Goal: Transaction & Acquisition: Purchase product/service

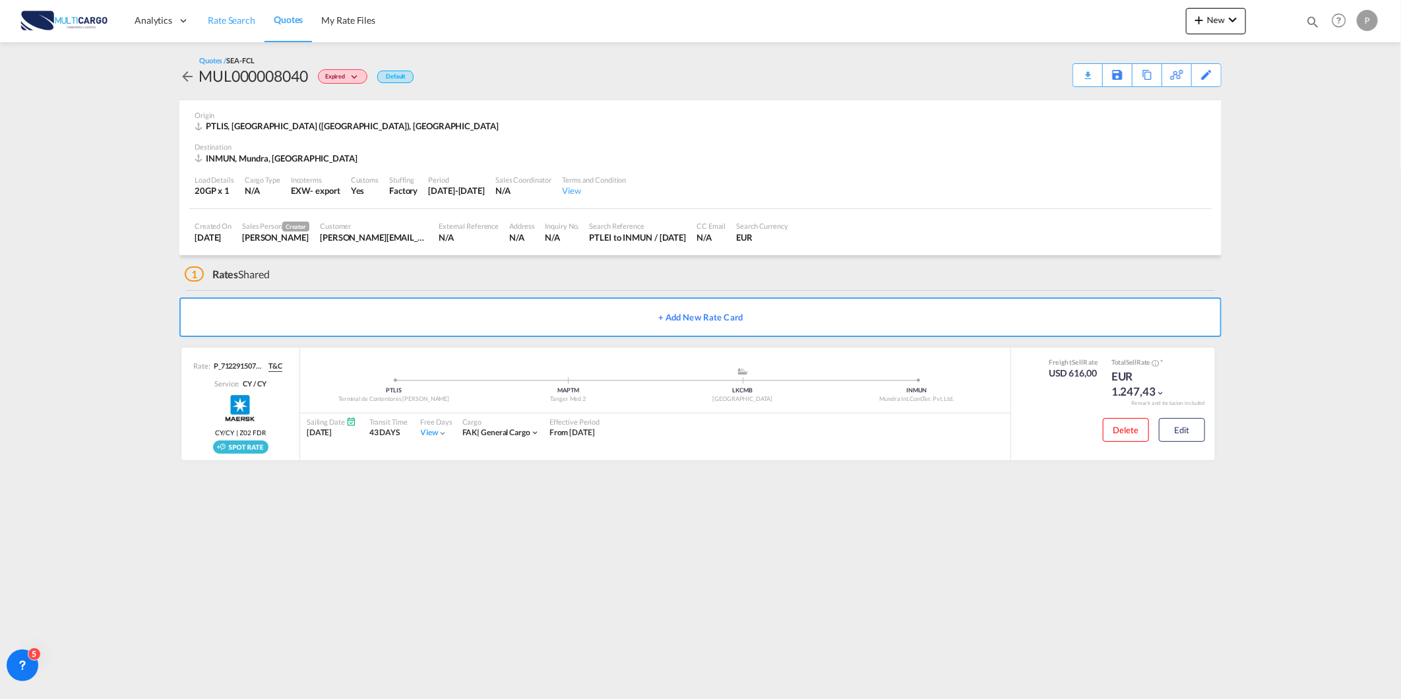
click at [248, 30] on link "Rate Search" at bounding box center [232, 20] width 66 height 43
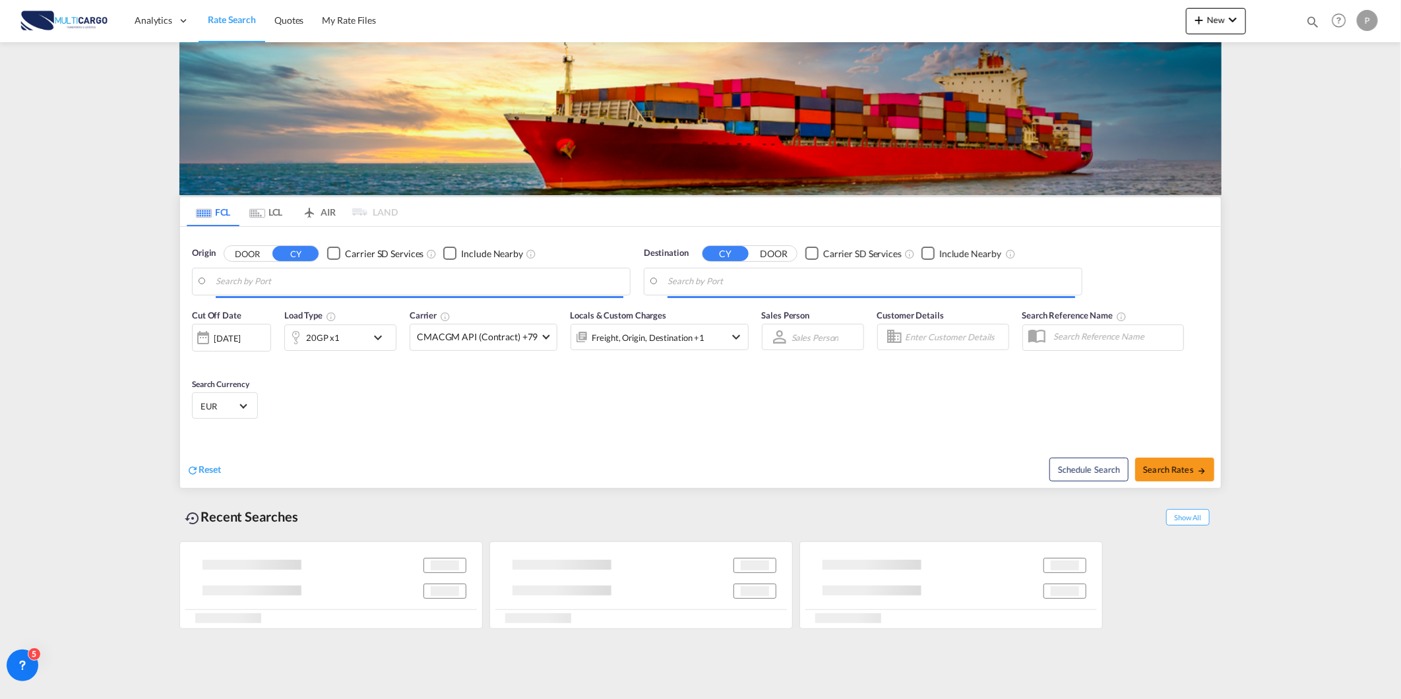
type input "[GEOGRAPHIC_DATA] ([GEOGRAPHIC_DATA]), PTLIS"
type input "Santos, BRSSZ"
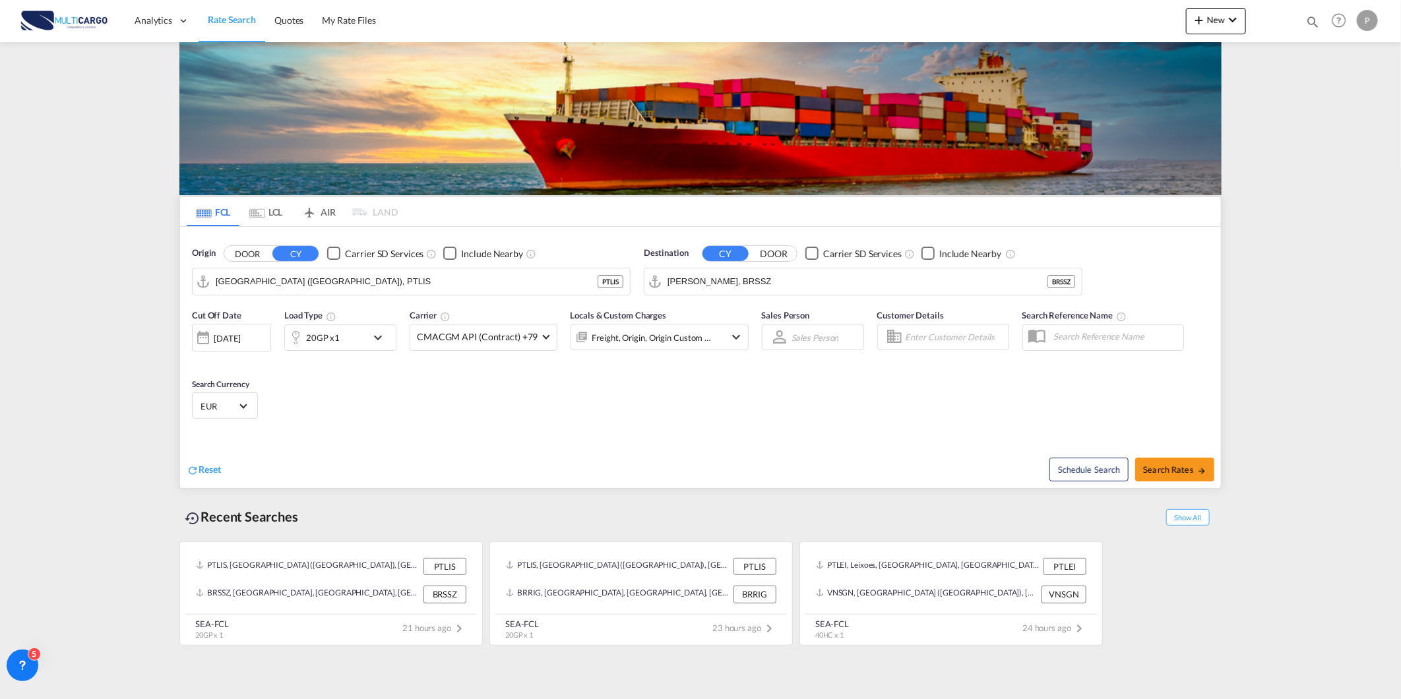
click at [5, 538] on md-content "Analytics Reports Dashboard Rate Search Quotes My Rate Files New Rates Ratecard" at bounding box center [700, 349] width 1401 height 699
click at [360, 286] on input "[GEOGRAPHIC_DATA] ([GEOGRAPHIC_DATA]), PTLIS" at bounding box center [420, 282] width 408 height 20
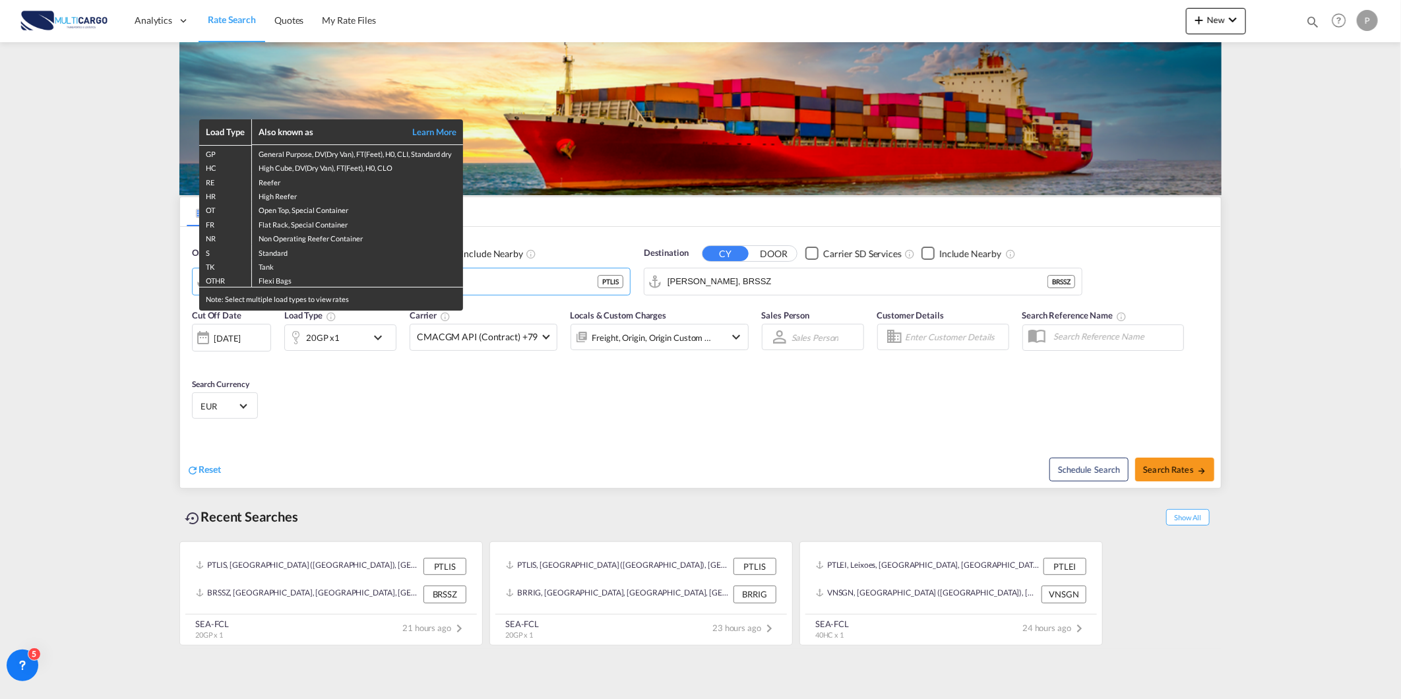
drag, startPoint x: 387, startPoint y: 480, endPoint x: 397, endPoint y: 436, distance: 45.3
click at [388, 478] on div "Load Type Also known as Learn More GP General Purpose, DV(Dry Van), FT(Feet), H…" at bounding box center [700, 349] width 1401 height 699
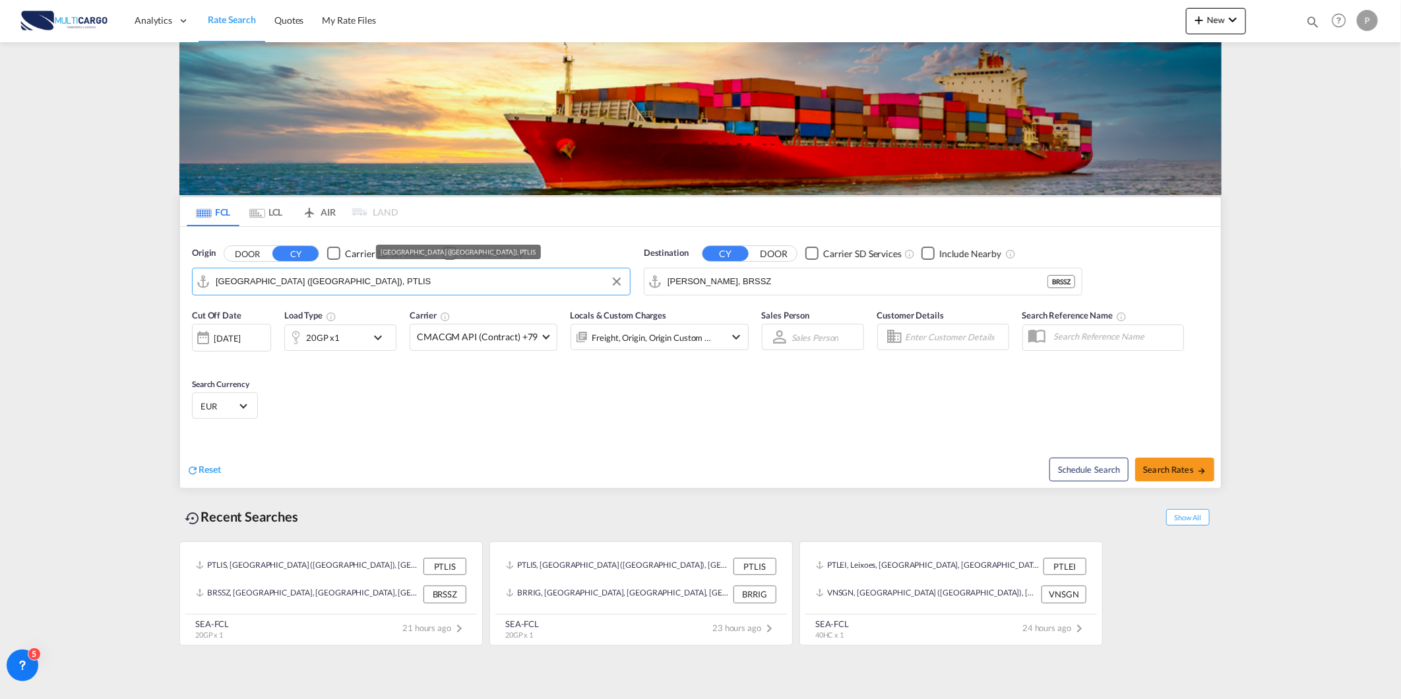
click at [395, 280] on input "[GEOGRAPHIC_DATA] ([GEOGRAPHIC_DATA]), PTLIS" at bounding box center [420, 282] width 408 height 20
click at [398, 289] on input "[GEOGRAPHIC_DATA] ([GEOGRAPHIC_DATA]), PTLIS" at bounding box center [420, 282] width 408 height 20
click at [476, 288] on input "[GEOGRAPHIC_DATA] ([GEOGRAPHIC_DATA]), PTLIS" at bounding box center [420, 282] width 408 height 20
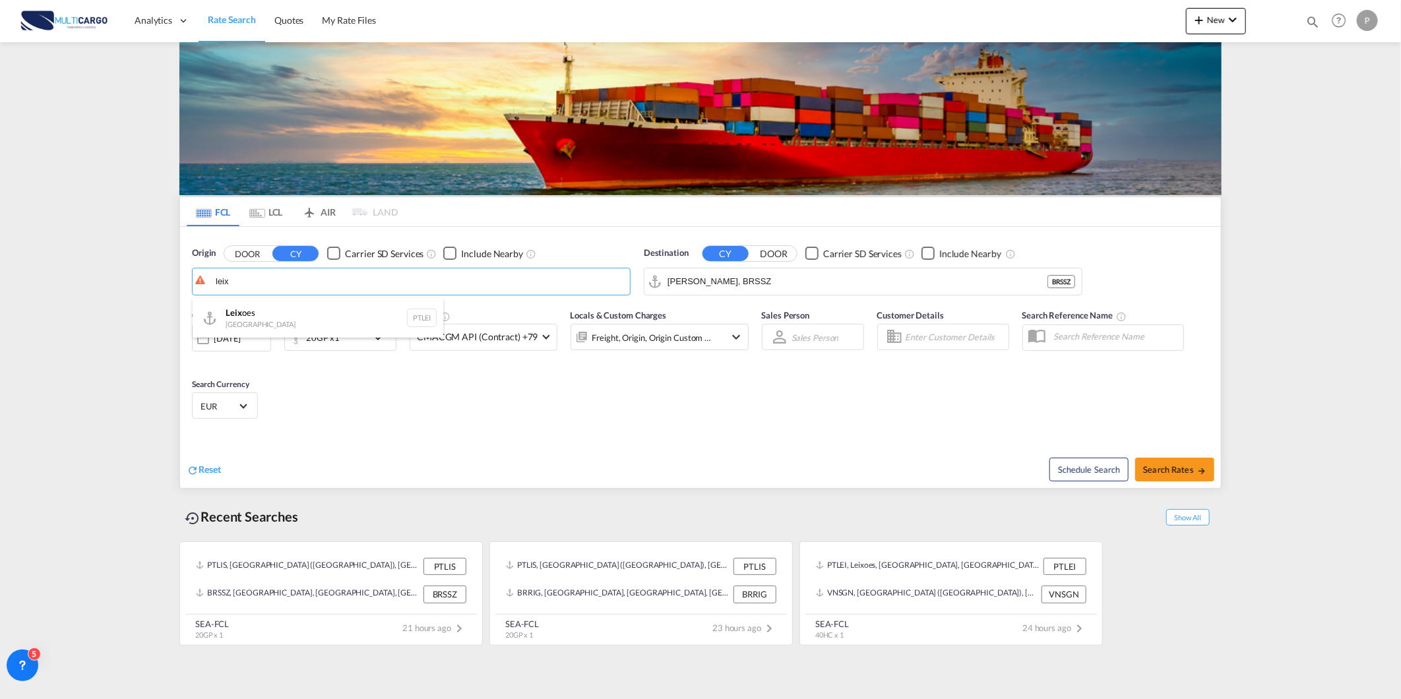
click at [393, 321] on div "Leix oes Portugal PTLEI" at bounding box center [318, 318] width 251 height 40
type input "Leixoes, PTLEI"
click at [716, 278] on input "Santos, BRSSZ" at bounding box center [858, 282] width 380 height 20
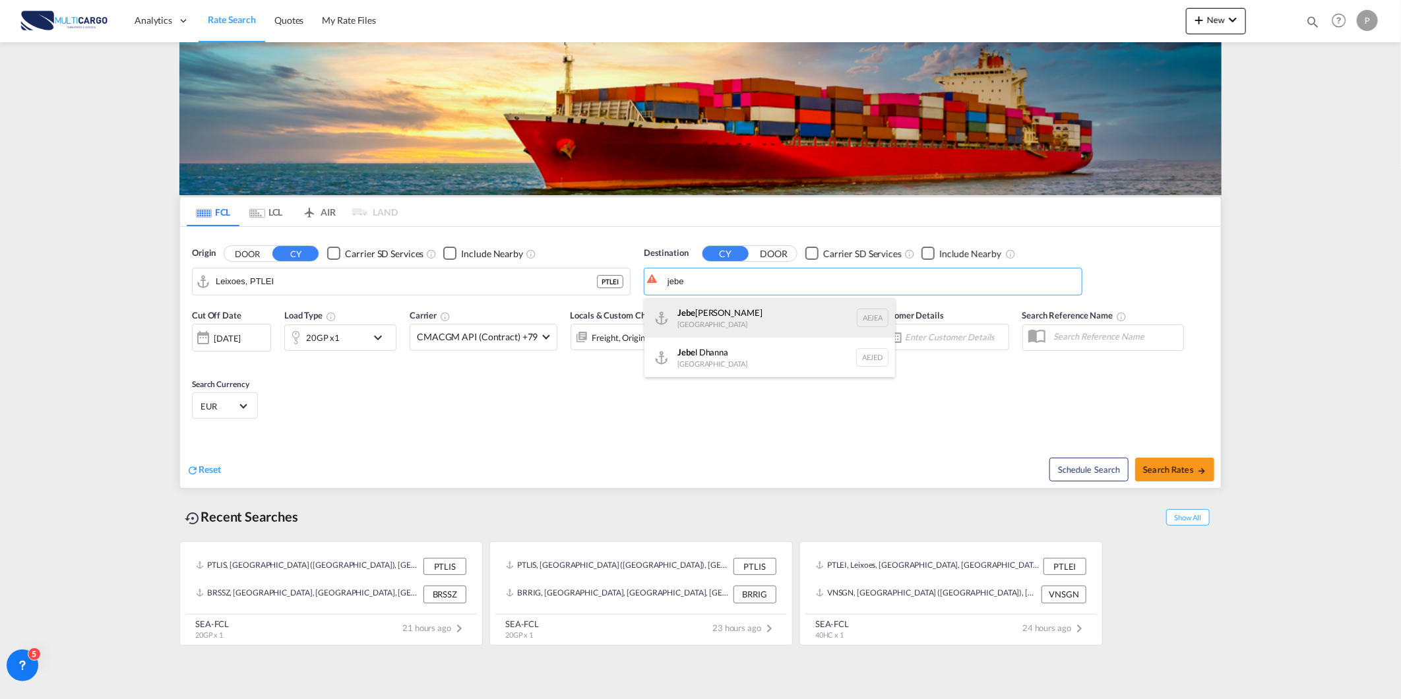
click at [703, 328] on div "Jebe l Ali United Arab Emirates AEJEA" at bounding box center [770, 318] width 251 height 40
type input "[GEOGRAPHIC_DATA], [GEOGRAPHIC_DATA]"
click at [379, 348] on div "20GP x1" at bounding box center [340, 338] width 112 height 26
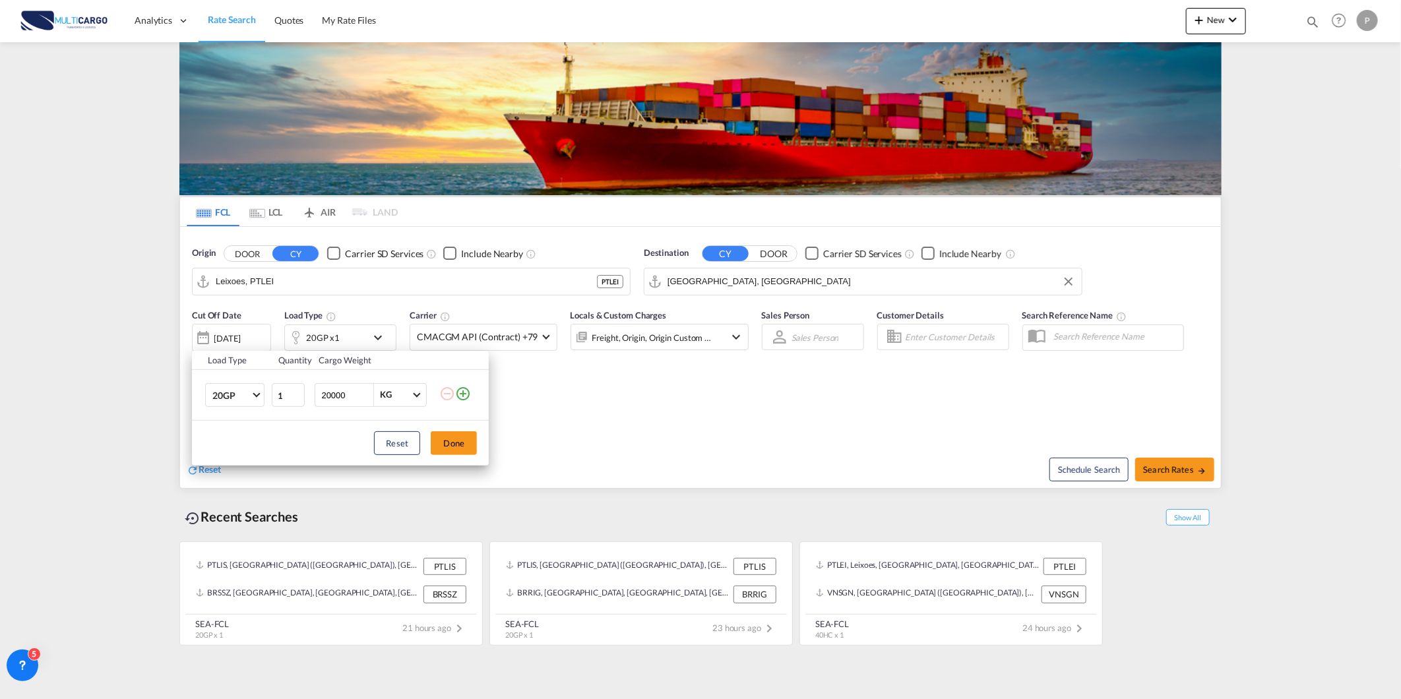
click at [460, 394] on md-icon "icon-plus-circle-outline" at bounding box center [463, 394] width 16 height 16
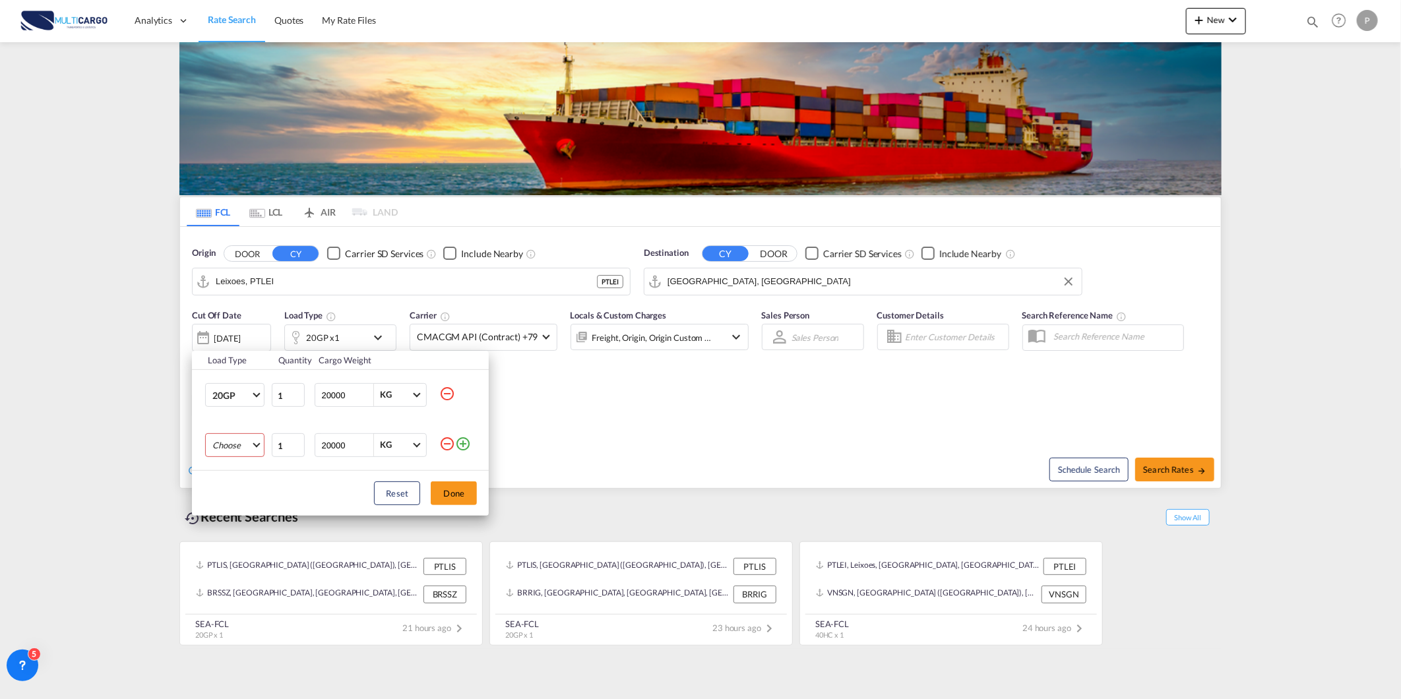
click at [246, 446] on md-select "Choose 20GP 40GP 40HC 45HC 20RE 40RE 40HR 20OT 40OT 20FR 40FR 40NR 20NR 45S 20T…" at bounding box center [234, 445] width 59 height 24
drag, startPoint x: 255, startPoint y: 502, endPoint x: 277, endPoint y: 502, distance: 21.8
click at [258, 502] on md-option "40HC" at bounding box center [247, 509] width 90 height 32
click at [467, 495] on button "Done" at bounding box center [454, 494] width 46 height 24
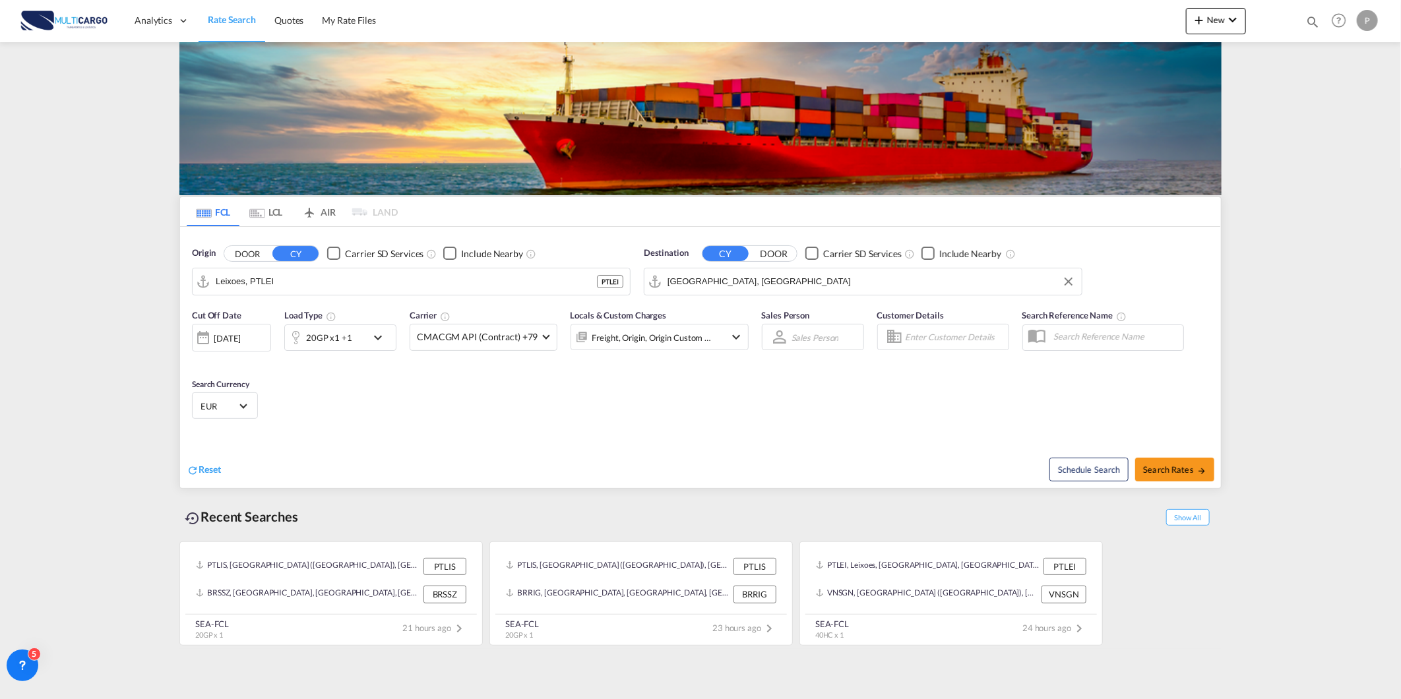
click at [1185, 457] on div "Schedule Search Search Rates" at bounding box center [962, 462] width 517 height 51
click at [1166, 460] on button "Search Rates" at bounding box center [1174, 470] width 79 height 24
type input "PTLEI to AEJEA / 14 Aug 2025"
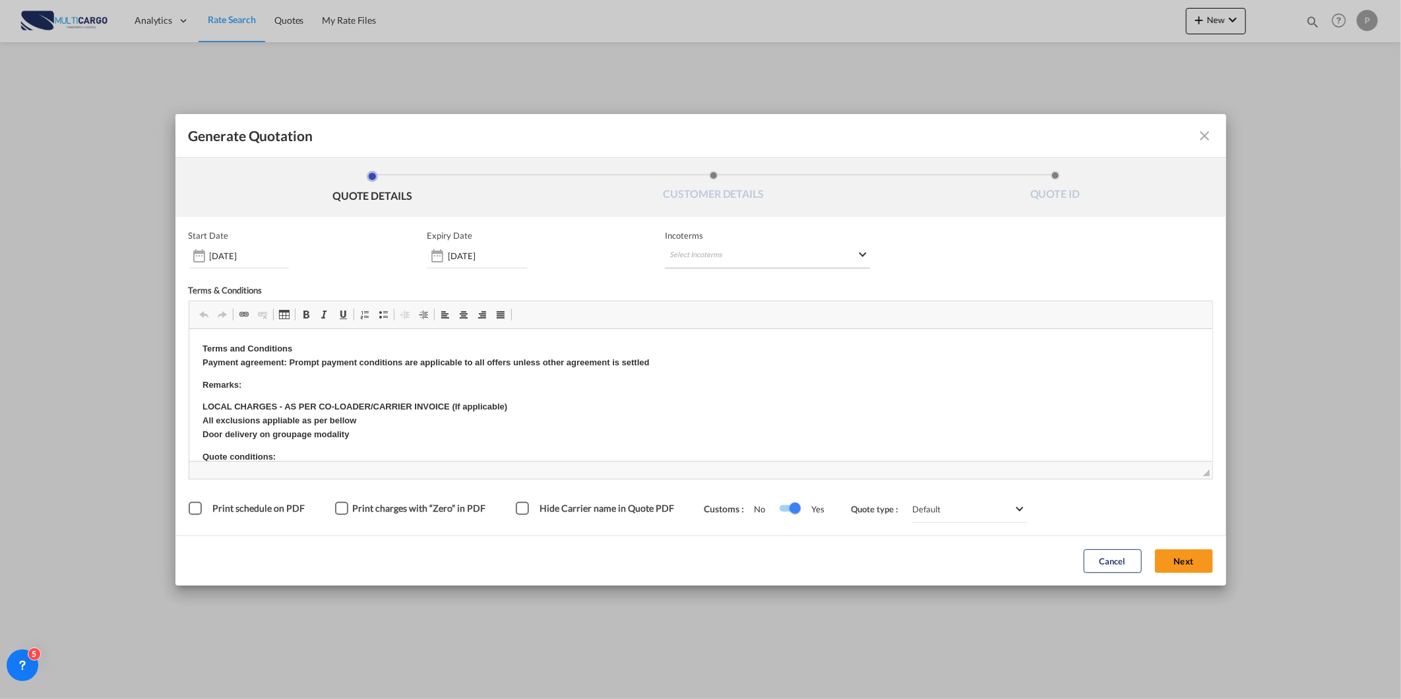
click at [707, 265] on md-select "Select Incoterms CIP - import Carriage and Insurance Paid to DAP - import Deliv…" at bounding box center [767, 257] width 205 height 24
click at [707, 288] on input "search" at bounding box center [733, 283] width 122 height 12
type input "exw"
click at [736, 307] on div "EXW - export" at bounding box center [738, 306] width 125 height 11
click at [1179, 562] on button "Next" at bounding box center [1184, 562] width 58 height 24
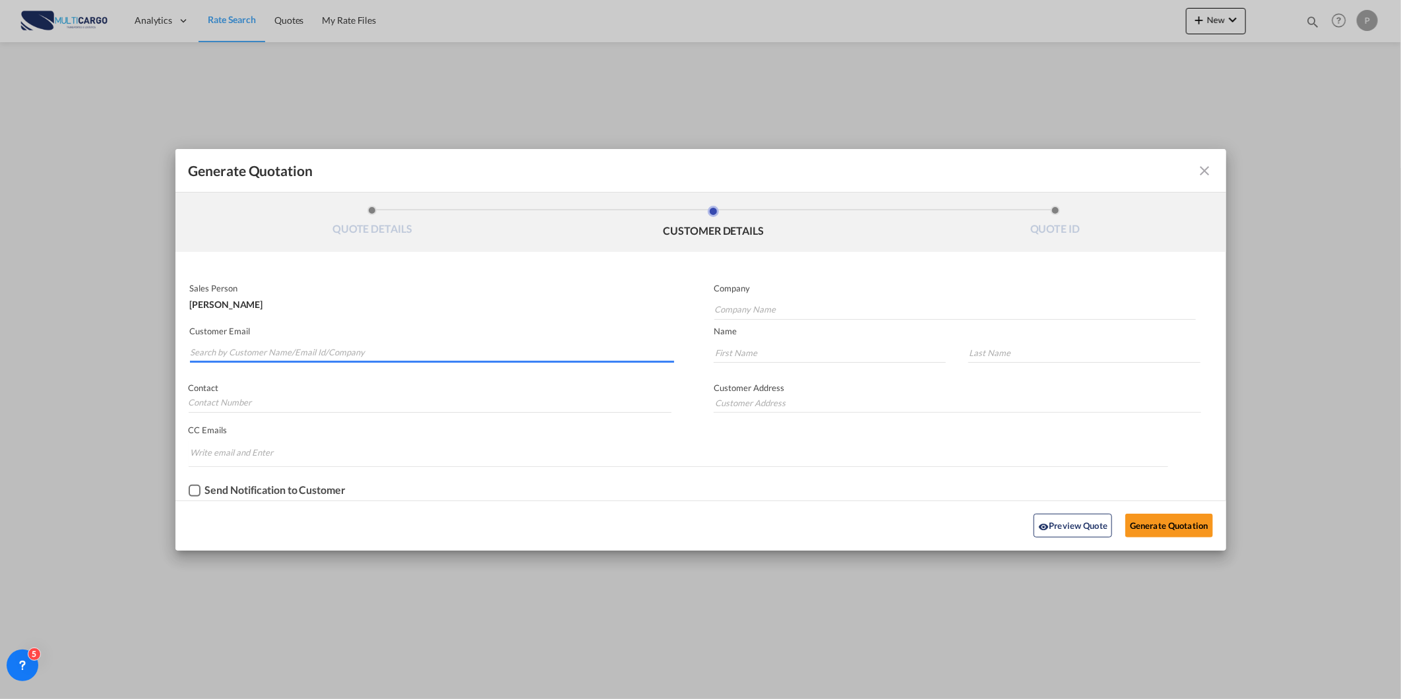
click at [301, 350] on input "Search by Customer Name/Email Id/Company" at bounding box center [433, 353] width 484 height 20
click at [335, 358] on input "Search by Customer Name/Email Id/Company" at bounding box center [433, 353] width 484 height 20
paste input "[EMAIL_ADDRESS][DOMAIN_NAME]"
type input "[EMAIL_ADDRESS][DOMAIN_NAME]"
click at [875, 313] on input "Company Name" at bounding box center [955, 310] width 482 height 20
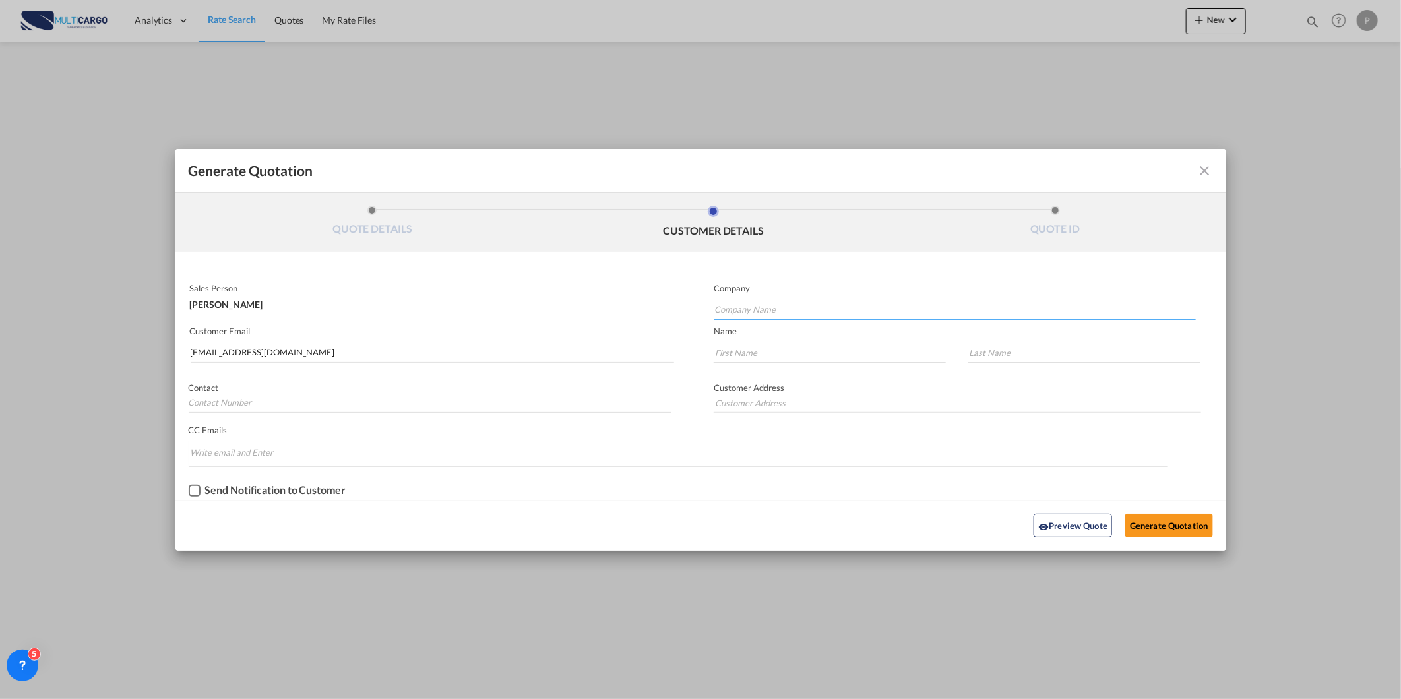
paste input "[EMAIL_ADDRESS][DOMAIN_NAME]"
type input "[EMAIL_ADDRESS][DOMAIN_NAME]"
click at [831, 350] on input "Generate QuotationQUOTE ..." at bounding box center [830, 353] width 232 height 20
paste input "[EMAIL_ADDRESS][DOMAIN_NAME]"
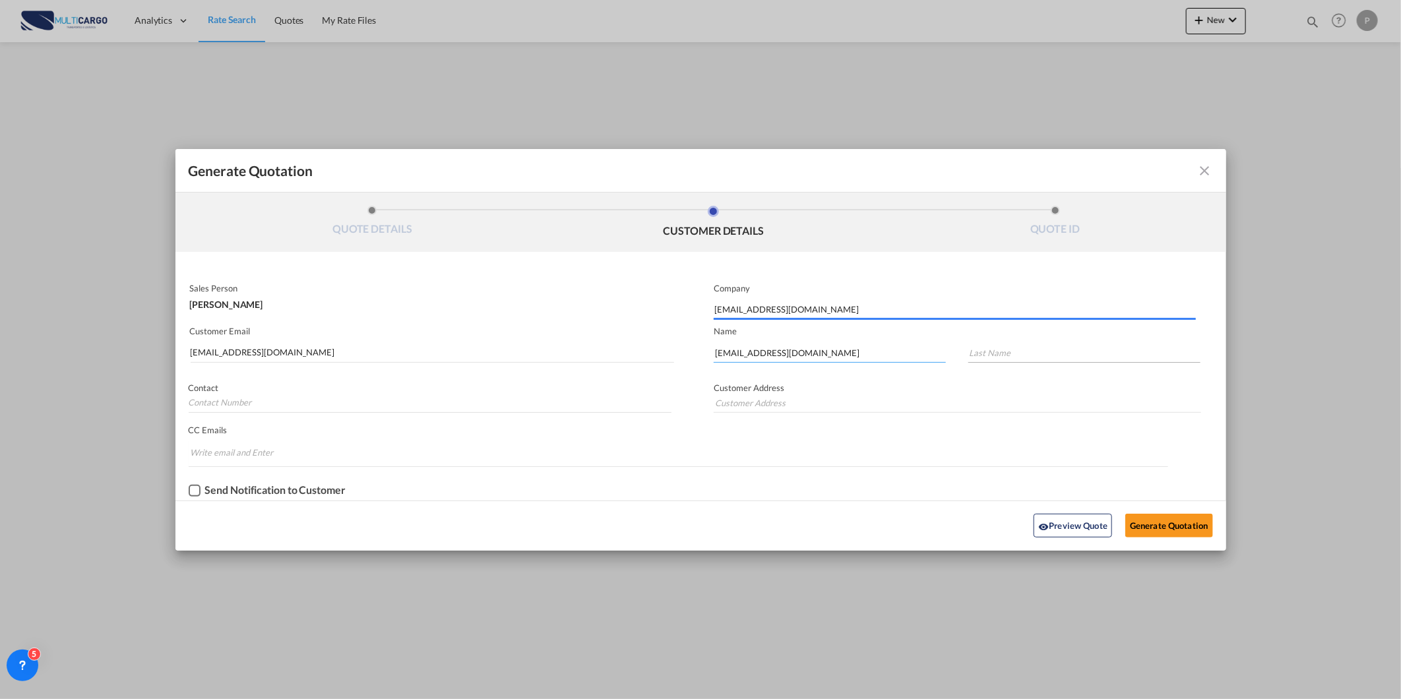
type input "[EMAIL_ADDRESS][DOMAIN_NAME]"
click at [990, 352] on input "Generate QuotationQUOTE ..." at bounding box center [1084, 353] width 232 height 20
paste input "[EMAIL_ADDRESS][DOMAIN_NAME]"
type input "[EMAIL_ADDRESS][DOMAIN_NAME]"
click at [1153, 526] on button "Generate Quotation" at bounding box center [1168, 526] width 87 height 24
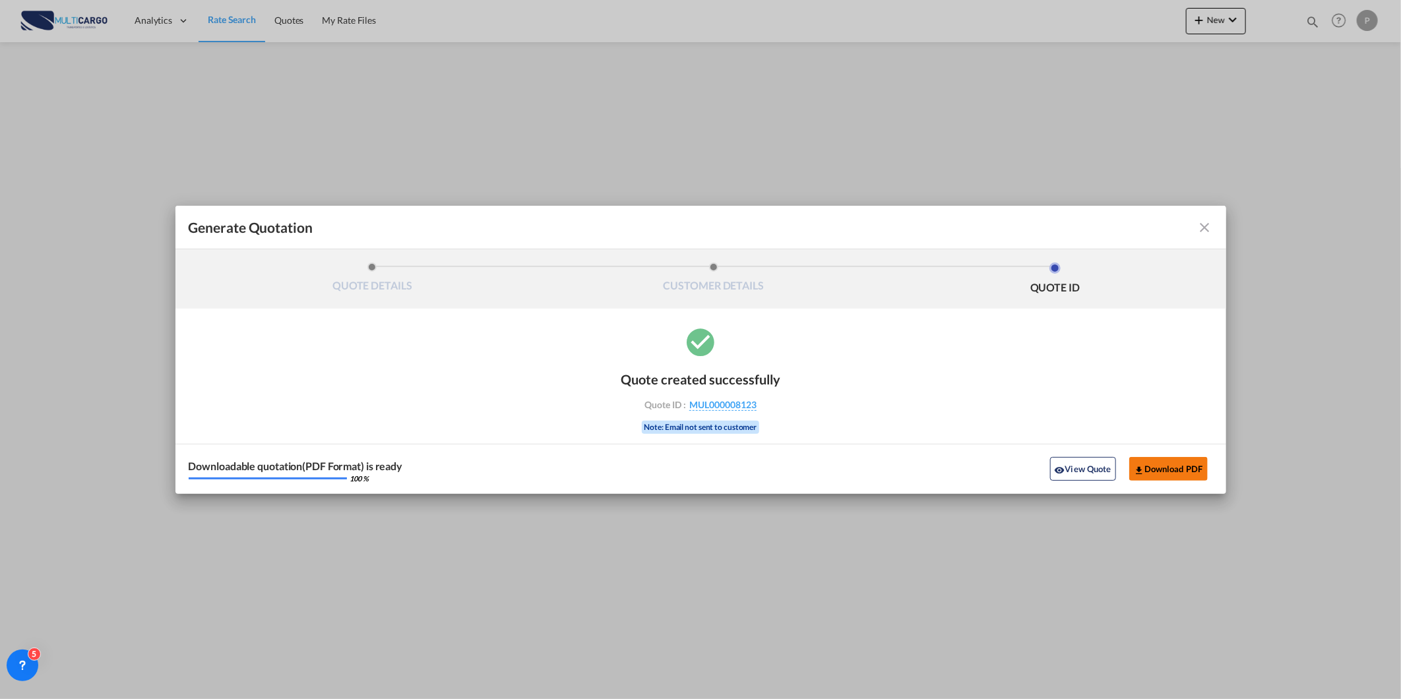
click at [1181, 472] on button "Download PDF" at bounding box center [1168, 469] width 79 height 24
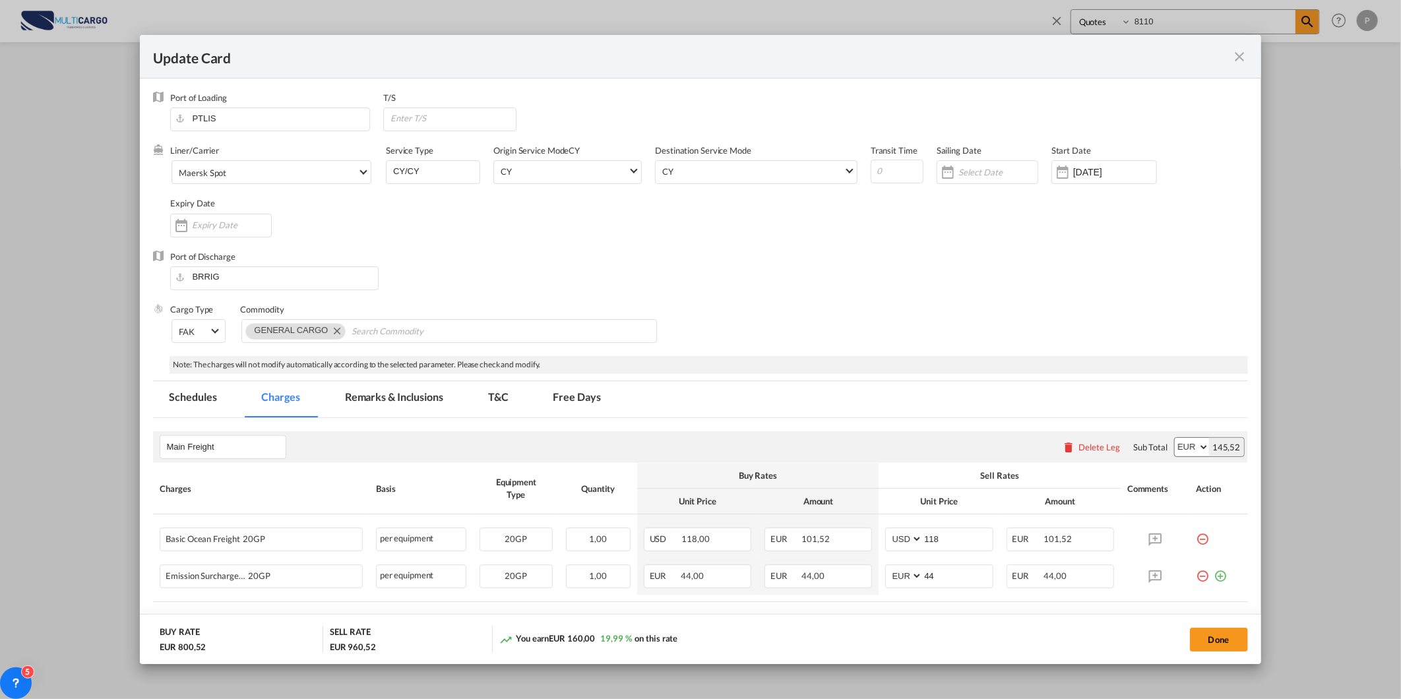
scroll to position [537, 0]
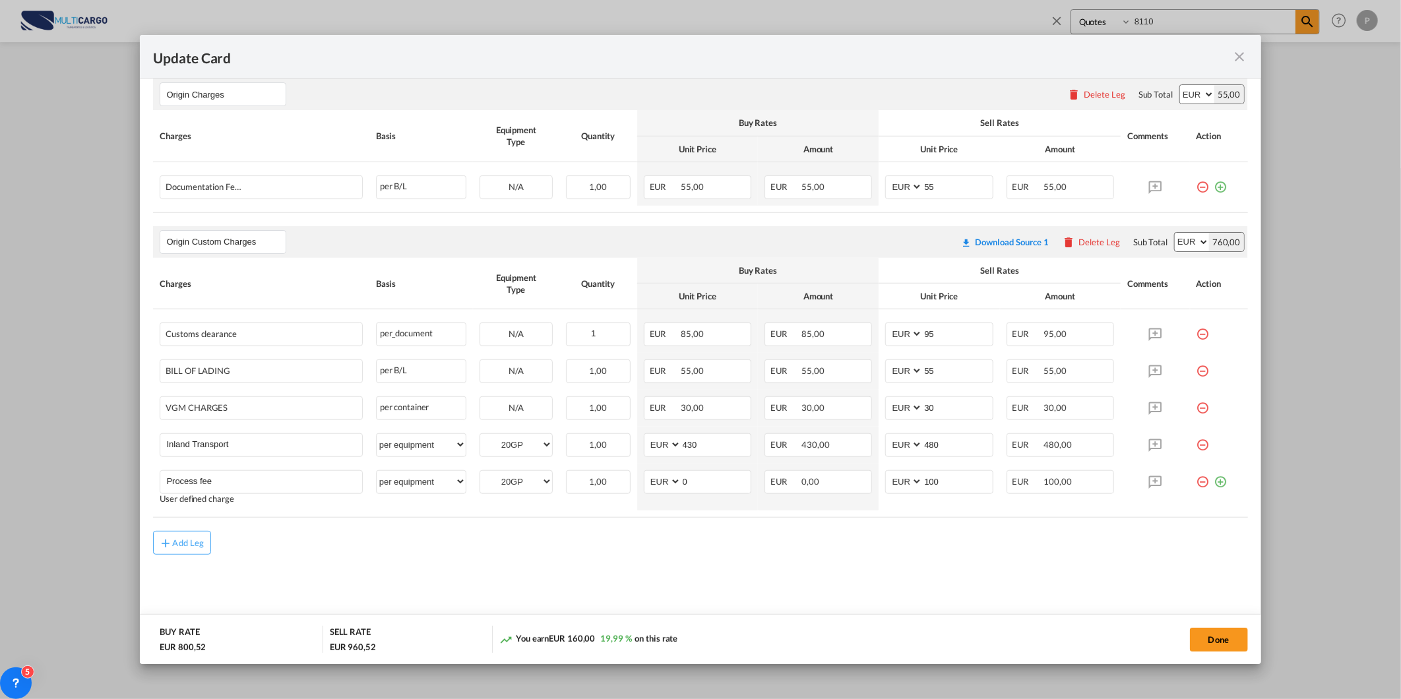
click at [1243, 57] on md-icon "icon-close fg-AAA8AD m-0 pointer" at bounding box center [1240, 57] width 16 height 16
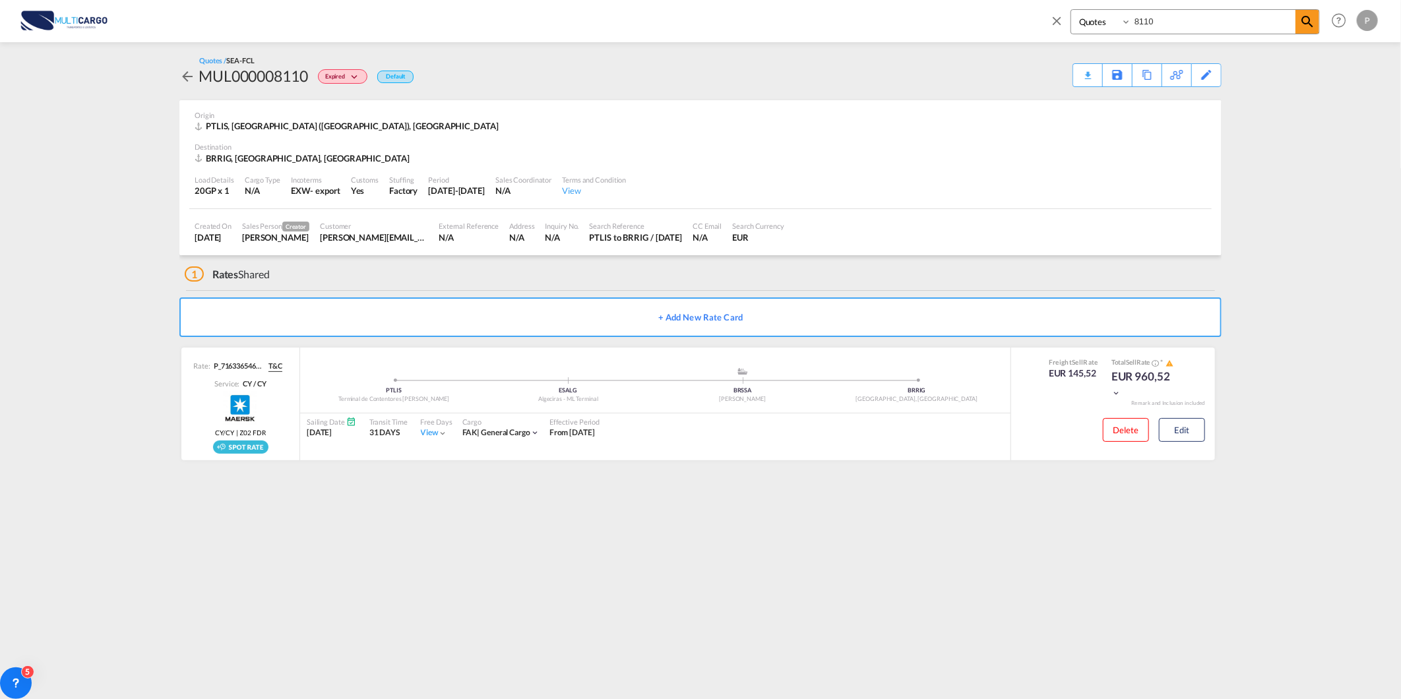
click at [1065, 16] on span at bounding box center [1060, 25] width 21 height 32
click at [1060, 15] on div "Analytics Reports Dashboard Rate Search Quotes My Rate Files New Rates Ratecard" at bounding box center [701, 20] width 1362 height 41
click at [1058, 12] on div "Analytics Reports Dashboard Rate Search Quotes My Rate Files New Rates Ratecard" at bounding box center [701, 20] width 1362 height 41
click at [242, 23] on span "Rate Search" at bounding box center [231, 20] width 47 height 11
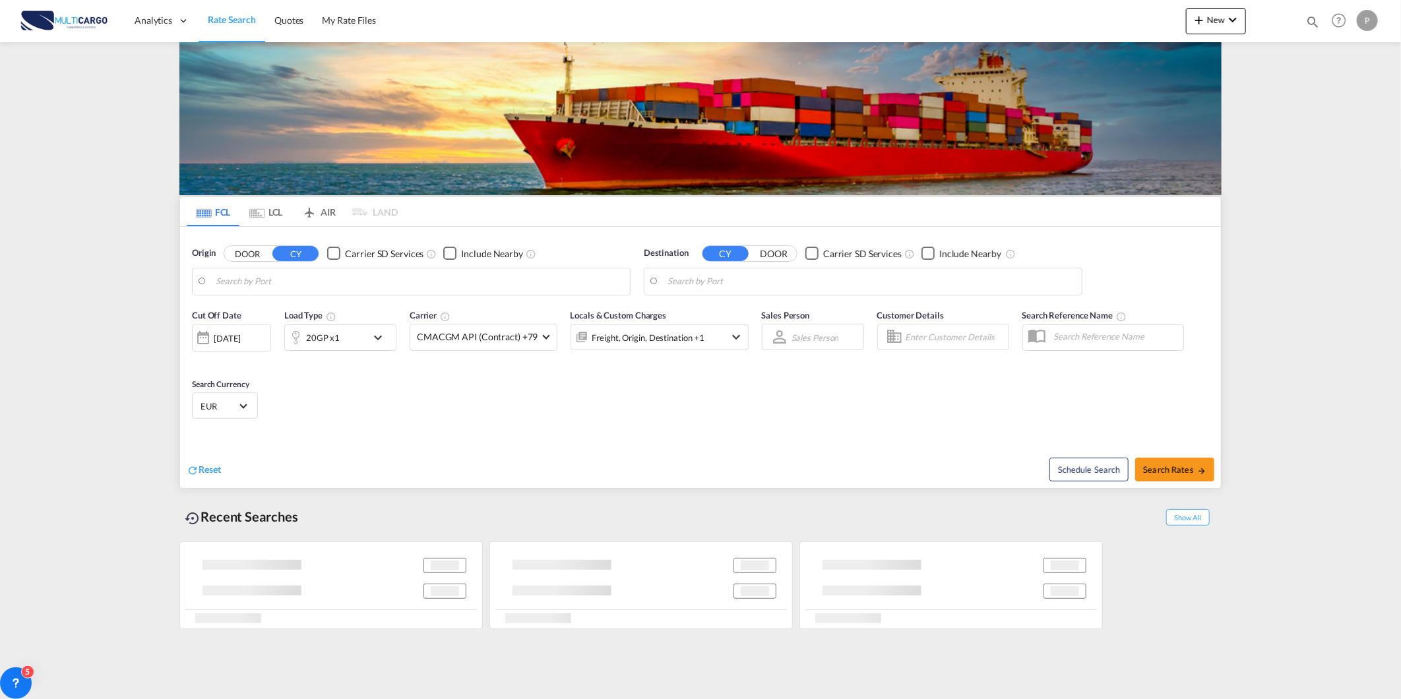
type input "Leixoes, PTLEI"
type input "[GEOGRAPHIC_DATA], [GEOGRAPHIC_DATA]"
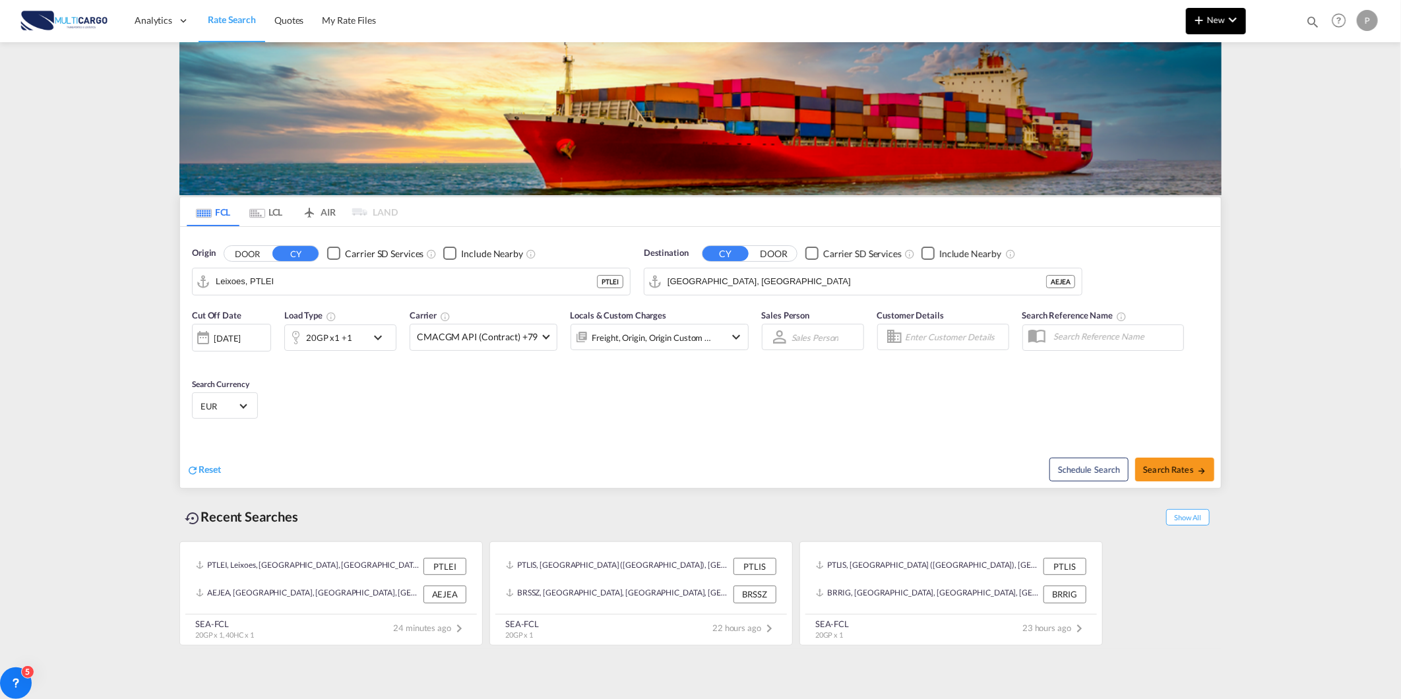
click at [1232, 13] on md-icon "icon-chevron-down" at bounding box center [1233, 20] width 16 height 16
click at [1220, 100] on div "Quote" at bounding box center [1197, 98] width 49 height 33
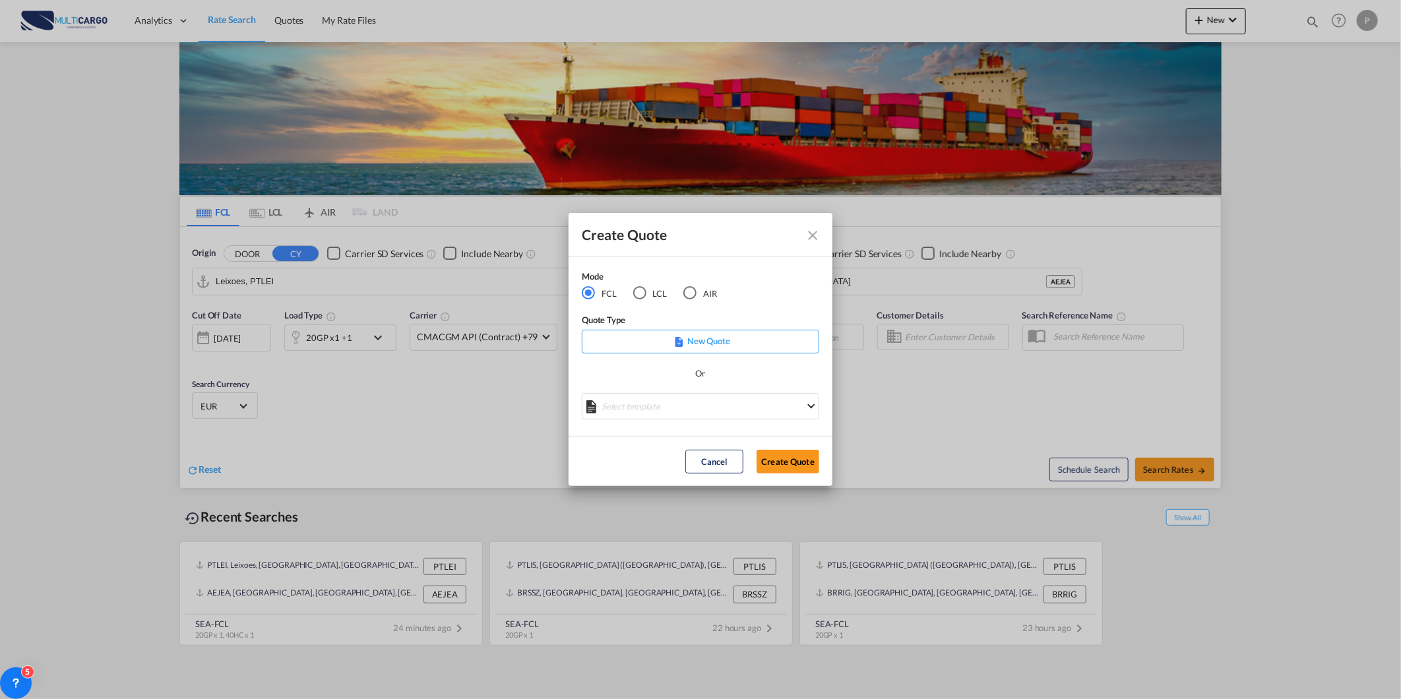
click at [683, 298] on md-radio-group "FCL LCL AIR" at bounding box center [658, 293] width 152 height 15
click at [695, 294] on div "AIR" at bounding box center [689, 292] width 13 height 13
click at [680, 424] on div "Mode FCL LCL AIR Quote Type New Quote Or Select template [DATE] IMP_DAP_AIR_>50…" at bounding box center [701, 347] width 264 height 180
click at [677, 416] on md-select "Select template [DATE] IMP_DAP_AIR_>500 [PERSON_NAME] | [DATE] [DATE]_IMP_DAP_A…" at bounding box center [700, 406] width 237 height 26
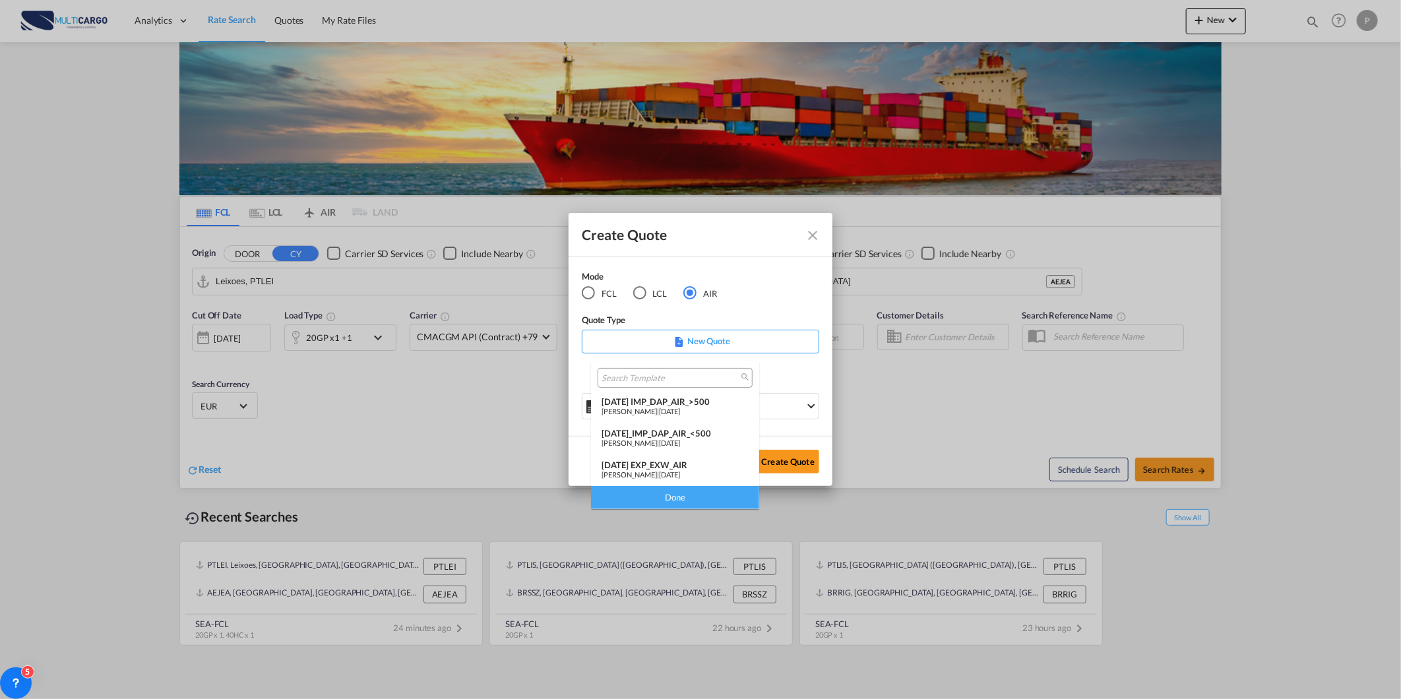
click at [680, 470] on span "[DATE]" at bounding box center [669, 474] width 21 height 9
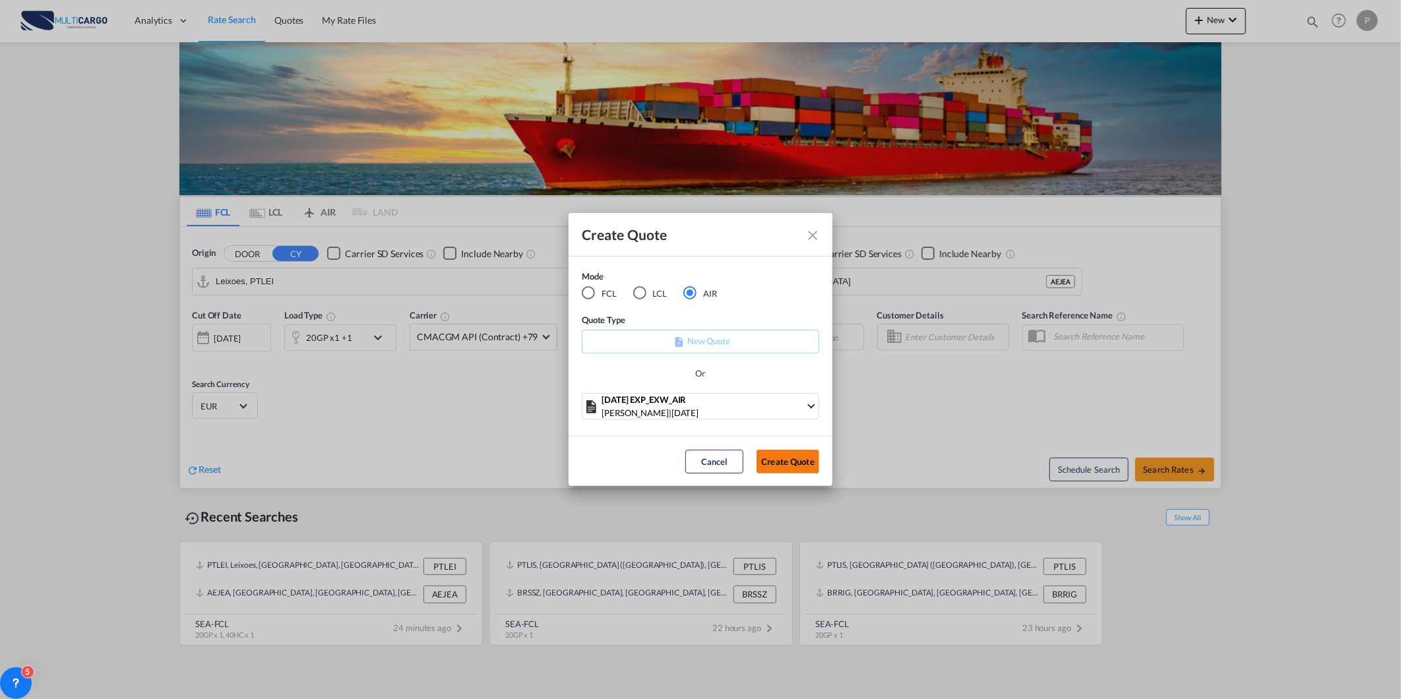
click at [799, 468] on button "Create Quote" at bounding box center [788, 462] width 63 height 24
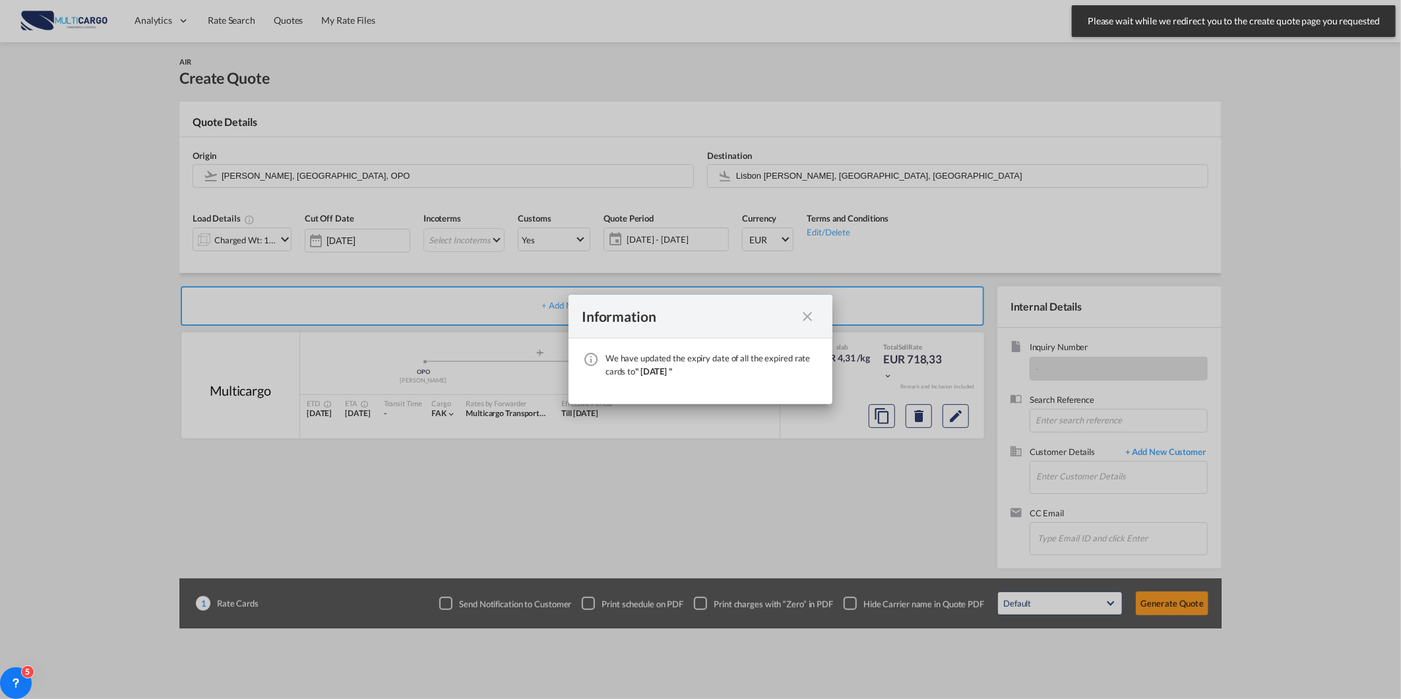
click at [807, 317] on md-icon "icon-close fg-AAA8AD cursor" at bounding box center [808, 317] width 16 height 16
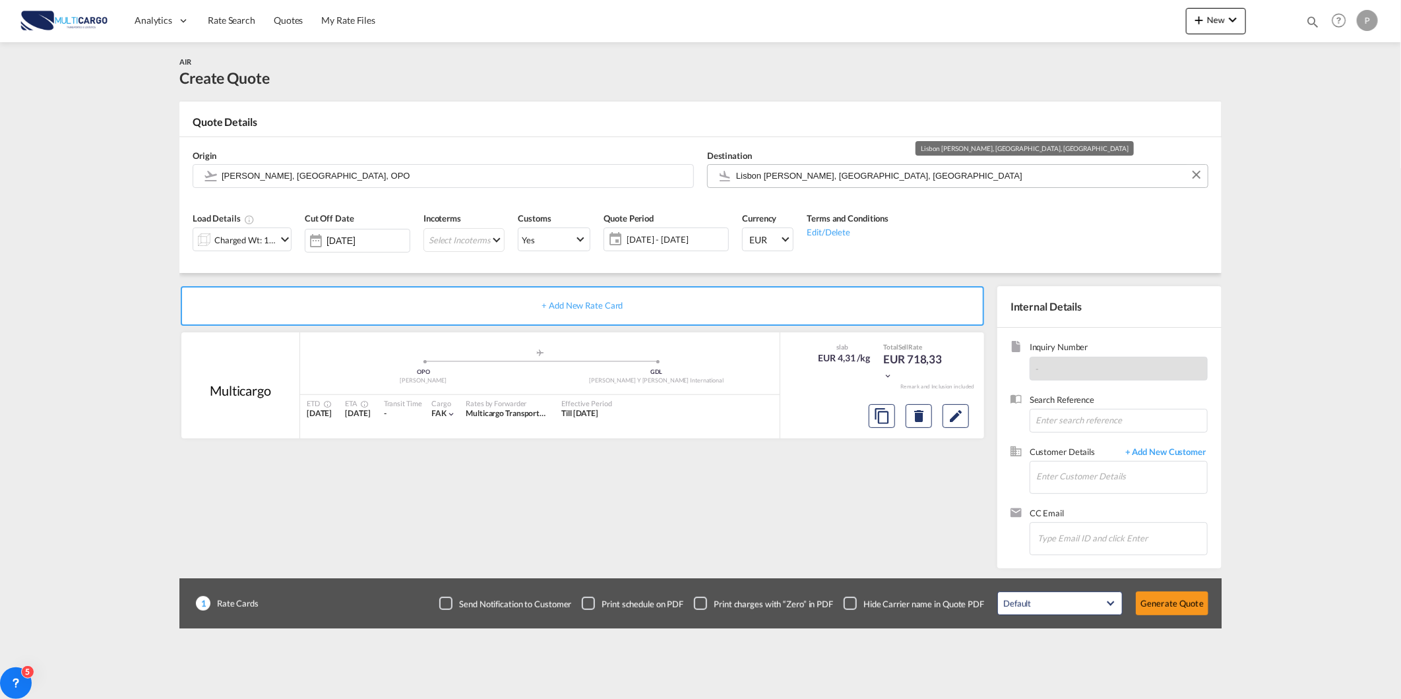
click at [799, 181] on input "Lisbon [PERSON_NAME], [GEOGRAPHIC_DATA], [GEOGRAPHIC_DATA]" at bounding box center [968, 175] width 465 height 23
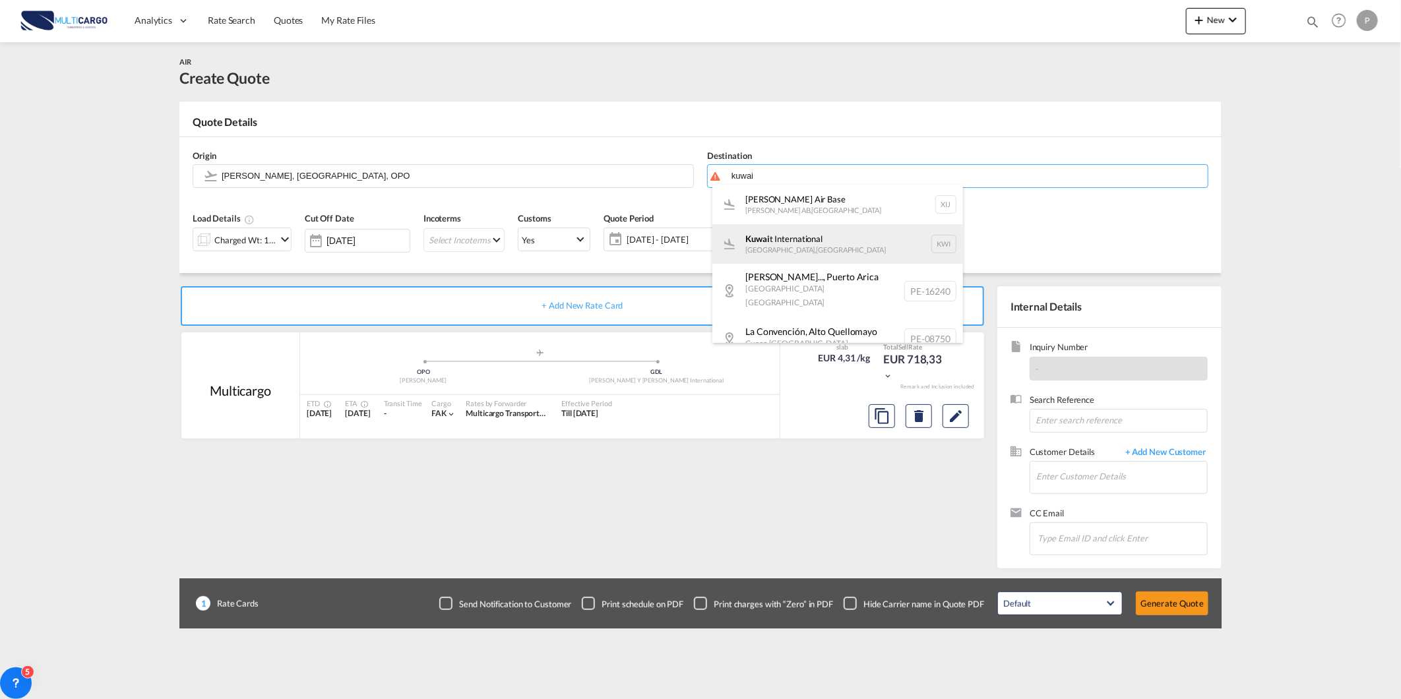
click at [846, 244] on div "Kuwai t International [GEOGRAPHIC_DATA] , [GEOGRAPHIC_DATA] KWI" at bounding box center [837, 244] width 251 height 40
type input "Kuwait International, [GEOGRAPHIC_DATA], KWI"
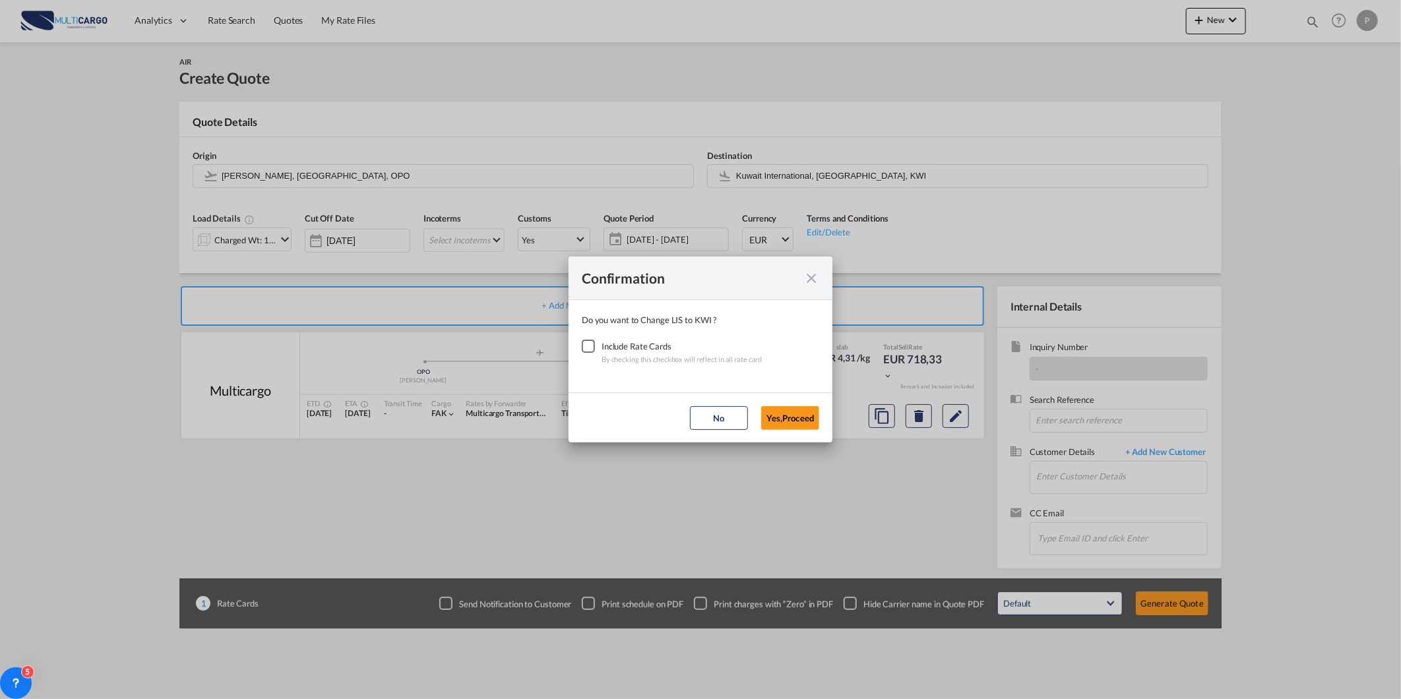
click at [588, 343] on div "Checkbox No Ink" at bounding box center [588, 346] width 13 height 13
click at [792, 410] on button "Yes,Proceed" at bounding box center [790, 418] width 58 height 24
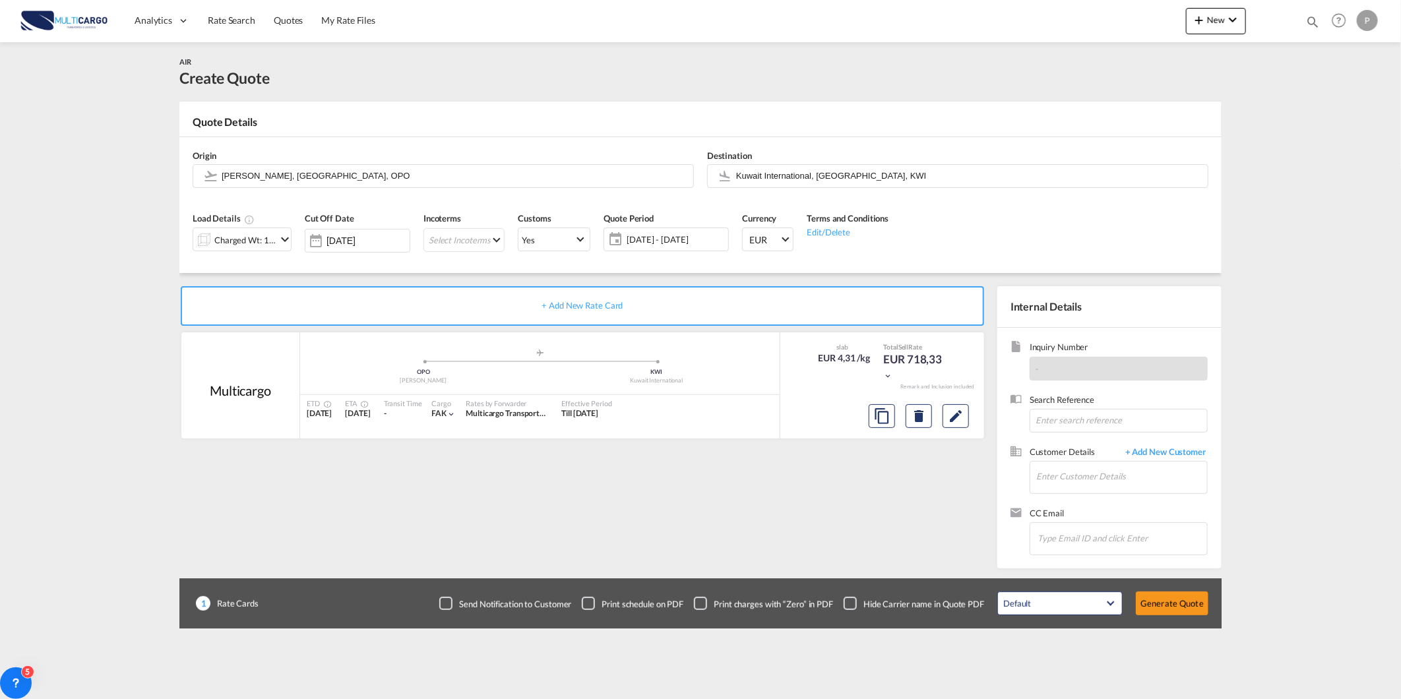
click at [259, 245] on div "Charged Wt: 166,67 KG" at bounding box center [245, 240] width 62 height 18
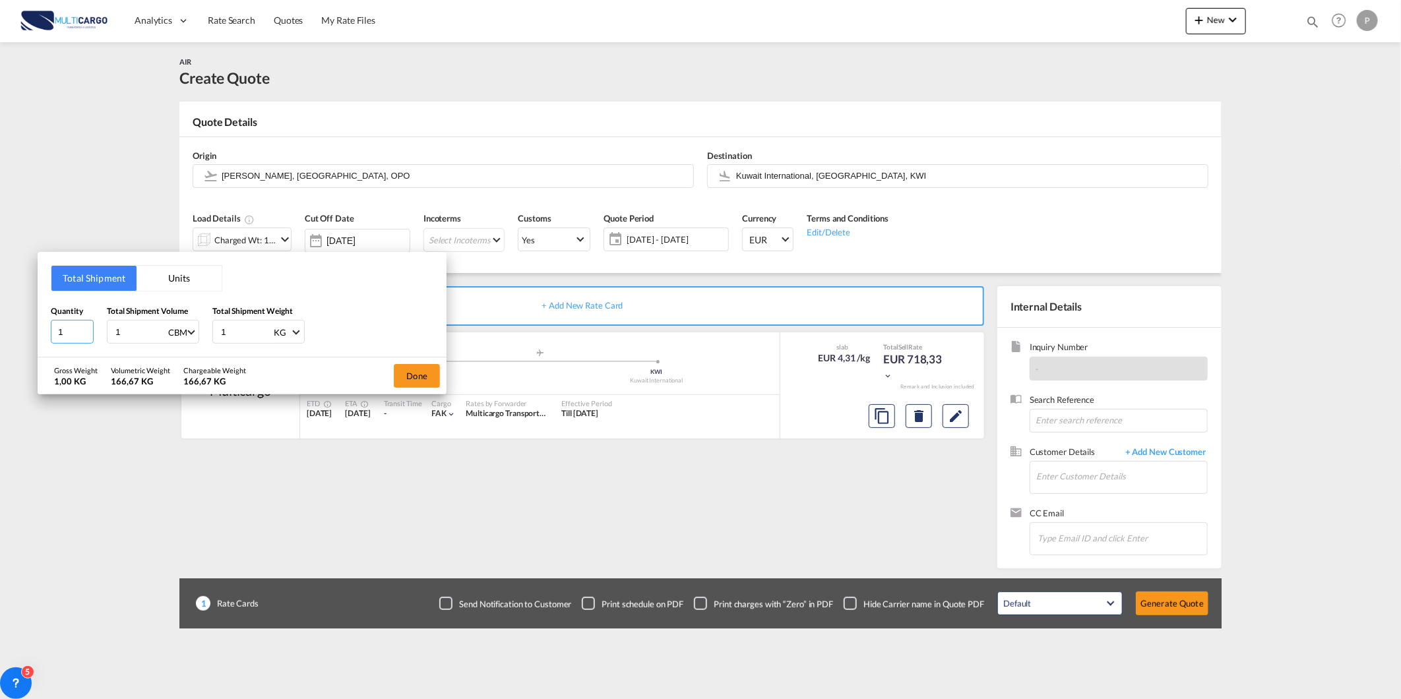
click at [70, 332] on input "1" at bounding box center [72, 332] width 43 height 24
type input "105"
type input "3"
type input "3.94"
type input "362"
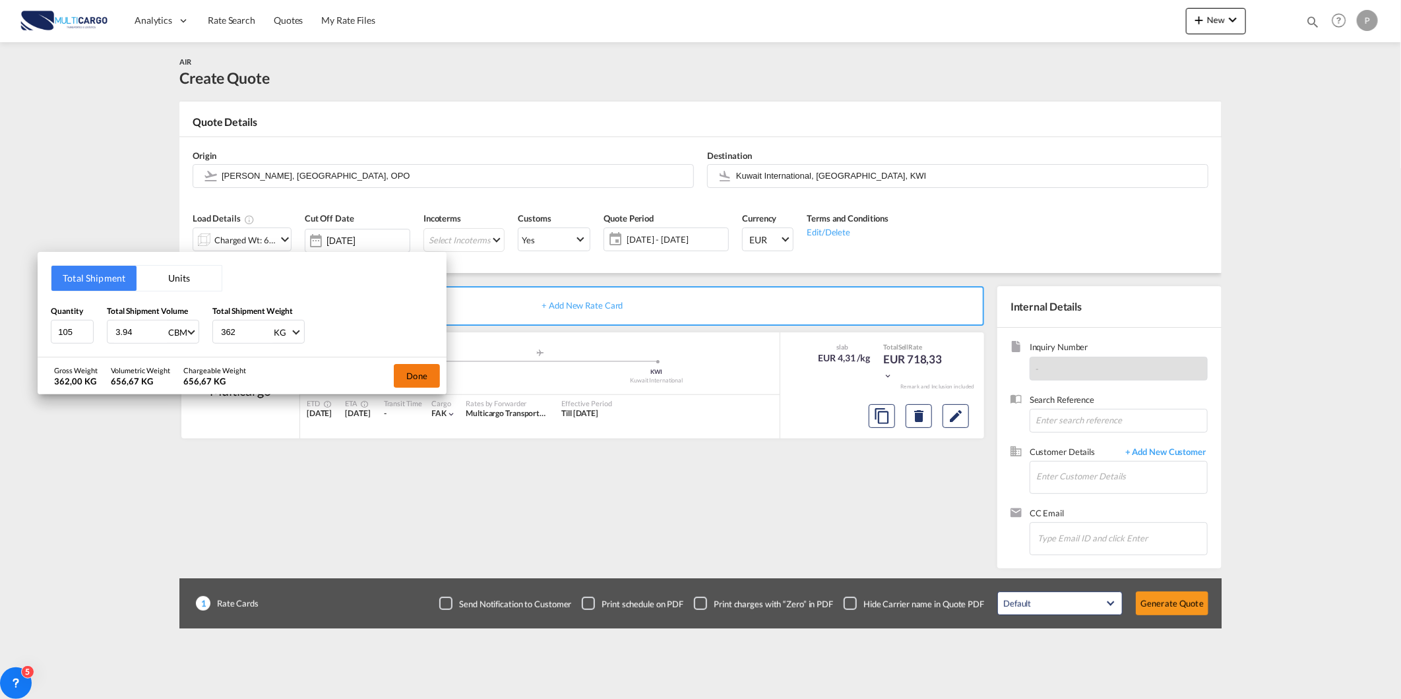
click at [404, 377] on button "Done" at bounding box center [417, 376] width 46 height 24
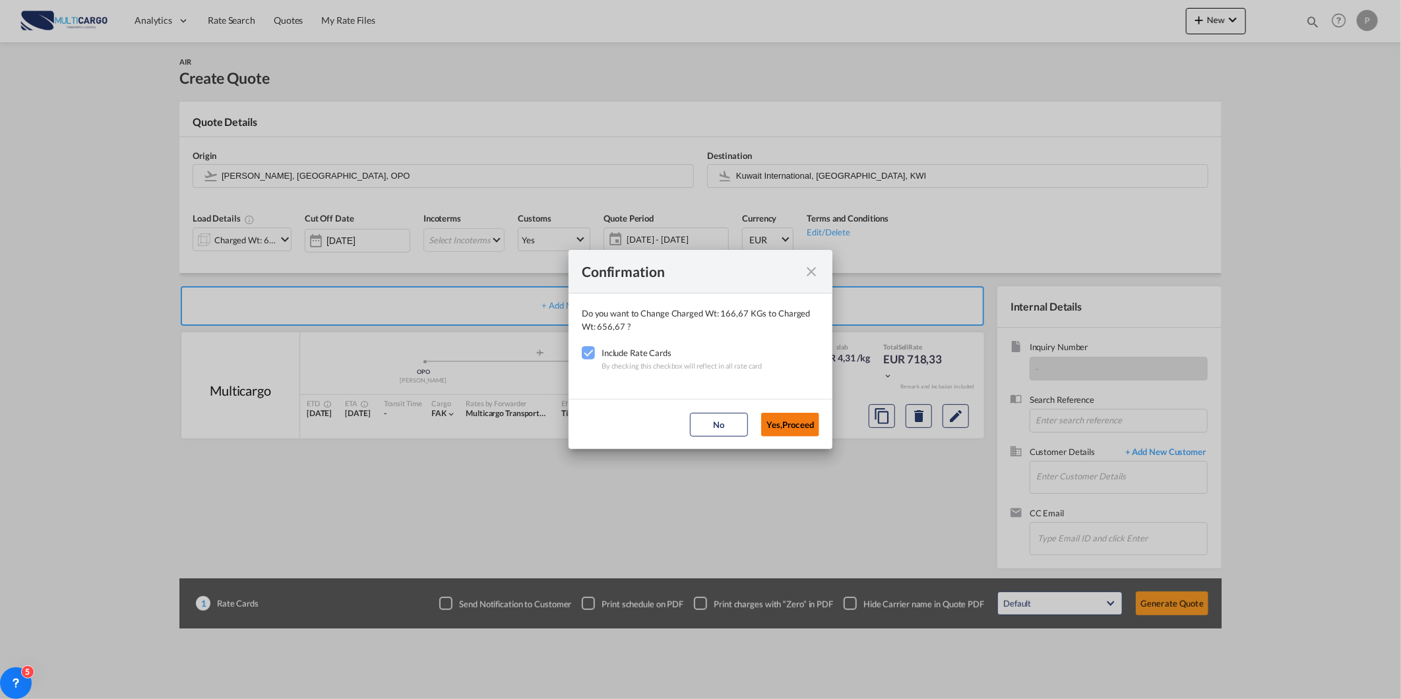
click at [789, 420] on button "Yes,Proceed" at bounding box center [790, 425] width 58 height 24
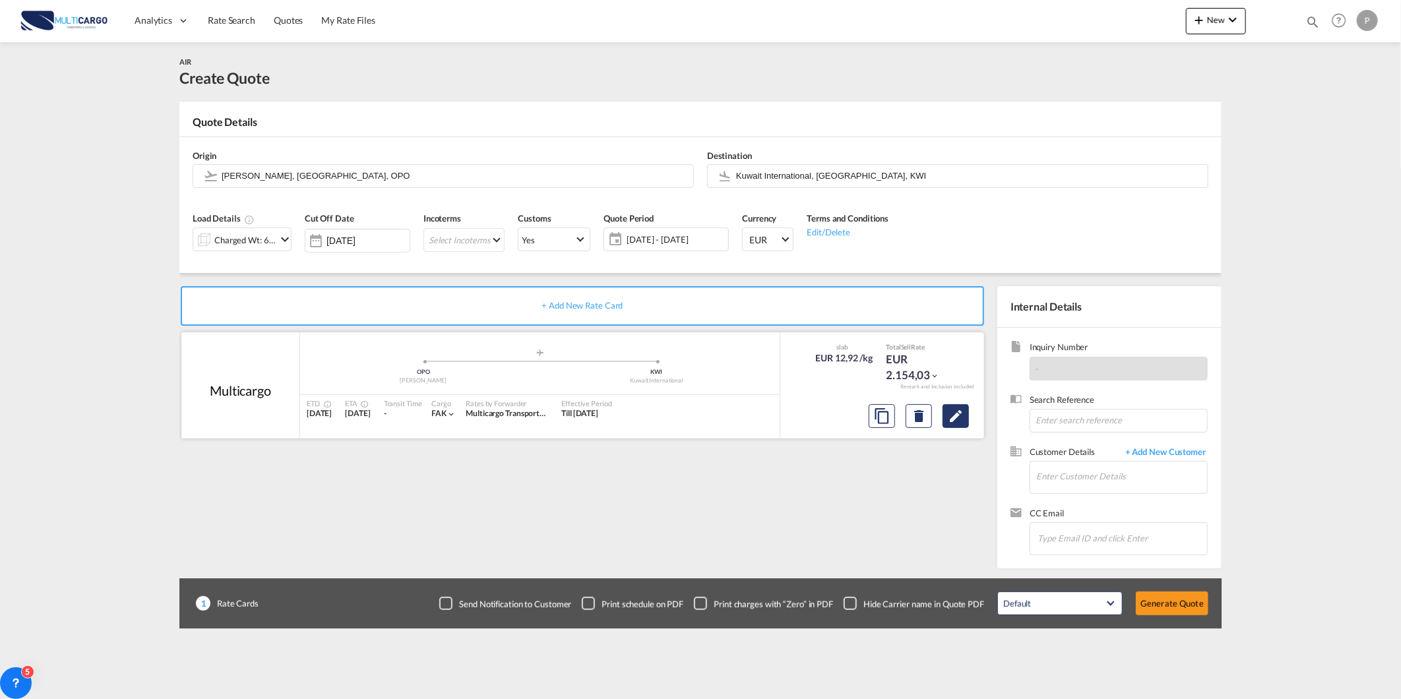
click at [953, 417] on md-icon "Edit" at bounding box center [956, 416] width 16 height 16
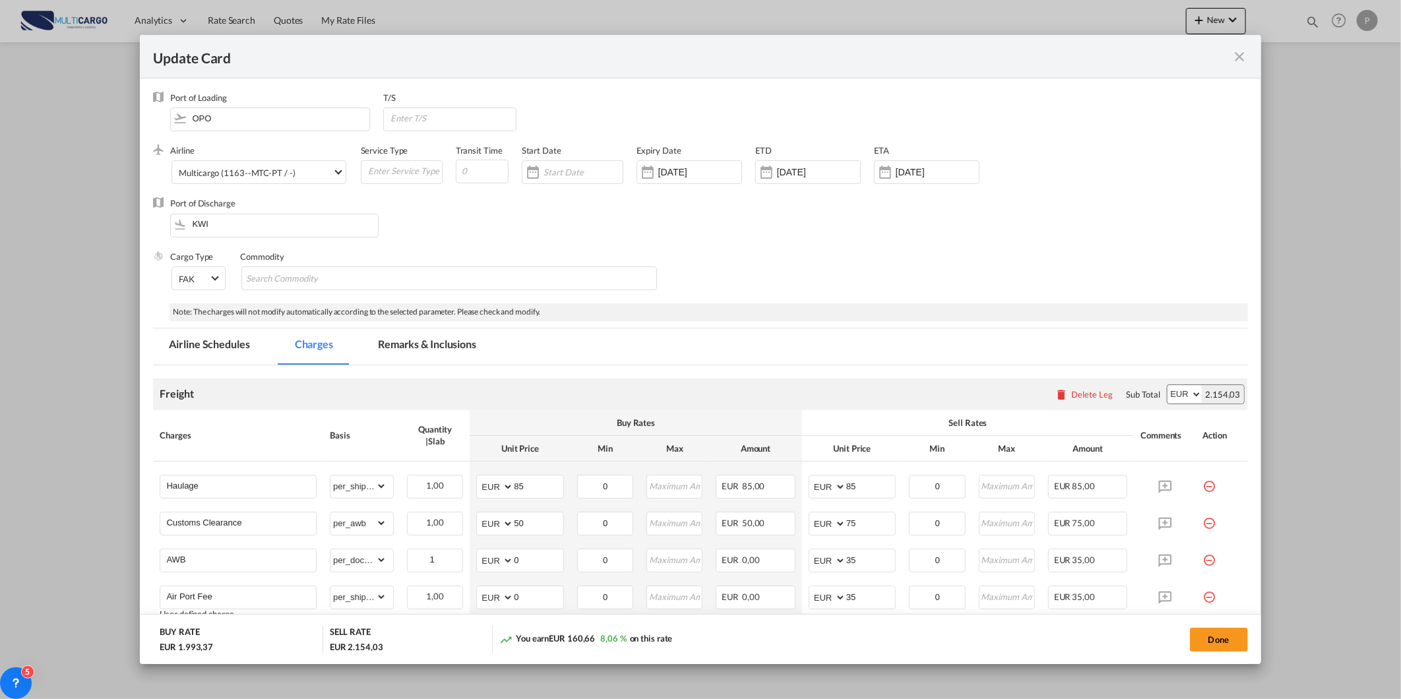
select select "per_shipment"
select select "per_awb"
select select "per_document"
select select "per_shipment"
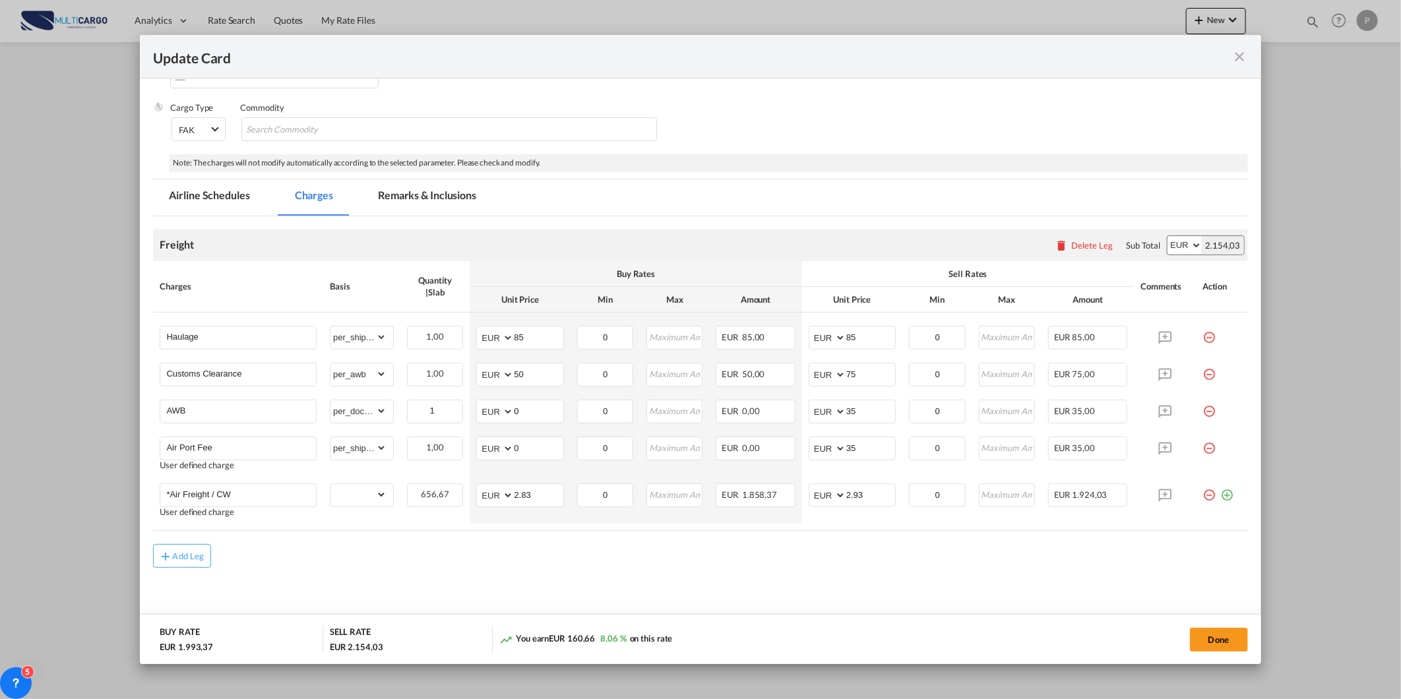
scroll to position [162, 0]
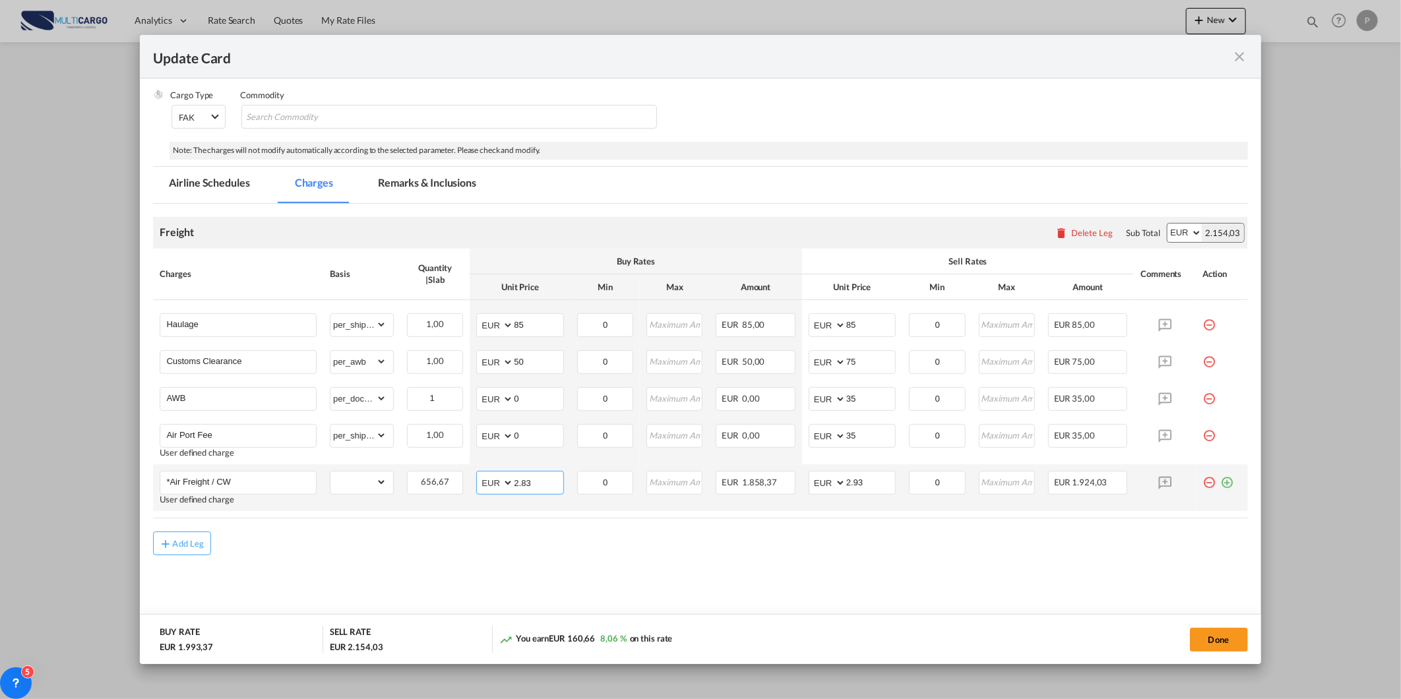
drag, startPoint x: 538, startPoint y: 484, endPoint x: 460, endPoint y: 473, distance: 79.3
click at [480, 484] on md-input-container "AED AFN ALL AMD ANG AOA ARS AUD AWG AZN BAM BBD BDT BGN BHD BIF BMD BND BOB BRL…" at bounding box center [519, 483] width 87 height 24
type input "1.65"
type input "1"
type input "2.00"
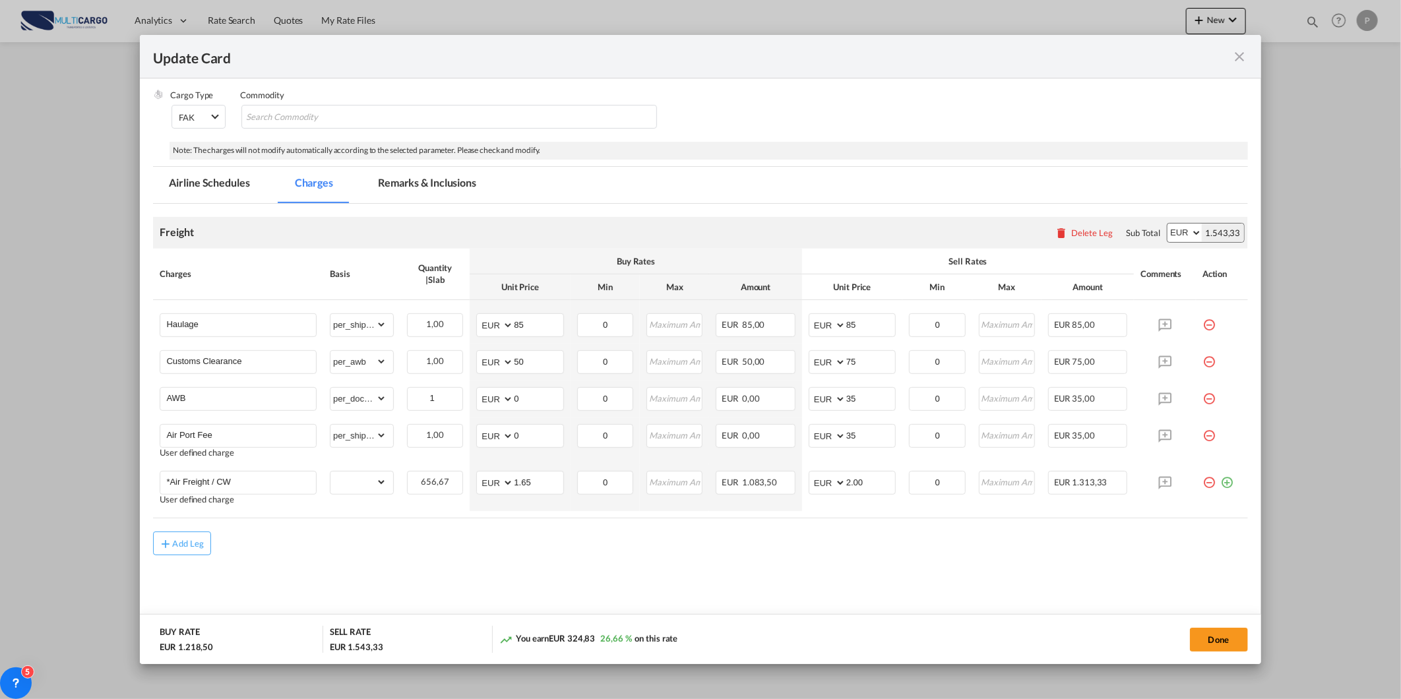
click at [422, 187] on md-tab-item "Remarks & Inclusions" at bounding box center [427, 185] width 130 height 36
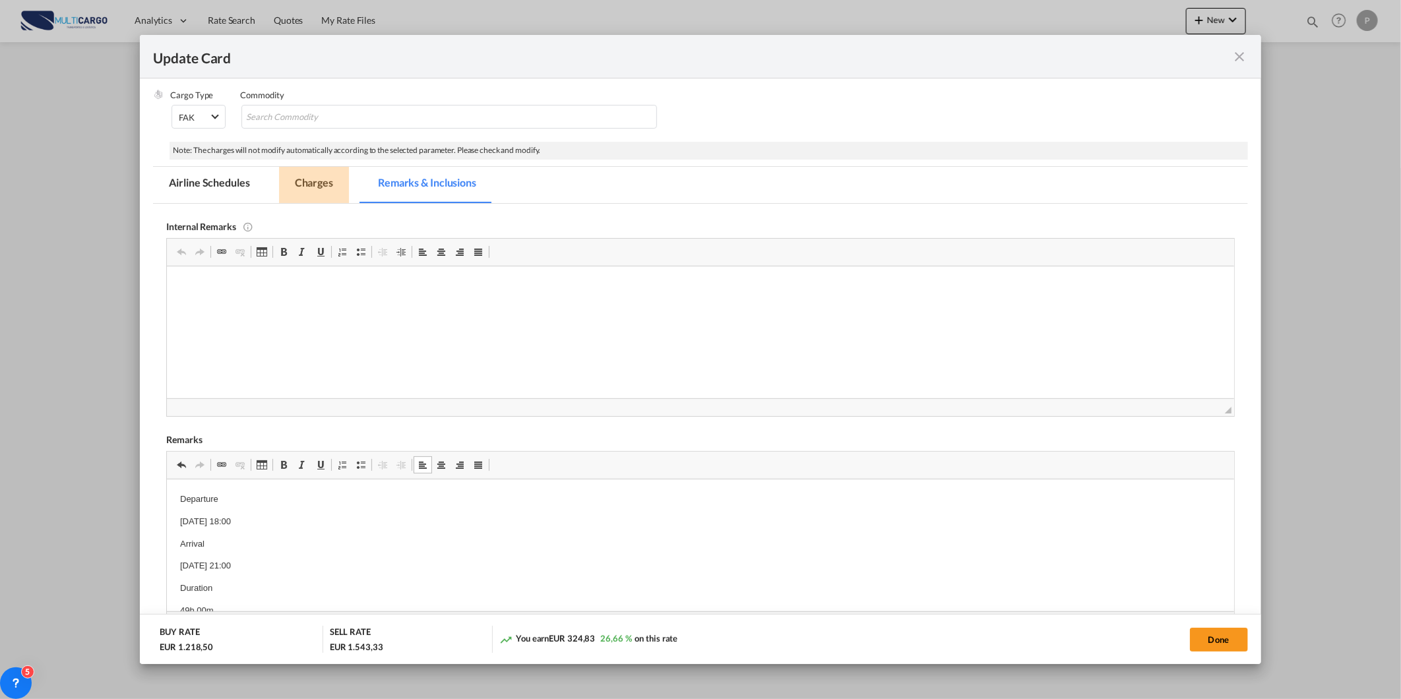
click at [332, 181] on md-tab-item "Charges" at bounding box center [314, 185] width 70 height 36
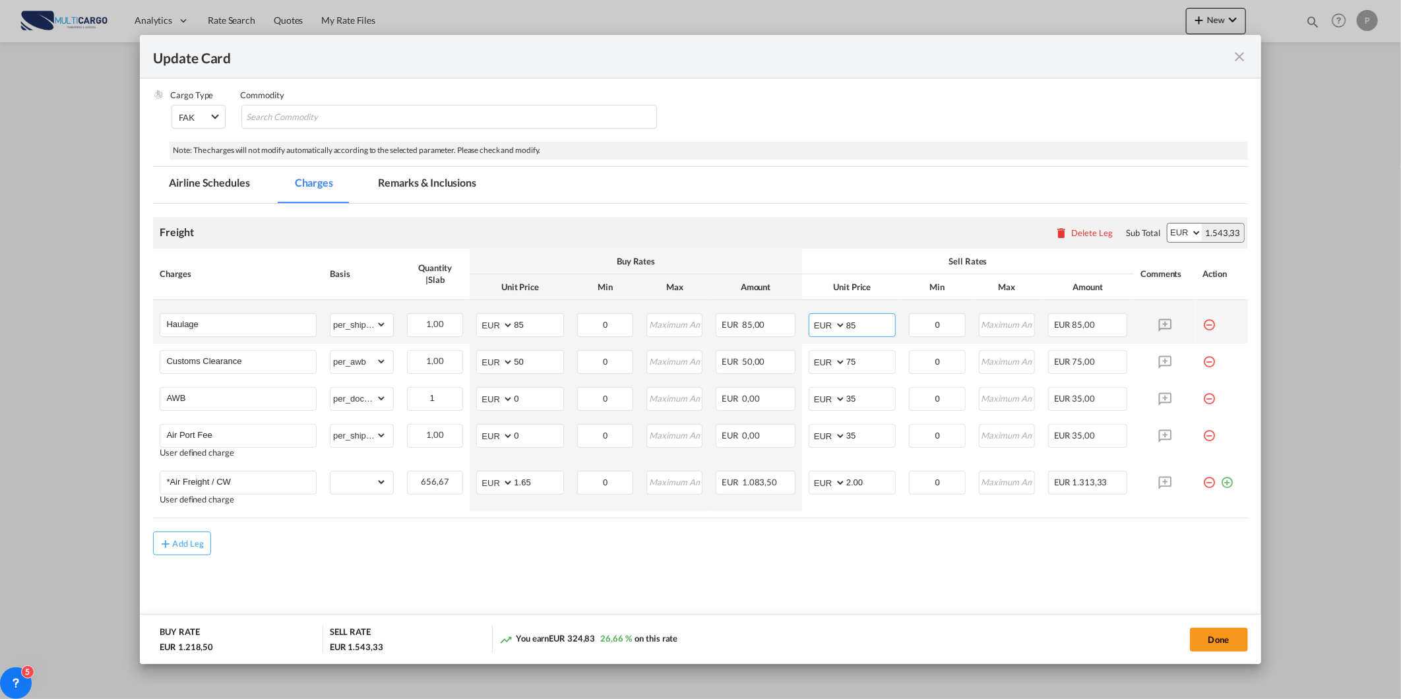
drag, startPoint x: 866, startPoint y: 323, endPoint x: 773, endPoint y: 339, distance: 95.0
click at [779, 337] on tr "Haulage Please Enter Already Exists gross_weight volumetric_weight per_shipment…" at bounding box center [700, 322] width 1094 height 44
type input "180"
drag, startPoint x: 552, startPoint y: 331, endPoint x: 478, endPoint y: 326, distance: 73.4
click at [496, 334] on md-input-container "AED AFN ALL AMD ANG AOA ARS AUD AWG AZN BAM BBD BDT BGN BHD BIF BMD BND BOB BRL…" at bounding box center [519, 325] width 87 height 24
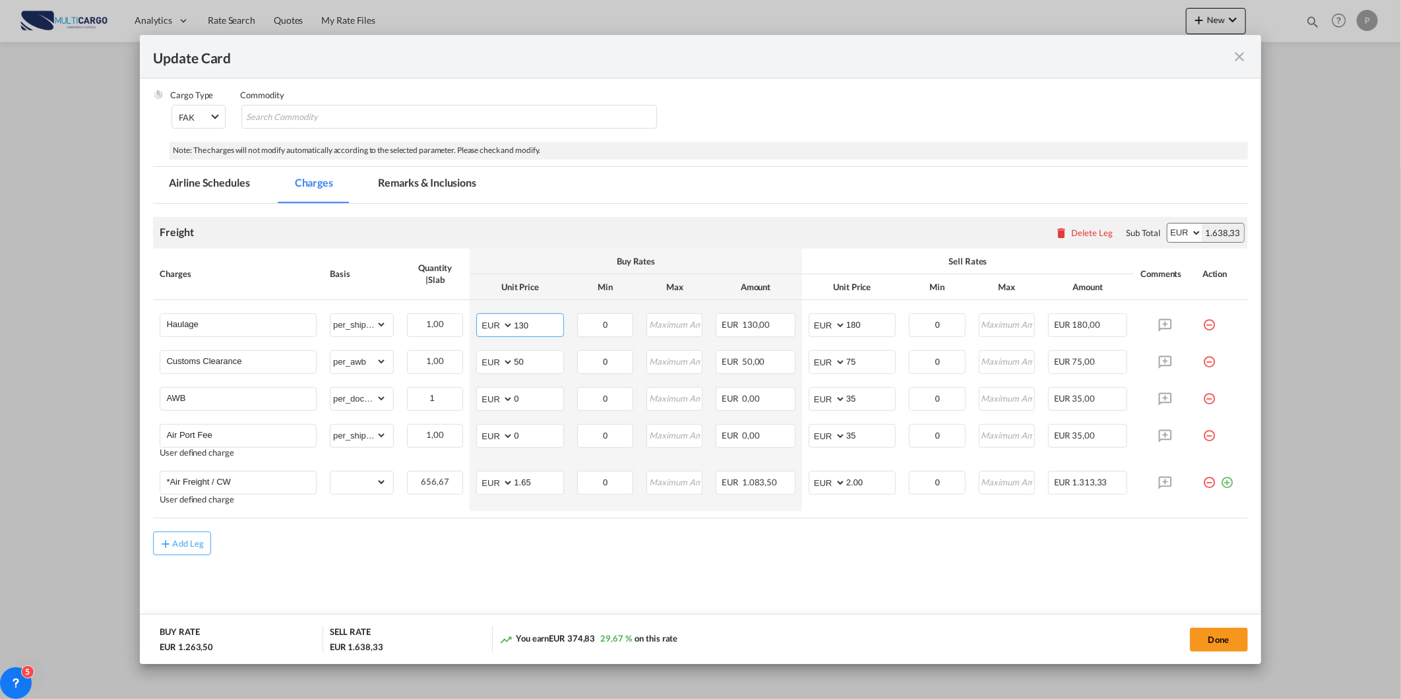
type input "130"
drag, startPoint x: 690, startPoint y: 565, endPoint x: 680, endPoint y: 571, distance: 11.9
click at [695, 565] on md-content "Freight Please enter leg name Leg Name Already Exists Delete Leg Sub Total AED …" at bounding box center [700, 418] width 1094 height 429
click at [1210, 641] on button "Done" at bounding box center [1219, 640] width 58 height 24
type input "2"
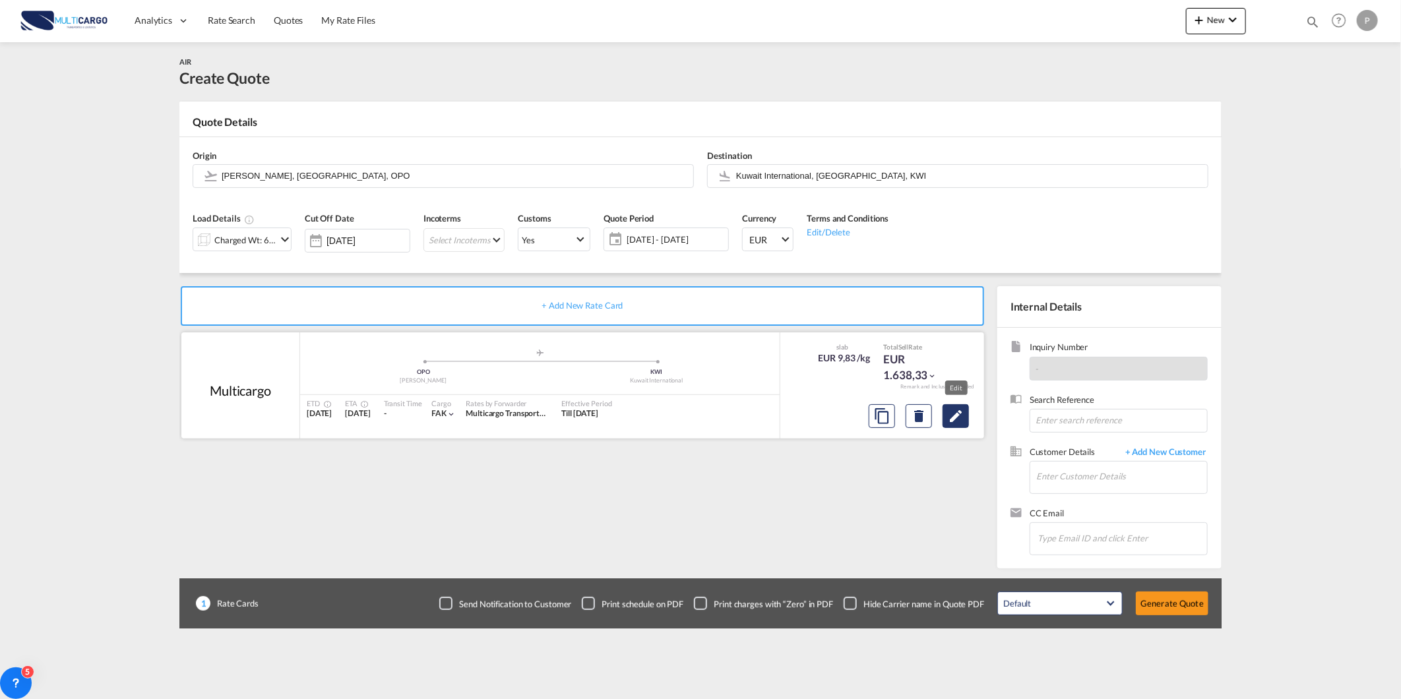
click at [961, 413] on md-icon "Edit" at bounding box center [956, 416] width 16 height 16
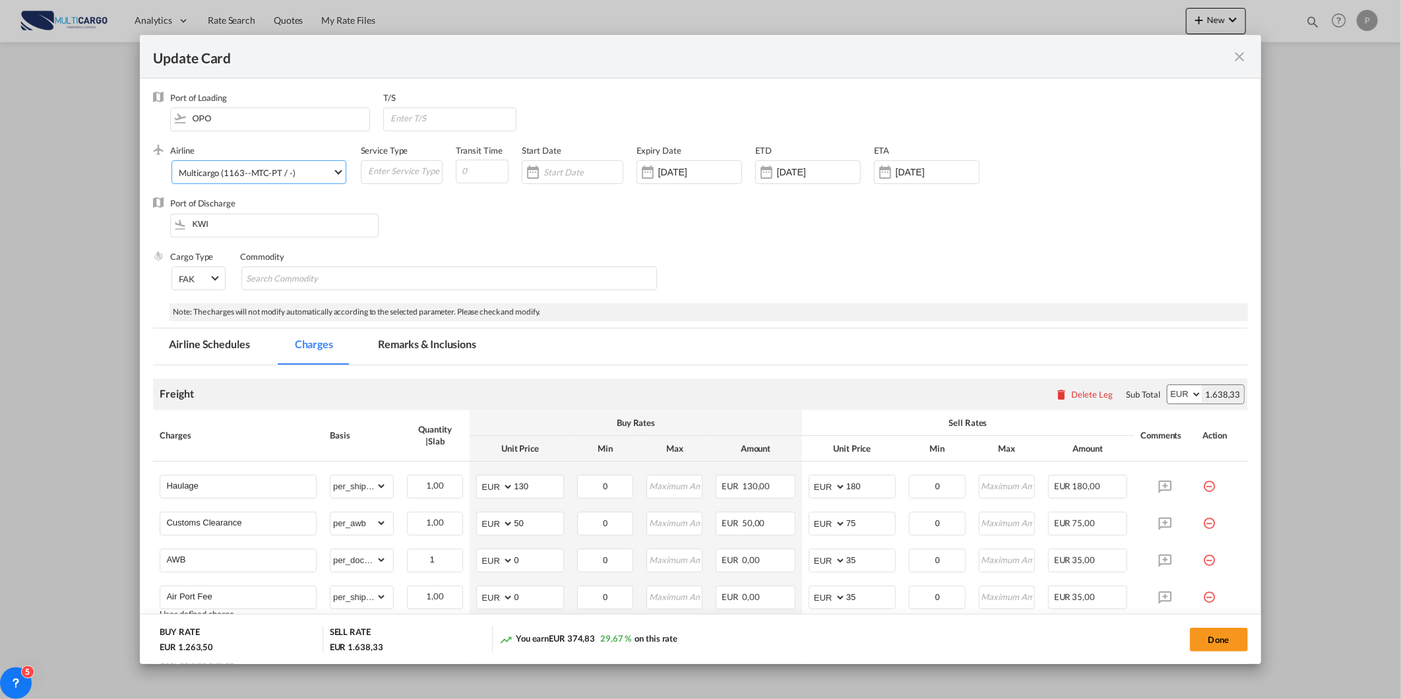
click at [319, 181] on md-select-value "Multicargo (1163--MTC-PT / -)" at bounding box center [261, 171] width 168 height 21
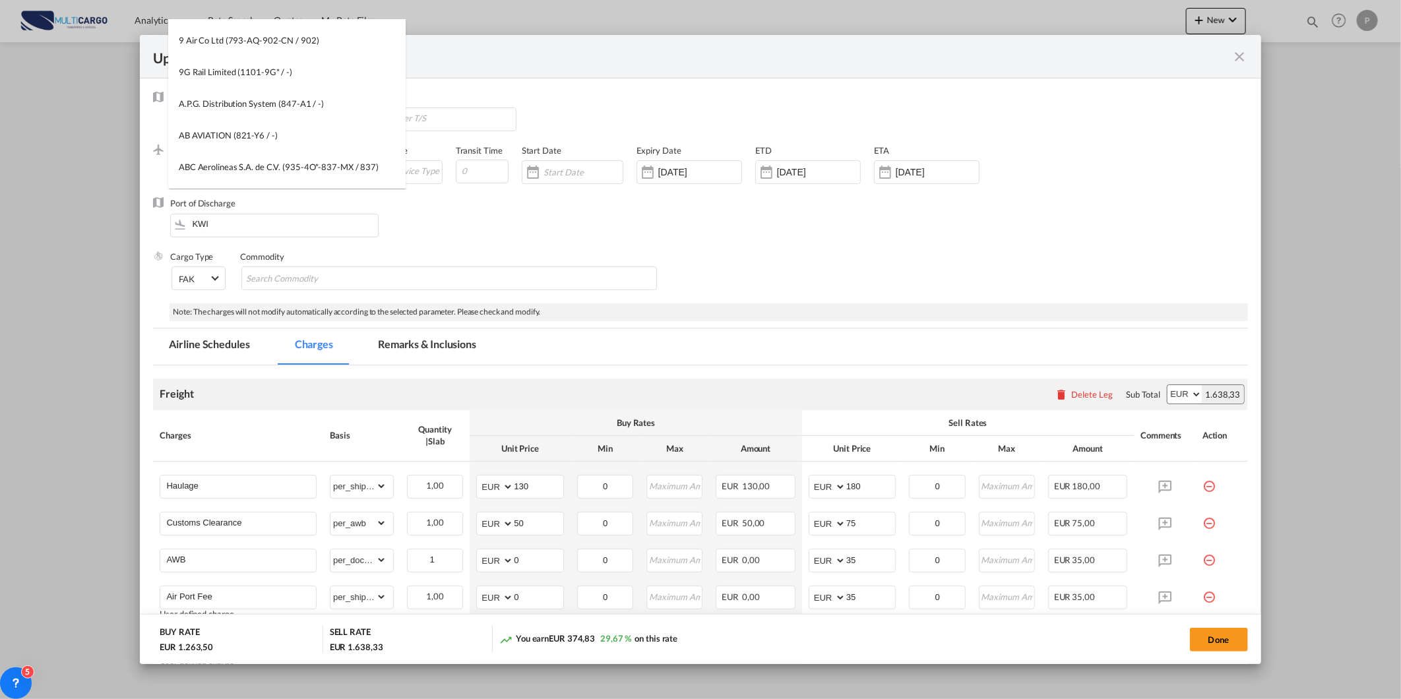
scroll to position [0, 0]
click at [364, 41] on input "search" at bounding box center [290, 36] width 230 height 32
type input "qatar"
click at [279, 93] on div "Qatar Airways (Q.C.S.C.) (152-QR-157-QA / 157)" at bounding box center [272, 99] width 187 height 12
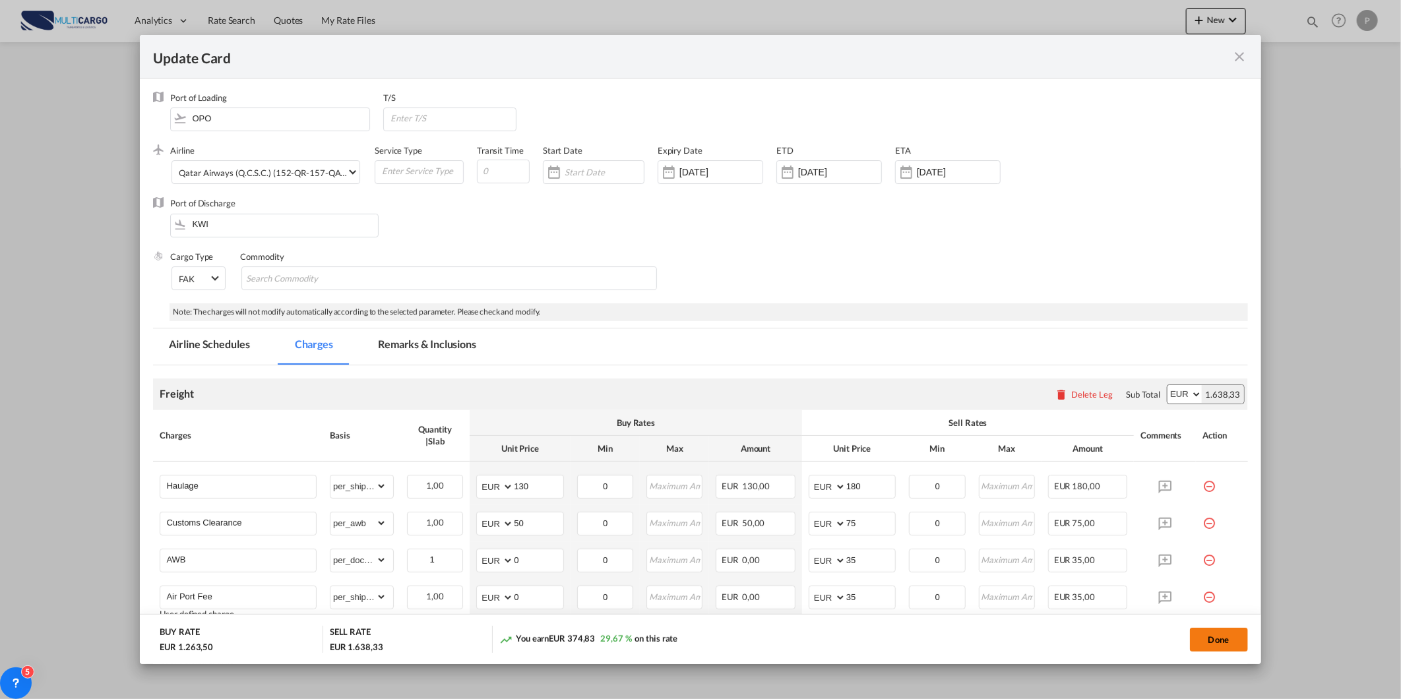
click at [1228, 635] on button "Done" at bounding box center [1219, 640] width 58 height 24
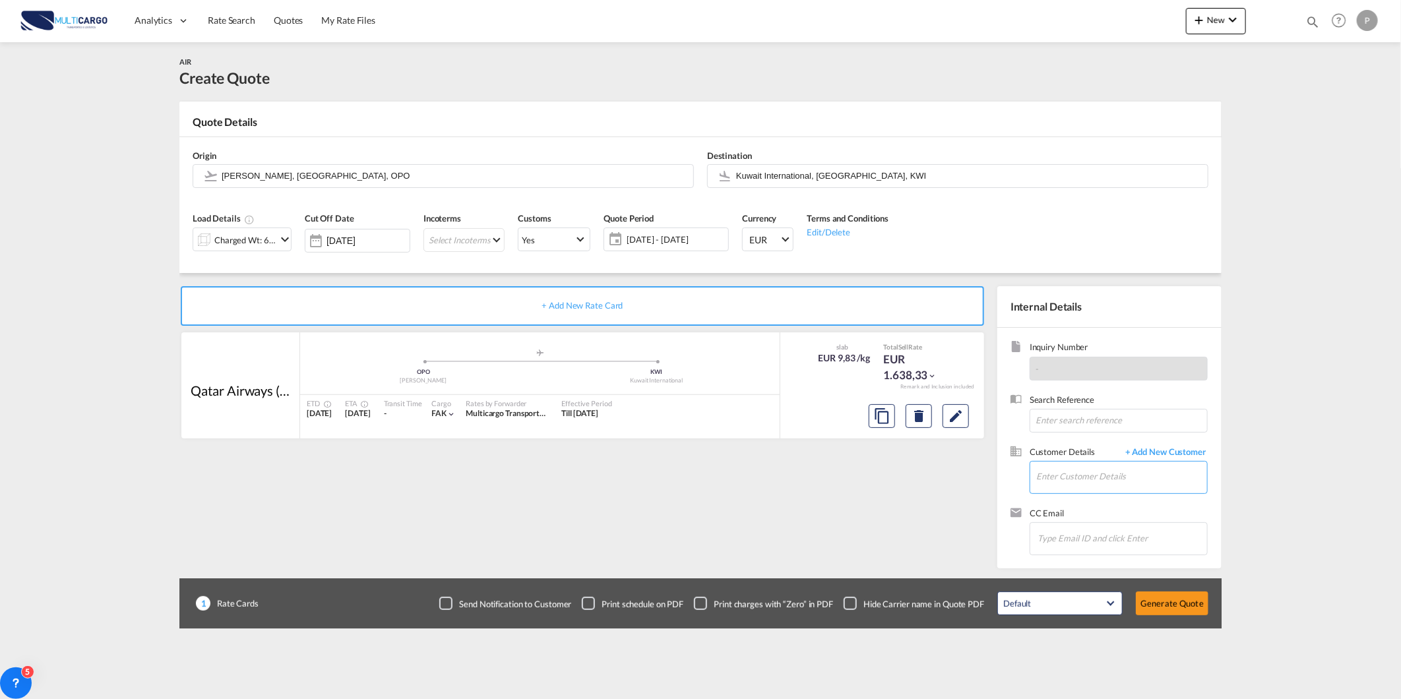
click at [1073, 484] on input "Enter Customer Details" at bounding box center [1121, 477] width 171 height 30
paste input "sales1@ascentfreightllc.com"
click at [1141, 484] on div "Pranay G Ascent Freight sales1@ascentfreightllc.com | @ascentfreightllc.com" at bounding box center [1161, 500] width 251 height 36
type input "@ascentfreightllc.com, Pranay G Ascent Freight, sales1@ascentfreightllc.com"
click at [1189, 616] on div "Default All in Leg Totals Default Generate Quote" at bounding box center [1103, 603] width 224 height 37
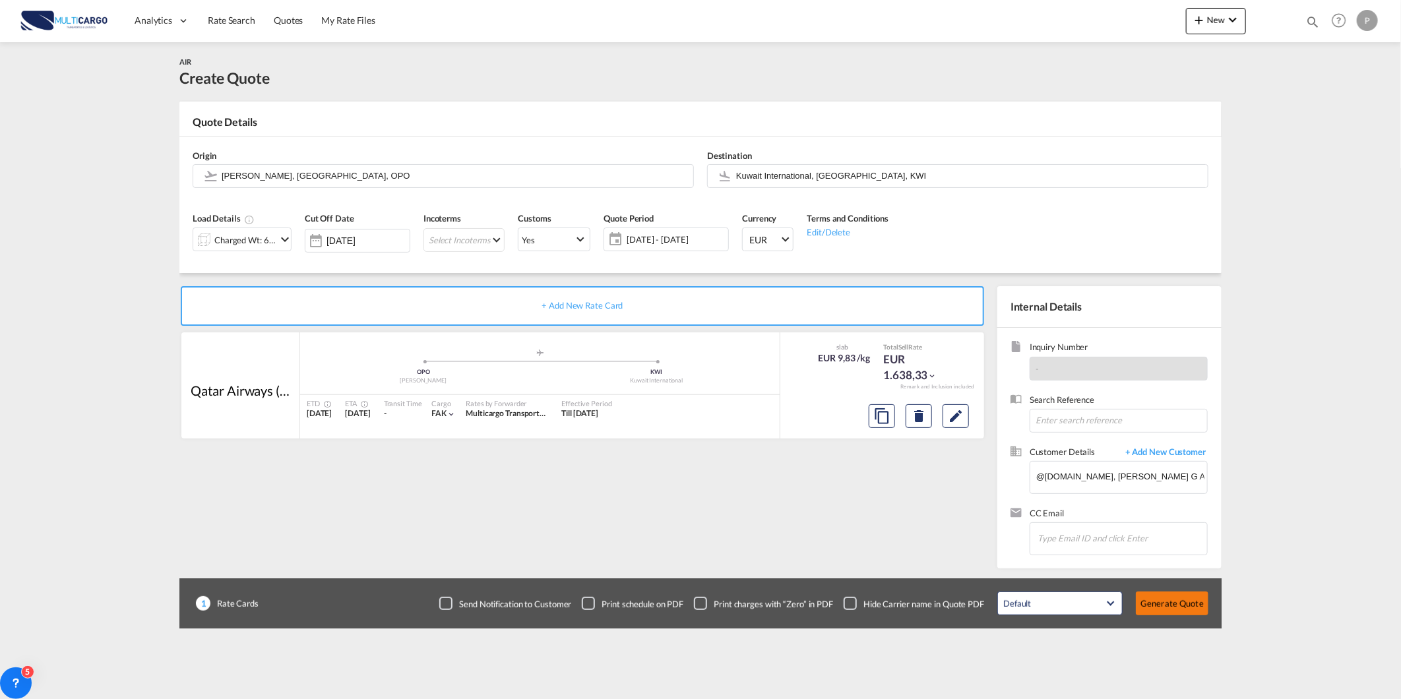
click at [1193, 604] on button "Generate Quote" at bounding box center [1172, 604] width 73 height 24
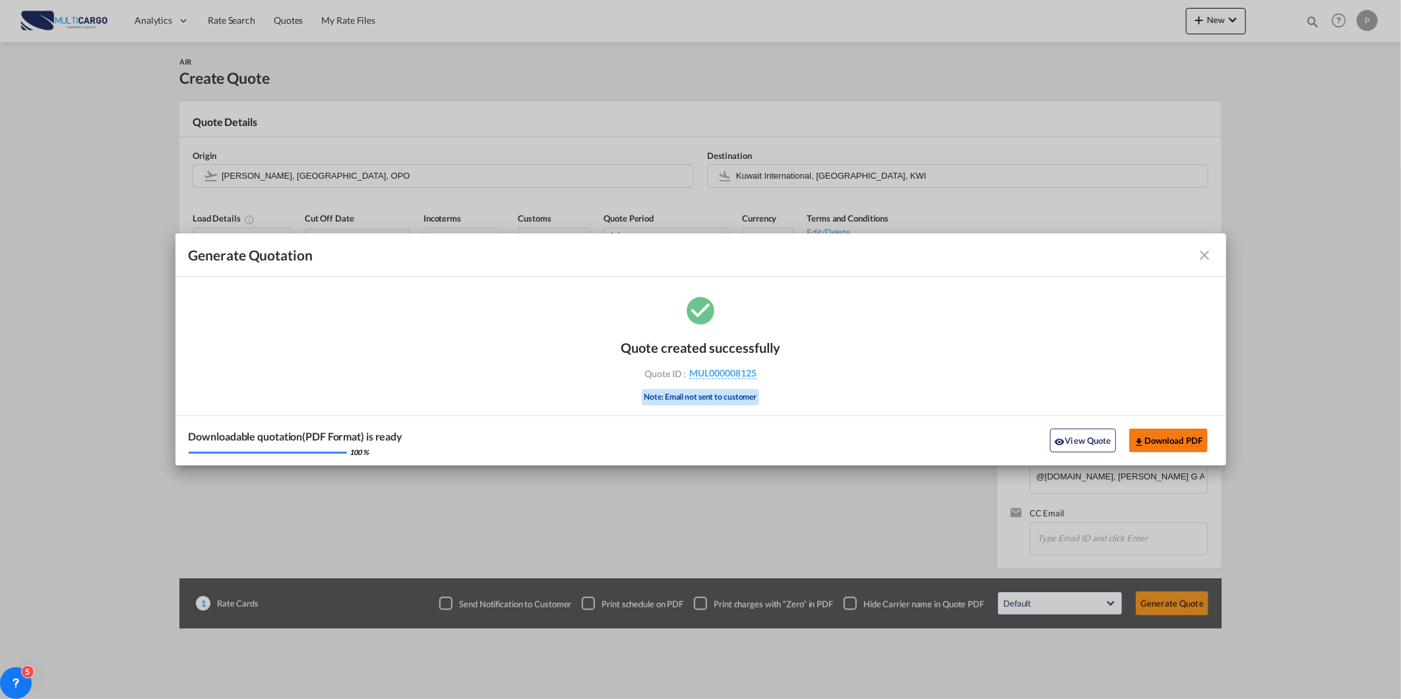
click at [1207, 439] on button "Download PDF" at bounding box center [1168, 441] width 79 height 24
click at [1072, 439] on button "View Quote" at bounding box center [1083, 441] width 66 height 24
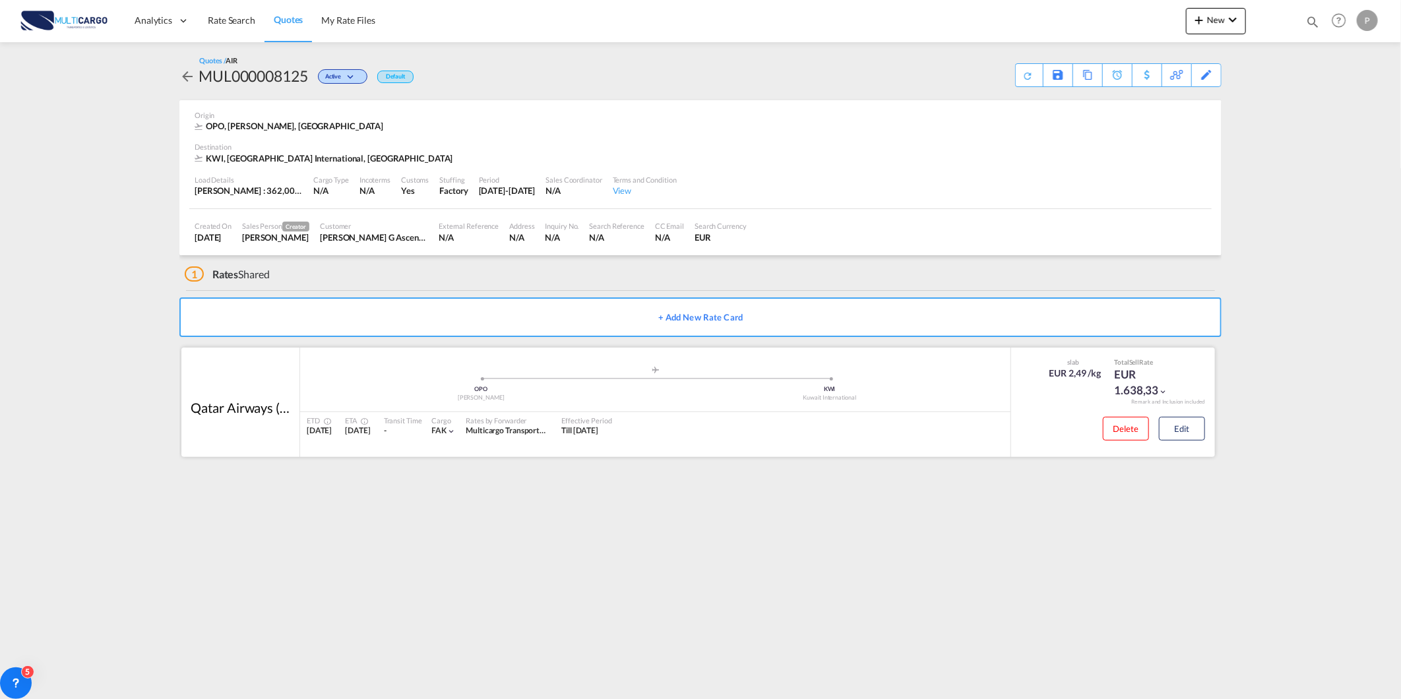
click at [1211, 427] on div "Delete Edit" at bounding box center [1113, 431] width 204 height 38
click at [1189, 427] on button "Edit" at bounding box center [1182, 429] width 46 height 24
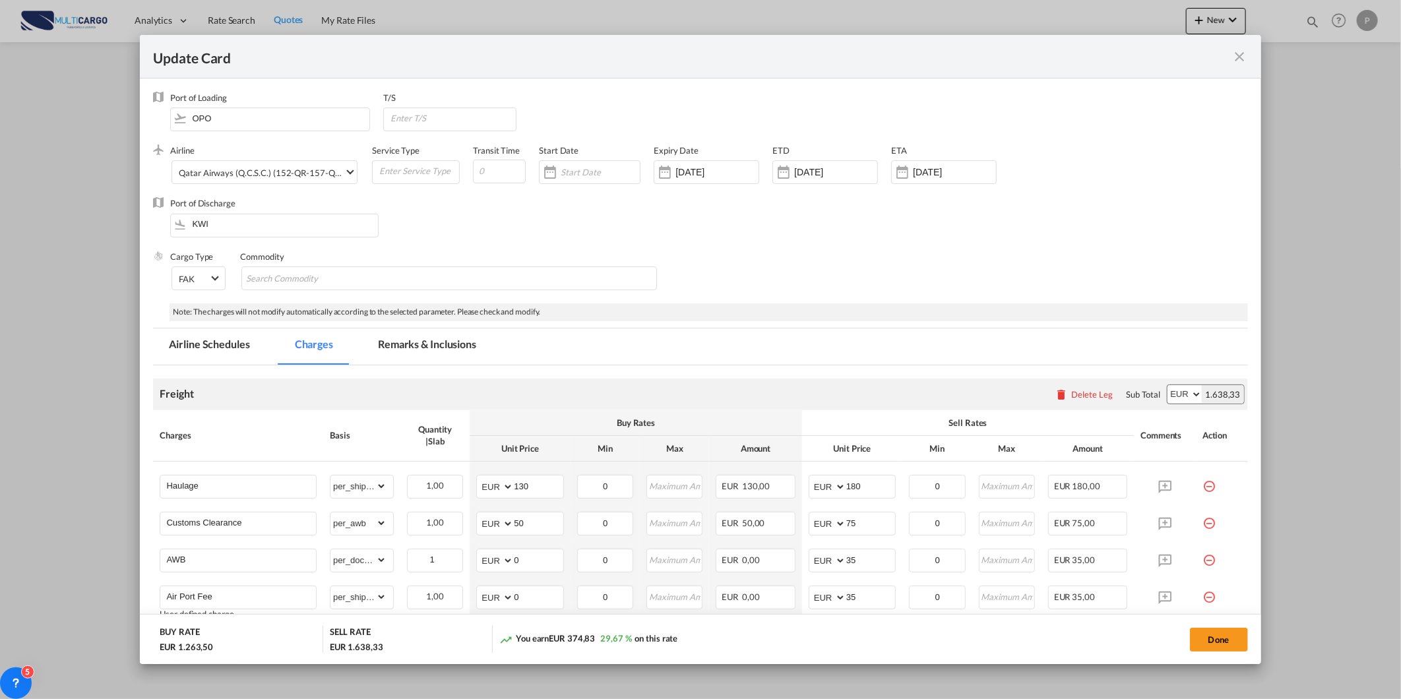
click at [1241, 57] on md-icon "icon-close fg-AAA8AD m-0 pointer" at bounding box center [1240, 57] width 16 height 16
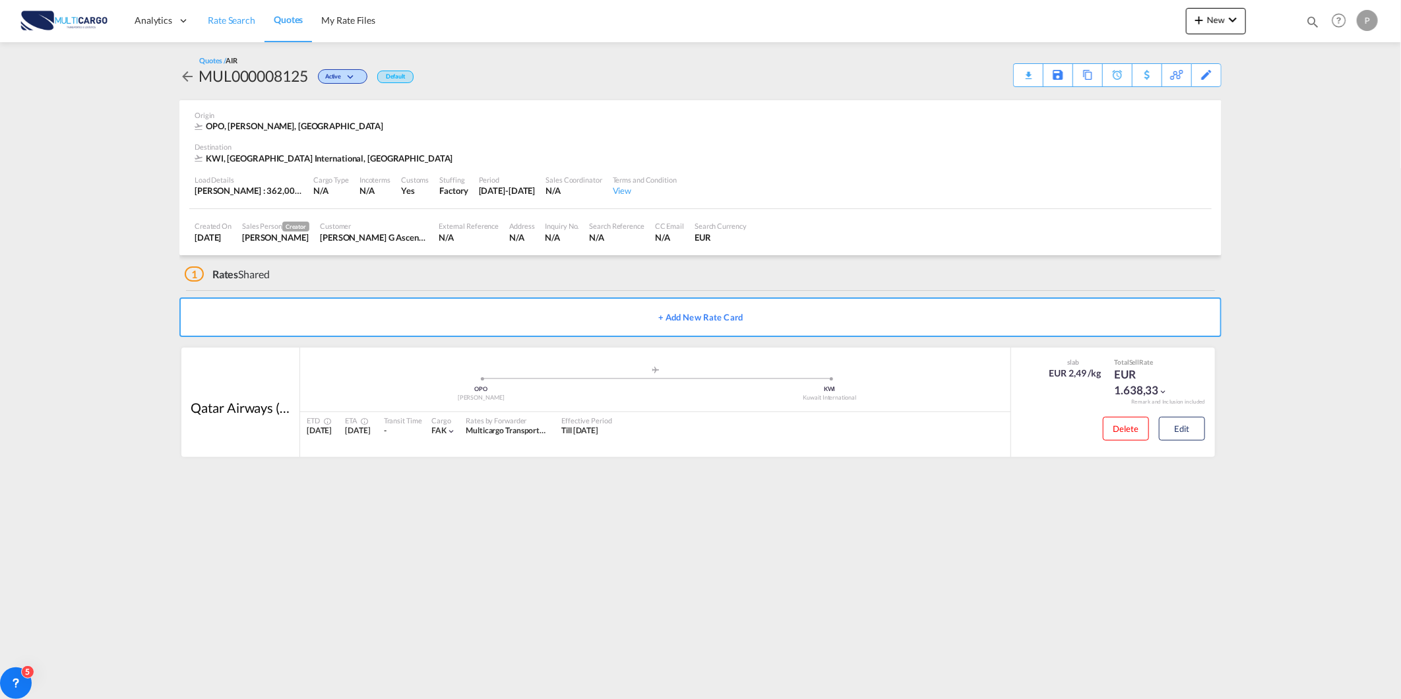
click at [226, 23] on span "Rate Search" at bounding box center [231, 20] width 47 height 11
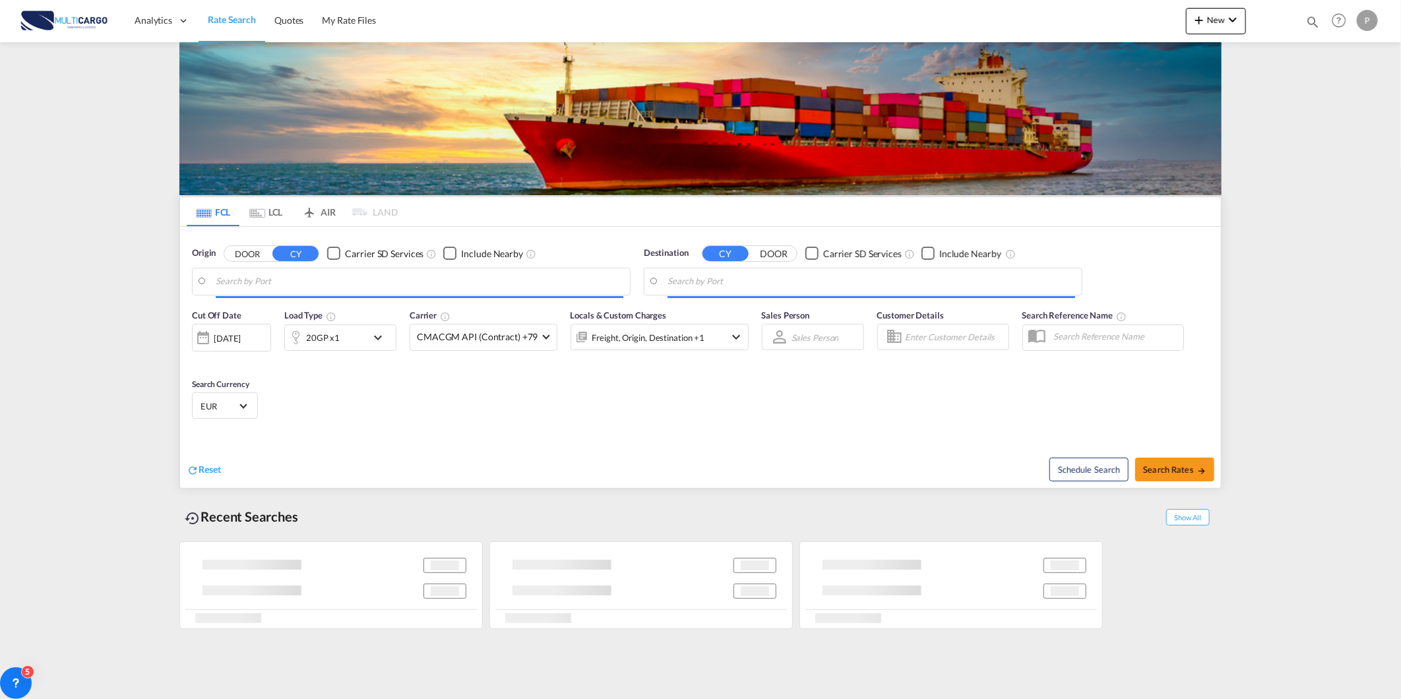
type input "Leixoes, PTLEI"
type input "Jebel Ali, AEJEA"
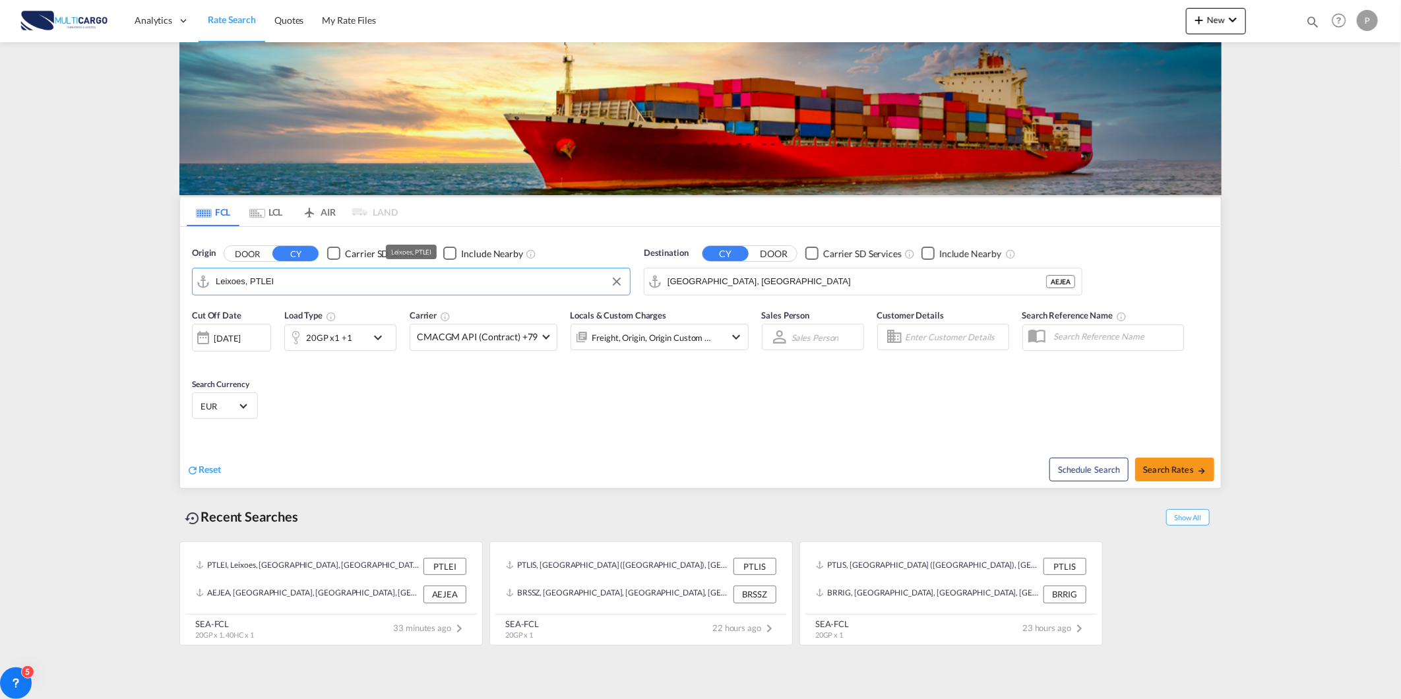
click at [464, 280] on input "Leixoes, PTLEI" at bounding box center [420, 282] width 408 height 20
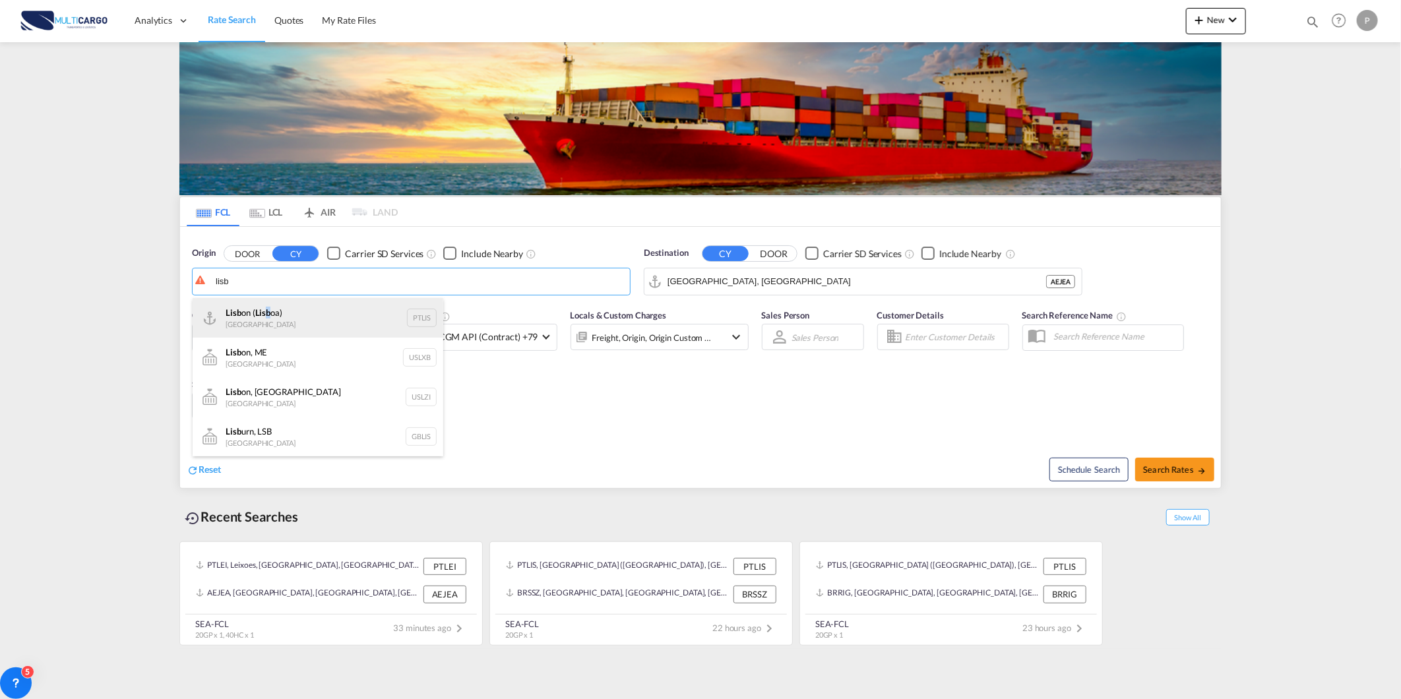
click at [267, 315] on div "Lisb on ( Lisb oa) Portugal PTLIS" at bounding box center [318, 318] width 251 height 40
type input "Lisbon (Lisboa), PTLIS"
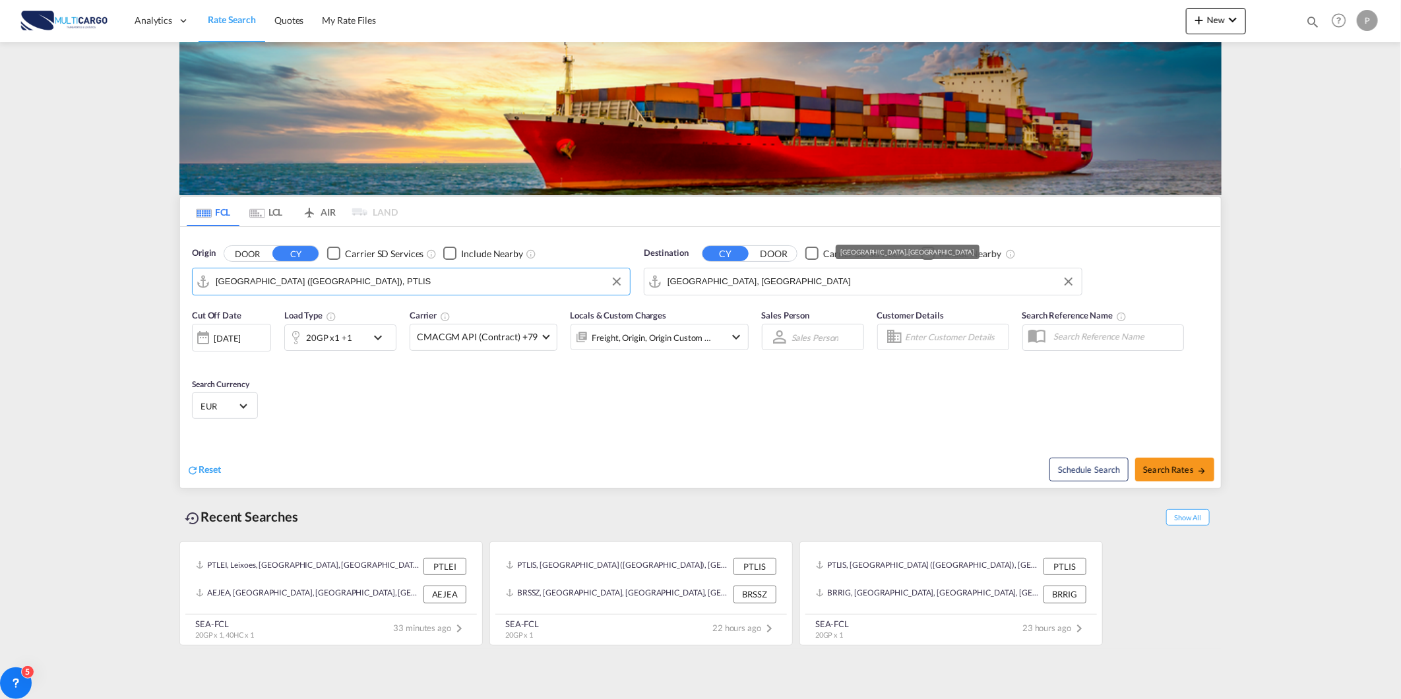
click at [683, 282] on input "Jebel Ali, AEJEA" at bounding box center [872, 282] width 408 height 20
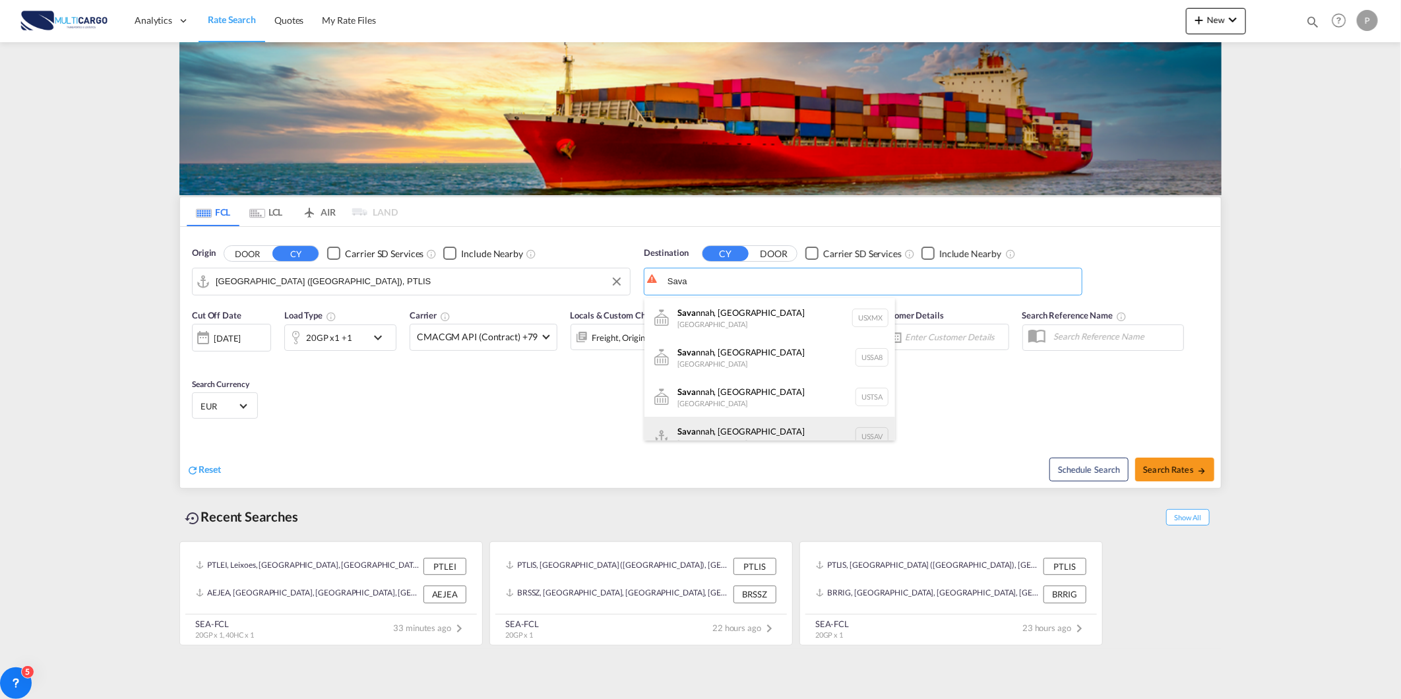
click at [785, 433] on div "Sava nnah, GA United States USSAV" at bounding box center [770, 437] width 251 height 40
type input "Savannah, GA, USSAV"
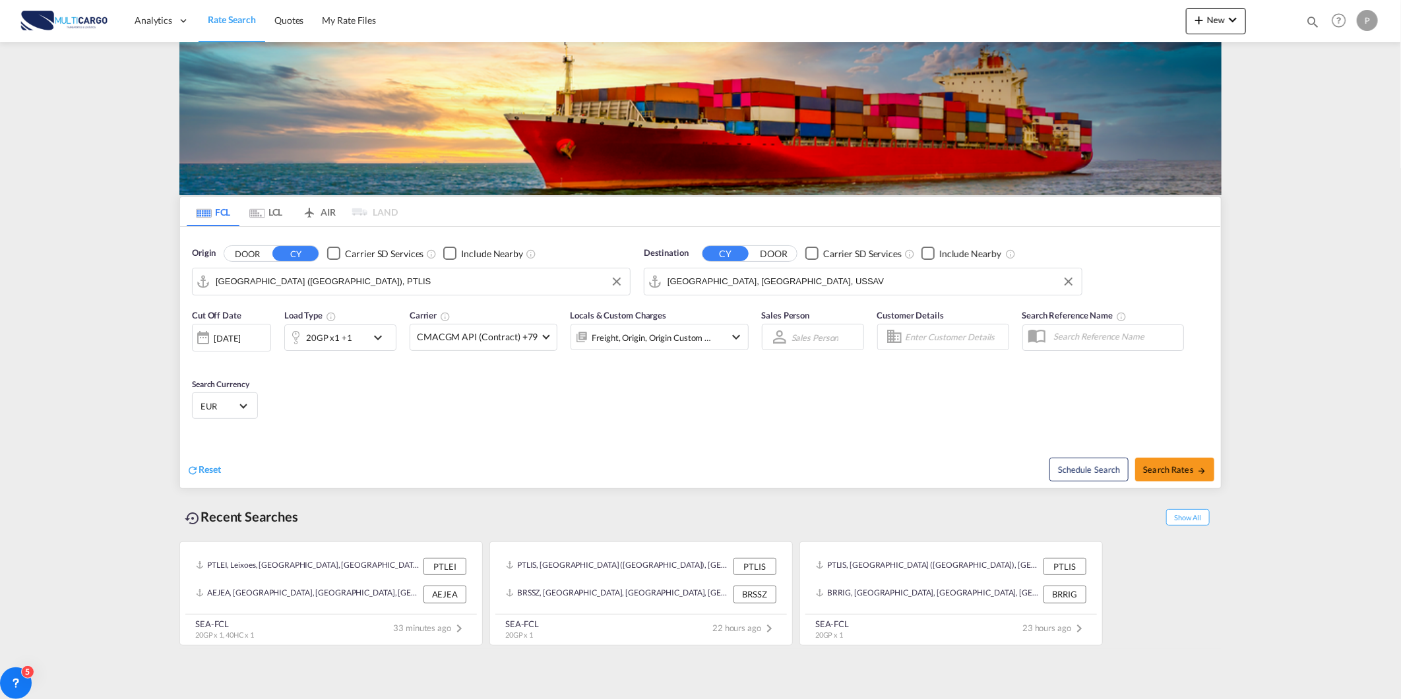
click at [374, 344] on md-icon "icon-chevron-down" at bounding box center [381, 338] width 22 height 16
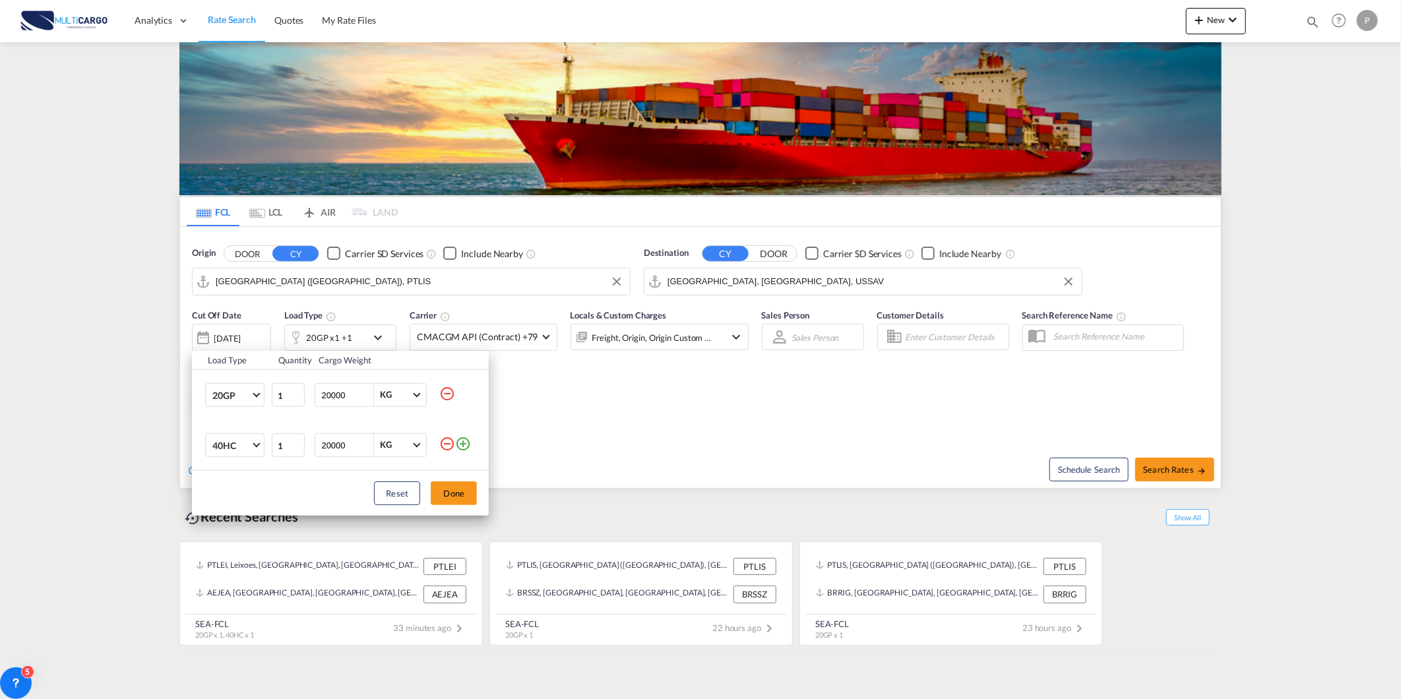
click at [443, 395] on md-icon "icon-minus-circle-outline" at bounding box center [447, 394] width 16 height 16
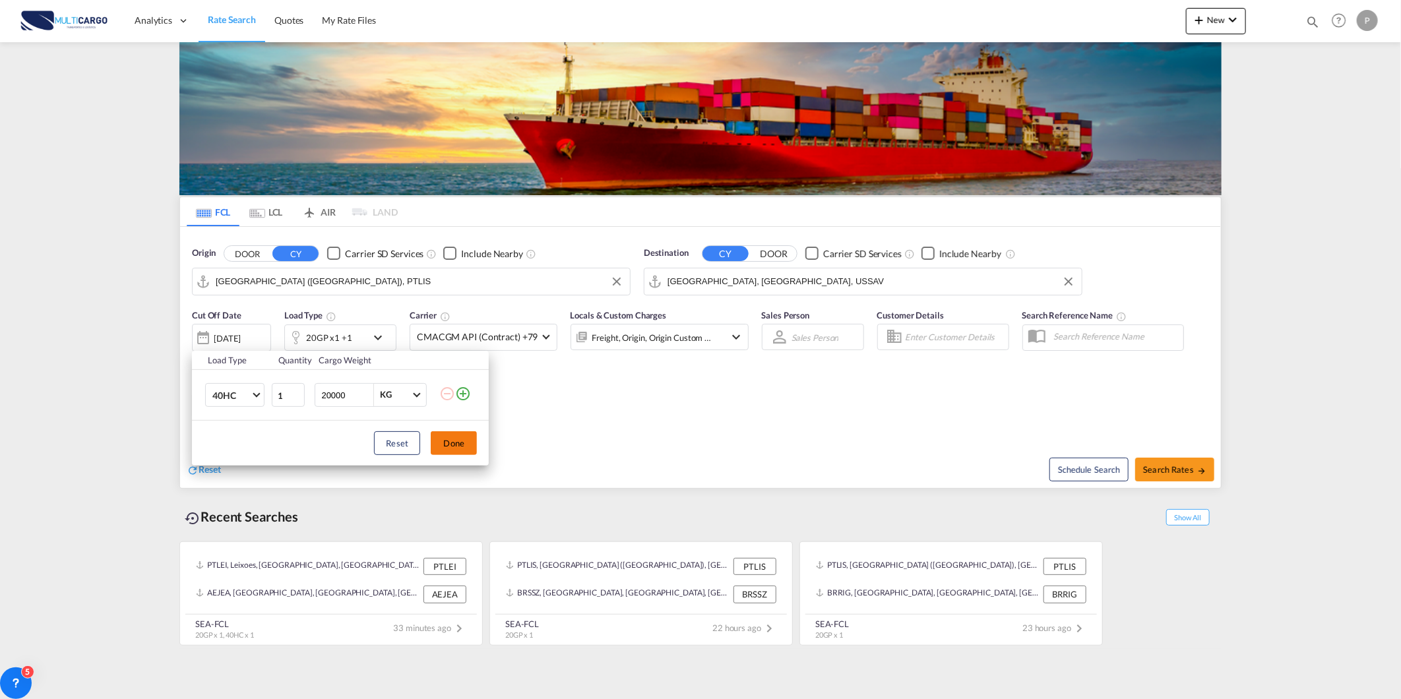
click at [459, 450] on button "Done" at bounding box center [454, 443] width 46 height 24
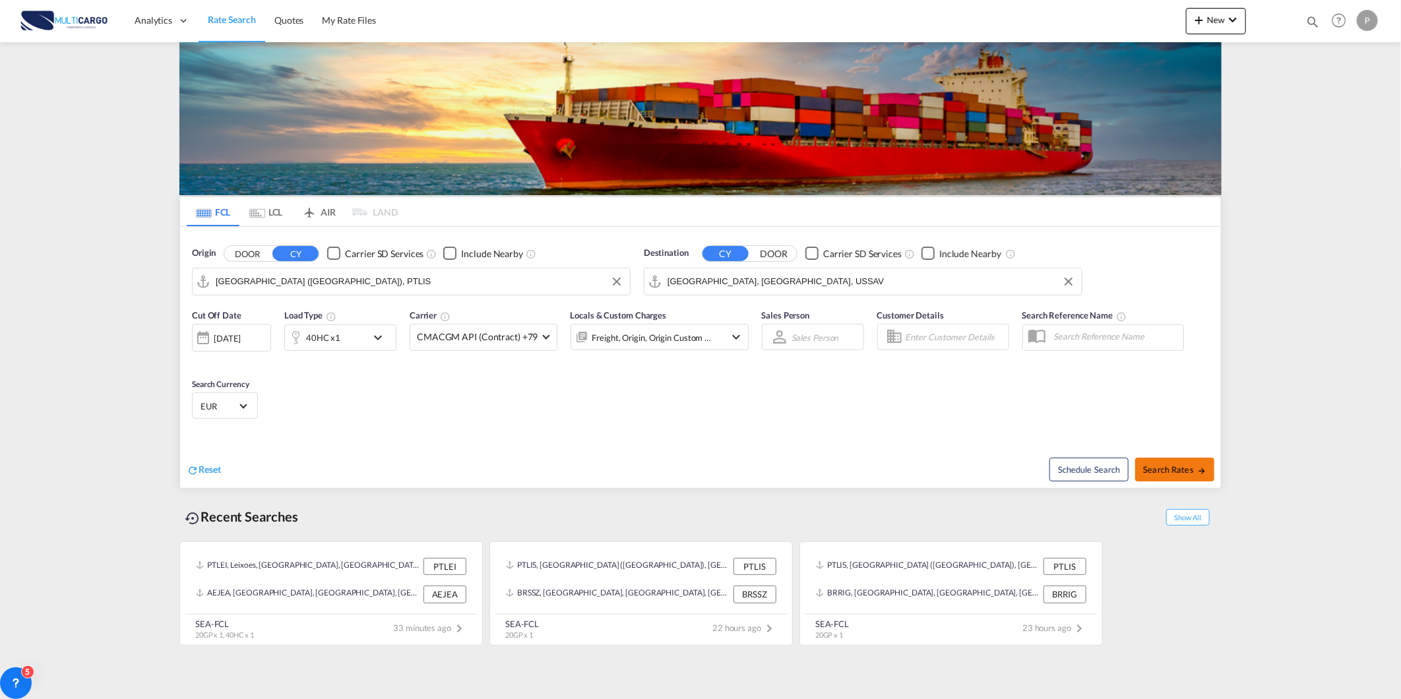
click at [1176, 466] on span "Search Rates" at bounding box center [1174, 469] width 63 height 11
type input "PTLIS to USSAV / 14 Aug 2025"
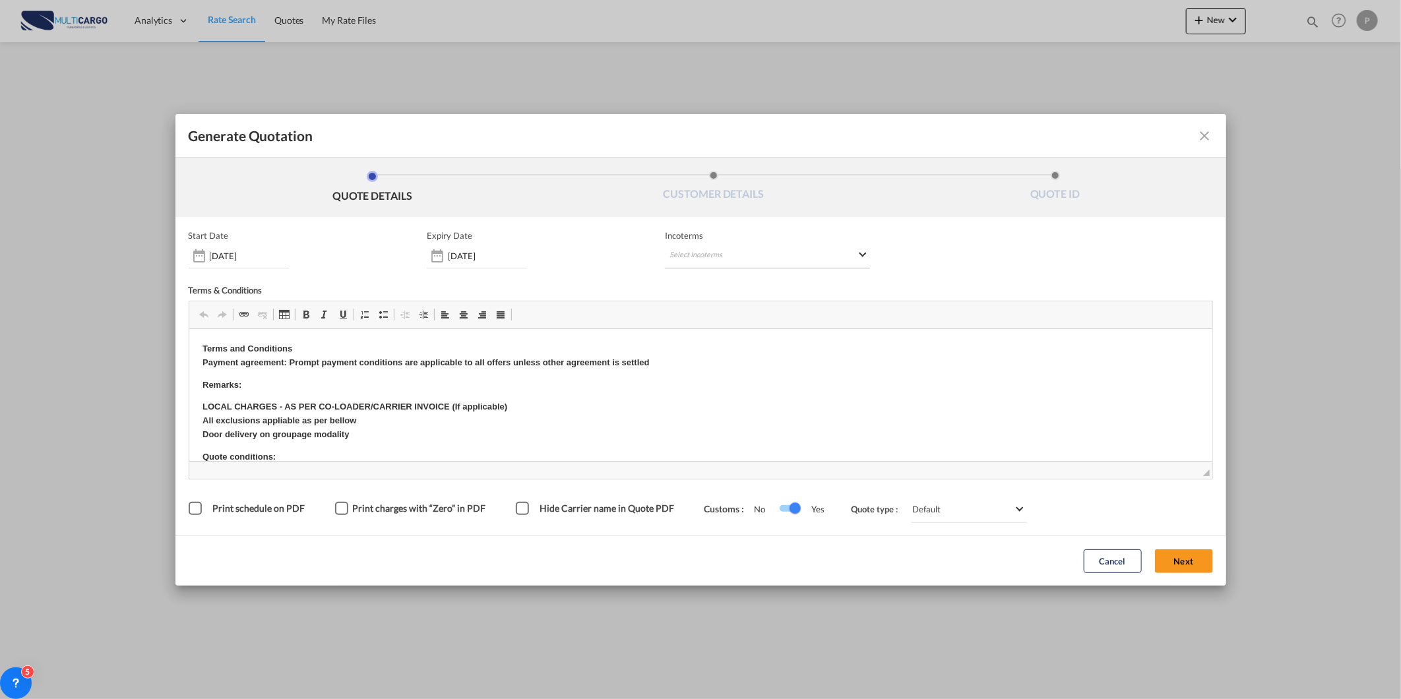
click at [786, 265] on md-select "Select Incoterms EXW - import Ex Works CFR - export Cost and Freight CPT - expo…" at bounding box center [767, 257] width 205 height 24
click at [755, 281] on input "search" at bounding box center [733, 283] width 122 height 12
type input "e"
type input "fob"
drag, startPoint x: 726, startPoint y: 331, endPoint x: 490, endPoint y: 44, distance: 372.1
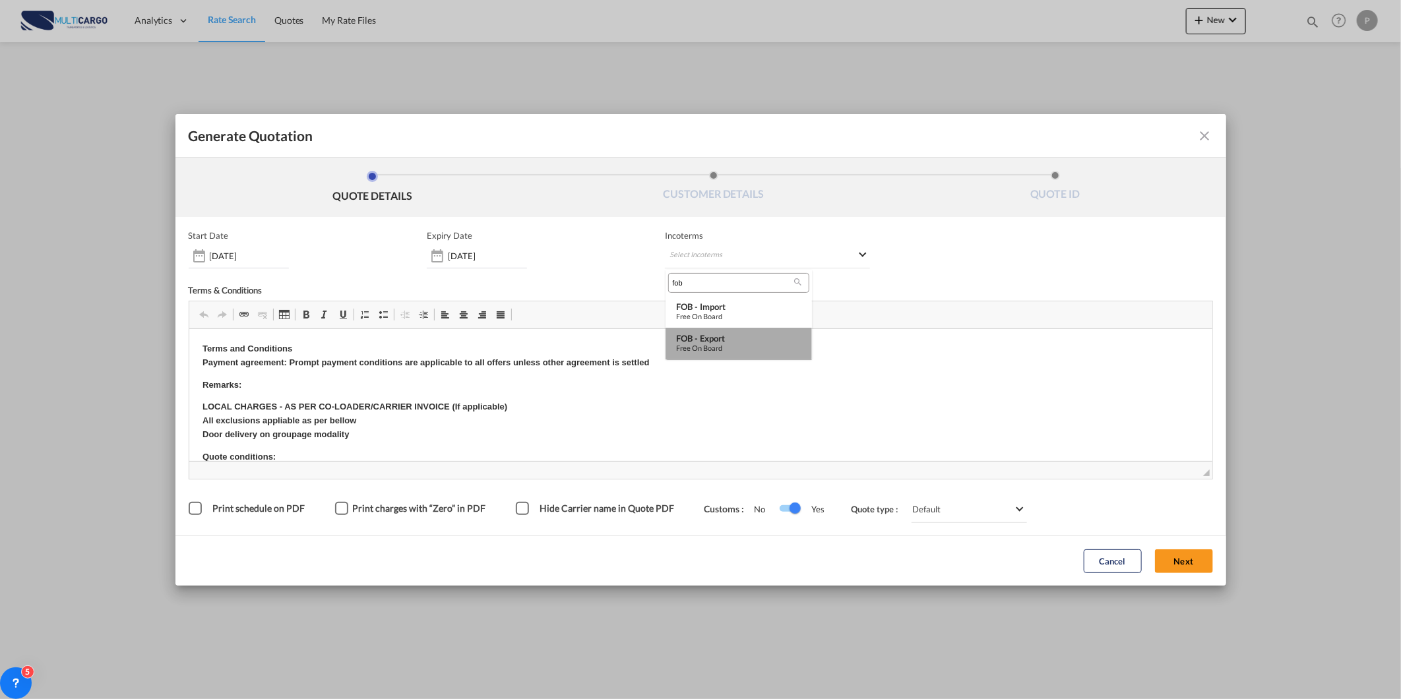
click at [726, 331] on md-option "FOB - export Free on Board" at bounding box center [739, 344] width 146 height 32
click at [1191, 557] on button "Next" at bounding box center [1184, 562] width 58 height 24
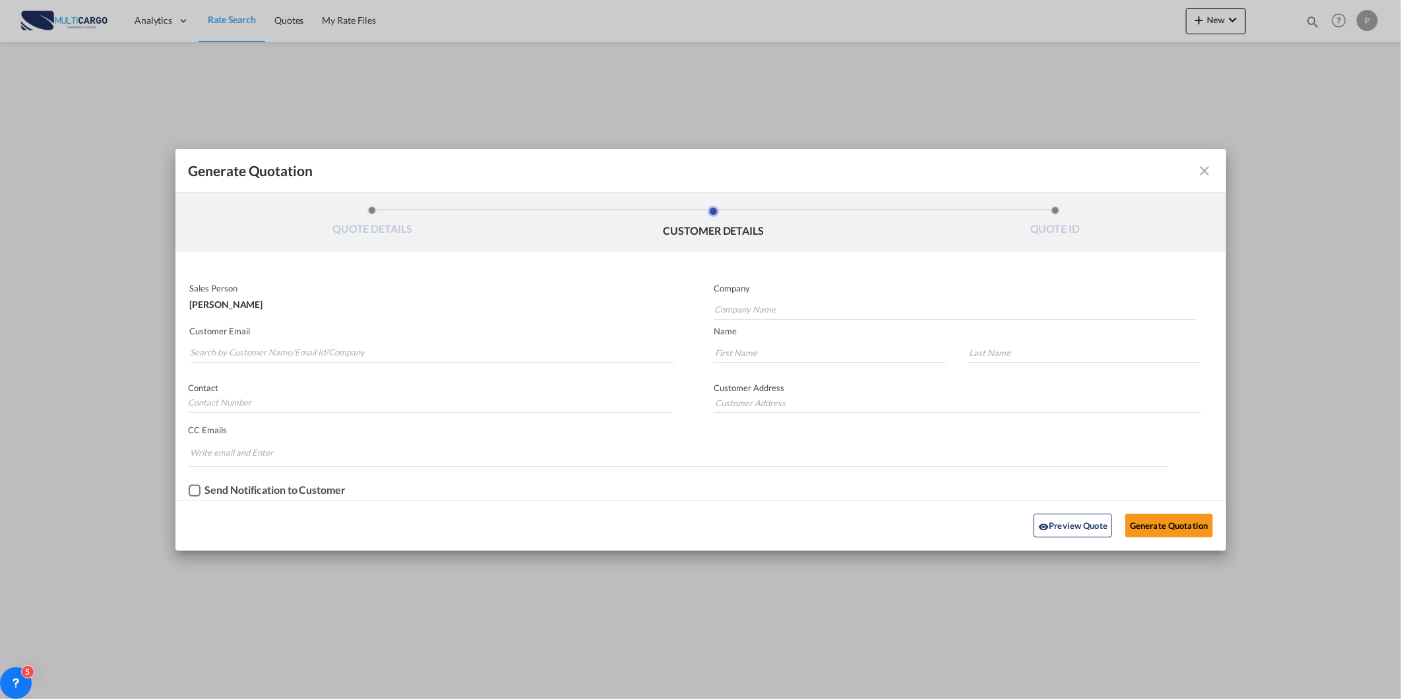
click at [442, 369] on div "Contact" at bounding box center [438, 394] width 526 height 51
click at [427, 354] on input "Search by Customer Name/Email Id/Company" at bounding box center [433, 353] width 484 height 20
paste input "imports@glovalusa.com"
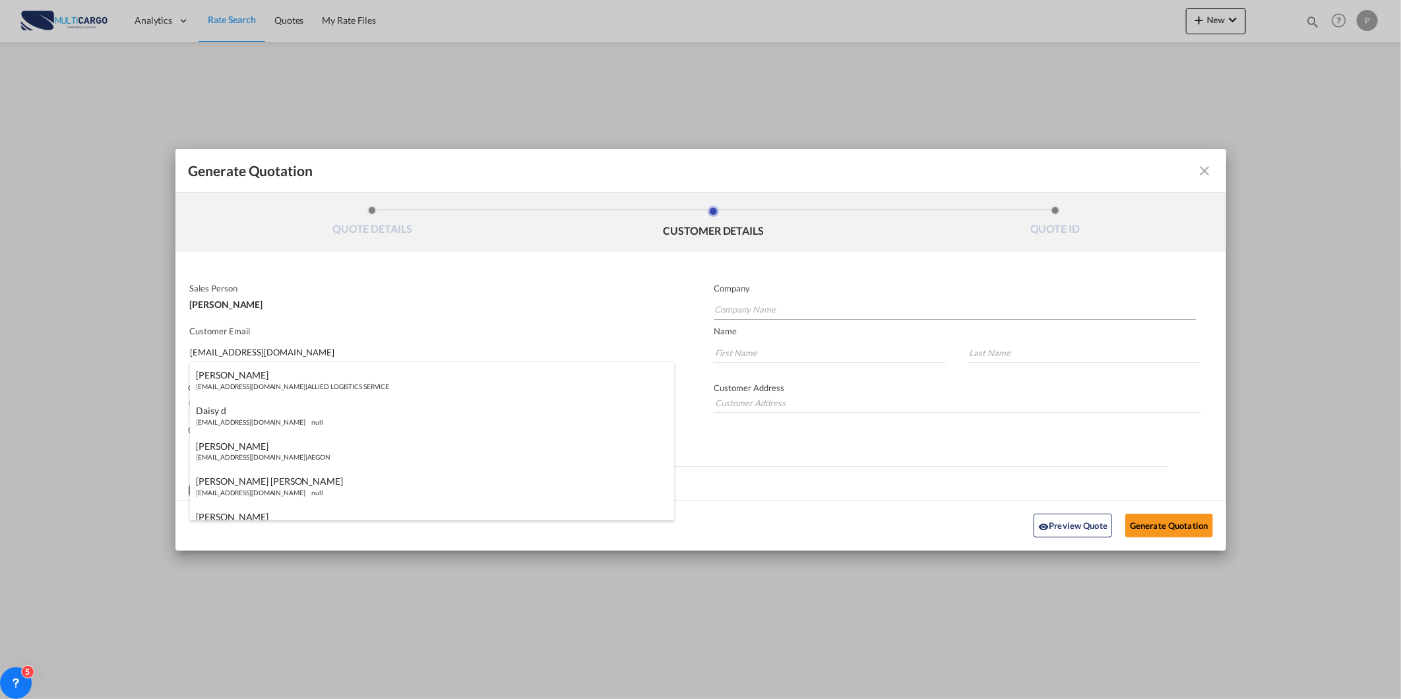
type input "imports@glovalusa.com"
click at [846, 317] on input "Company Name" at bounding box center [955, 310] width 482 height 20
paste input "imports@glovalusa.com"
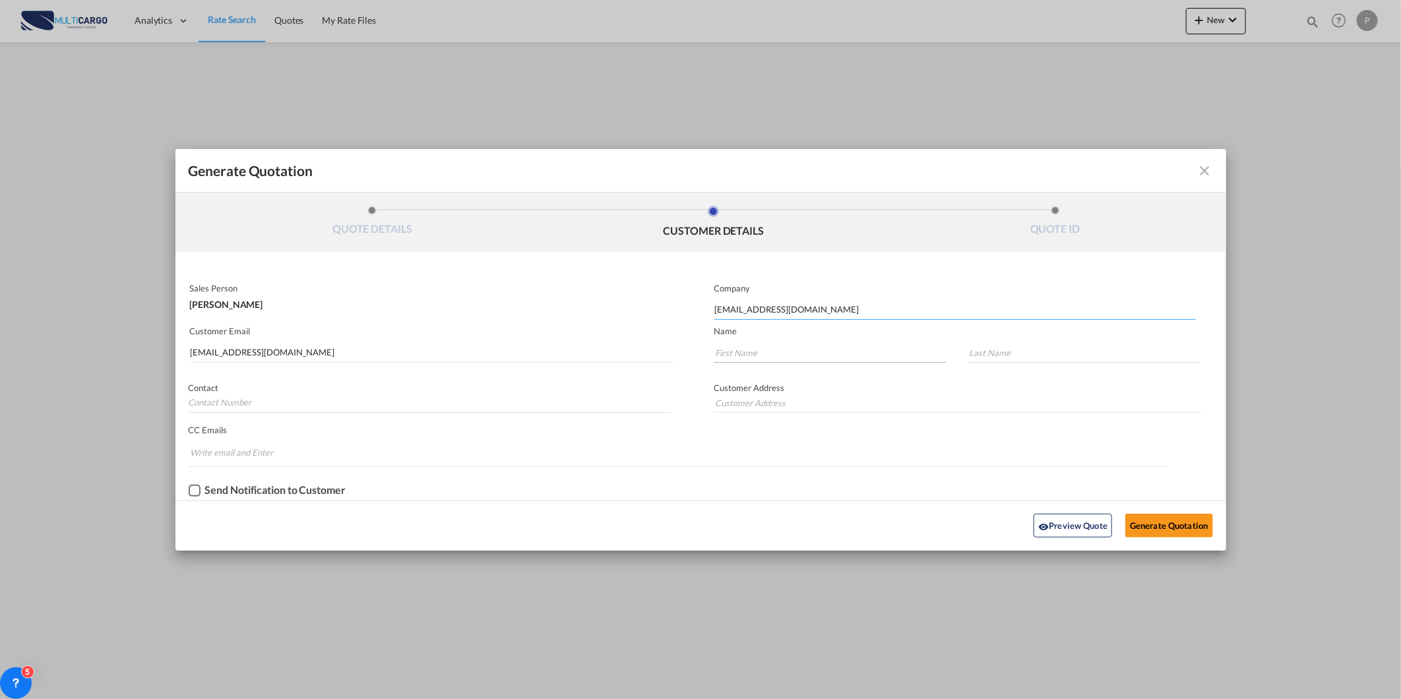
type input "imports@glovalusa.com"
click at [766, 344] on input "Generate QuotationQUOTE ..." at bounding box center [830, 353] width 232 height 20
paste input "imports@glovalusa.com"
type input "imports@glovalusa.com"
click at [986, 344] on input "Generate QuotationQUOTE ..." at bounding box center [1084, 353] width 232 height 20
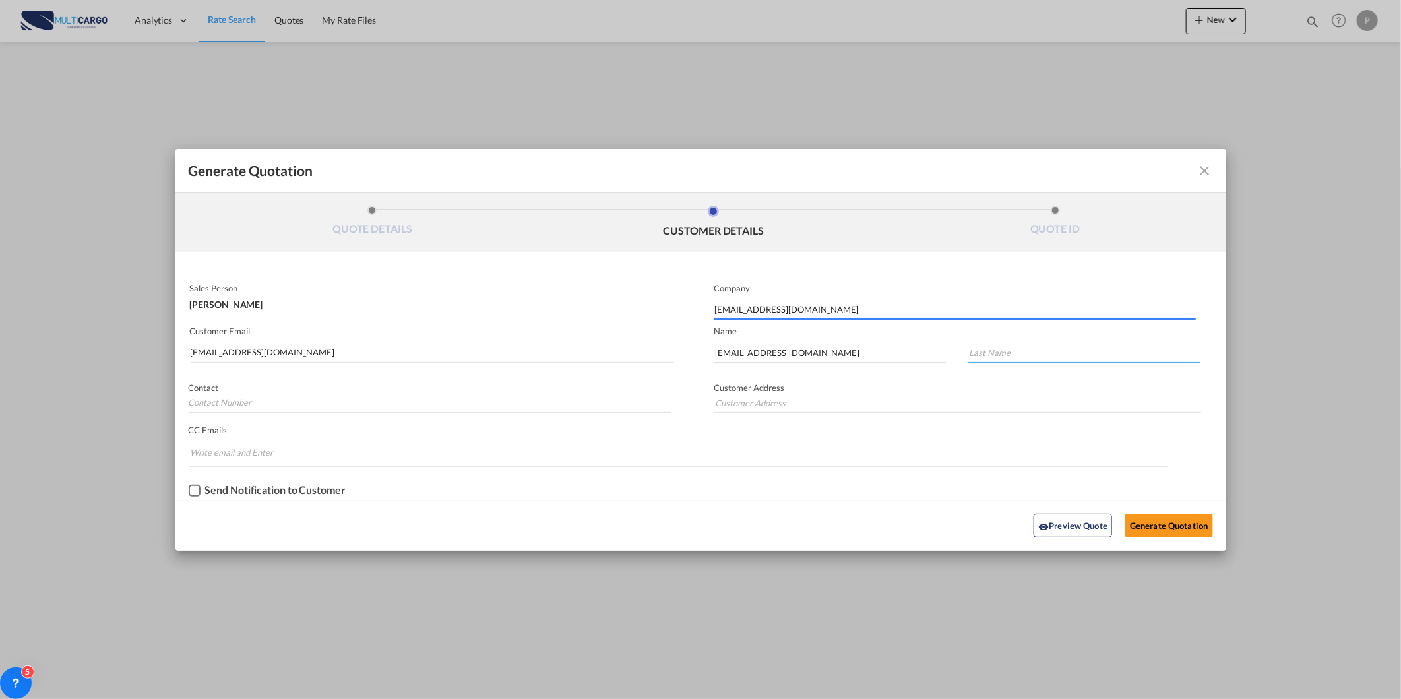
paste input "imports@glovalusa.com"
type input "imports@glovalusa.com"
click at [1164, 518] on button "Generate Quotation" at bounding box center [1168, 526] width 87 height 24
click at [1164, 515] on button "Generate Quotation" at bounding box center [1168, 526] width 87 height 24
click at [555, 364] on md-input-container "Customer Email imports@glovalusa.com" at bounding box center [433, 346] width 488 height 42
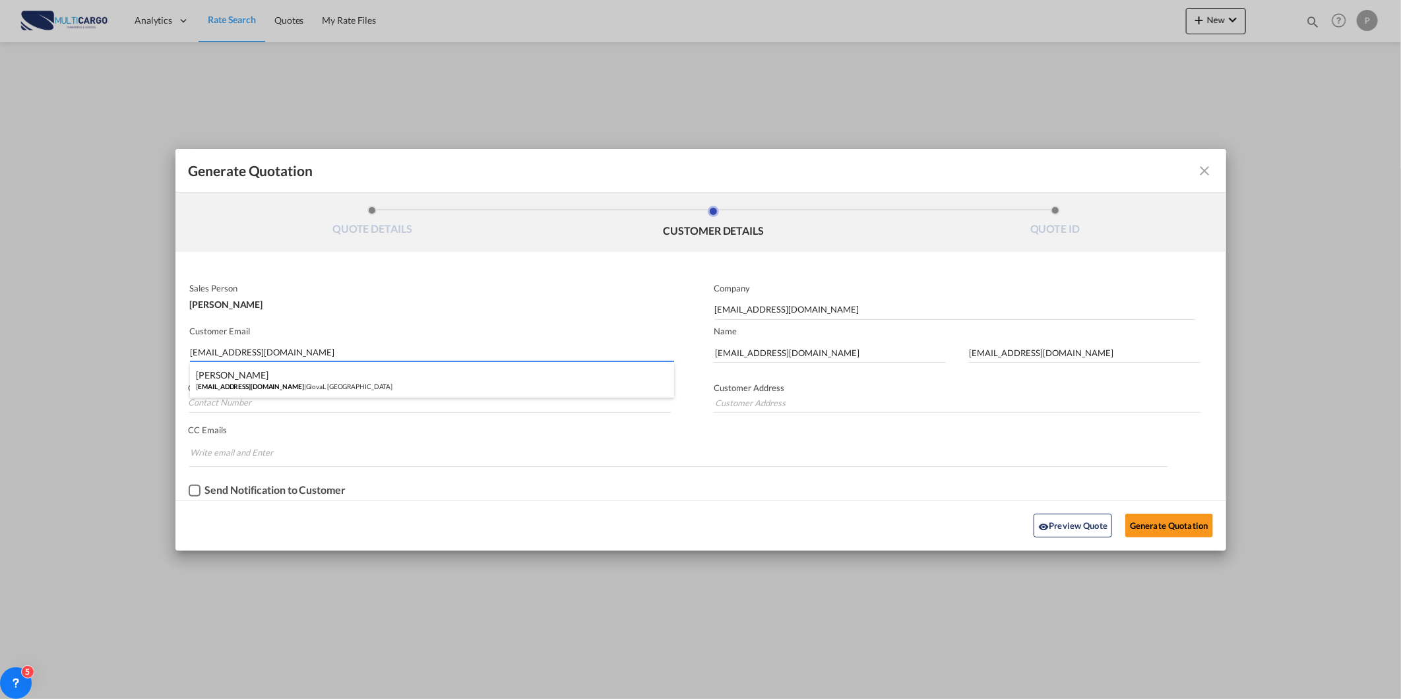
click at [543, 345] on input "imports@glovalusa.com" at bounding box center [433, 353] width 484 height 20
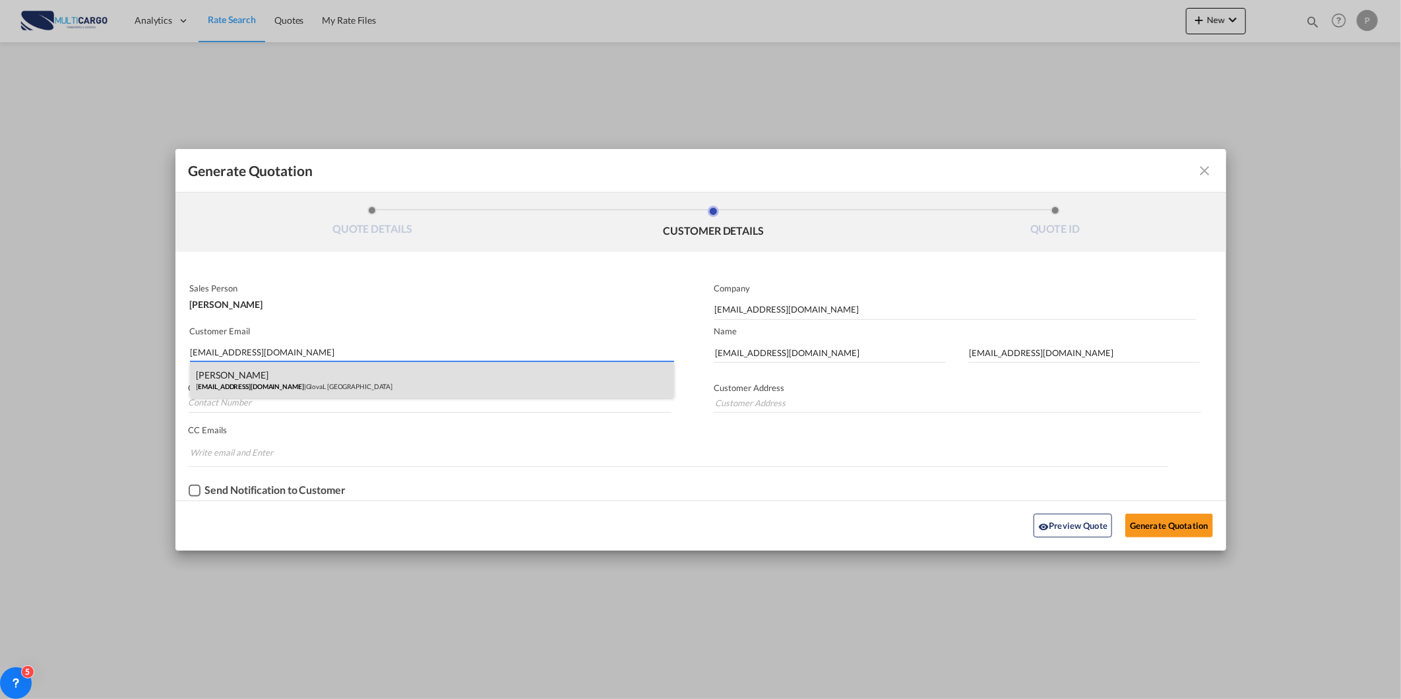
click at [371, 383] on div "Camila Vera imports@glovalusa.com | GlovaL USA" at bounding box center [432, 380] width 485 height 36
type input "GlovaL USA"
type input "Camila"
type input "Vera"
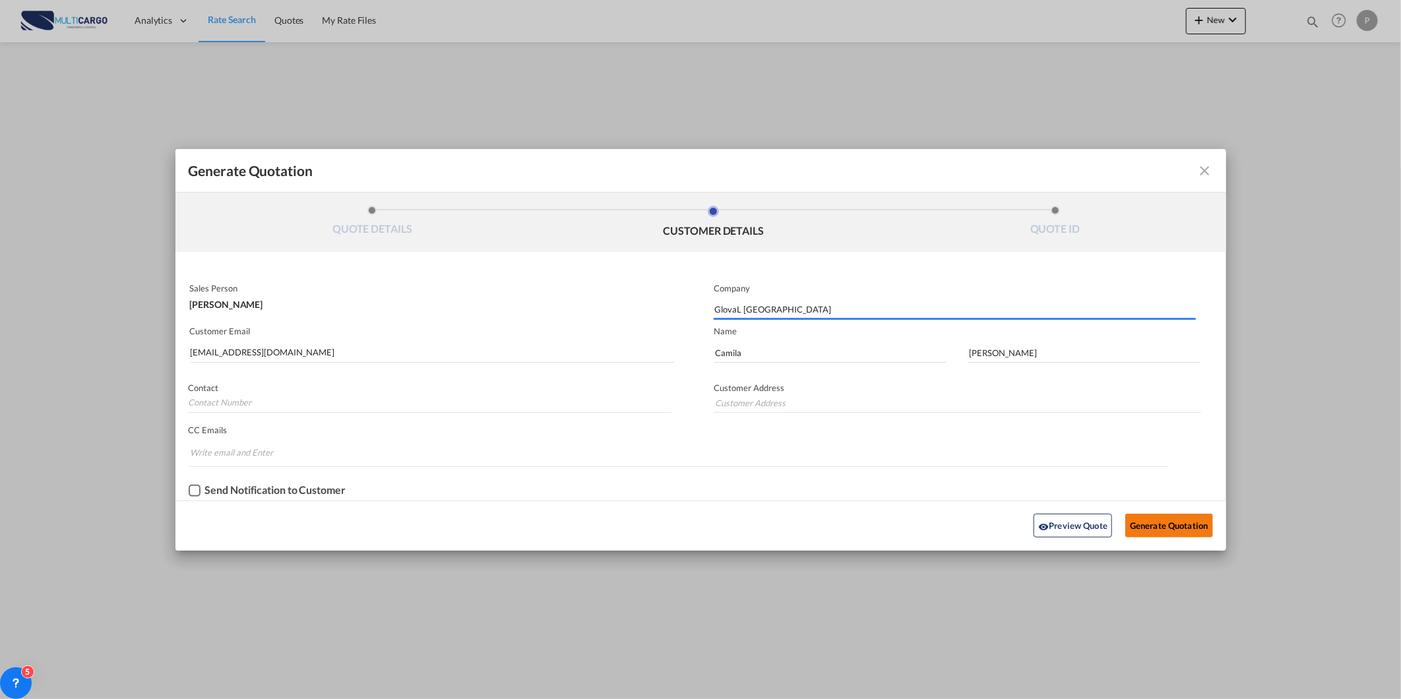
click at [1147, 524] on button "Generate Quotation" at bounding box center [1168, 526] width 87 height 24
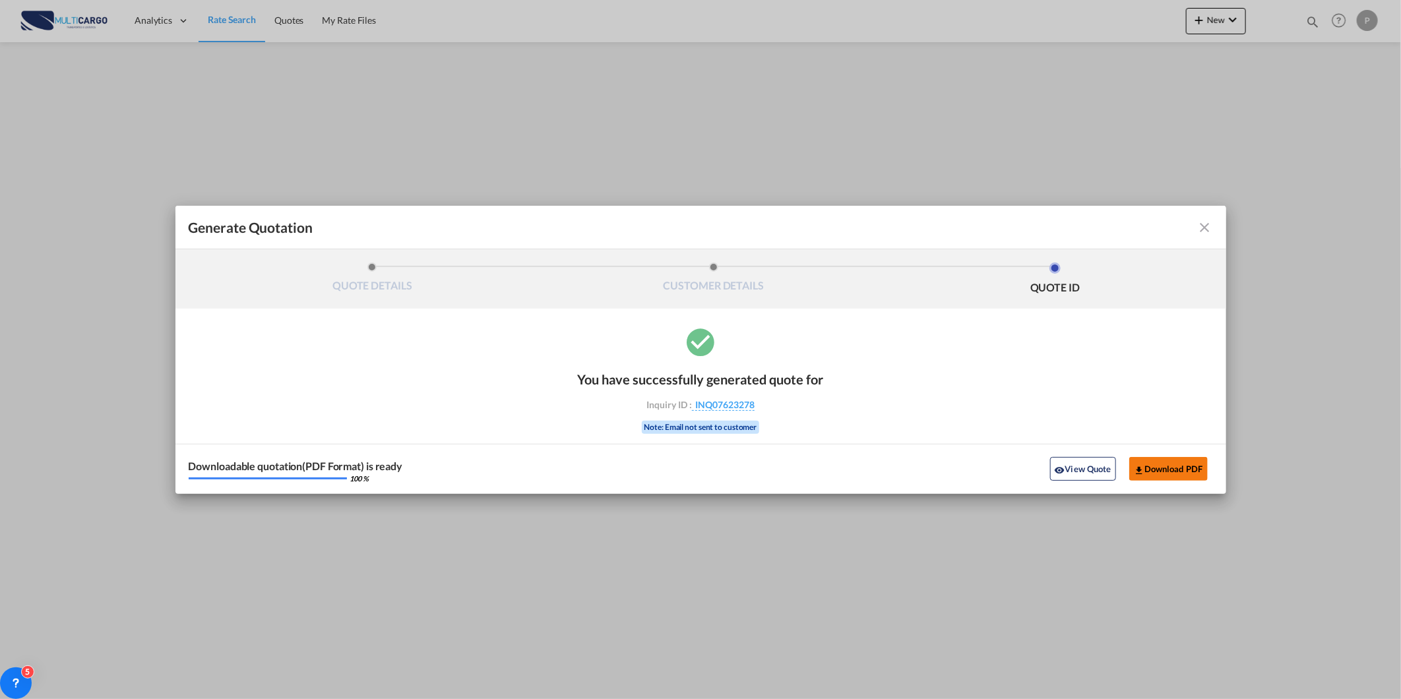
drag, startPoint x: 1224, startPoint y: 479, endPoint x: 1190, endPoint y: 474, distance: 34.7
click at [1224, 479] on div "Downloadable quotation(PDF Format) is ready 100 % View Quote Download PDF" at bounding box center [700, 469] width 1051 height 50
click at [1190, 474] on button "Download PDF" at bounding box center [1168, 469] width 79 height 24
click at [1203, 223] on md-icon "icon-close fg-AAA8AD cursor m-0" at bounding box center [1205, 228] width 16 height 16
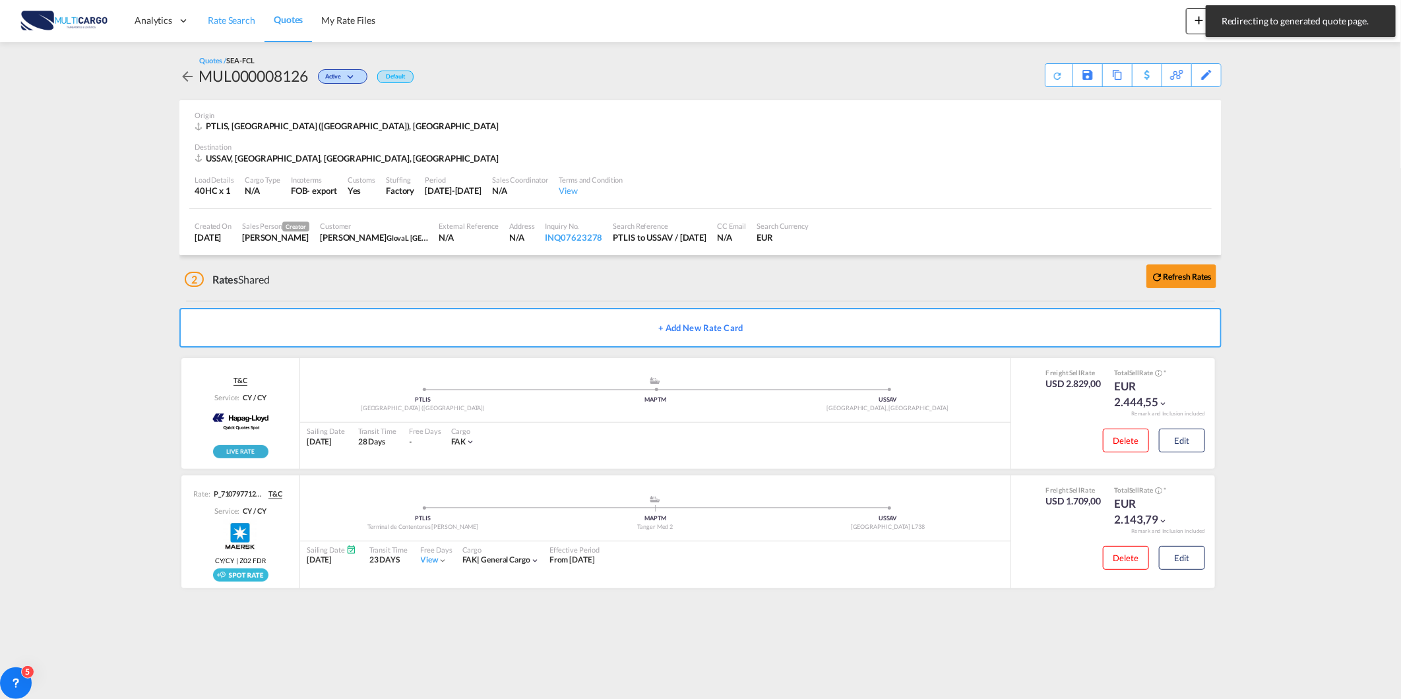
click at [243, 15] on span "Rate Search" at bounding box center [231, 20] width 47 height 11
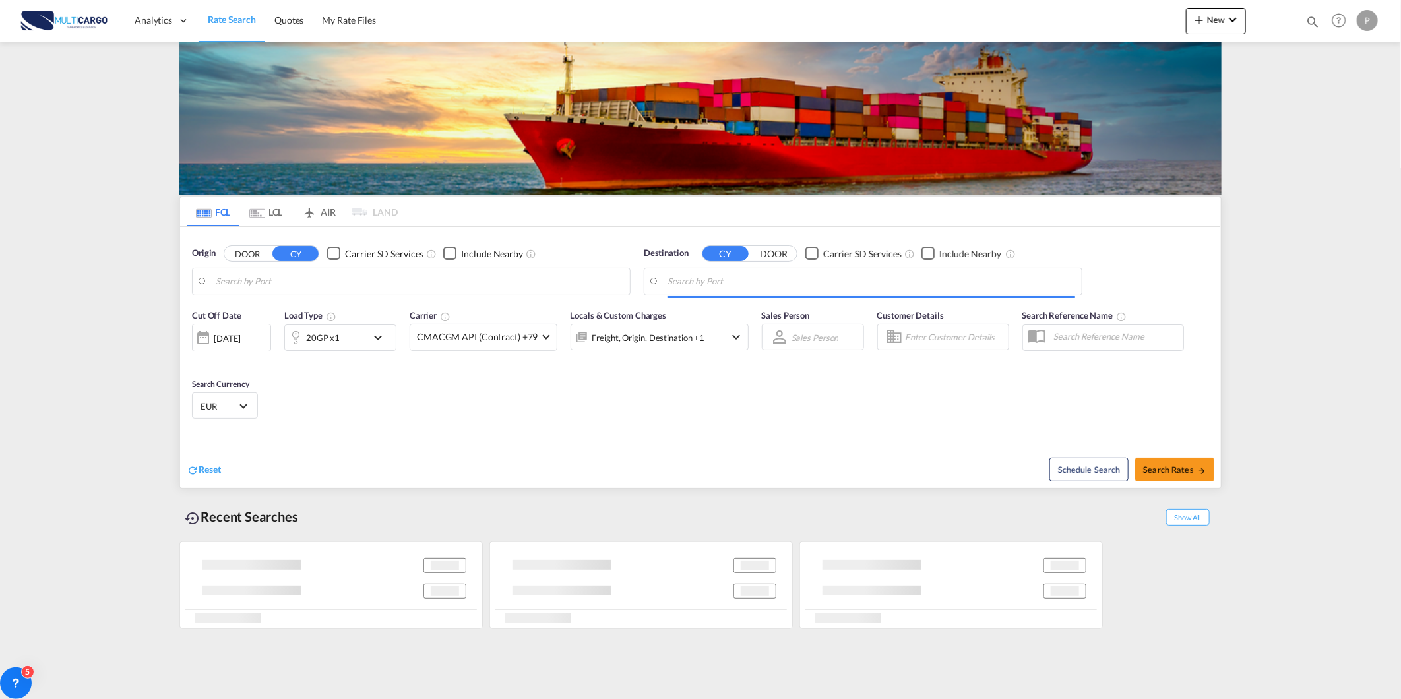
type input "Lisbon (Lisboa), PTLIS"
type input "Savannah, GA, USSAV"
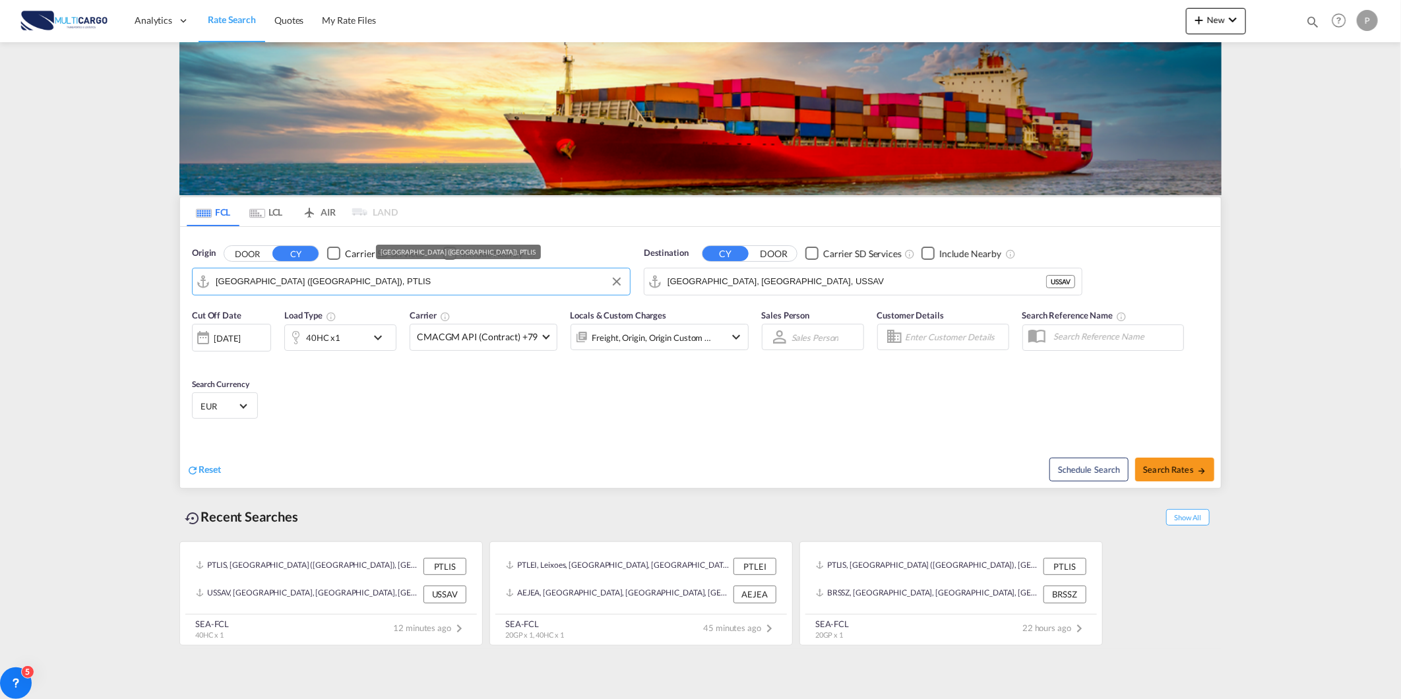
click at [319, 286] on input "Lisbon (Lisboa), PTLIS" at bounding box center [420, 282] width 408 height 20
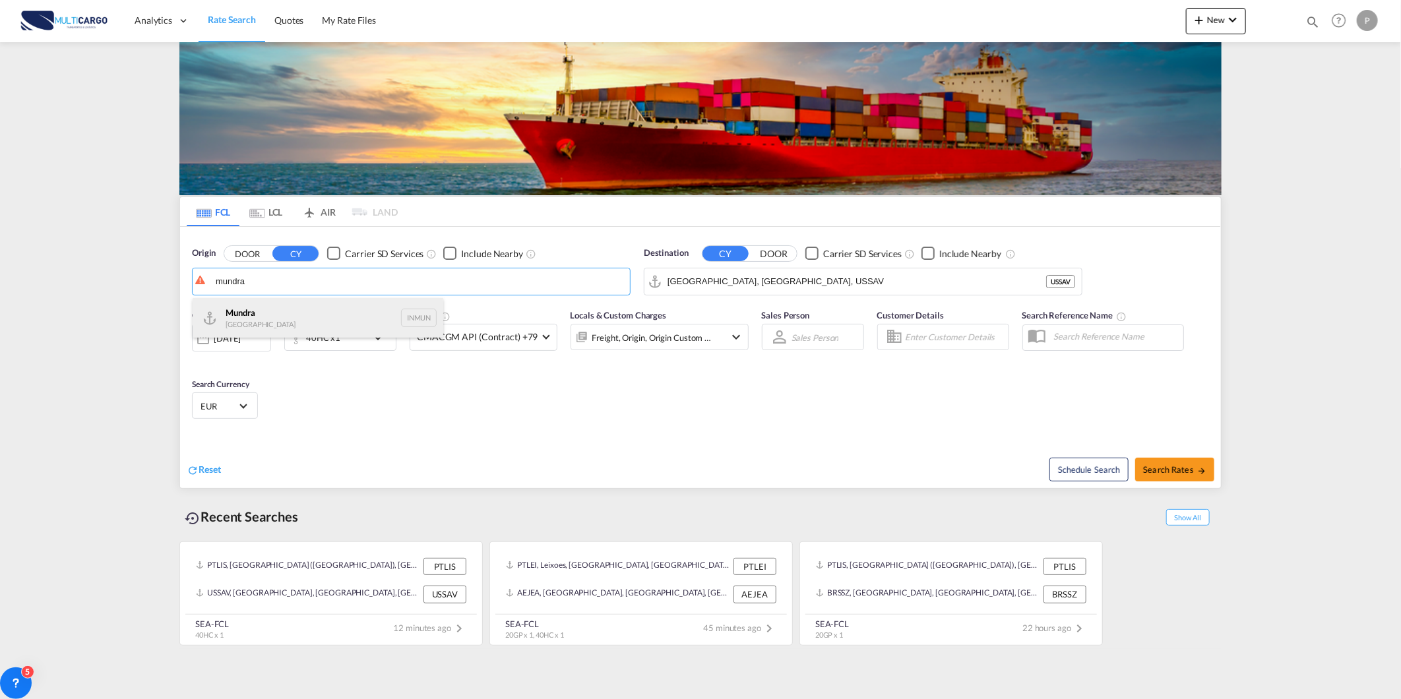
click at [278, 305] on div "Mundra India INMUN" at bounding box center [318, 318] width 251 height 40
type input "Mundra, INMUN"
click at [716, 267] on div "Destination CY DOOR Carrier SD Services Include Nearby Savannah, GA, USSAV USSAV" at bounding box center [863, 271] width 439 height 49
click at [716, 286] on input "Savannah, GA, USSAV" at bounding box center [872, 282] width 408 height 20
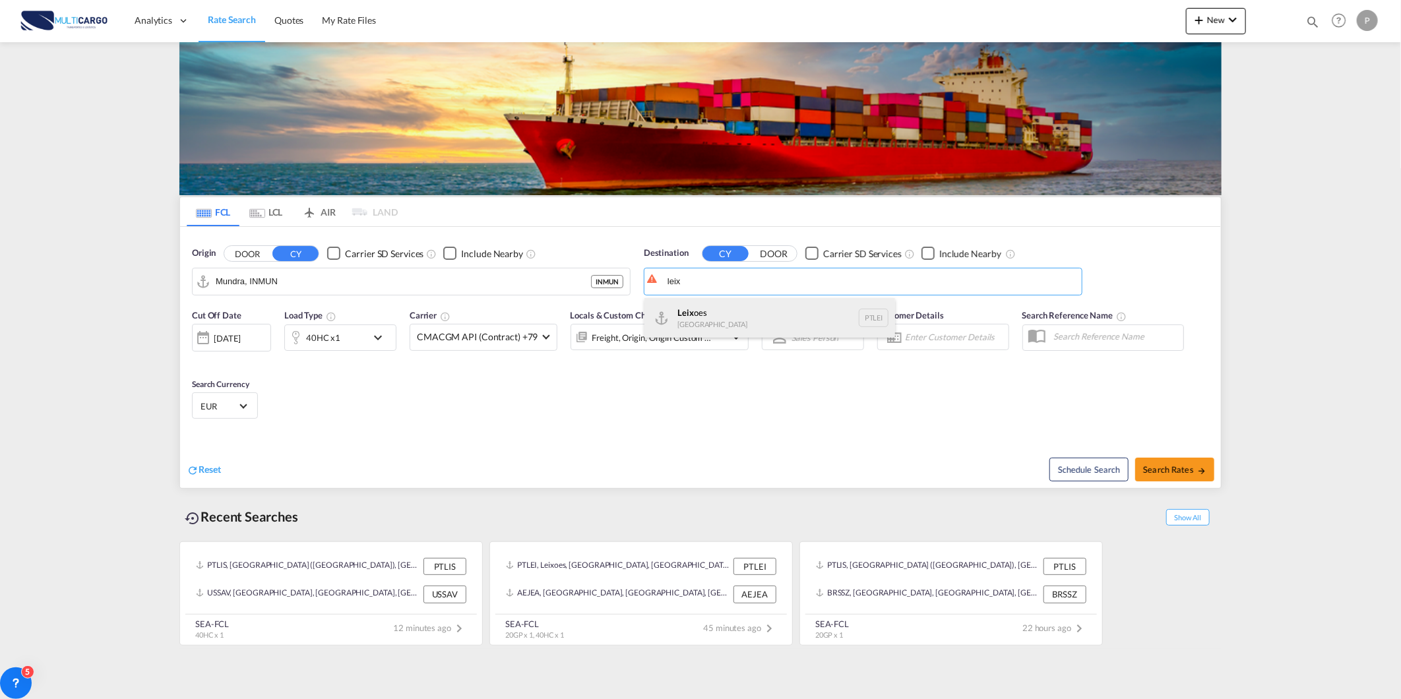
click at [734, 312] on div "Leix oes Portugal PTLEI" at bounding box center [770, 318] width 251 height 40
type input "Leixoes, PTLEI"
click at [340, 334] on div "40HC x1" at bounding box center [326, 338] width 82 height 26
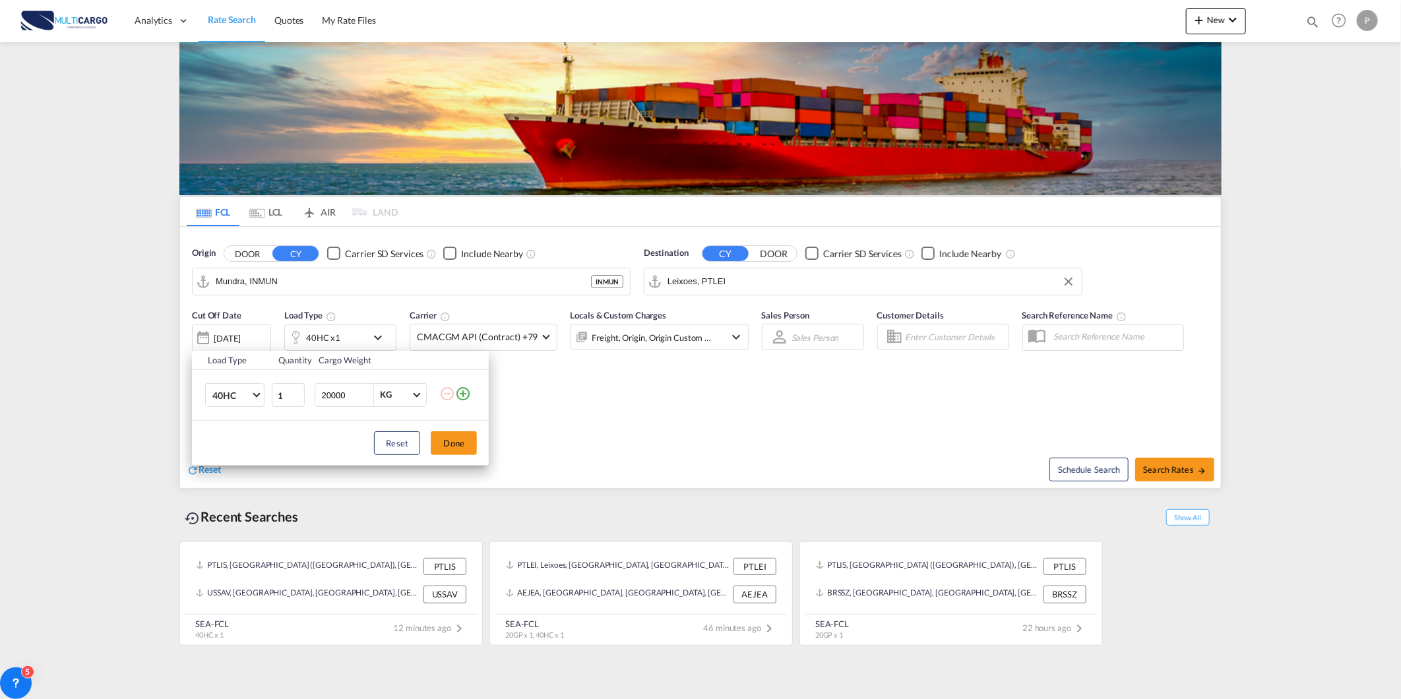
drag, startPoint x: 458, startPoint y: 390, endPoint x: 435, endPoint y: 398, distance: 23.8
click at [458, 390] on md-icon "icon-plus-circle-outline" at bounding box center [463, 394] width 16 height 16
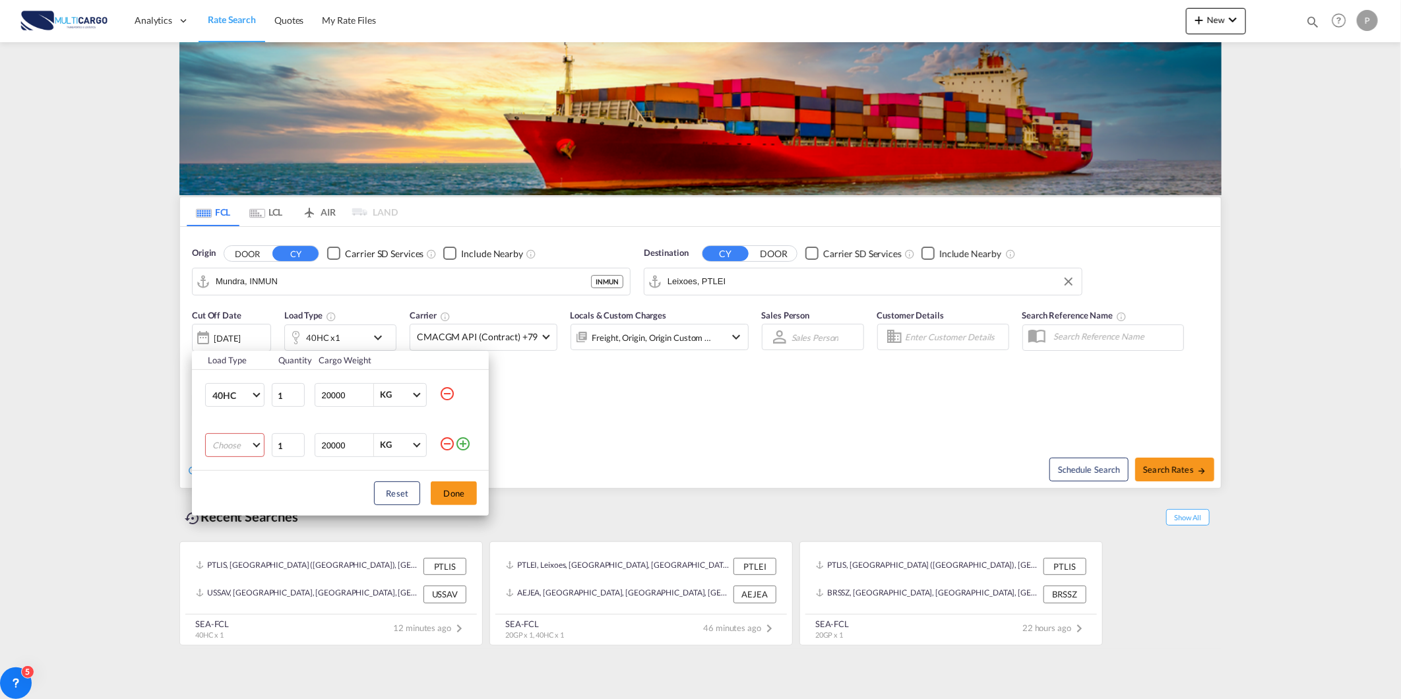
click at [245, 440] on md-select "Choose 20GP 40GP 40HC 45HC 20RE 40RE 40HR 20OT 40OT 20FR 40FR 40NR 20NR 45S 20T…" at bounding box center [234, 445] width 59 height 24
drag, startPoint x: 227, startPoint y: 452, endPoint x: 249, endPoint y: 462, distance: 24.5
click at [227, 451] on md-option "20GP" at bounding box center [247, 446] width 90 height 32
click at [434, 490] on button "Done" at bounding box center [454, 494] width 46 height 24
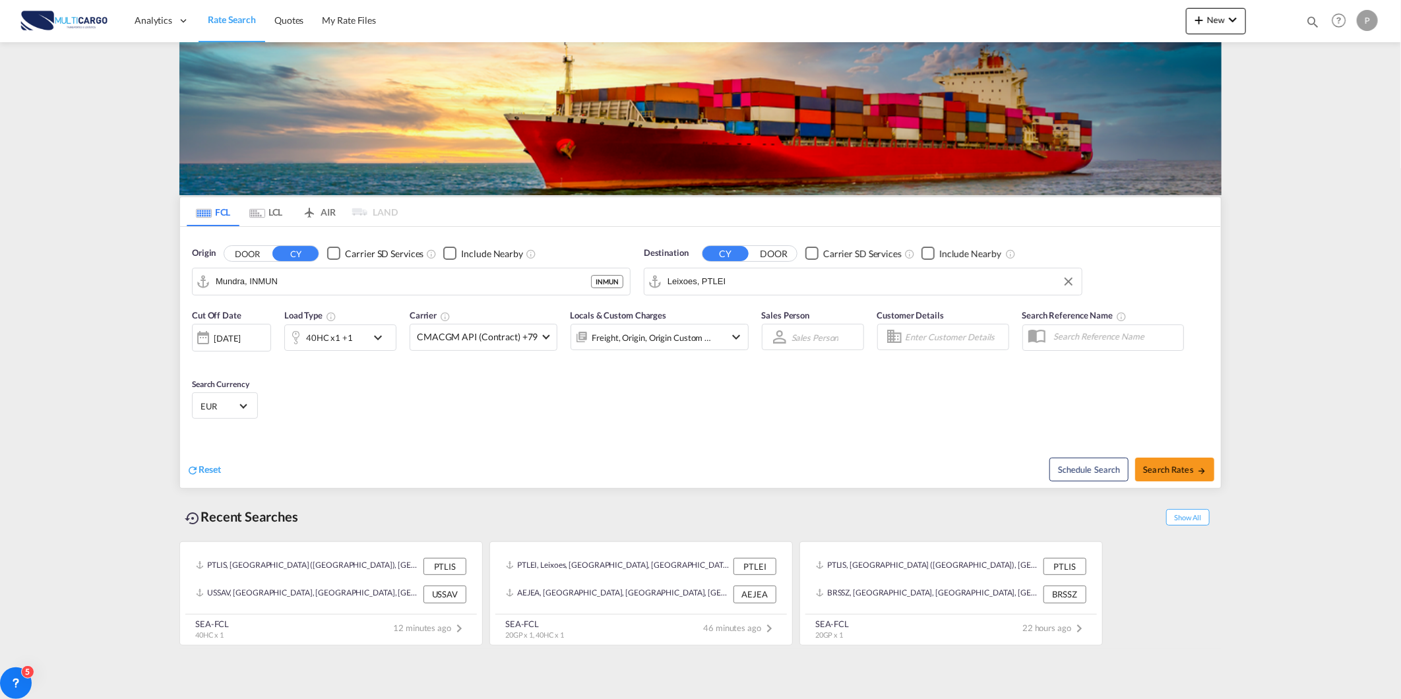
click at [1158, 483] on div "Schedule Search Search Rates" at bounding box center [962, 462] width 517 height 51
drag, startPoint x: 1158, startPoint y: 483, endPoint x: 1158, endPoint y: 472, distance: 10.6
click at [1158, 472] on span "Search Rates" at bounding box center [1174, 469] width 63 height 11
type input "INMUN to PTLEI / 14 Aug 2025"
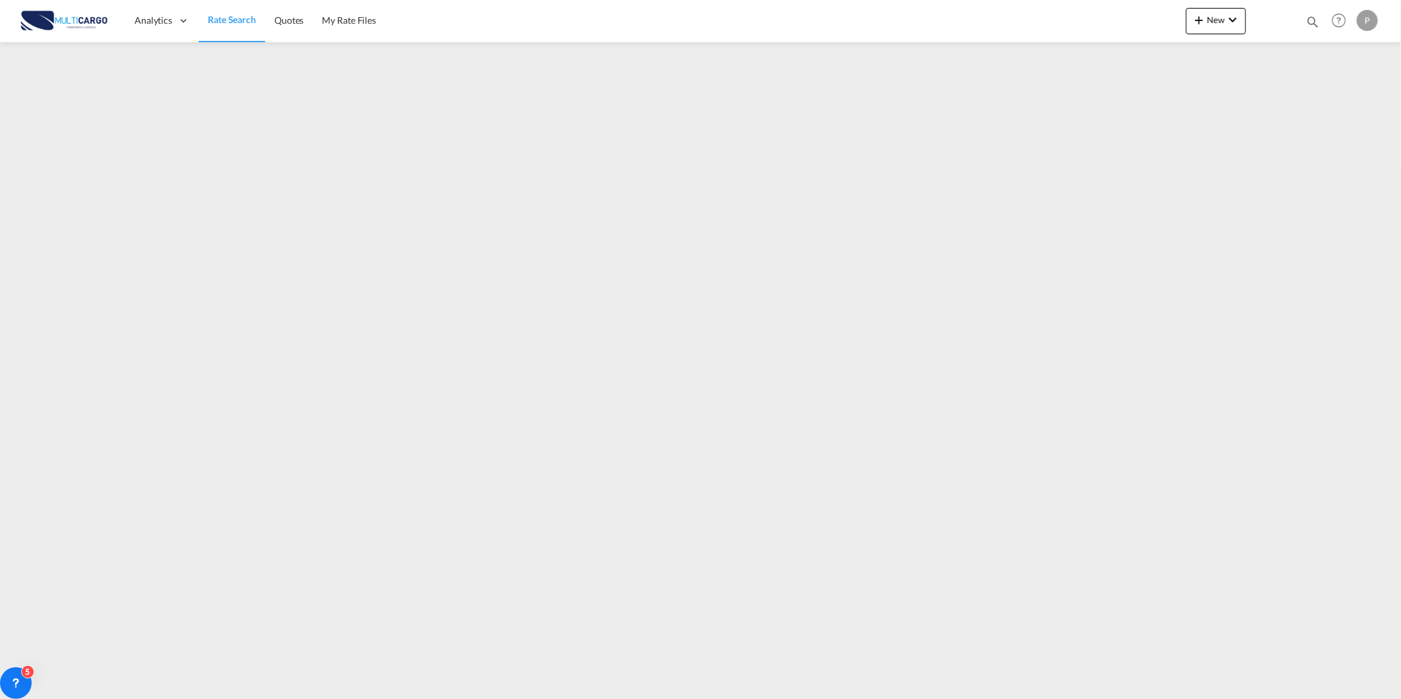
click at [257, 24] on link "Rate Search" at bounding box center [232, 20] width 67 height 43
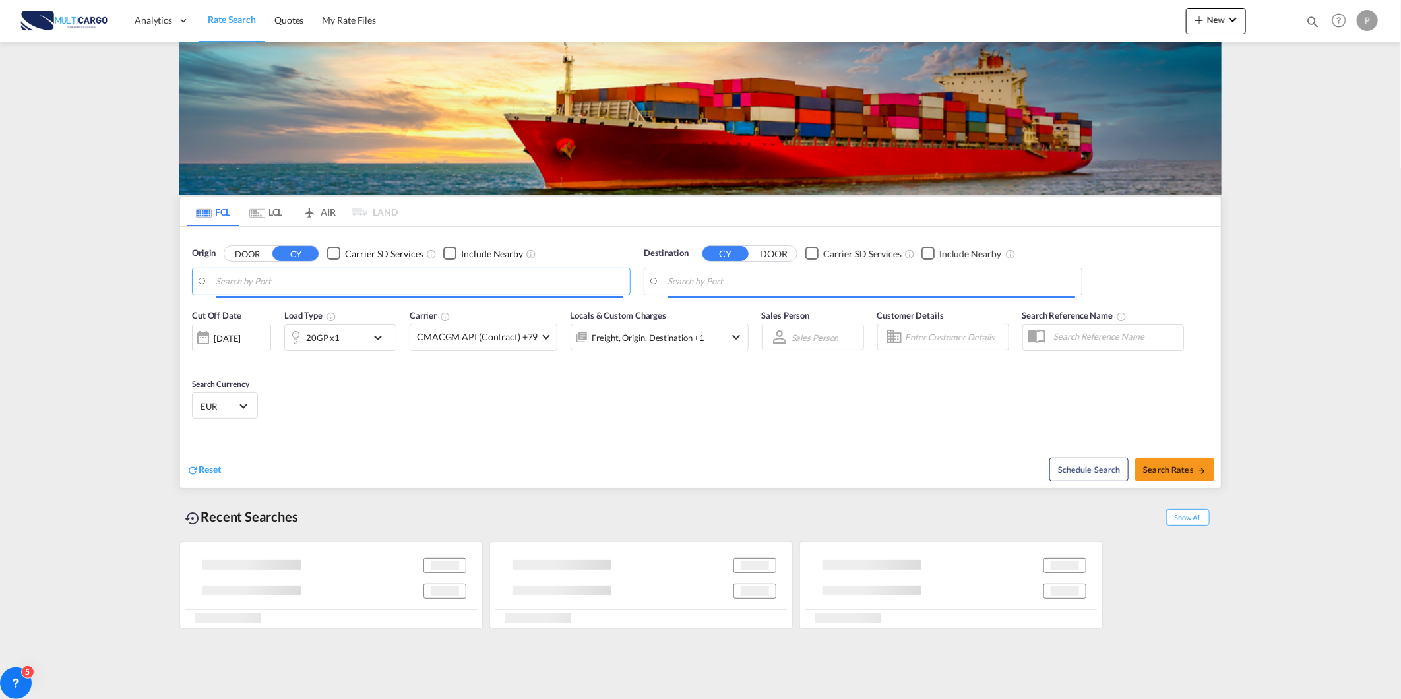
click at [249, 288] on input "Search by Port" at bounding box center [420, 282] width 408 height 20
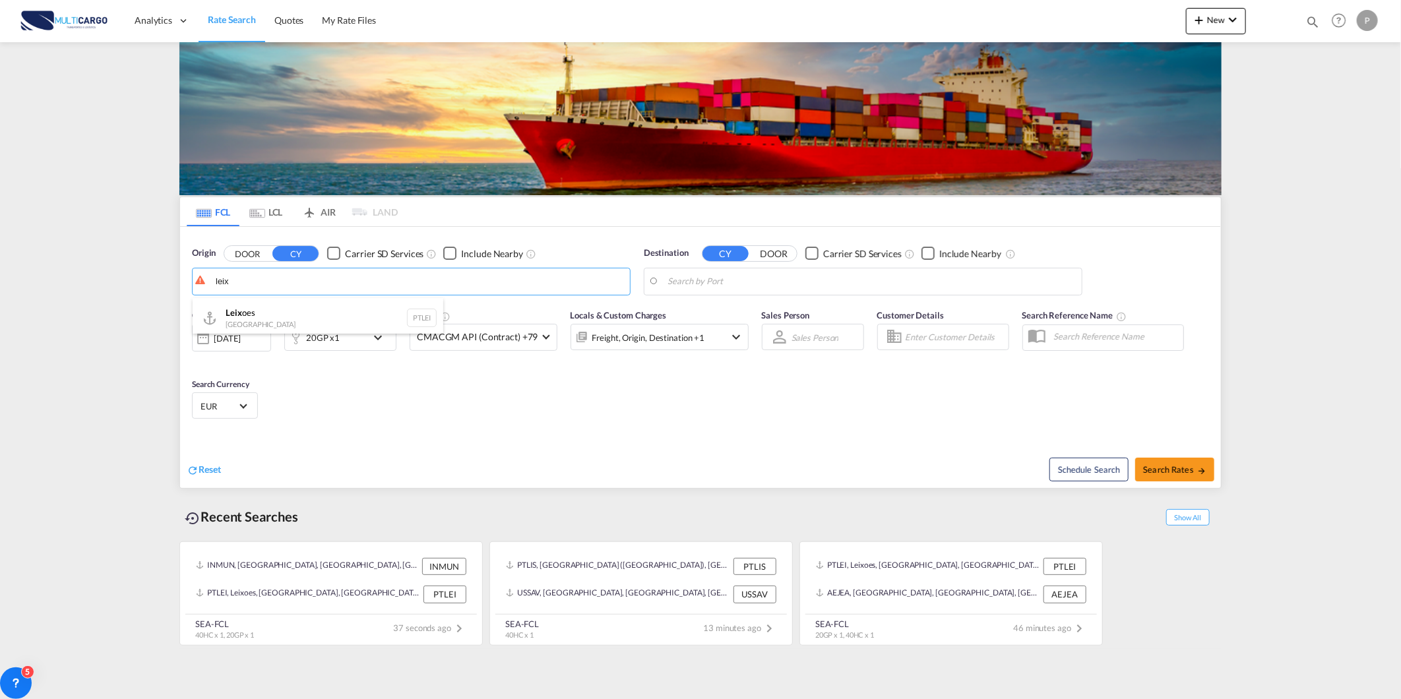
click at [255, 320] on div "Leix oes Portugal PTLEI" at bounding box center [318, 318] width 251 height 40
type input "Leixoes, PTLEI"
click at [728, 286] on body "Analytics Reports Dashboard Rate Search Quotes My Rate Files Analytics" at bounding box center [700, 349] width 1401 height 699
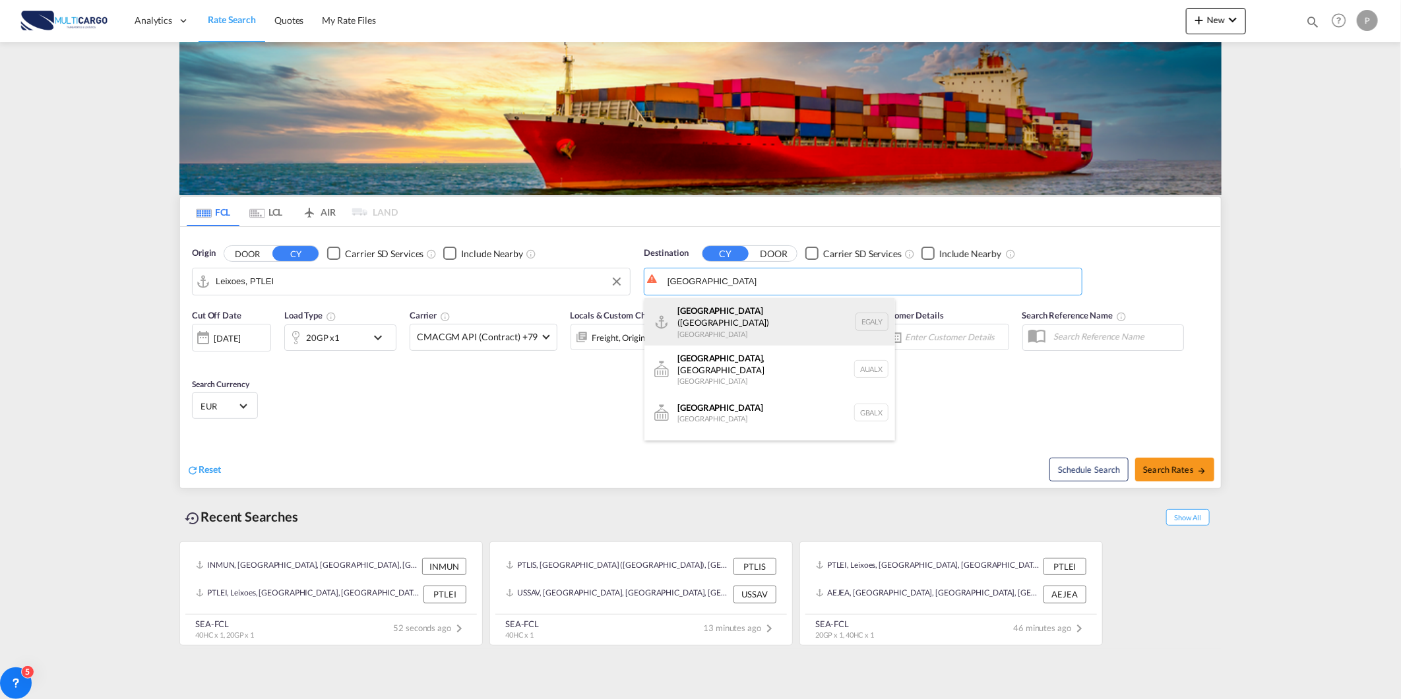
click at [736, 327] on div "Alexandria (El Iskandariya) Egypt EGALY" at bounding box center [770, 321] width 251 height 47
type input "Alexandria (El Iskandariya), EGALY"
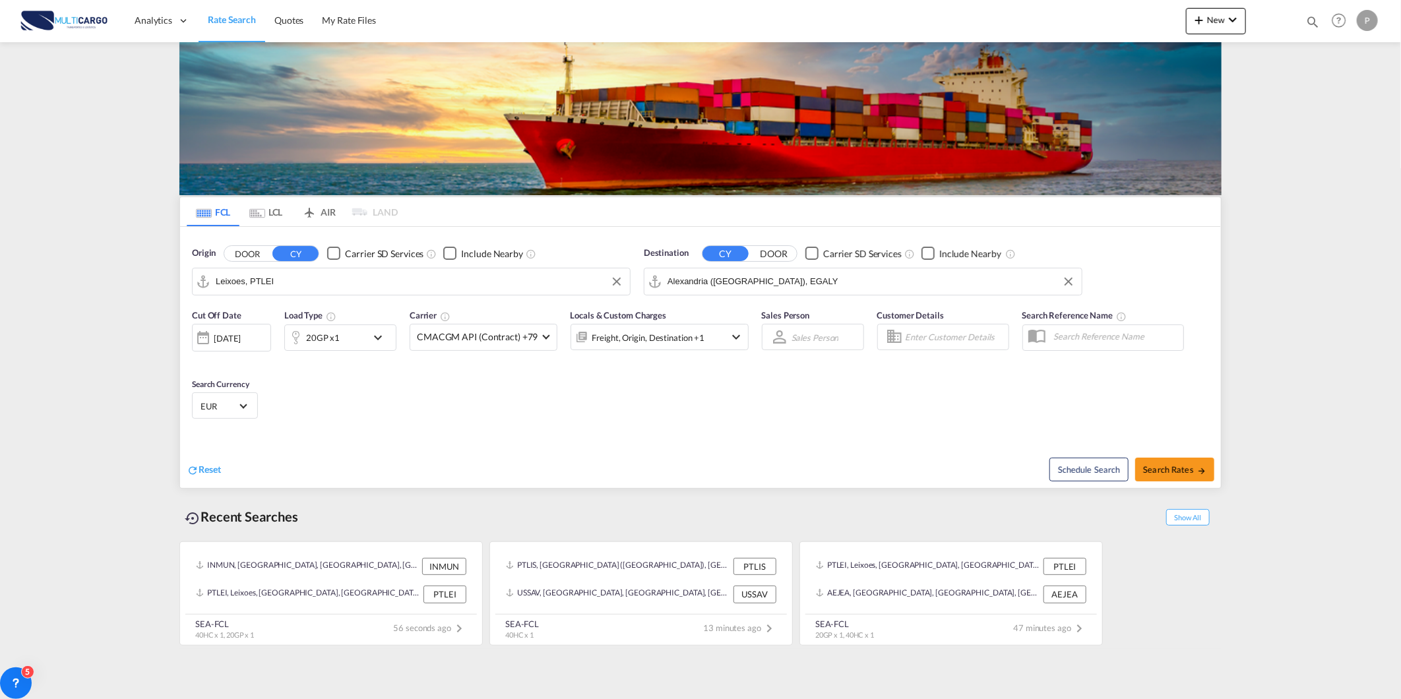
click at [339, 325] on div "20GP x1" at bounding box center [326, 338] width 82 height 26
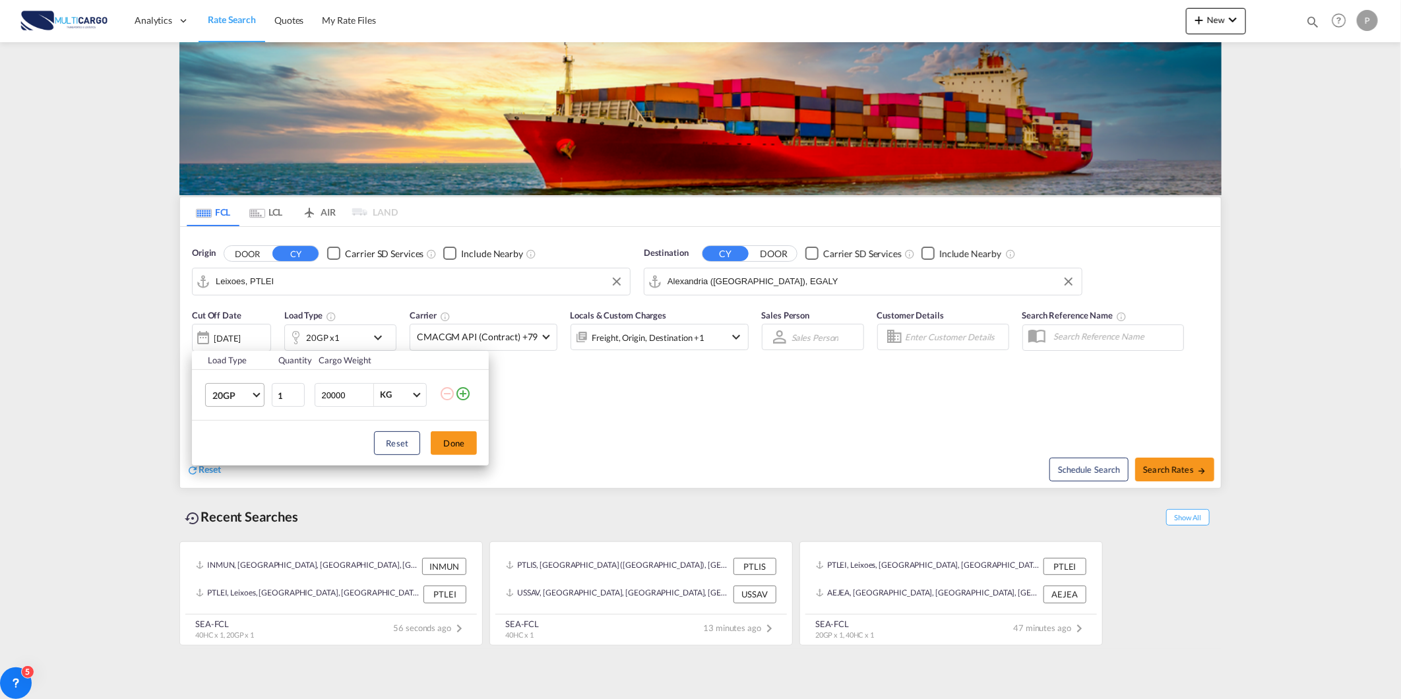
click at [253, 394] on md-select-value "20GP" at bounding box center [237, 395] width 53 height 22
click at [242, 453] on md-option "40HC" at bounding box center [247, 459] width 90 height 32
click at [472, 437] on button "Done" at bounding box center [454, 443] width 46 height 24
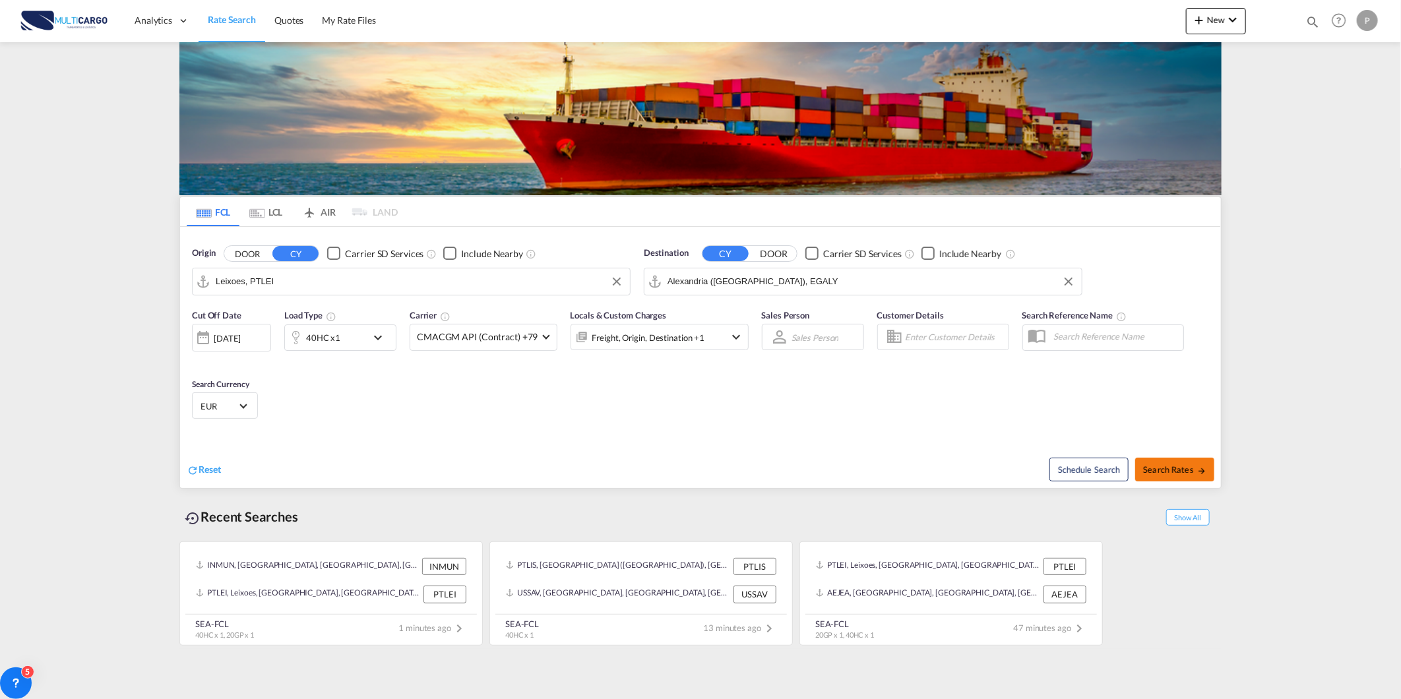
click at [1160, 464] on span "Search Rates" at bounding box center [1174, 469] width 63 height 11
type input "PTLEI to EGALY / 14 Aug 2025"
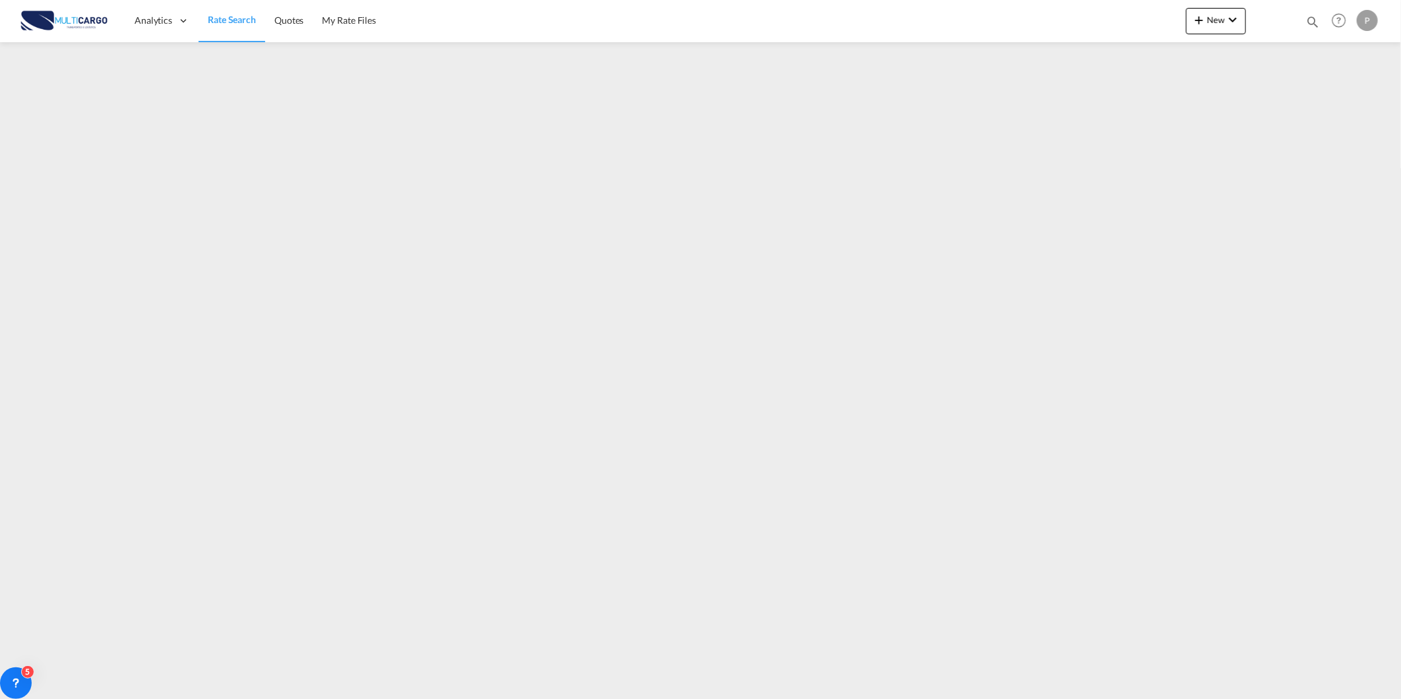
click at [232, 9] on link "Rate Search" at bounding box center [232, 20] width 67 height 43
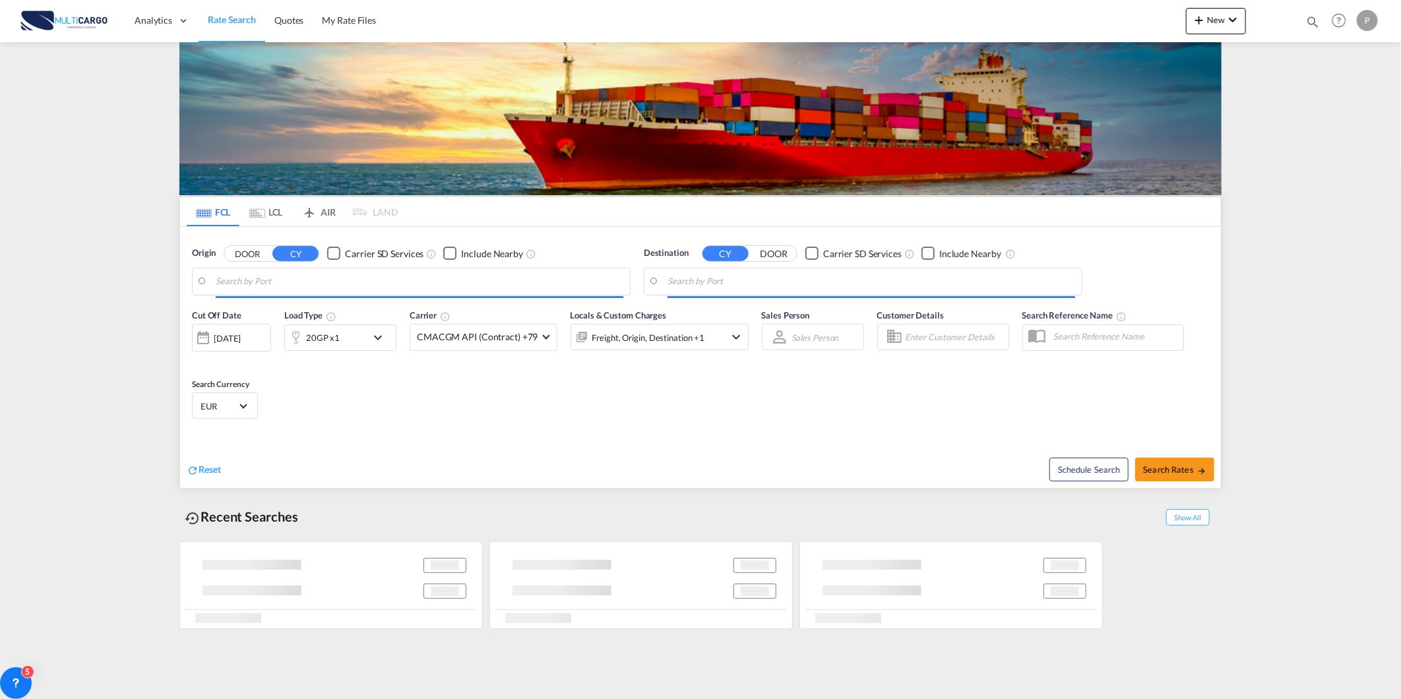
click at [298, 294] on md-autocomplete-wrap at bounding box center [420, 285] width 408 height 26
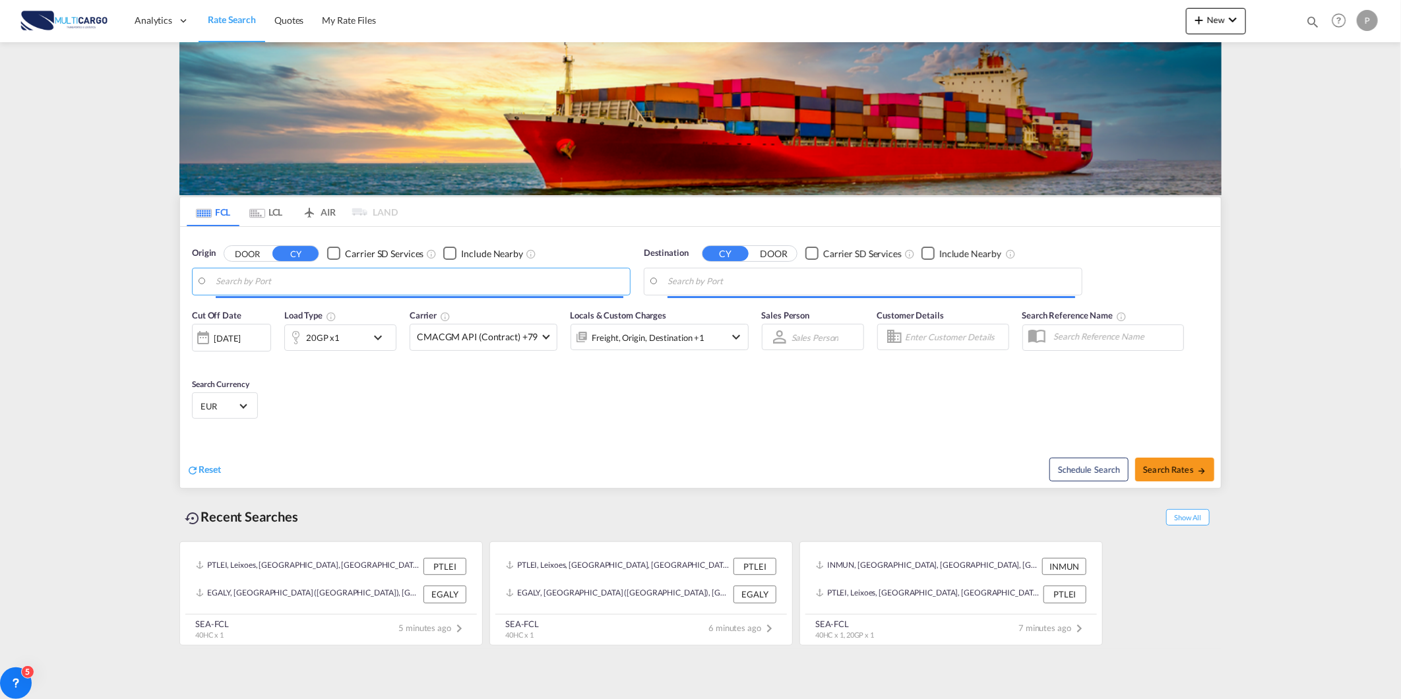
click at [301, 282] on body "Analytics Reports Dashboard Rate Search Quotes My Rate Files Analytics" at bounding box center [700, 349] width 1401 height 699
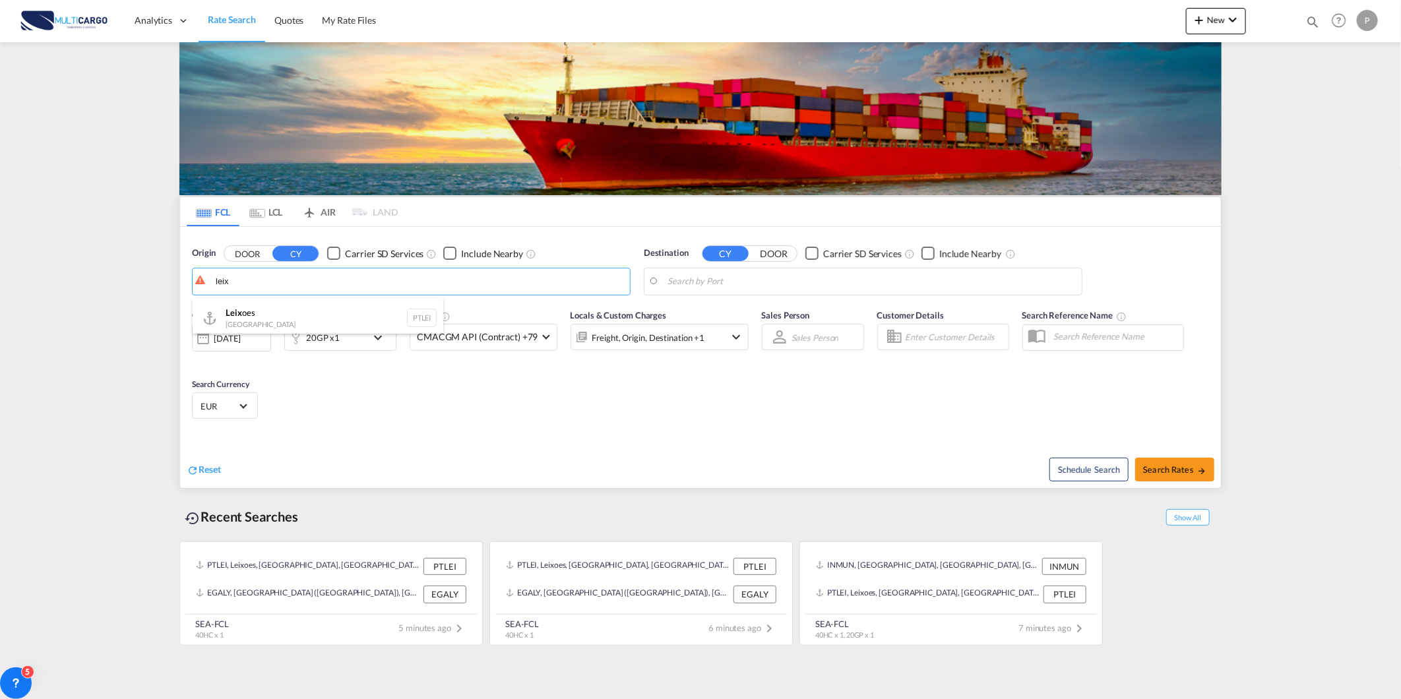
click at [315, 303] on div "Leix oes Portugal PTLEI" at bounding box center [318, 318] width 251 height 40
type input "Leixoes, PTLEI"
click at [835, 277] on body "Analytics Reports Dashboard Rate Search Quotes My Rate Files Analytics" at bounding box center [700, 349] width 1401 height 699
click at [711, 325] on div "Mariel Cuba CUMAR" at bounding box center [770, 318] width 251 height 40
type input "Mariel, CUMAR"
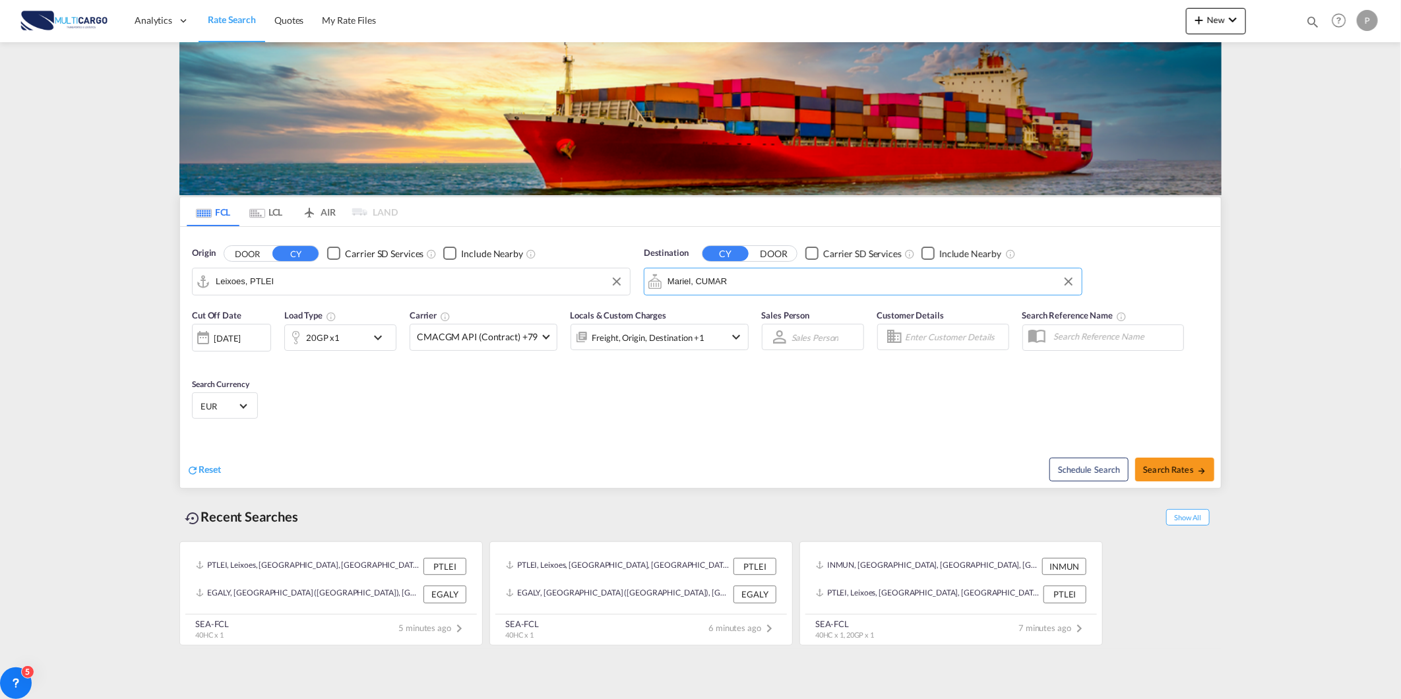
click at [344, 344] on div "20GP x1" at bounding box center [326, 338] width 82 height 26
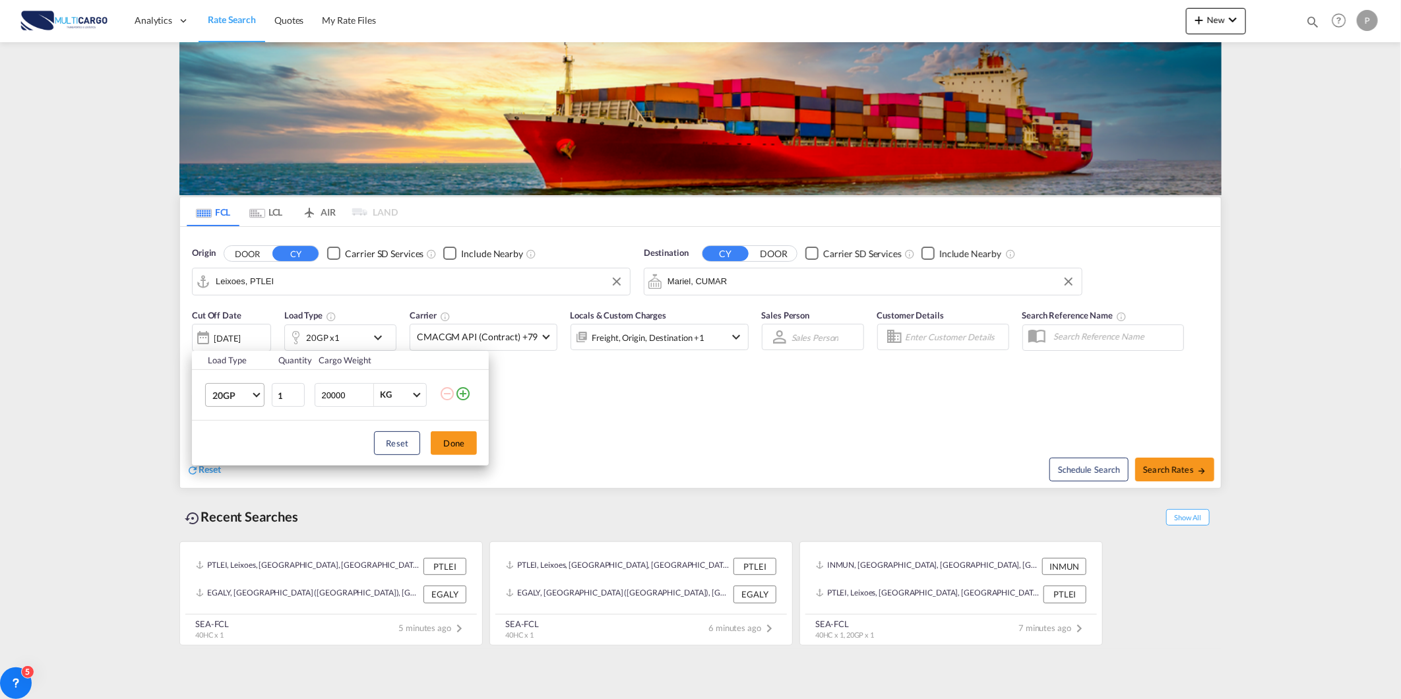
click at [247, 393] on span "20GP" at bounding box center [231, 395] width 38 height 13
click at [240, 449] on md-option "40HC" at bounding box center [247, 459] width 90 height 32
click at [460, 443] on button "Done" at bounding box center [454, 443] width 46 height 24
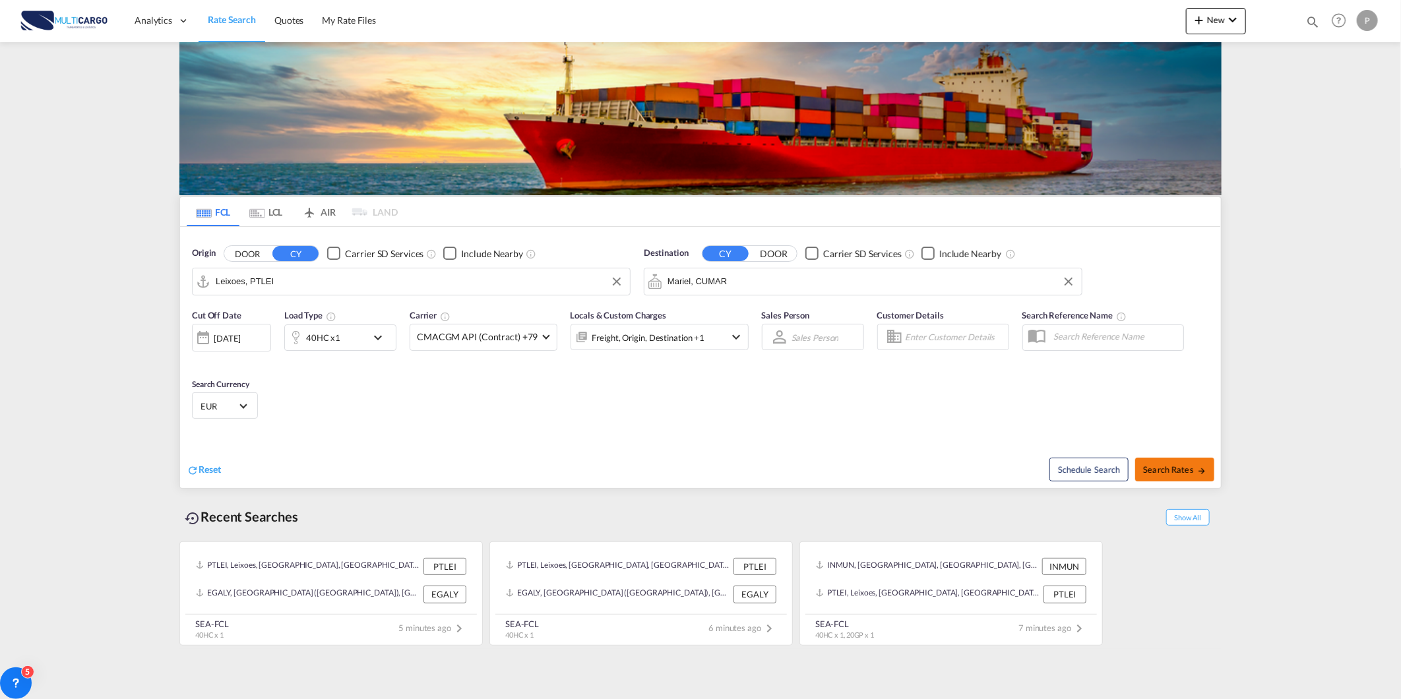
click at [1189, 468] on span "Search Rates" at bounding box center [1174, 469] width 63 height 11
type input "PTLEI to CUMAR / 14 Aug 2025"
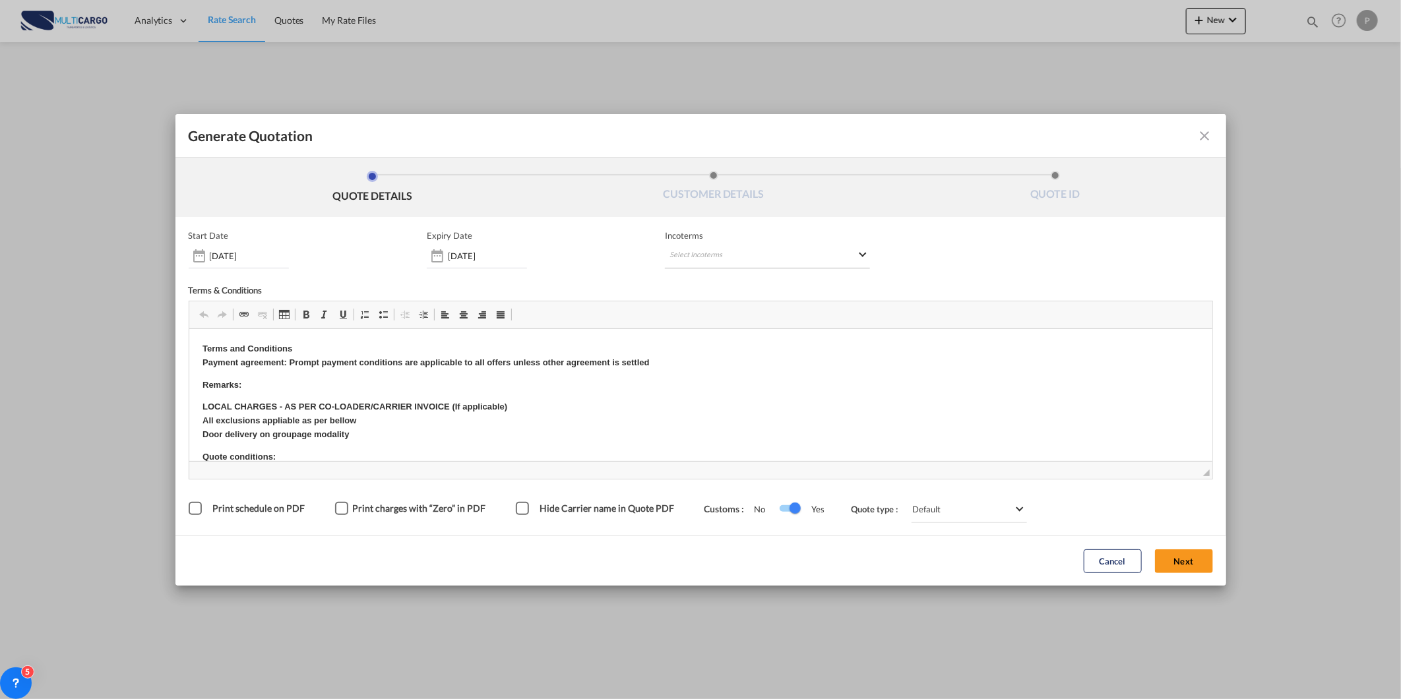
click at [724, 247] on md-select "Select Incoterms EXW - import Ex Works CFR - export Cost and Freight CPT - expo…" at bounding box center [767, 257] width 205 height 24
click at [726, 286] on input "search" at bounding box center [733, 283] width 122 height 12
type input "exw"
click at [739, 344] on div "Ex Works" at bounding box center [738, 348] width 125 height 9
click at [1182, 554] on button "Next" at bounding box center [1184, 562] width 58 height 24
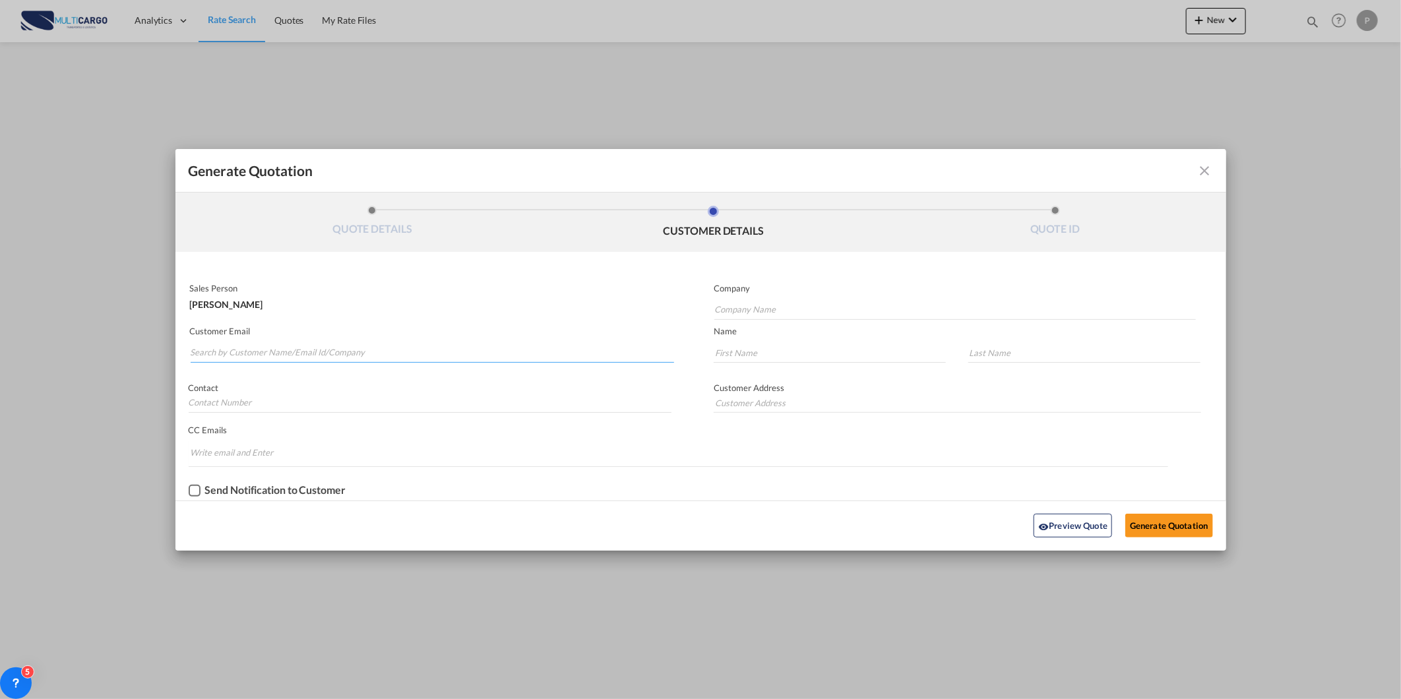
click at [370, 354] on input "Search by Customer Name/Email Id/Company" at bounding box center [433, 353] width 484 height 20
paste input "alejandro.garcia@mundo-int.com"
type input "alejandro.garcia@mundo-int.com"
click at [741, 309] on input "Company Name" at bounding box center [955, 310] width 482 height 20
paste input "alejandro.garcia@mundo-int.com"
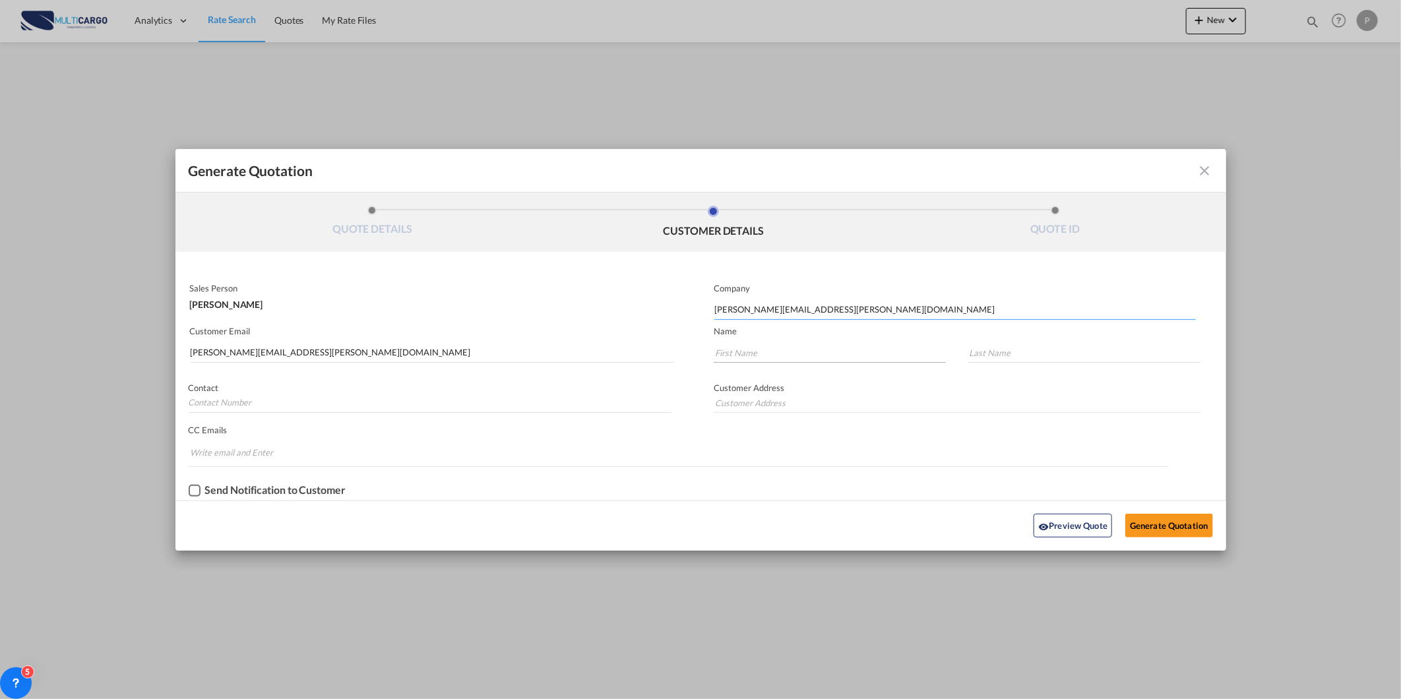
type input "alejandro.garcia@mundo-int.com"
click at [755, 346] on input "Generate QuotationQUOTE ..." at bounding box center [830, 353] width 232 height 20
paste input "alejandro.garcia@mundo-int.com"
type input "alejandro.garcia@mundo-int.com"
click at [984, 358] on input "Generate QuotationQUOTE ..." at bounding box center [1084, 353] width 232 height 20
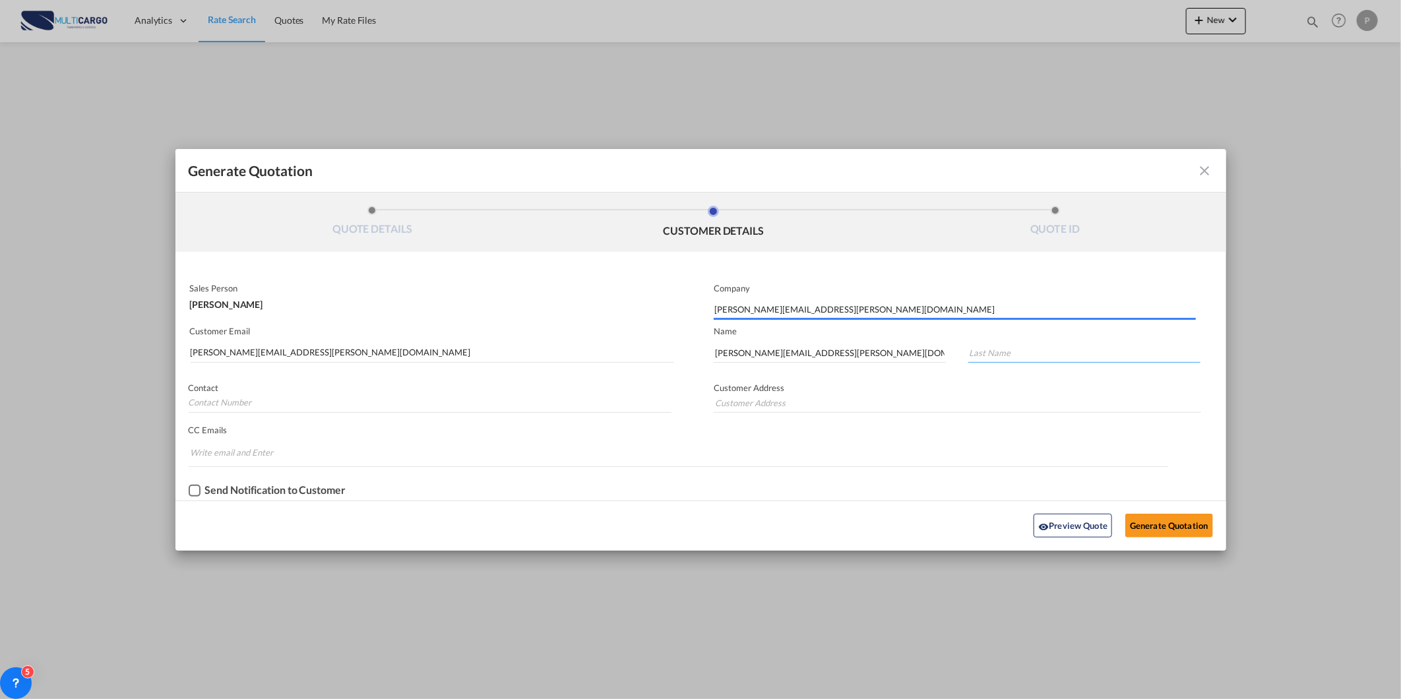
paste input "alejandro.garcia@mundo-int.com"
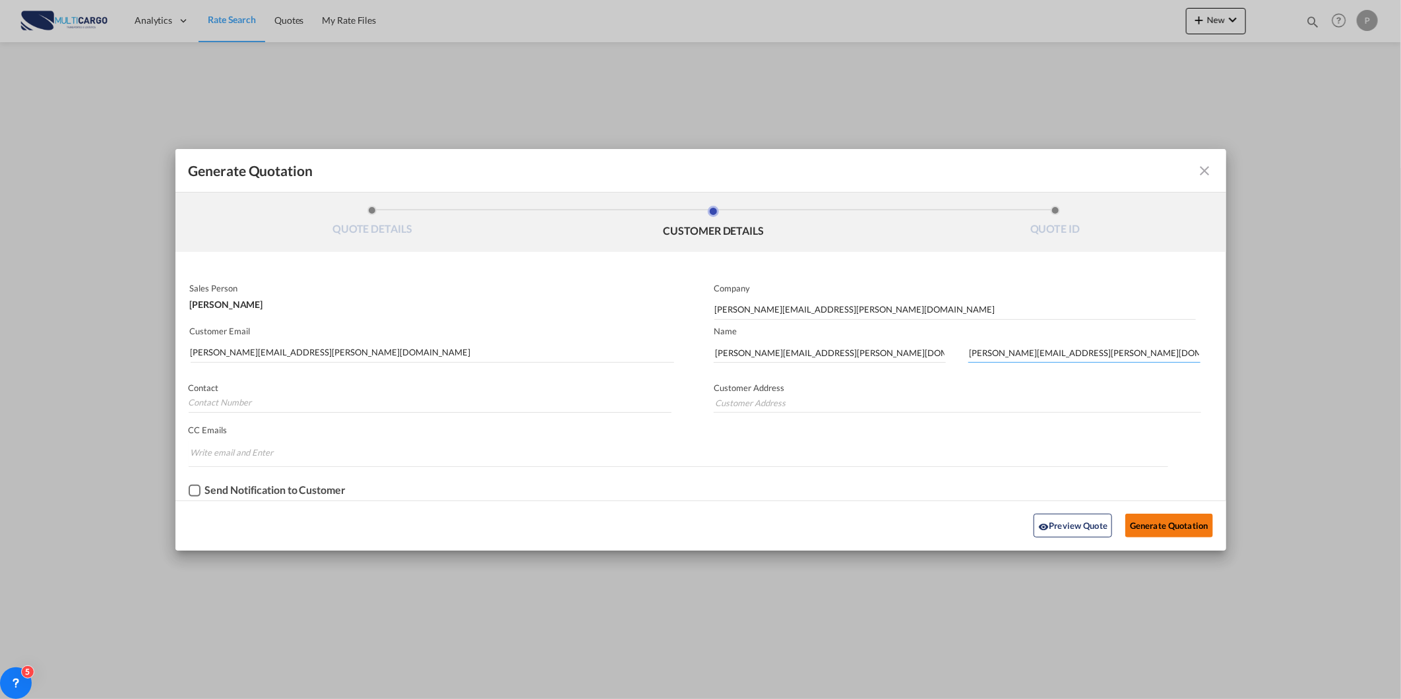
type input "alejandro.garcia@mundo-int.com"
click at [1170, 536] on button "Generate Quotation" at bounding box center [1168, 526] width 87 height 24
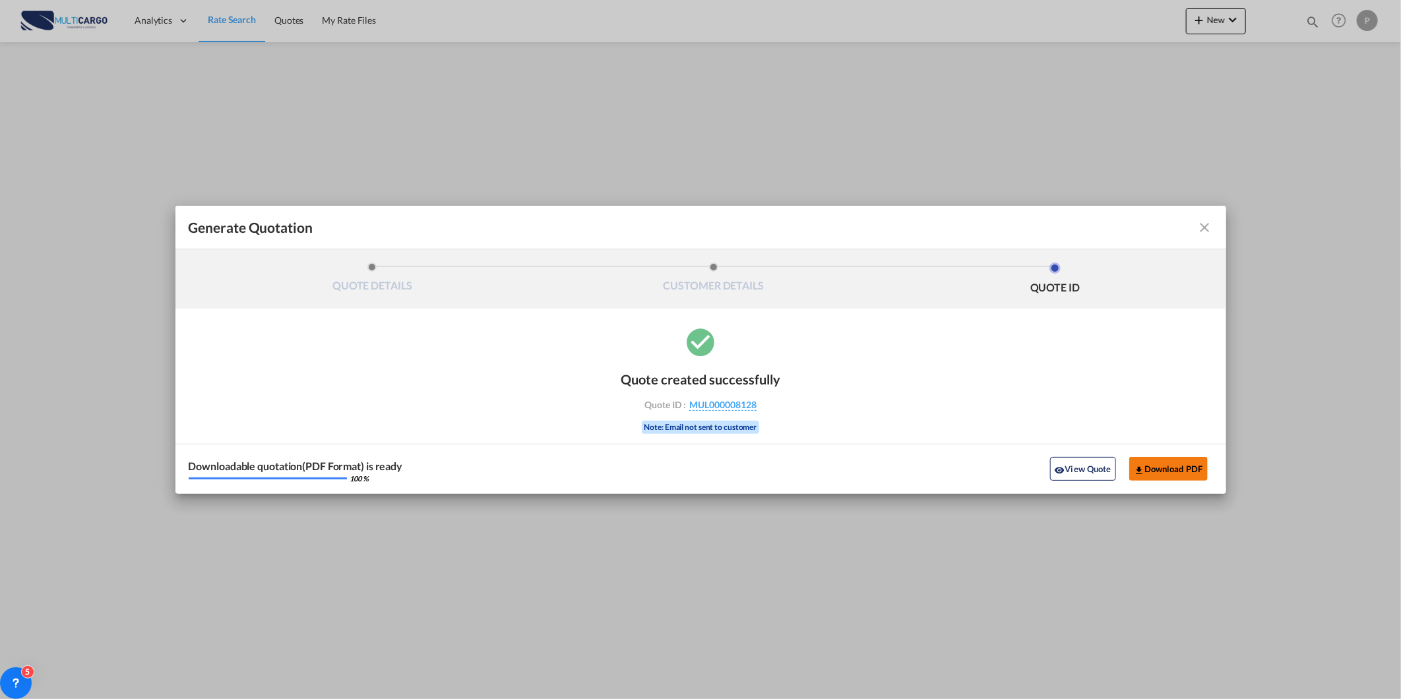
click at [1153, 468] on button "Download PDF" at bounding box center [1168, 469] width 79 height 24
click at [1060, 462] on button "View Quote" at bounding box center [1083, 469] width 66 height 24
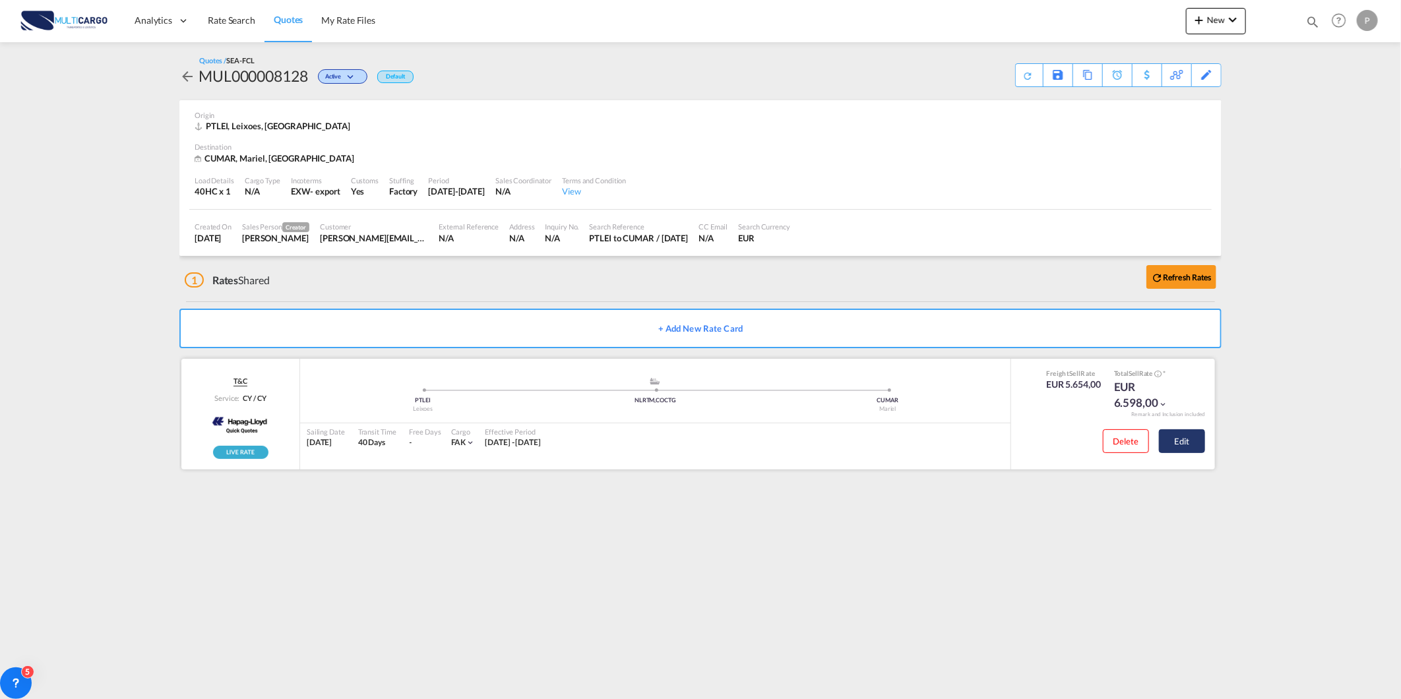
click at [1170, 447] on button "Edit" at bounding box center [1182, 441] width 46 height 24
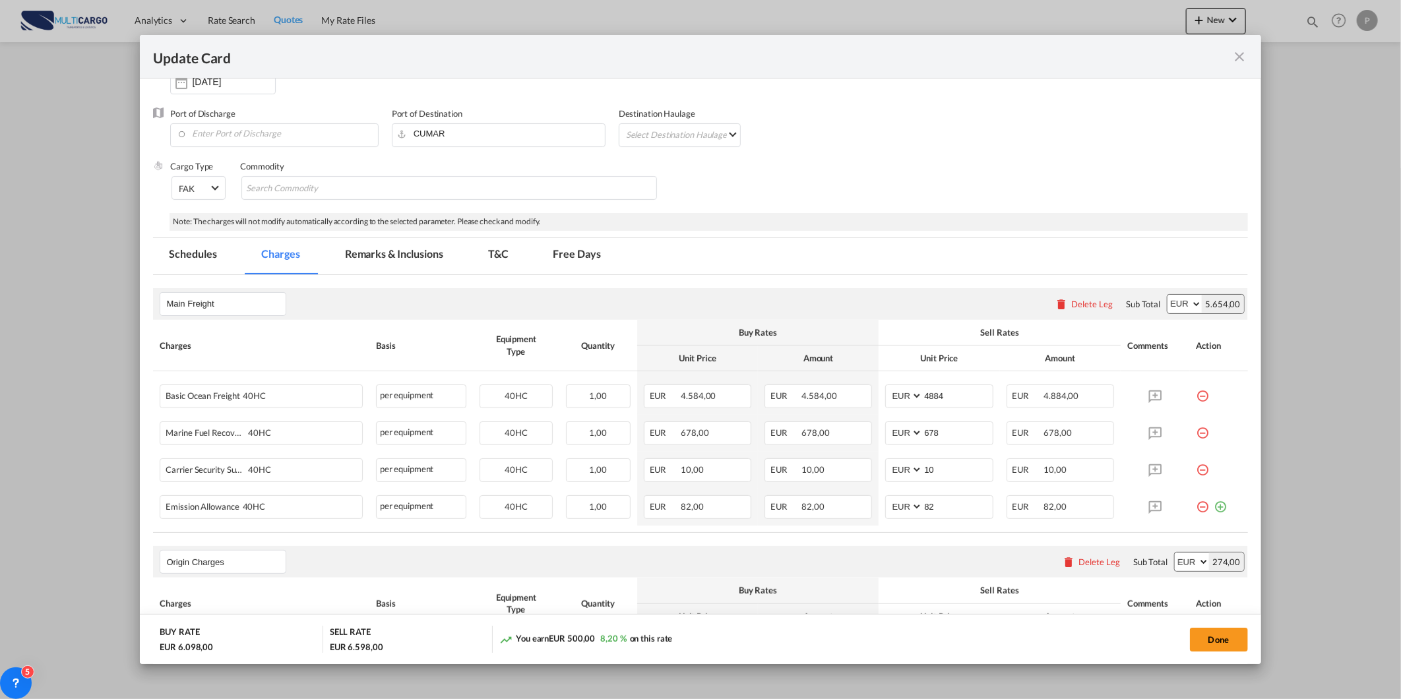
scroll to position [146, 0]
click at [1237, 61] on md-icon "icon-close fg-AAA8AD m-0 pointer" at bounding box center [1240, 57] width 16 height 16
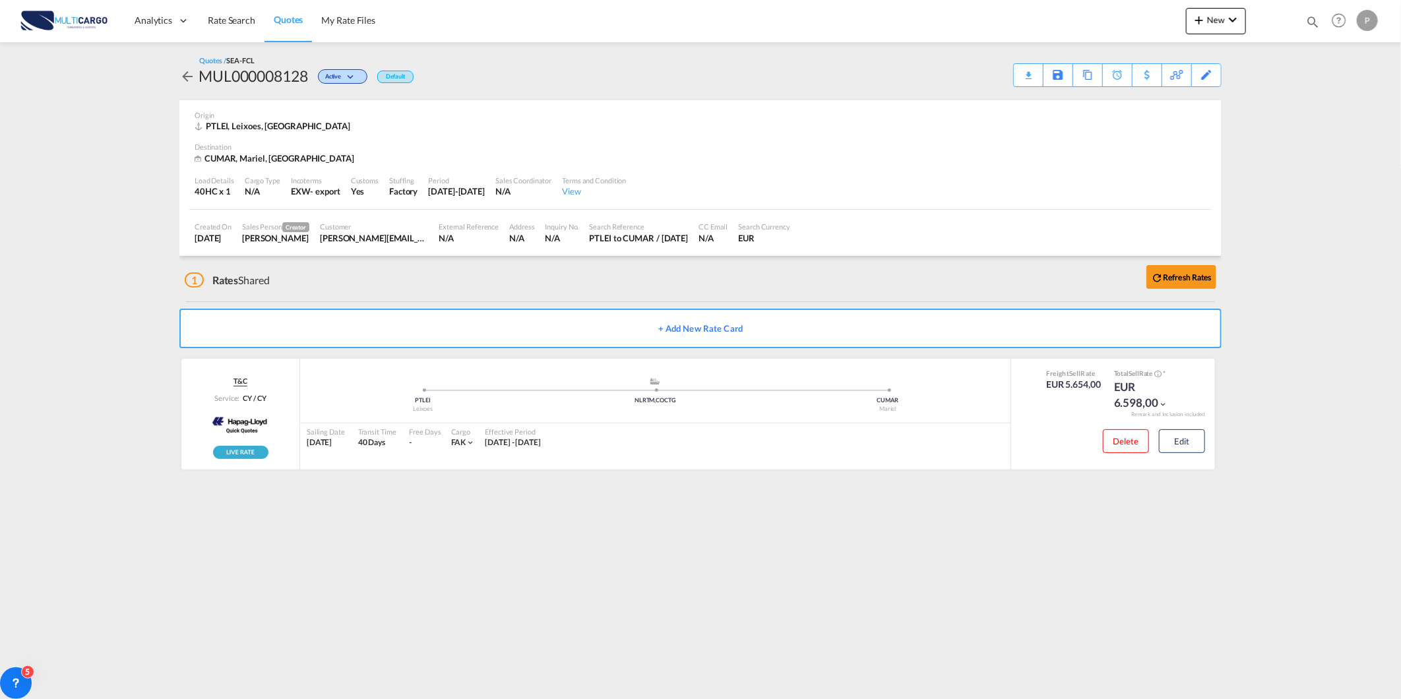
click at [737, 339] on button "+ Add New Rate Card" at bounding box center [700, 329] width 1042 height 40
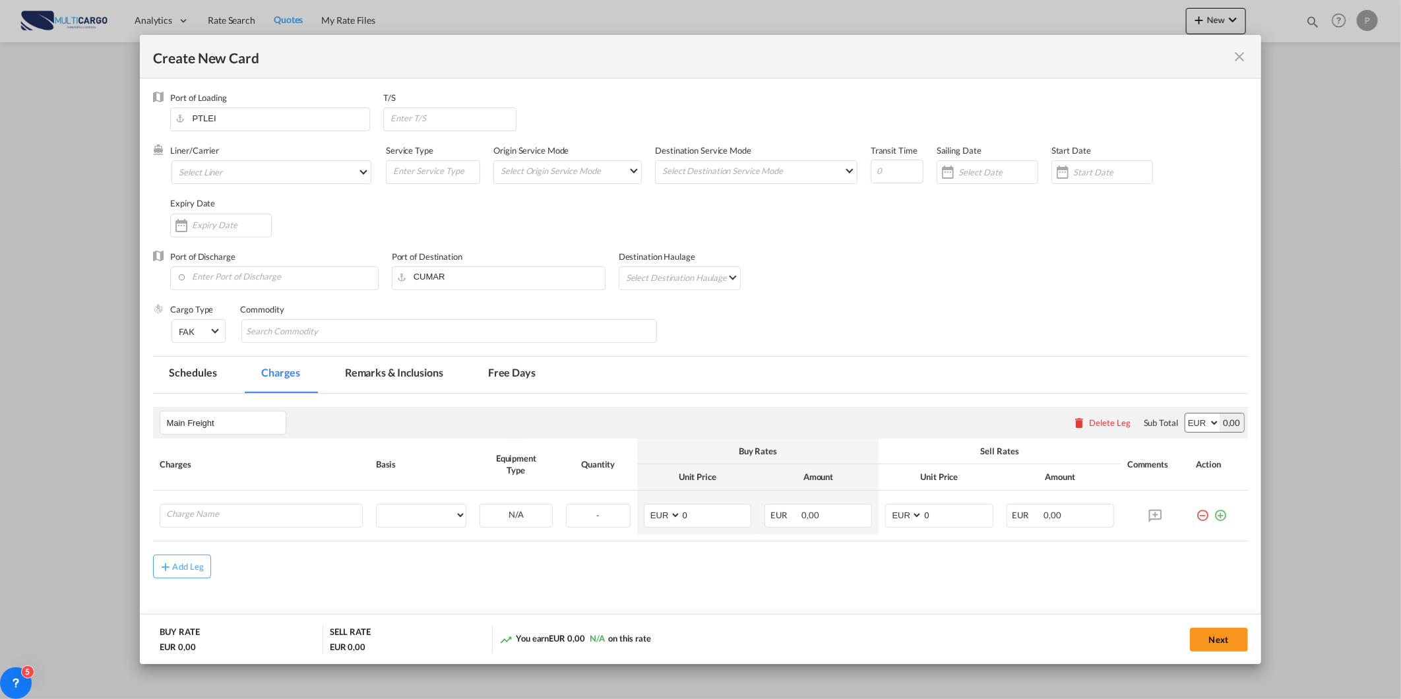
type input "Basic Ocean Freight"
select select "per equipment"
click at [293, 179] on md-select "Select Liner 2HM LOGISTICS D.O.O AAXL GLOBAL SHIPPING LINES LLC ABDUL MUHSEN SH…" at bounding box center [272, 172] width 200 height 24
click at [299, 139] on input "search" at bounding box center [287, 141] width 224 height 32
type input "cMA"
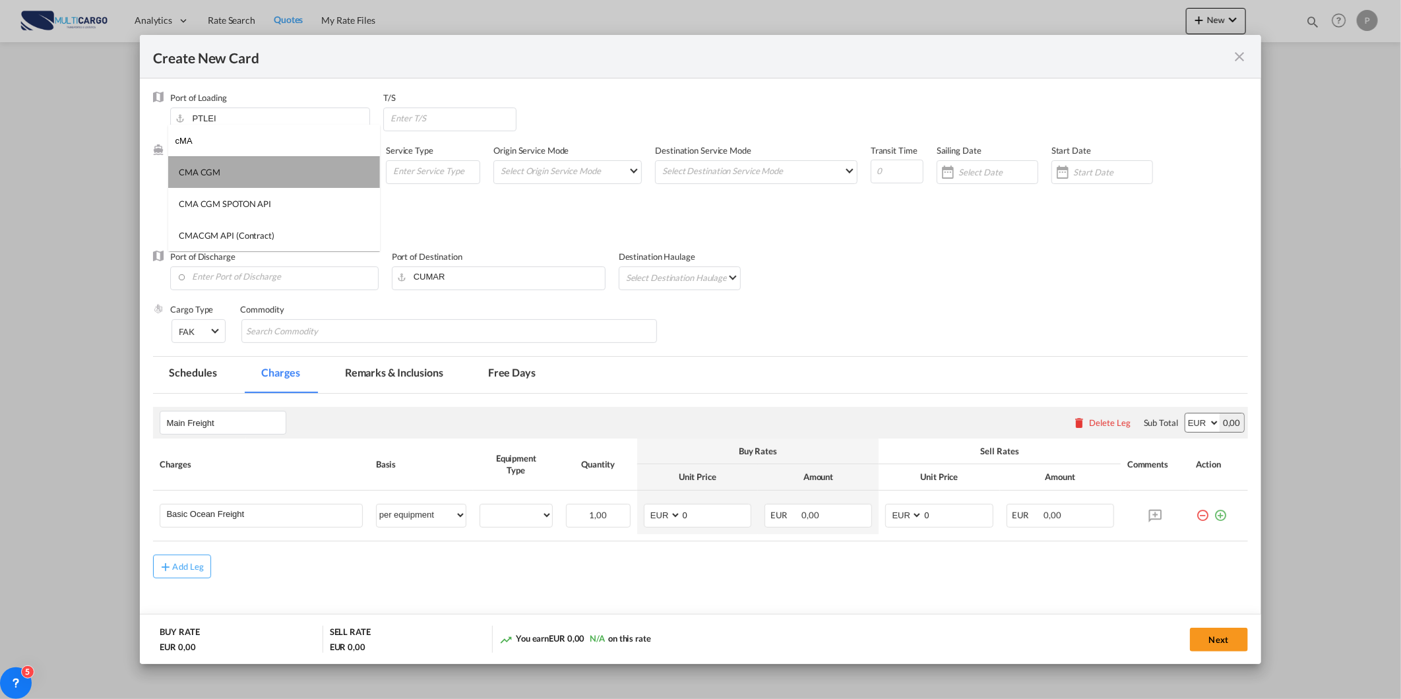
click at [313, 172] on md-option "CMA CGM" at bounding box center [274, 172] width 212 height 32
click at [884, 174] on input "Create New Card ..." at bounding box center [897, 172] width 53 height 24
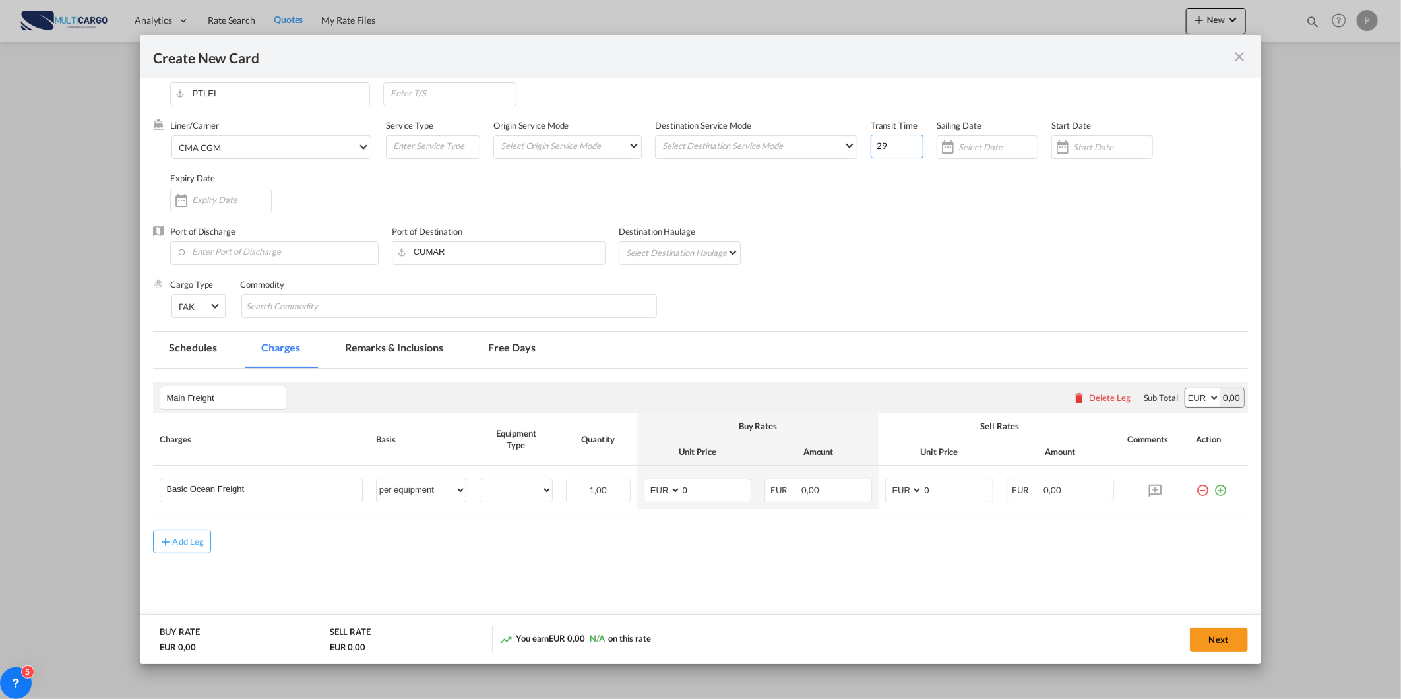
scroll to position [36, 0]
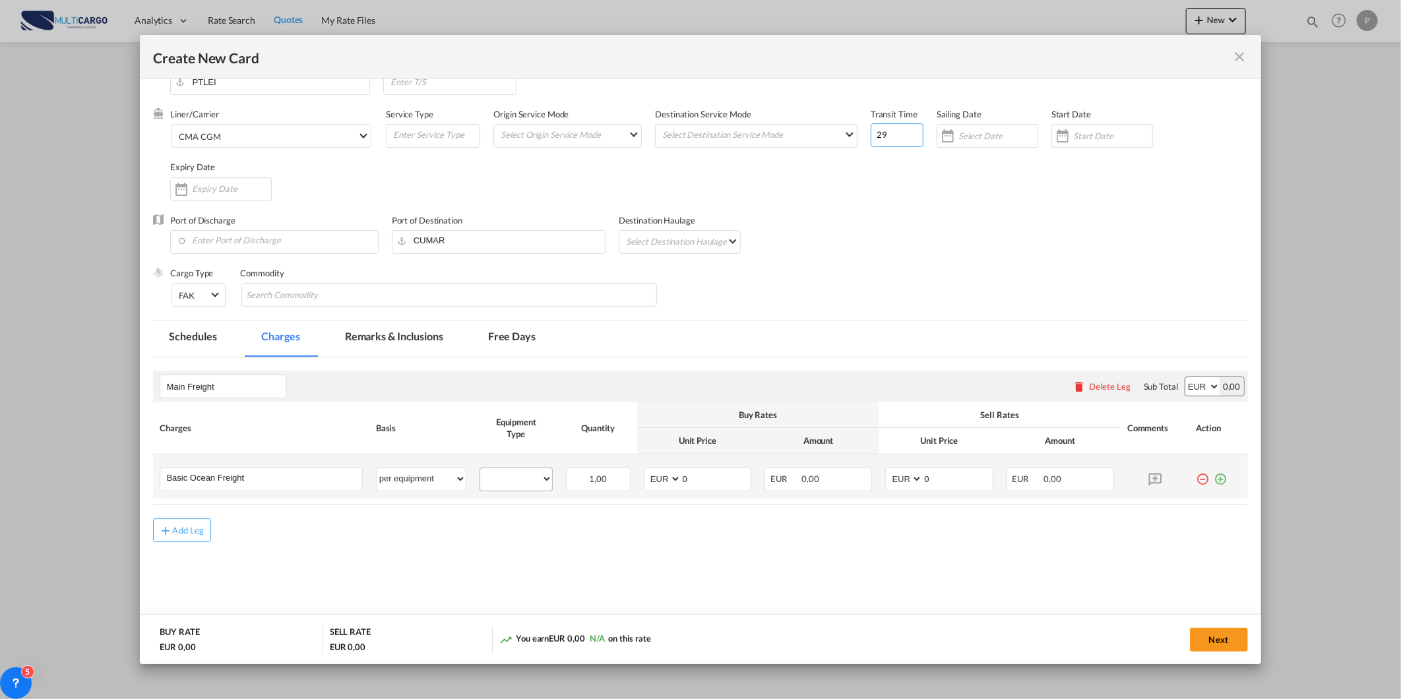
type input "29"
click at [504, 473] on select "40HC" at bounding box center [516, 479] width 72 height 18
select select "40HC"
click at [480, 470] on select "40HC" at bounding box center [516, 479] width 72 height 18
click at [689, 472] on input "0" at bounding box center [715, 478] width 69 height 20
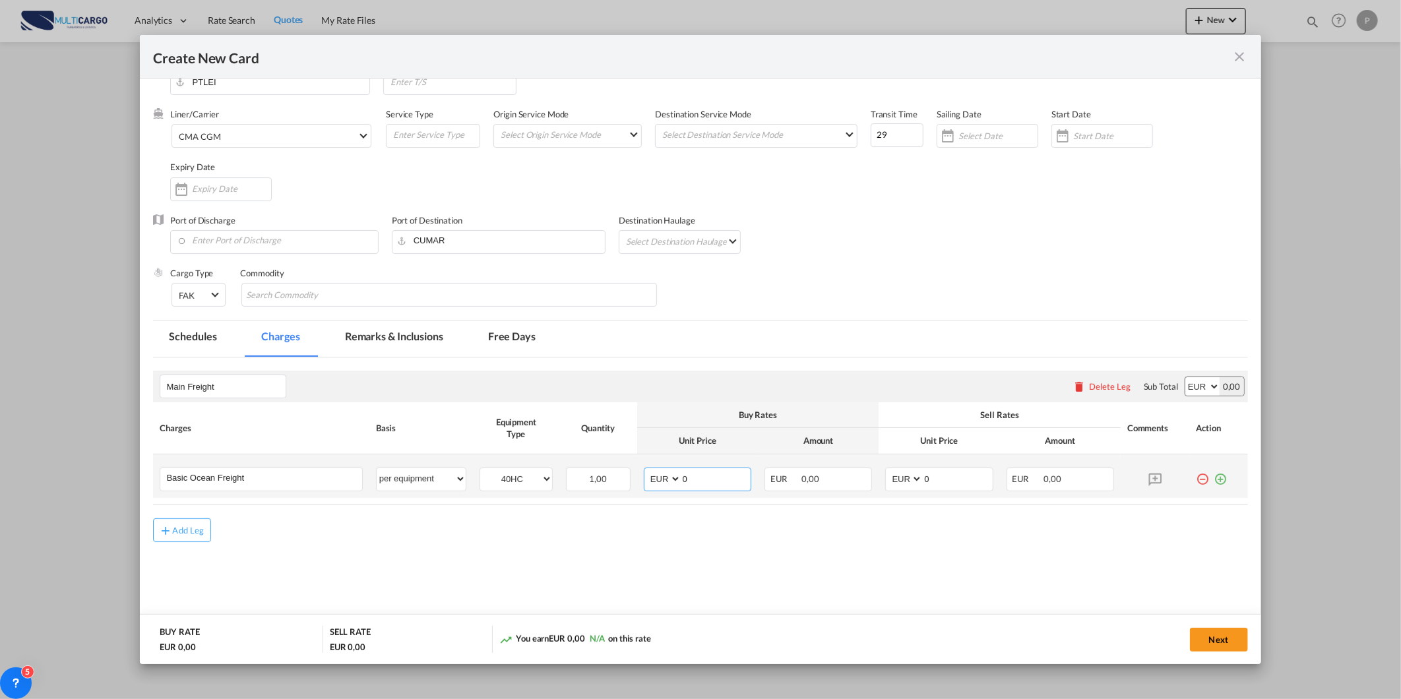
click at [689, 472] on input "0" at bounding box center [715, 478] width 69 height 20
type input "4125"
drag, startPoint x: 926, startPoint y: 478, endPoint x: 905, endPoint y: 484, distance: 21.8
click at [905, 484] on md-input-container "AED AFN ALL AMD ANG AOA ARS AUD AWG AZN BAM BBD BDT BGN BHD BIF BMD BND BOB BRL…" at bounding box center [939, 480] width 108 height 24
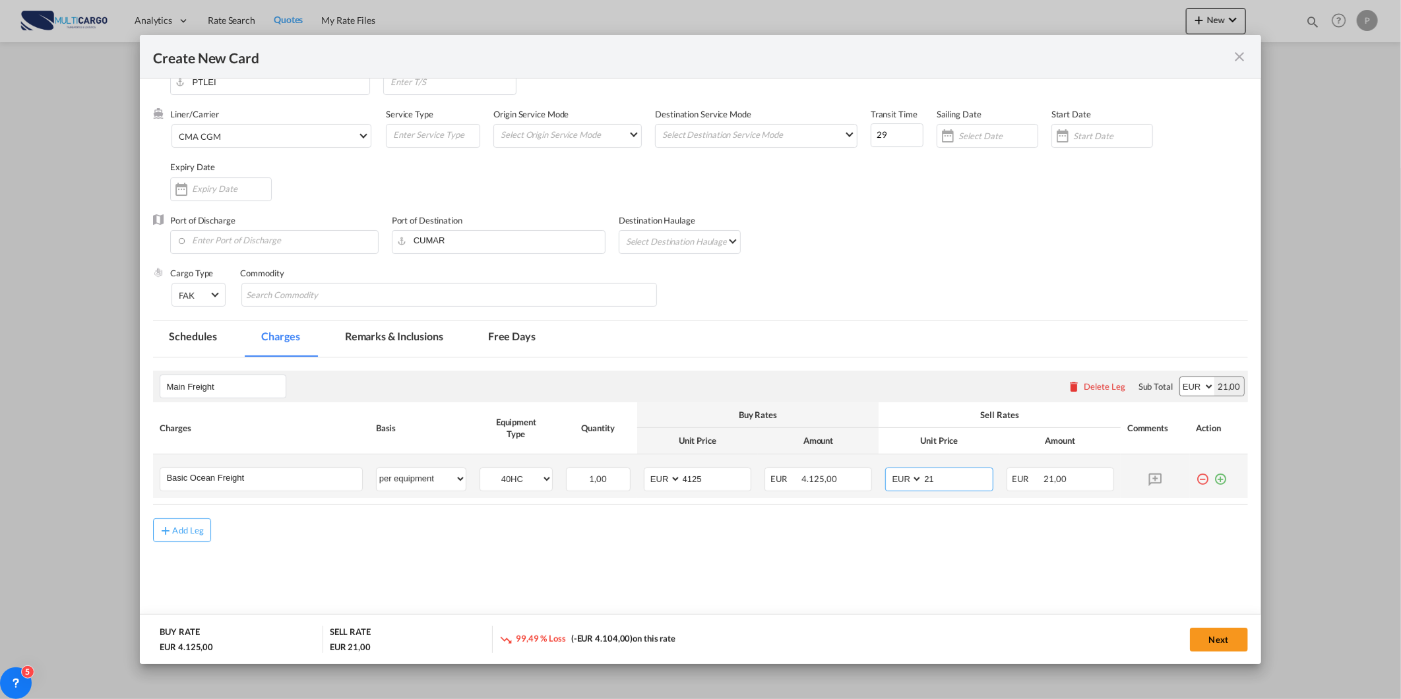
type input "2"
type input "4625"
click at [1215, 479] on md-icon "icon-plus-circle-outline green-400-fg" at bounding box center [1221, 474] width 13 height 13
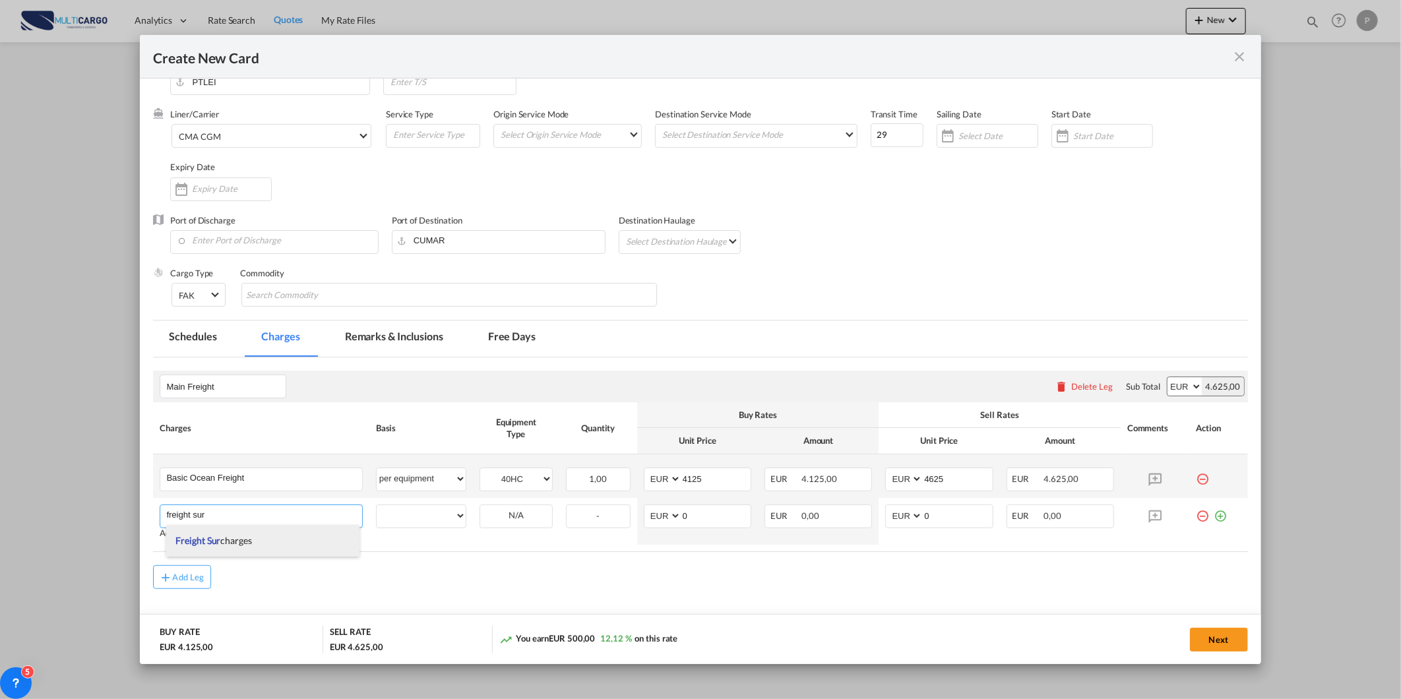
click at [274, 536] on li "Freight Sur charges" at bounding box center [263, 541] width 194 height 32
type input "Freight Surcharges"
select select "per equipment"
click at [552, 518] on td "40HC Please Select Already exists" at bounding box center [516, 516] width 86 height 37
click at [528, 519] on select "40HC" at bounding box center [516, 516] width 72 height 18
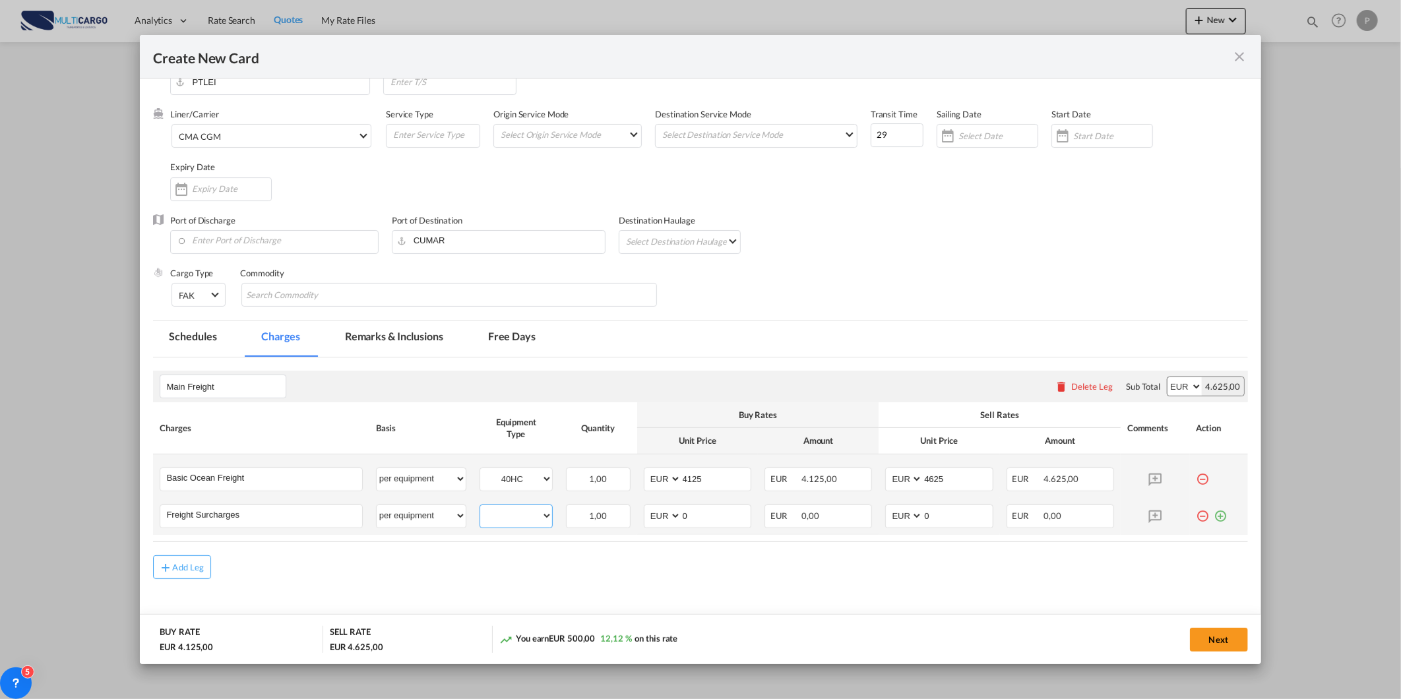
select select "40HC"
click at [480, 507] on select "40HC" at bounding box center [516, 516] width 72 height 18
drag, startPoint x: 693, startPoint y: 509, endPoint x: 658, endPoint y: 523, distance: 37.6
click at [660, 523] on md-input-container "AED AFN ALL AMD ANG AOA ARS AUD AWG AZN BAM BBD BDT BGN BHD BIF BMD BND BOB BRL…" at bounding box center [698, 517] width 108 height 24
type input "1041"
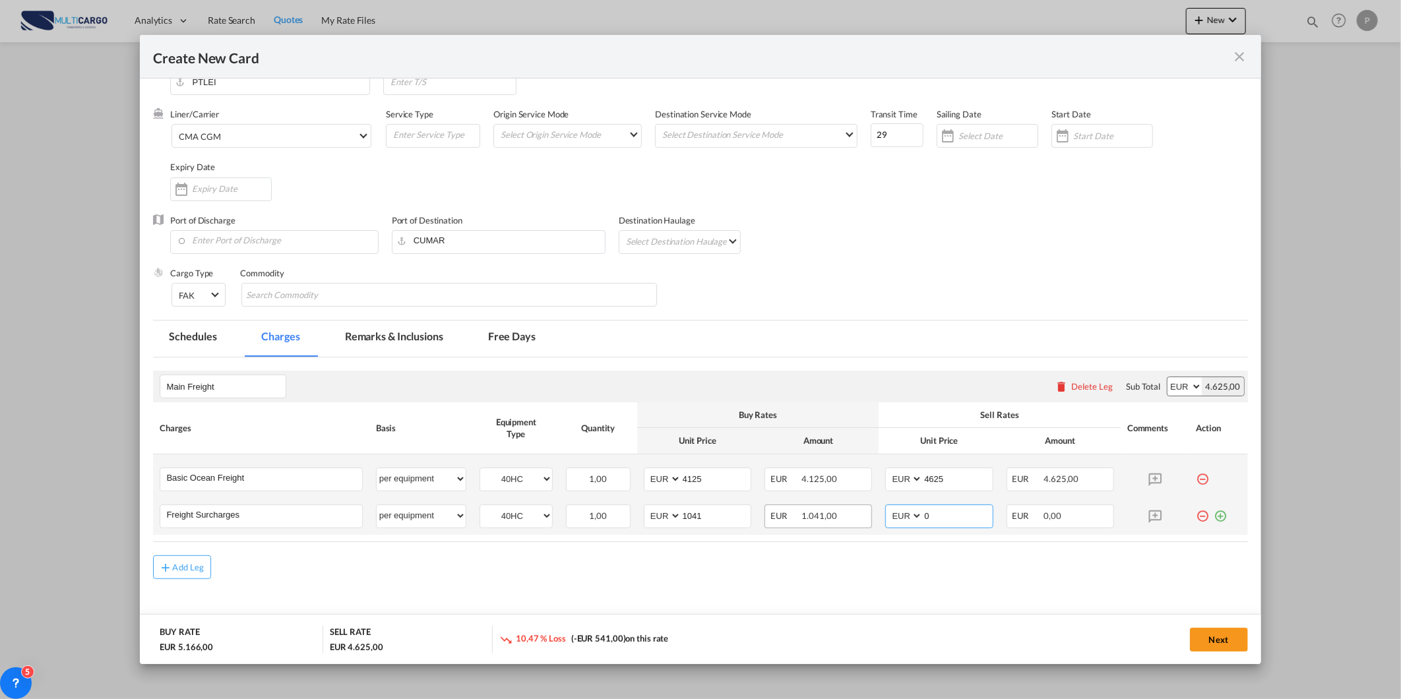
drag, startPoint x: 950, startPoint y: 520, endPoint x: 840, endPoint y: 517, distance: 109.5
click at [885, 519] on md-input-container "AED AFN ALL AMD ANG AOA ARS AUD AWG AZN BAM BBD BDT BGN BHD BIF BMD BND BOB BRL…" at bounding box center [939, 517] width 108 height 24
type input "1041"
click at [1215, 511] on md-icon "icon-plus-circle-outline green-400-fg" at bounding box center [1221, 511] width 13 height 13
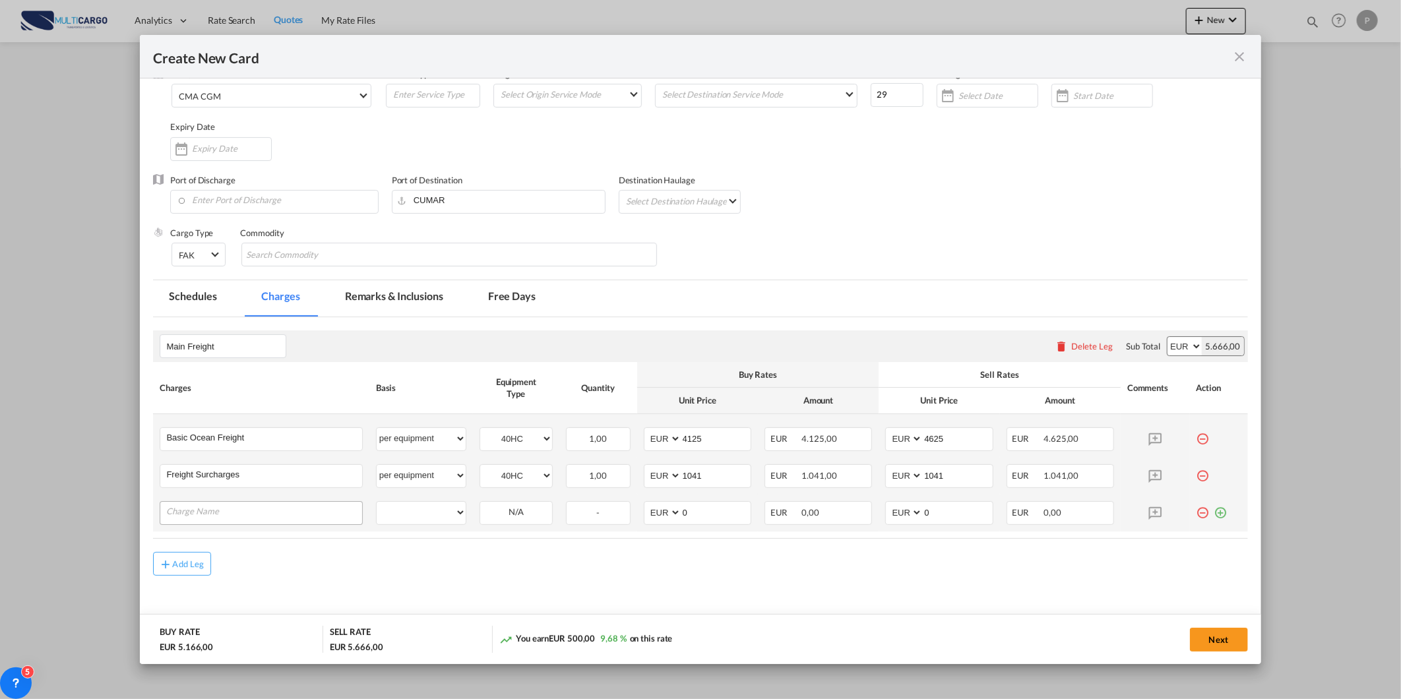
scroll to position [97, 0]
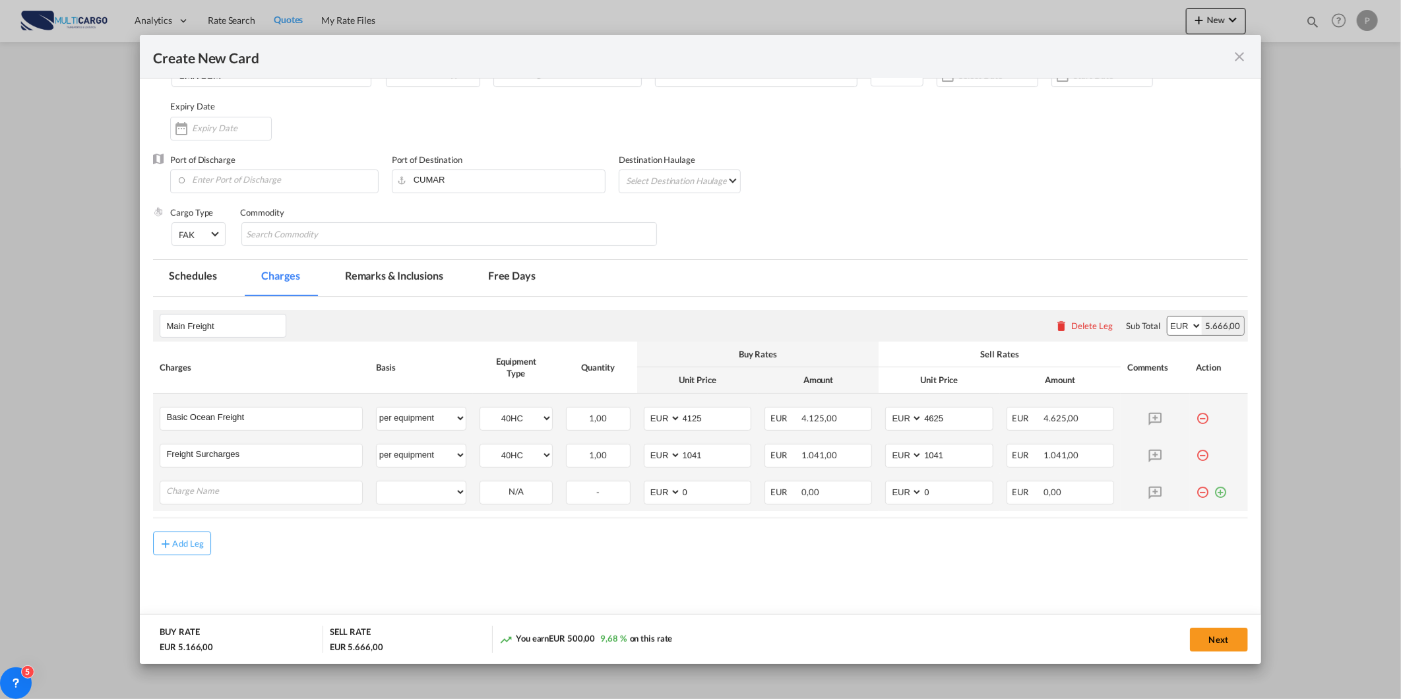
click at [1197, 491] on md-icon "icon-minus-circle-outline red-400-fg" at bounding box center [1203, 487] width 13 height 13
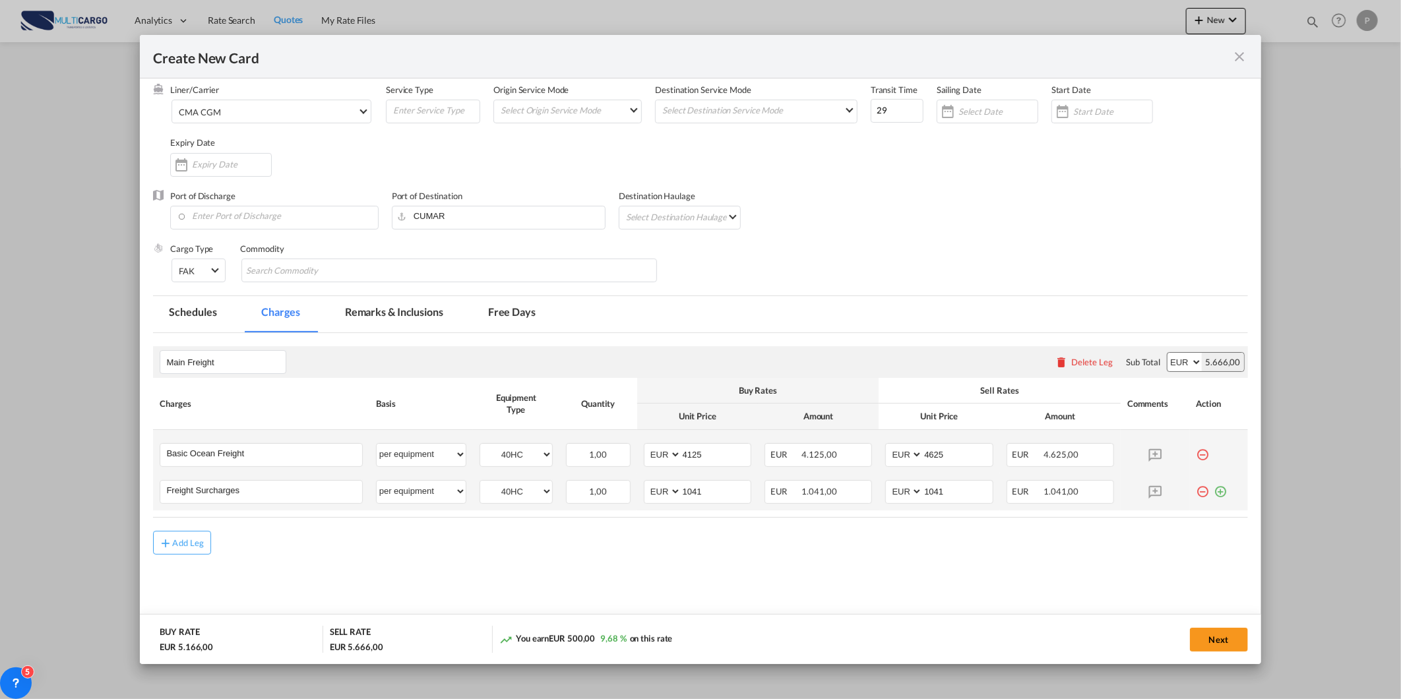
scroll to position [60, 0]
click at [1225, 638] on button "Next" at bounding box center [1219, 640] width 58 height 24
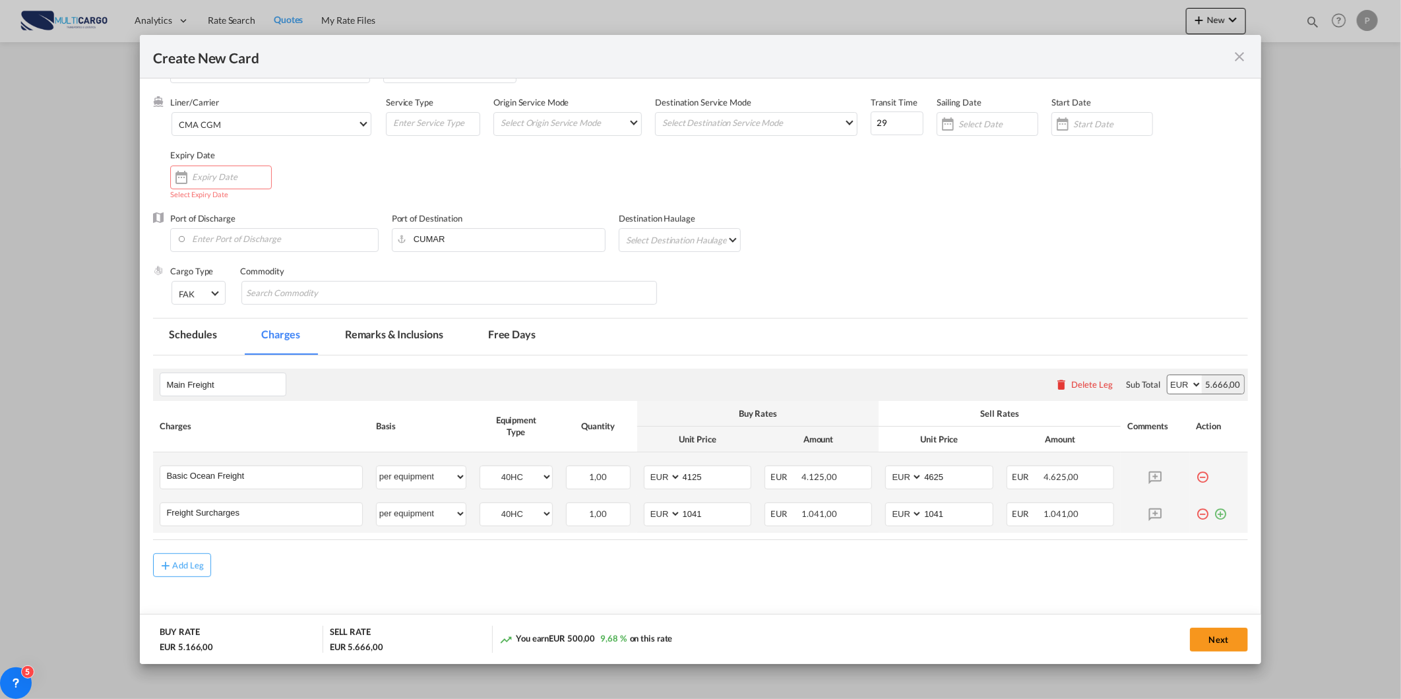
scroll to position [70, 0]
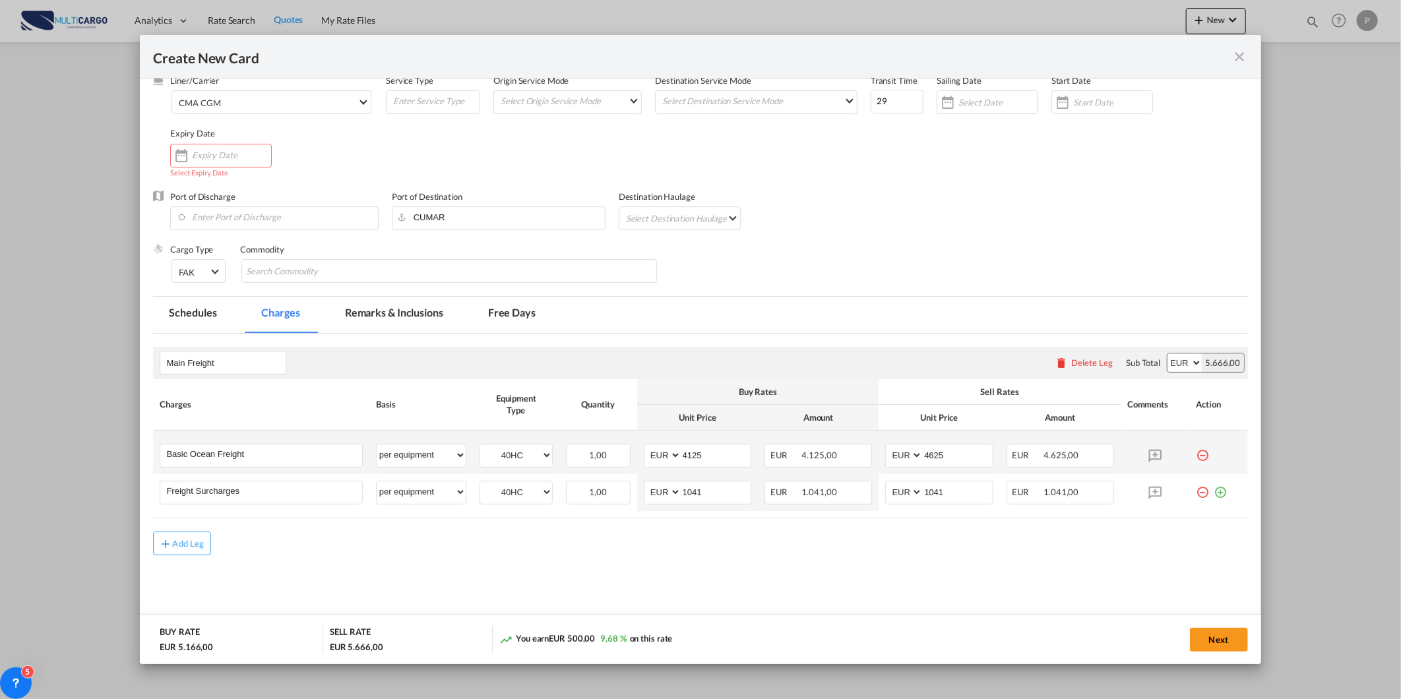
click at [1215, 494] on md-icon "icon-plus-circle-outline green-400-fg" at bounding box center [1221, 487] width 13 height 13
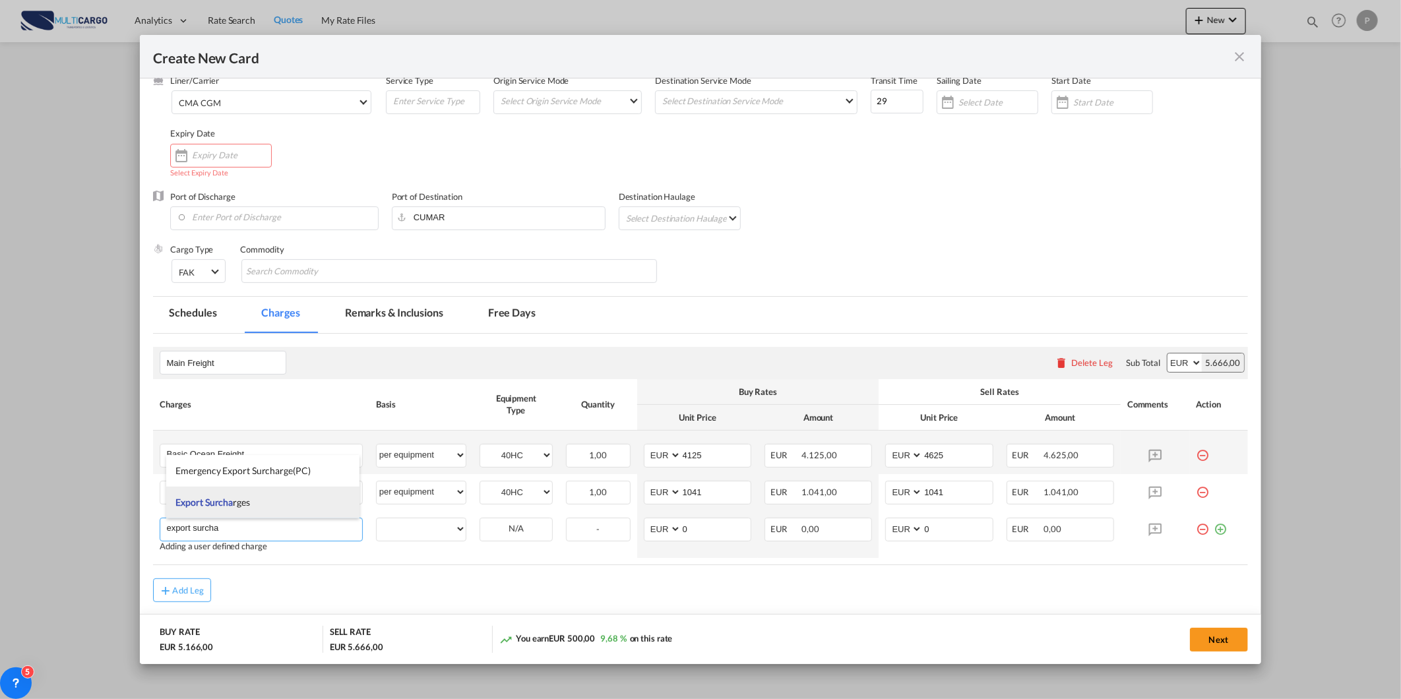
click at [238, 490] on li "Export Surcha rges" at bounding box center [263, 503] width 194 height 32
type input "Export Surcharges"
select select "per equipment"
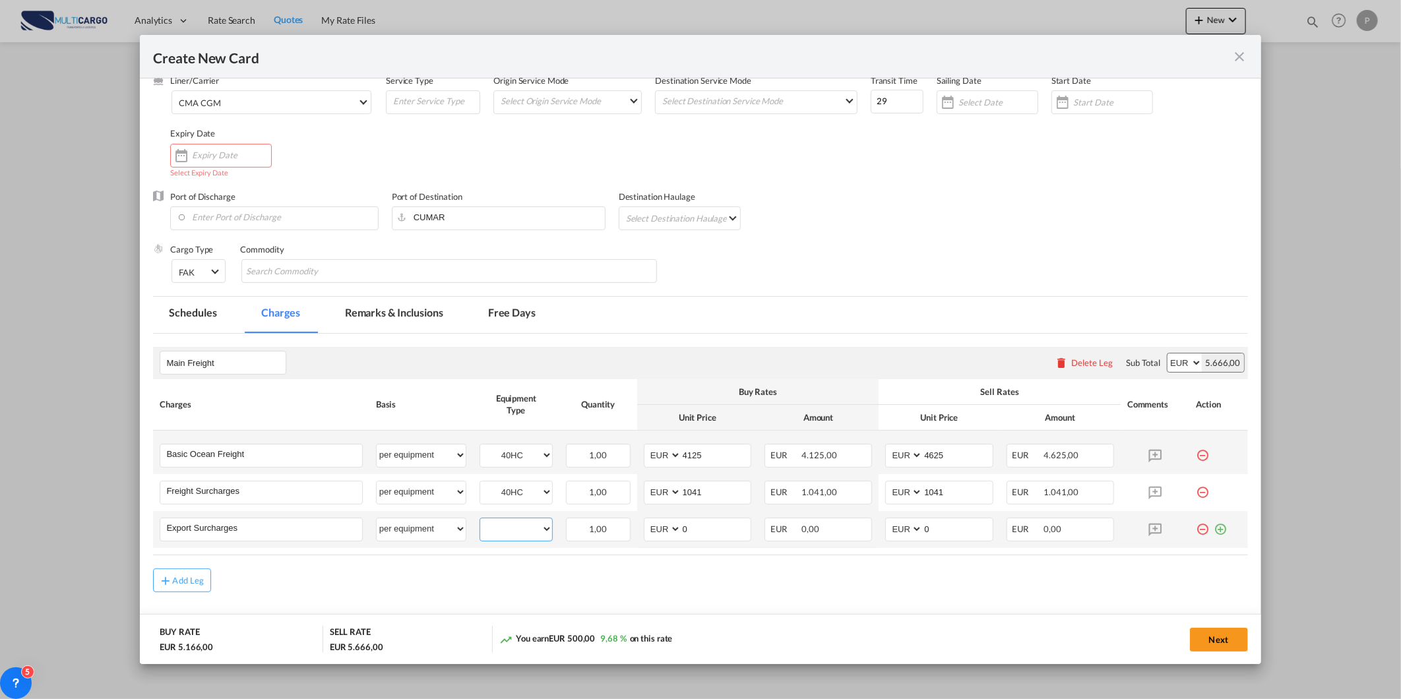
click at [500, 529] on select "40HC" at bounding box center [516, 530] width 72 height 18
select select "40HC"
click at [480, 521] on select "40HC" at bounding box center [516, 530] width 72 height 18
drag, startPoint x: 699, startPoint y: 531, endPoint x: 625, endPoint y: 536, distance: 74.1
click at [625, 536] on tr "Export Surcharges Please Enter User Defined Charges Cannot Be Published per equ…" at bounding box center [700, 529] width 1094 height 37
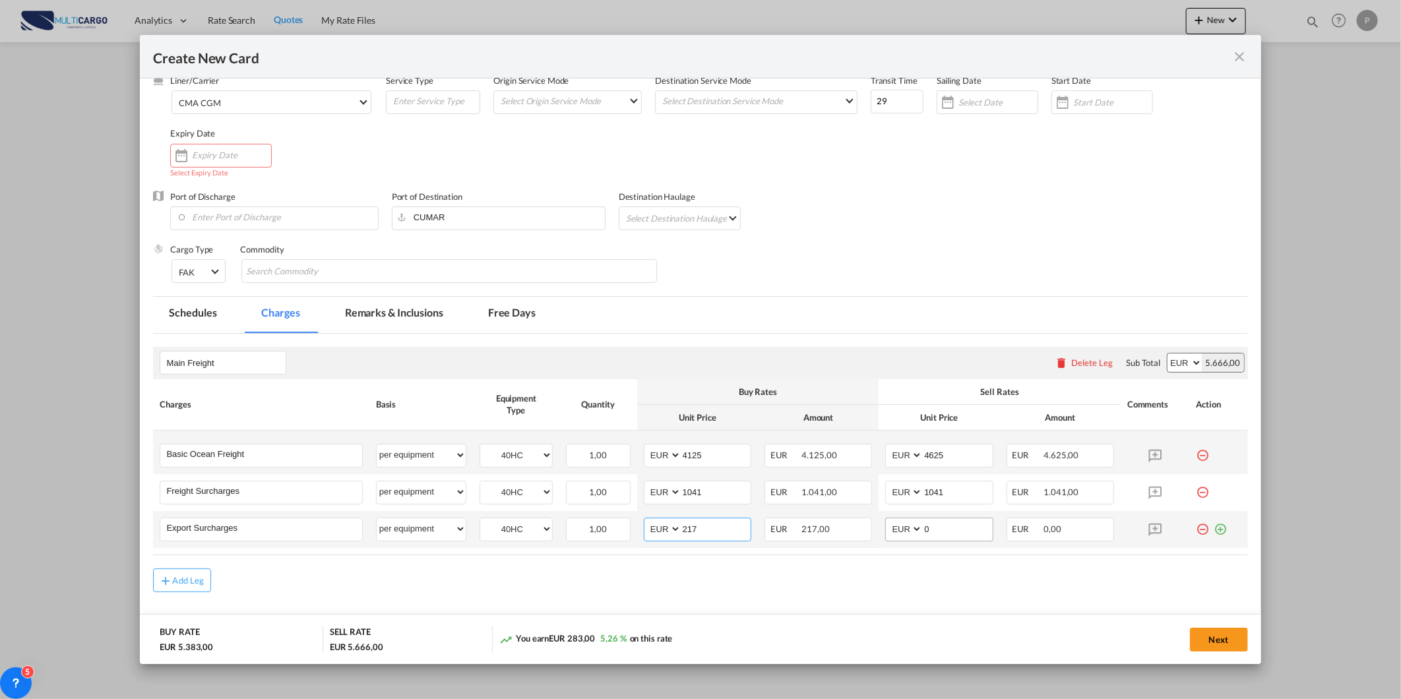
type input "217"
drag, startPoint x: 931, startPoint y: 524, endPoint x: 854, endPoint y: 543, distance: 78.9
click at [854, 543] on tr "Export Surcharges Please Enter User Defined Charges Cannot Be Published per equ…" at bounding box center [700, 529] width 1094 height 37
type input "217"
click at [716, 579] on div "Add Leg" at bounding box center [700, 581] width 1094 height 24
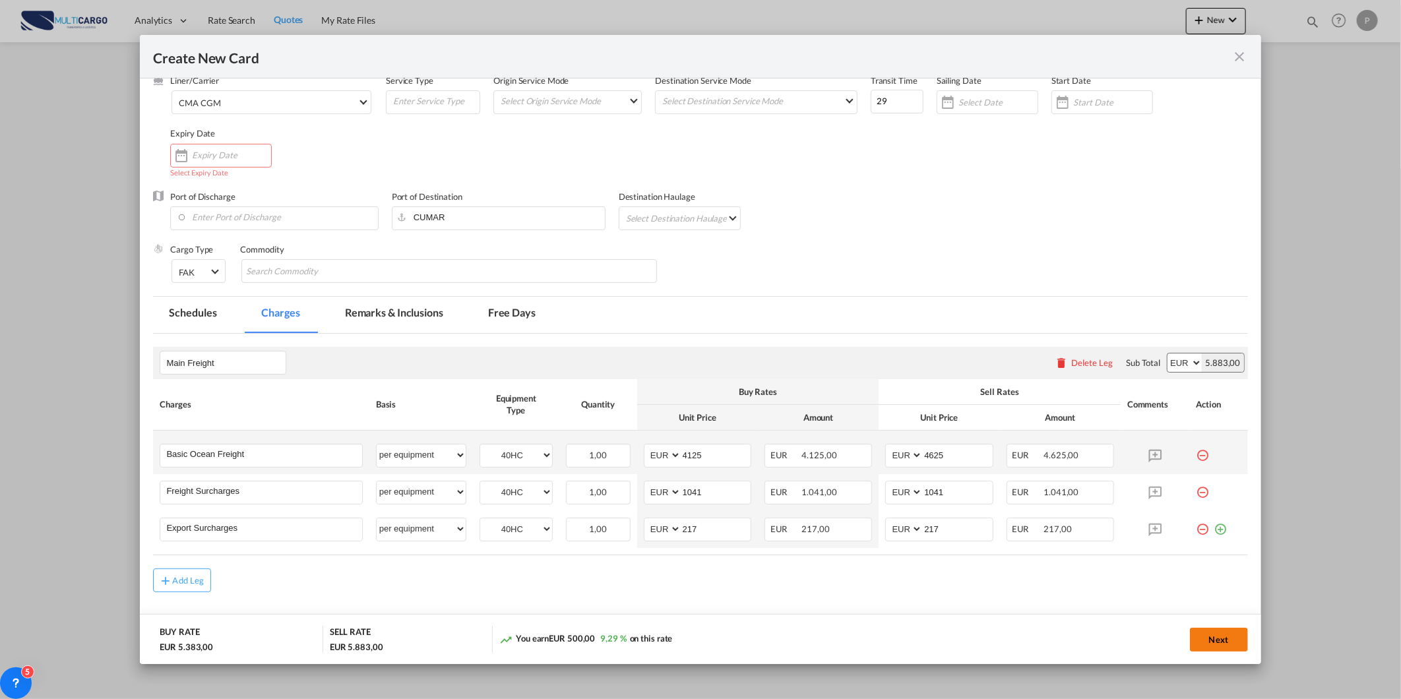
click at [1234, 638] on button "Next" at bounding box center [1219, 640] width 58 height 24
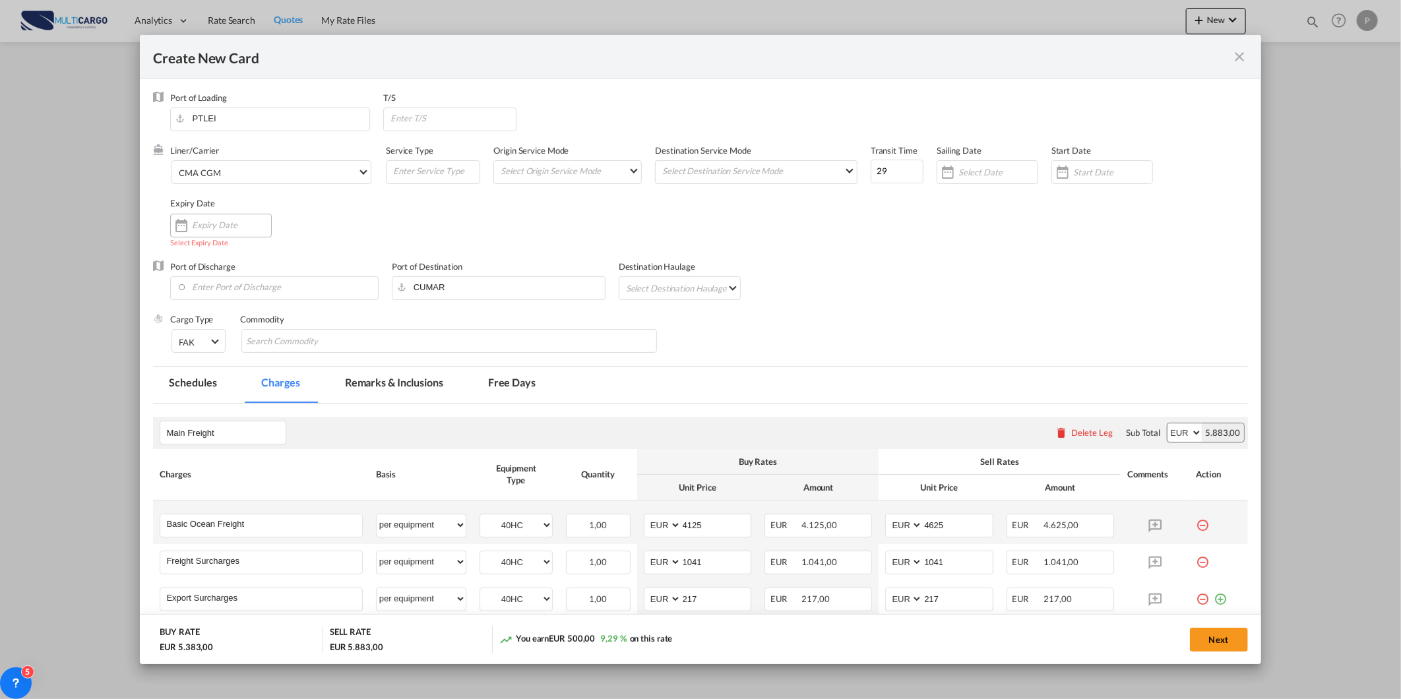
click at [212, 225] on input "Create New Card ..." at bounding box center [231, 225] width 79 height 11
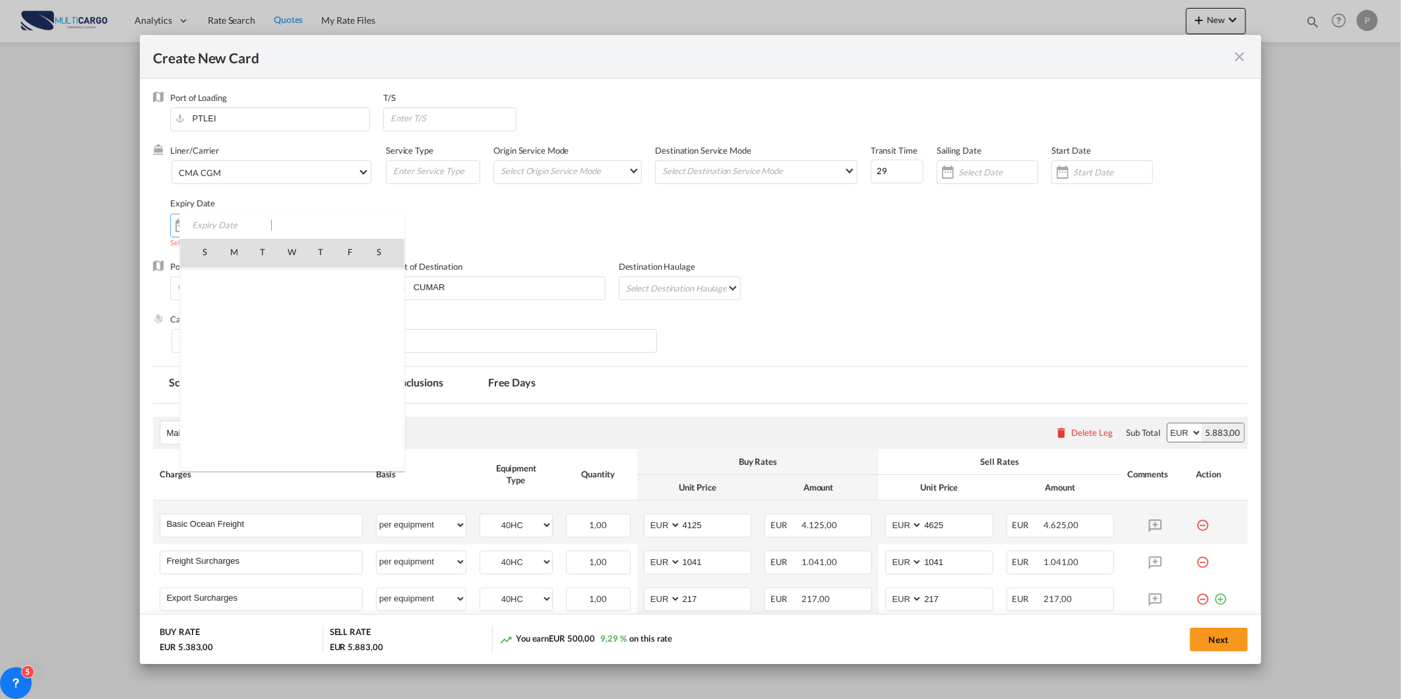
scroll to position [305417, 0]
click at [199, 399] on span "24" at bounding box center [205, 396] width 26 height 26
type input "24 Aug 2025"
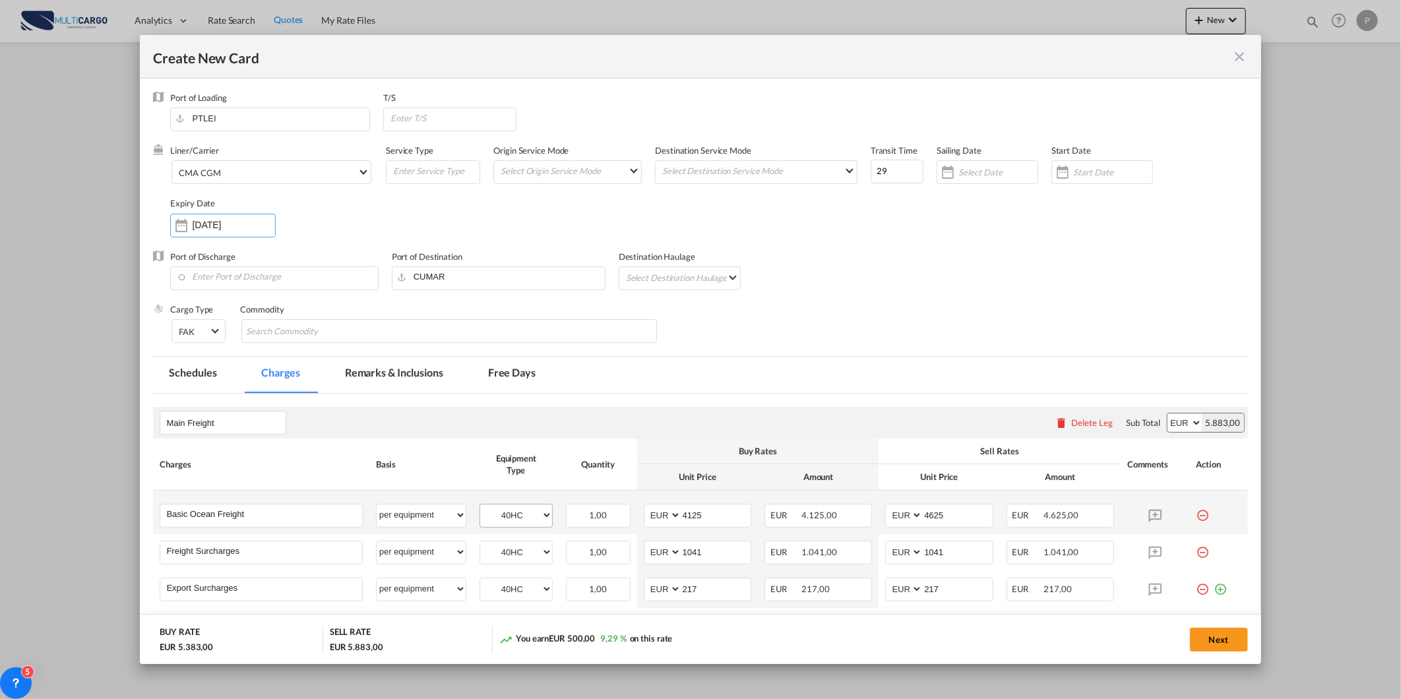
scroll to position [97, 0]
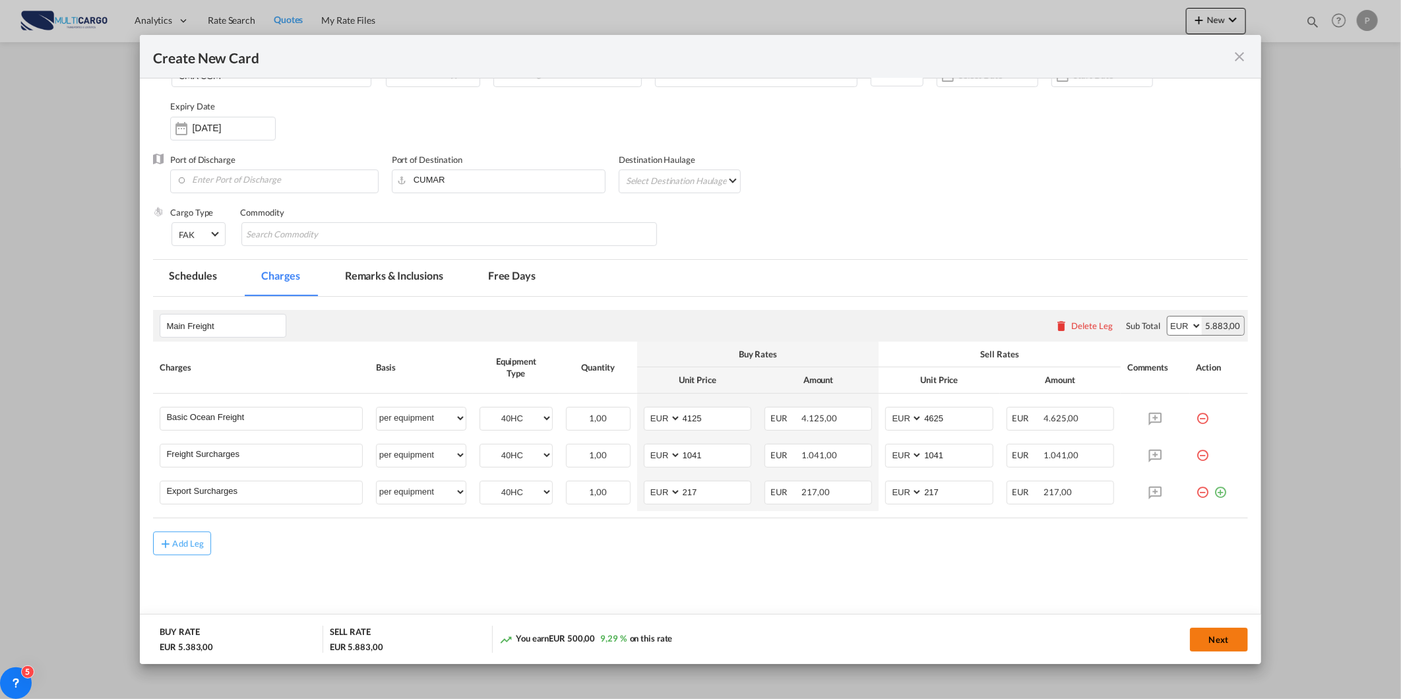
click at [1222, 633] on button "Next" at bounding box center [1219, 640] width 58 height 24
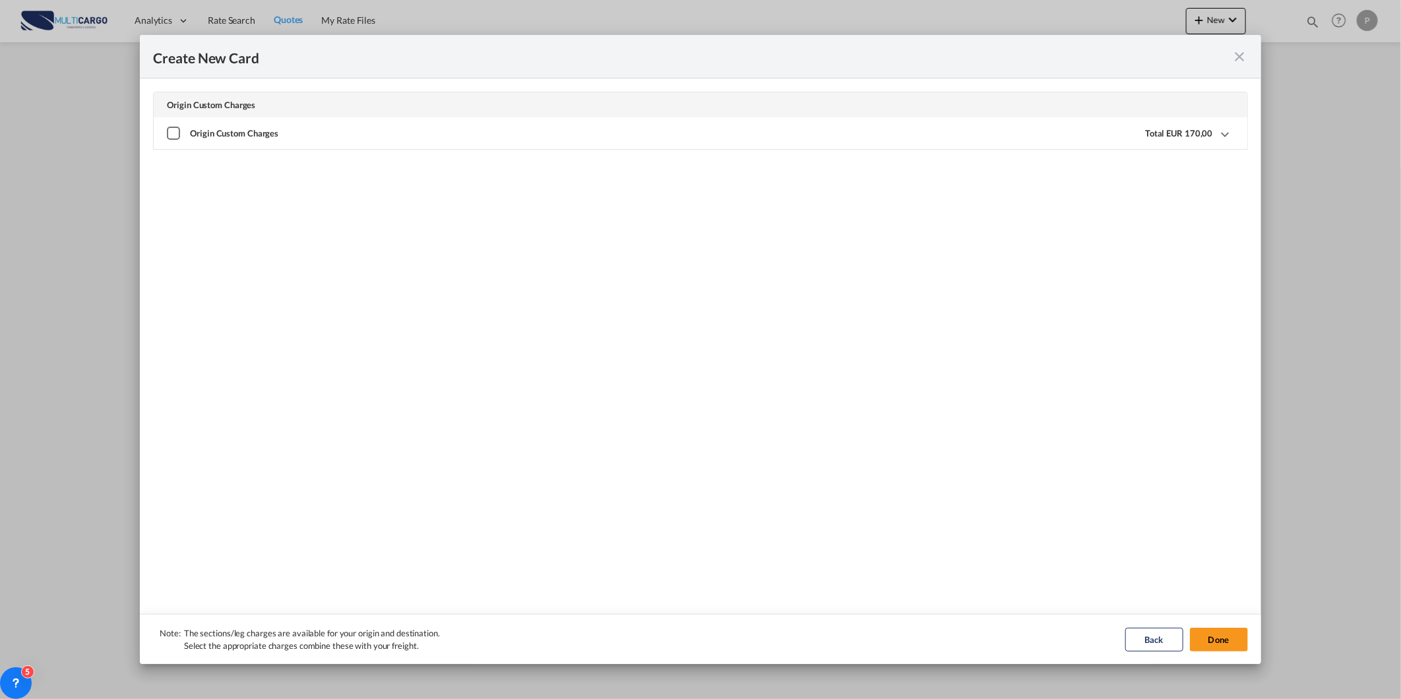
scroll to position [0, 0]
click at [180, 130] on div "Create New Card ..." at bounding box center [173, 133] width 13 height 13
click at [1219, 644] on button "Done" at bounding box center [1219, 640] width 58 height 24
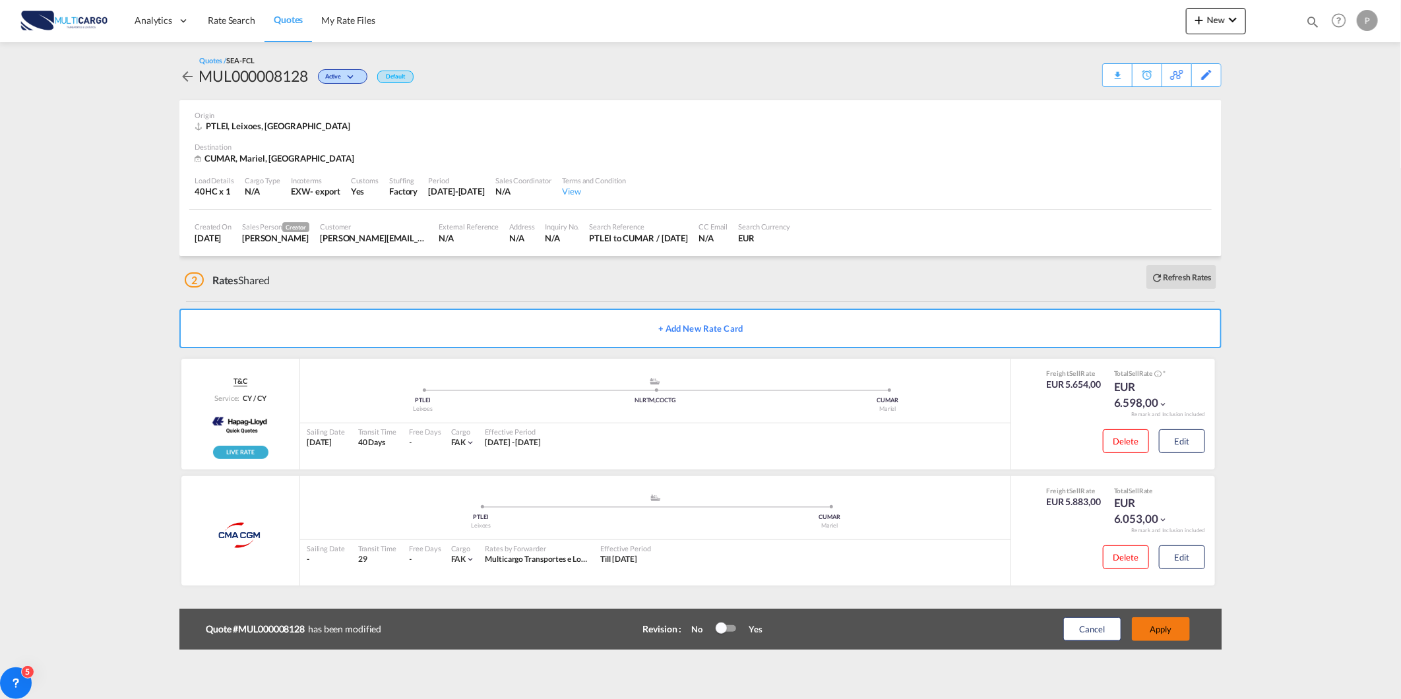
click at [1150, 629] on button "Apply" at bounding box center [1161, 629] width 58 height 24
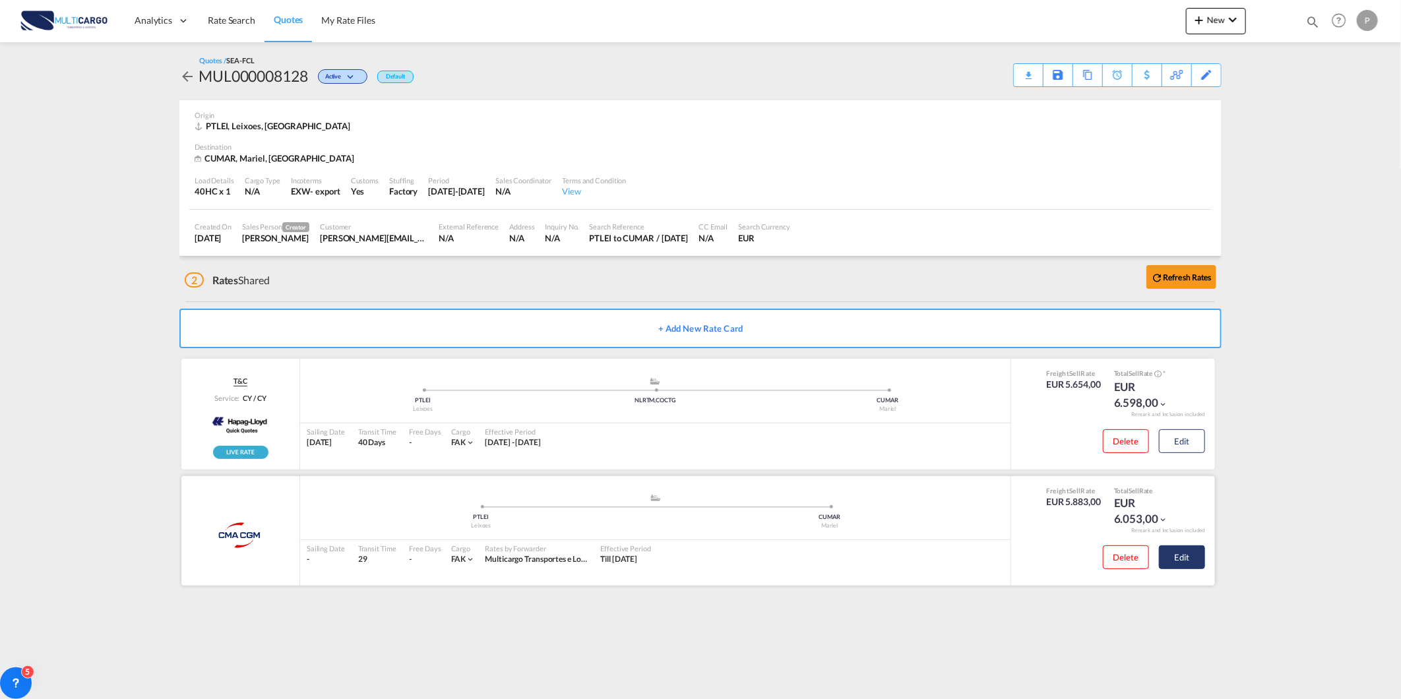
click at [1179, 549] on button "Edit" at bounding box center [1182, 558] width 46 height 24
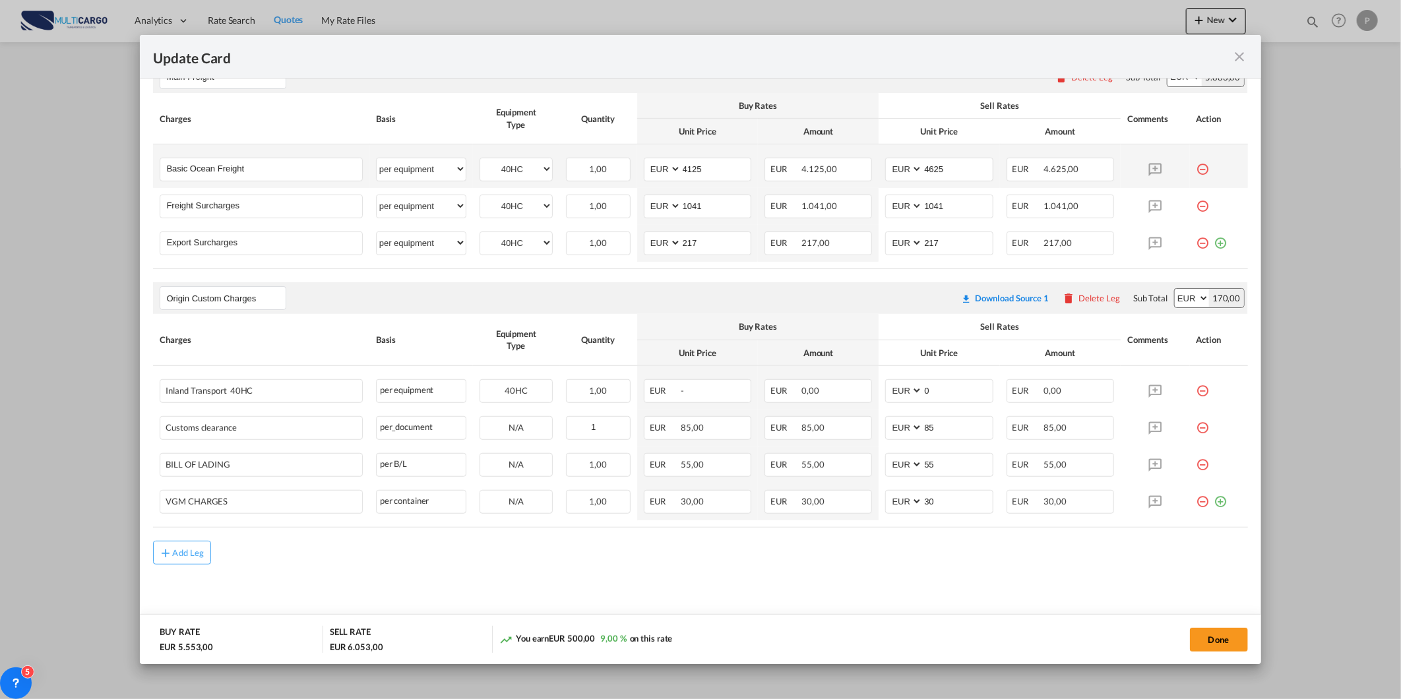
scroll to position [379, 0]
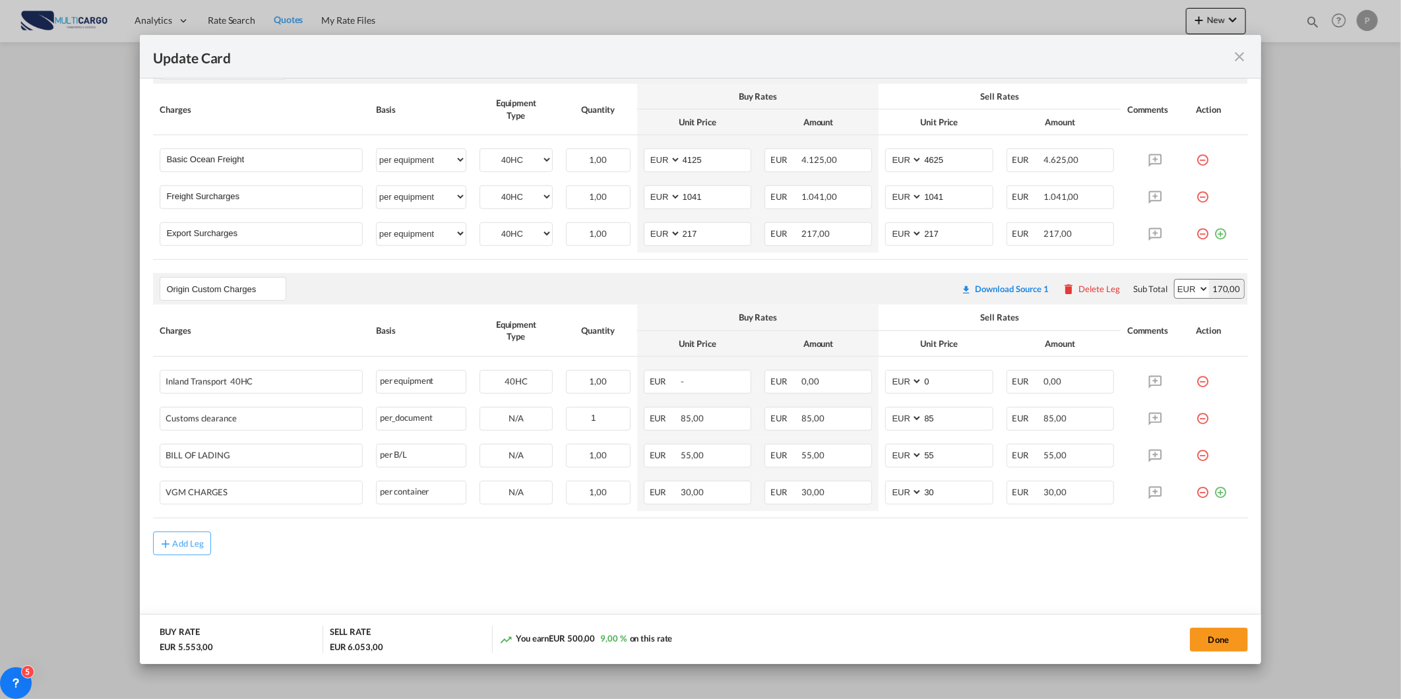
click at [1197, 377] on md-icon "icon-minus-circle-outline red-400-fg" at bounding box center [1203, 376] width 13 height 13
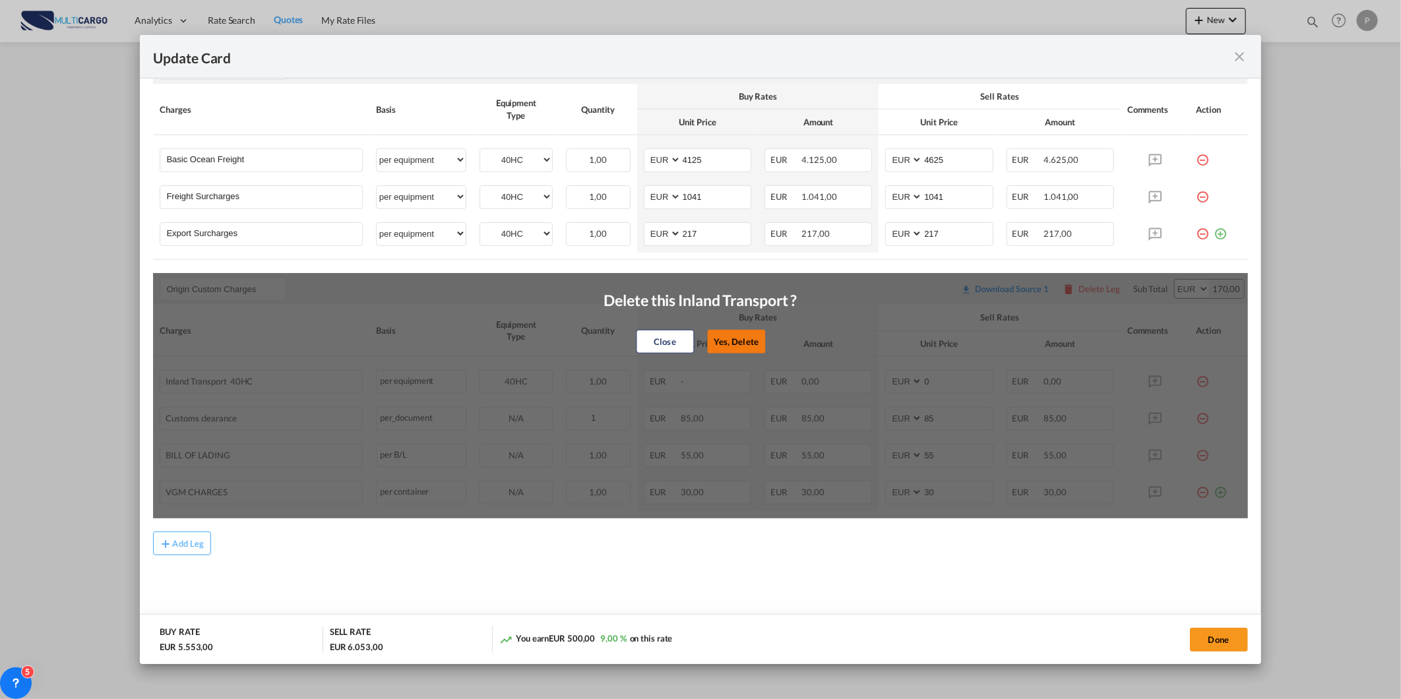
click at [747, 342] on button "Yes, Delete" at bounding box center [736, 342] width 58 height 24
type input "85"
type input "55"
type input "30"
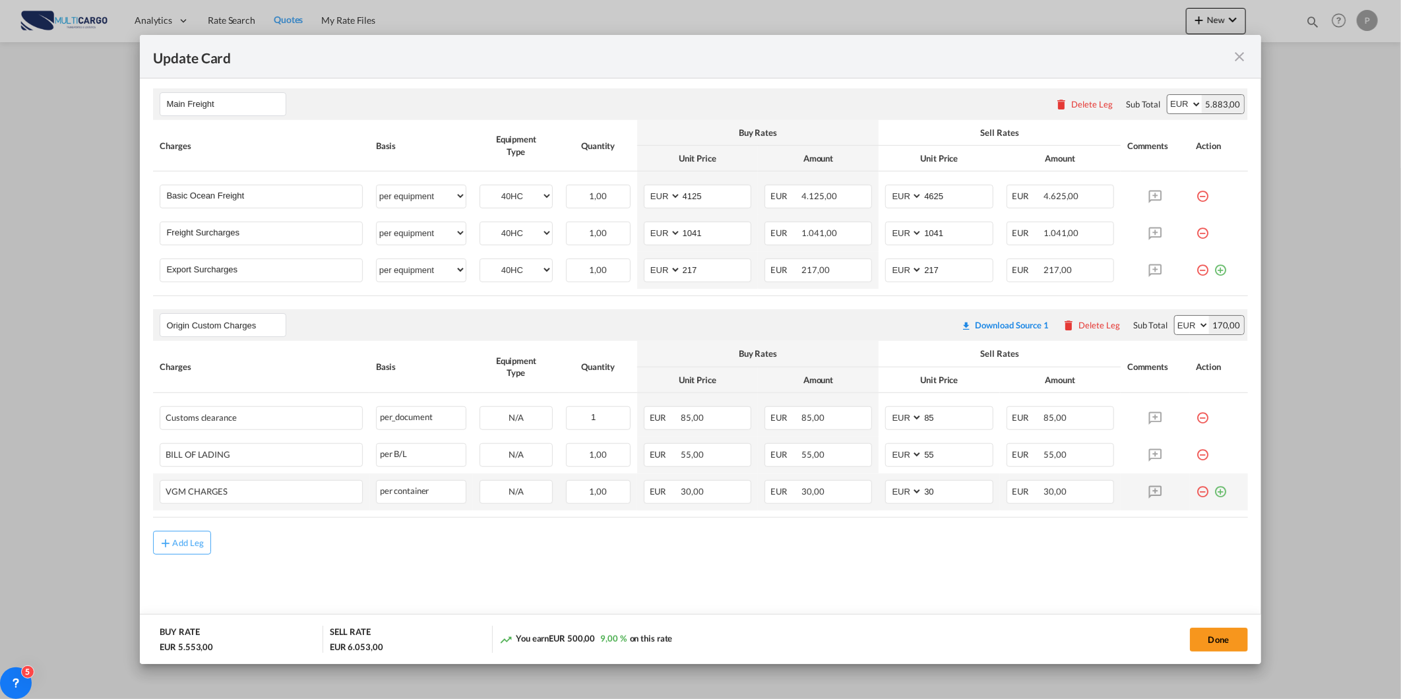
click at [1215, 486] on md-icon "icon-plus-circle-outline green-400-fg" at bounding box center [1221, 486] width 13 height 13
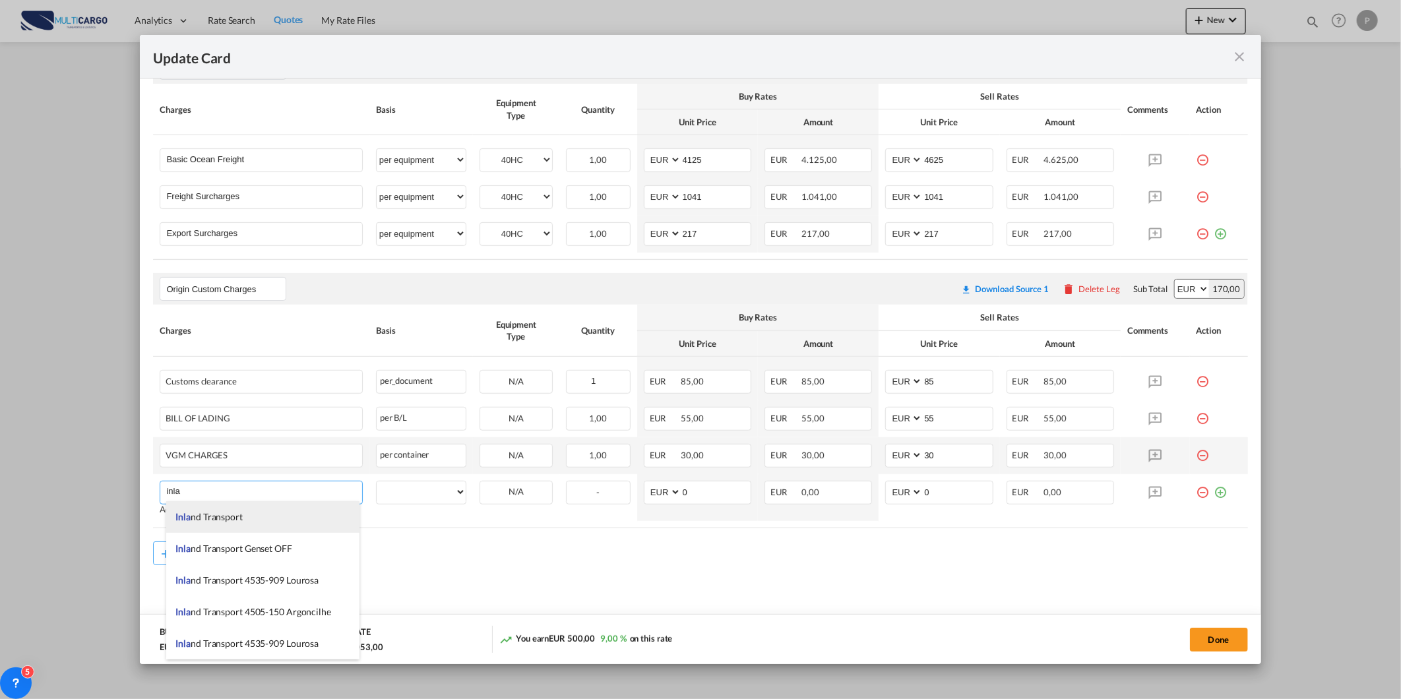
click at [257, 517] on li "Inla nd Transport" at bounding box center [263, 517] width 194 height 32
type input "Inland Transport"
select select "per equipment"
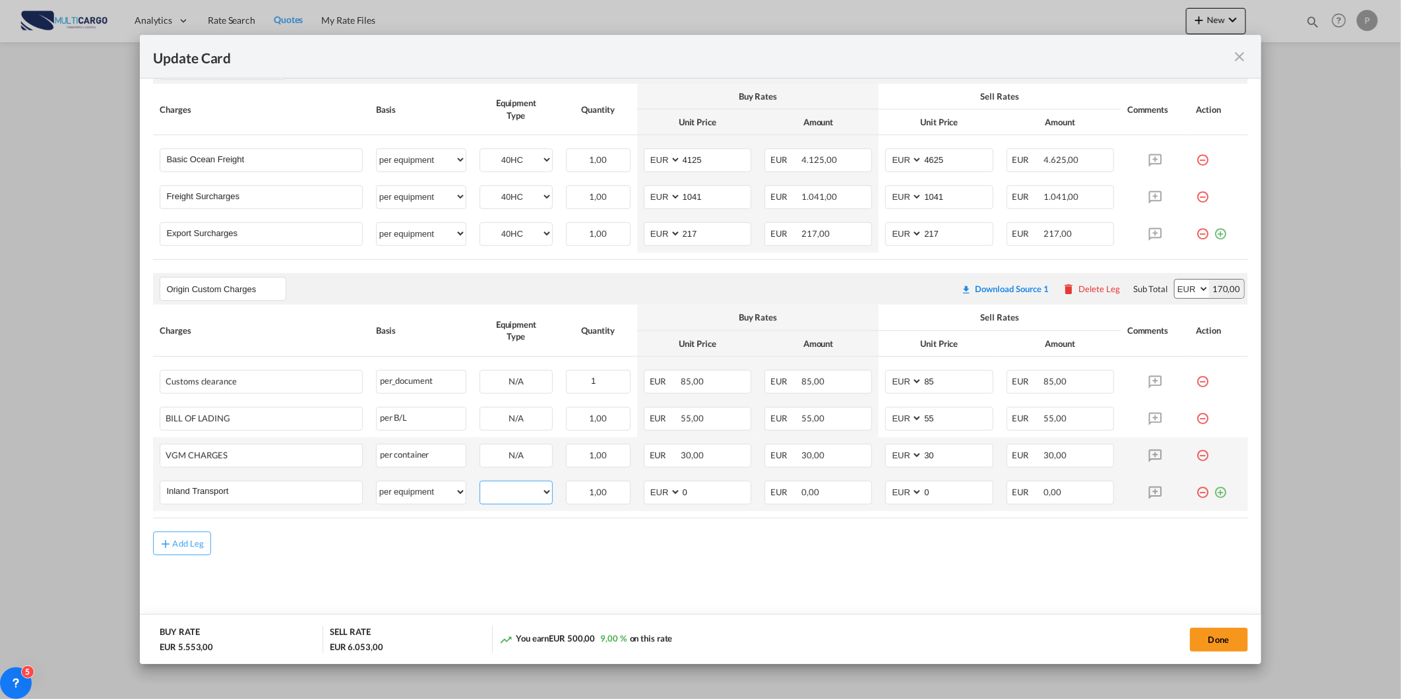
click at [490, 497] on select "40HC" at bounding box center [516, 493] width 72 height 18
click at [480, 484] on select "40HC" at bounding box center [516, 493] width 72 height 18
click at [526, 506] on td "40HC Please Select Already exists" at bounding box center [516, 492] width 86 height 37
click at [530, 497] on select "40HC" at bounding box center [516, 493] width 72 height 18
select select "40HC"
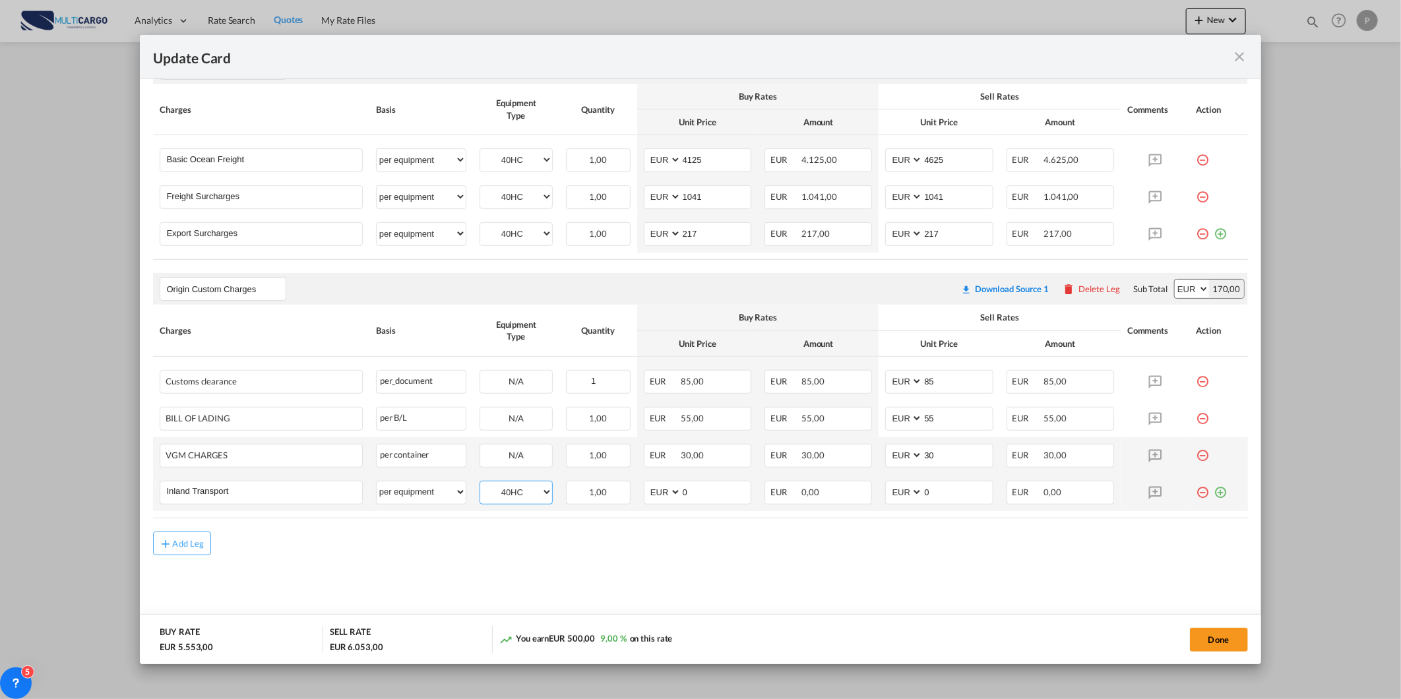
click at [480, 484] on select "40HC" at bounding box center [516, 493] width 72 height 18
click at [693, 488] on input "0" at bounding box center [715, 492] width 69 height 20
type input "300"
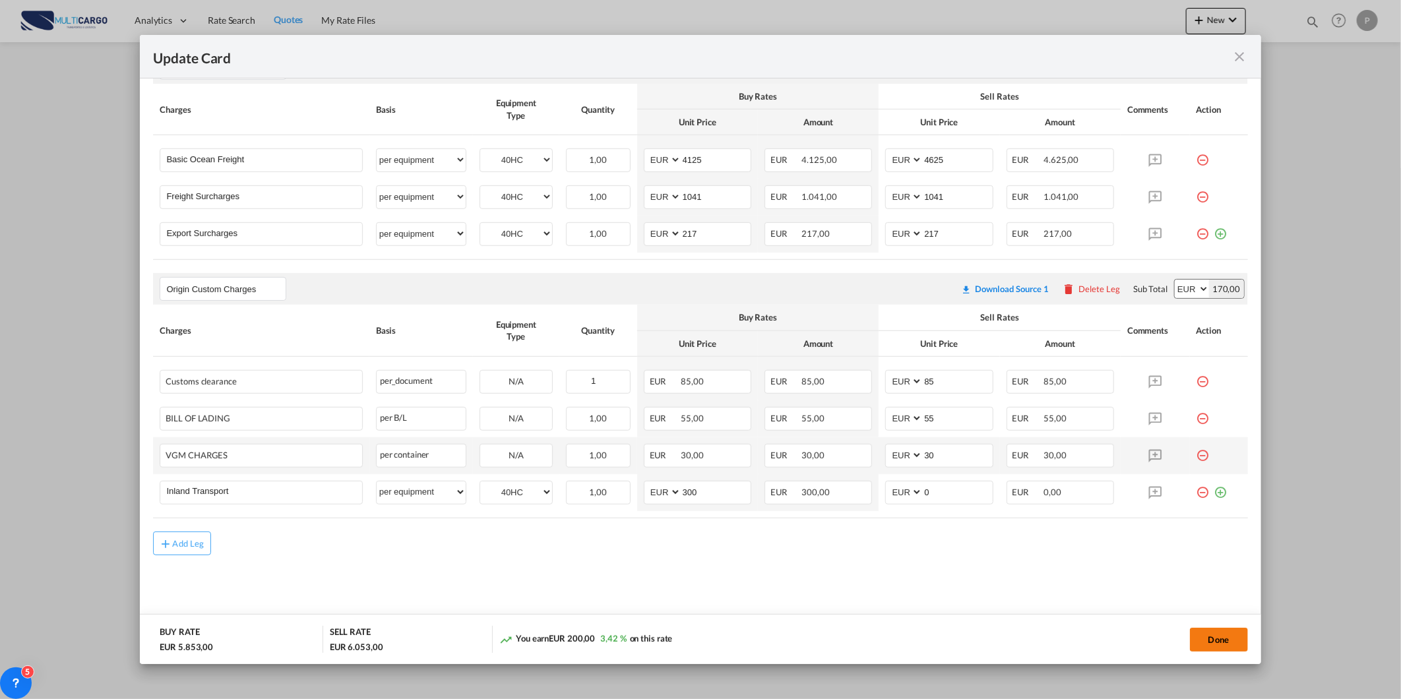
click at [1224, 641] on button "Done" at bounding box center [1219, 640] width 58 height 24
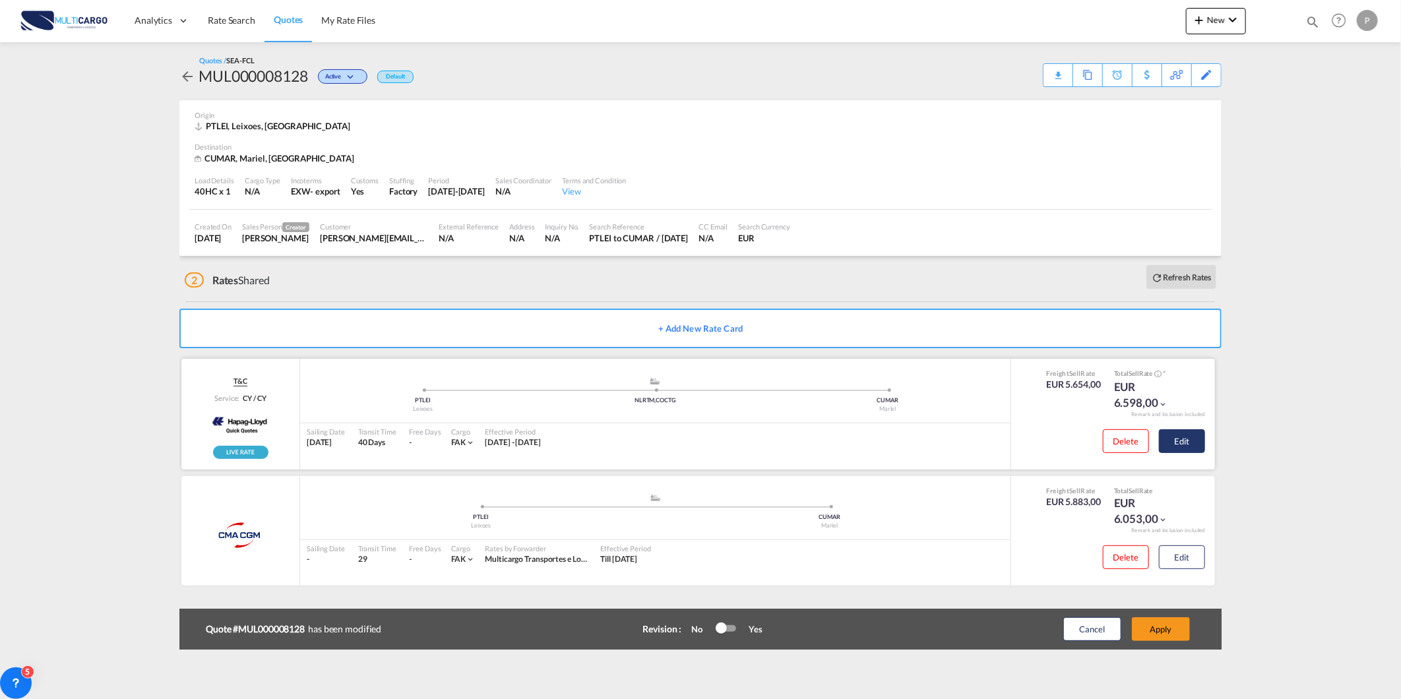
click at [1183, 439] on button "Edit" at bounding box center [1182, 441] width 46 height 24
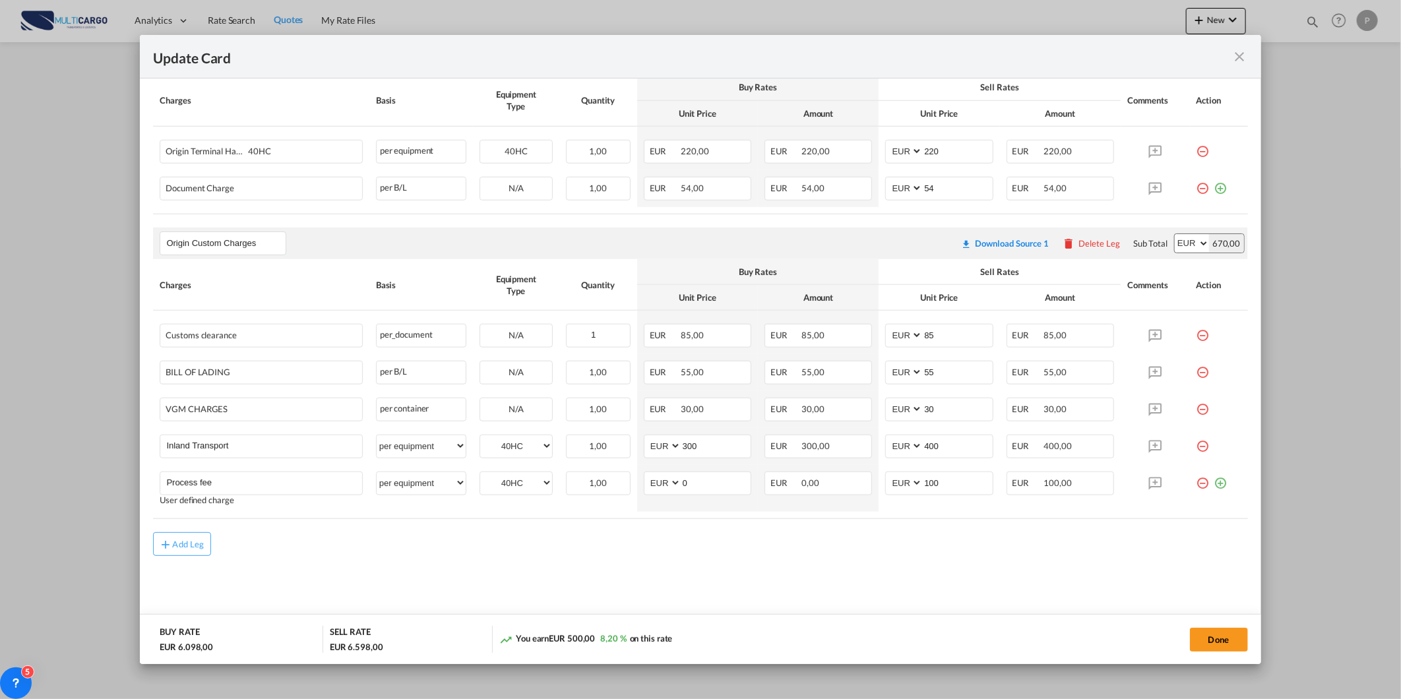
scroll to position [648, 0]
click at [1245, 55] on md-icon "icon-close fg-AAA8AD m-0 pointer" at bounding box center [1240, 57] width 16 height 16
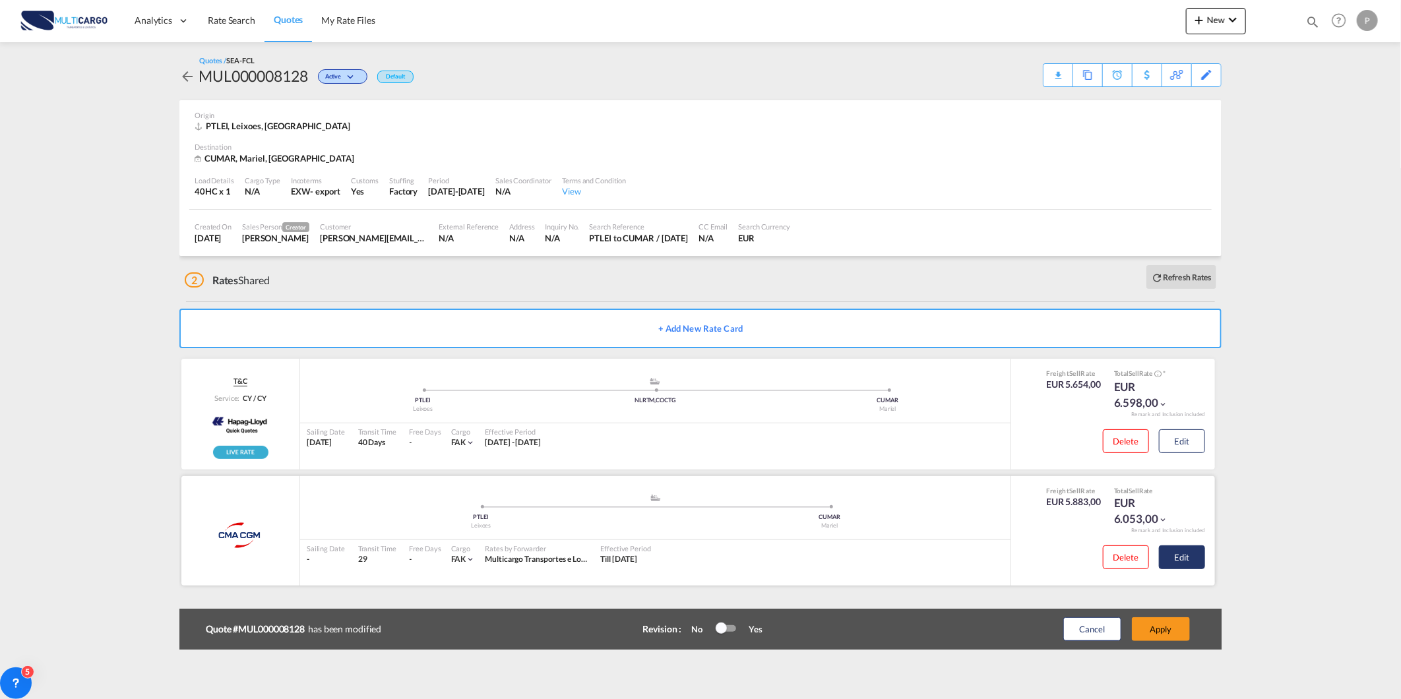
drag, startPoint x: 1174, startPoint y: 559, endPoint x: 1166, endPoint y: 552, distance: 11.2
click at [1177, 559] on button "Edit" at bounding box center [1182, 558] width 46 height 24
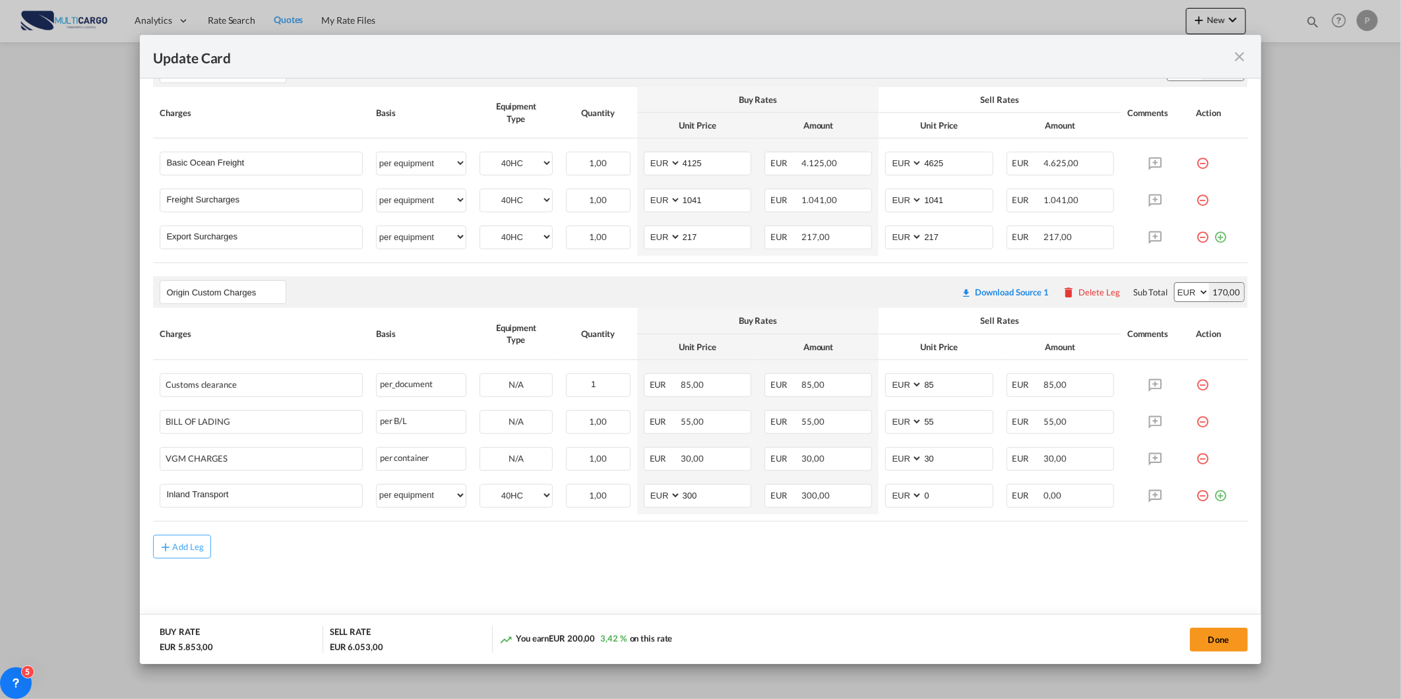
scroll to position [379, 0]
drag, startPoint x: 957, startPoint y: 488, endPoint x: 799, endPoint y: 503, distance: 158.4
click at [848, 498] on tr "Inland Transport Please Enter User Defined Charges Cannot Be Published per equi…" at bounding box center [700, 492] width 1094 height 37
type input "400"
click at [1215, 490] on md-icon "icon-plus-circle-outline green-400-fg" at bounding box center [1221, 487] width 13 height 13
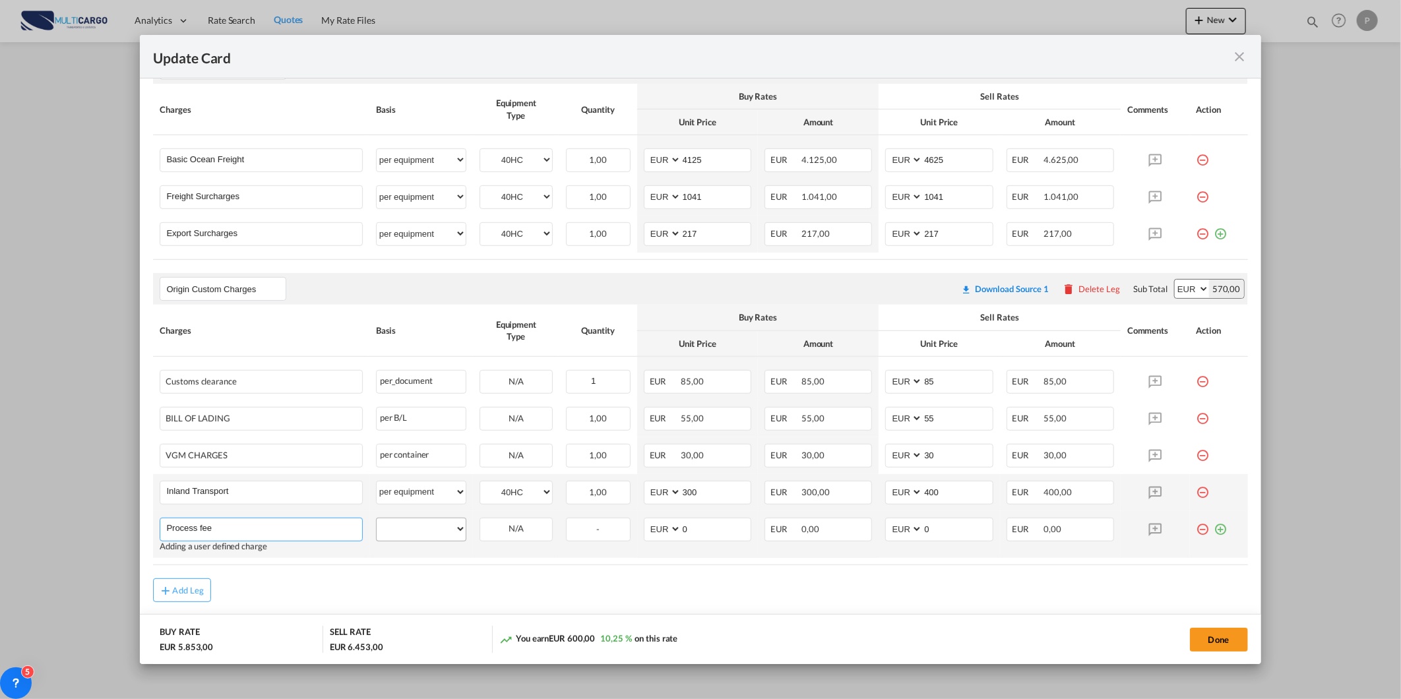
type input "Process fee"
click at [427, 530] on select "per equipment per container per B/L per shipping bill per shipment per pallet p…" at bounding box center [421, 529] width 89 height 21
select select "per equipment"
click at [377, 519] on select "per equipment per container per B/L per shipping bill per shipment per pallet p…" at bounding box center [421, 529] width 89 height 21
drag, startPoint x: 955, startPoint y: 529, endPoint x: 887, endPoint y: 544, distance: 69.6
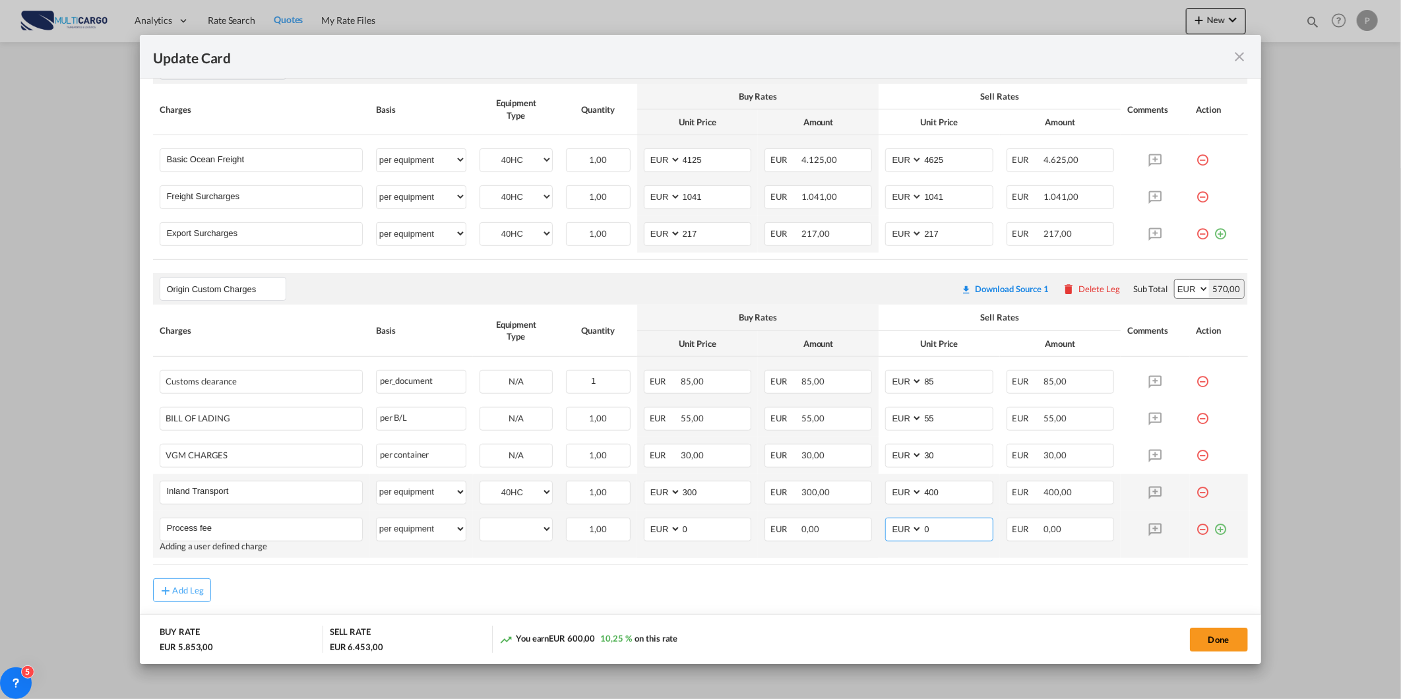
click at [901, 537] on md-input-container "AED AFN ALL AMD ANG AOA ARS AUD AWG AZN BAM BBD BDT BGN BHD BIF BMD BND BOB BRL…" at bounding box center [939, 530] width 108 height 24
type input "100"
click at [882, 598] on div "Add Leg" at bounding box center [700, 591] width 1094 height 24
click at [1209, 629] on button "Done" at bounding box center [1219, 640] width 58 height 24
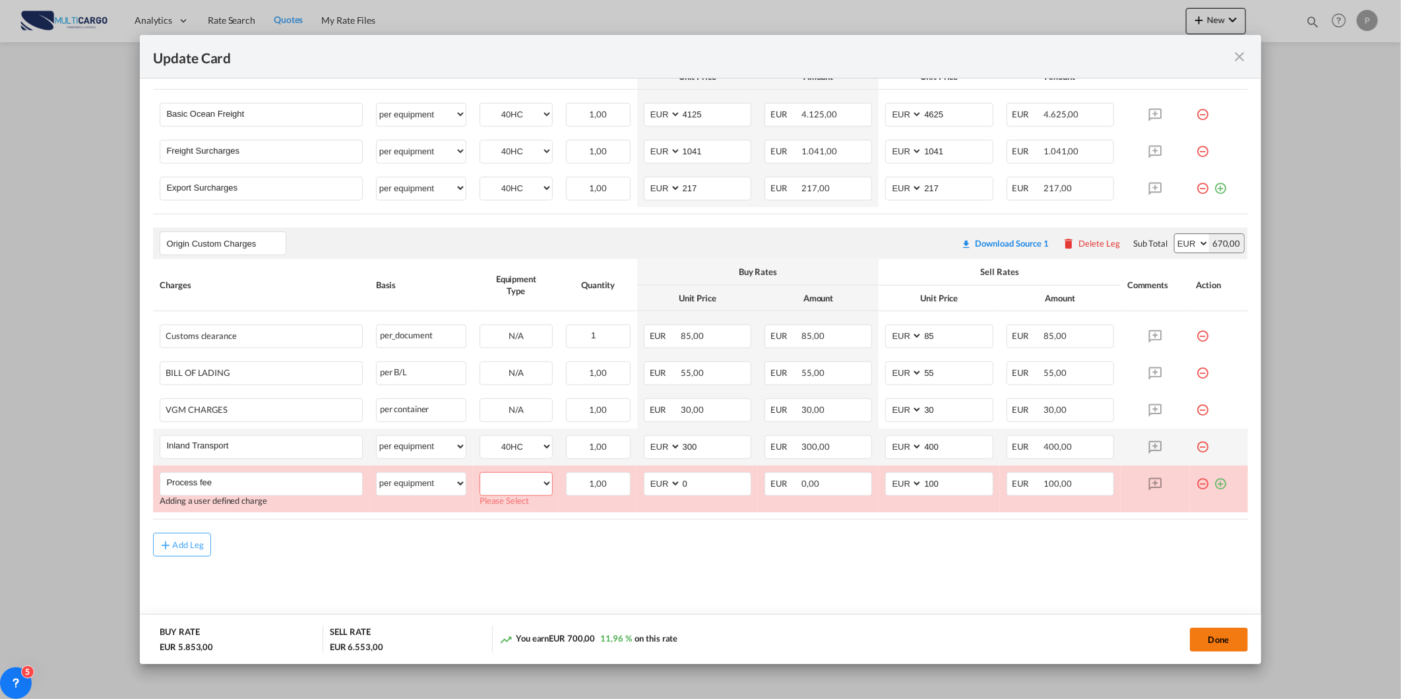
scroll to position [426, 0]
click at [926, 575] on md-content "Main Freight Please enter leg name Leg Name Already Exists Delete Leg Sub Total…" at bounding box center [700, 312] width 1094 height 640
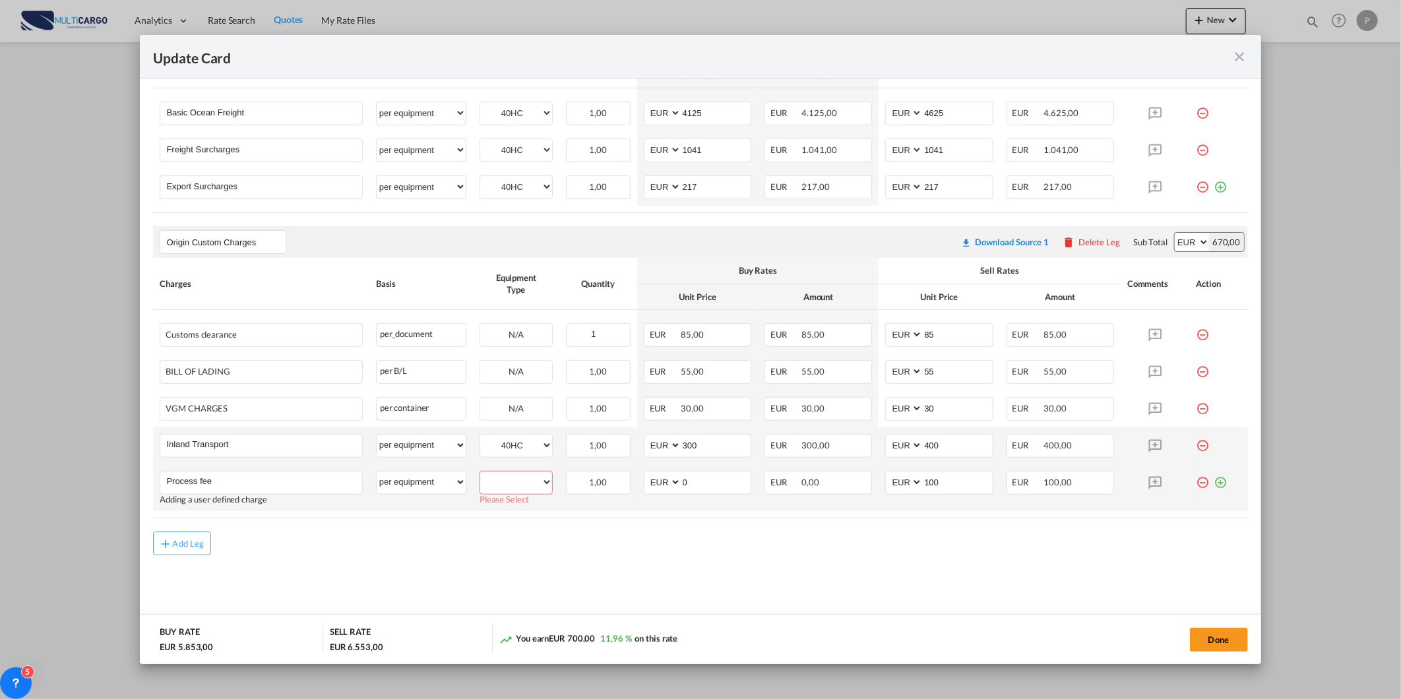
click at [498, 484] on select "40HC" at bounding box center [516, 483] width 72 height 18
select select "40HC"
click at [480, 474] on select "40HC" at bounding box center [516, 483] width 72 height 18
click at [1209, 651] on div "Done" at bounding box center [1037, 639] width 422 height 27
click at [1211, 644] on button "Done" at bounding box center [1219, 640] width 58 height 24
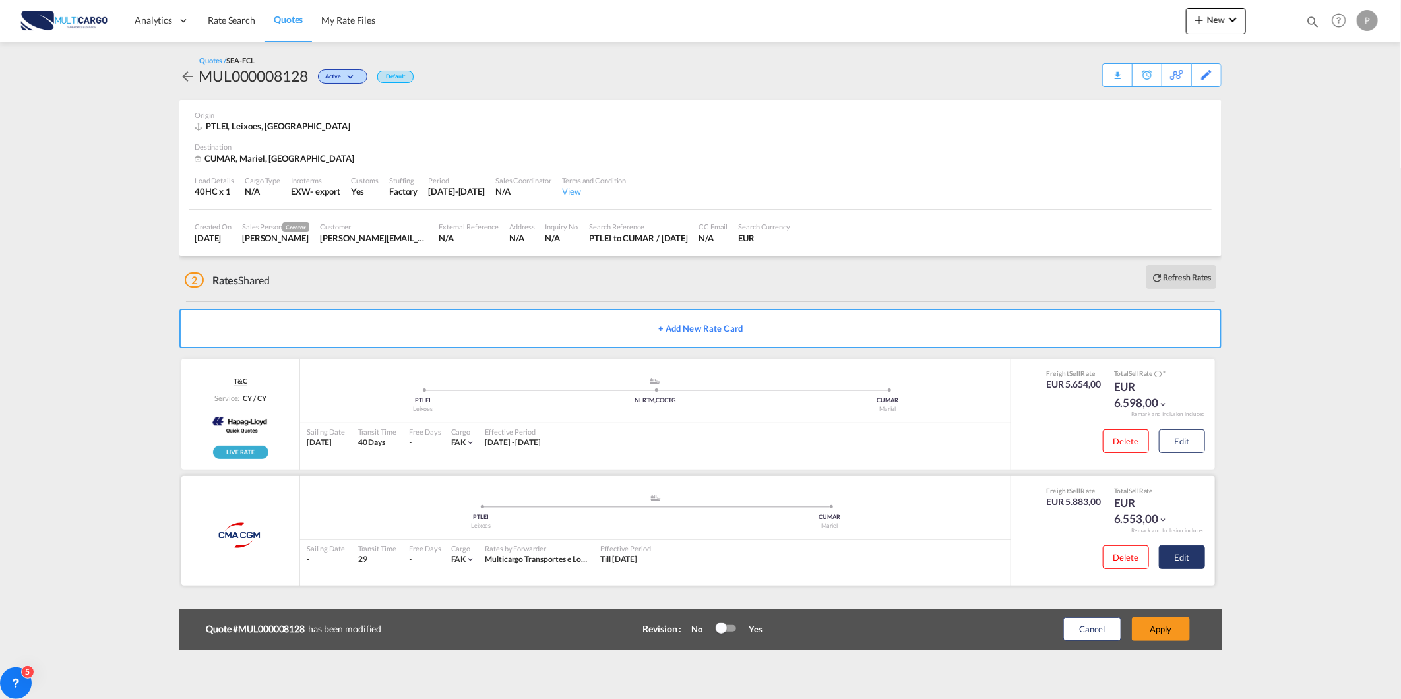
click at [1197, 558] on button "Edit" at bounding box center [1182, 558] width 46 height 24
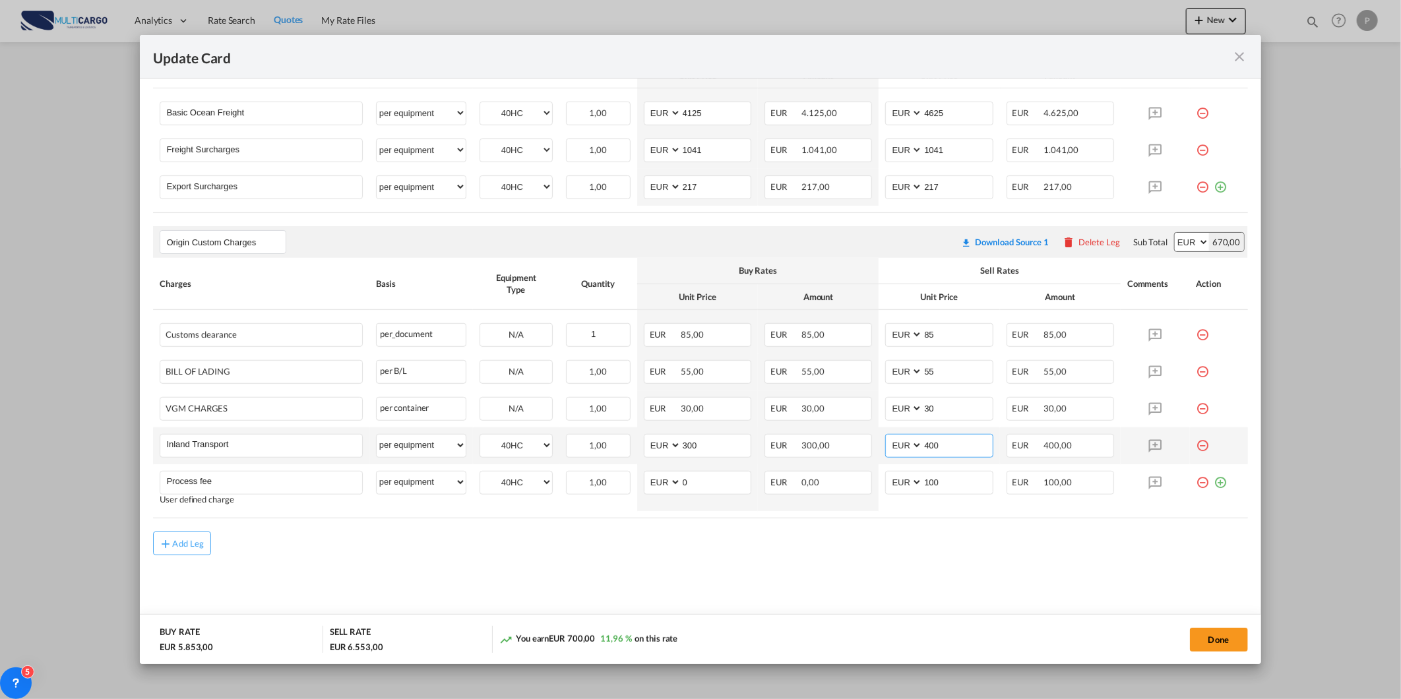
drag, startPoint x: 937, startPoint y: 447, endPoint x: 888, endPoint y: 446, distance: 49.5
click at [888, 446] on md-input-container "AED AFN ALL AMD ANG AOA ARS AUD AWG AZN BAM BBD BDT BGN BHD BIF BMD BND BOB BRL…" at bounding box center [939, 446] width 108 height 24
type input "340"
drag, startPoint x: 650, startPoint y: 542, endPoint x: 650, endPoint y: 536, distance: 6.6
click at [650, 542] on div "Add Leg" at bounding box center [700, 544] width 1094 height 24
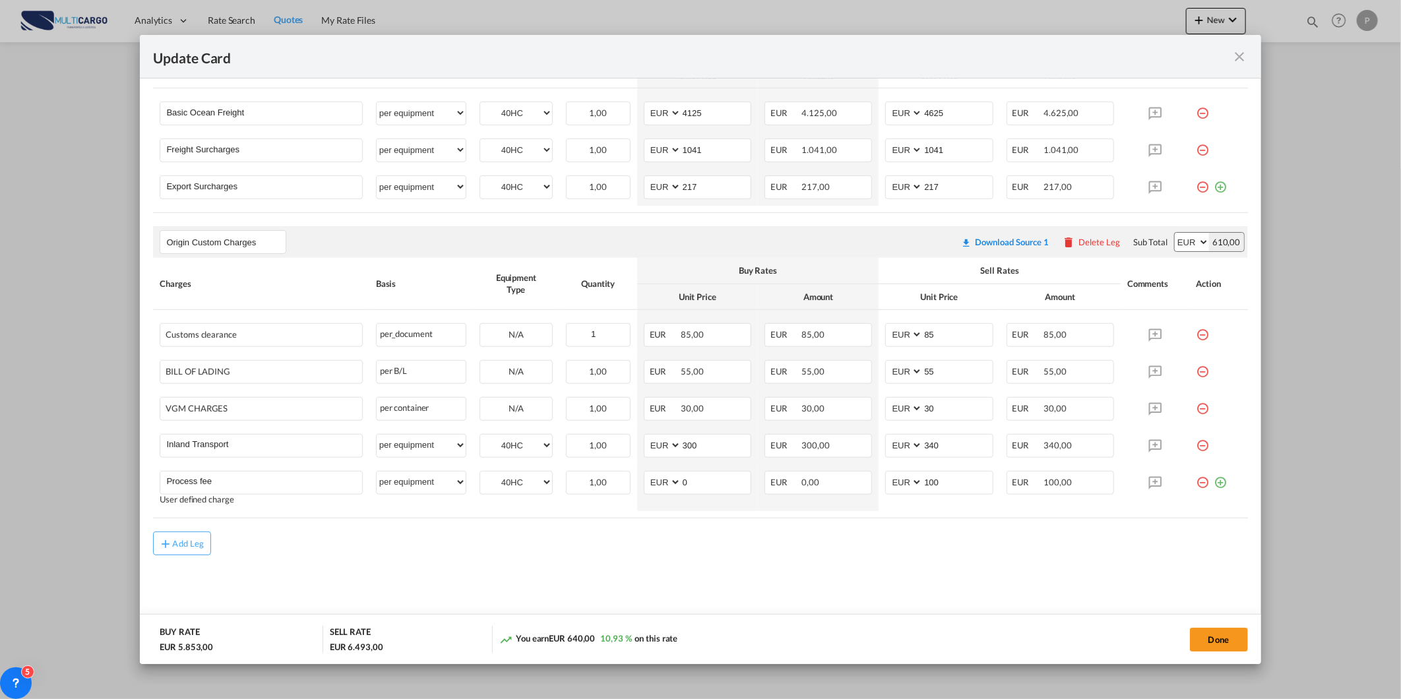
click at [1183, 648] on div "Done" at bounding box center [1037, 639] width 422 height 27
click at [1191, 643] on button "Done" at bounding box center [1219, 640] width 58 height 24
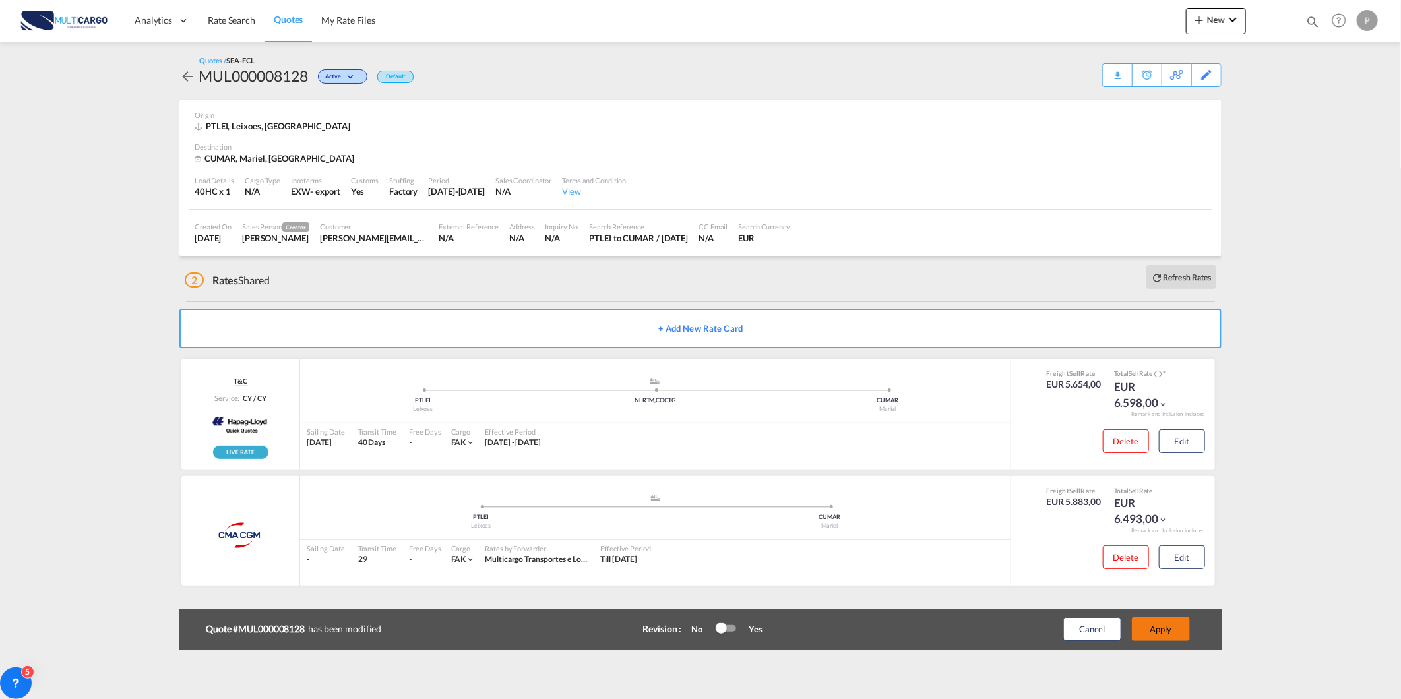
click at [1169, 636] on button "Apply" at bounding box center [1161, 629] width 58 height 24
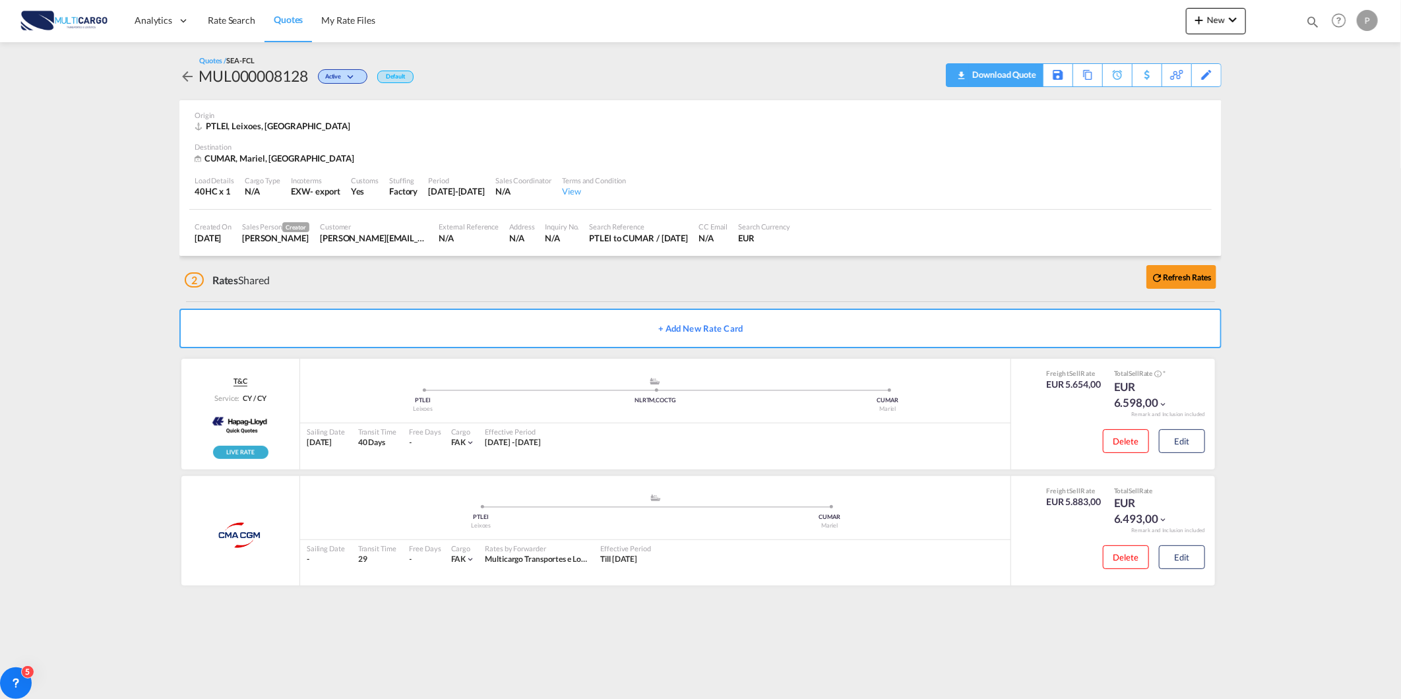
click at [1020, 83] on div "Download Quote" at bounding box center [1002, 74] width 67 height 21
click at [1309, 20] on md-icon "icon-magnify" at bounding box center [1313, 22] width 15 height 15
drag, startPoint x: 1133, startPoint y: 27, endPoint x: 1126, endPoint y: 24, distance: 7.1
click at [1133, 27] on select "Quotes" at bounding box center [1102, 22] width 63 height 24
select select "Quotes"
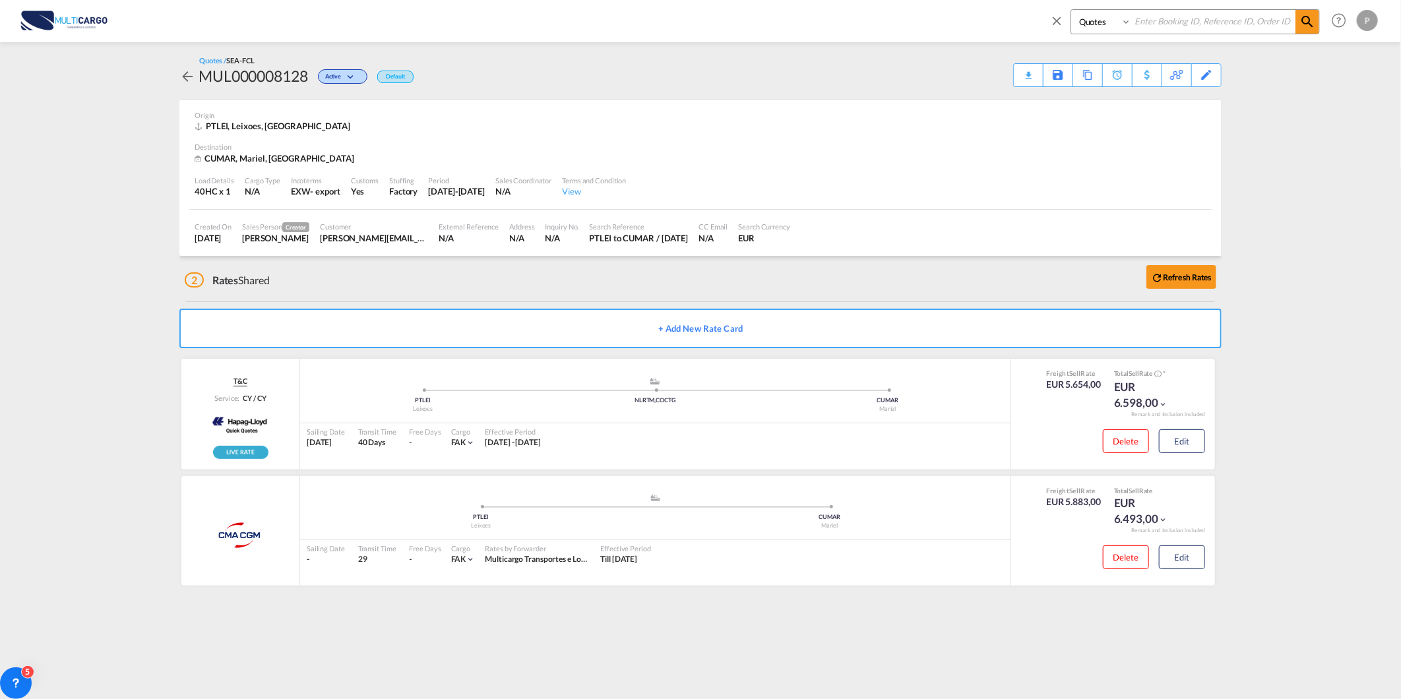
click at [1071, 10] on select "Quotes" at bounding box center [1102, 22] width 63 height 24
click at [1176, 21] on input at bounding box center [1213, 21] width 164 height 23
type input "8116"
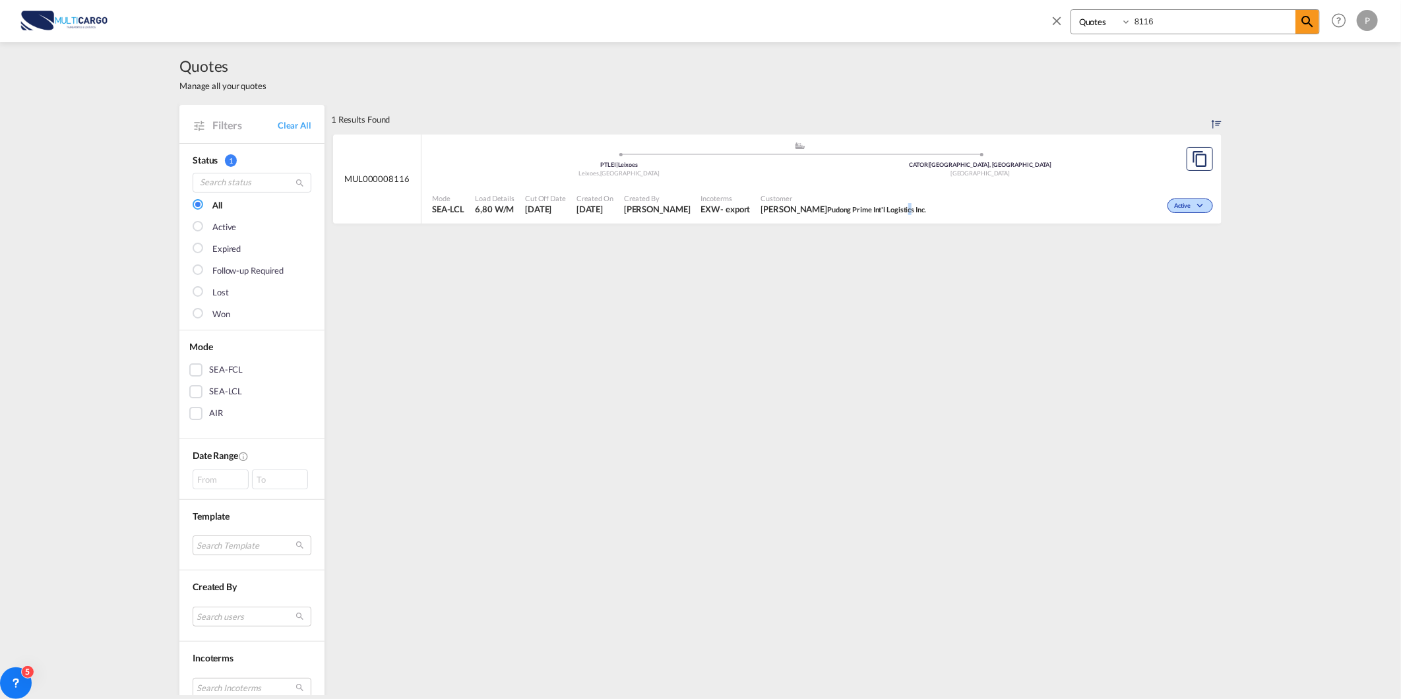
click at [886, 208] on span "Pudong Prime Int'l Logistics Inc." at bounding box center [876, 209] width 99 height 9
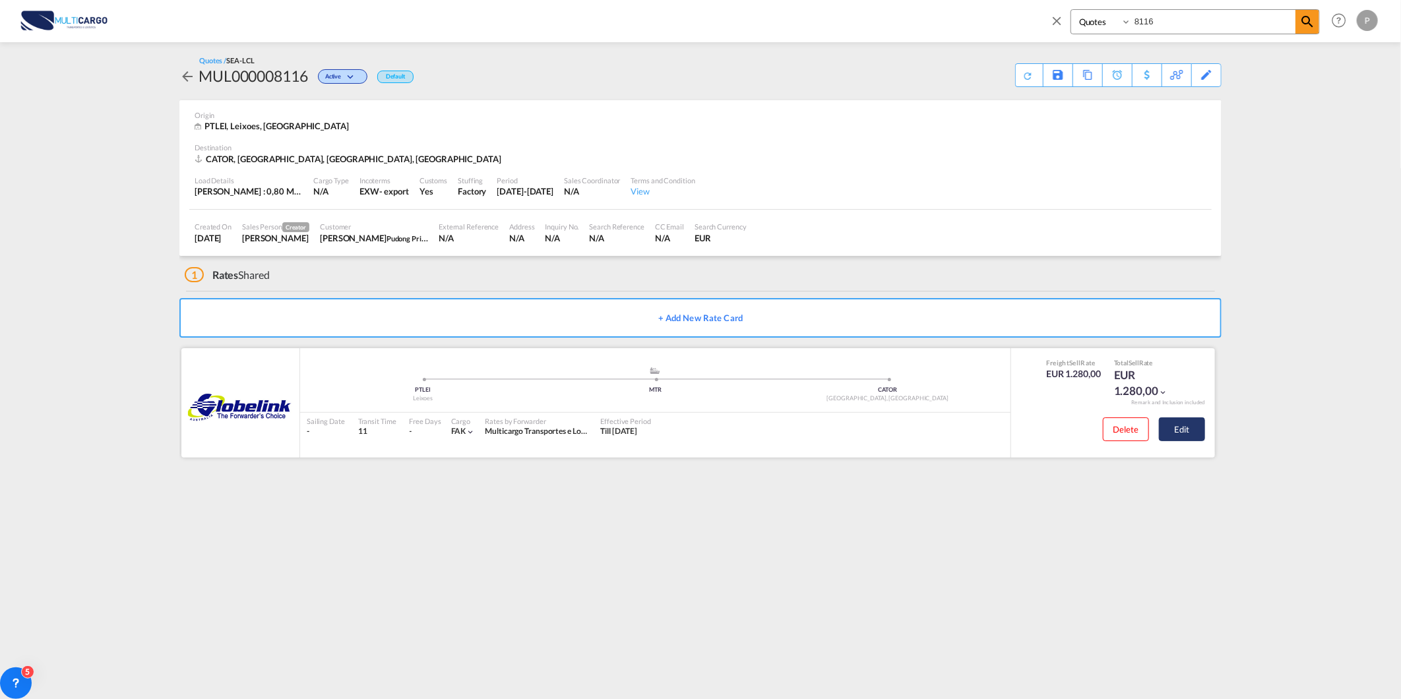
click at [1176, 424] on button "Edit" at bounding box center [1182, 430] width 46 height 24
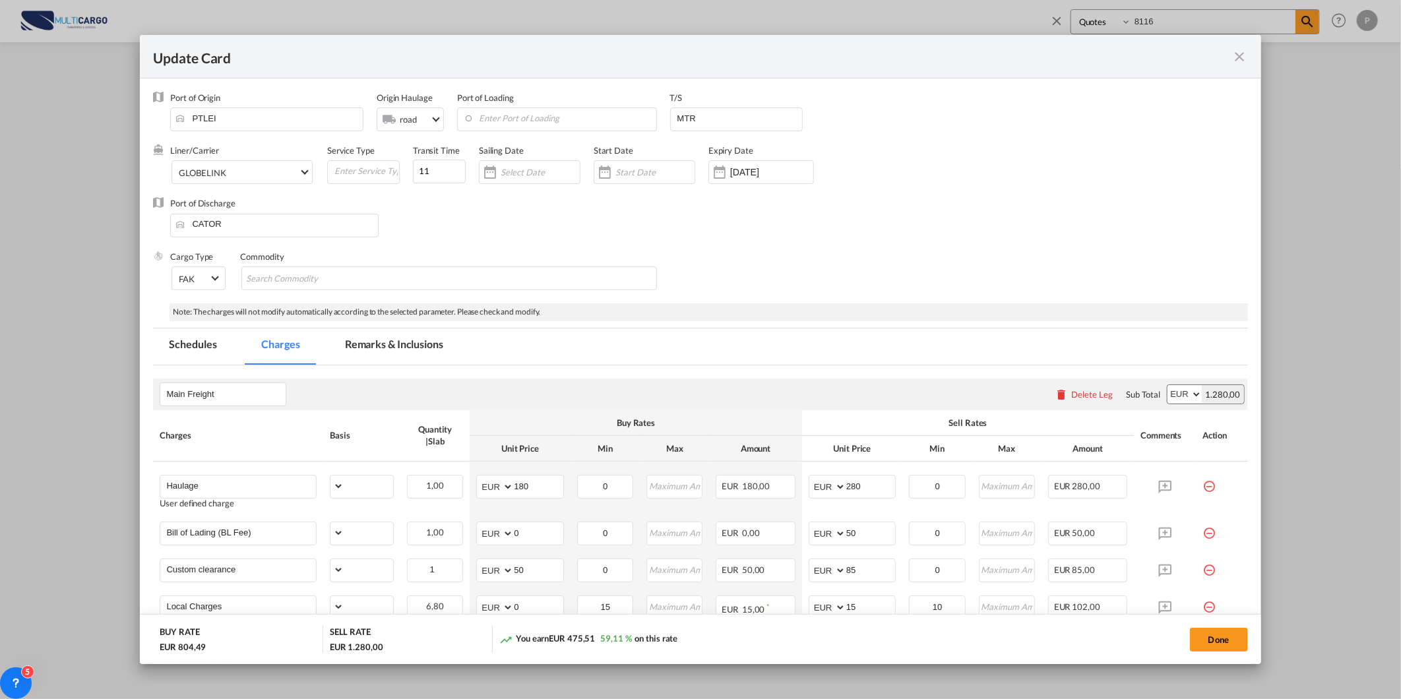
select select "per_shipment"
select select "per_bl"
select select "per_document"
select select "per_cbm"
select select "per_hbl"
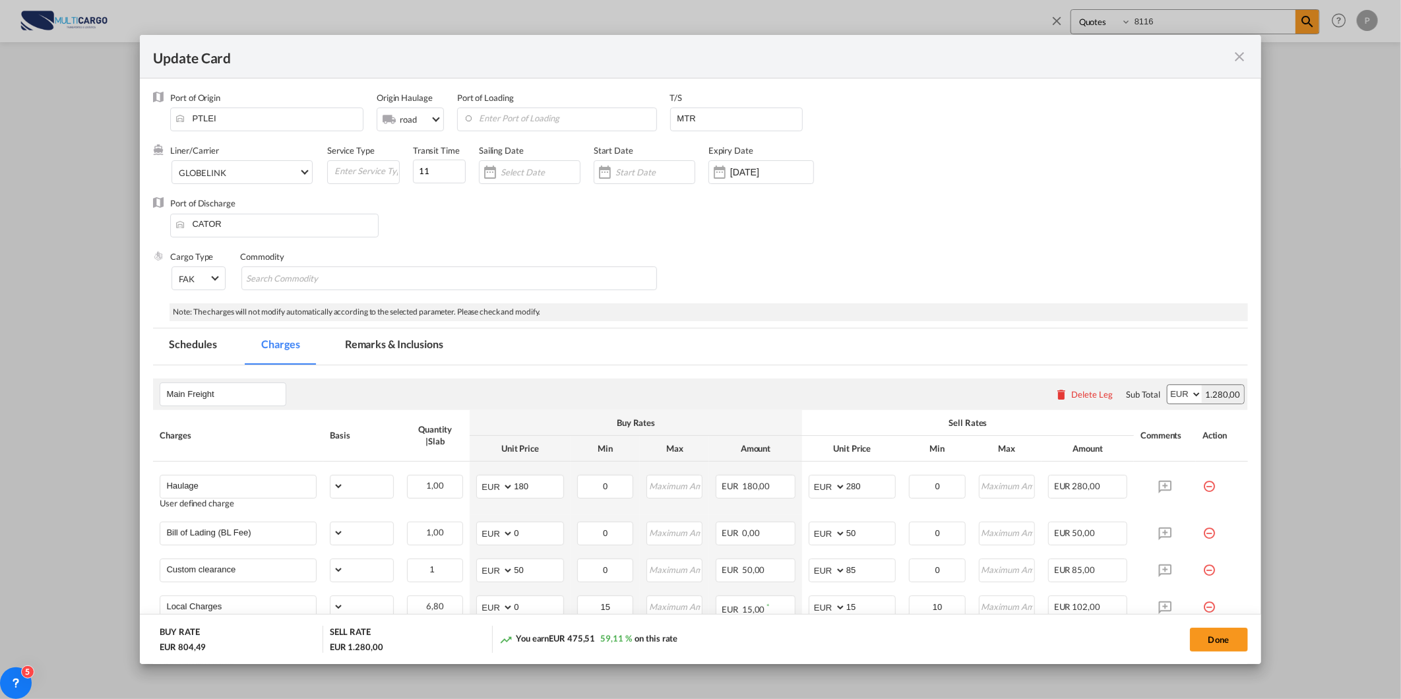
select select "per_cbm"
click at [1173, 394] on select "AED AFN ALL AMD ANG AOA ARS AUD AWG AZN BAM BBD BDT BGN BHD BIF BMD BND BOB BRL…" at bounding box center [1185, 394] width 34 height 18
select select "string:USD"
click at [1168, 385] on select "AED AFN ALL AMD ANG AOA ARS AUD AWG AZN BAM BBD BDT BGN BHD BIF BMD BND BOB BRL…" at bounding box center [1185, 394] width 34 height 18
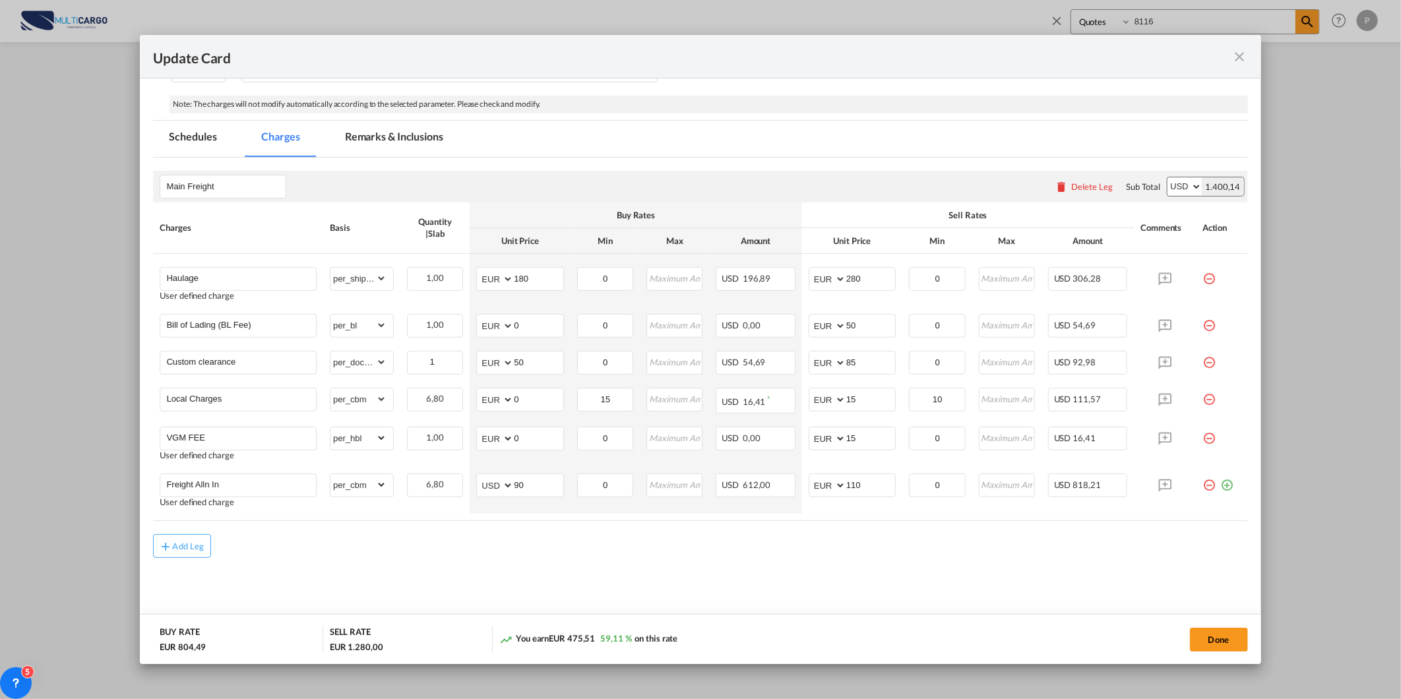
scroll to position [210, 0]
click at [1214, 637] on button "Done" at bounding box center [1219, 640] width 58 height 24
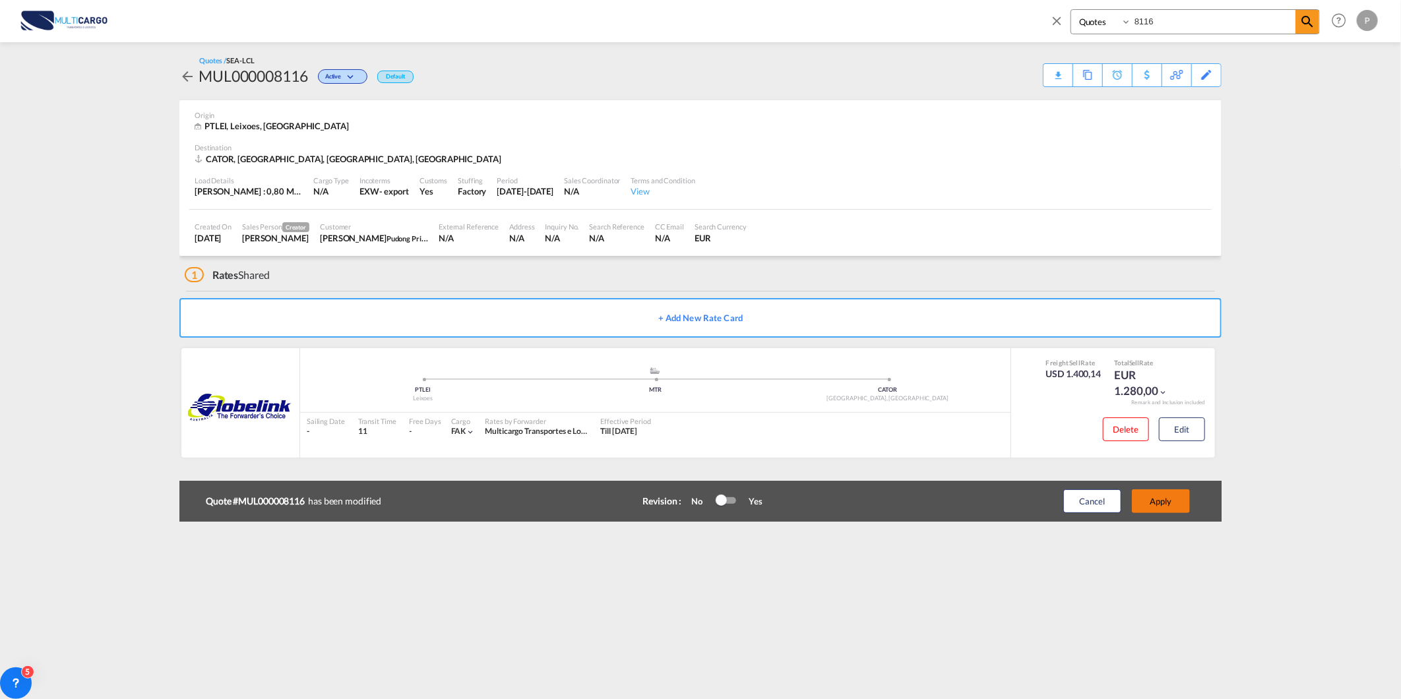
click at [1176, 500] on button "Apply" at bounding box center [1161, 502] width 58 height 24
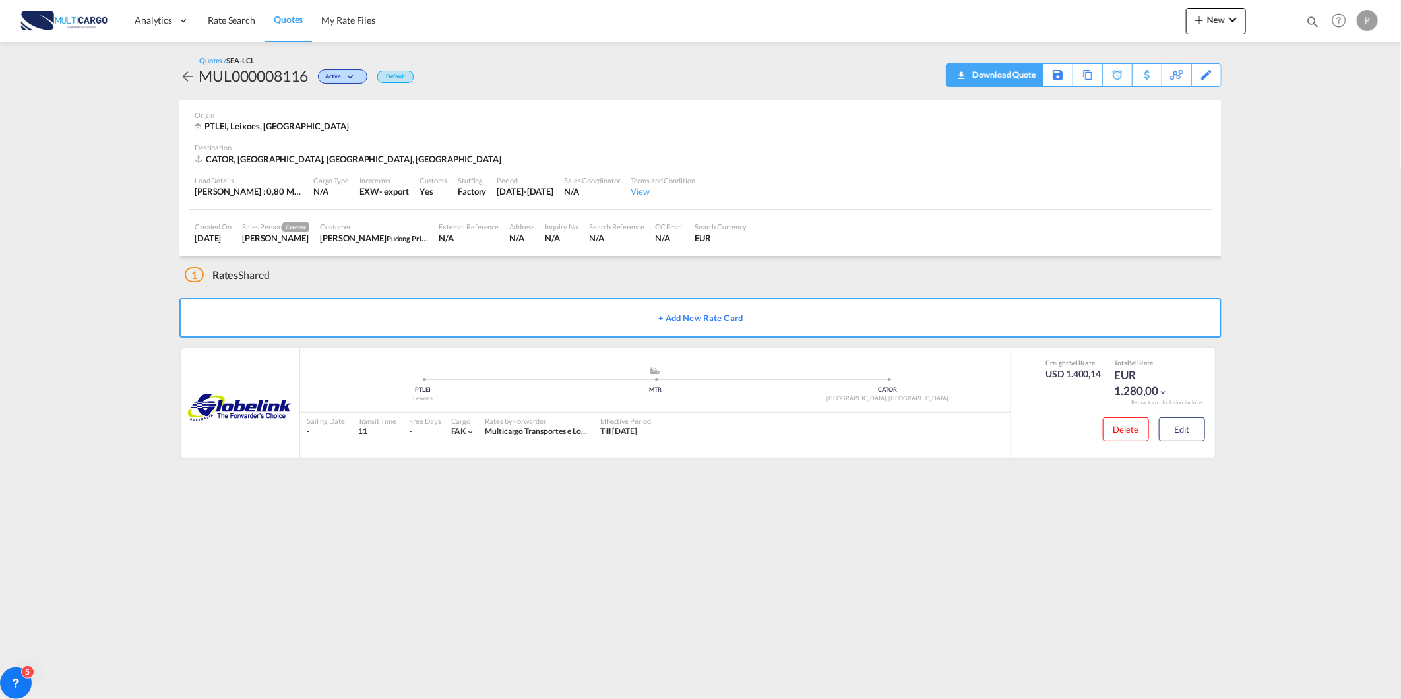
click at [1026, 73] on div "Download Quote" at bounding box center [1002, 74] width 67 height 21
click at [226, 15] on span "Rate Search" at bounding box center [231, 20] width 47 height 11
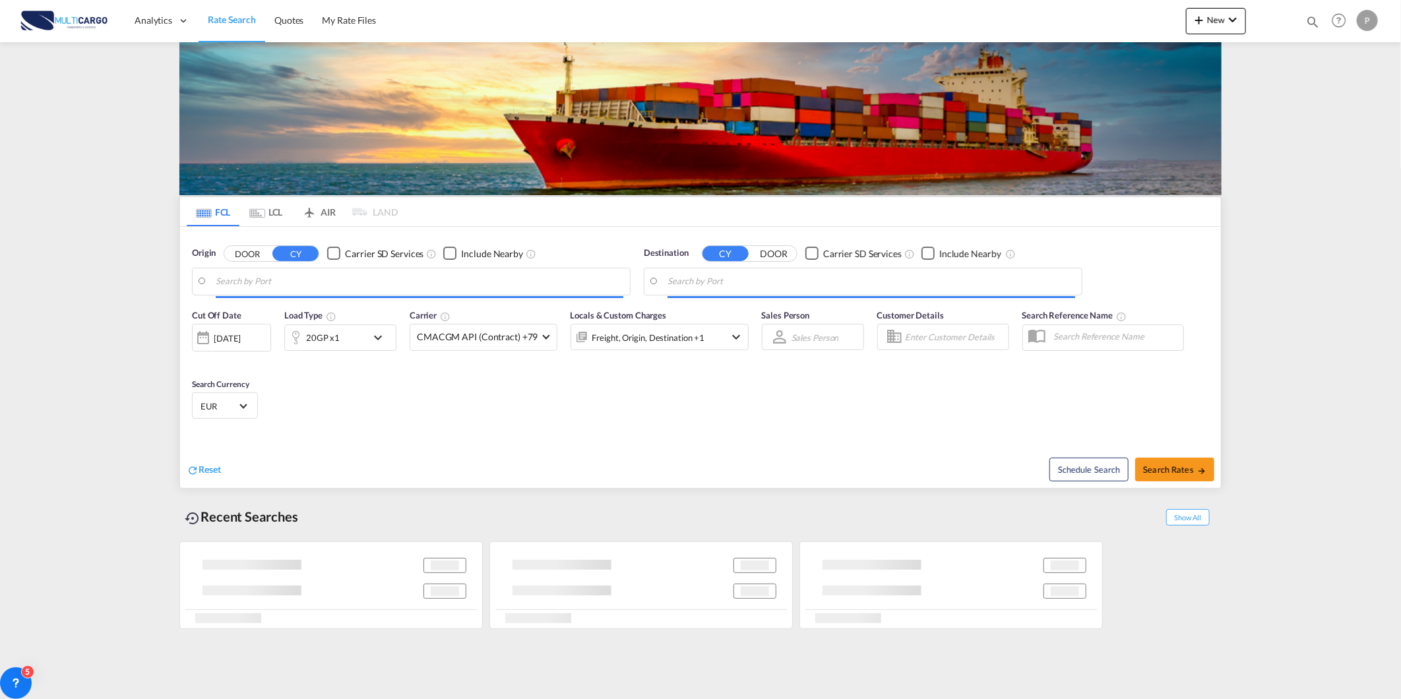
type input "Leixoes, PTLEI"
type input "Mariel, CUMAR"
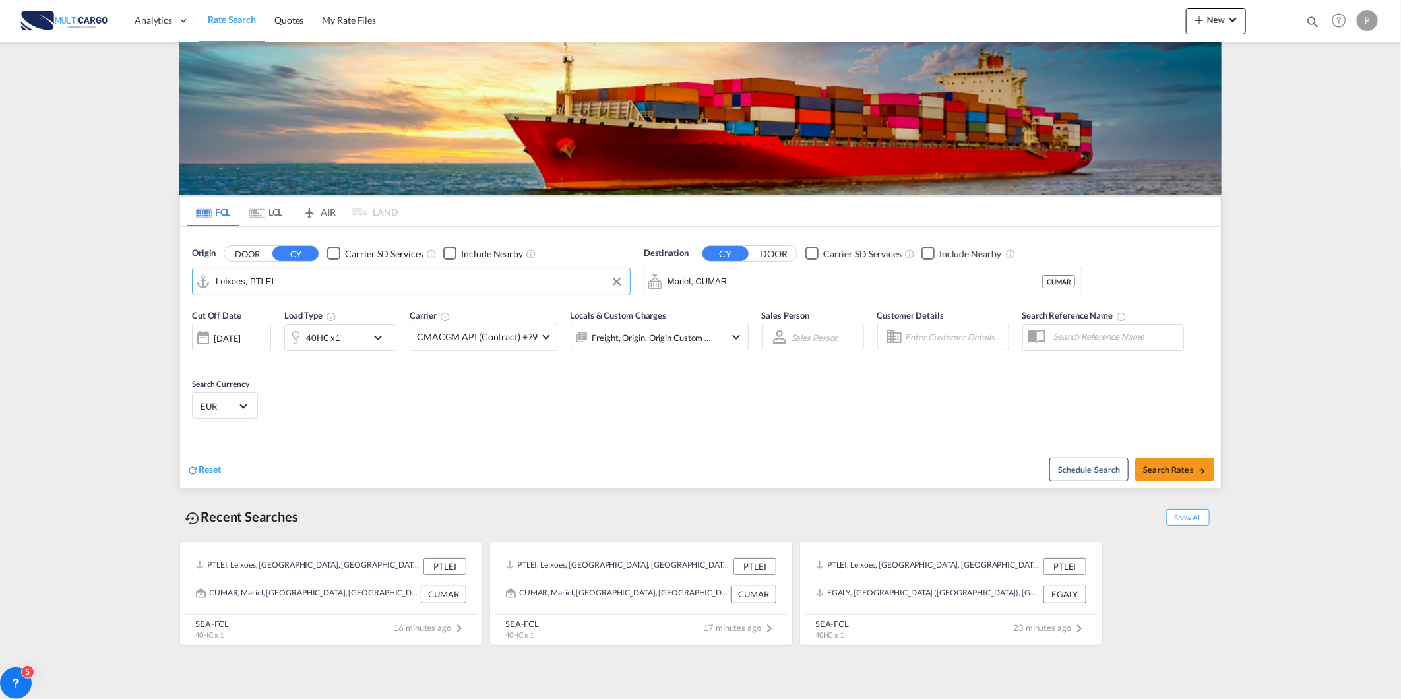
click at [308, 293] on md-autocomplete-wrap "Leixoes, PTLEI" at bounding box center [420, 285] width 408 height 26
click at [306, 286] on input "Leixoes, PTLEI" at bounding box center [420, 282] width 408 height 20
click at [285, 311] on div "Sines Portugal PTSIE" at bounding box center [318, 318] width 251 height 40
type input "Sines, PTSIE"
click at [677, 282] on input "Mariel, CUMAR" at bounding box center [872, 282] width 408 height 20
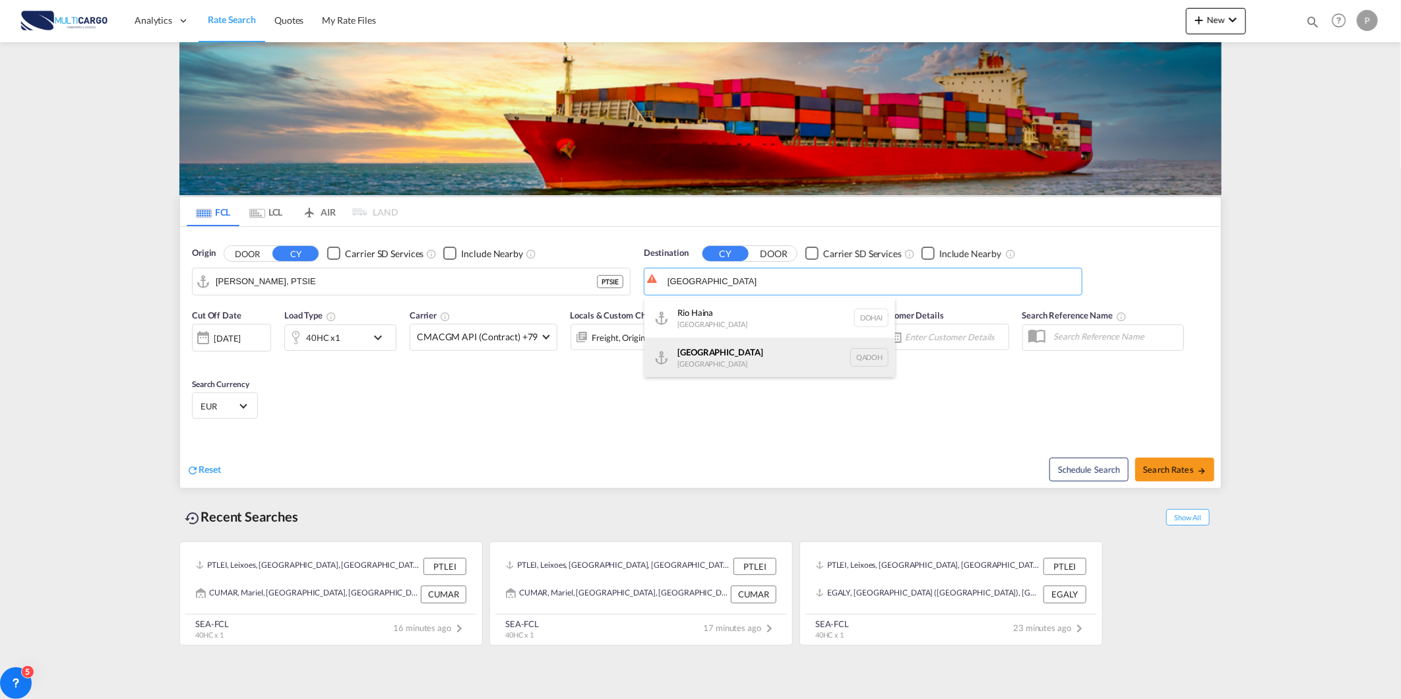
click at [726, 345] on div "Doha Qatar QADOH" at bounding box center [770, 358] width 251 height 40
type input "Doha, QADOH"
click at [330, 348] on div "40HC x1" at bounding box center [326, 338] width 82 height 26
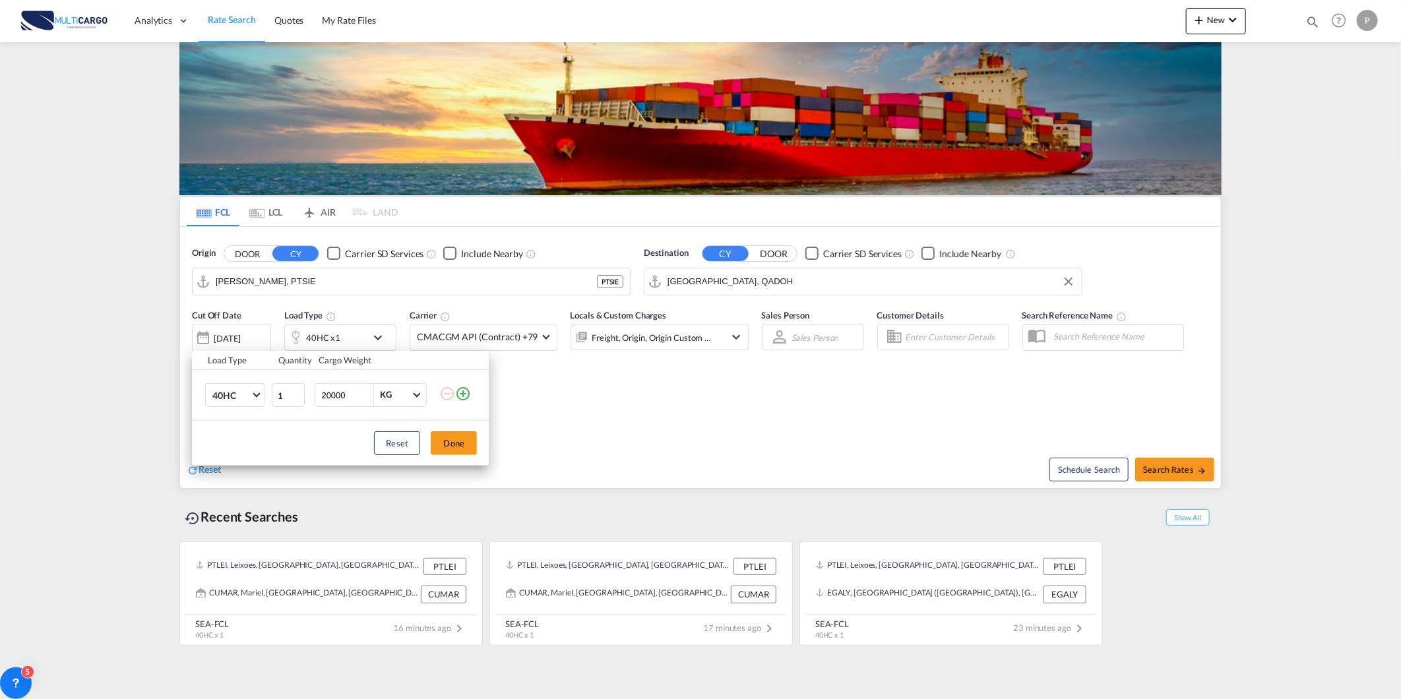
click at [329, 334] on div "Load Type Quantity Cargo Weight 40HC 20GP 40GP 40HC 45HC 20RE 40RE 40HR 20OT 40…" at bounding box center [700, 349] width 1401 height 699
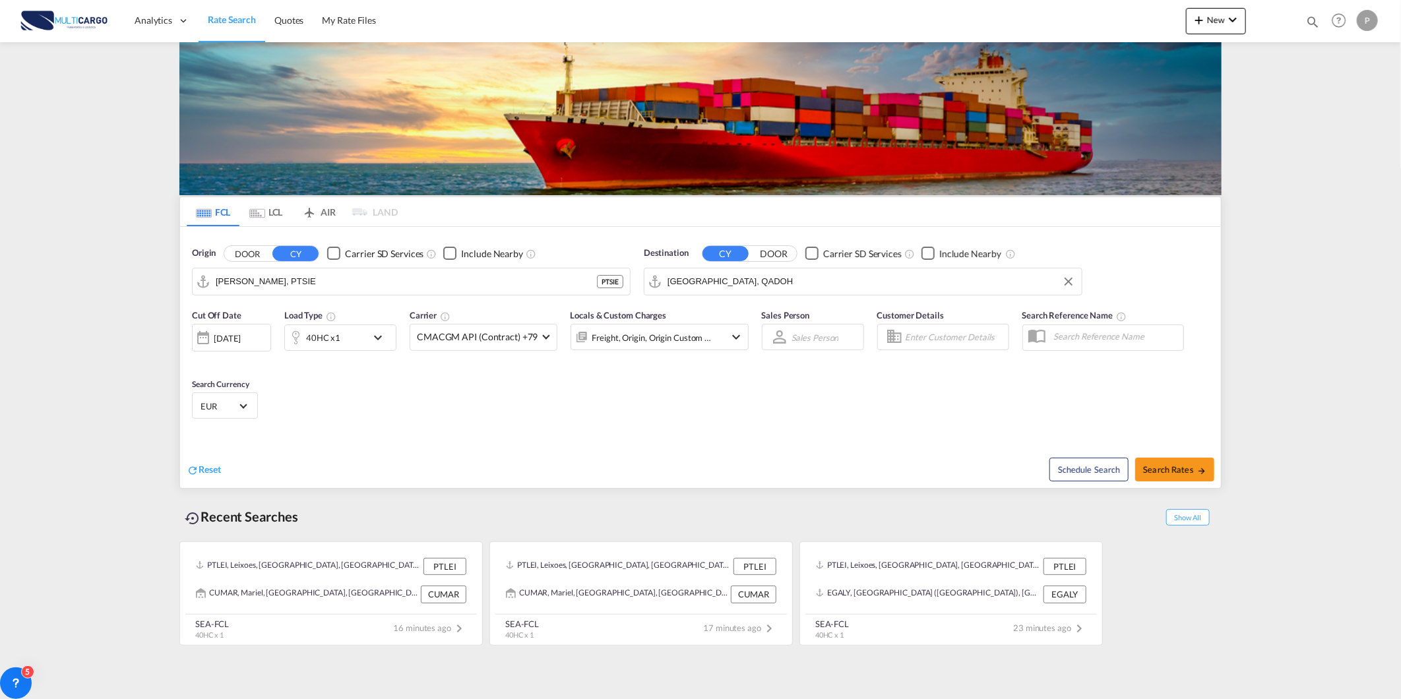
click at [337, 319] on div "Load Type 40HC x1" at bounding box center [340, 330] width 112 height 42
click at [308, 334] on div "40HC x1" at bounding box center [323, 338] width 34 height 18
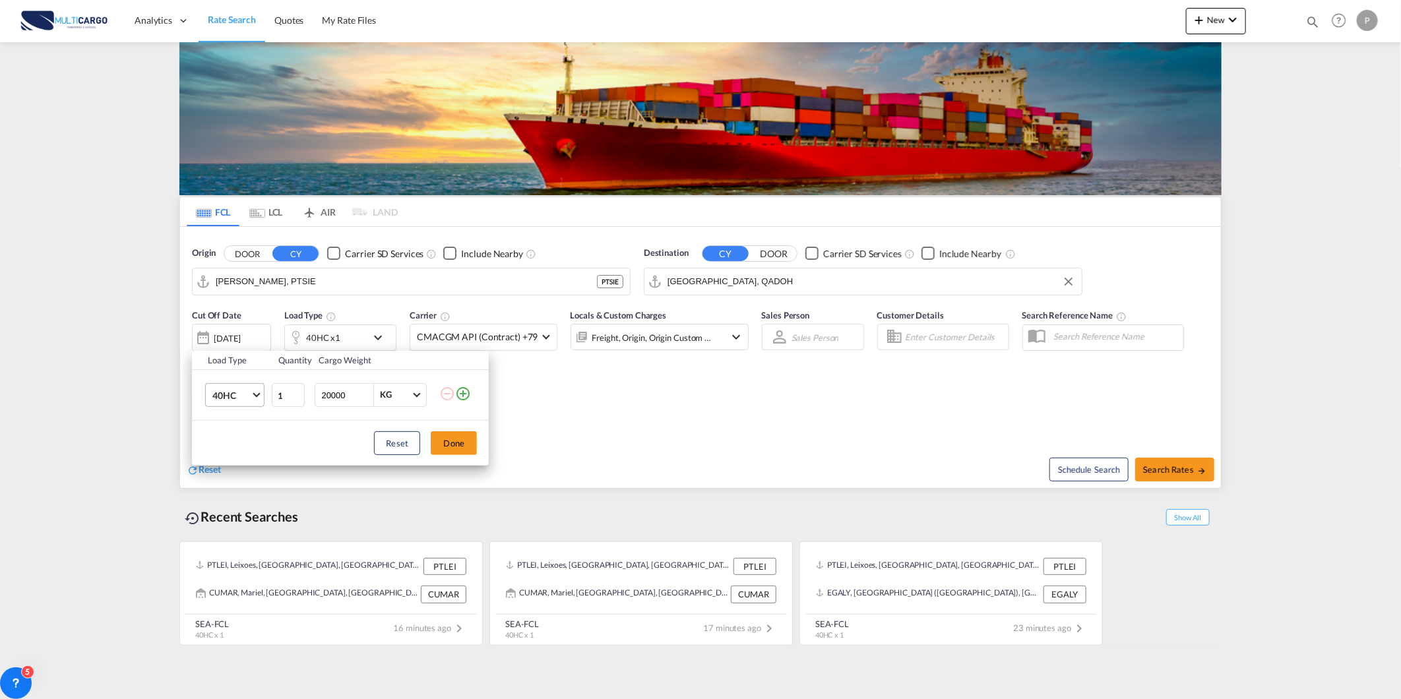
click at [216, 398] on span "40HC" at bounding box center [231, 395] width 38 height 13
drag, startPoint x: 233, startPoint y: 332, endPoint x: 245, endPoint y: 334, distance: 12.2
click at [239, 333] on md-option "20GP" at bounding box center [247, 333] width 90 height 32
click at [434, 440] on button "Done" at bounding box center [454, 443] width 46 height 24
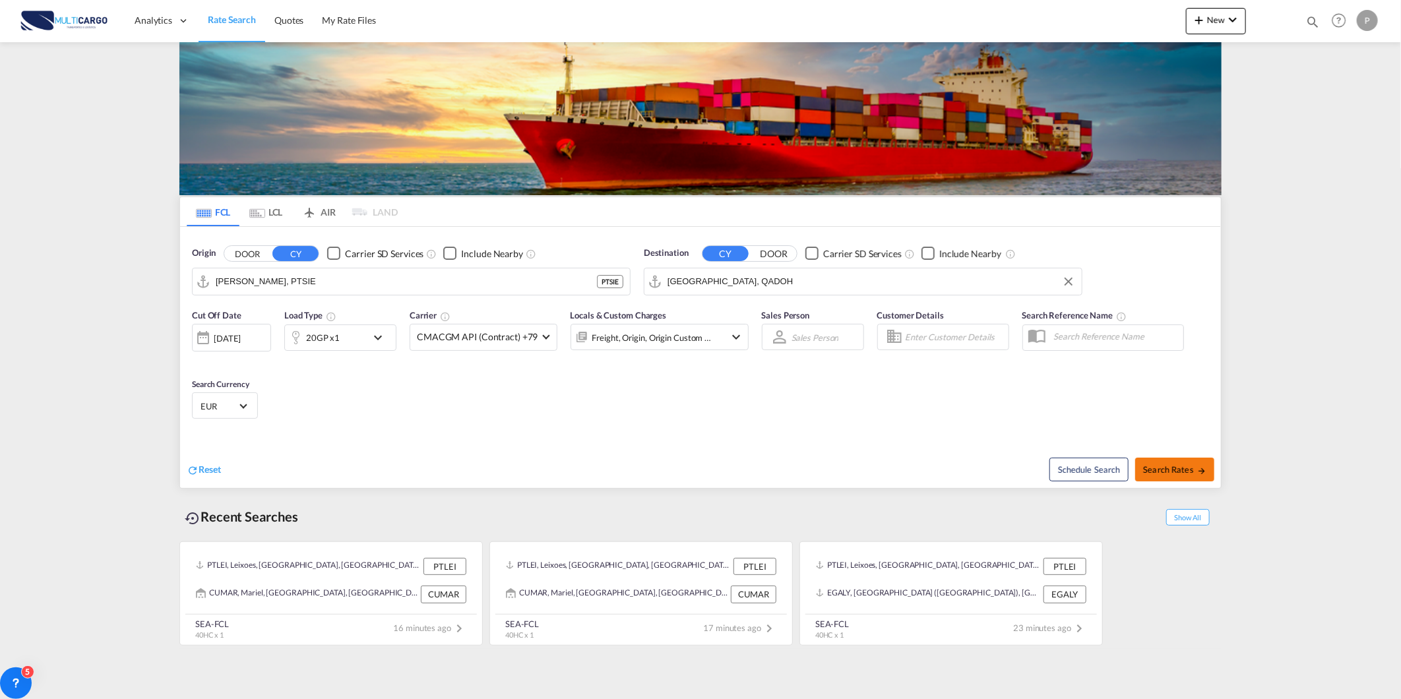
click at [1185, 475] on span "Search Rates" at bounding box center [1174, 469] width 63 height 11
type input "PTSIE to QADOH / 14 Aug 2025"
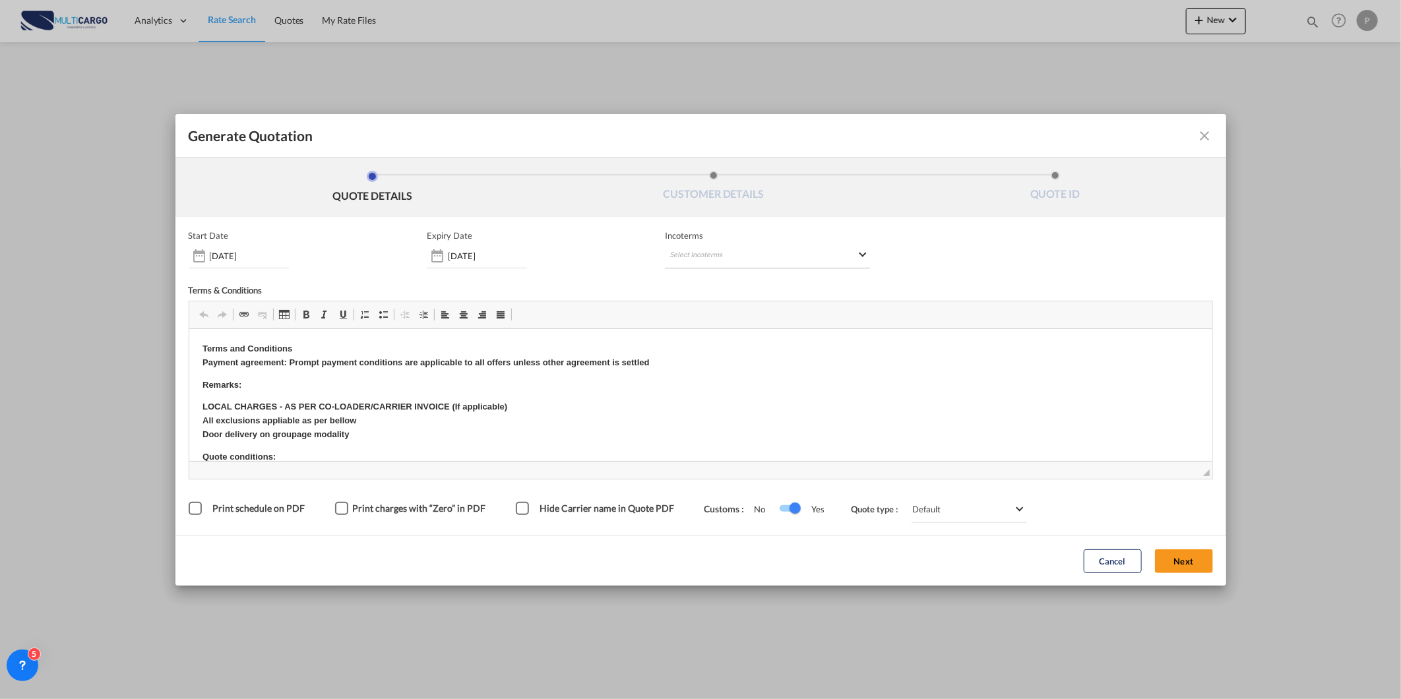
click at [710, 259] on md-select "Select Incoterms EXW - import Ex Works CFR - export Cost and Freight CPT - expo…" at bounding box center [767, 257] width 205 height 24
click at [710, 279] on input "search" at bounding box center [733, 283] width 122 height 12
type input "E"
type input "FO"
click at [710, 344] on div "Free on Board" at bounding box center [738, 348] width 125 height 9
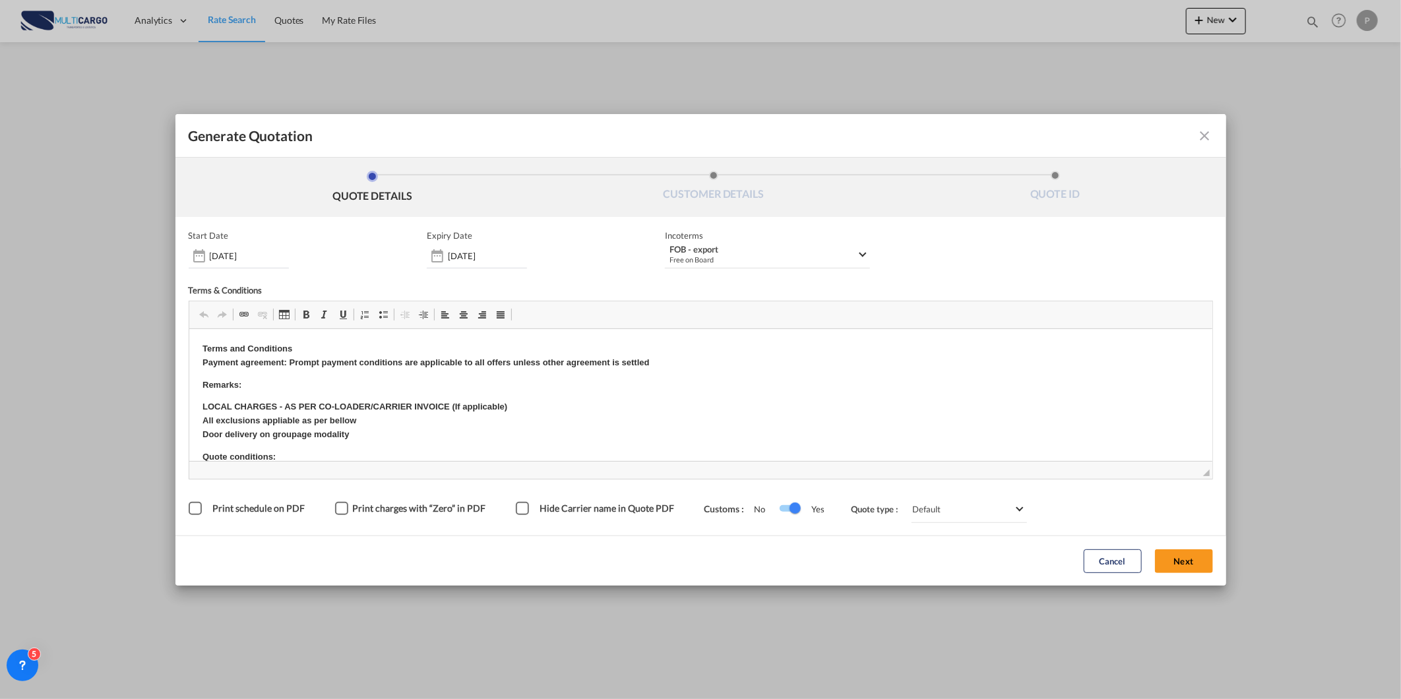
click at [1194, 559] on button "Next" at bounding box center [1184, 562] width 58 height 24
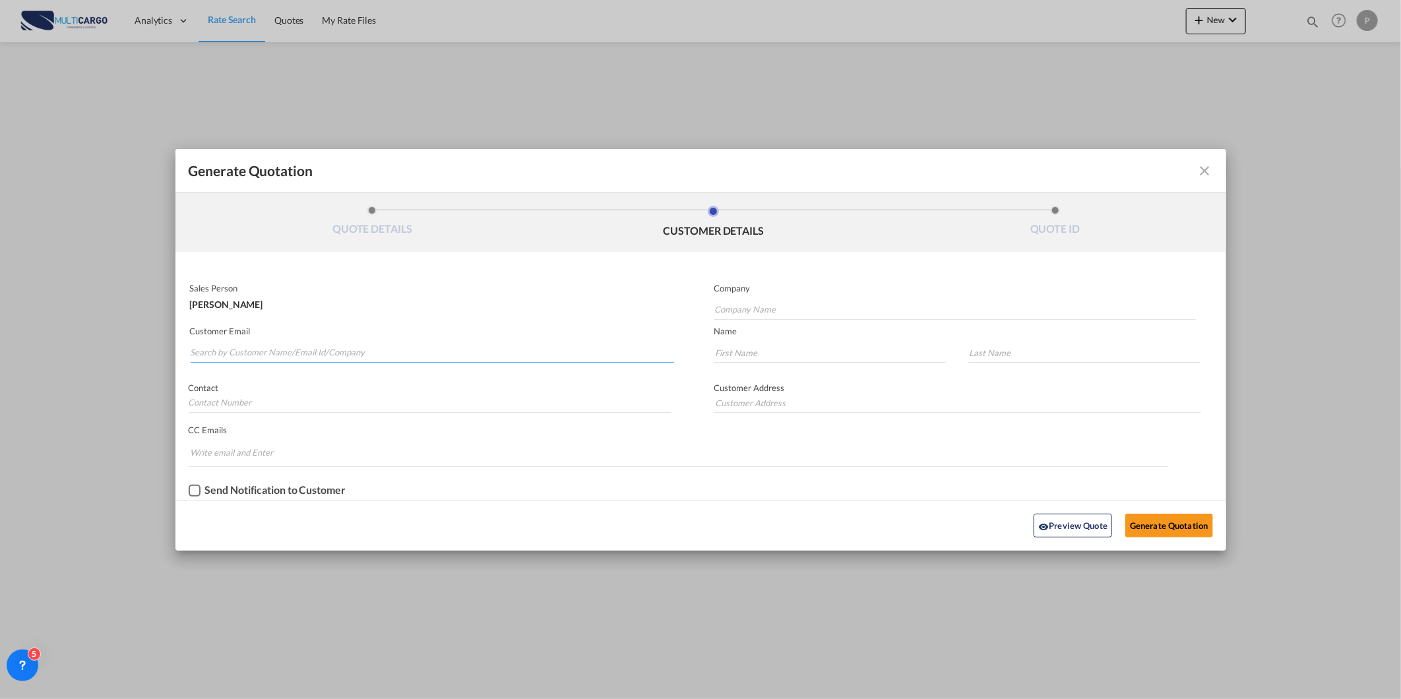
click at [460, 344] on input "Search by Customer Name/Email Id/Company" at bounding box center [433, 353] width 484 height 20
paste input "pricing@qbh.qa"
type input "pricing@qbh.qa"
click at [731, 313] on input "Company Name" at bounding box center [955, 310] width 482 height 20
paste input "pricing@qbh.qa"
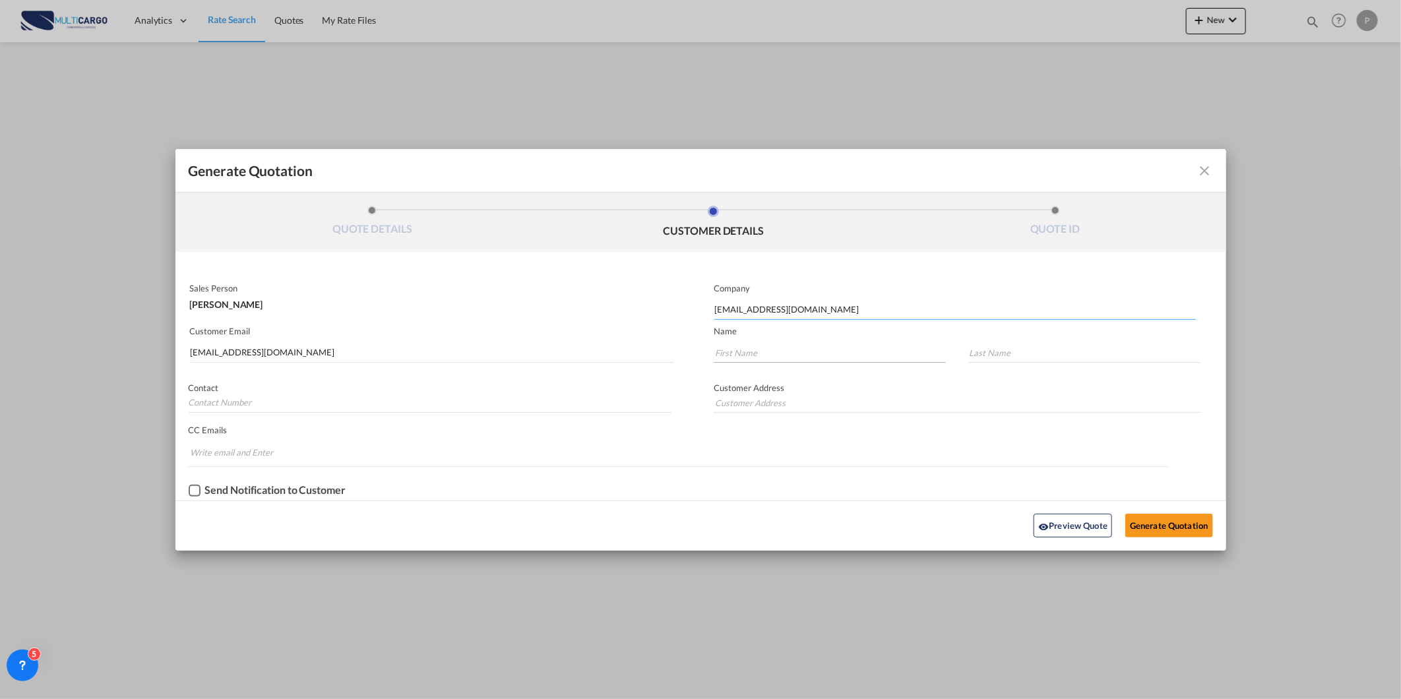
type input "pricing@qbh.qa"
click at [751, 353] on input "Generate QuotationQUOTE ..." at bounding box center [830, 353] width 232 height 20
paste input "pricing@qbh.qa"
type input "pricing@qbh.qa"
click at [987, 352] on input "Generate QuotationQUOTE ..." at bounding box center [1084, 353] width 232 height 20
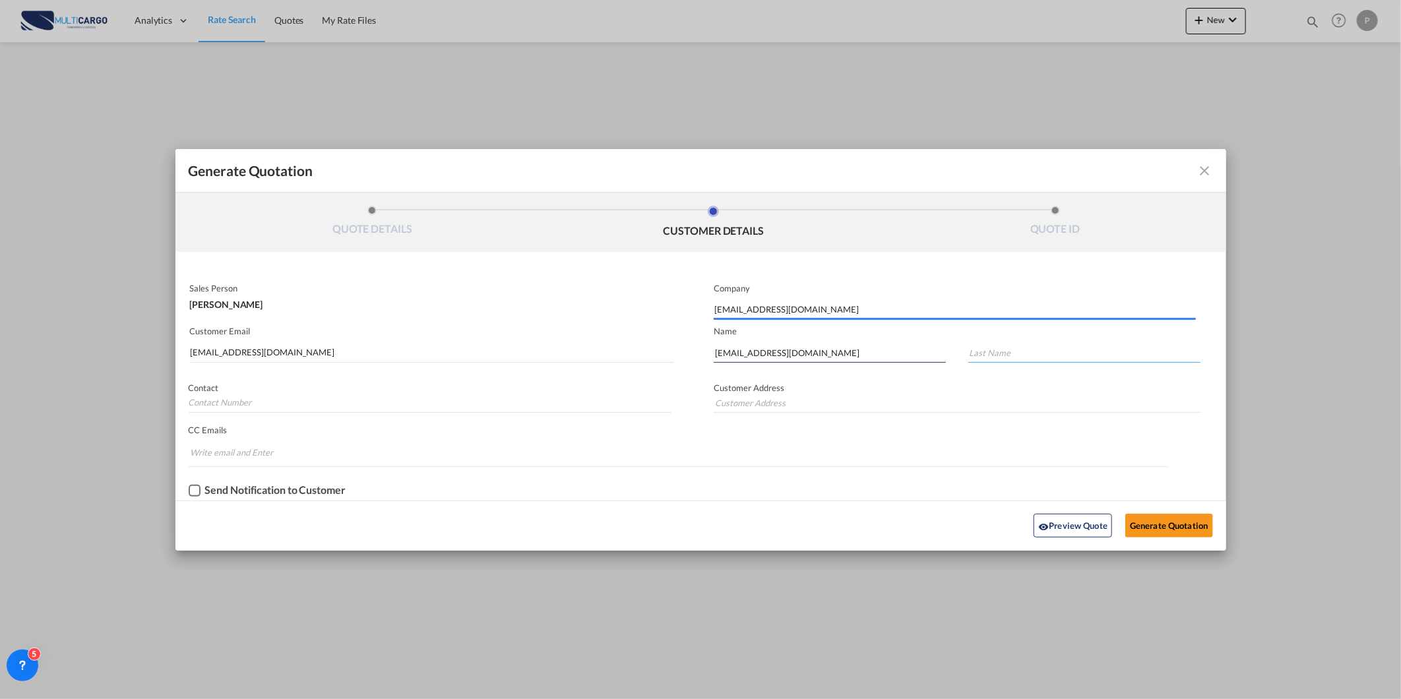
paste input "pricing@qbh.qa"
type input "pricing@qbh.qa"
click at [1184, 529] on button "Generate Quotation" at bounding box center [1168, 526] width 87 height 24
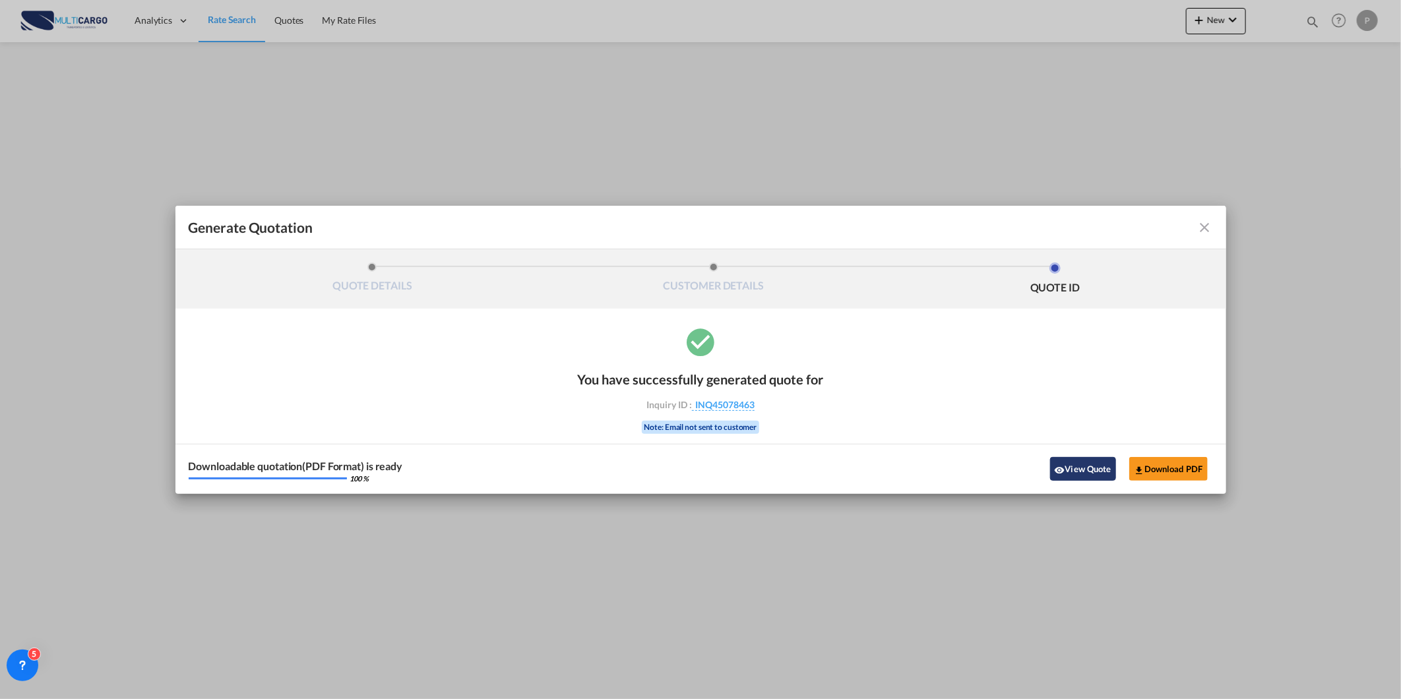
click at [1099, 470] on button "View Quote" at bounding box center [1083, 469] width 66 height 24
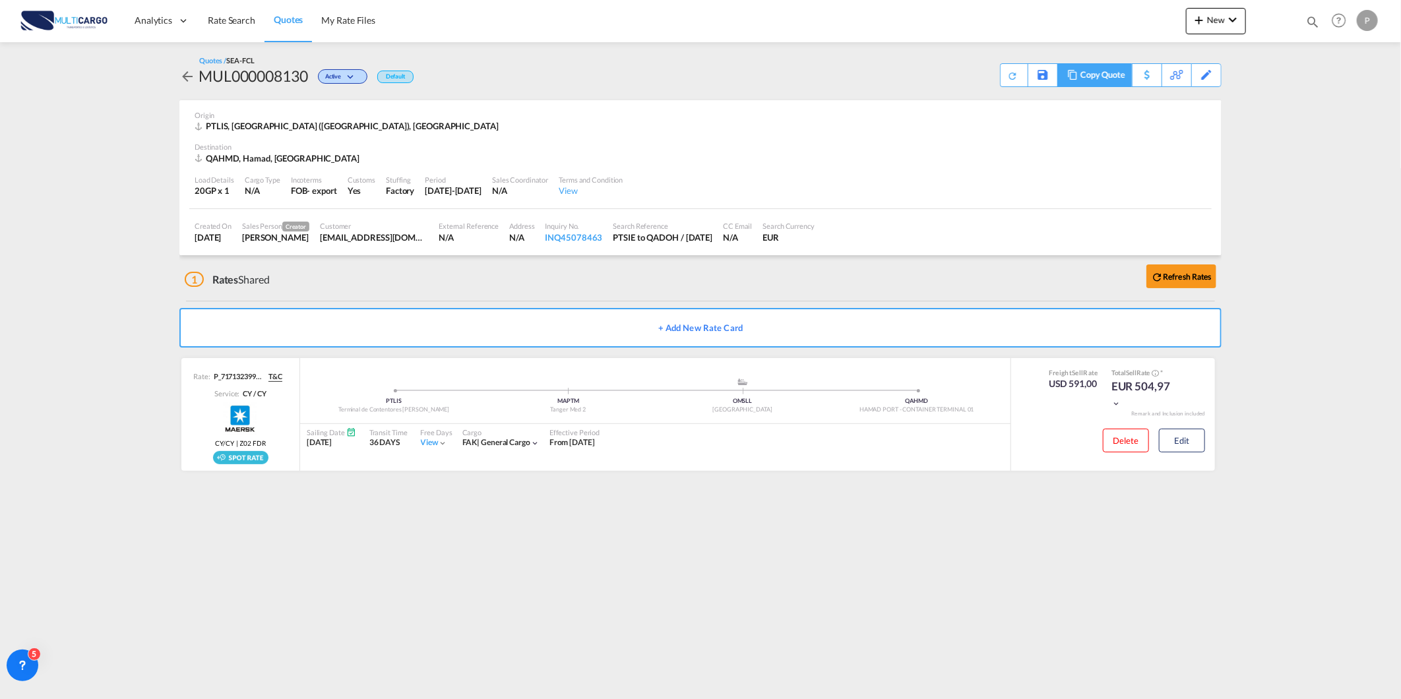
click at [1110, 79] on div "Copy Quote" at bounding box center [1103, 75] width 45 height 22
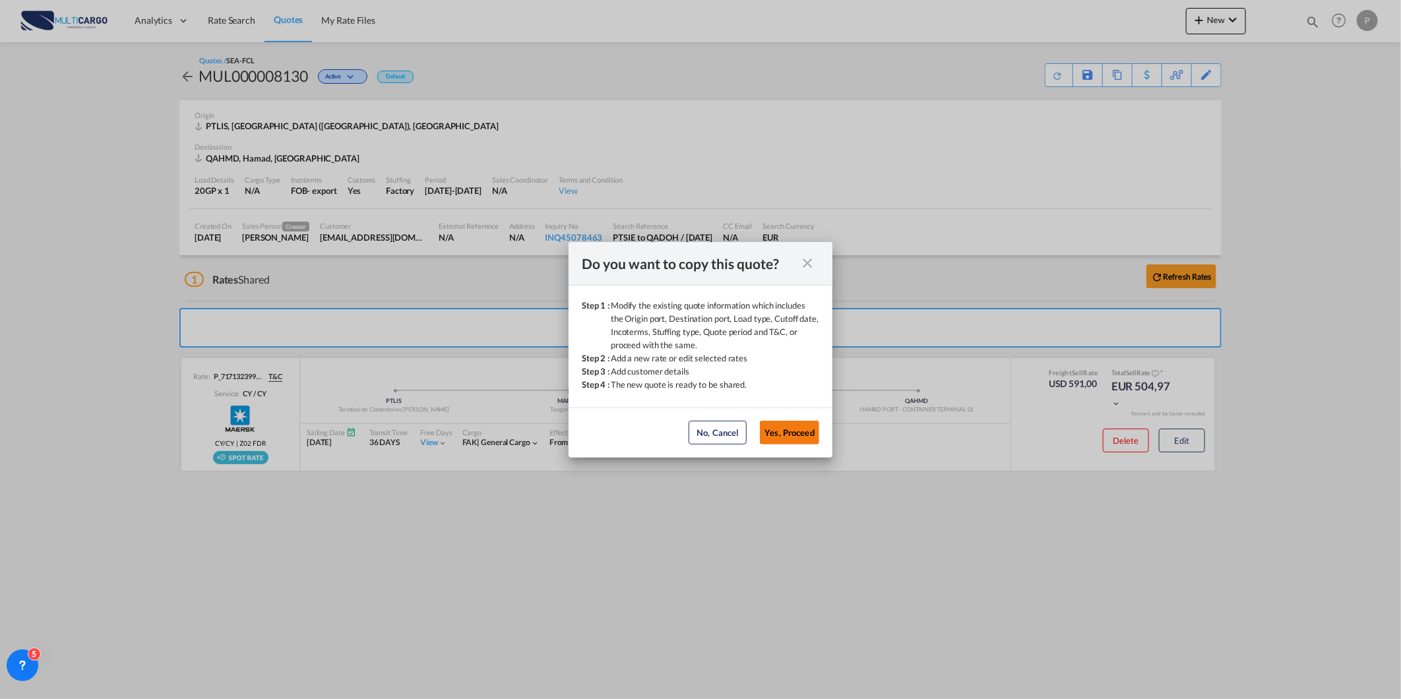
click at [799, 435] on button "Yes, Proceed" at bounding box center [789, 433] width 59 height 24
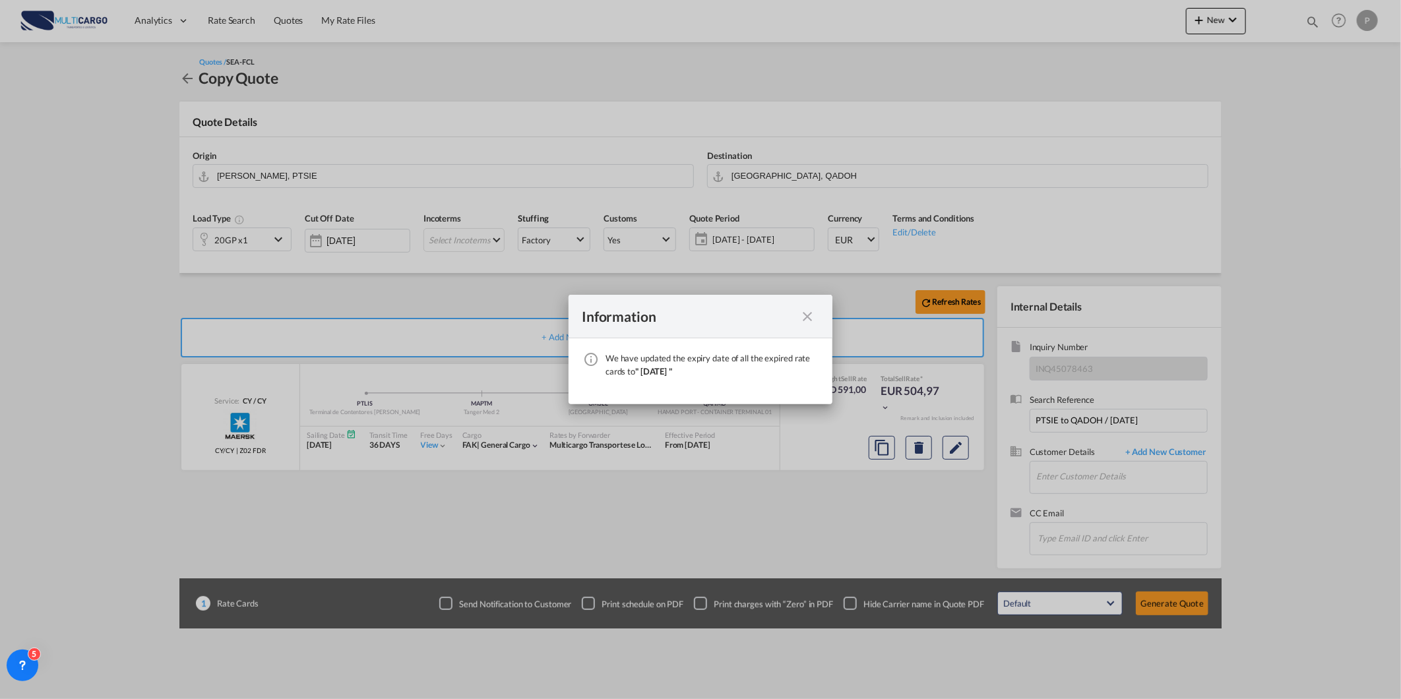
click at [807, 318] on md-icon "icon-close fg-AAA8AD cursor" at bounding box center [808, 317] width 16 height 16
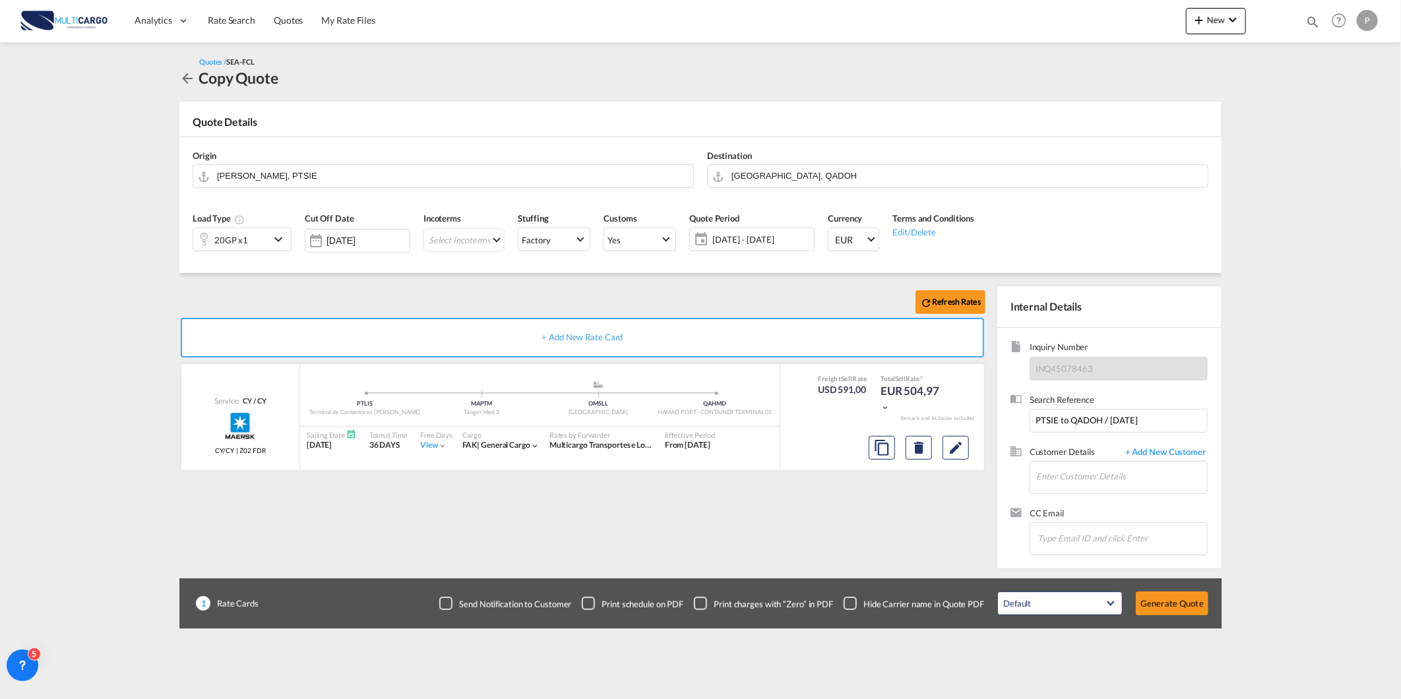
click at [261, 234] on div "20GP x1" at bounding box center [231, 239] width 77 height 22
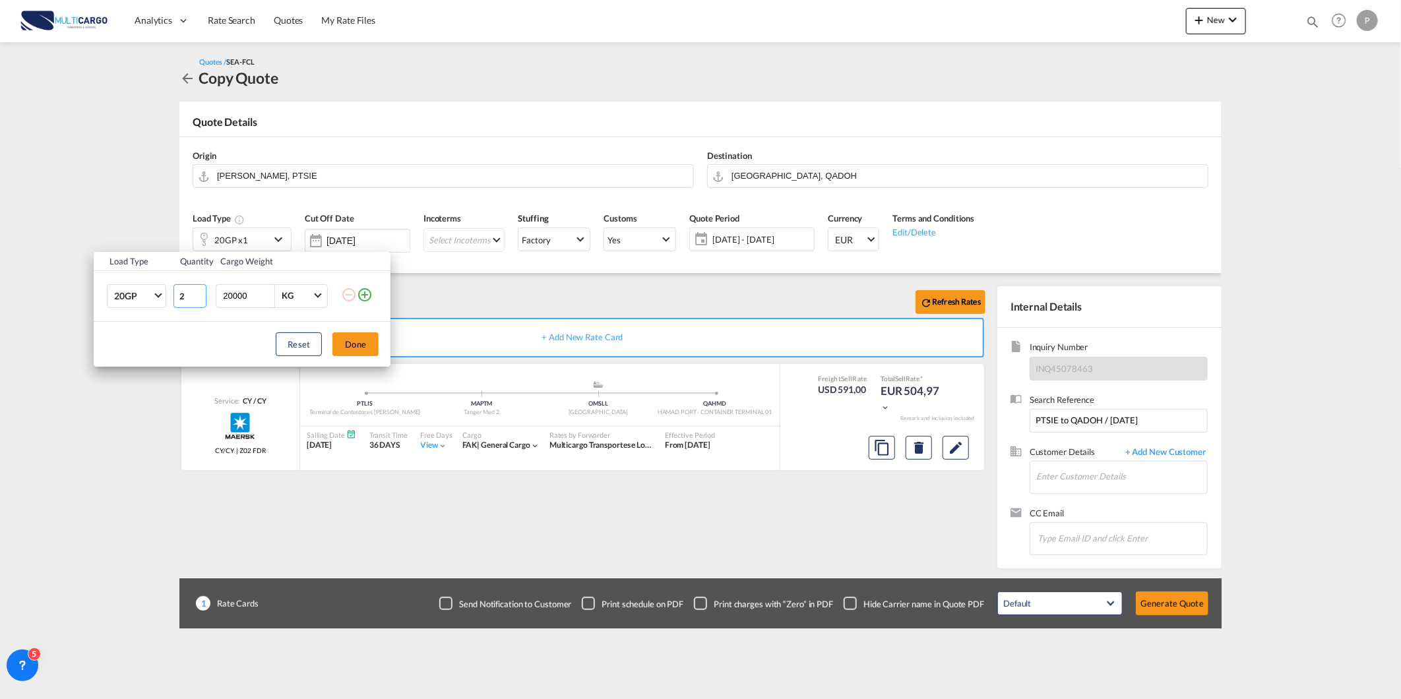
click at [199, 293] on input "2" at bounding box center [190, 296] width 33 height 24
type input "3"
click at [199, 293] on input "3" at bounding box center [190, 296] width 33 height 24
click at [340, 346] on button "Done" at bounding box center [355, 344] width 46 height 24
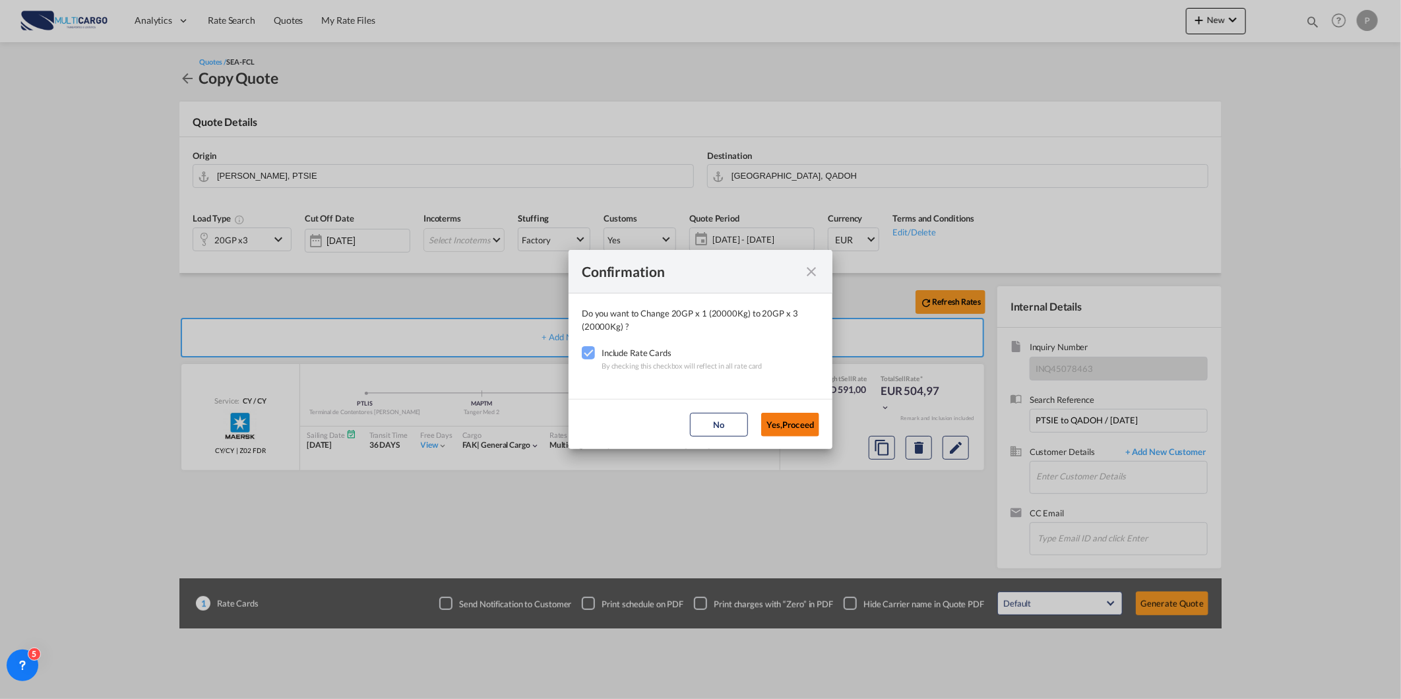
click at [775, 424] on button "Yes,Proceed" at bounding box center [790, 425] width 58 height 24
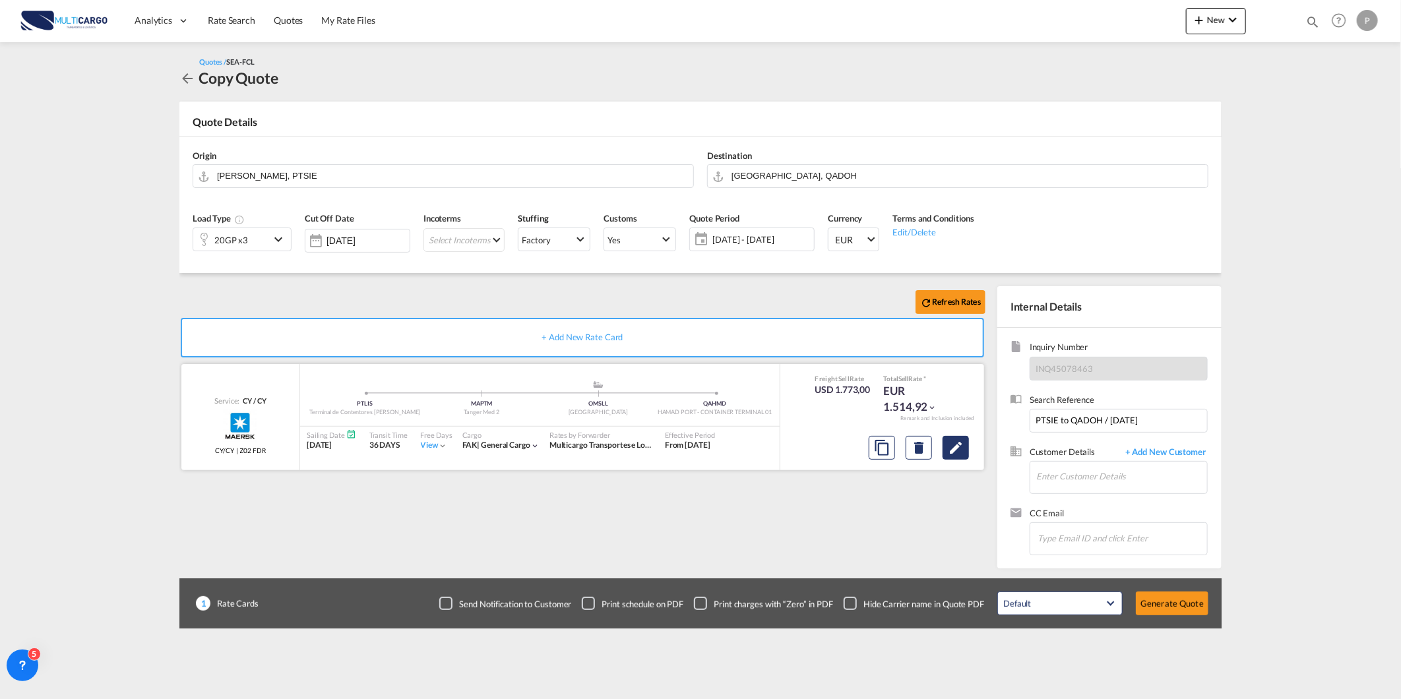
click at [952, 444] on md-icon "Edit" at bounding box center [956, 448] width 16 height 16
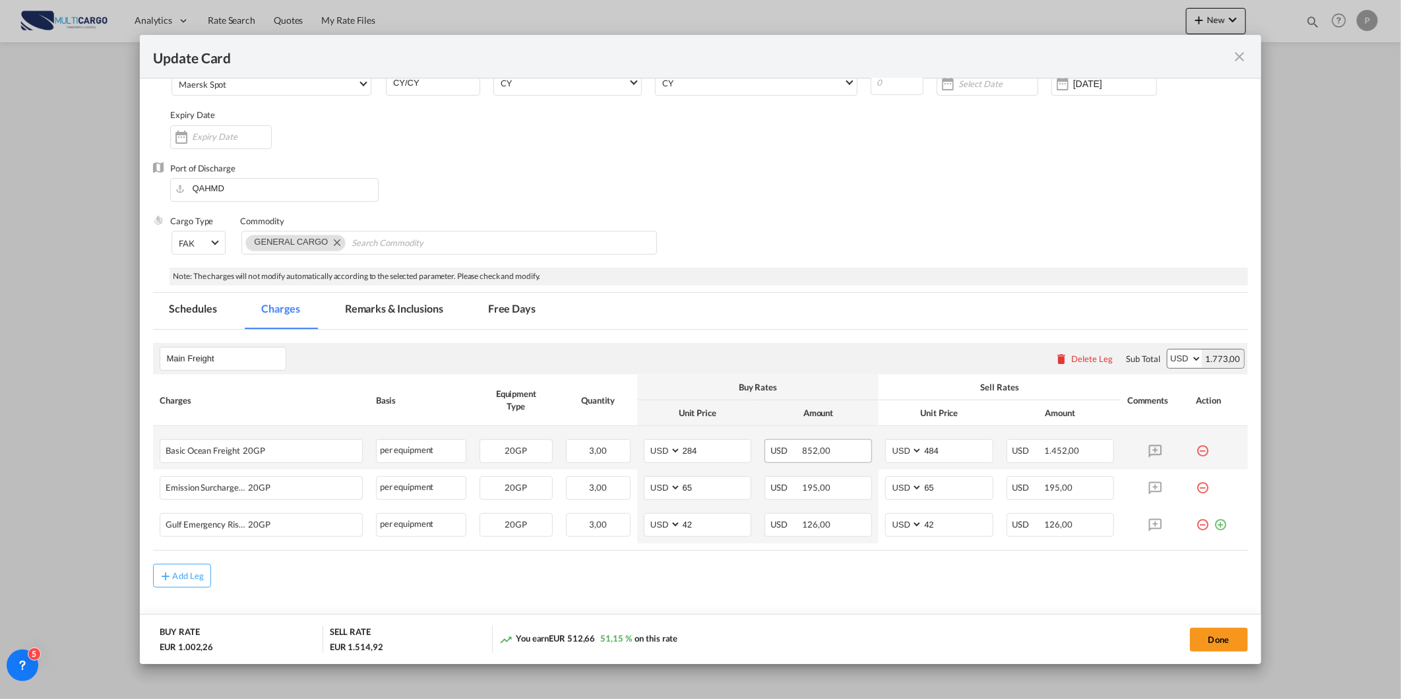
scroll to position [121, 0]
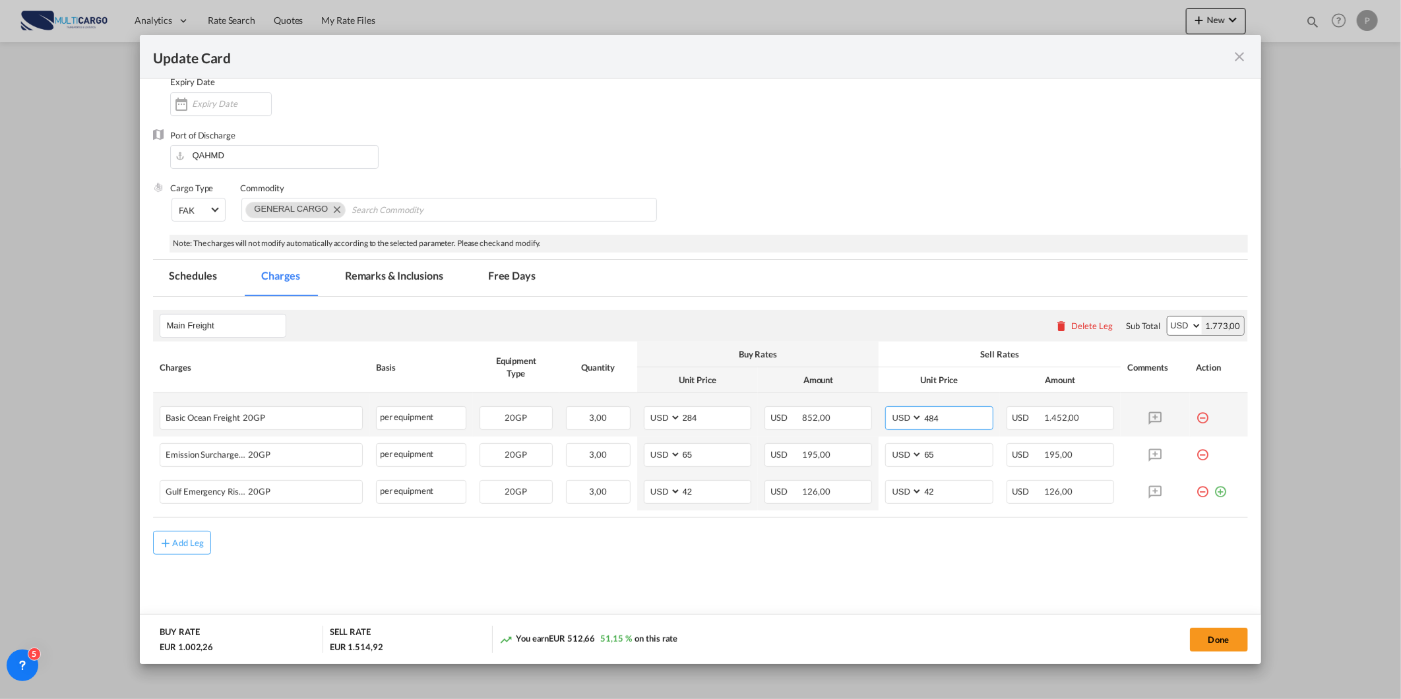
click at [924, 418] on input "484" at bounding box center [957, 417] width 69 height 20
type input "444"
click at [1234, 641] on button "Done" at bounding box center [1219, 640] width 58 height 24
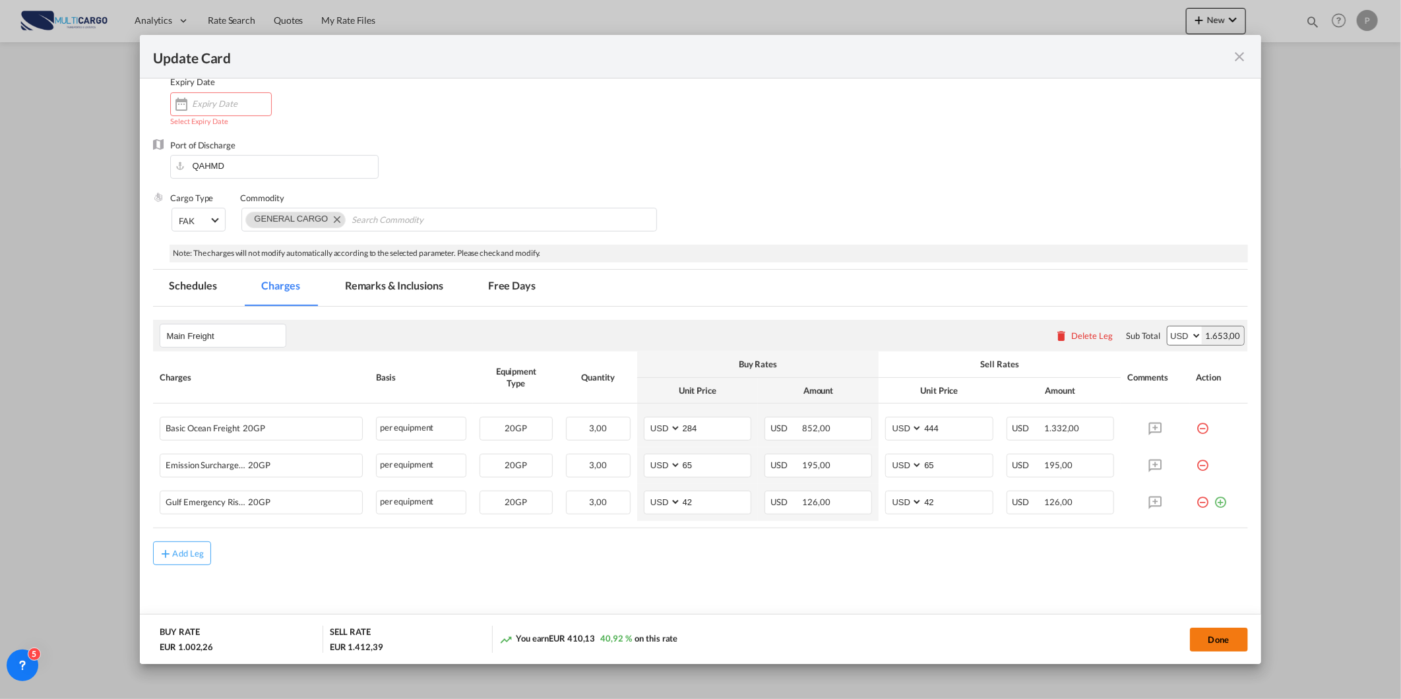
scroll to position [0, 0]
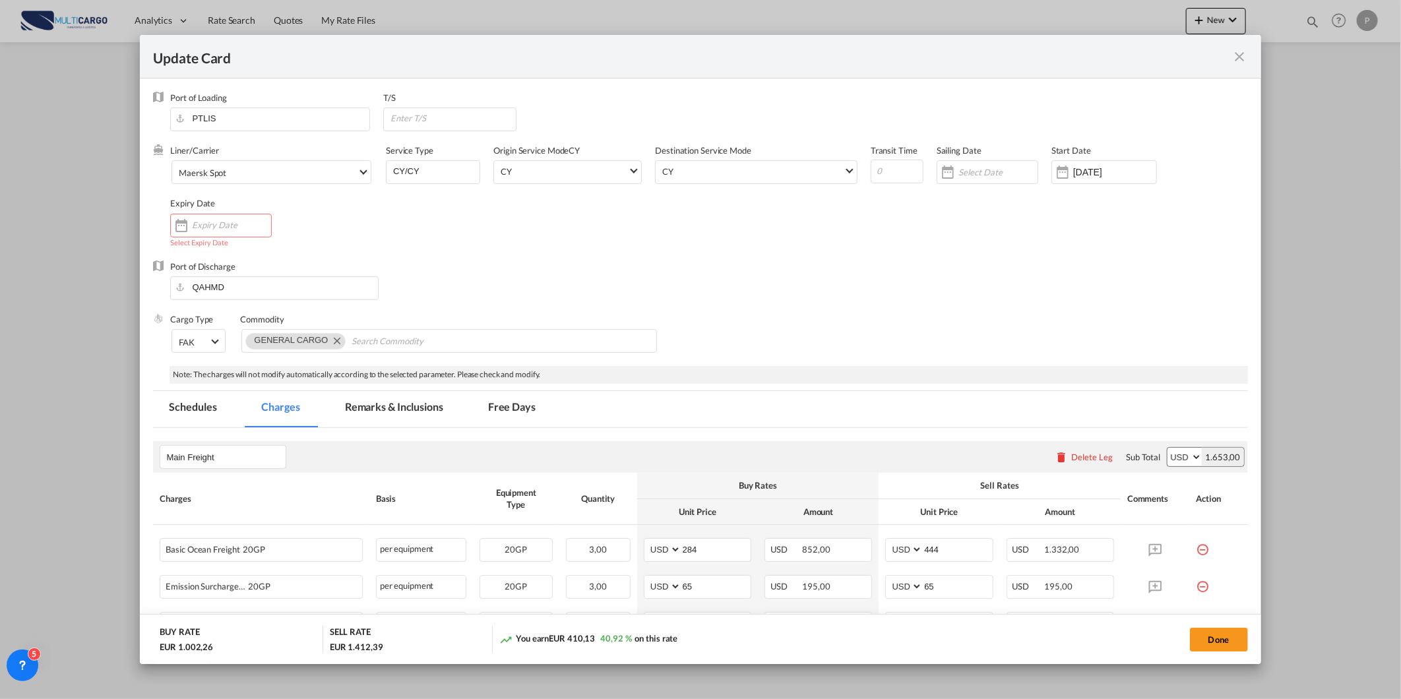
drag, startPoint x: 226, startPoint y: 214, endPoint x: 226, endPoint y: 228, distance: 13.9
click at [226, 215] on div "Update Card Port ..." at bounding box center [221, 226] width 102 height 24
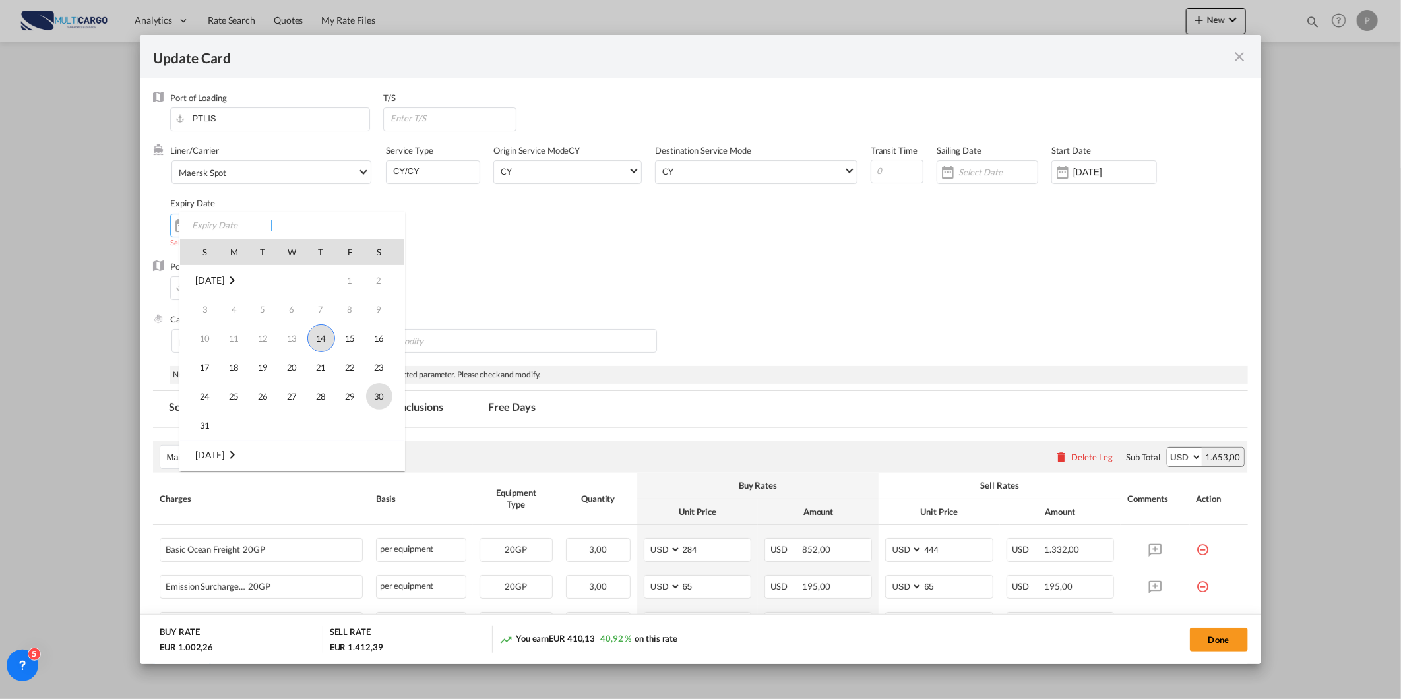
click at [385, 396] on span "30" at bounding box center [379, 396] width 26 height 26
type input "30 Aug 2025"
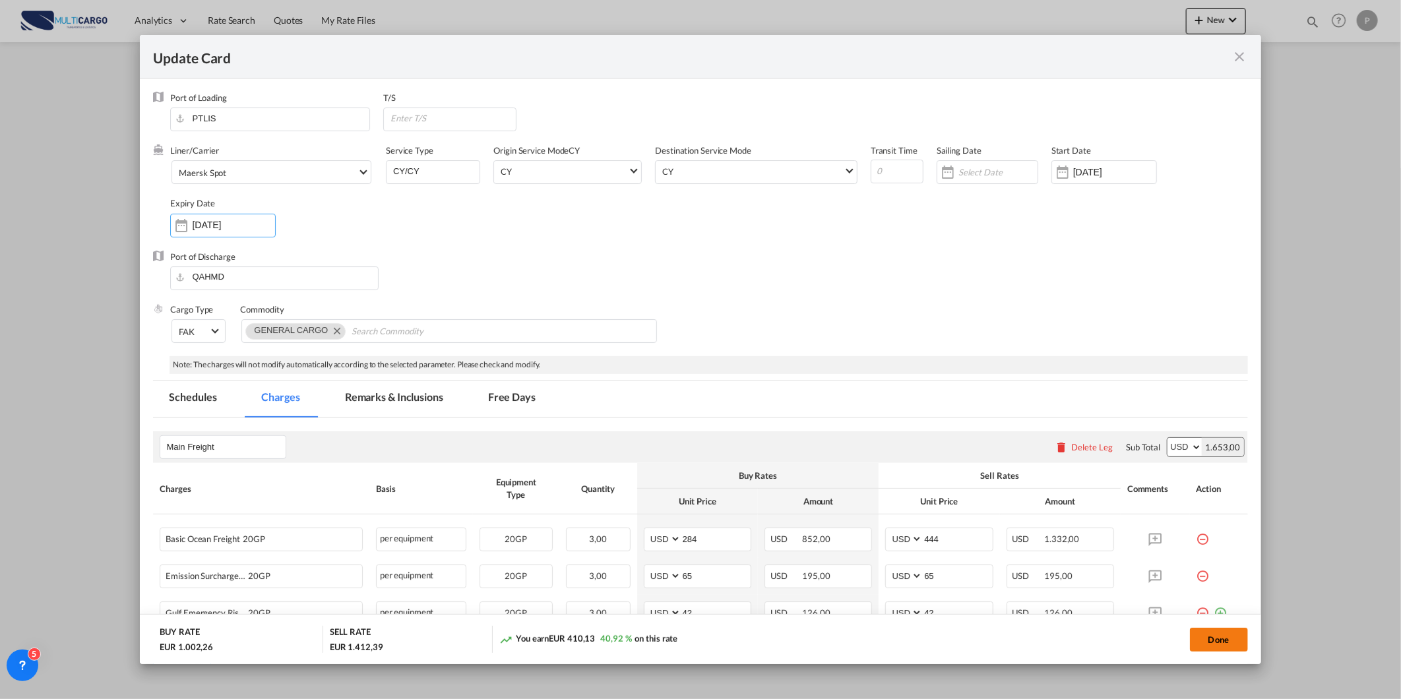
click at [1232, 640] on button "Done" at bounding box center [1219, 640] width 58 height 24
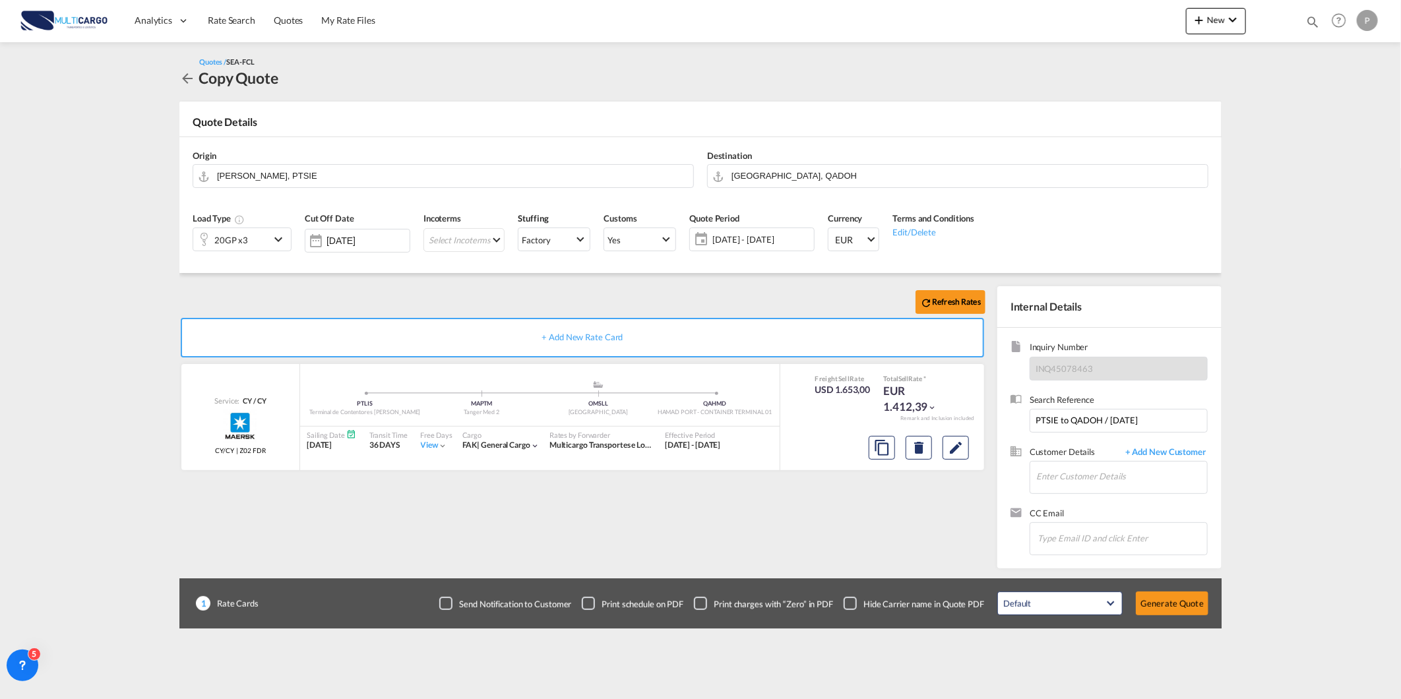
click at [911, 333] on div "+ Add New Rate Card" at bounding box center [583, 338] width 804 height 40
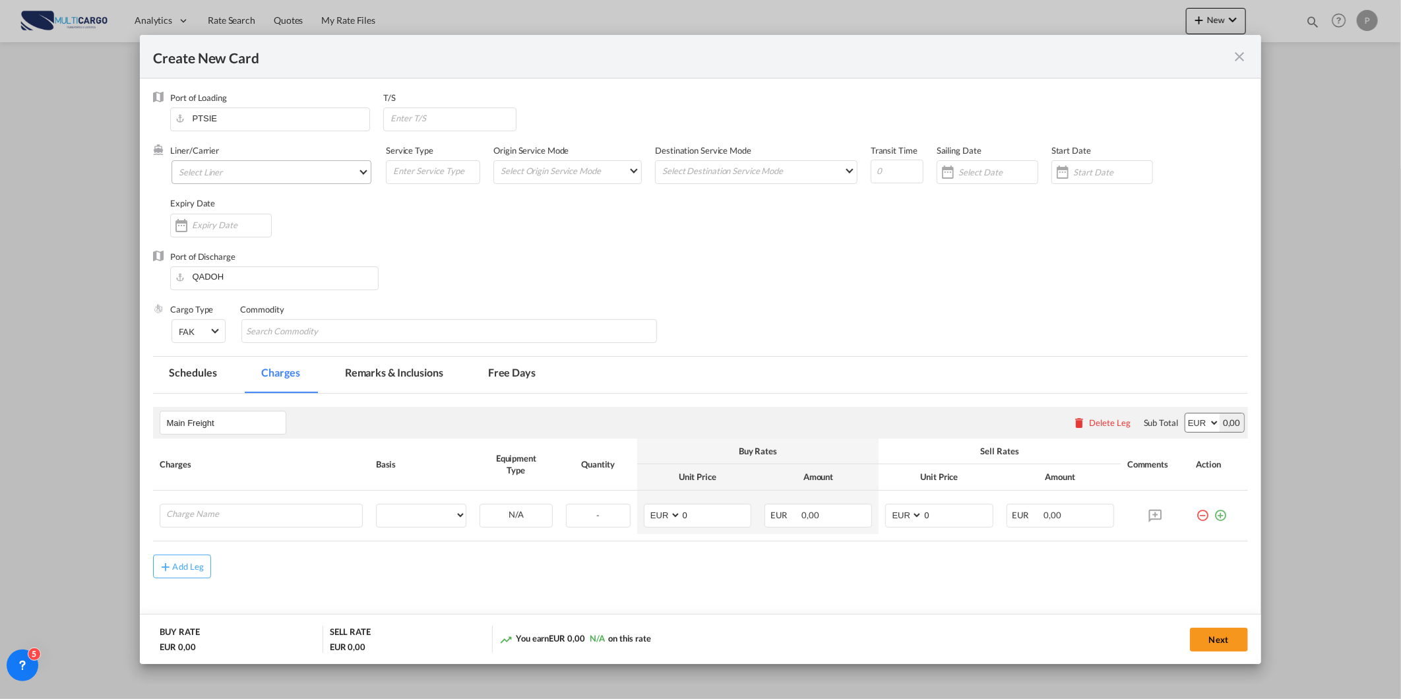
type input "Basic Ocean Freight"
select select "per equipment"
click at [308, 168] on md-select "Select Liner 2HM LOGISTICS D.O.O AAXL GLOBAL SHIPPING LINES LLC ABDUL MUHSEN SH…" at bounding box center [272, 172] width 200 height 24
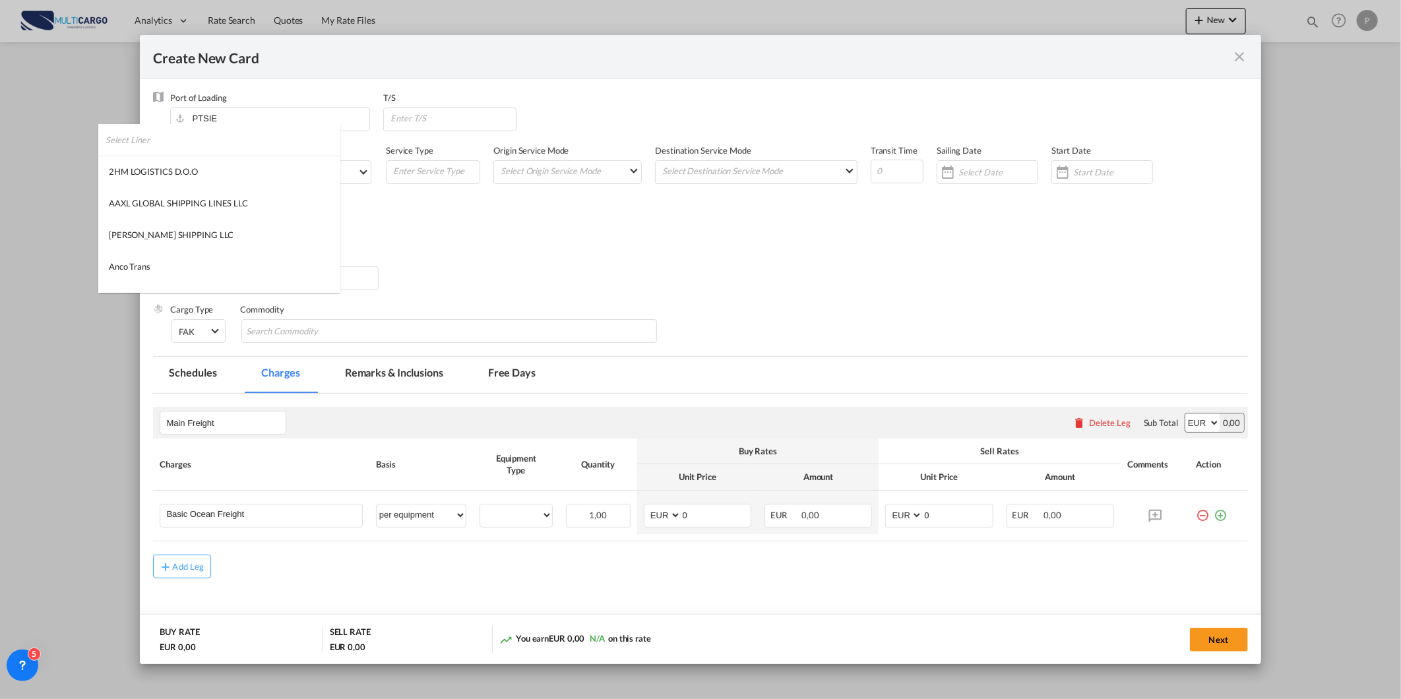
click at [296, 133] on input "search" at bounding box center [223, 140] width 235 height 32
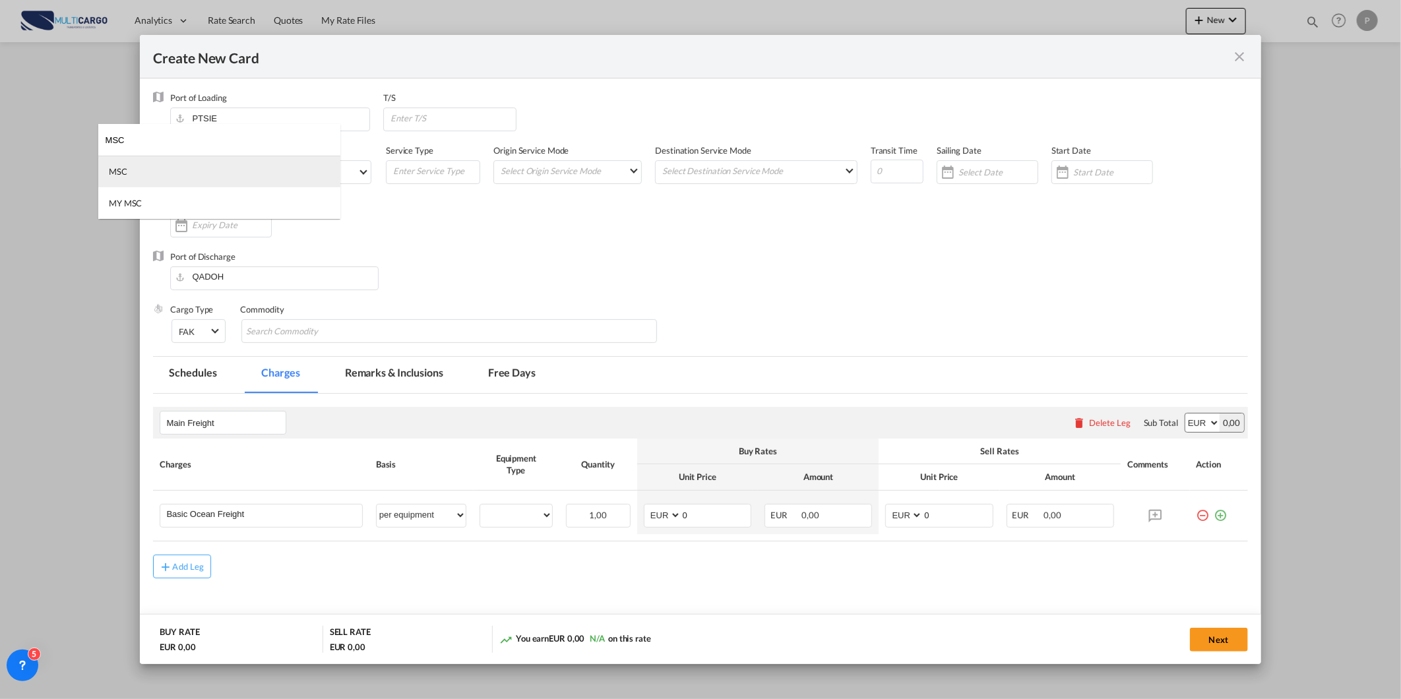
type input "MSC"
click at [287, 164] on md-option "MSC" at bounding box center [219, 172] width 242 height 32
click at [884, 174] on input "Create New Card ..." at bounding box center [897, 172] width 53 height 24
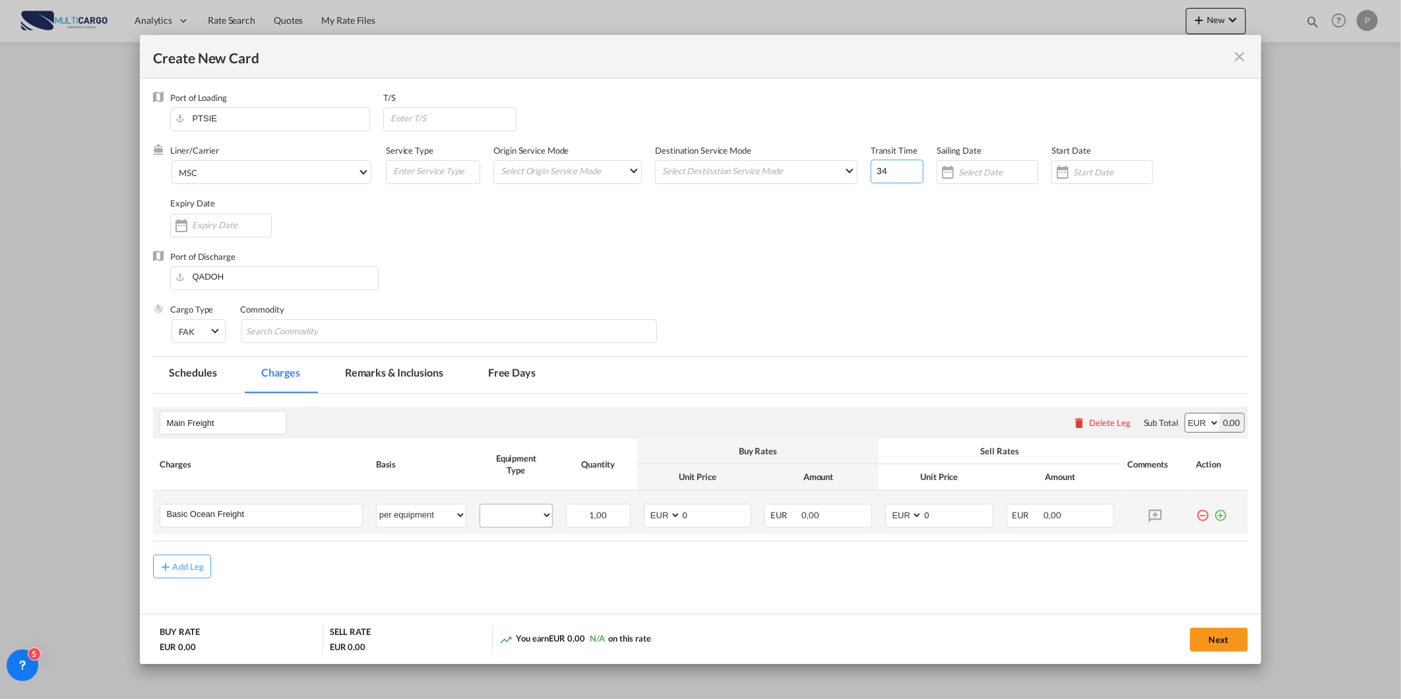
type input "34"
click at [492, 509] on select "20GP" at bounding box center [516, 516] width 72 height 18
select select "20GP"
click at [480, 507] on select "20GP" at bounding box center [516, 516] width 72 height 18
drag, startPoint x: 688, startPoint y: 508, endPoint x: 664, endPoint y: 510, distance: 23.8
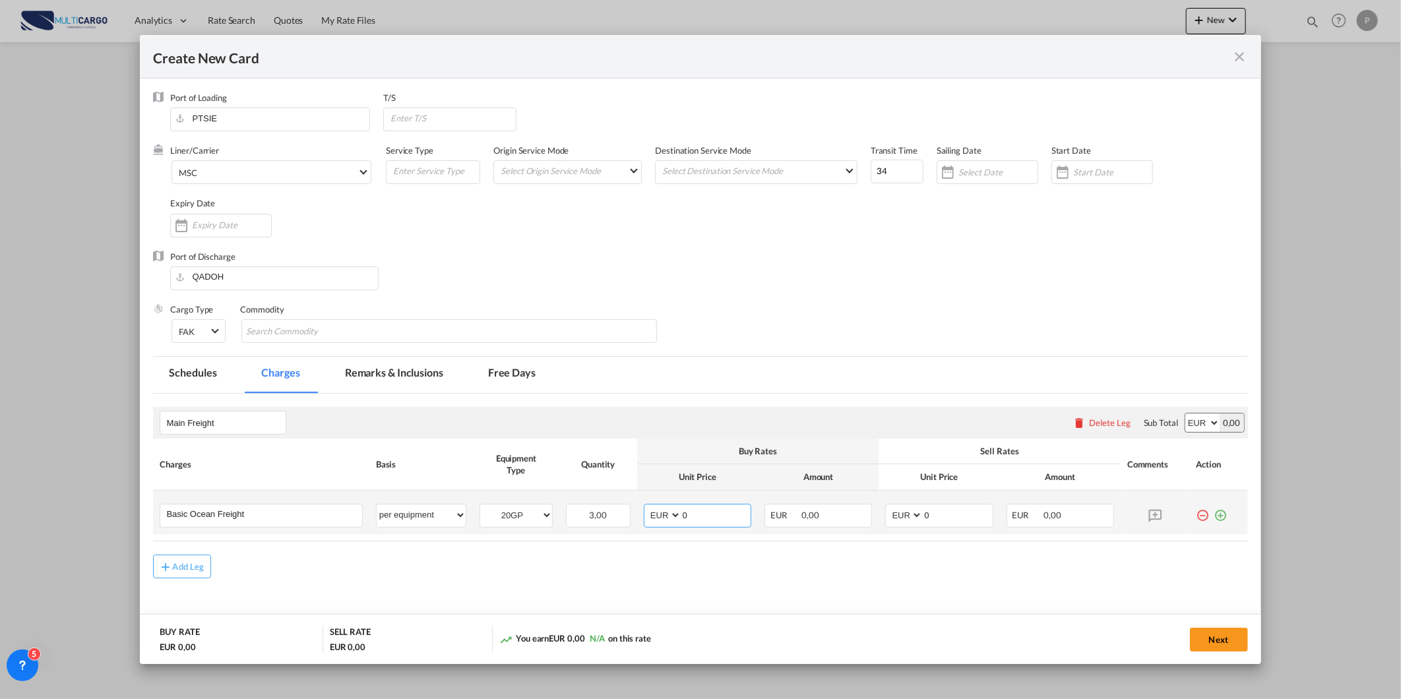
click at [667, 509] on md-input-container "AED AFN ALL AMD ANG AOA ARS AUD AWG AZN BAM BBD BDT BGN BHD BIF BMD BND BOB BRL…" at bounding box center [698, 516] width 108 height 24
type input "990"
drag, startPoint x: 948, startPoint y: 508, endPoint x: 854, endPoint y: 520, distance: 95.1
click at [887, 513] on md-input-container "AED AFN ALL AMD ANG AOA ARS AUD AWG AZN BAM BBD BDT BGN BHD BIF BMD BND BOB BRL…" at bounding box center [939, 516] width 108 height 24
type input "1140"
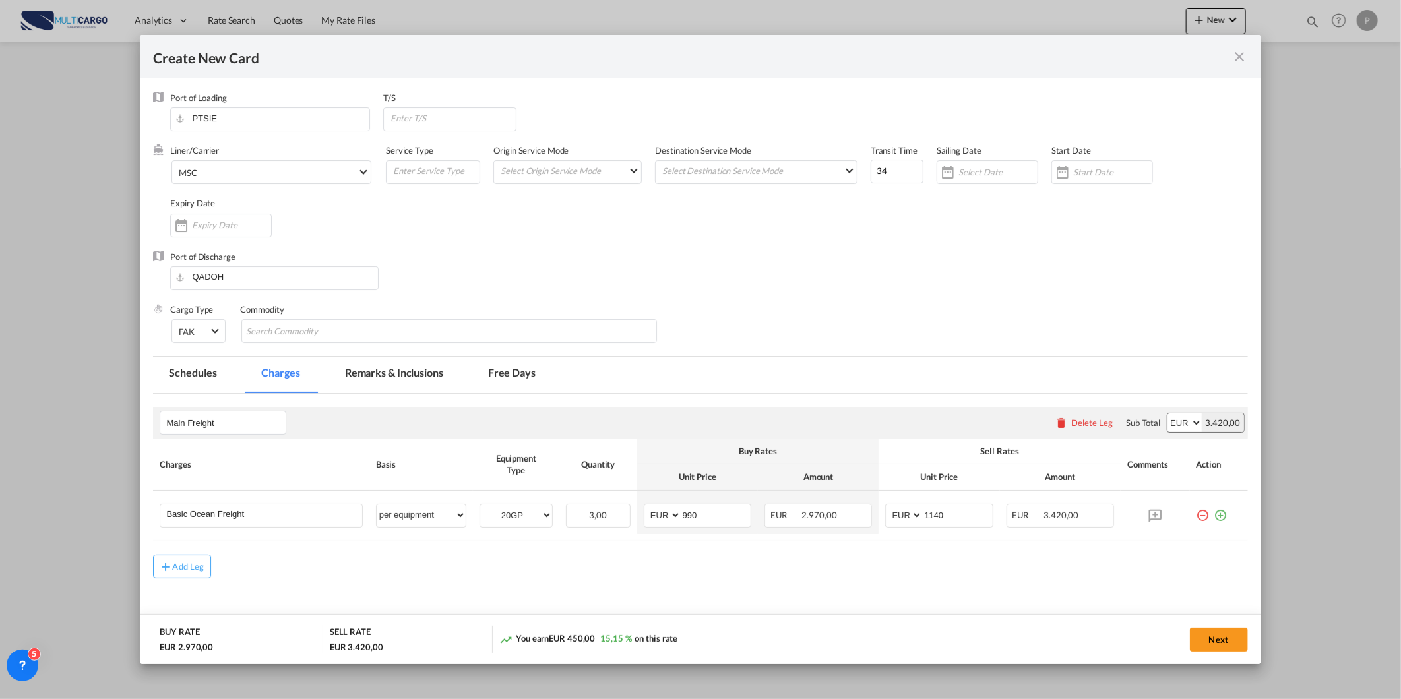
drag, startPoint x: 821, startPoint y: 571, endPoint x: 930, endPoint y: 594, distance: 112.1
click at [820, 571] on div "Add Leg" at bounding box center [700, 567] width 1094 height 24
click at [1237, 634] on button "Next" at bounding box center [1219, 640] width 58 height 24
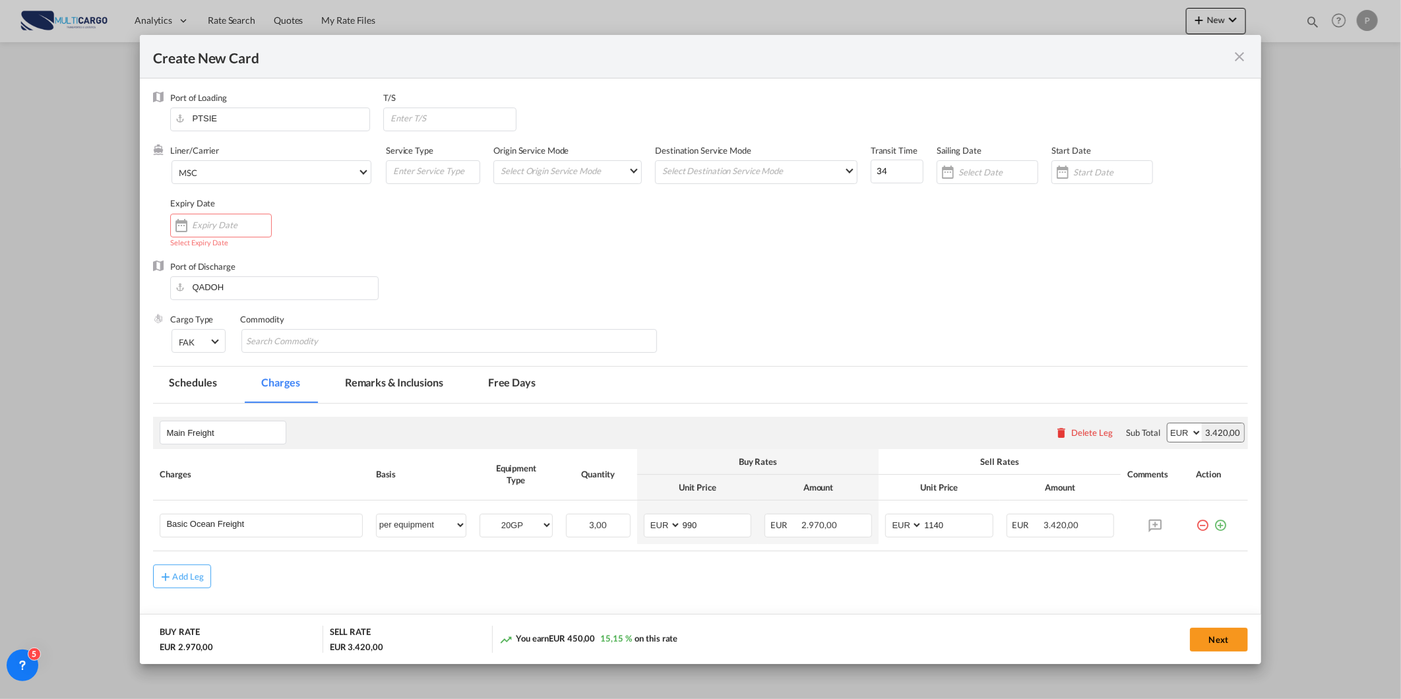
click at [222, 220] on input "Create New Card ..." at bounding box center [231, 225] width 79 height 11
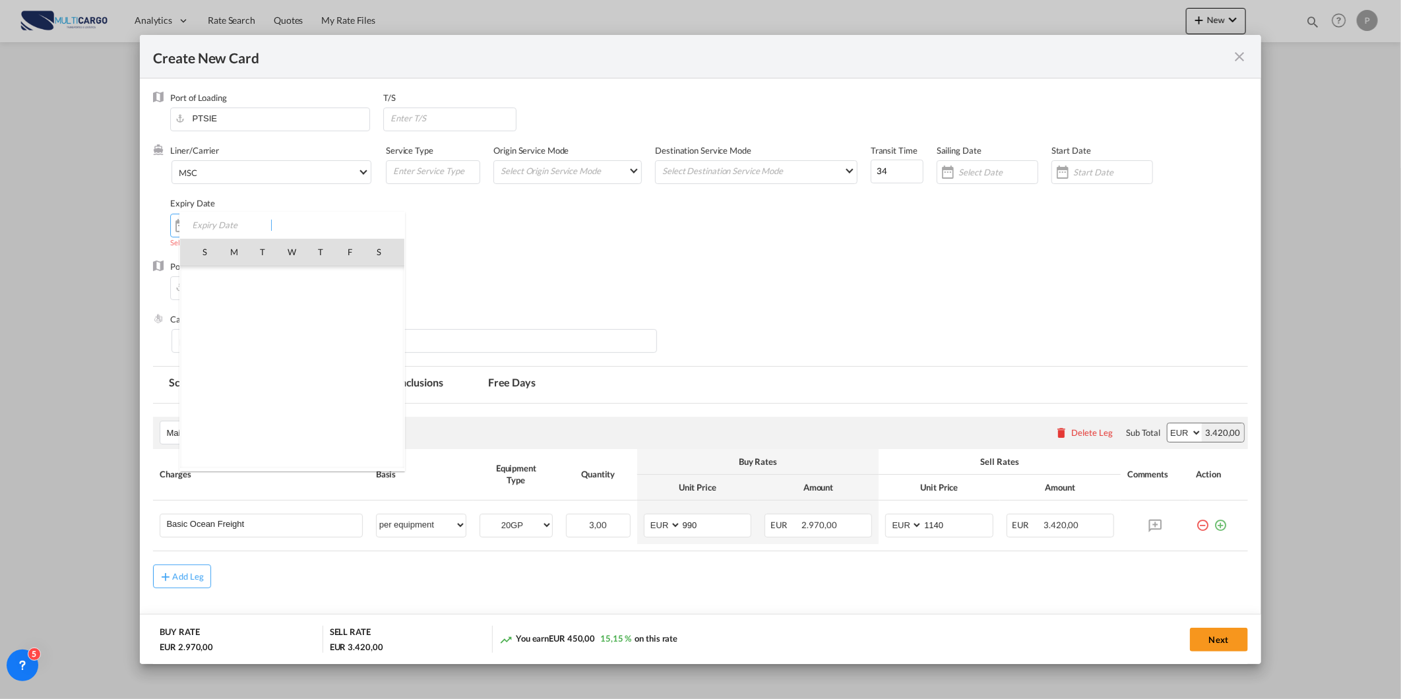
scroll to position [305417, 0]
drag, startPoint x: 377, startPoint y: 399, endPoint x: 668, endPoint y: 543, distance: 324.5
click at [379, 398] on span "30" at bounding box center [379, 396] width 26 height 26
type input "30 Aug 2025"
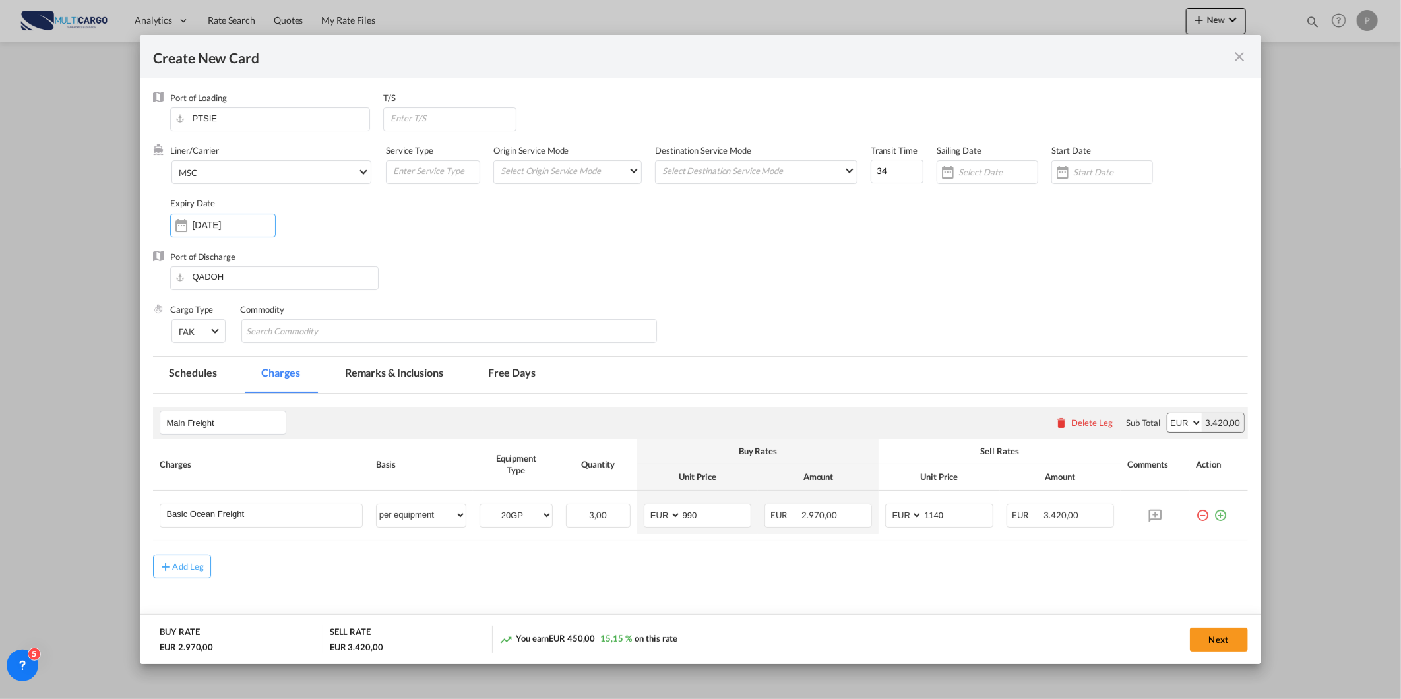
click at [1197, 626] on div "Next" at bounding box center [1037, 639] width 422 height 27
click at [1210, 641] on button "Next" at bounding box center [1219, 640] width 58 height 24
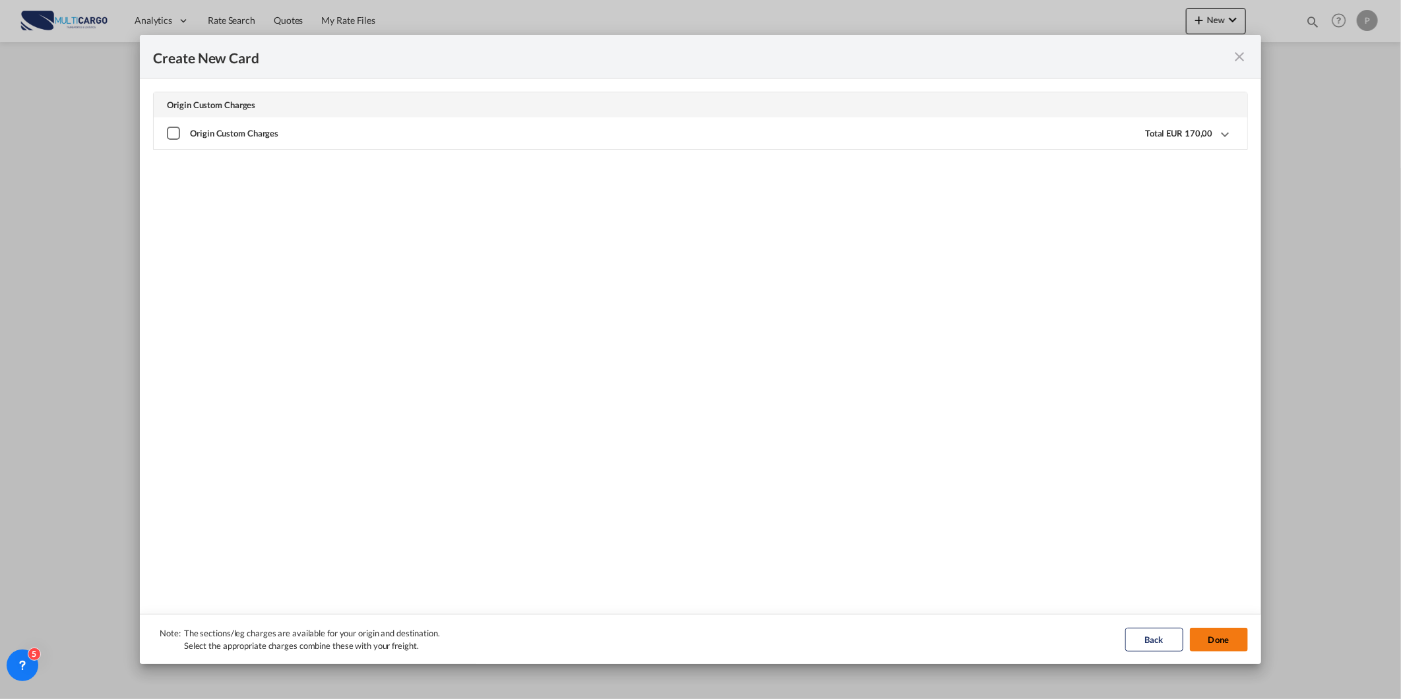
click at [1198, 632] on button "Done" at bounding box center [1219, 640] width 58 height 24
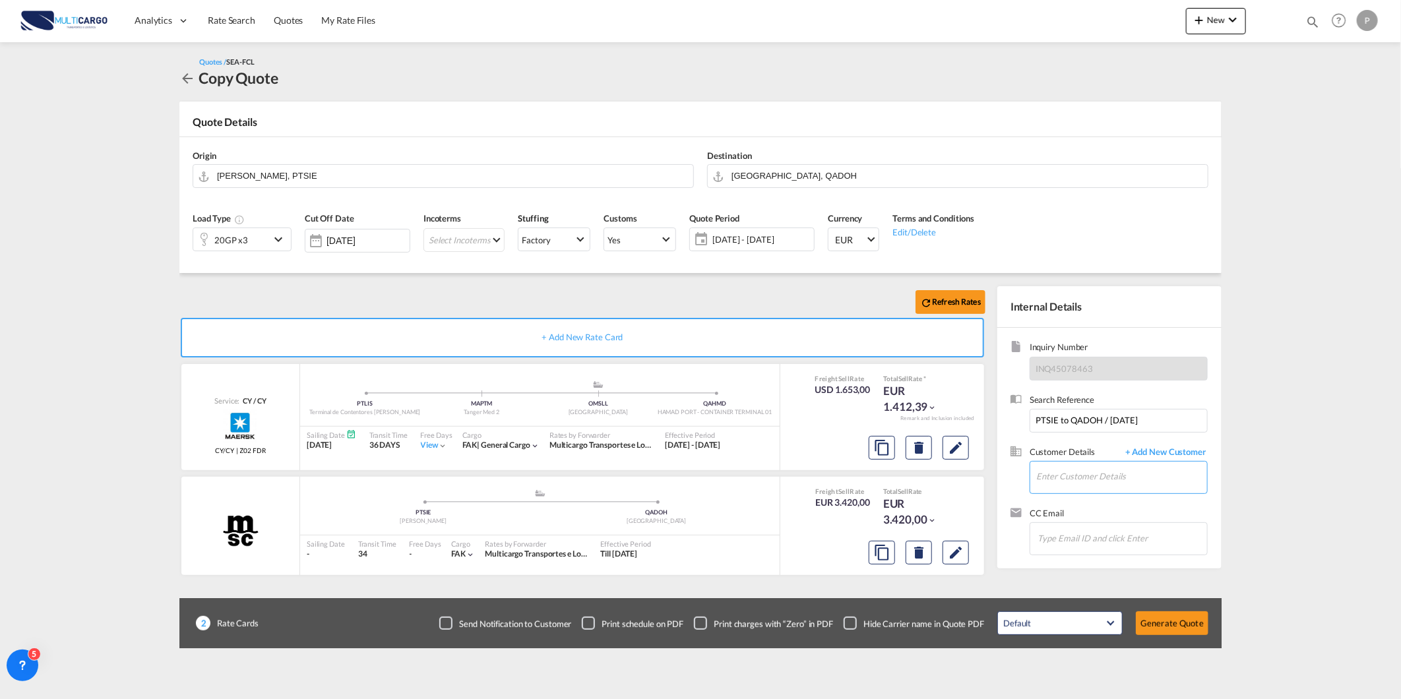
click at [1149, 480] on input "Enter Customer Details" at bounding box center [1121, 477] width 171 height 30
paste input "pricing@qbh.qa"
drag, startPoint x: 1105, startPoint y: 493, endPoint x: 1104, endPoint y: 484, distance: 8.6
click at [0, 0] on div "pricing@qbh.qa pricing@qbh.qa pricing@qbh.qa" at bounding box center [0, 0] width 0 height 0
type input "pricing@qbh.qa, pricing@qbh.qa pricing@qbh.qa, pricing@qbh.qa"
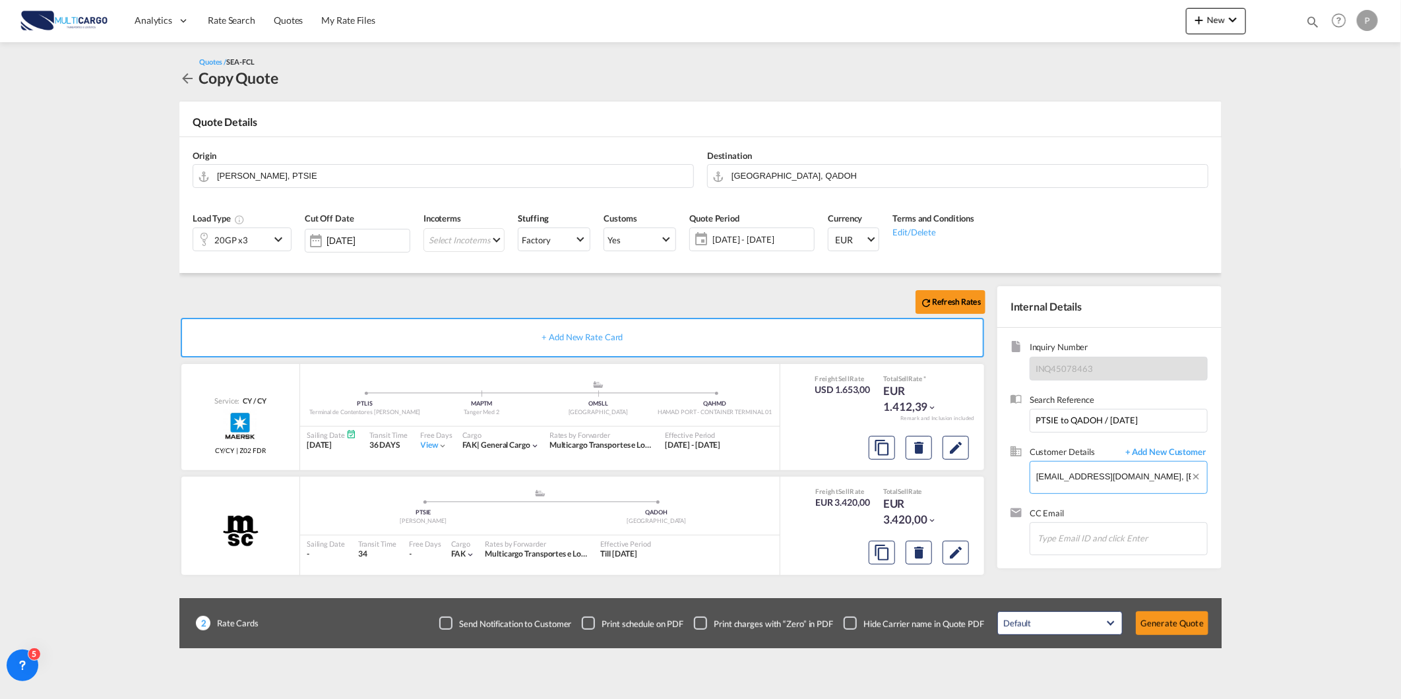
click at [1106, 479] on input "pricing@qbh.qa, pricing@qbh.qa pricing@qbh.qa, pricing@qbh.qa" at bounding box center [1121, 477] width 171 height 30
click at [1158, 605] on div "Default All in Leg Totals Default Generate Quote" at bounding box center [1103, 623] width 224 height 37
click at [1158, 625] on button "Generate Quote" at bounding box center [1172, 624] width 73 height 24
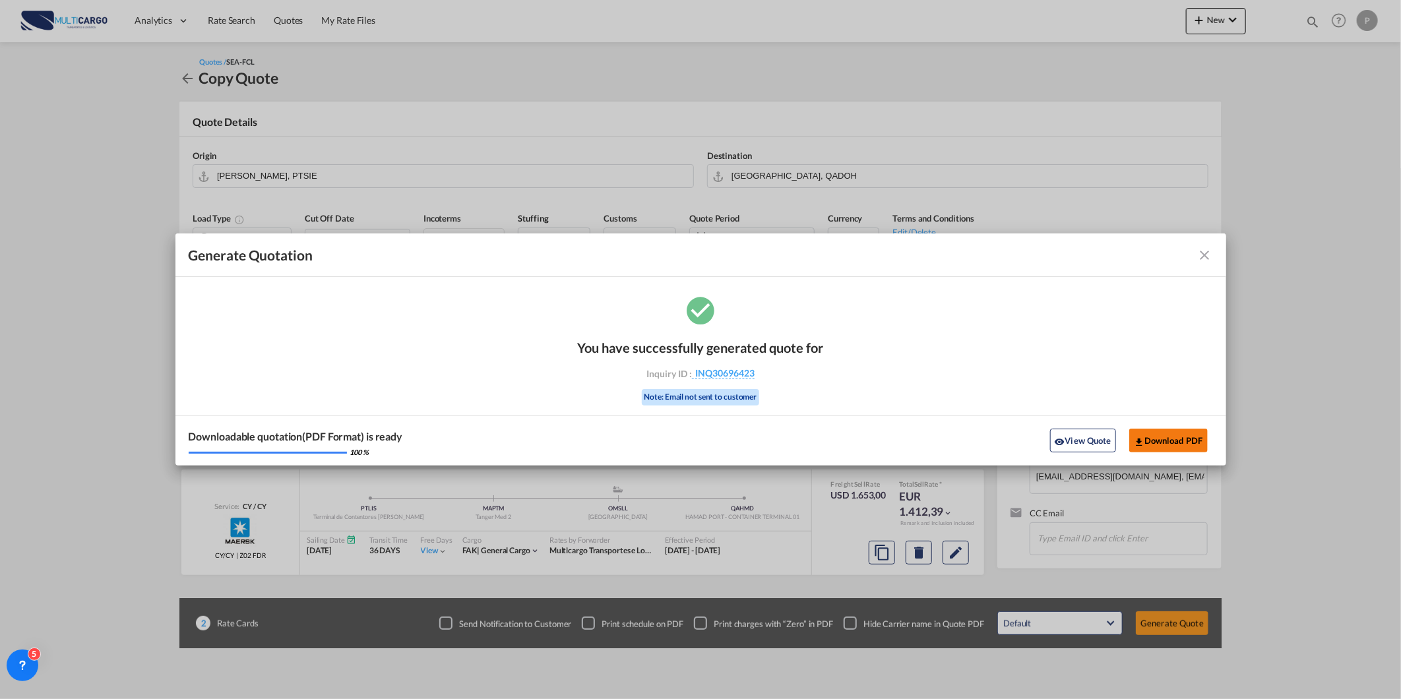
click at [1152, 439] on button "Download PDF" at bounding box center [1168, 441] width 79 height 24
click at [1205, 252] on md-icon "icon-close fg-AAA8AD cursor m-0" at bounding box center [1205, 255] width 16 height 16
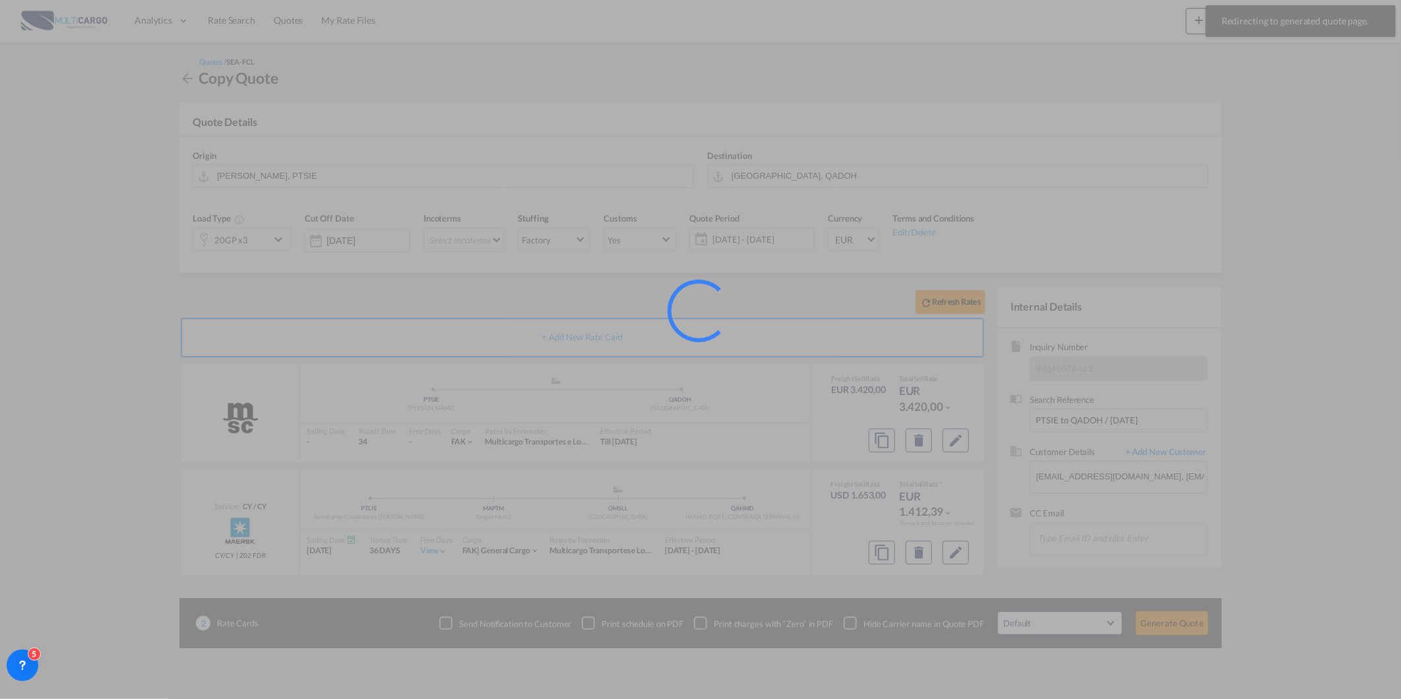
click at [1193, 20] on div at bounding box center [700, 349] width 1401 height 699
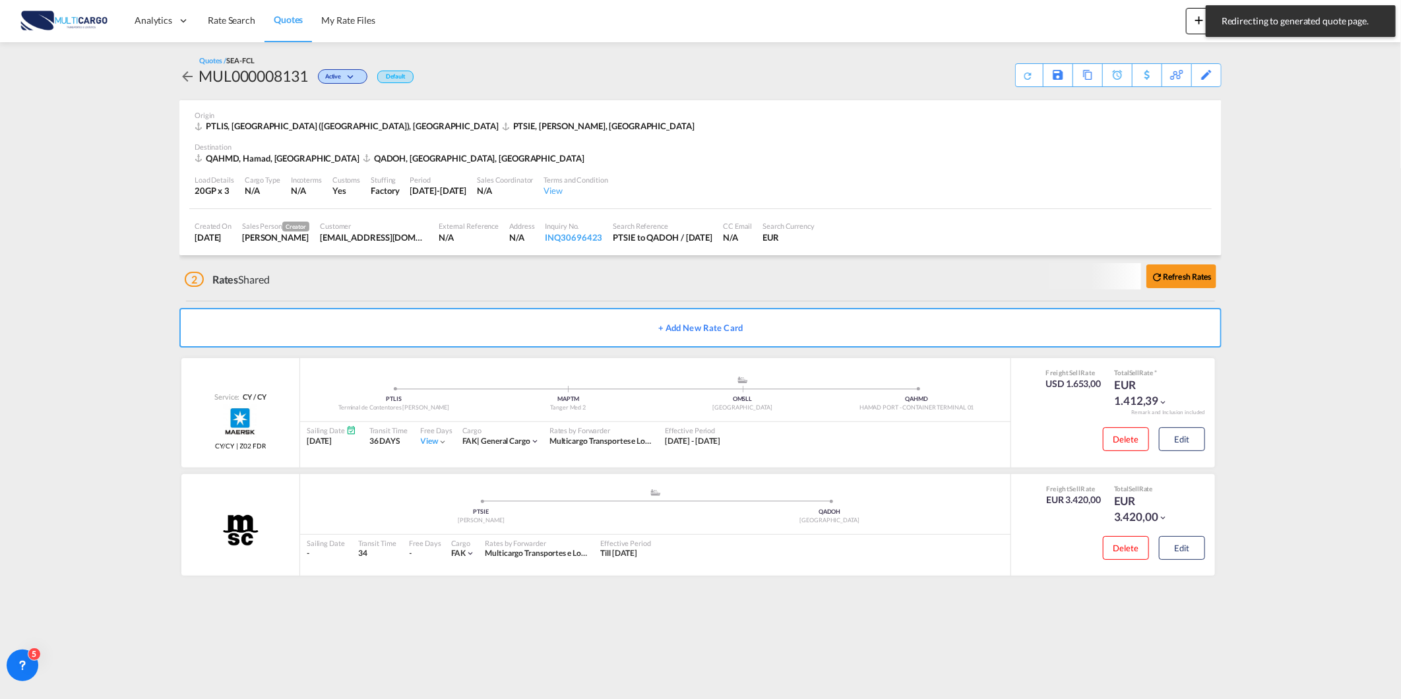
click at [1193, 20] on md-icon "icon-plus 400-fg" at bounding box center [1199, 20] width 16 height 16
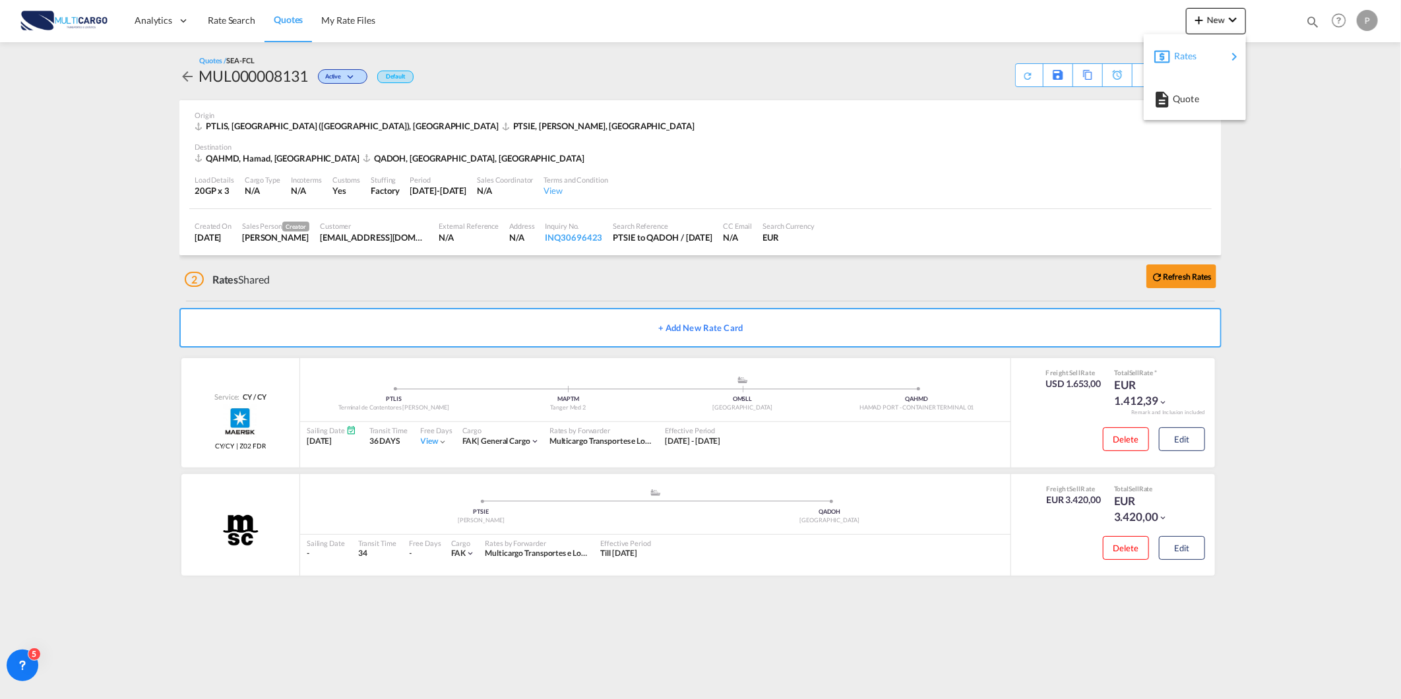
click at [1222, 61] on div "Rates" at bounding box center [1200, 56] width 53 height 33
click at [1278, 58] on span "Ratecard" at bounding box center [1270, 56] width 15 height 26
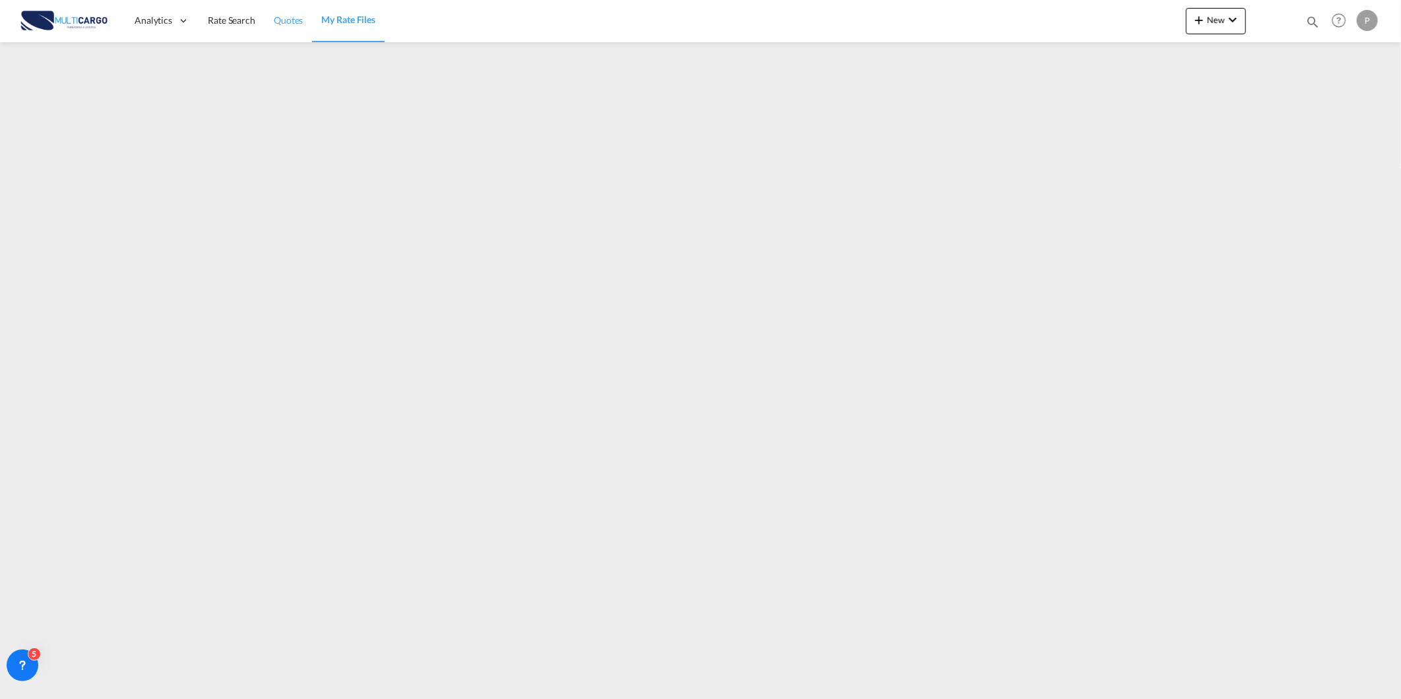
click at [276, 29] on link "Quotes" at bounding box center [288, 20] width 47 height 43
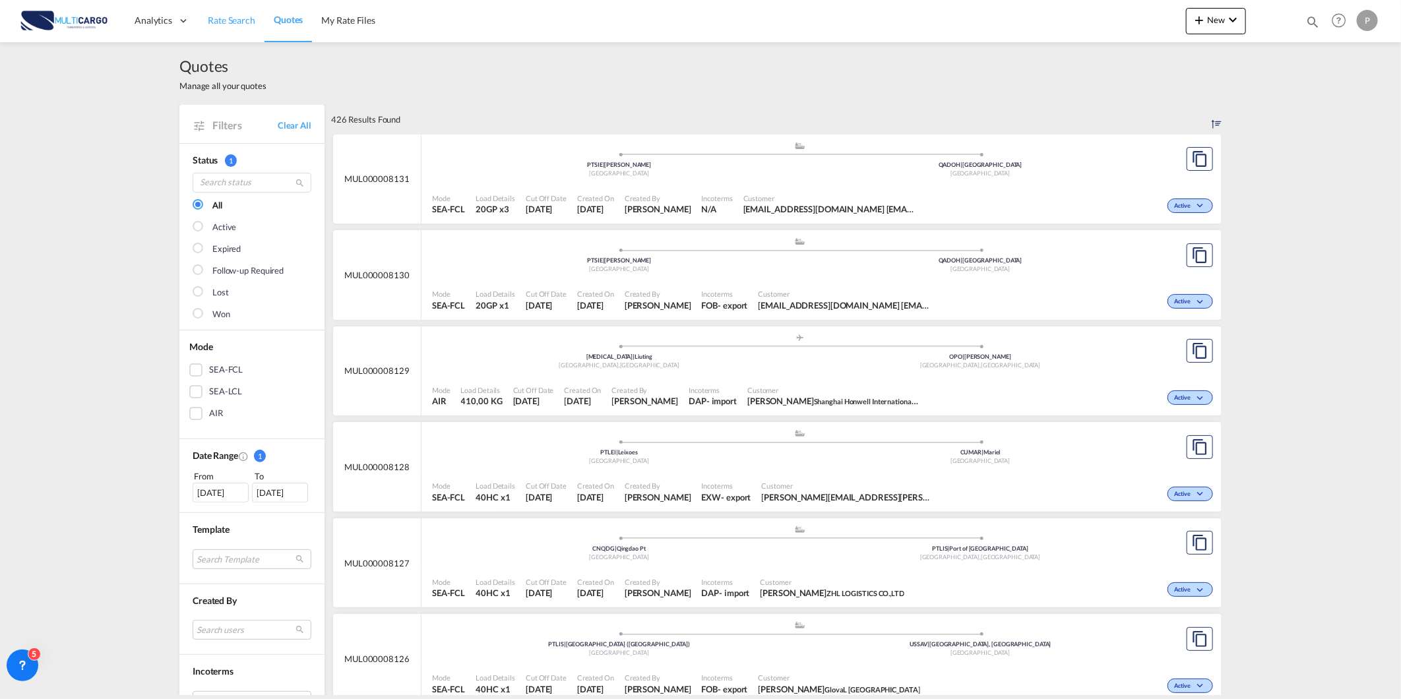
click at [208, 18] on span "Rate Search" at bounding box center [231, 20] width 47 height 11
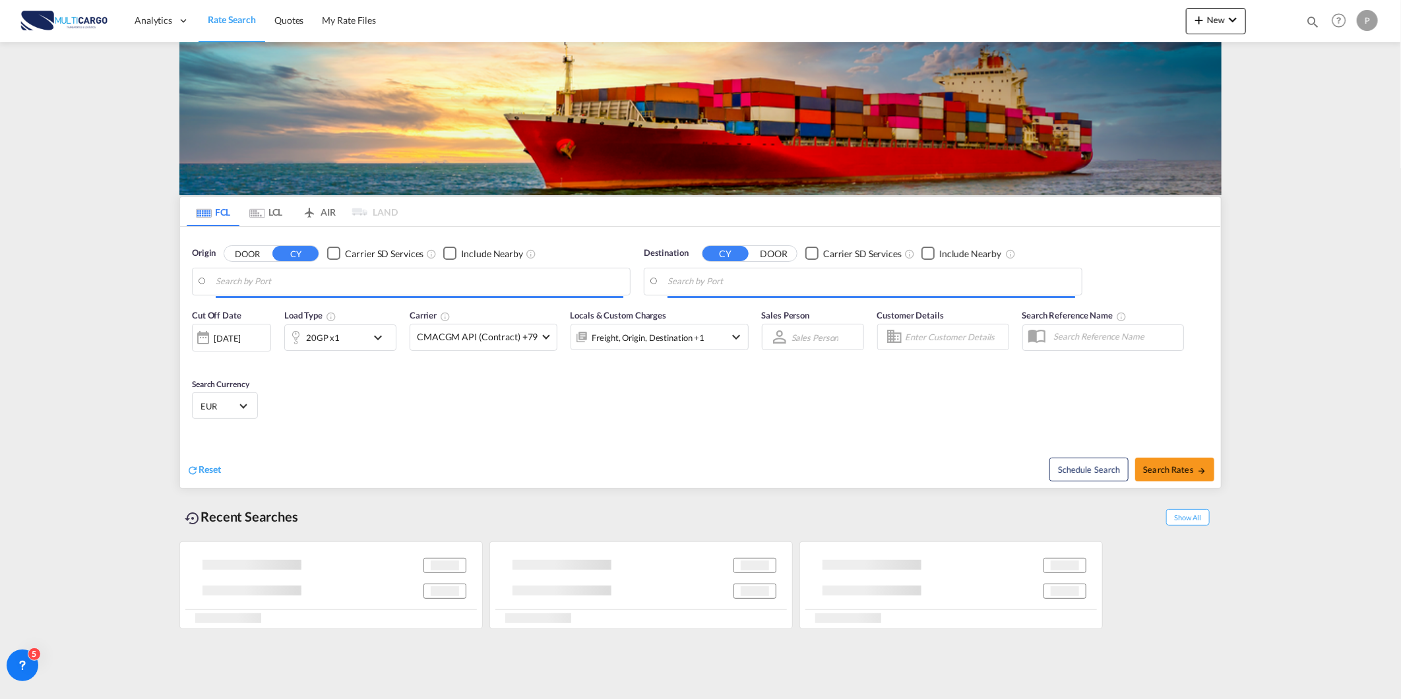
type input "Sines, PTSIE"
type input "Doha, QADOH"
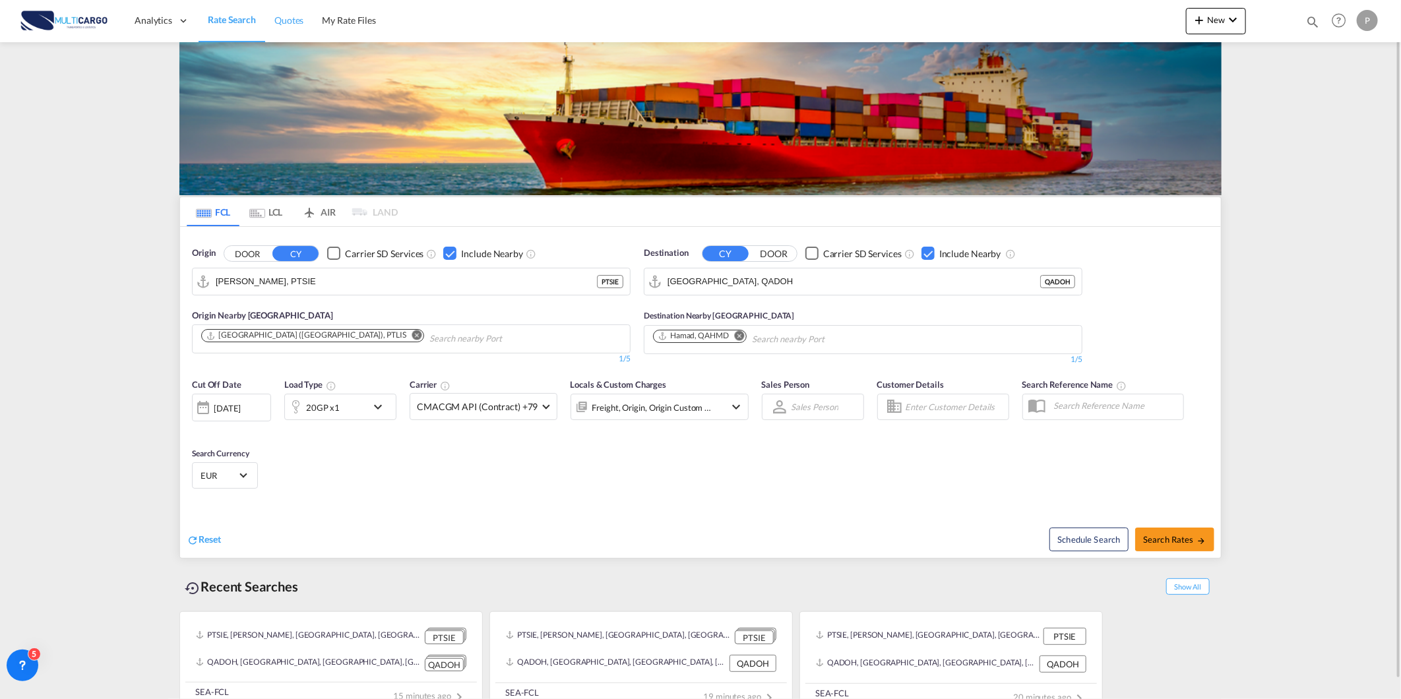
click at [294, 27] on link "Quotes" at bounding box center [288, 20] width 47 height 43
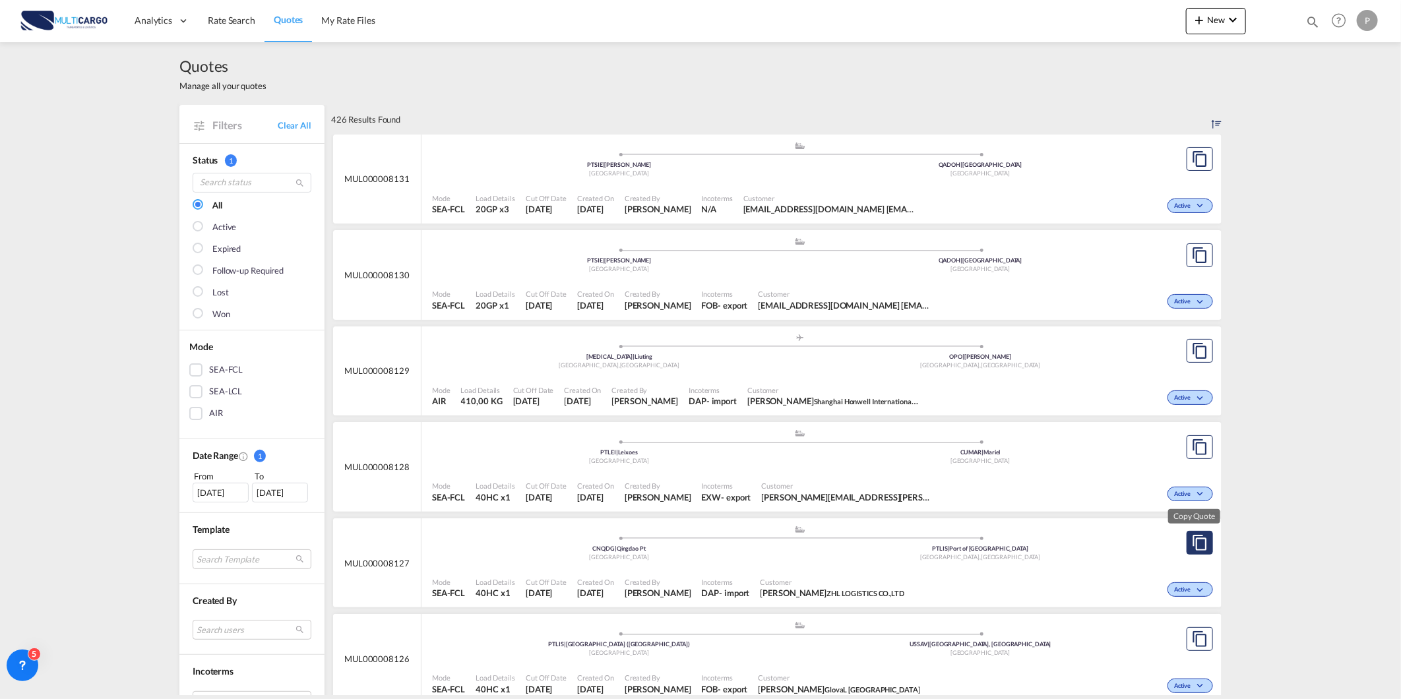
click at [1203, 544] on button "Copy Quote" at bounding box center [1200, 543] width 26 height 24
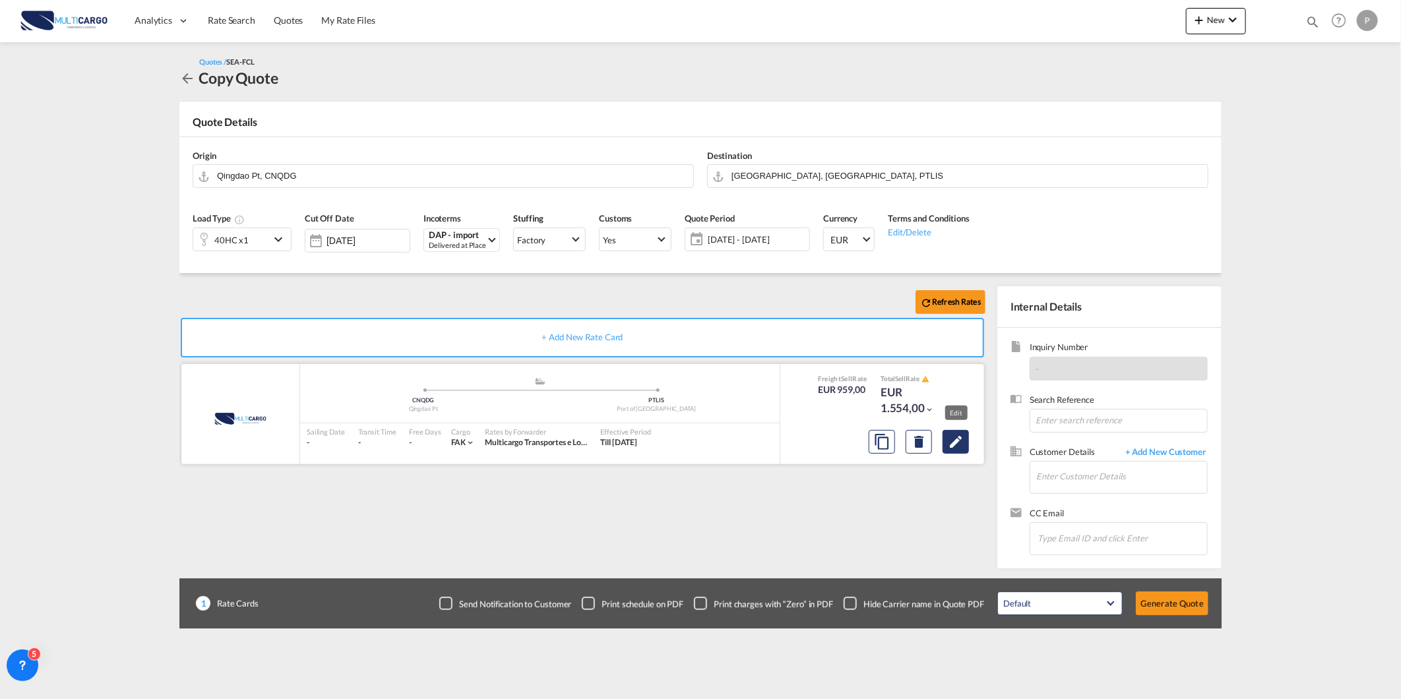
click at [946, 435] on button "Edit" at bounding box center [956, 442] width 26 height 24
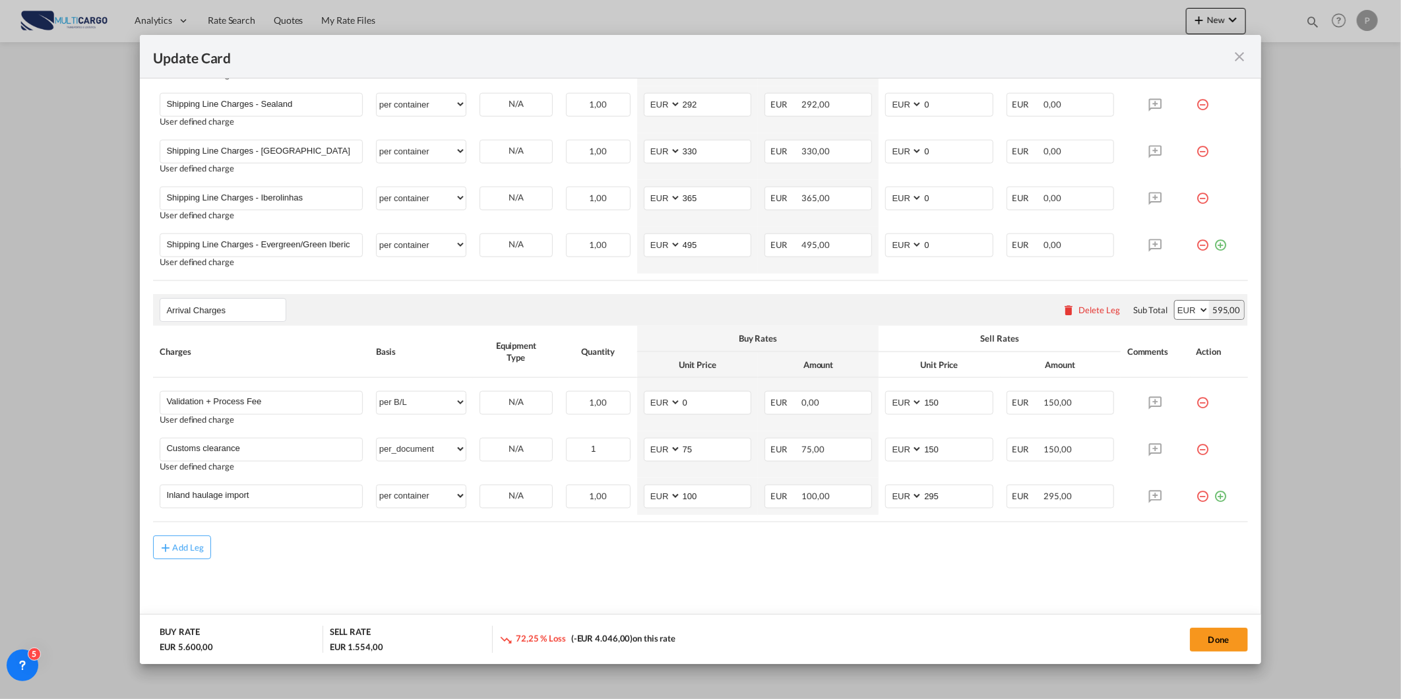
scroll to position [953, 0]
click at [1240, 61] on md-icon "icon-close fg-AAA8AD m-0 pointer" at bounding box center [1240, 57] width 16 height 16
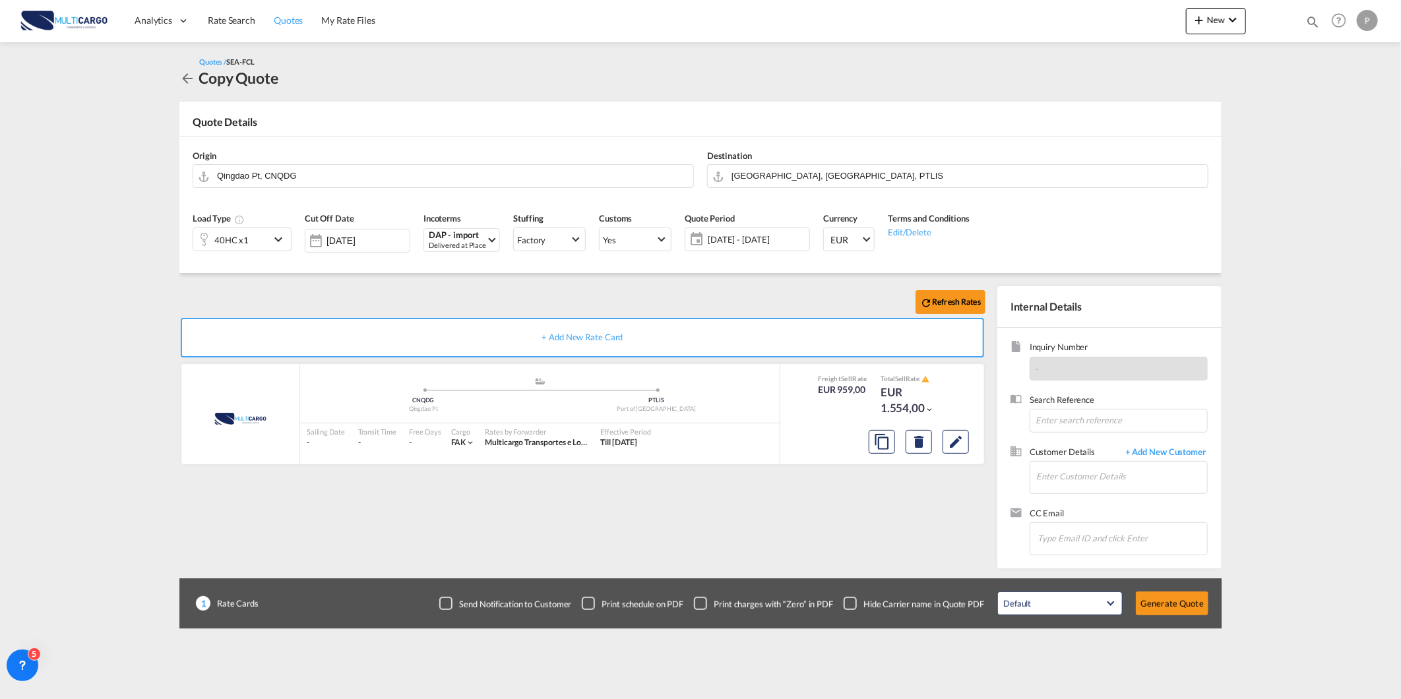
click at [281, 23] on span "Quotes" at bounding box center [288, 20] width 29 height 11
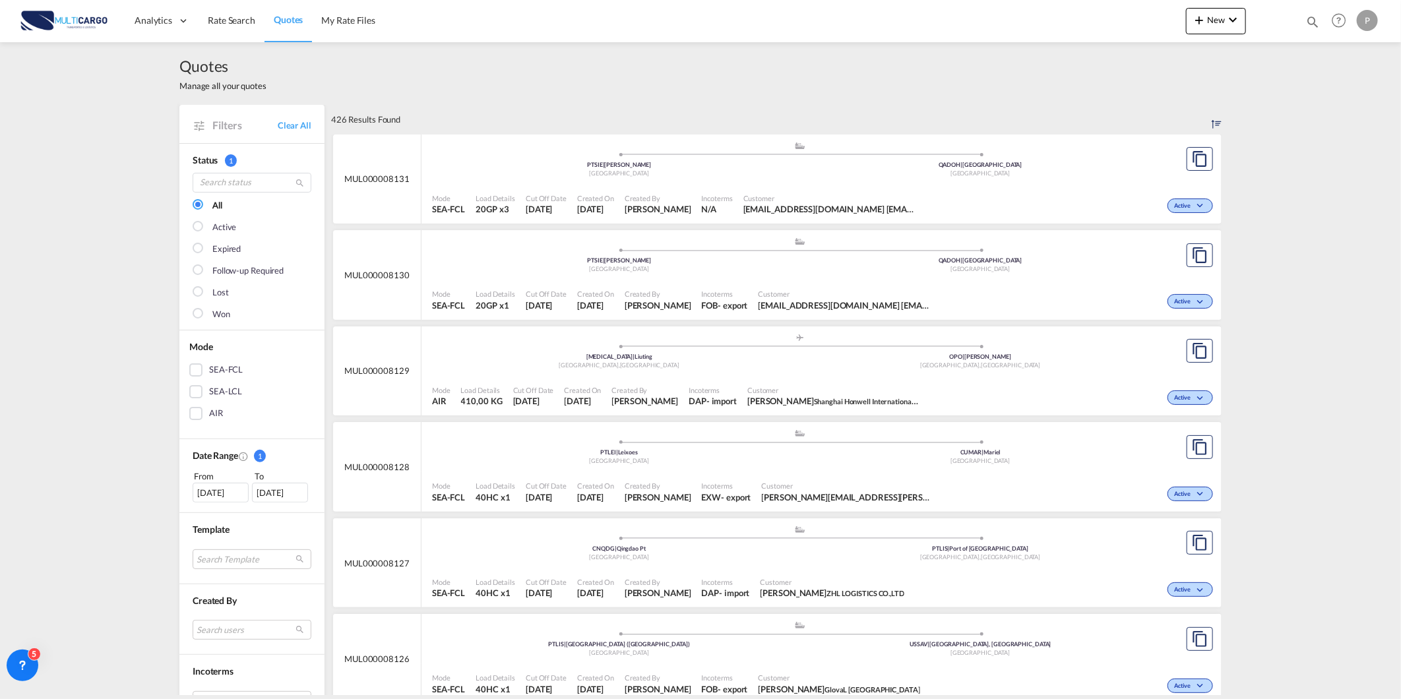
click at [1312, 30] on div at bounding box center [1313, 25] width 15 height 20
click at [1125, 30] on select "Quotes" at bounding box center [1102, 22] width 63 height 24
select select "Quotes"
click at [1071, 10] on select "Quotes" at bounding box center [1102, 22] width 63 height 24
click at [1168, 28] on input at bounding box center [1213, 21] width 164 height 23
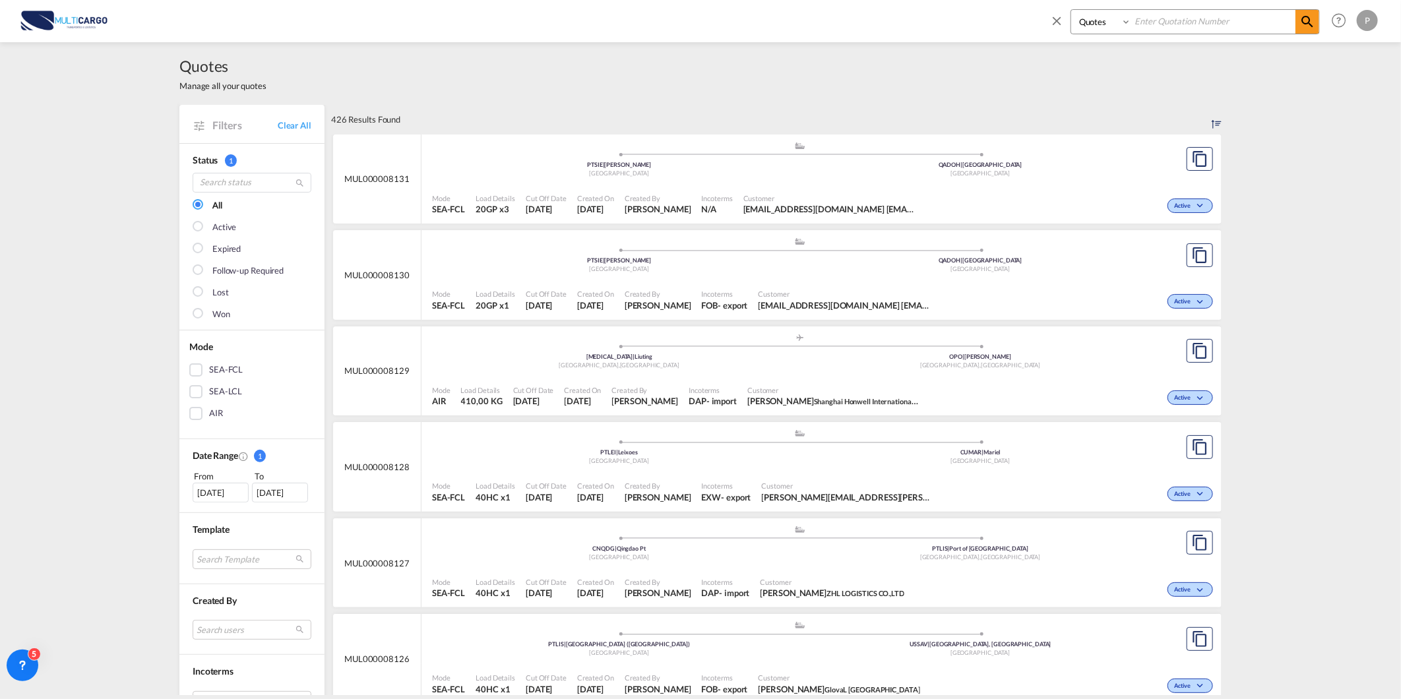
click at [1170, 21] on input at bounding box center [1213, 21] width 164 height 23
type input "8106"
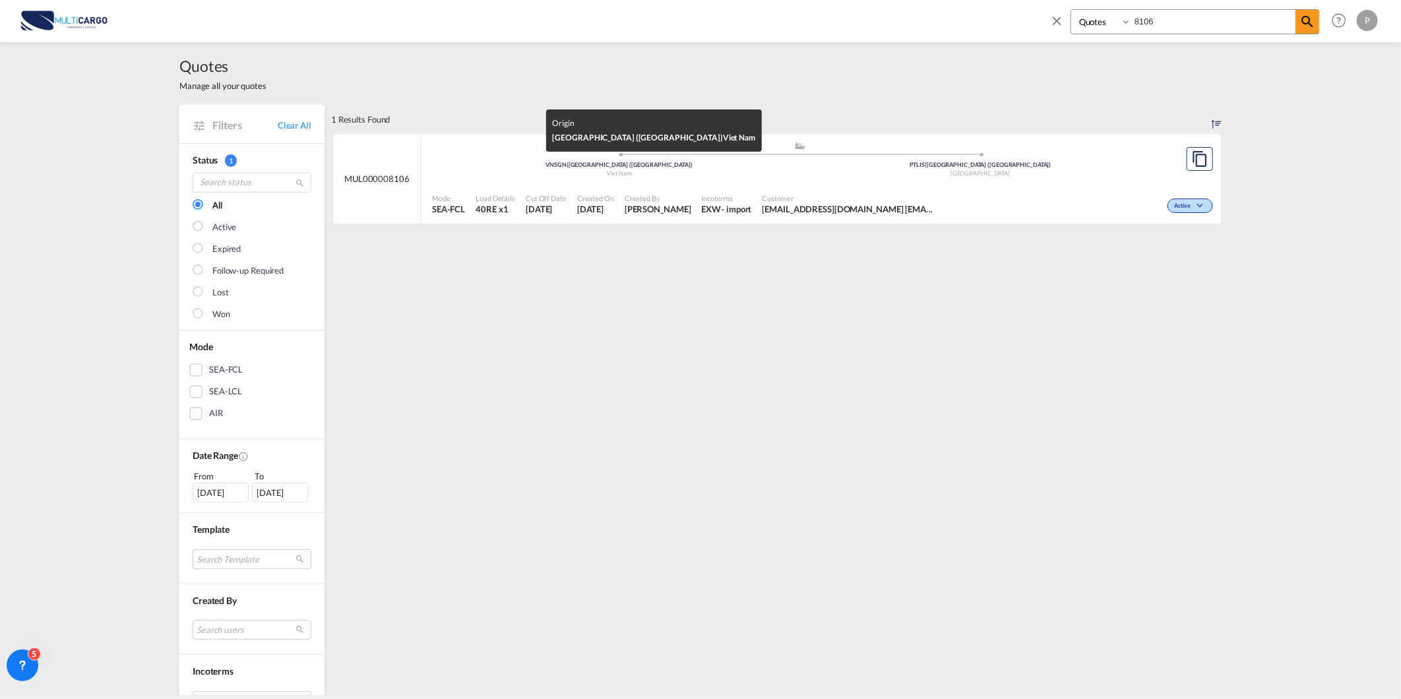
click at [656, 162] on span "VNSGN | Ho Chi Minh City (Saigon)" at bounding box center [619, 164] width 147 height 7
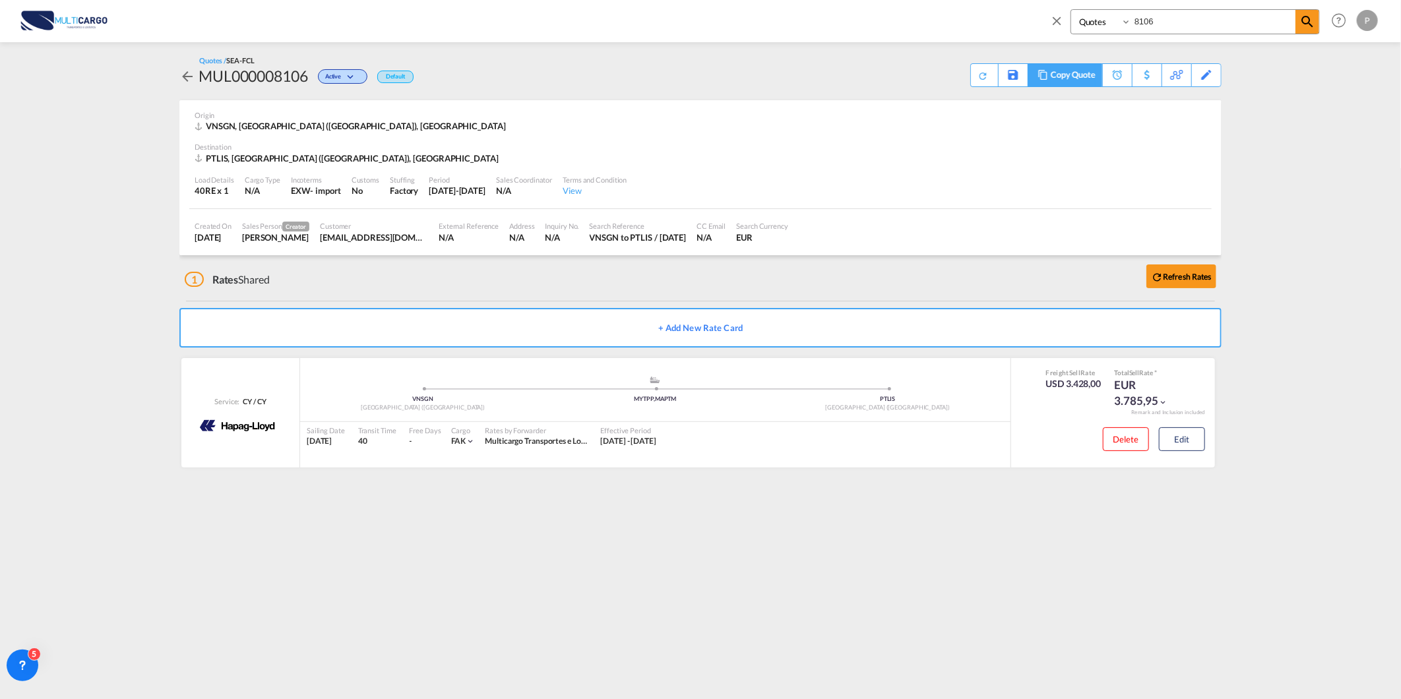
click at [1083, 75] on div "Copy Quote" at bounding box center [1073, 75] width 45 height 22
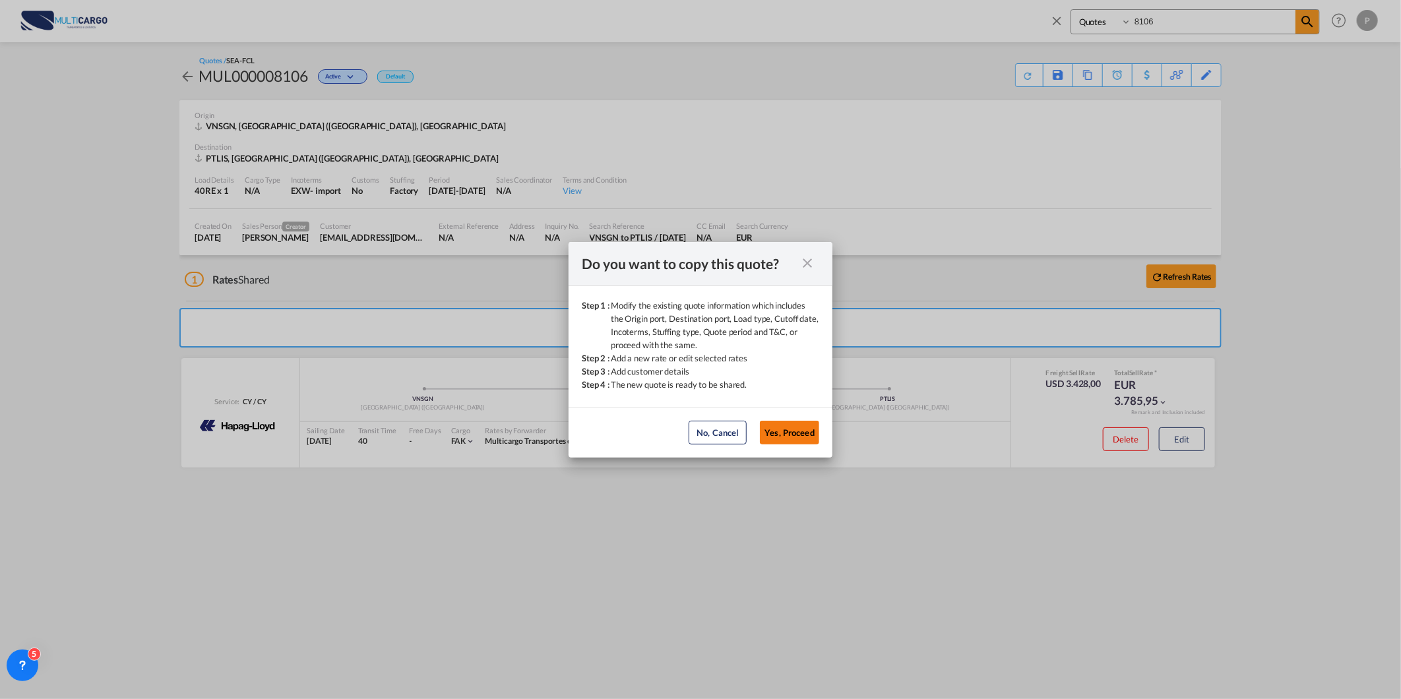
click at [807, 431] on button "Yes, Proceed" at bounding box center [789, 433] width 59 height 24
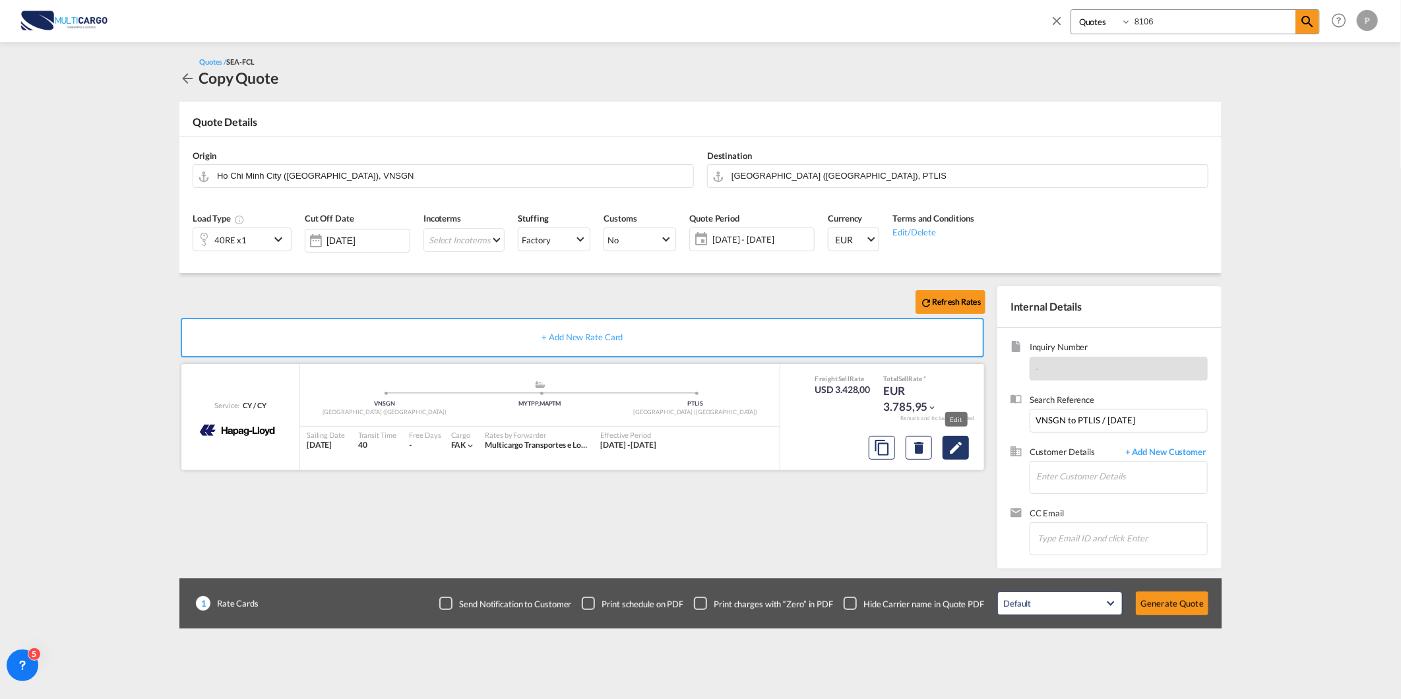
click at [957, 454] on md-icon "Edit" at bounding box center [956, 448] width 16 height 16
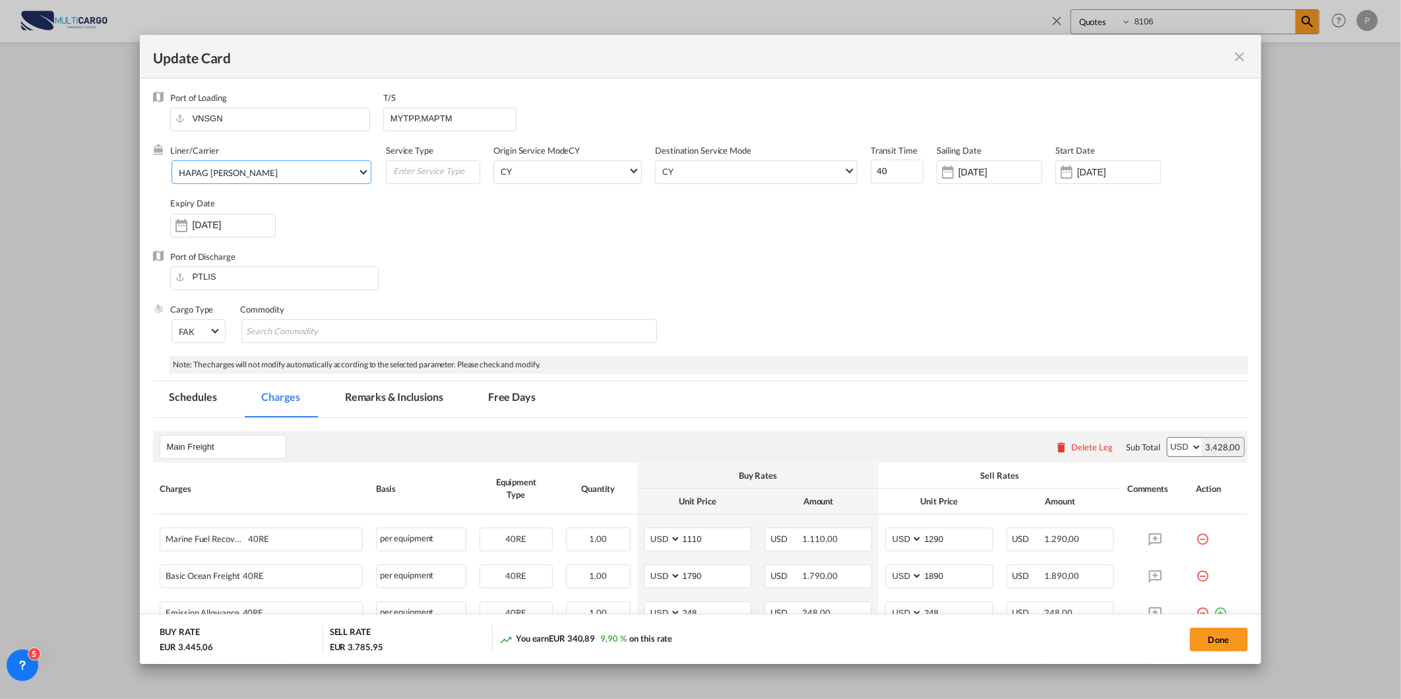
click at [288, 163] on md-select-value "HAPAG [PERSON_NAME]" at bounding box center [273, 171] width 193 height 21
click at [294, 174] on md-option "HAPAG [PERSON_NAME]" at bounding box center [284, 173] width 232 height 32
click at [327, 177] on span "HAPAG [PERSON_NAME]" at bounding box center [268, 172] width 179 height 12
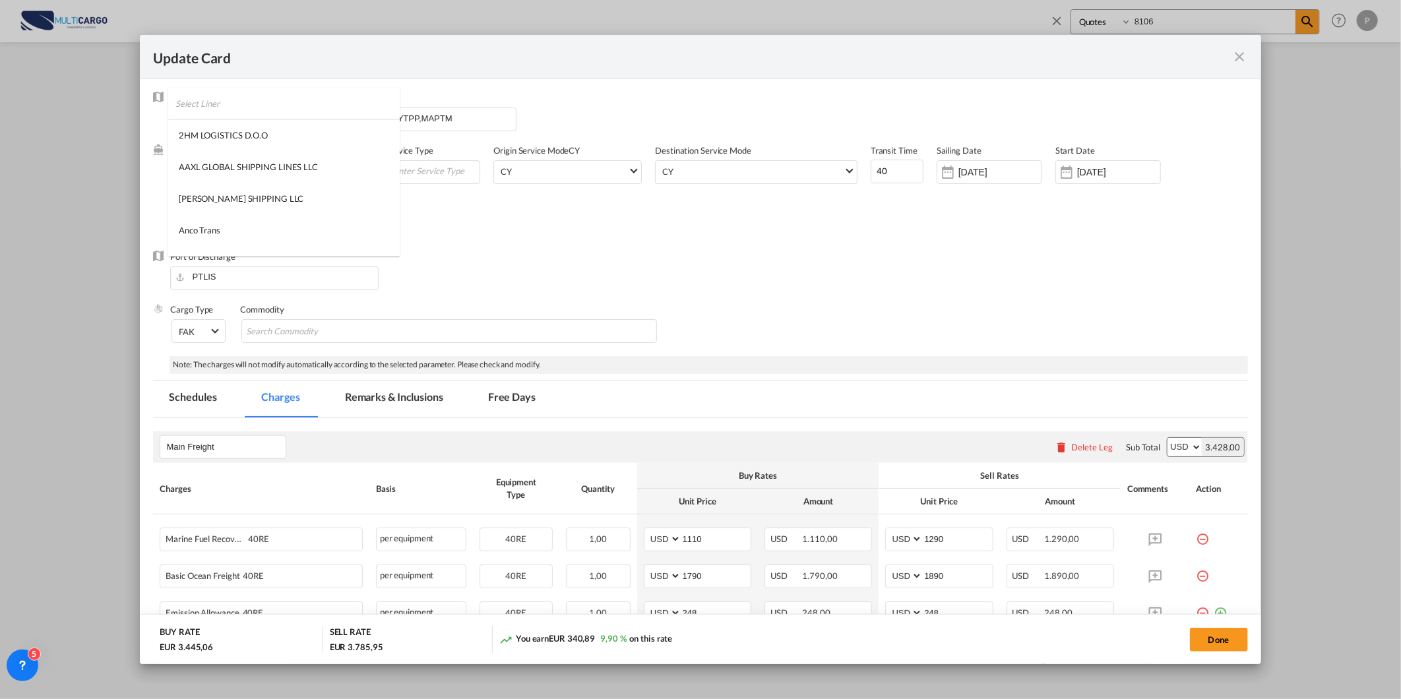
click at [364, 106] on input "search" at bounding box center [287, 104] width 224 height 32
type input "everg"
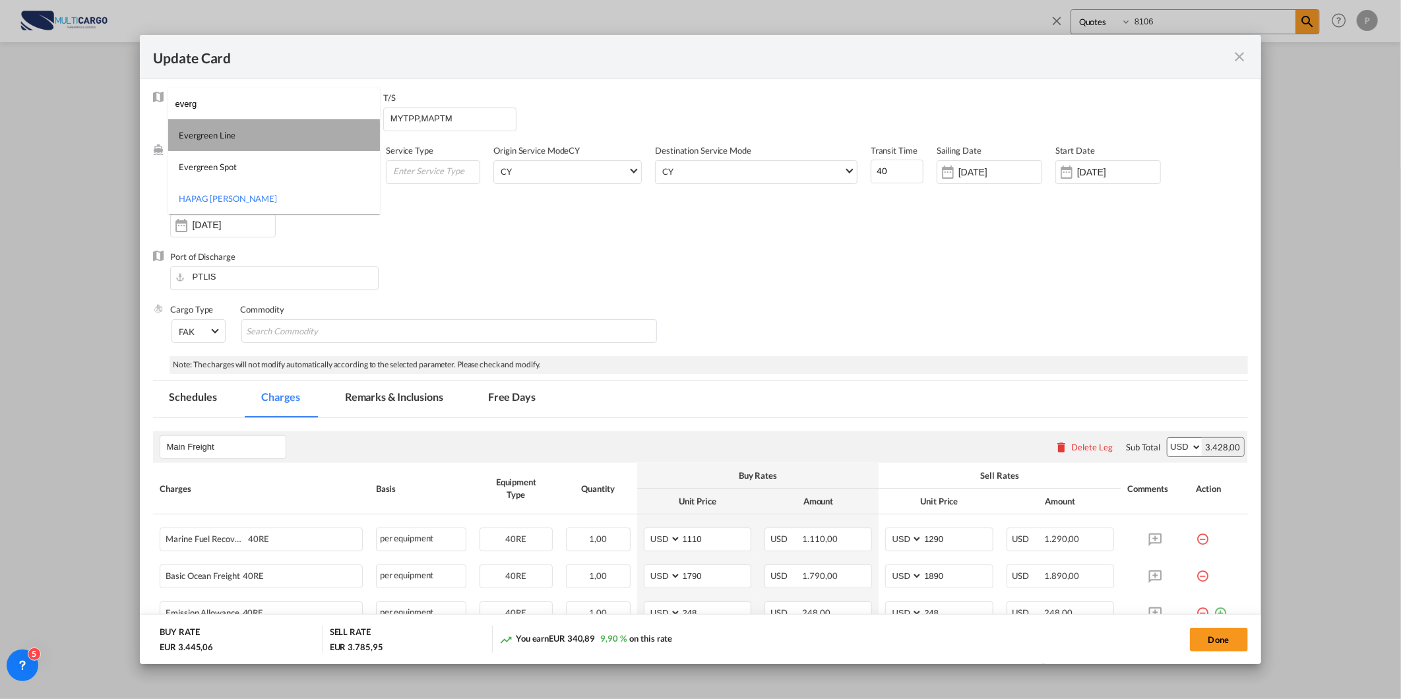
click at [269, 141] on md-option "Evergreen Line" at bounding box center [274, 135] width 212 height 32
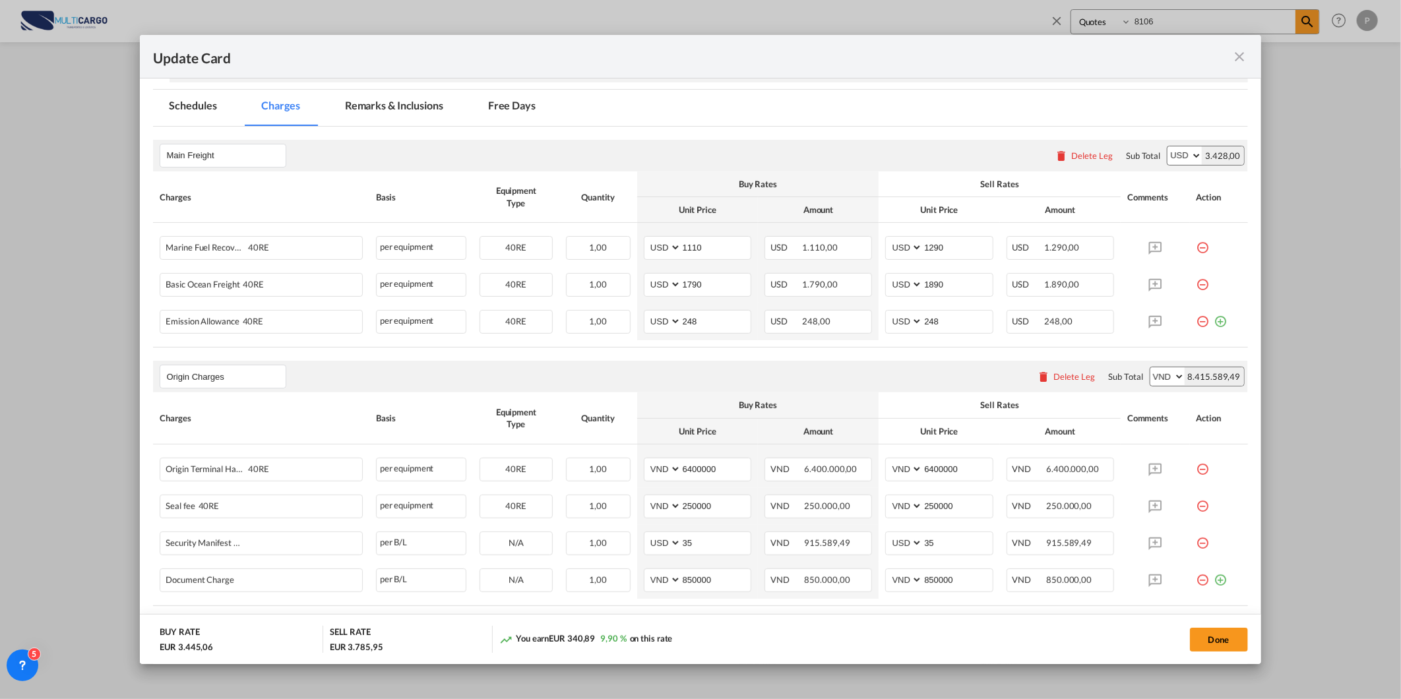
scroll to position [293, 0]
drag, startPoint x: 714, startPoint y: 241, endPoint x: 592, endPoint y: 241, distance: 121.4
click at [592, 241] on tr "Marine Fuel Recovery(MFR) 40RE Please Enter User Defined Charges Cannot Be Publ…" at bounding box center [700, 244] width 1094 height 44
type input "4130"
drag, startPoint x: 960, startPoint y: 251, endPoint x: 861, endPoint y: 253, distance: 99.0
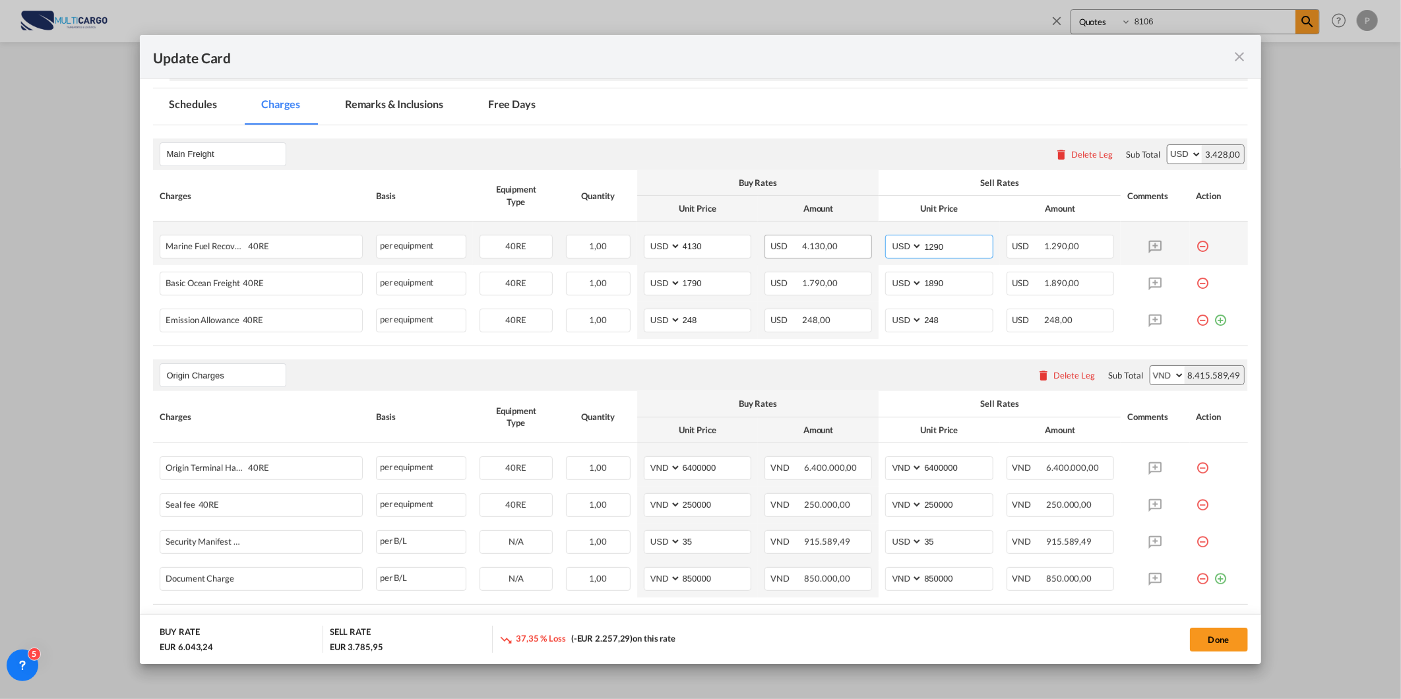
click at [864, 252] on tr "Marine Fuel Recovery(MFR) 40RE Please Enter User Defined Charges Cannot Be Publ…" at bounding box center [700, 244] width 1094 height 44
type input "4430"
drag, startPoint x: 716, startPoint y: 280, endPoint x: 637, endPoint y: 280, distance: 79.2
click at [644, 280] on md-input-container "AED AFN ALL AMD ANG AOA ARS AUD AWG AZN BAM BBD BDT BGN BHD BIF BMD BND BOB BRL…" at bounding box center [698, 284] width 108 height 24
type input "4130"
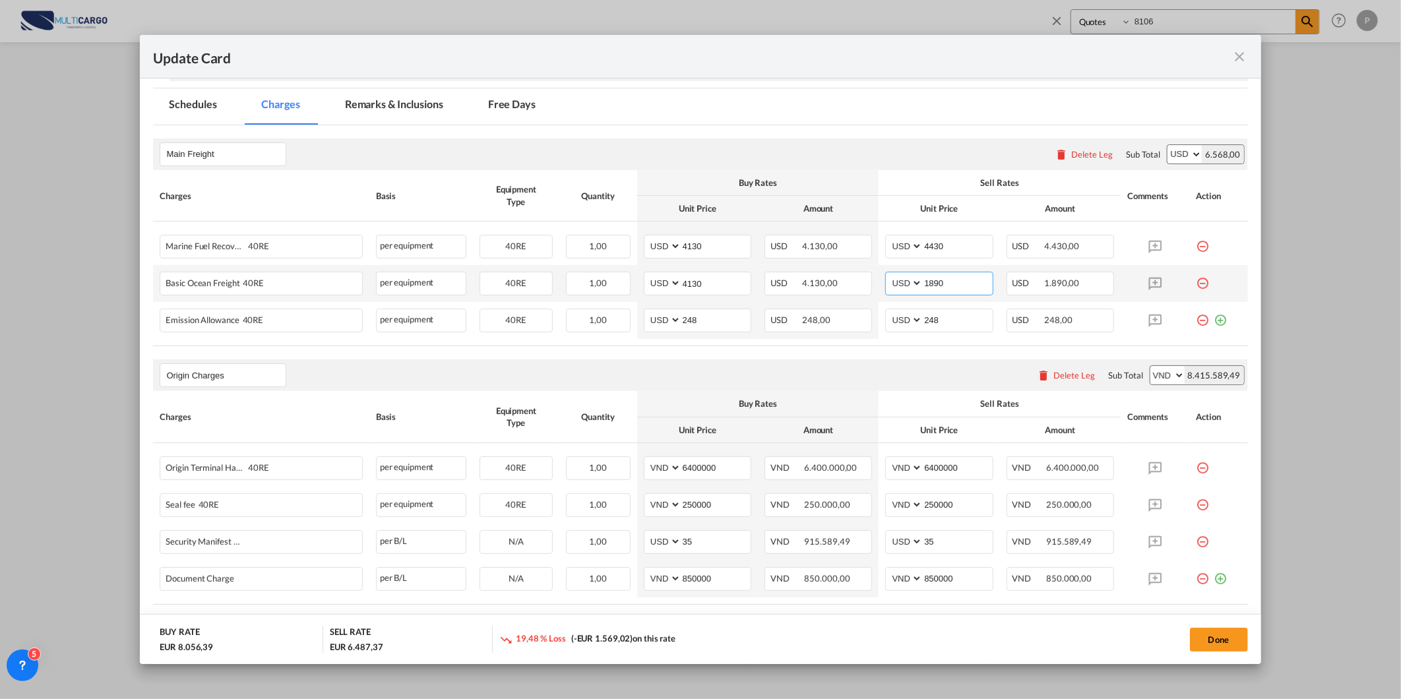
drag, startPoint x: 940, startPoint y: 289, endPoint x: 869, endPoint y: 288, distance: 70.6
click at [869, 288] on tr "Basic Ocean Freight 40RE Please Enter User Defined Charges Cannot Be Published …" at bounding box center [700, 283] width 1094 height 37
type input "4430"
click at [1197, 247] on md-icon "icon-minus-circle-outline red-400-fg" at bounding box center [1203, 241] width 13 height 13
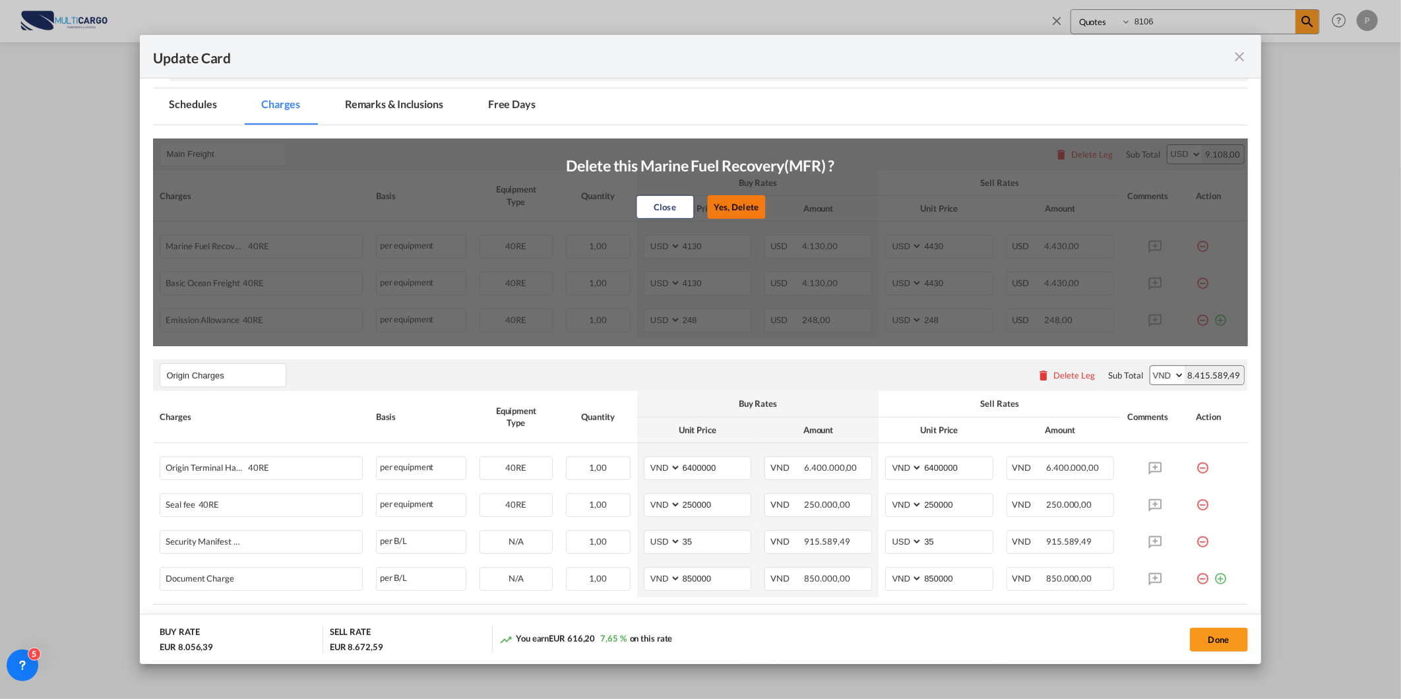
click at [708, 201] on button "Yes, Delete" at bounding box center [736, 207] width 58 height 24
type input "248"
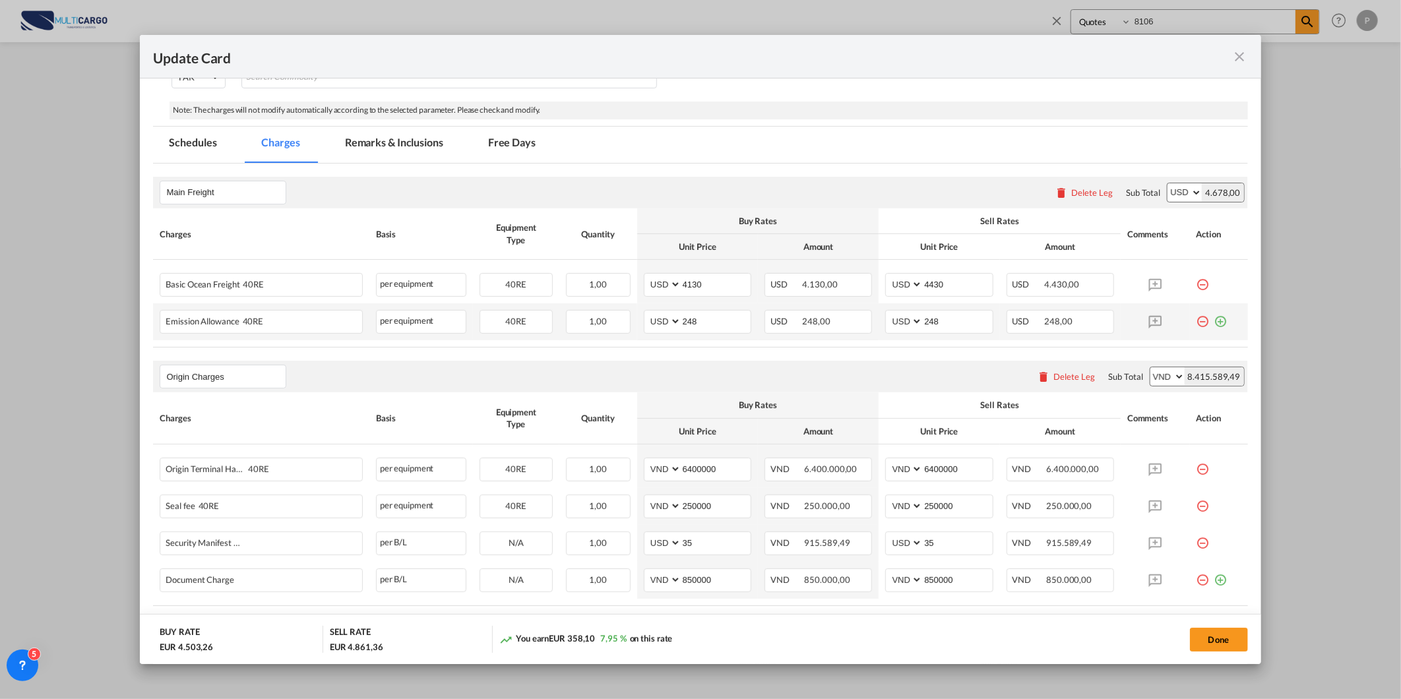
scroll to position [220, 0]
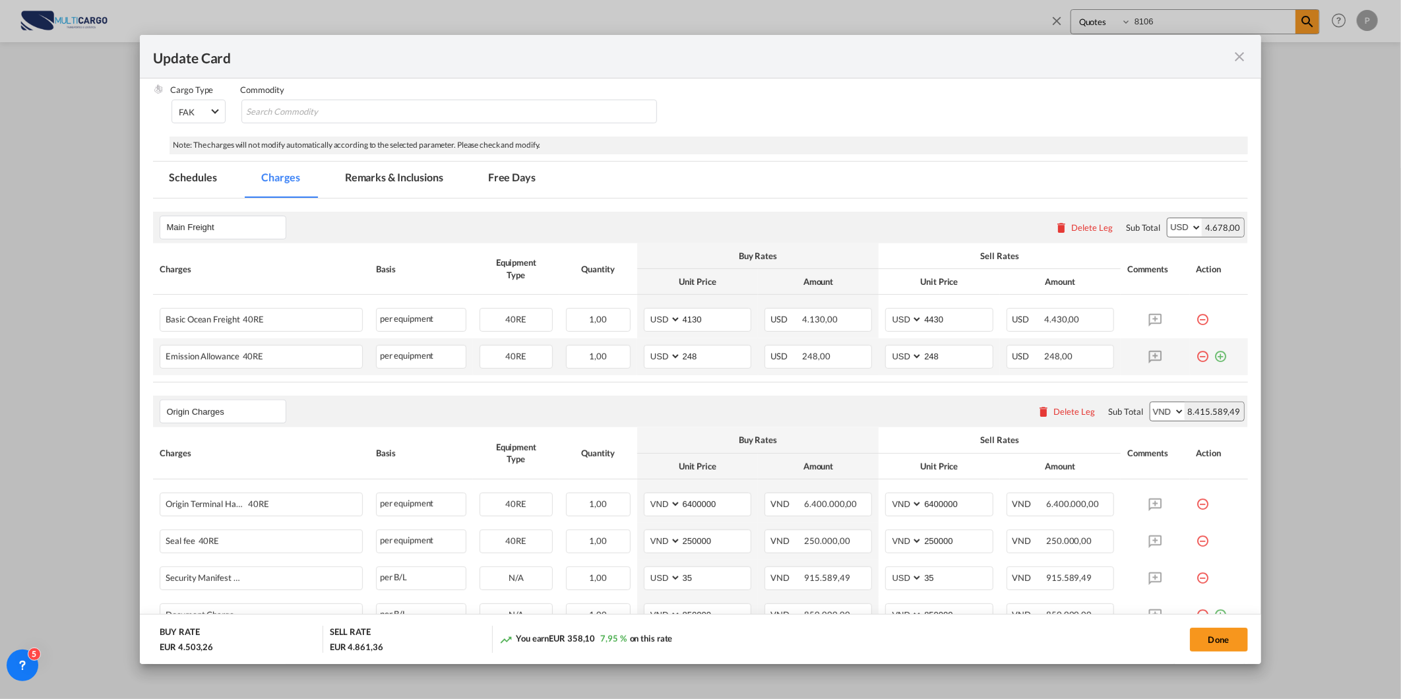
click at [1197, 358] on md-icon "icon-minus-circle-outline red-400-fg" at bounding box center [1203, 351] width 13 height 13
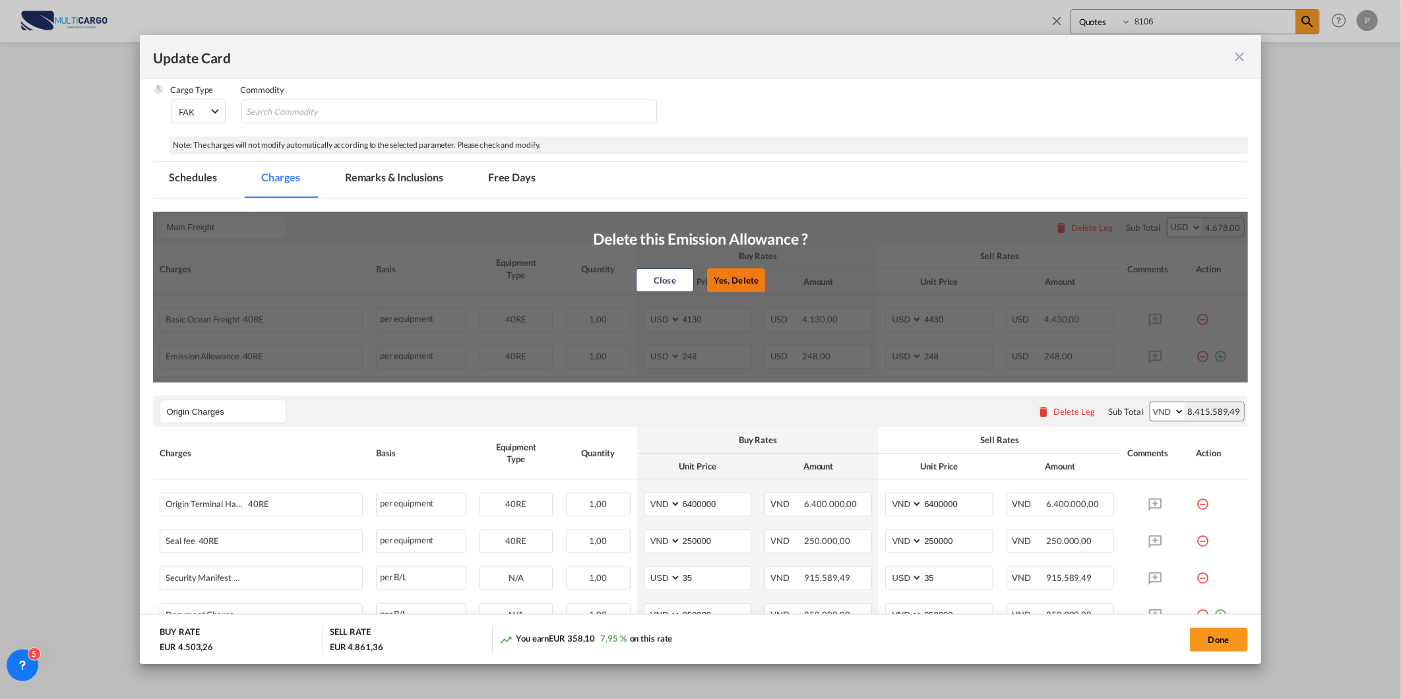
click at [743, 278] on button "Yes, Delete" at bounding box center [736, 281] width 58 height 24
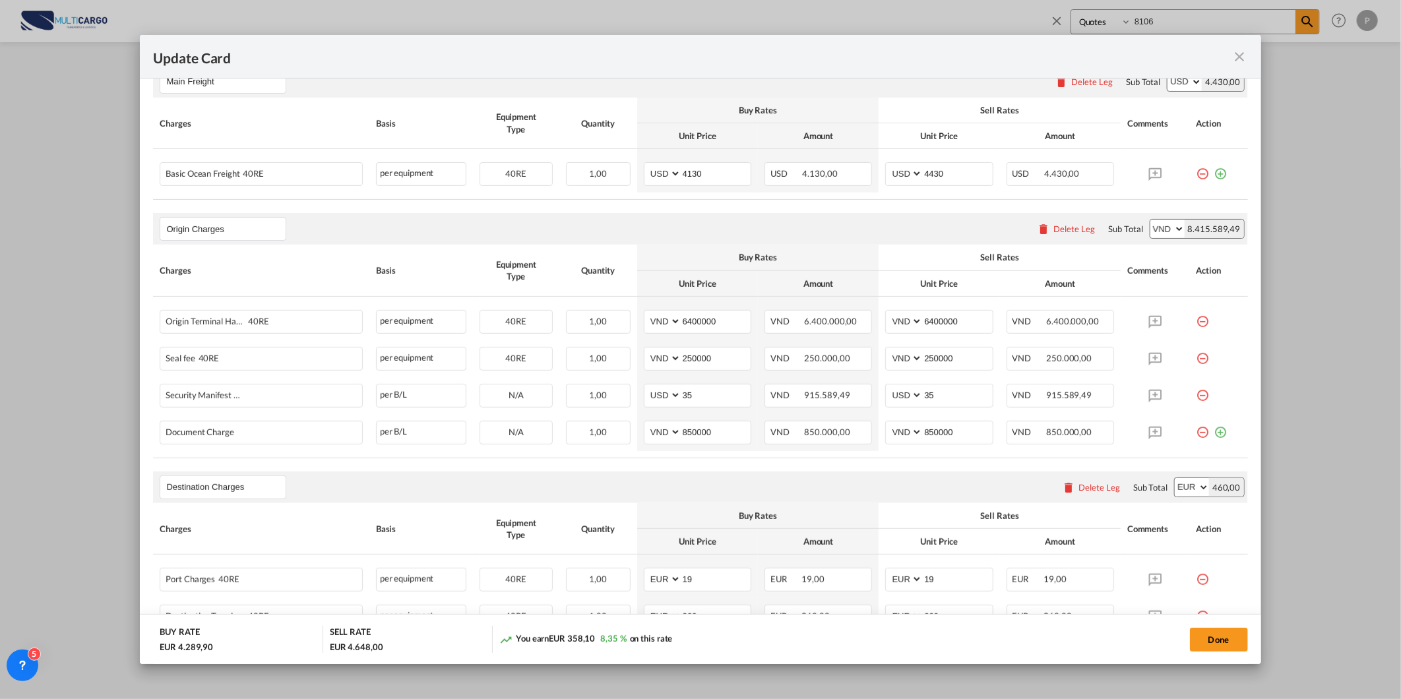
scroll to position [366, 0]
click at [0, 610] on div "Update Card Port of Loading VNSGN T/S MYTPP,MAPTM Liner/Carrier Evergreen Line …" at bounding box center [700, 349] width 1401 height 699
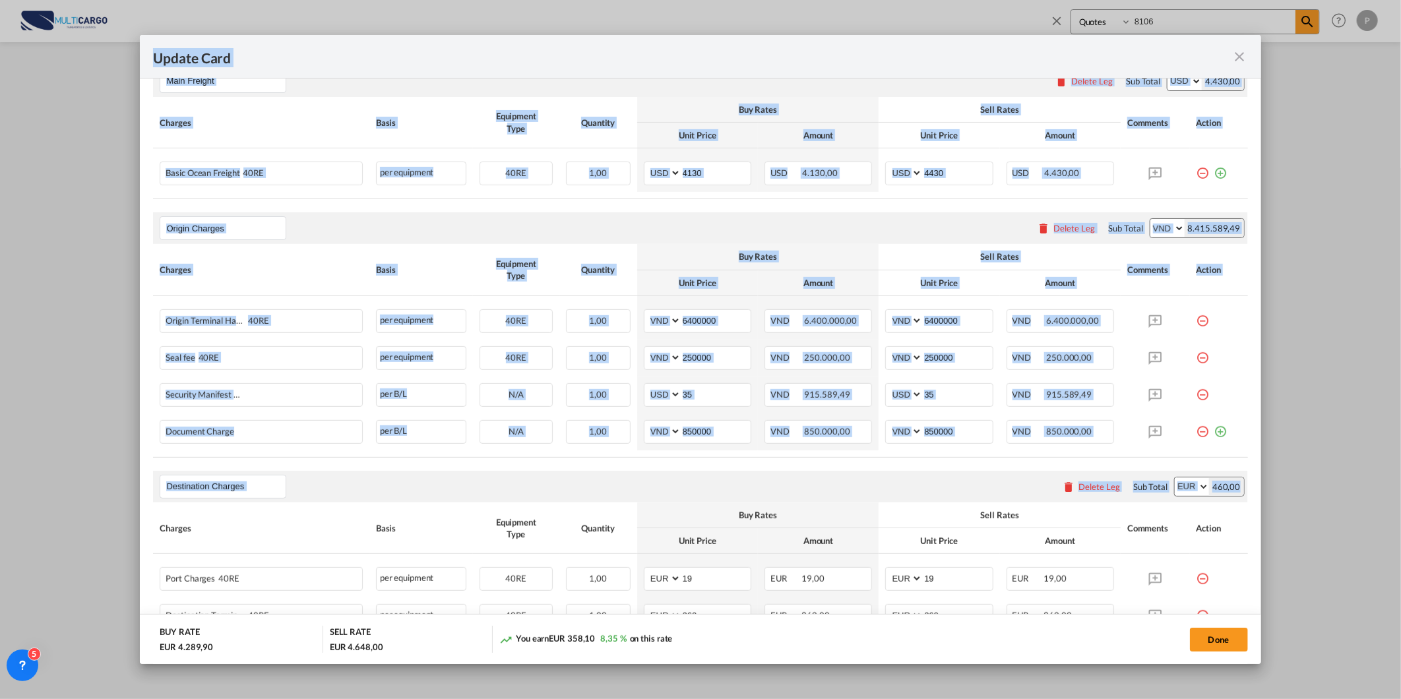
drag, startPoint x: 0, startPoint y: 610, endPoint x: -8, endPoint y: 434, distance: 176.3
click at [0, 434] on html "Analytics Reports Dashboard Rate Search Quotes My Rate Files Quotes 8106" at bounding box center [700, 349] width 1401 height 699
click at [256, 294] on th "Charges" at bounding box center [261, 269] width 216 height 51
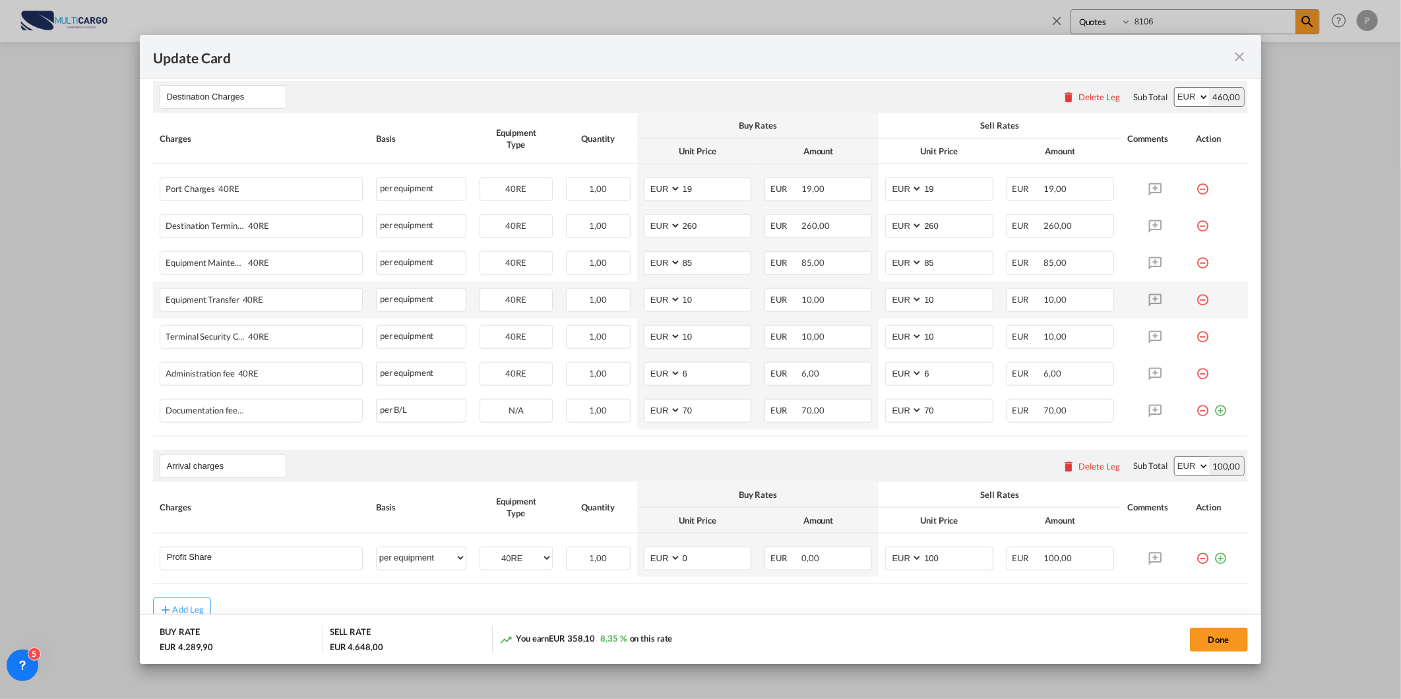
scroll to position [733, 0]
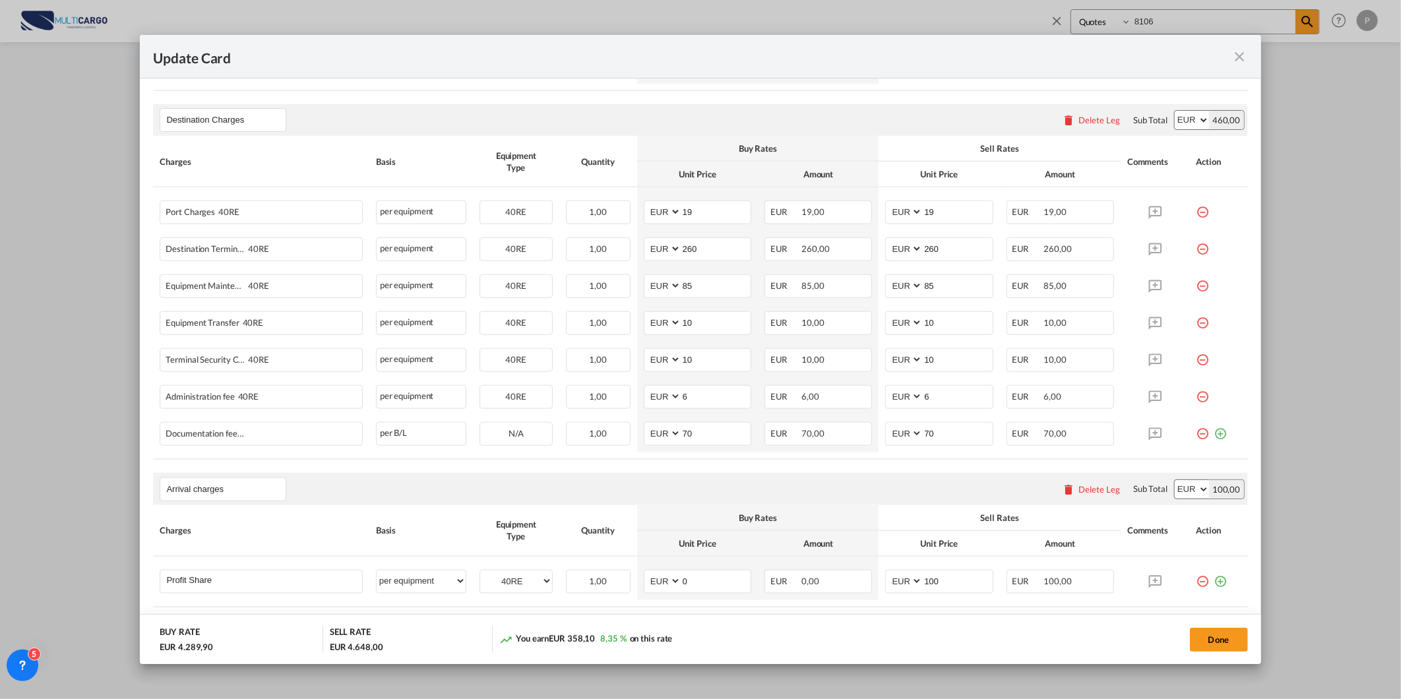
click at [1197, 211] on md-icon "icon-minus-circle-outline red-400-fg" at bounding box center [1203, 207] width 13 height 13
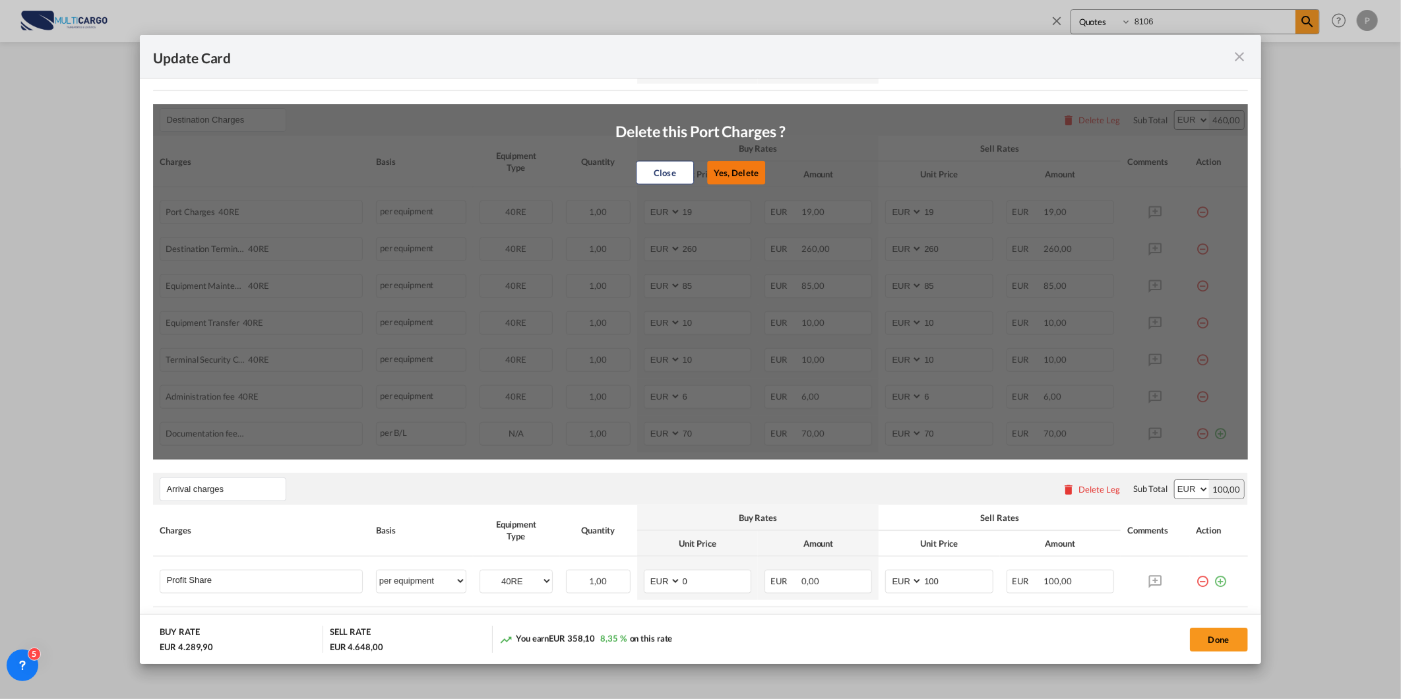
click at [747, 168] on button "Yes, Delete" at bounding box center [736, 173] width 58 height 24
type input "260"
type input "85"
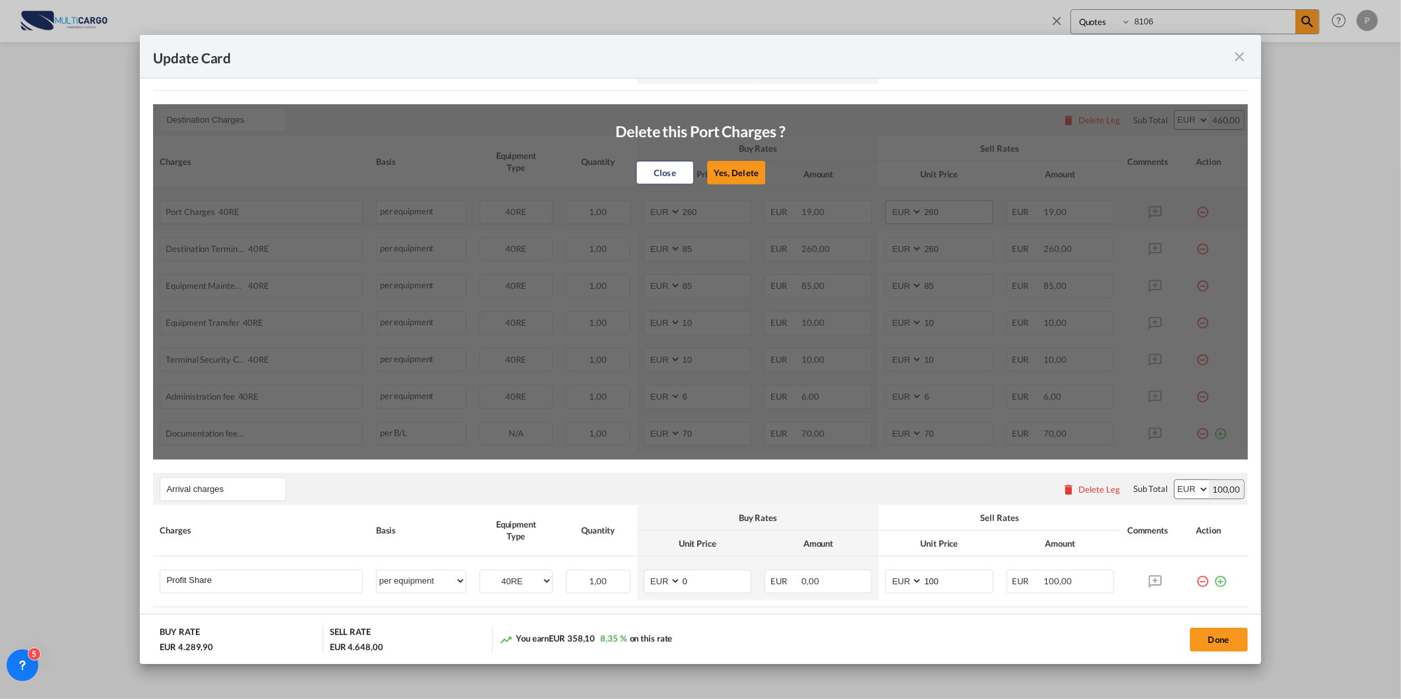
type input "10"
type input "6"
type input "70"
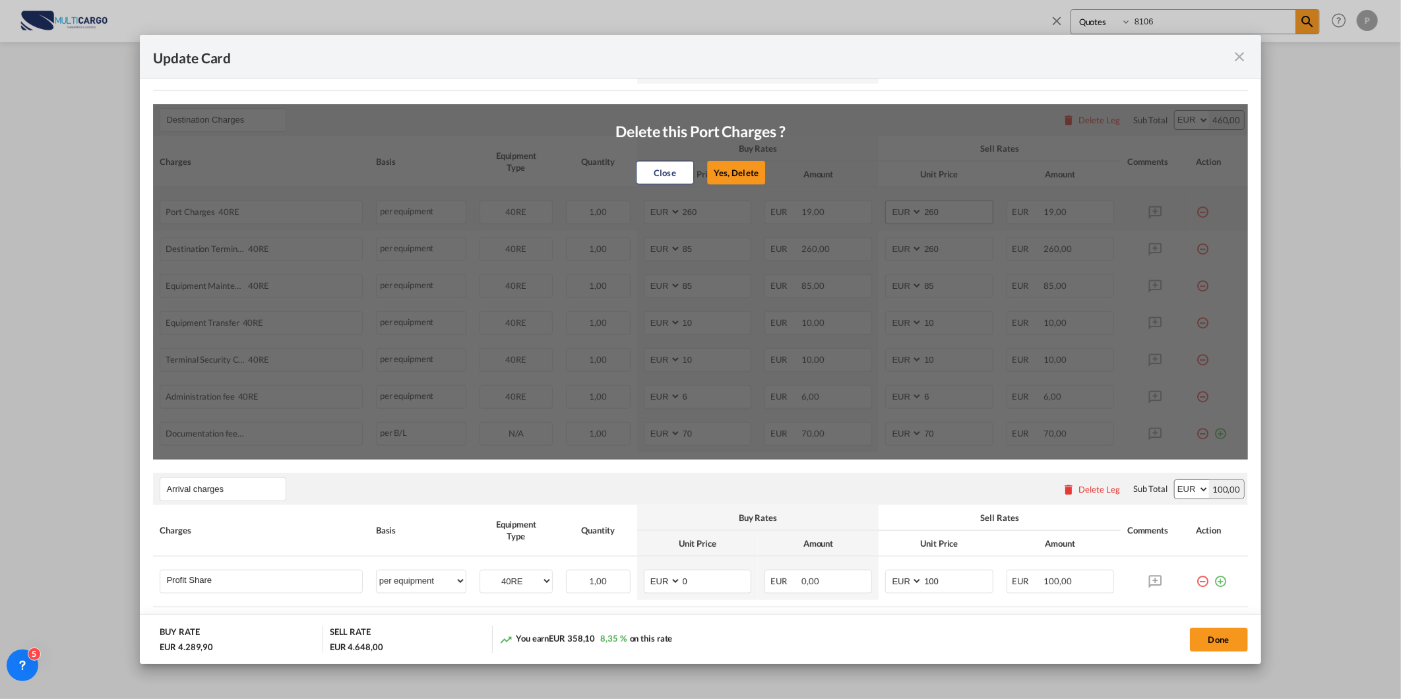
type input "70"
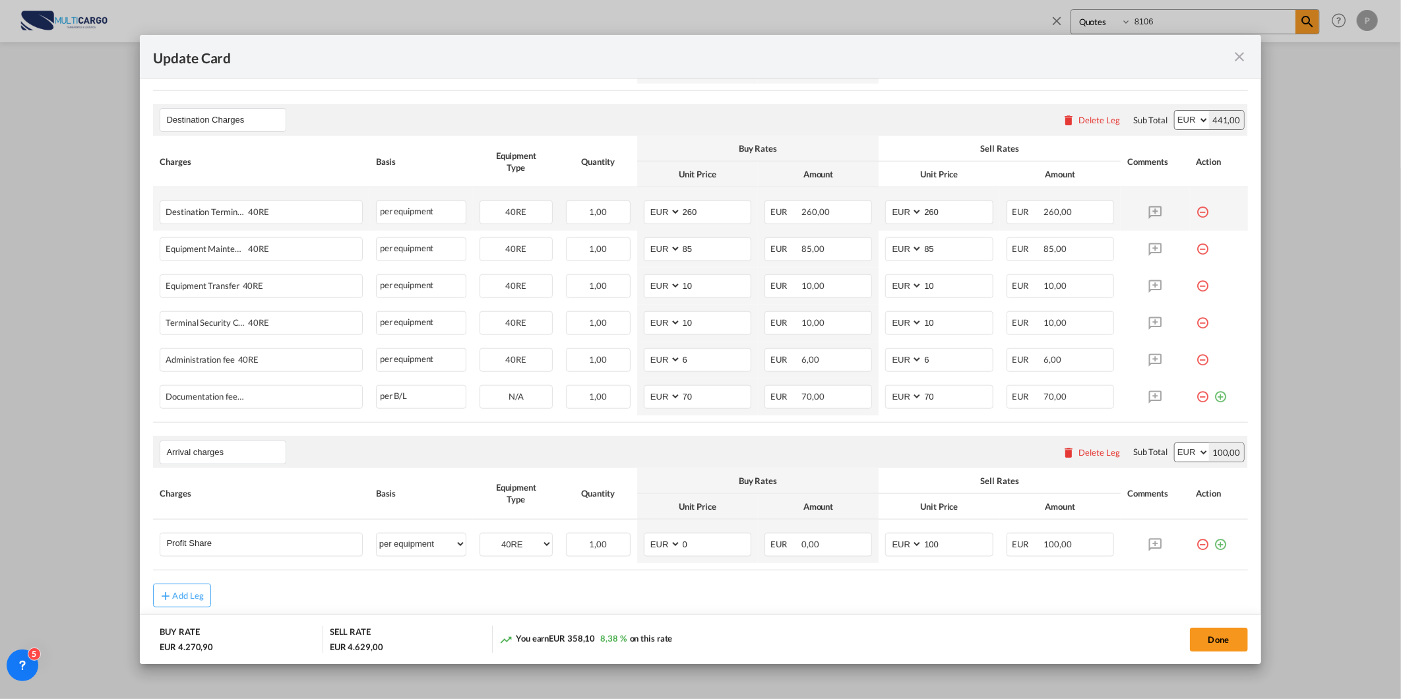
click at [1197, 212] on md-icon "icon-minus-circle-outline red-400-fg" at bounding box center [1203, 207] width 13 height 13
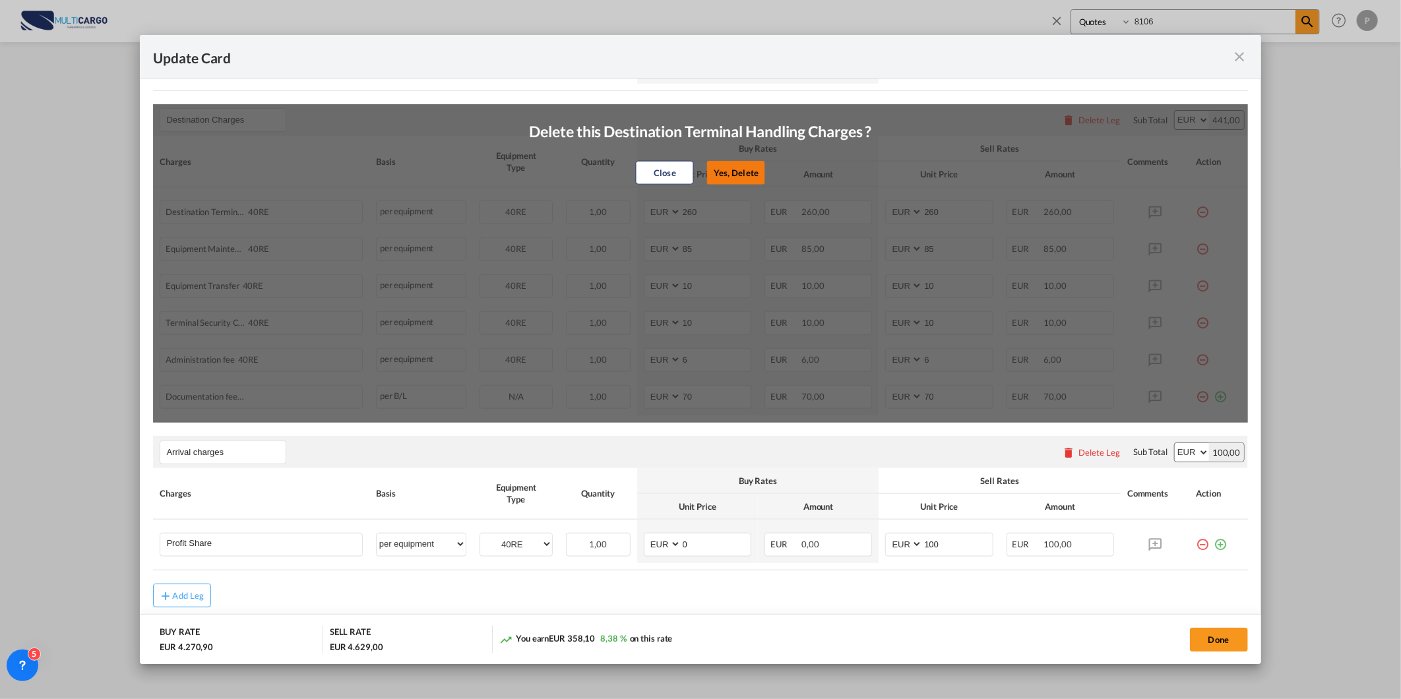
click at [726, 167] on button "Yes, Delete" at bounding box center [736, 173] width 58 height 24
type input "85"
type input "10"
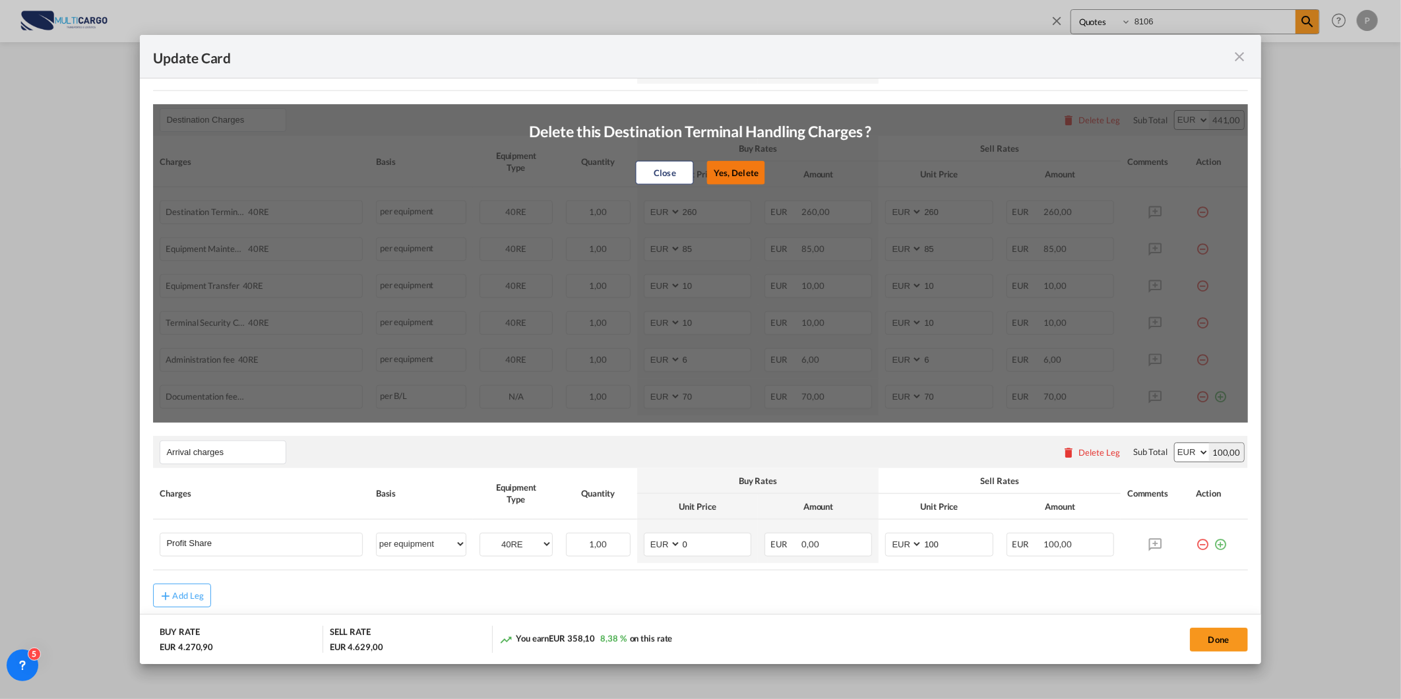
type input "6"
type input "70"
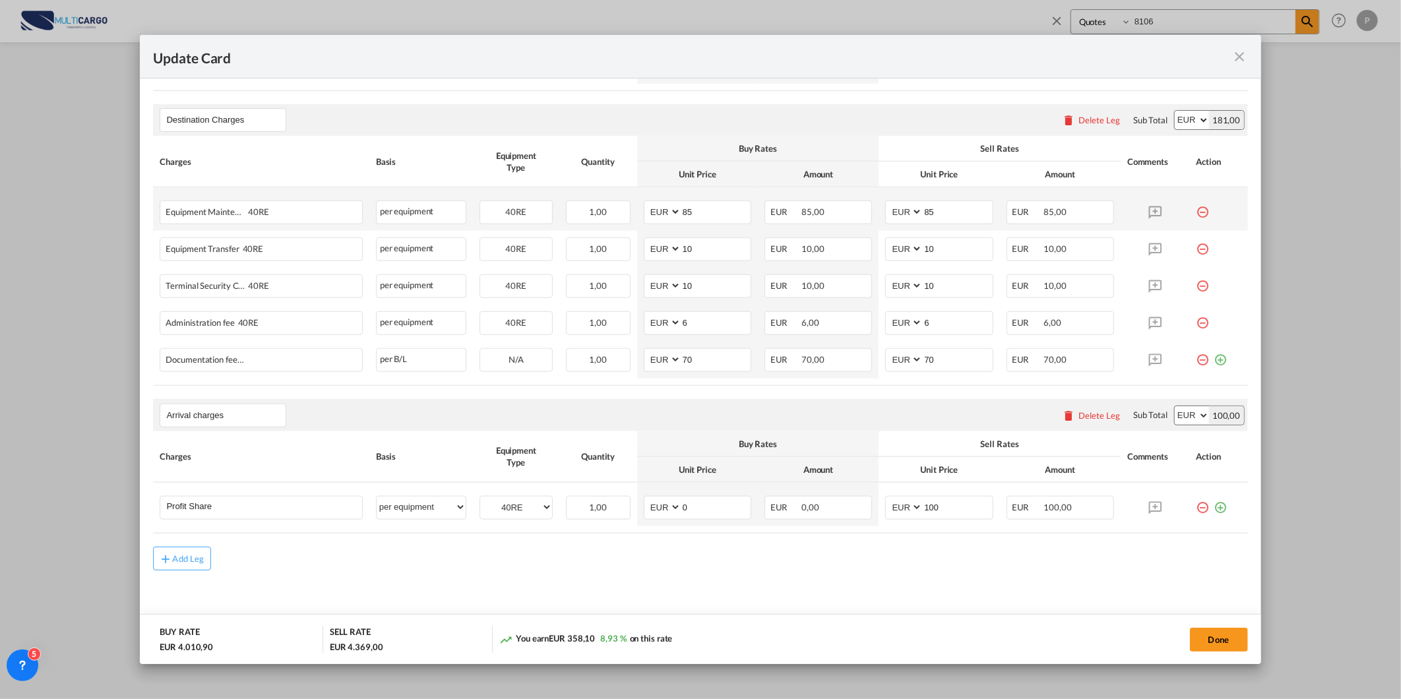
click at [1197, 214] on md-icon "icon-minus-circle-outline red-400-fg" at bounding box center [1203, 207] width 13 height 13
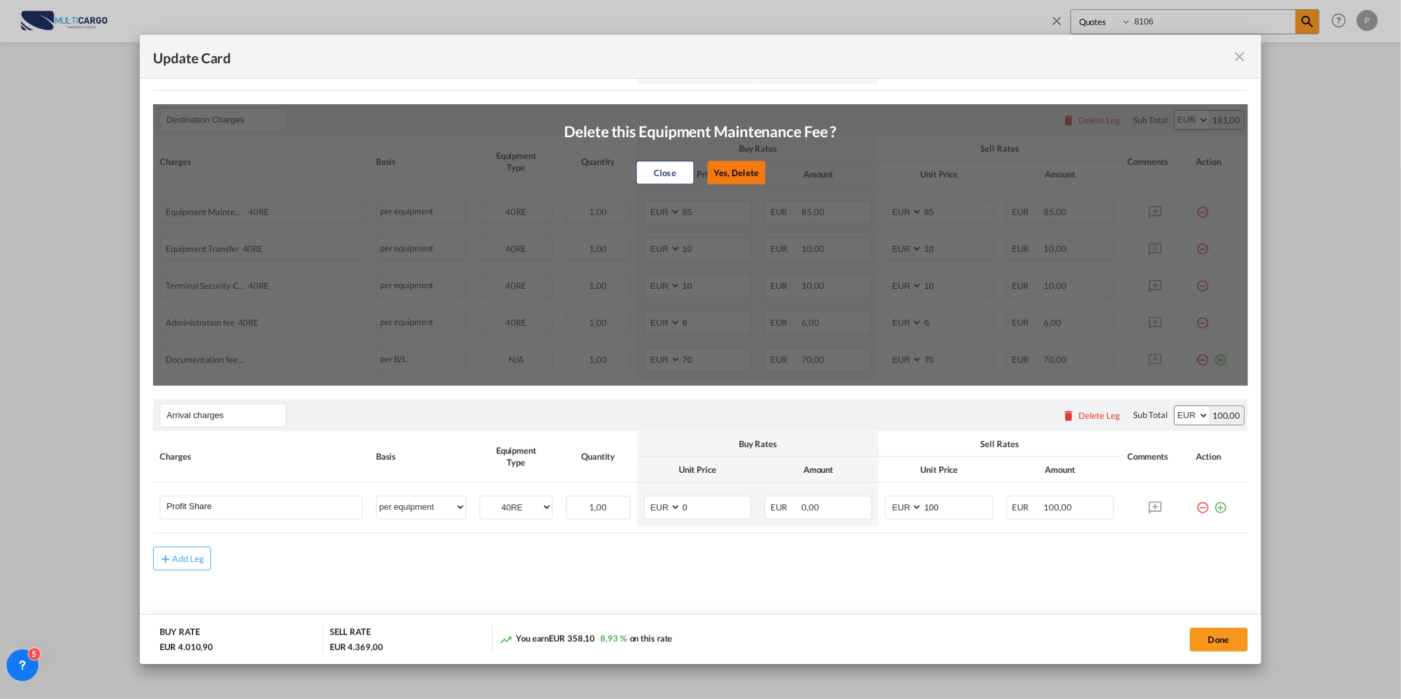
click at [750, 169] on button "Yes, Delete" at bounding box center [736, 173] width 58 height 24
type input "10"
type input "6"
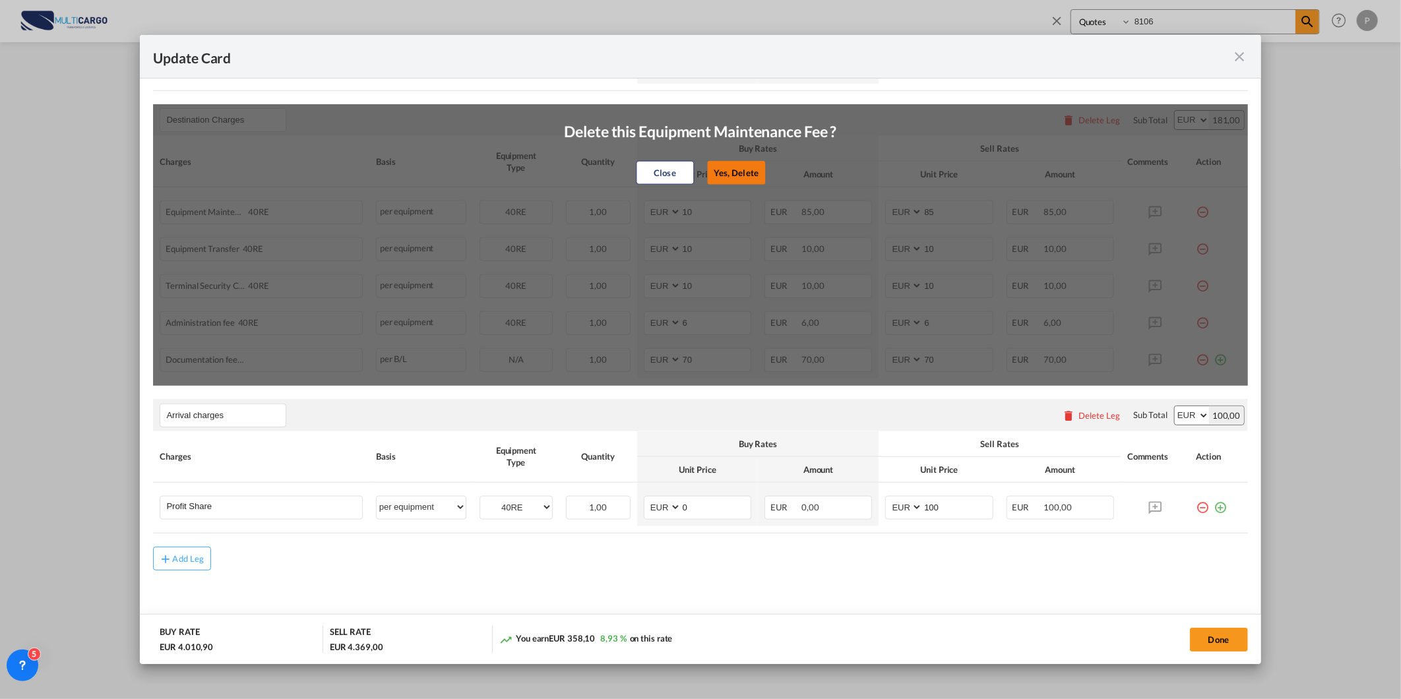
type input "70"
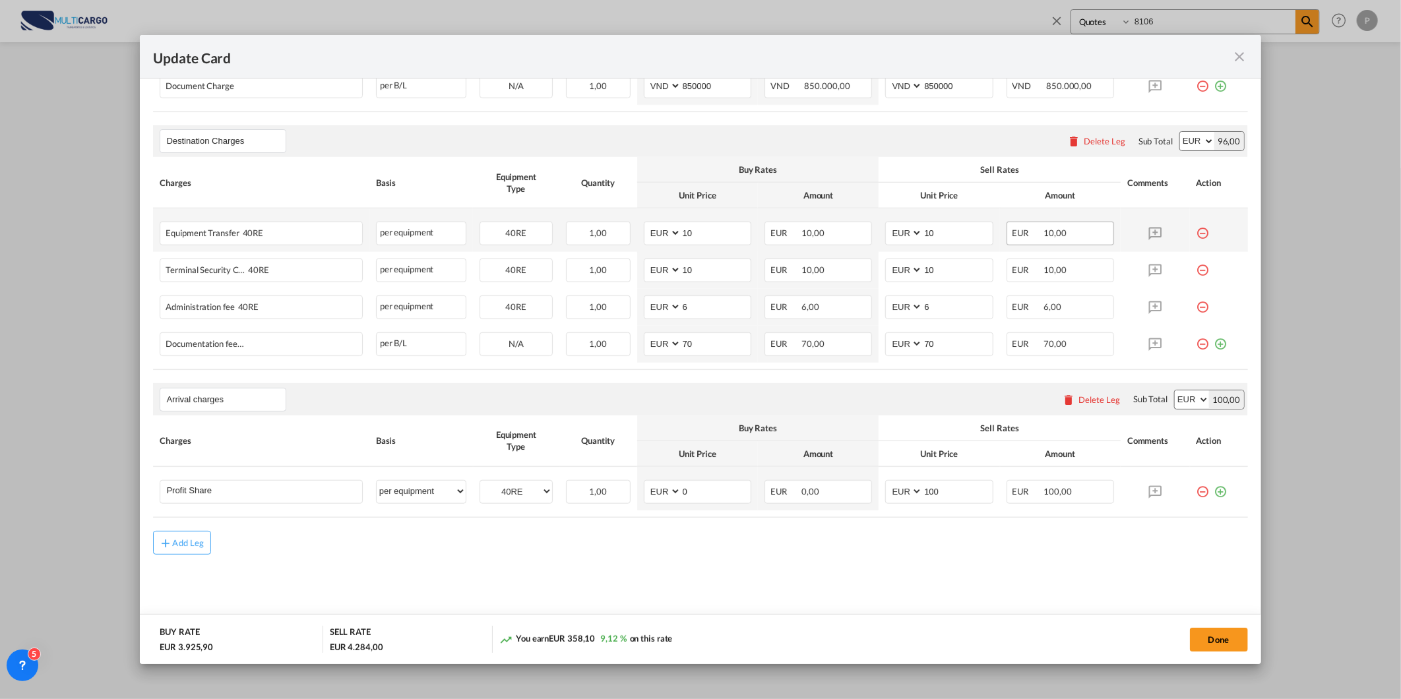
scroll to position [712, 0]
click at [1197, 233] on md-icon "icon-minus-circle-outline red-400-fg" at bounding box center [1203, 228] width 13 height 13
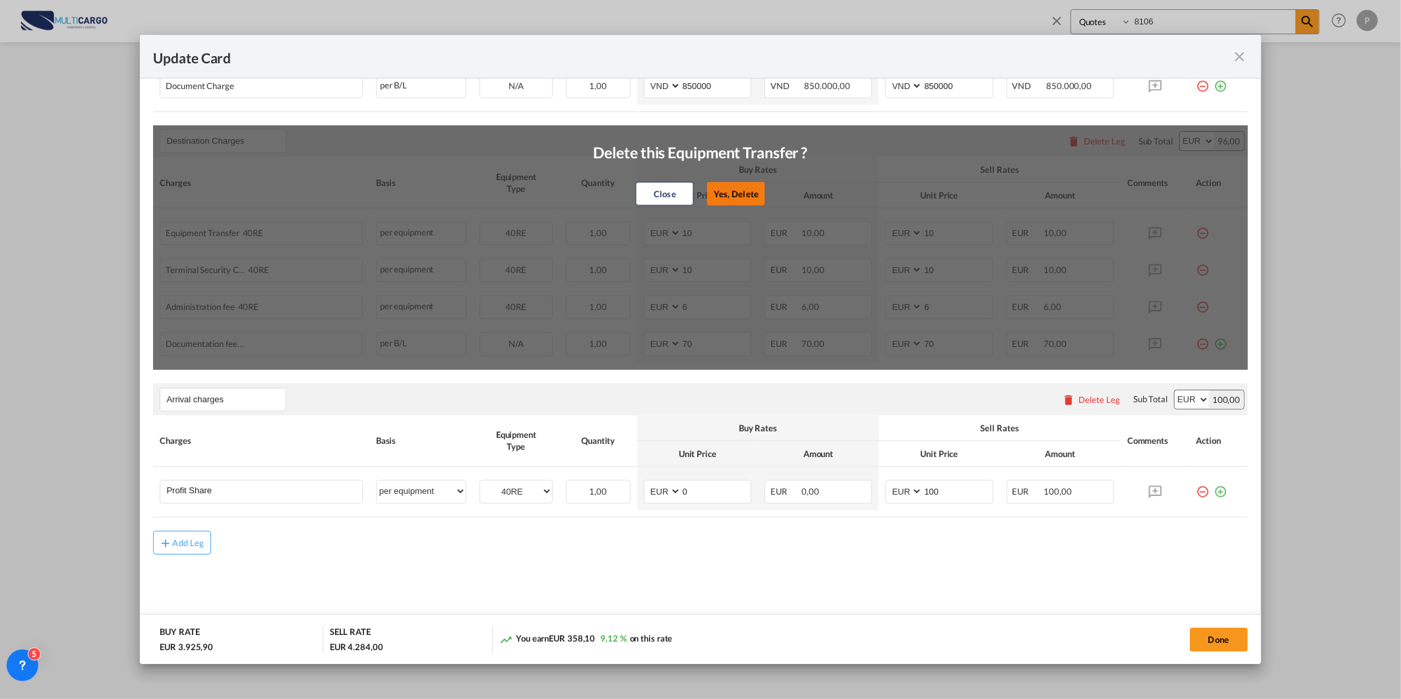
click at [730, 189] on button "Yes, Delete" at bounding box center [736, 194] width 58 height 24
type input "6"
type input "70"
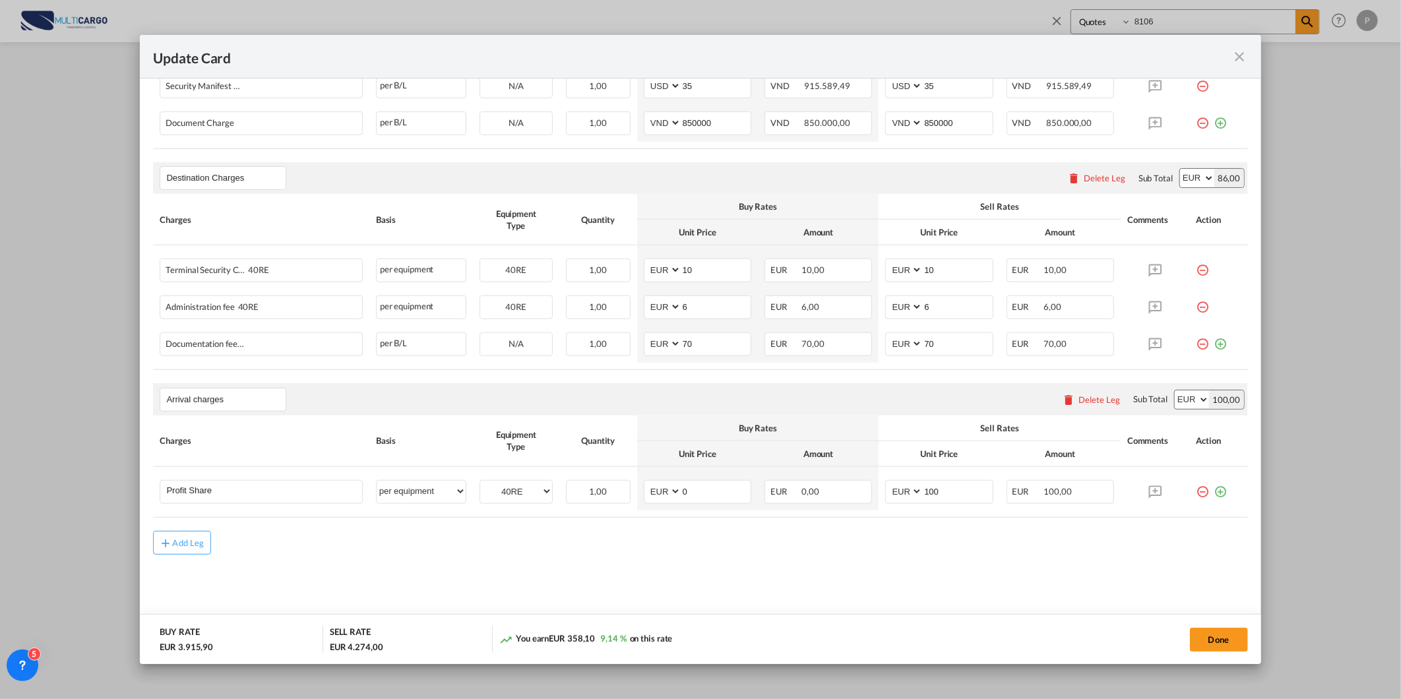
scroll to position [676, 0]
click at [1197, 270] on md-icon "icon-minus-circle-outline red-400-fg" at bounding box center [1203, 265] width 13 height 13
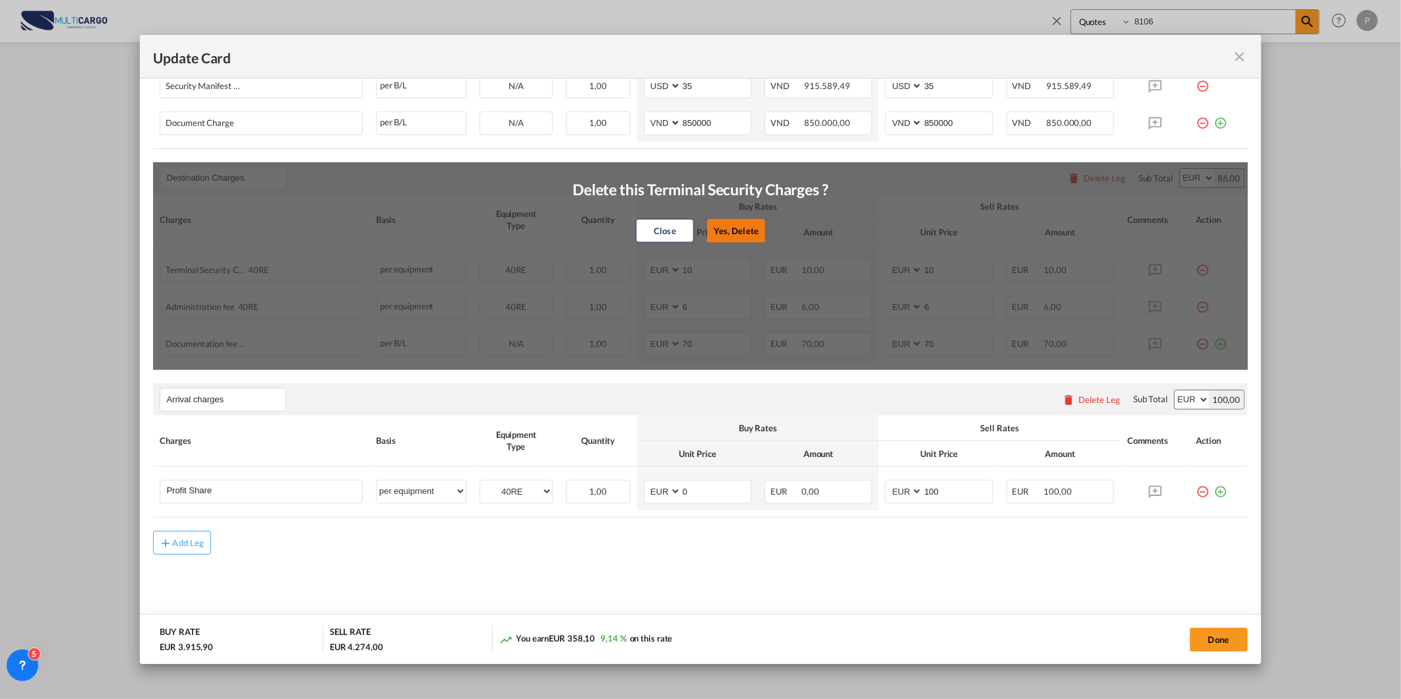
click at [741, 234] on button "Yes, Delete" at bounding box center [736, 231] width 58 height 24
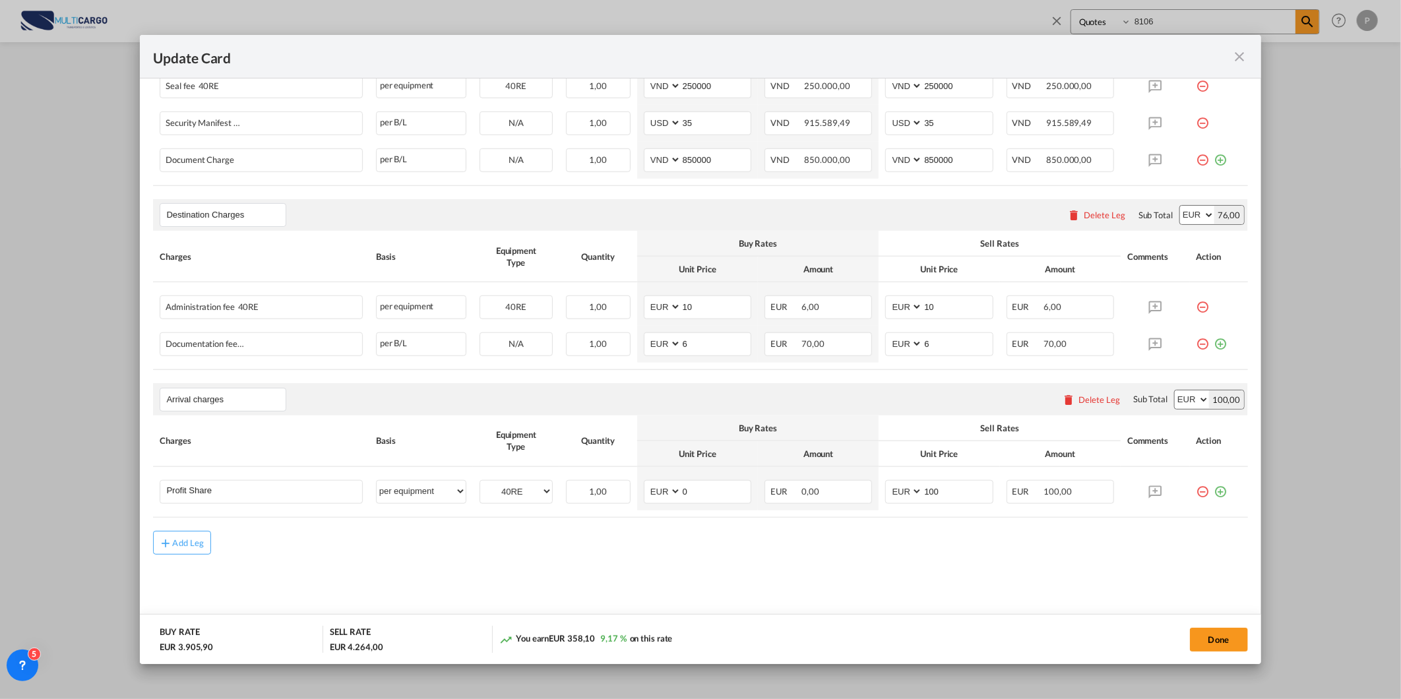
type input "6"
type input "70"
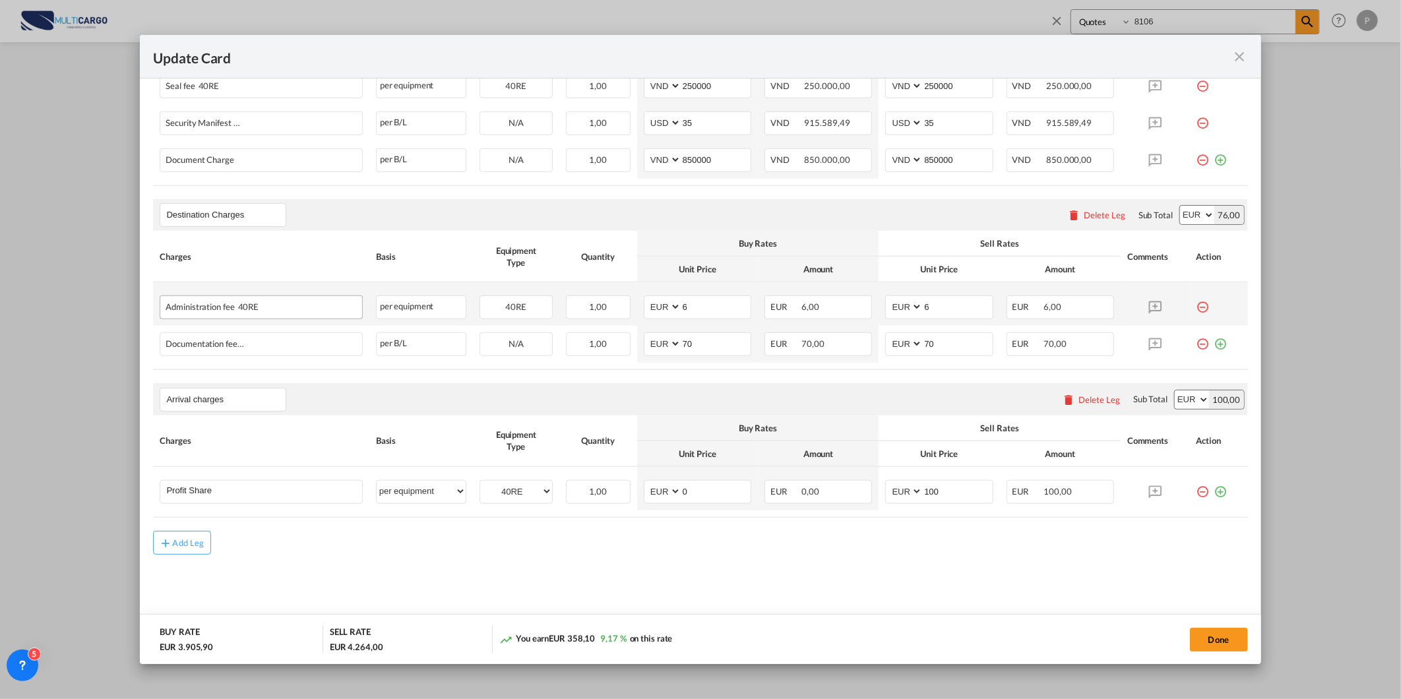
click at [268, 313] on div "Administration fee 40RE" at bounding box center [260, 305] width 201 height 19
click at [241, 352] on div "Documentation fee - destination" at bounding box center [260, 342] width 201 height 19
click at [1197, 305] on md-icon "icon-minus-circle-outline red-400-fg" at bounding box center [1203, 302] width 13 height 13
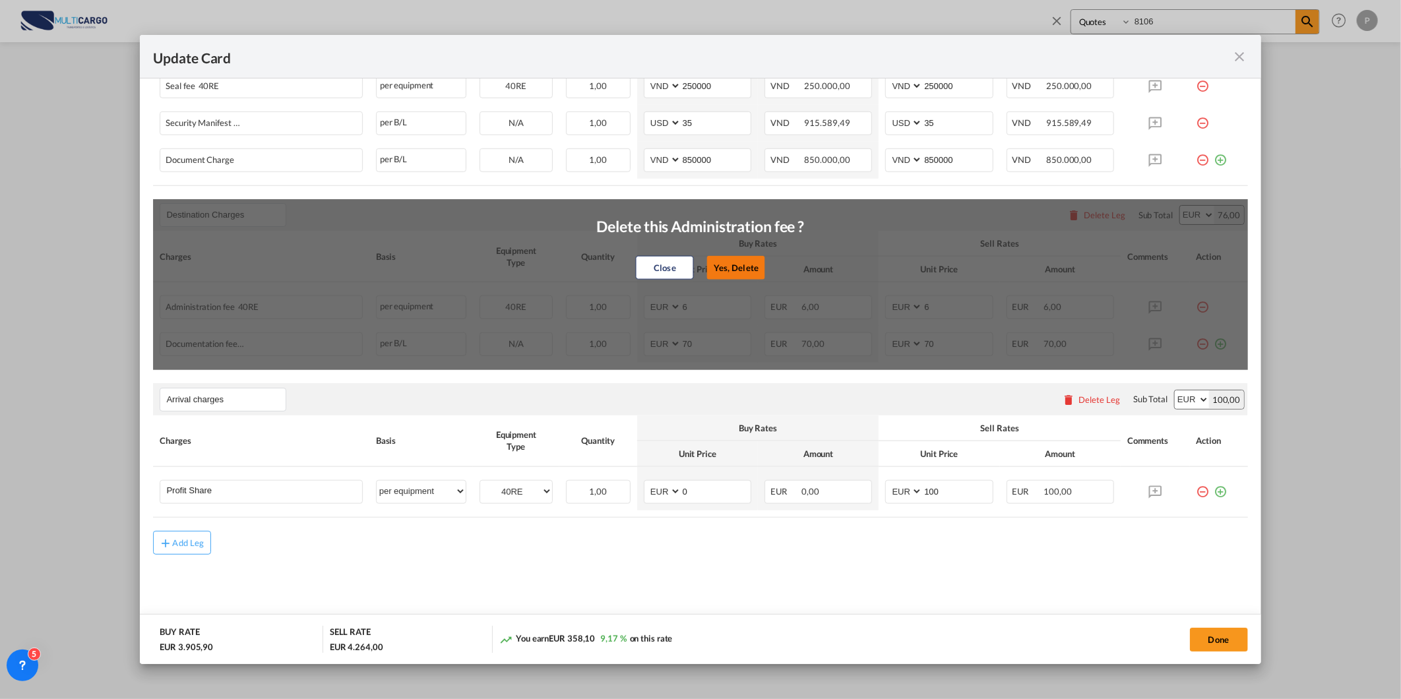
click at [740, 274] on button "Yes, Delete" at bounding box center [736, 268] width 58 height 24
type input "70"
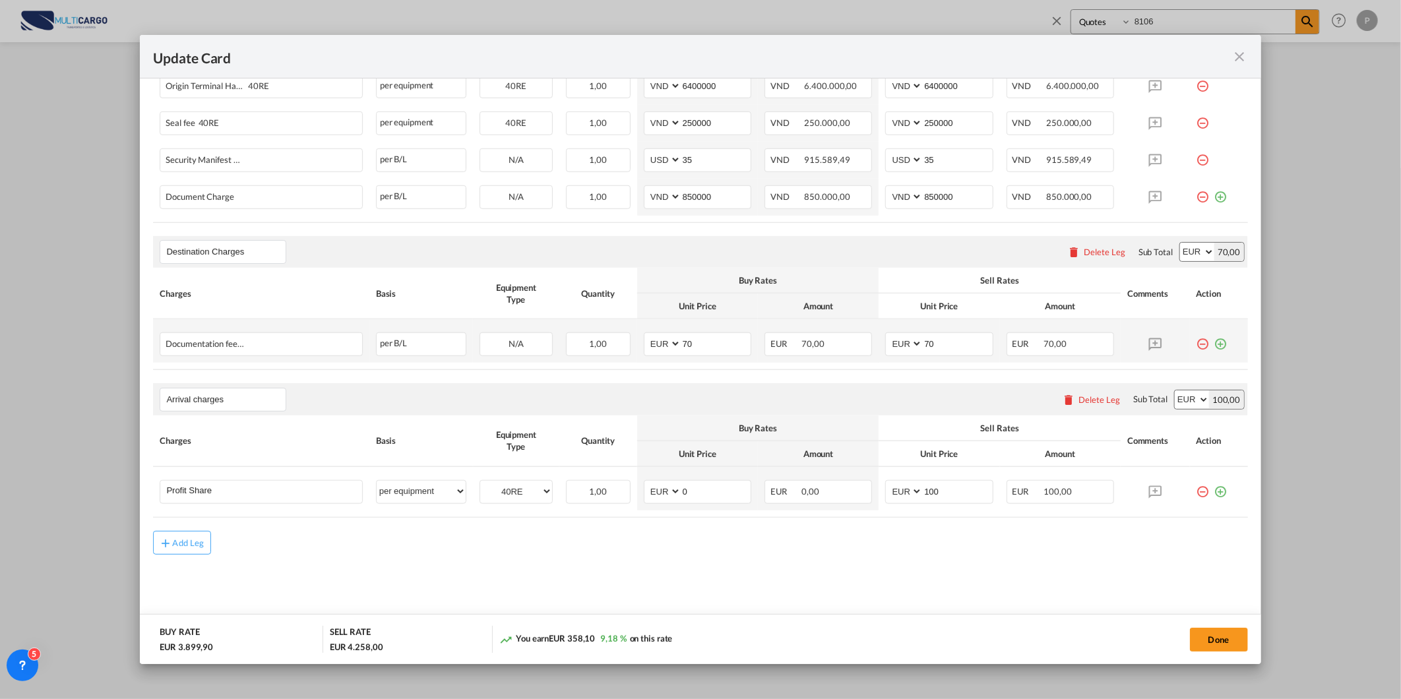
click at [1215, 344] on md-icon "icon-plus-circle-outline green-400-fg" at bounding box center [1221, 338] width 13 height 13
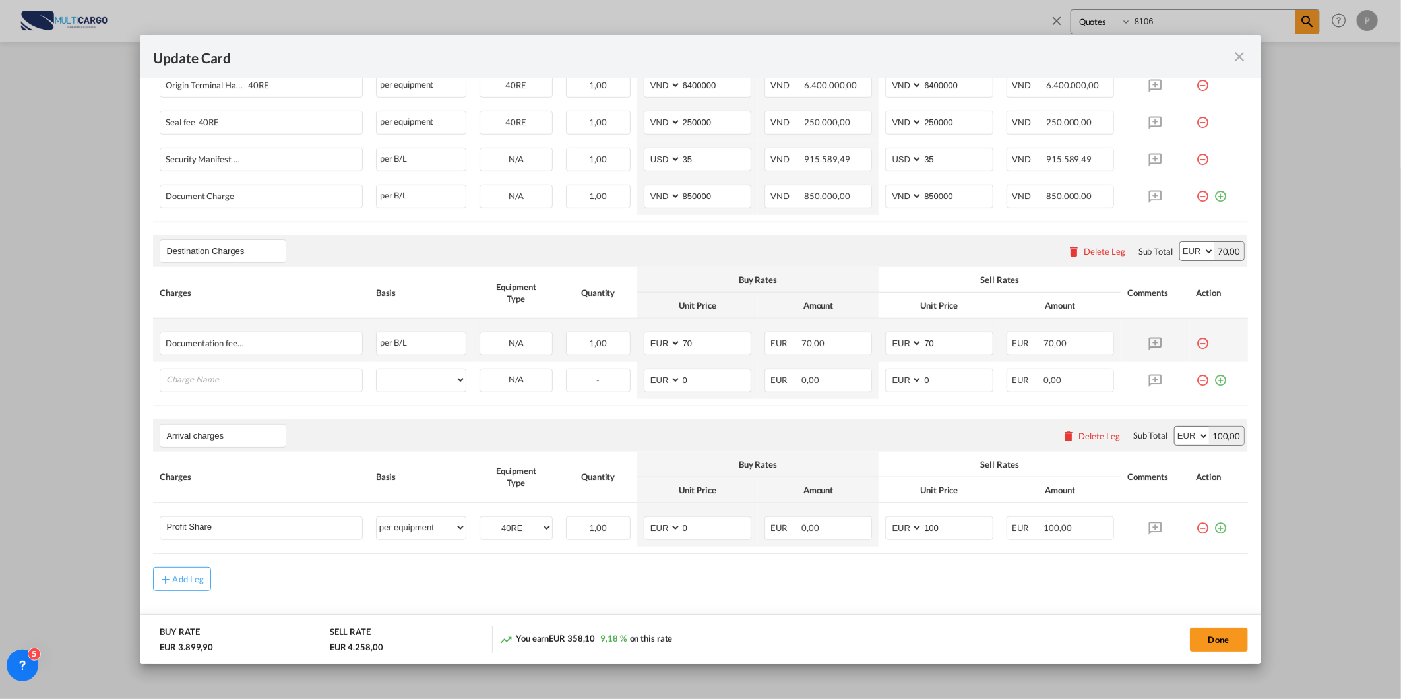
scroll to position [638, 0]
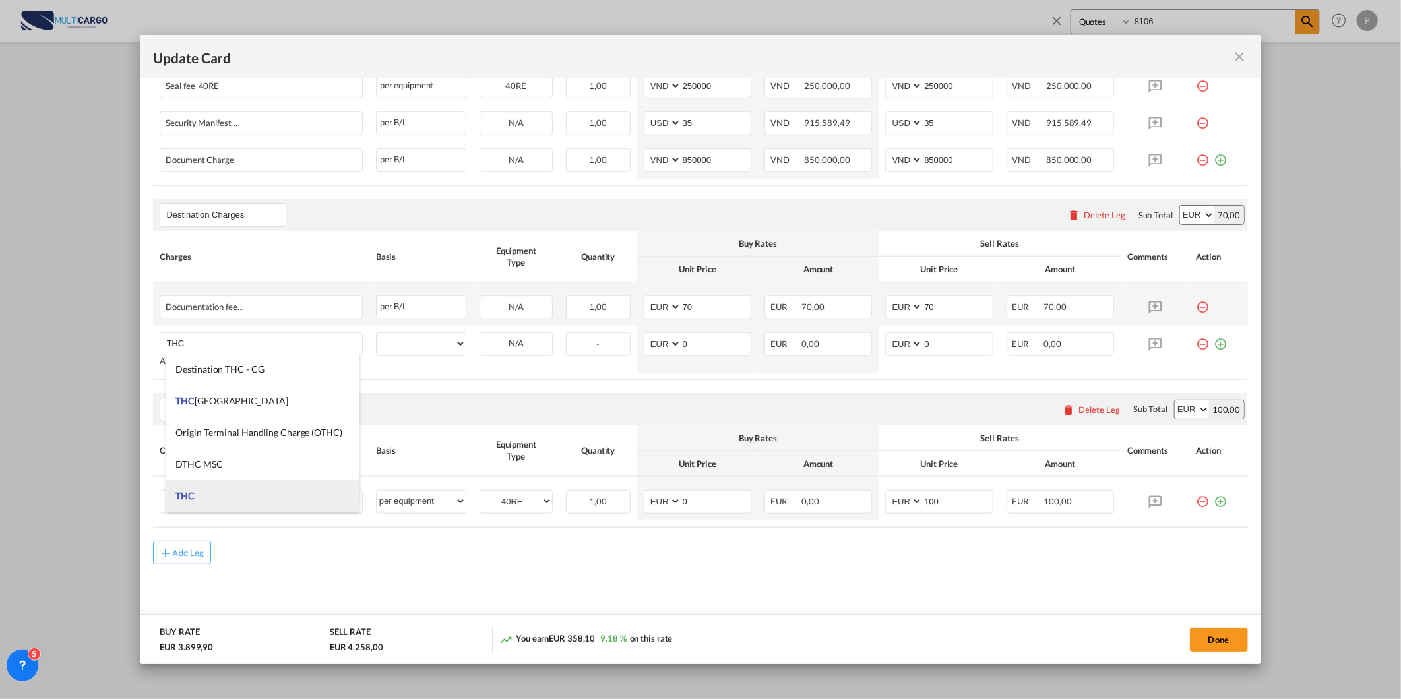
type input "THC"
click at [247, 497] on li "THC" at bounding box center [263, 496] width 194 height 32
select select "per equipment"
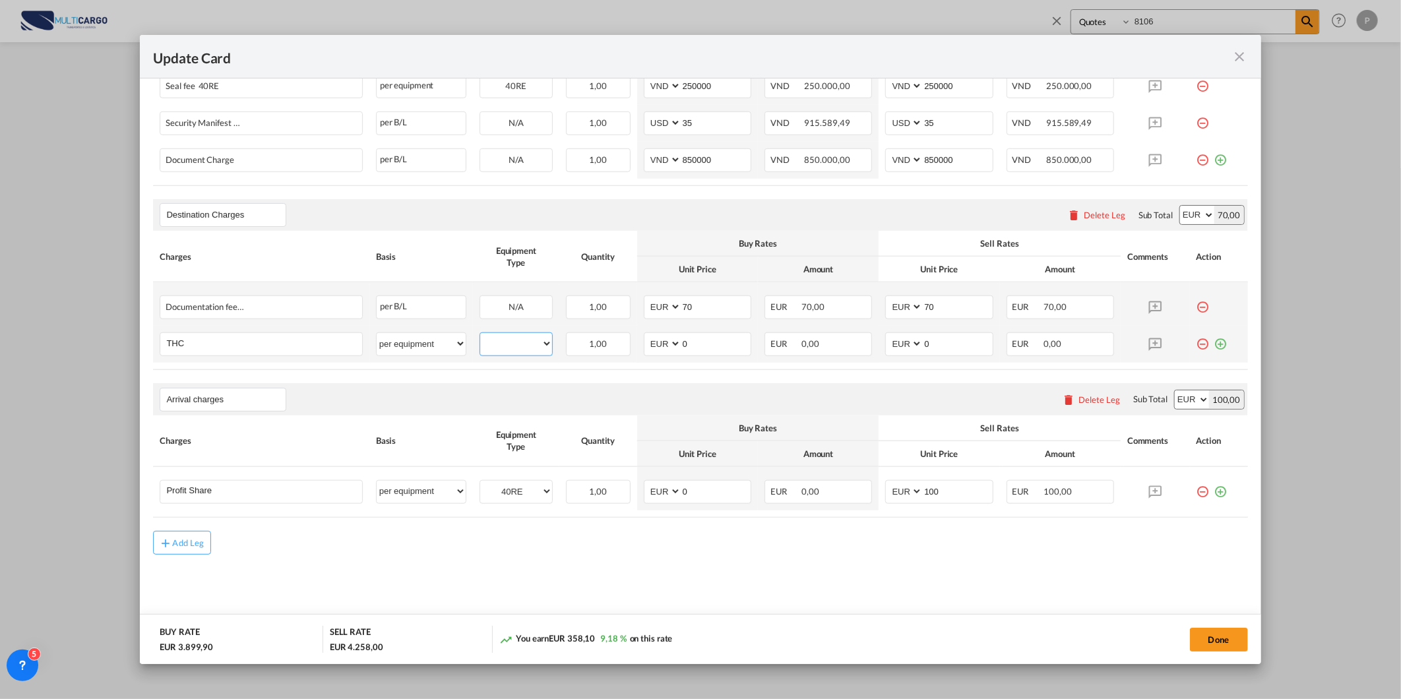
click at [518, 348] on select "40RE" at bounding box center [516, 344] width 72 height 18
select select "40RE"
click at [480, 335] on select "40RE" at bounding box center [516, 344] width 72 height 18
click at [1197, 309] on md-icon "icon-minus-circle-outline red-400-fg" at bounding box center [1203, 302] width 13 height 13
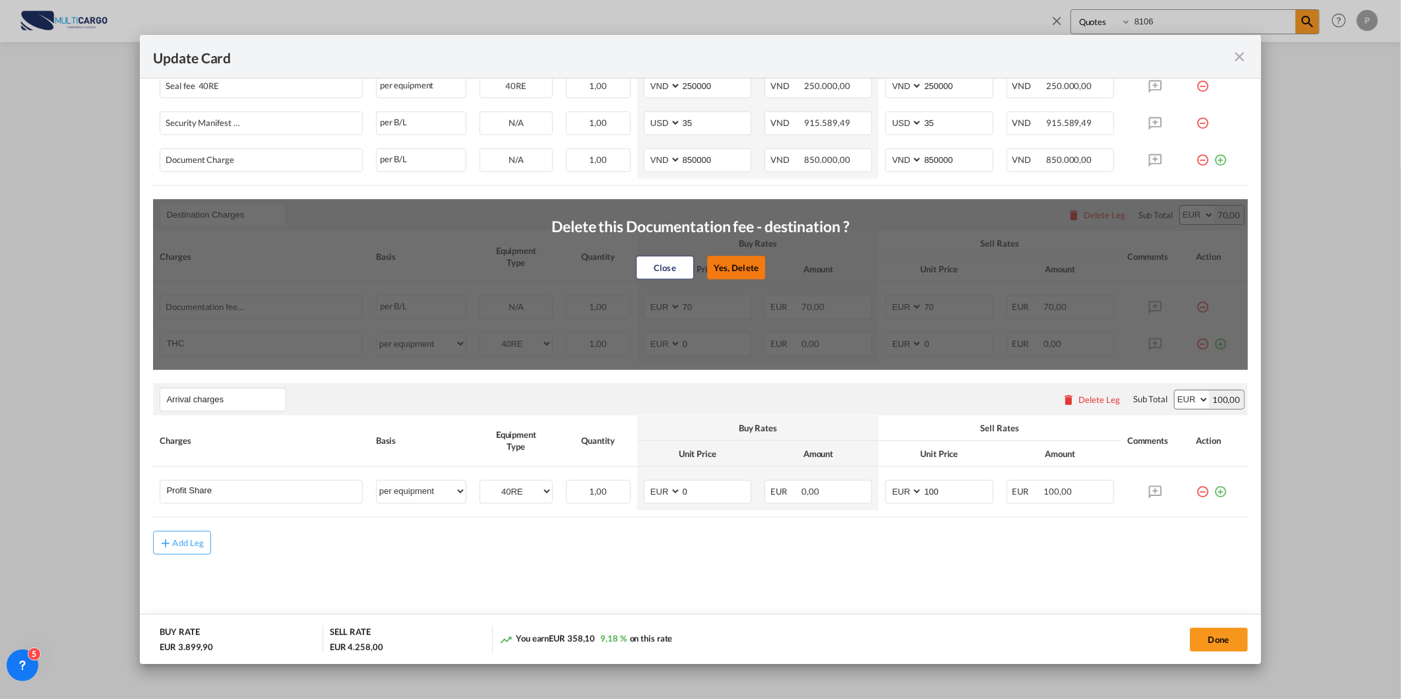
click at [738, 261] on button "Yes, Delete" at bounding box center [736, 268] width 58 height 24
type input "0"
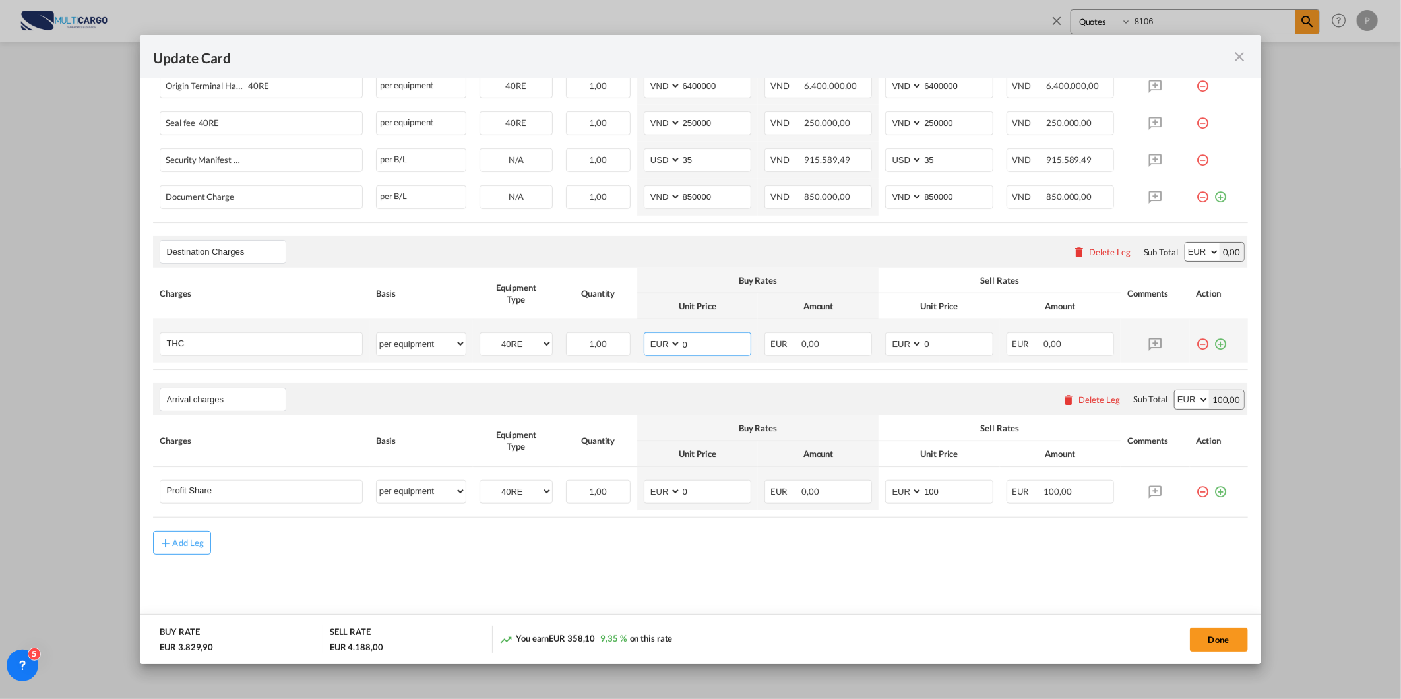
drag, startPoint x: 693, startPoint y: 344, endPoint x: 669, endPoint y: 344, distance: 24.4
click at [669, 344] on md-input-container "AED AFN ALL AMD ANG AOA ARS AUD AWG AZN BAM BBD BDT BGN BHD BIF BMD BND BOB BRL…" at bounding box center [698, 344] width 108 height 24
type input "522"
drag, startPoint x: 951, startPoint y: 346, endPoint x: 739, endPoint y: 369, distance: 213.7
click at [885, 350] on md-input-container "AED AFN ALL AMD ANG AOA ARS AUD AWG AZN BAM BBD BDT BGN BHD BIF BMD BND BOB BRL…" at bounding box center [939, 344] width 108 height 24
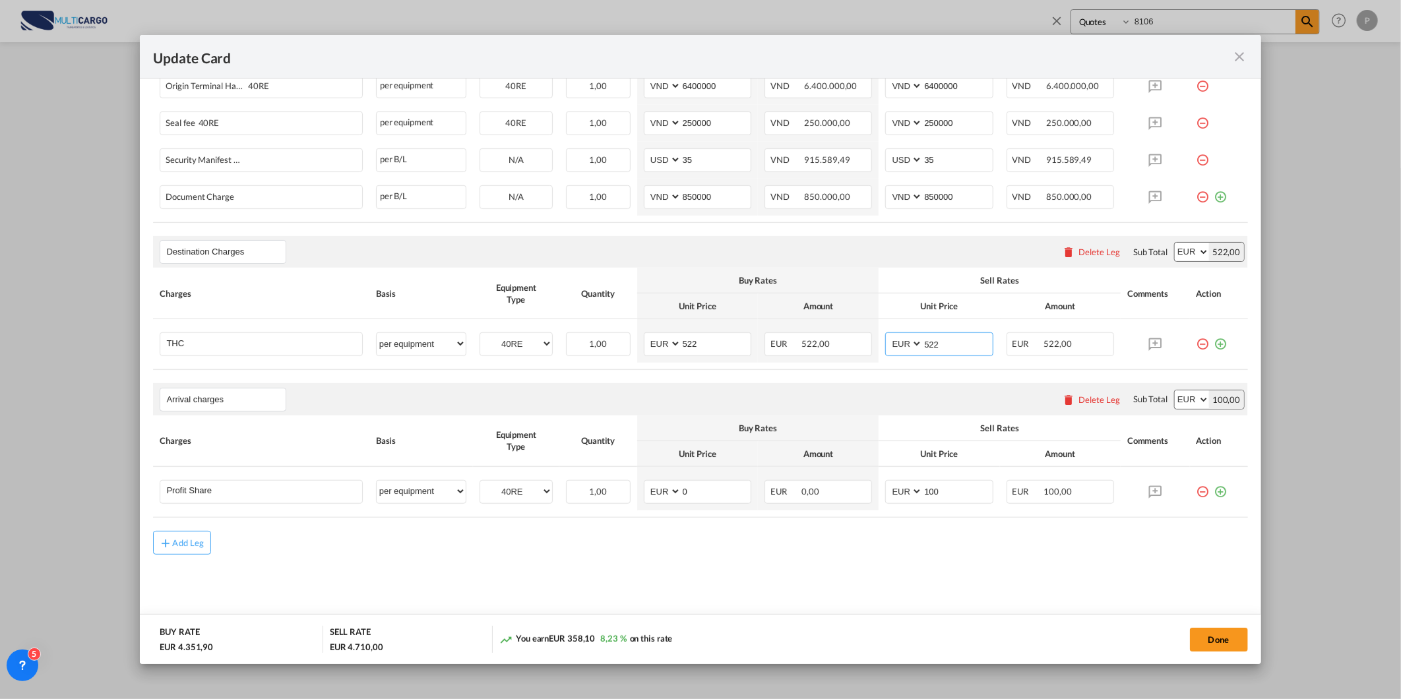
type input "522"
drag, startPoint x: 1093, startPoint y: 562, endPoint x: 1083, endPoint y: 565, distance: 10.4
click at [1092, 562] on md-content "Main Freight Please enter leg name Leg Name Already Exists Delete Leg Sub Total…" at bounding box center [700, 224] width 1094 height 814
click at [1211, 635] on button "Done" at bounding box center [1219, 640] width 58 height 24
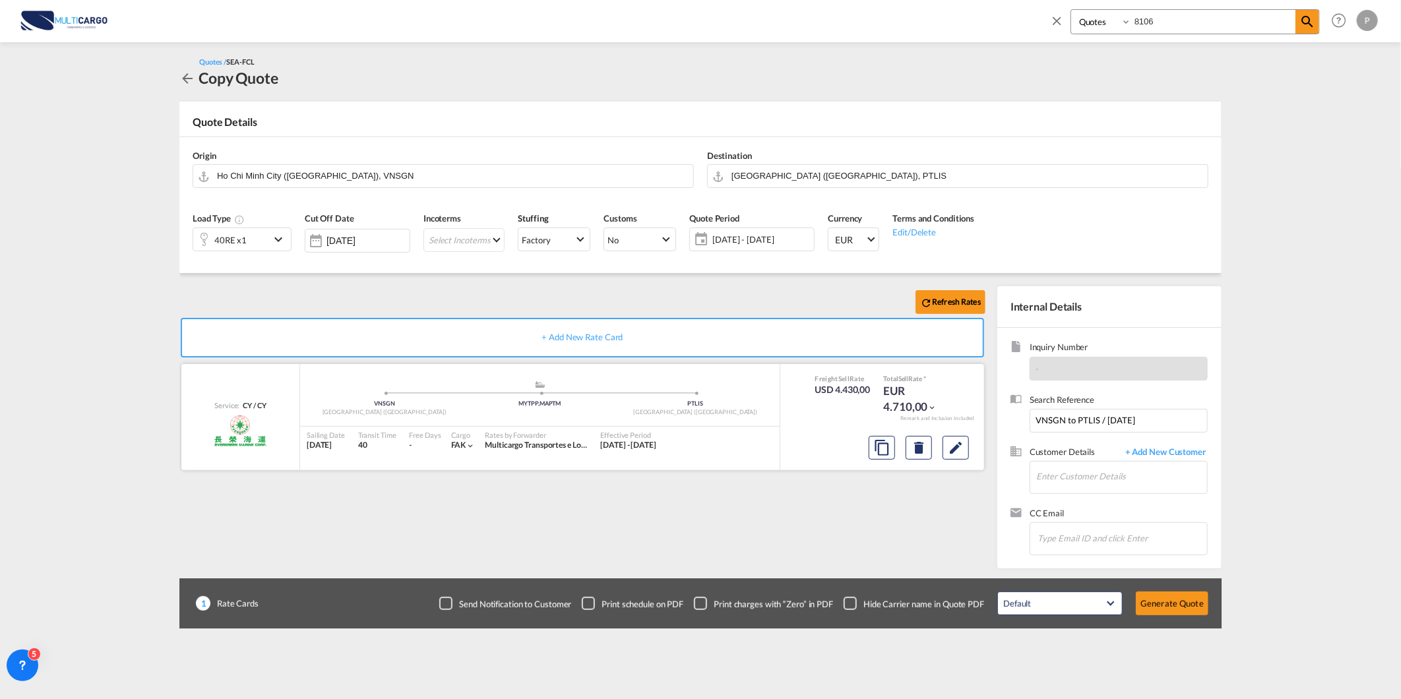
click at [964, 462] on div at bounding box center [919, 448] width 111 height 32
click at [961, 452] on md-icon "Edit" at bounding box center [956, 448] width 16 height 16
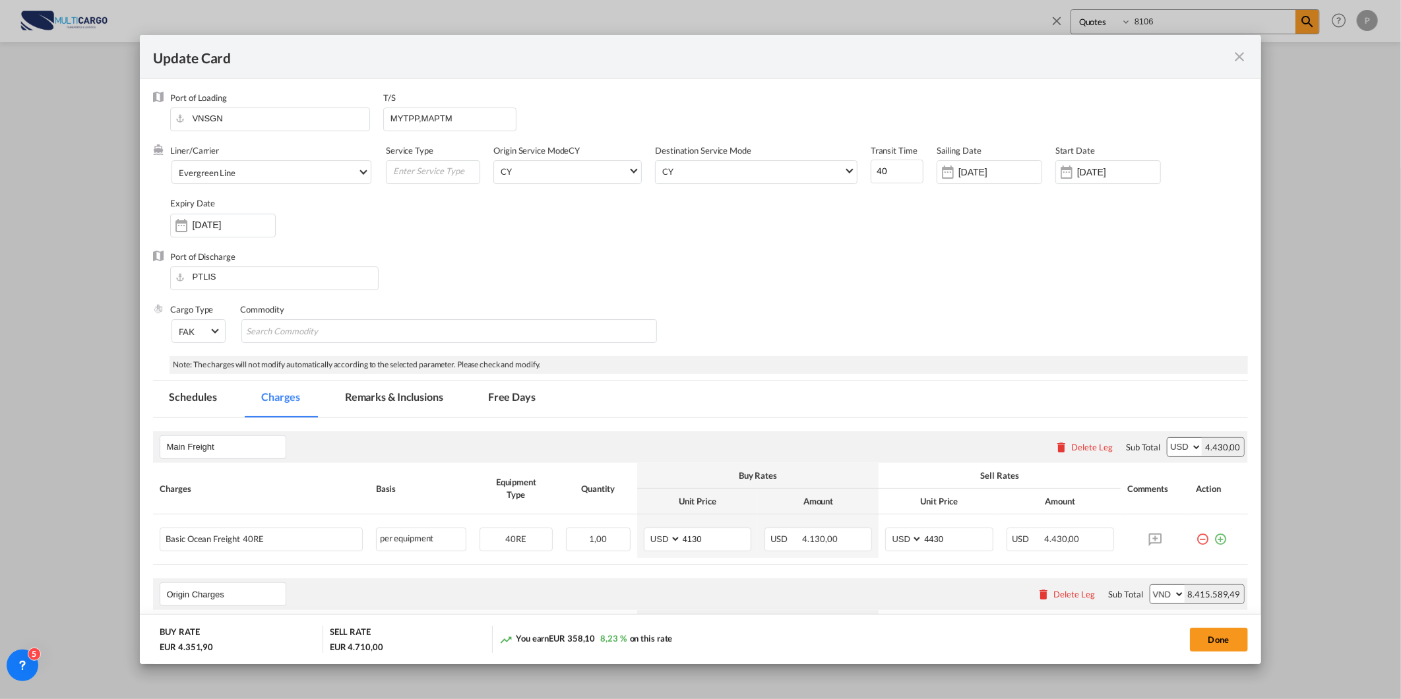
click at [340, 387] on md-tab-item "Remarks & Inclusions" at bounding box center [394, 399] width 130 height 36
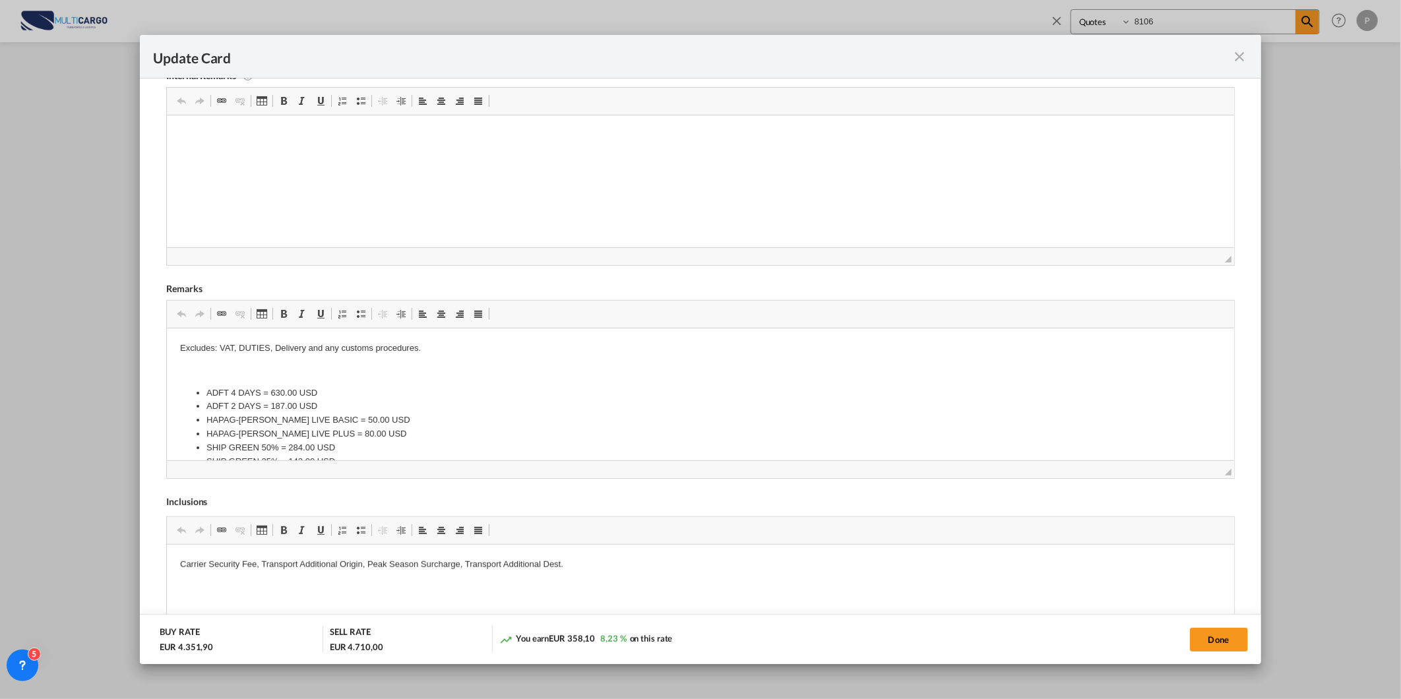
scroll to position [366, 0]
click at [309, 371] on p "Editor de texto enriquecido, editor17" at bounding box center [700, 370] width 1040 height 14
click at [1213, 645] on button "Done" at bounding box center [1219, 640] width 58 height 24
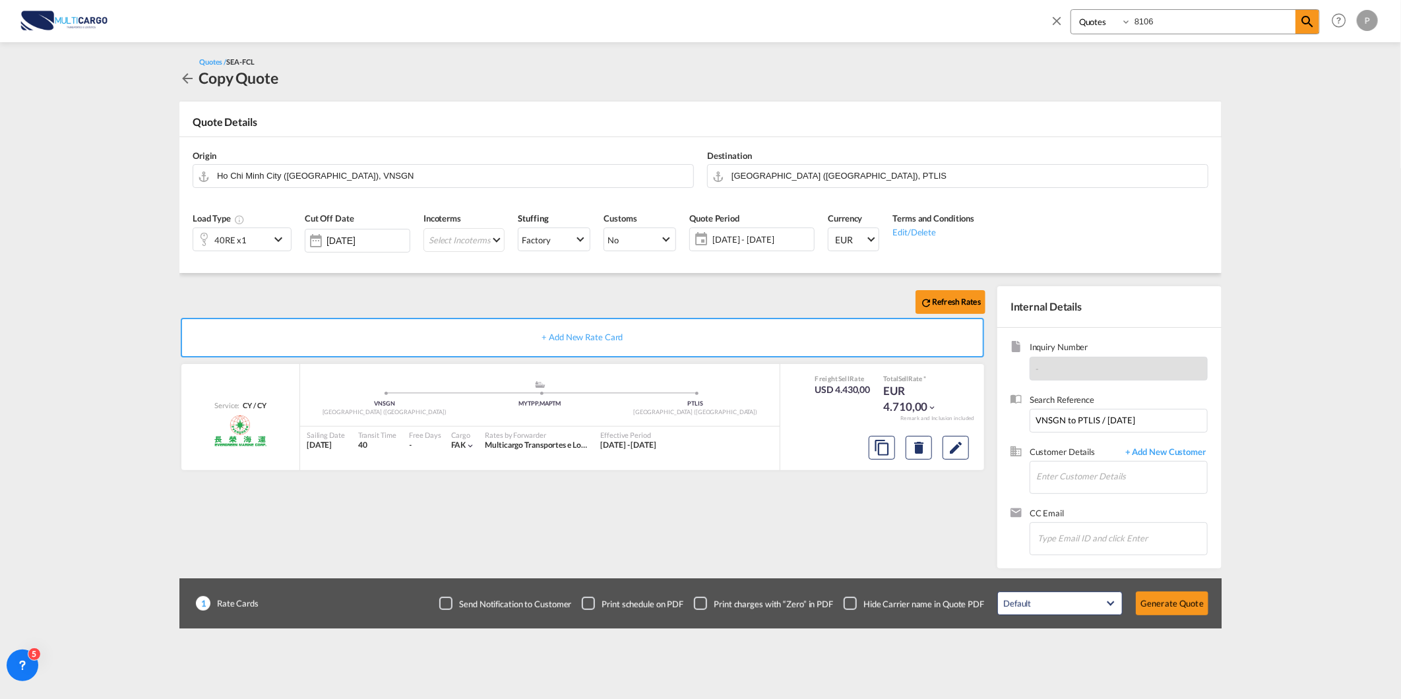
scroll to position [61, 0]
click at [1133, 484] on input "Enter Customer Details" at bounding box center [1121, 477] width 171 height 30
paste input "import-inside@rflcargo.com"
click at [1131, 496] on div "import-inside@rflcargo.com import-inside@rflcargo.com import-inside@rflcargo.co…" at bounding box center [1122, 500] width 172 height 36
type input "import-inside@rflcargo.com, import-inside@rflcargo.com import-inside@rflcargo.c…"
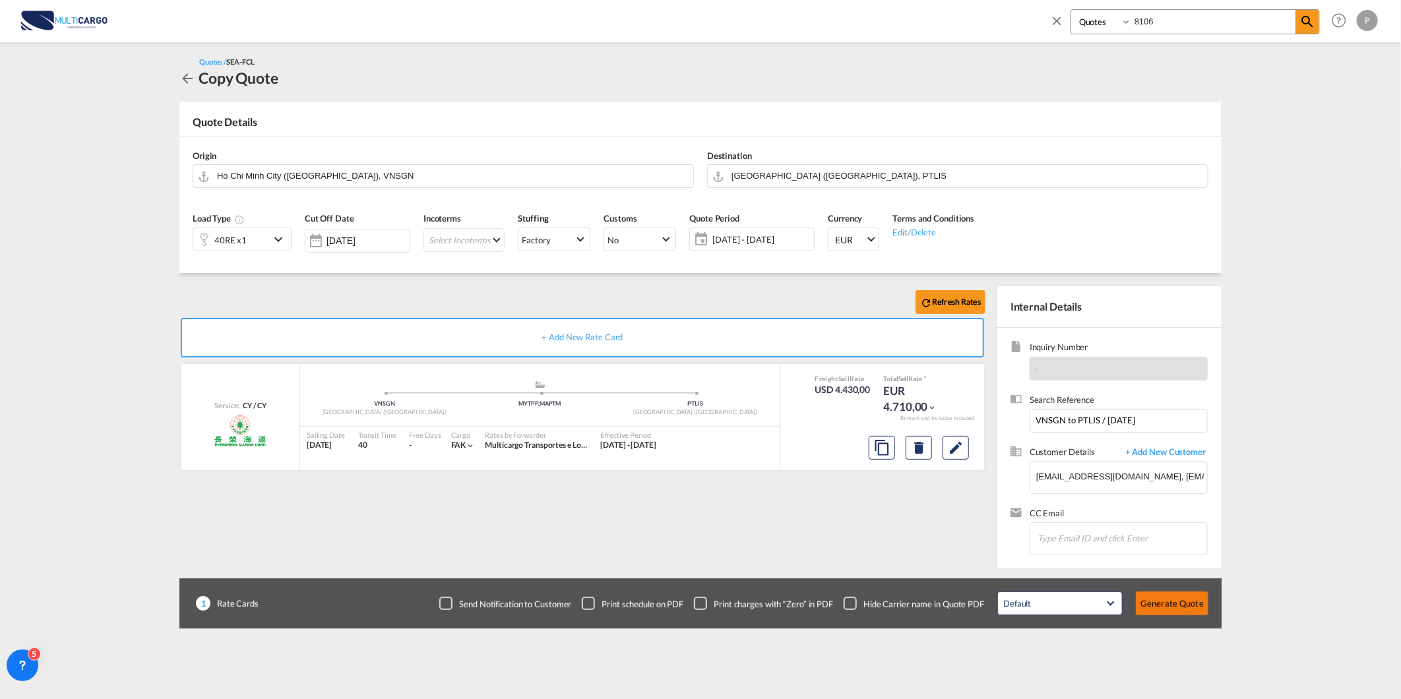
click at [1175, 599] on button "Generate Quote" at bounding box center [1172, 604] width 73 height 24
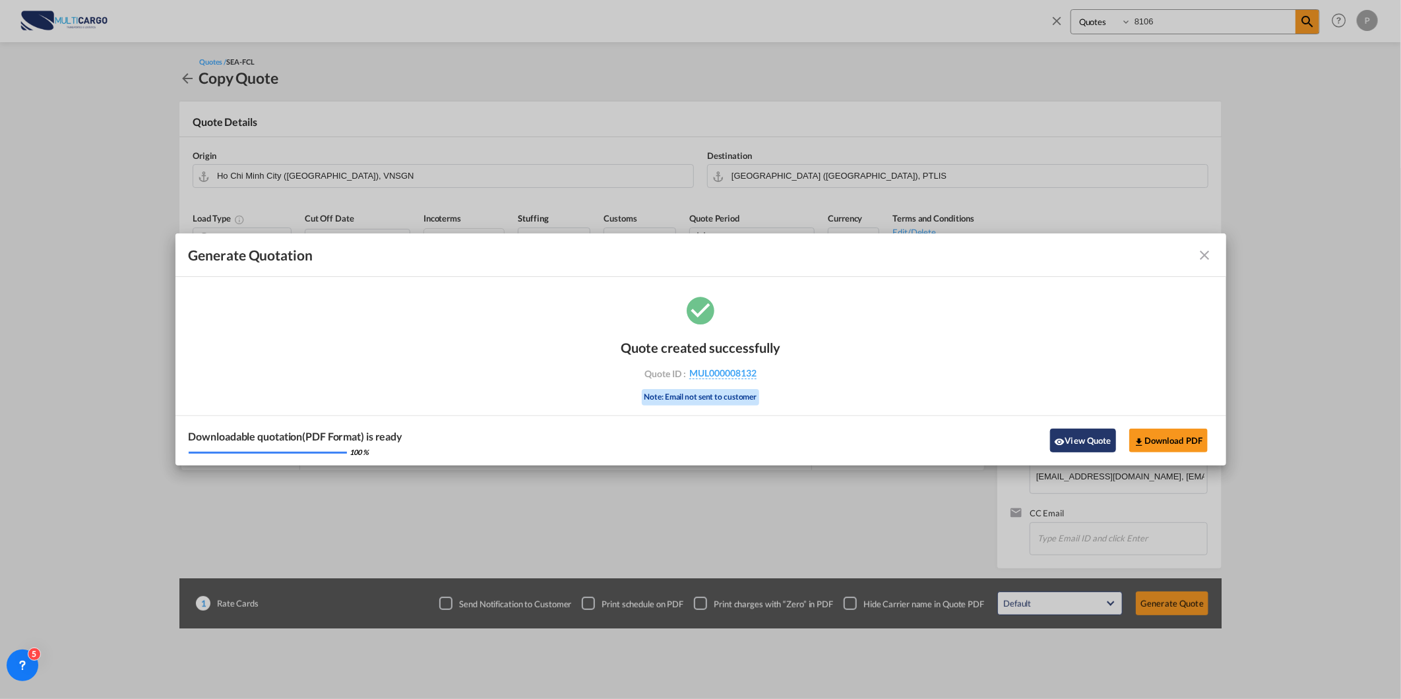
click at [1085, 441] on button "View Quote" at bounding box center [1083, 441] width 66 height 24
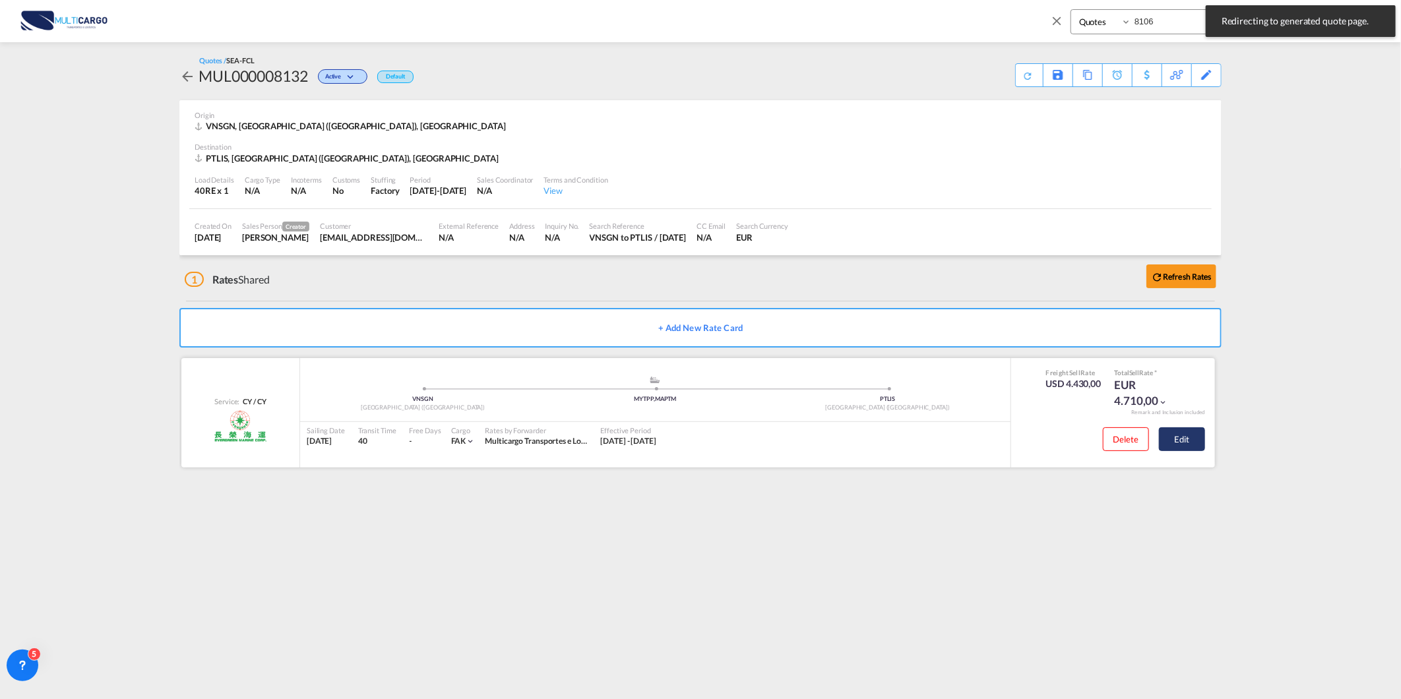
click at [1195, 440] on button "Edit" at bounding box center [1182, 439] width 46 height 24
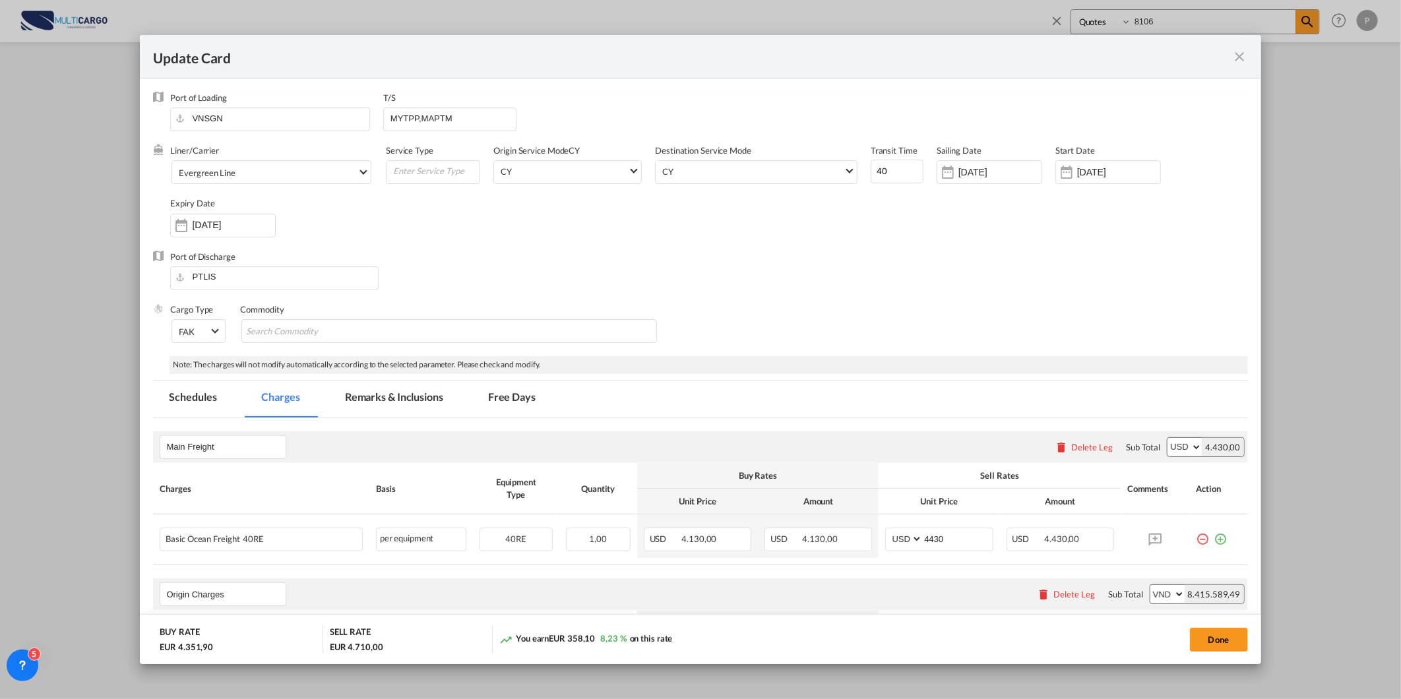
click at [1231, 55] on div "Update Card" at bounding box center [692, 56] width 1079 height 16
click at [1240, 57] on md-icon "icon-close fg-AAA8AD m-0 pointer" at bounding box center [1240, 57] width 16 height 16
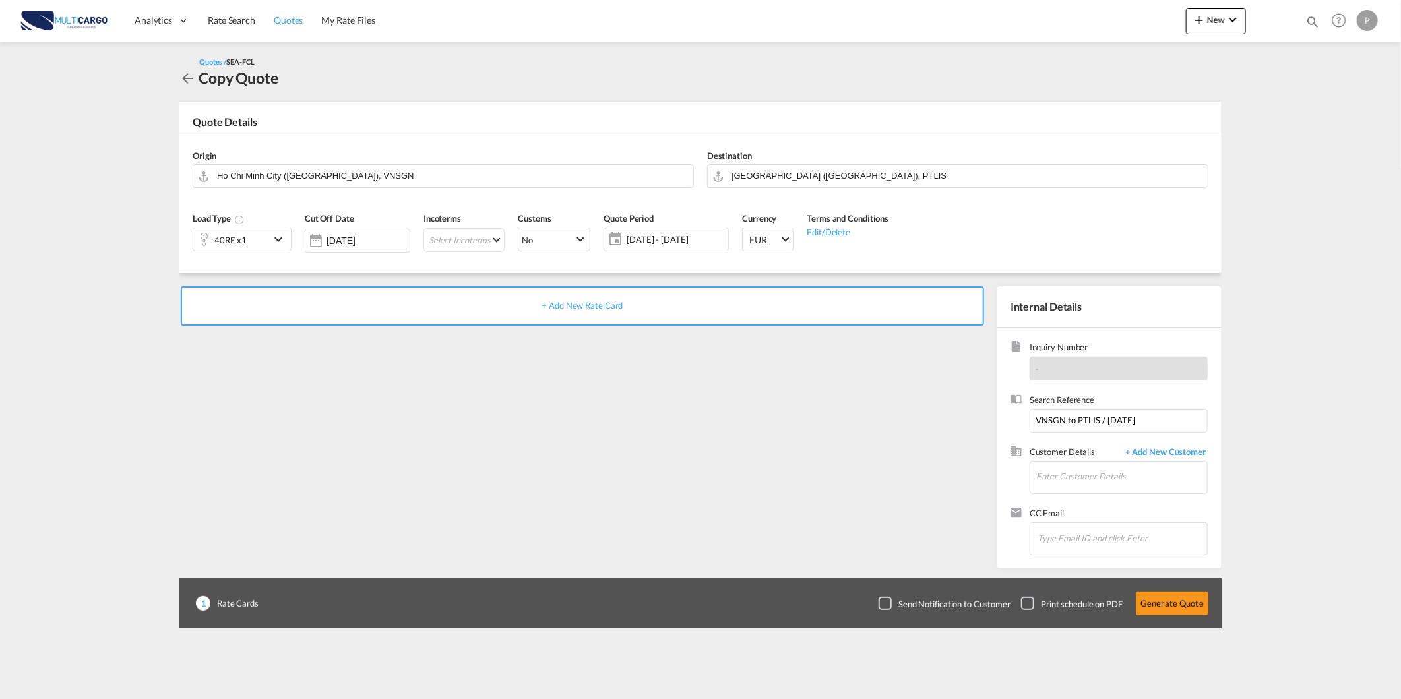
click at [302, 26] on link "Quotes" at bounding box center [288, 20] width 47 height 43
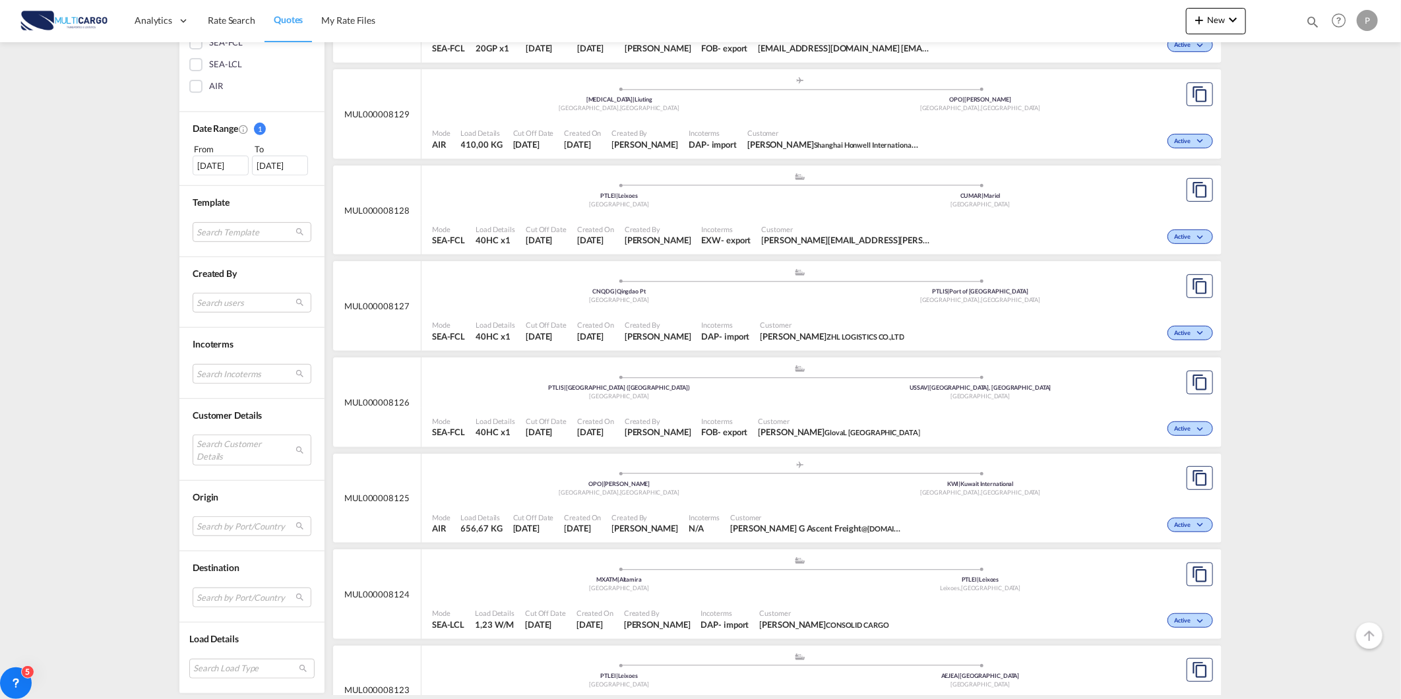
scroll to position [366, 0]
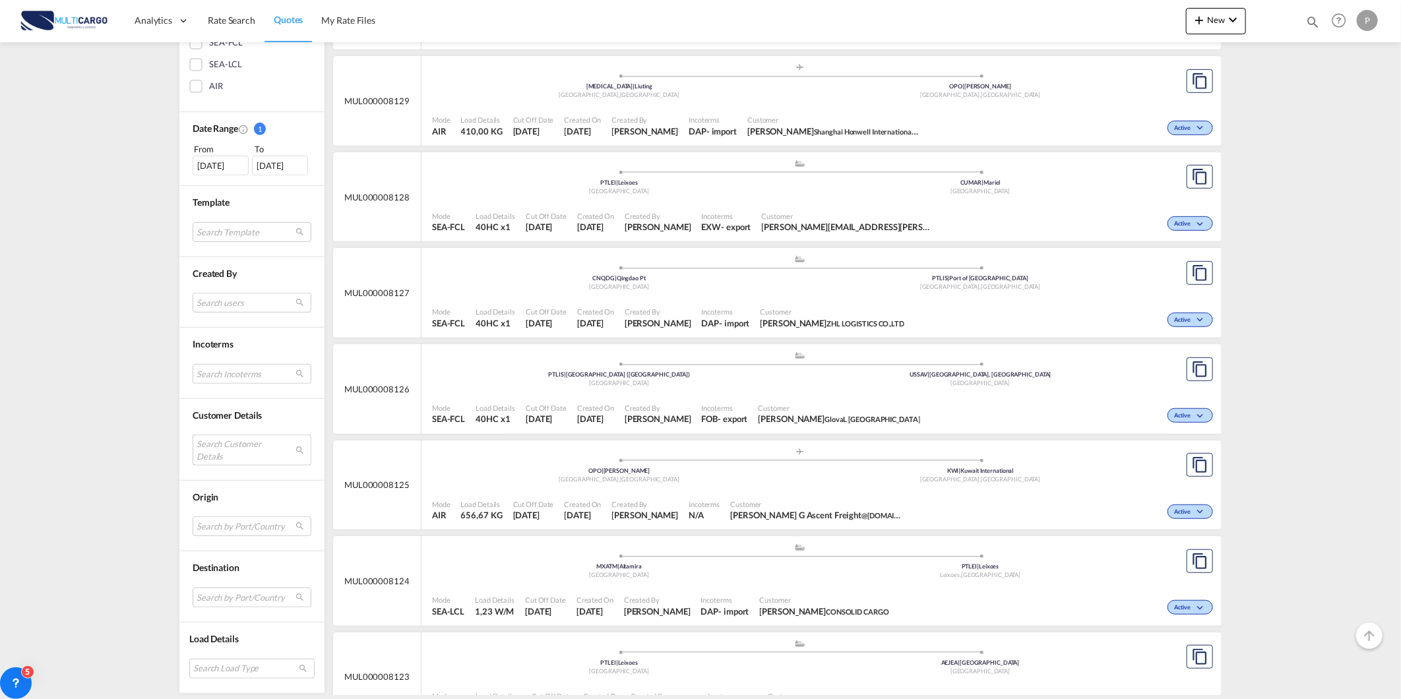
click at [239, 453] on md-select "Search Customer Details user name user pricing@qbh.qa pricing@qbh.qa pricing@qb…" at bounding box center [252, 450] width 119 height 30
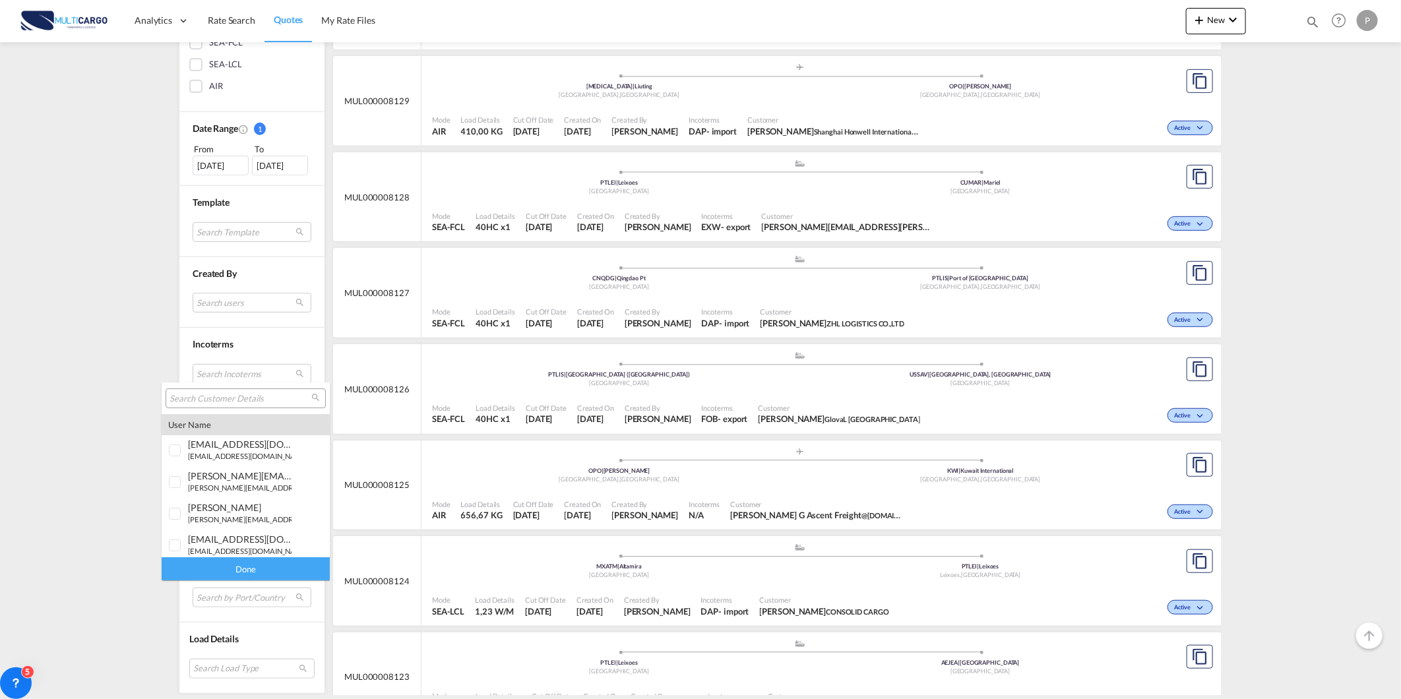
click at [230, 398] on input "search" at bounding box center [241, 399] width 142 height 12
paste input "[EMAIL_ADDRESS][DOMAIN_NAME]"
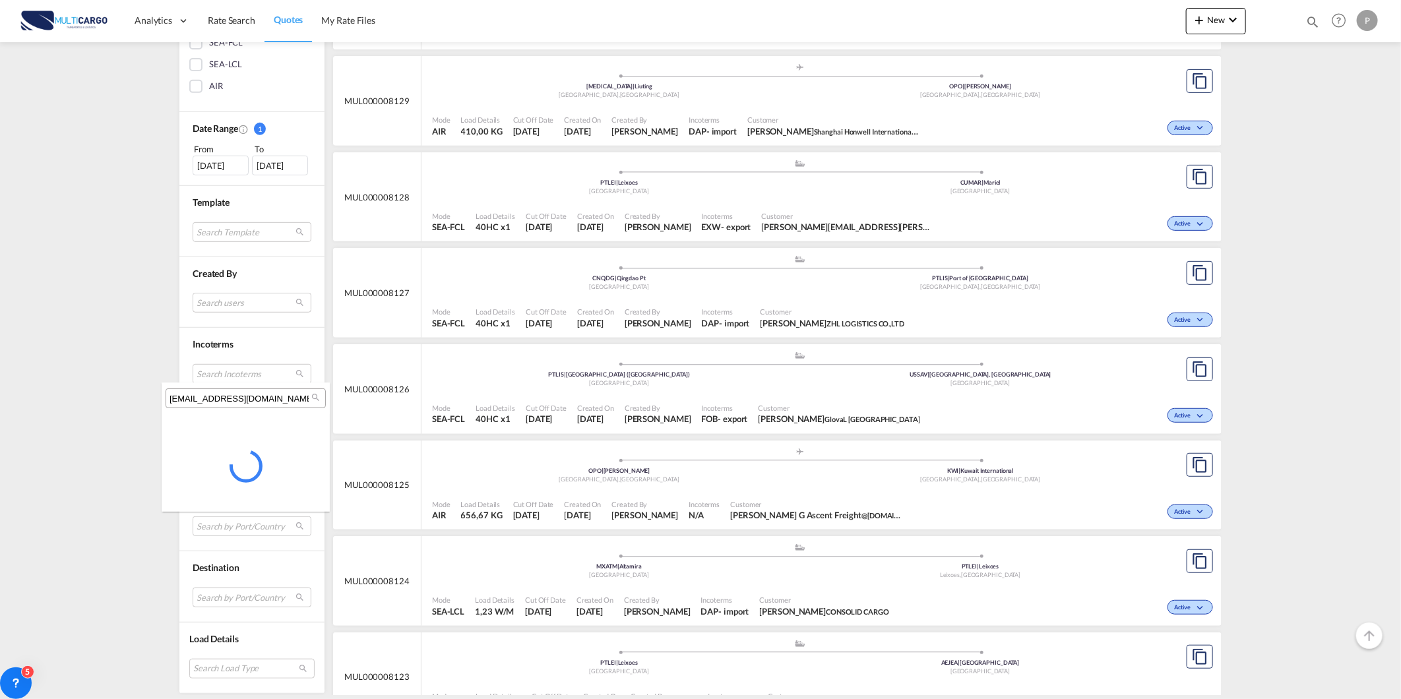
type input "[EMAIL_ADDRESS][DOMAIN_NAME]"
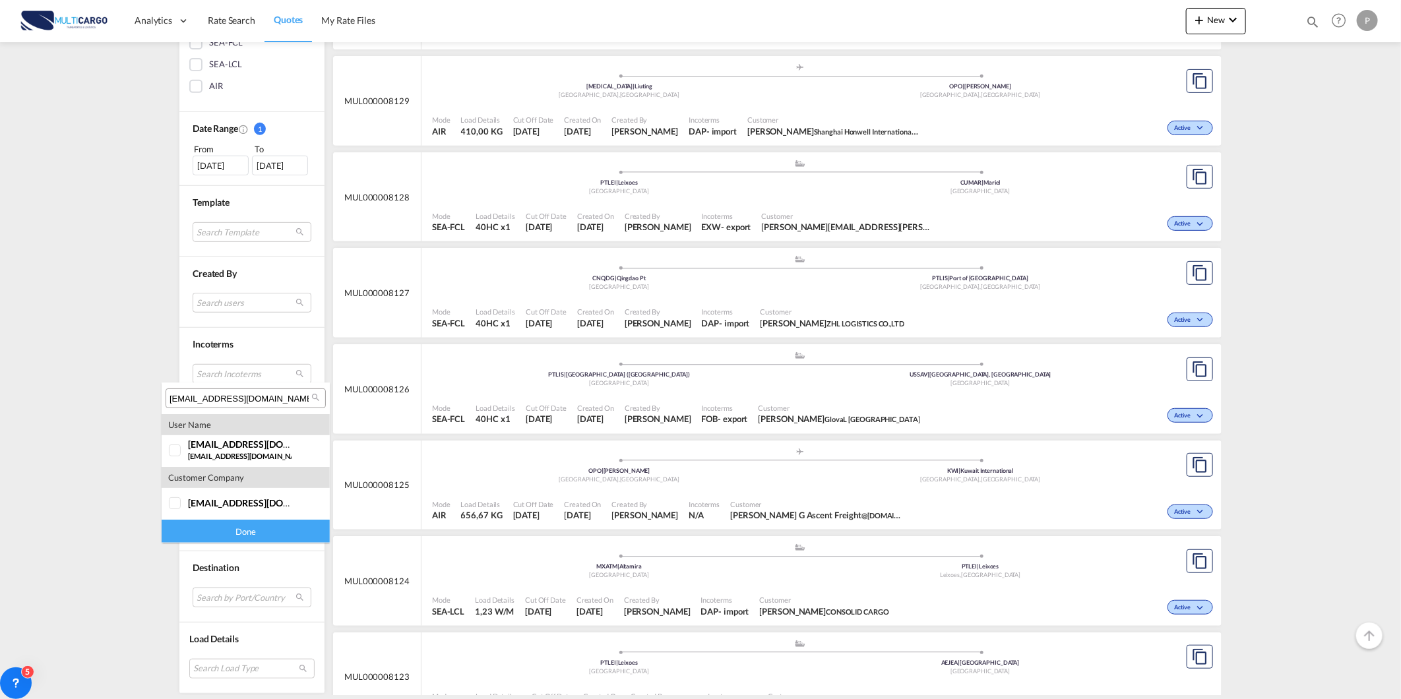
click at [286, 393] on input "[EMAIL_ADDRESS][DOMAIN_NAME]" at bounding box center [241, 399] width 142 height 12
click at [182, 509] on div at bounding box center [175, 503] width 13 height 13
click at [182, 455] on div at bounding box center [175, 451] width 13 height 13
click at [232, 536] on div "Done" at bounding box center [246, 531] width 168 height 23
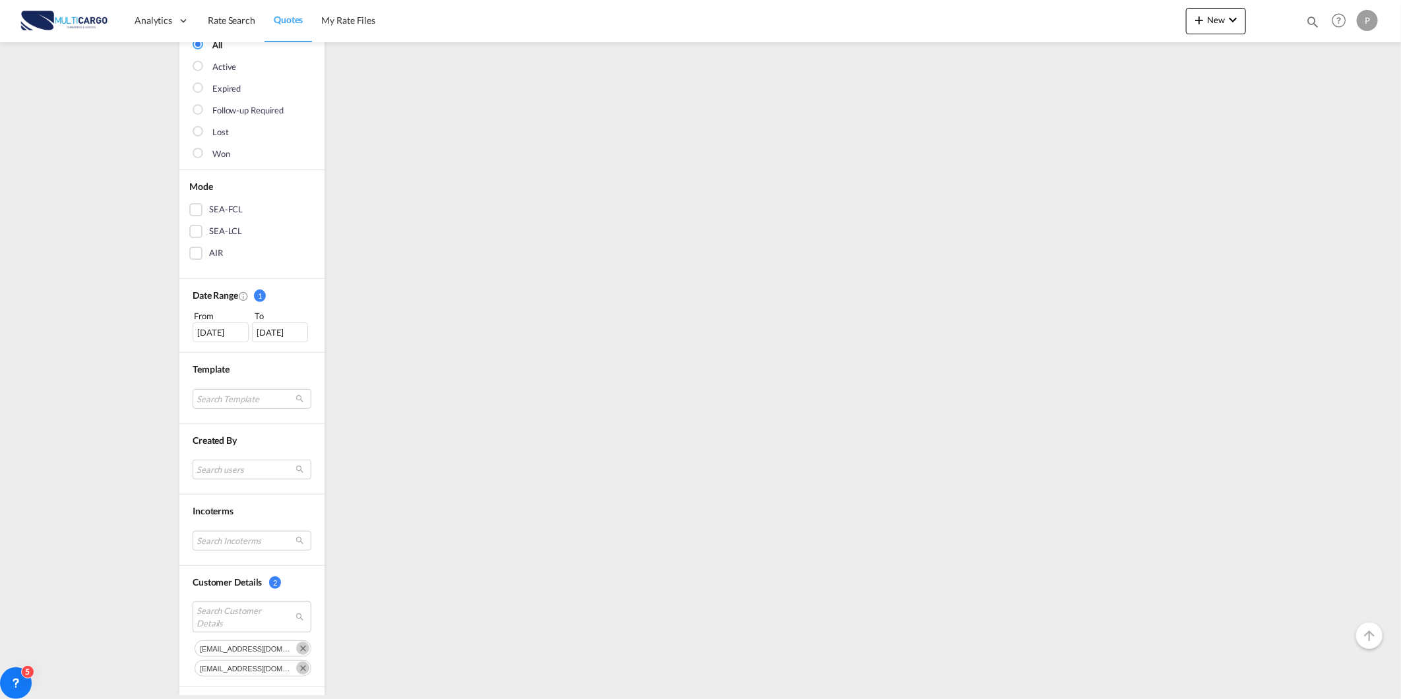
scroll to position [0, 0]
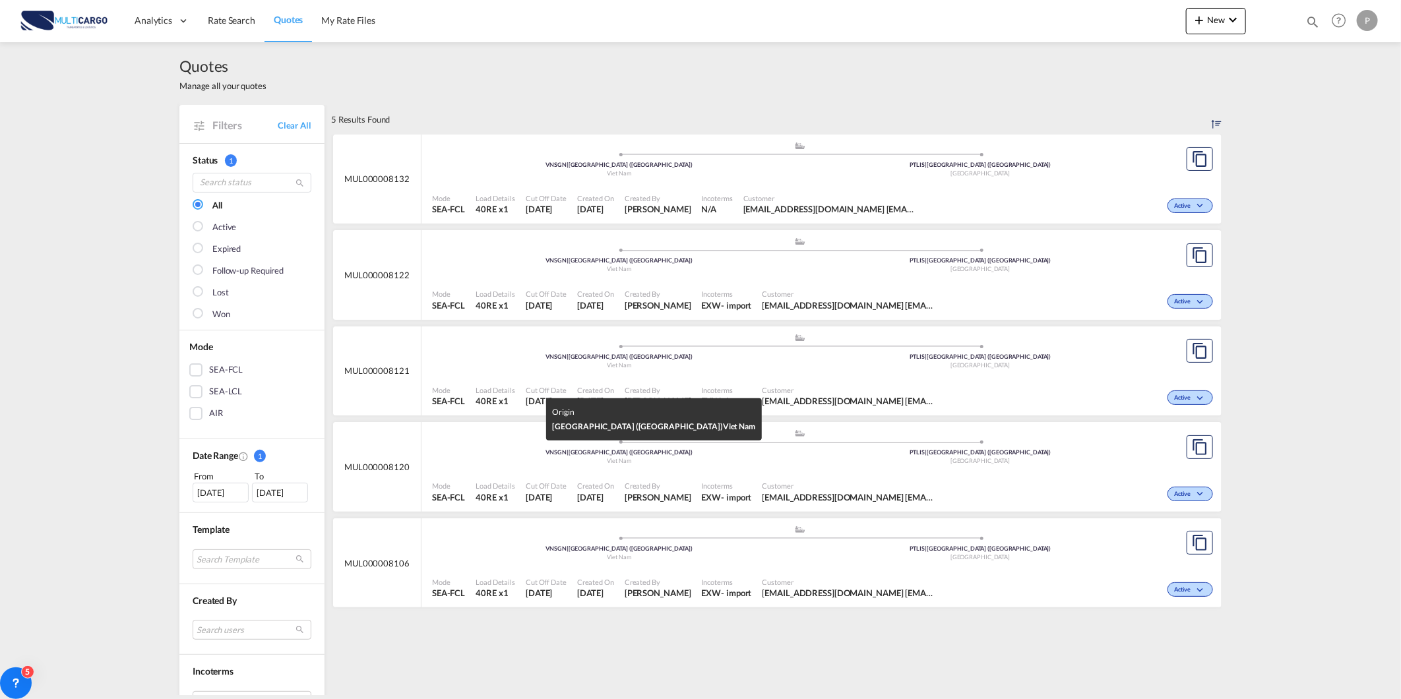
drag, startPoint x: 497, startPoint y: 454, endPoint x: 447, endPoint y: 476, distance: 55.5
click at [472, 170] on div "VNSGN | Ho Chi Minh City (Saigon)" at bounding box center [620, 165] width 362 height 9
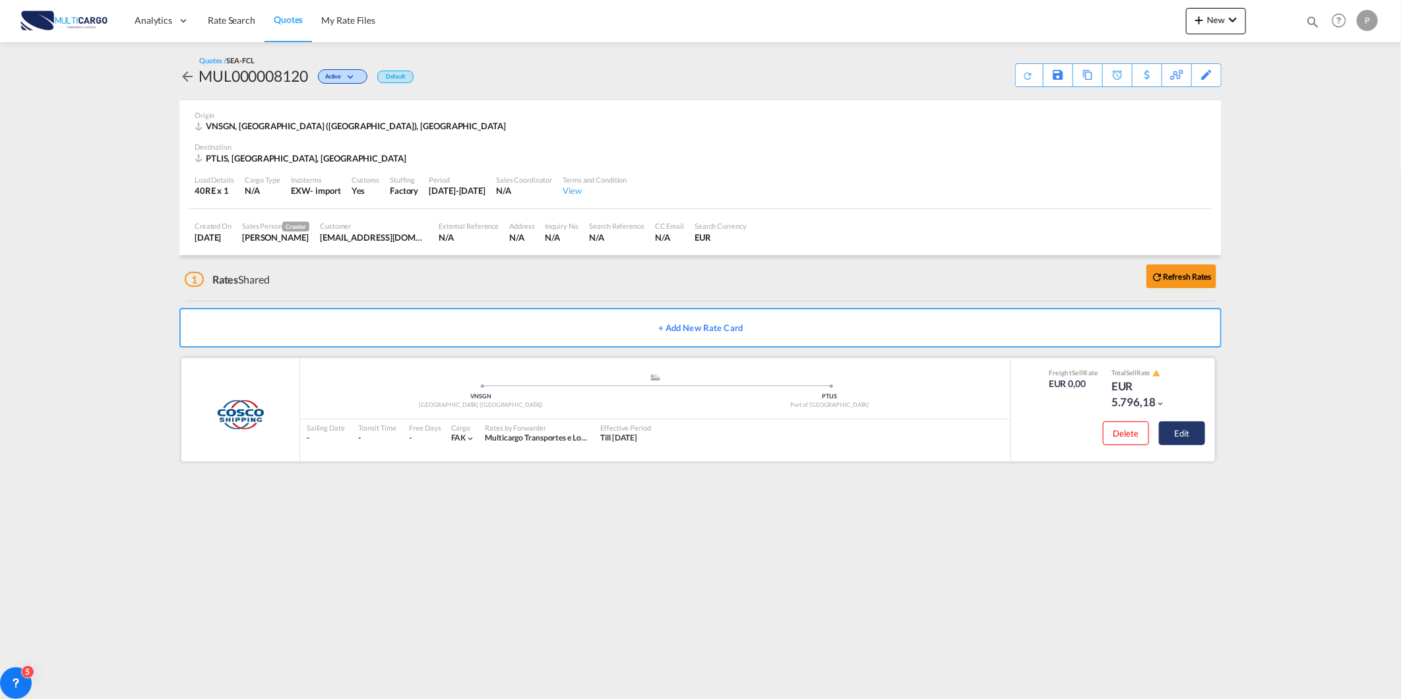
click at [1184, 423] on button "Edit" at bounding box center [1182, 434] width 46 height 24
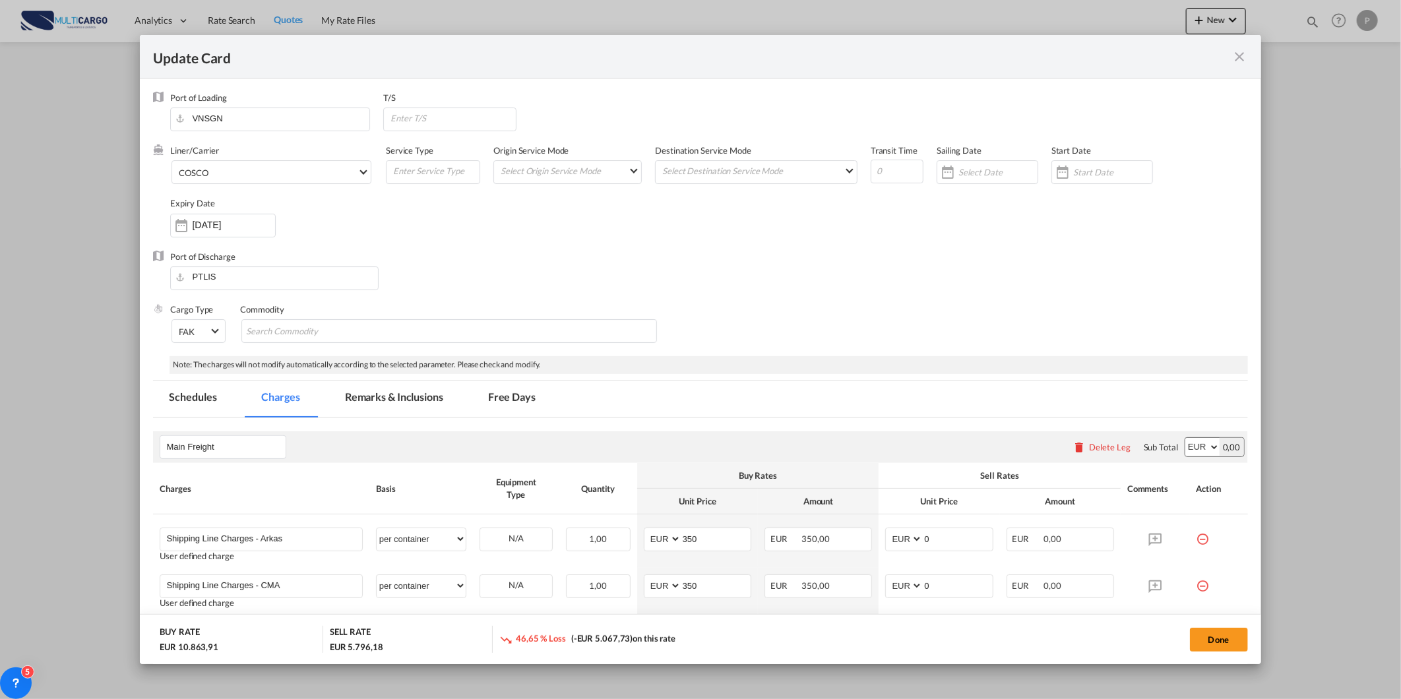
select select "per container"
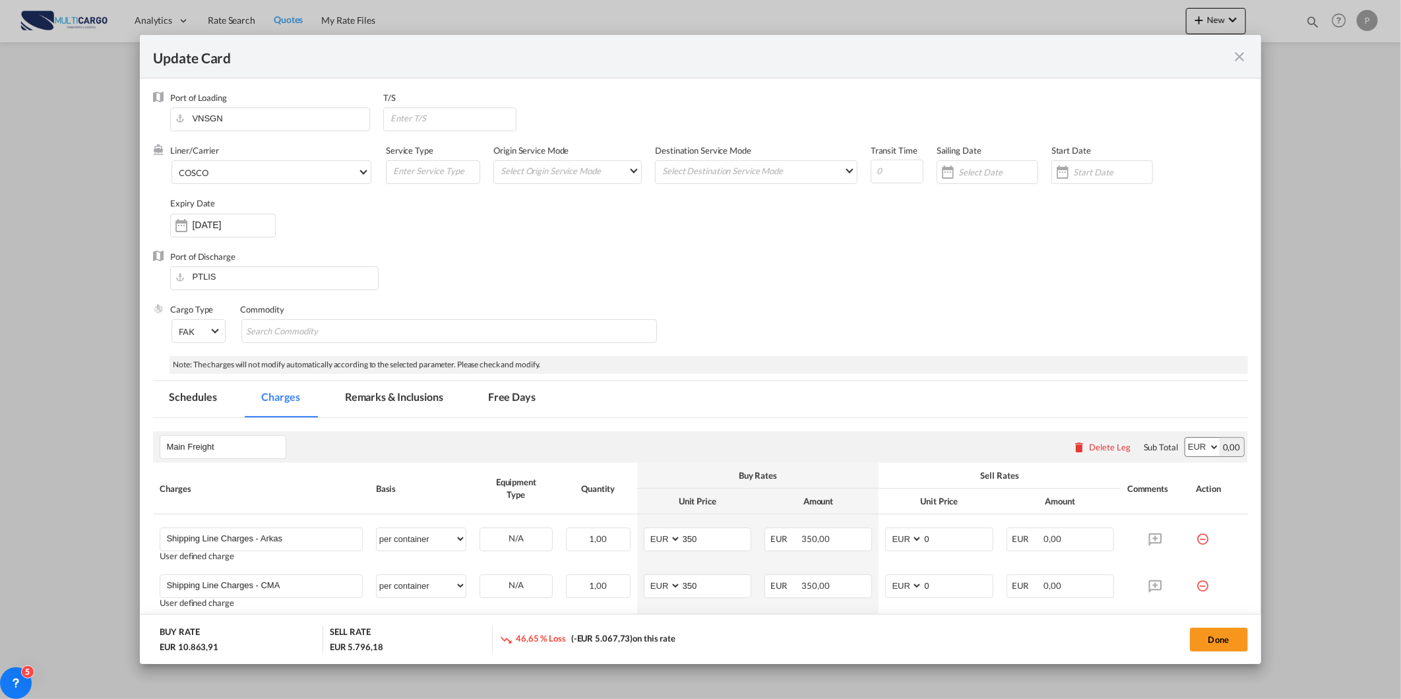
select select "per container"
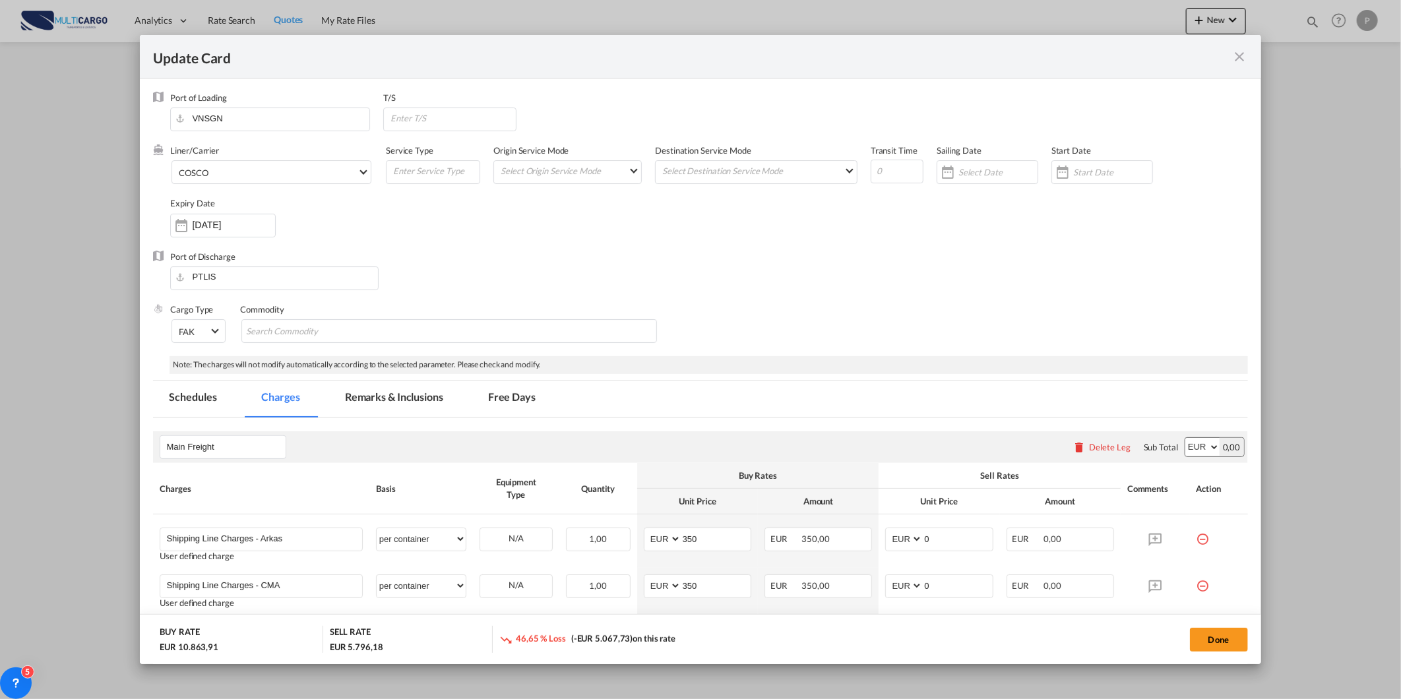
select select "per container"
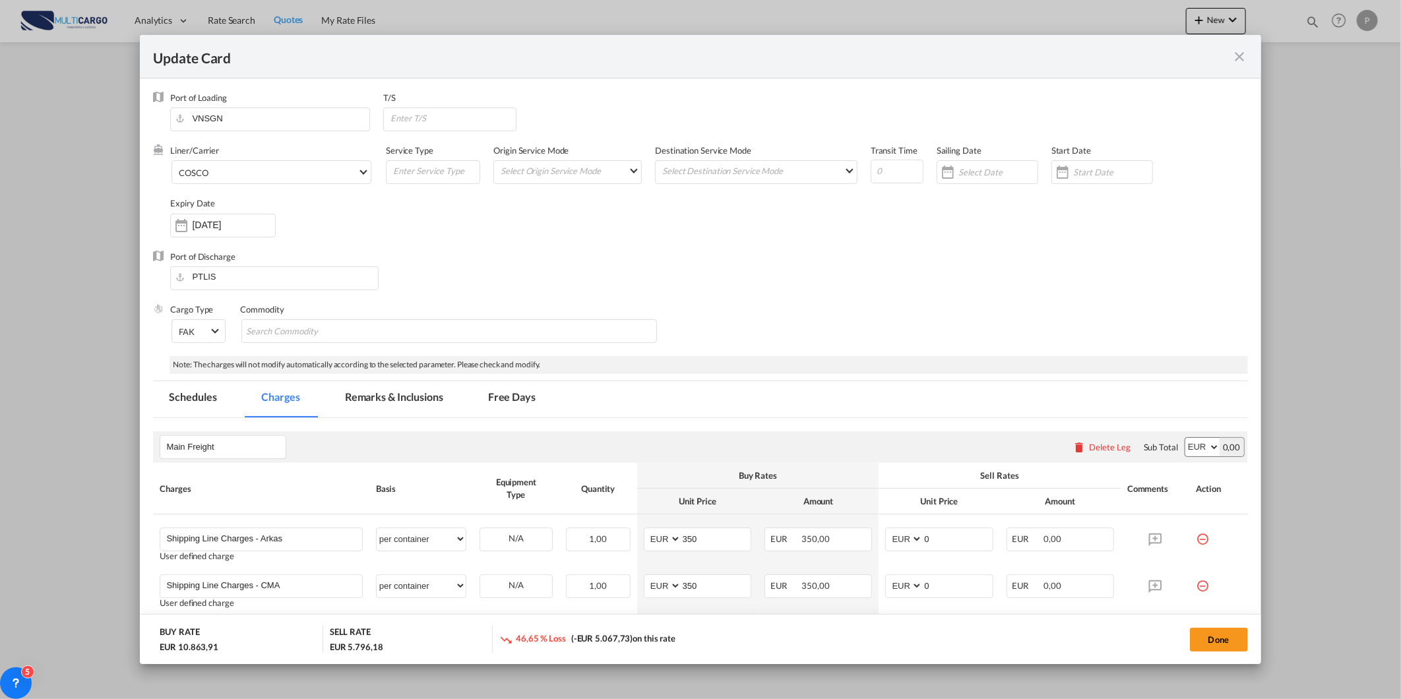
select select "per equipment"
select select "per B/L"
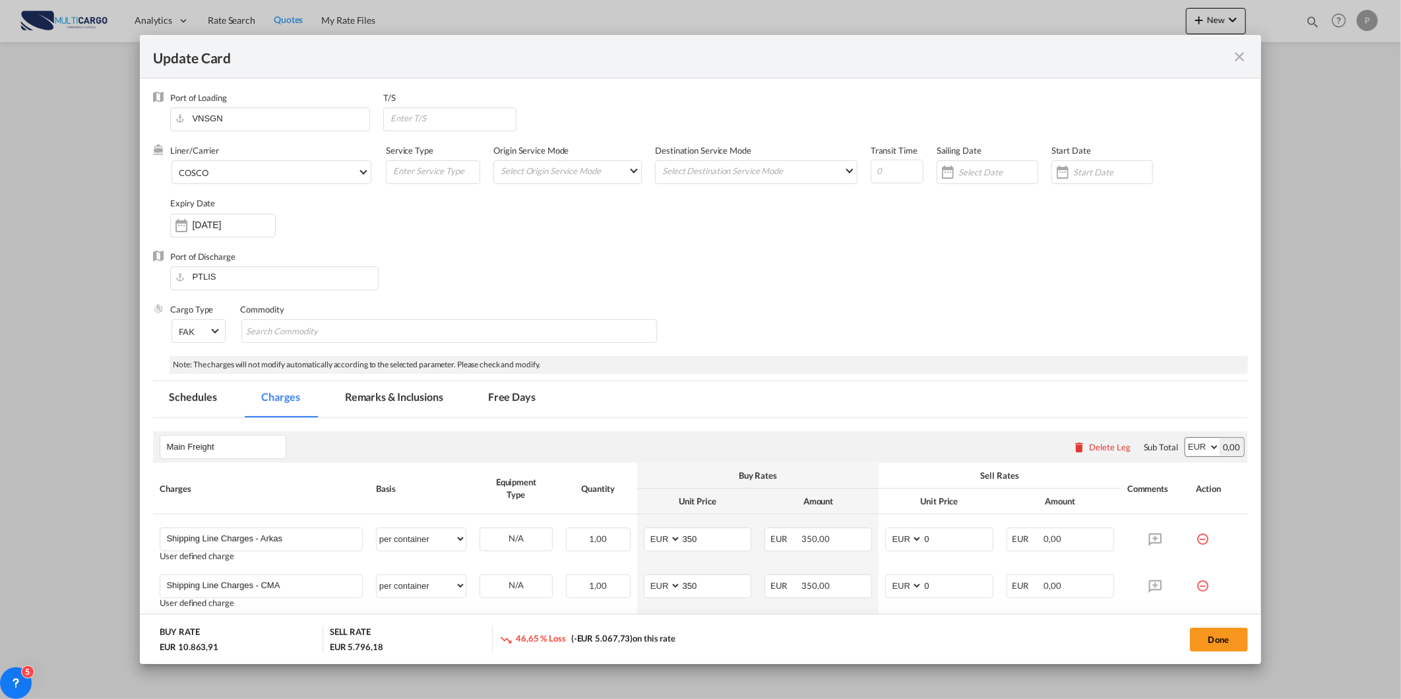
select select "per B/L"
select select "per equipment"
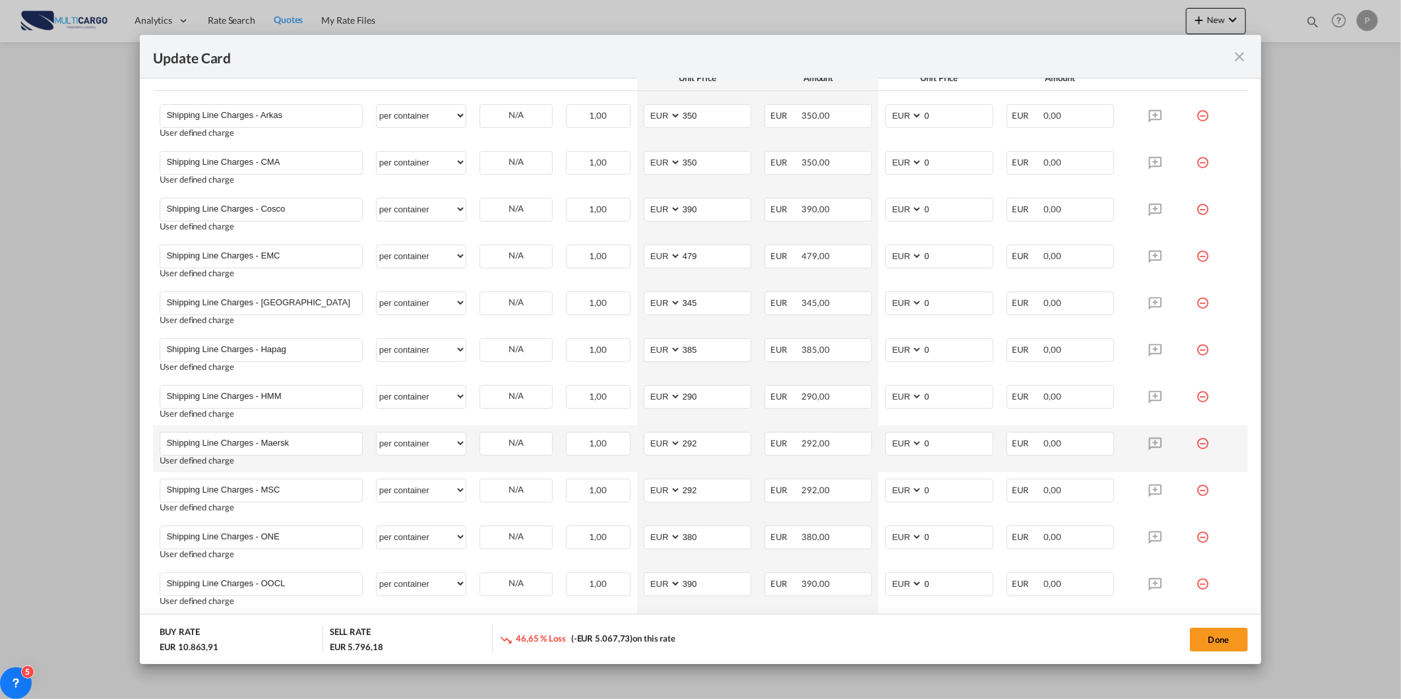
scroll to position [439, 0]
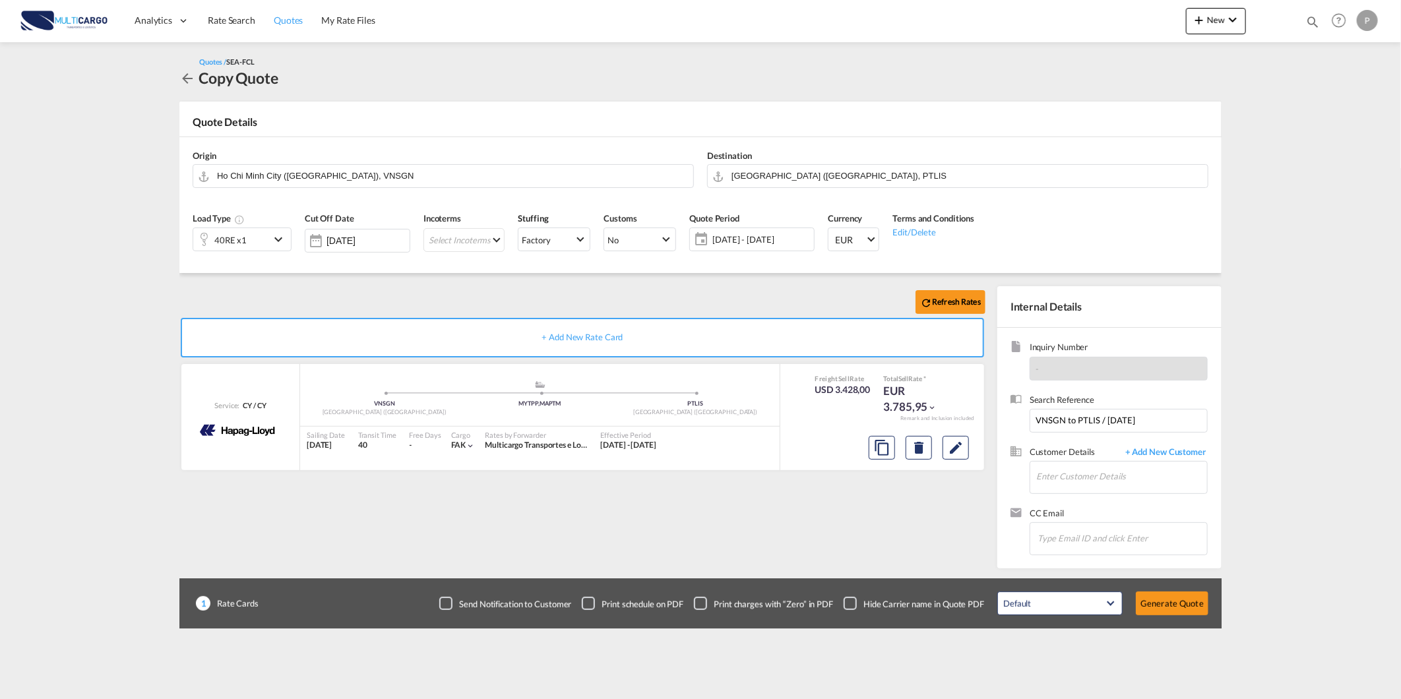
click at [294, 15] on span "Quotes" at bounding box center [288, 20] width 29 height 11
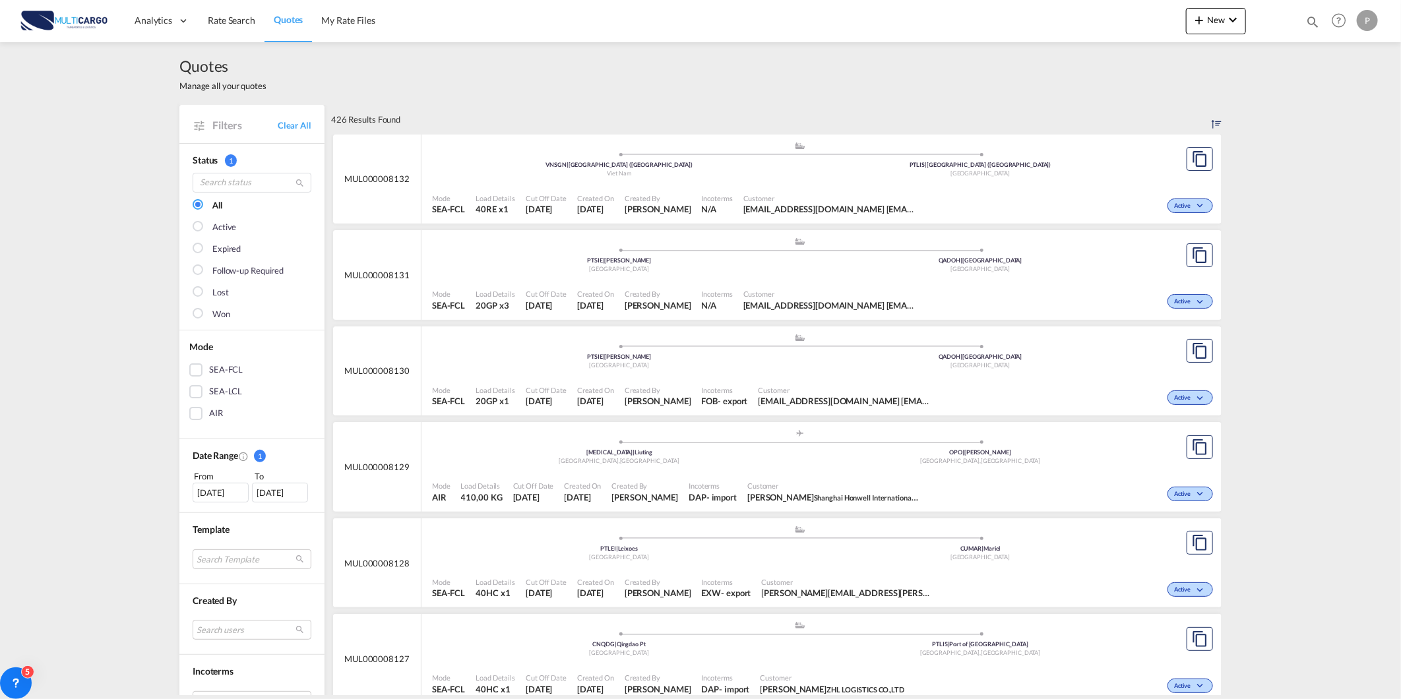
click at [1311, 20] on md-icon "icon-magnify" at bounding box center [1313, 22] width 15 height 15
drag, startPoint x: 1098, startPoint y: 25, endPoint x: 1098, endPoint y: 36, distance: 10.6
click at [1098, 25] on select "Quotes" at bounding box center [1102, 22] width 63 height 24
select select "Quotes"
click at [1071, 10] on select "Quotes" at bounding box center [1102, 22] width 63 height 24
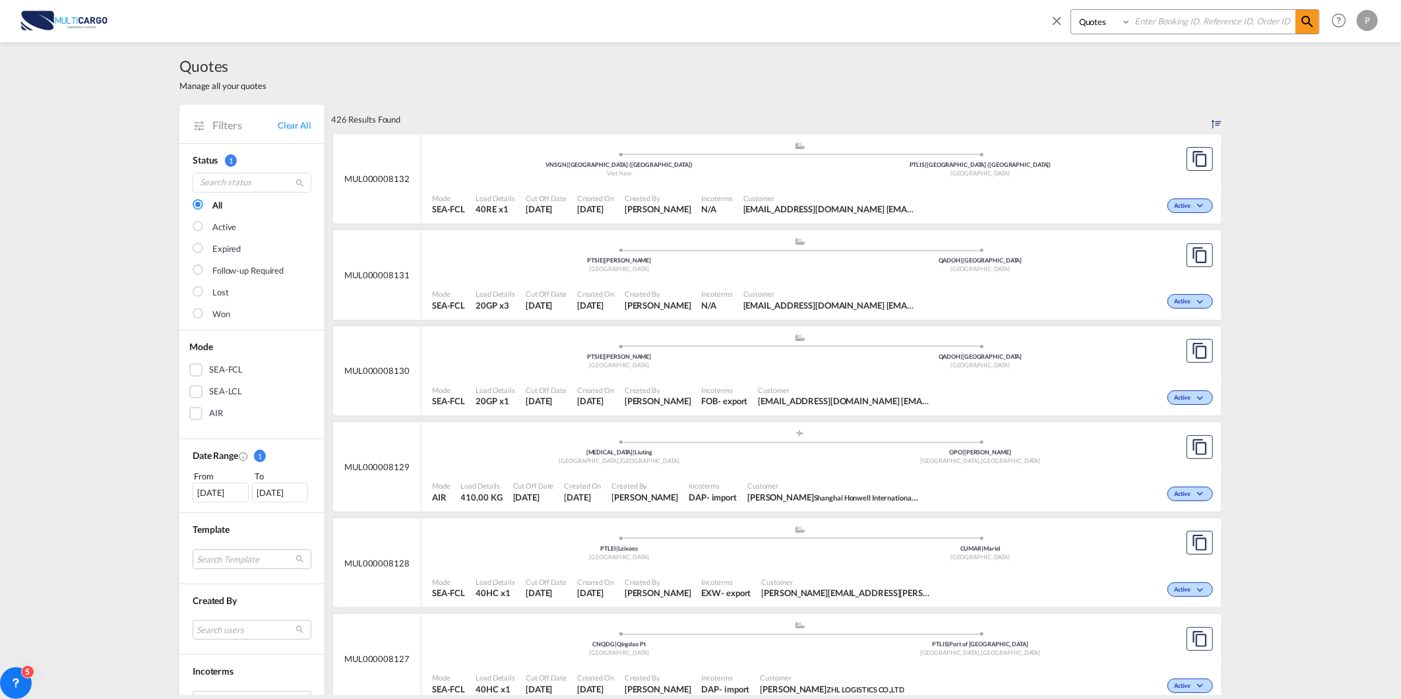
click at [1158, 30] on input at bounding box center [1213, 21] width 164 height 23
click at [1158, 23] on input at bounding box center [1213, 21] width 164 height 23
type input "8106"
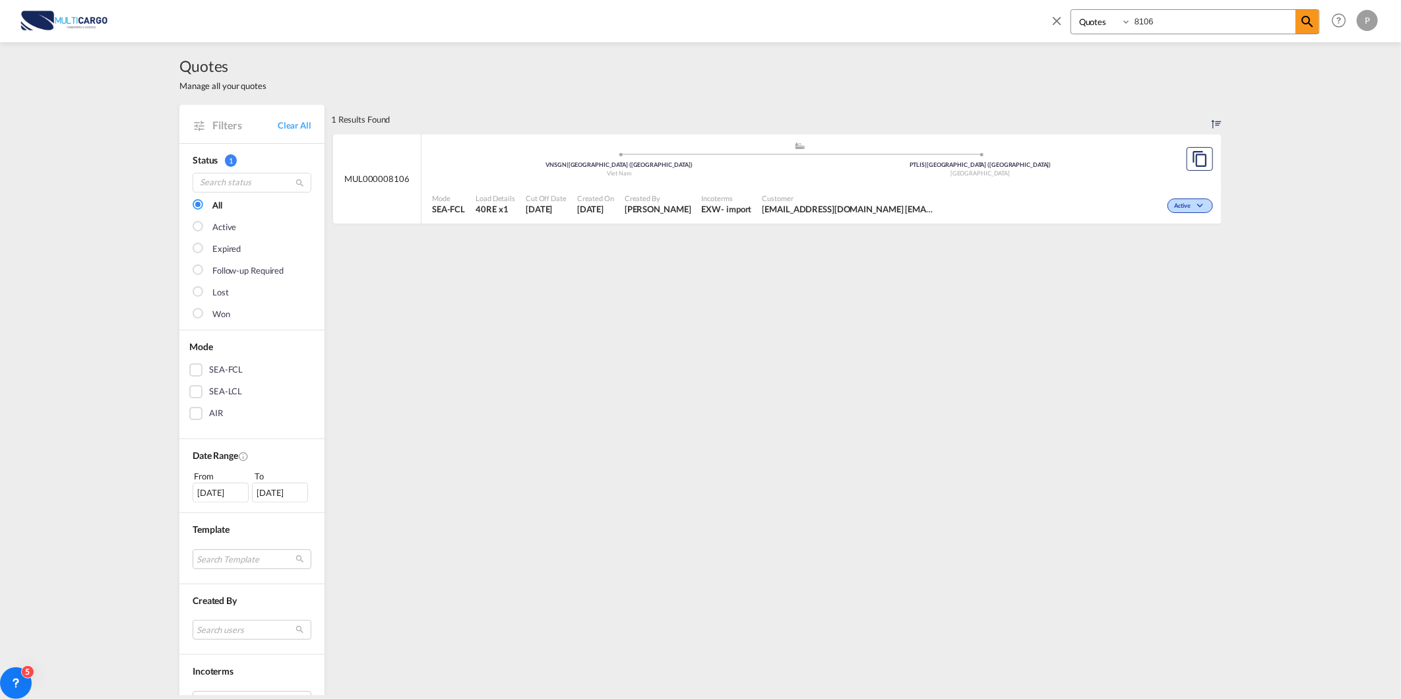
click at [846, 195] on span "Customer" at bounding box center [849, 198] width 172 height 10
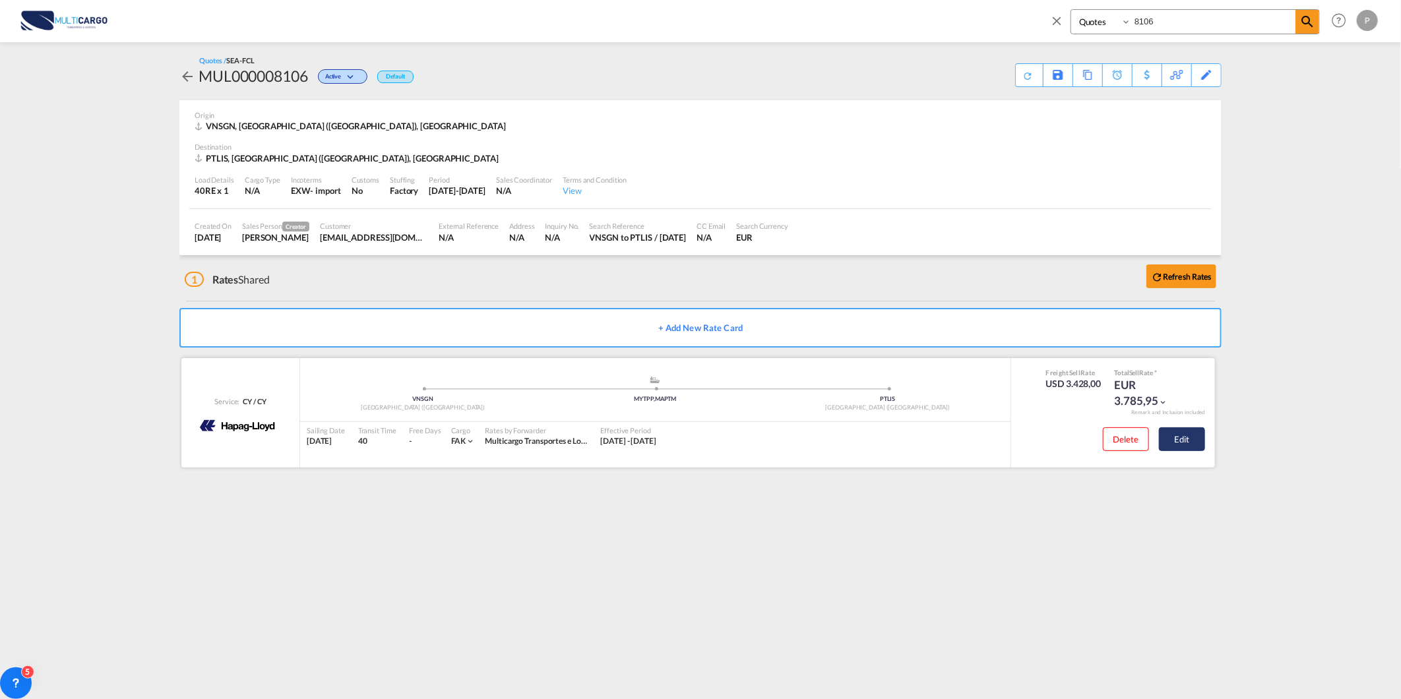
click at [1199, 446] on button "Edit" at bounding box center [1182, 439] width 46 height 24
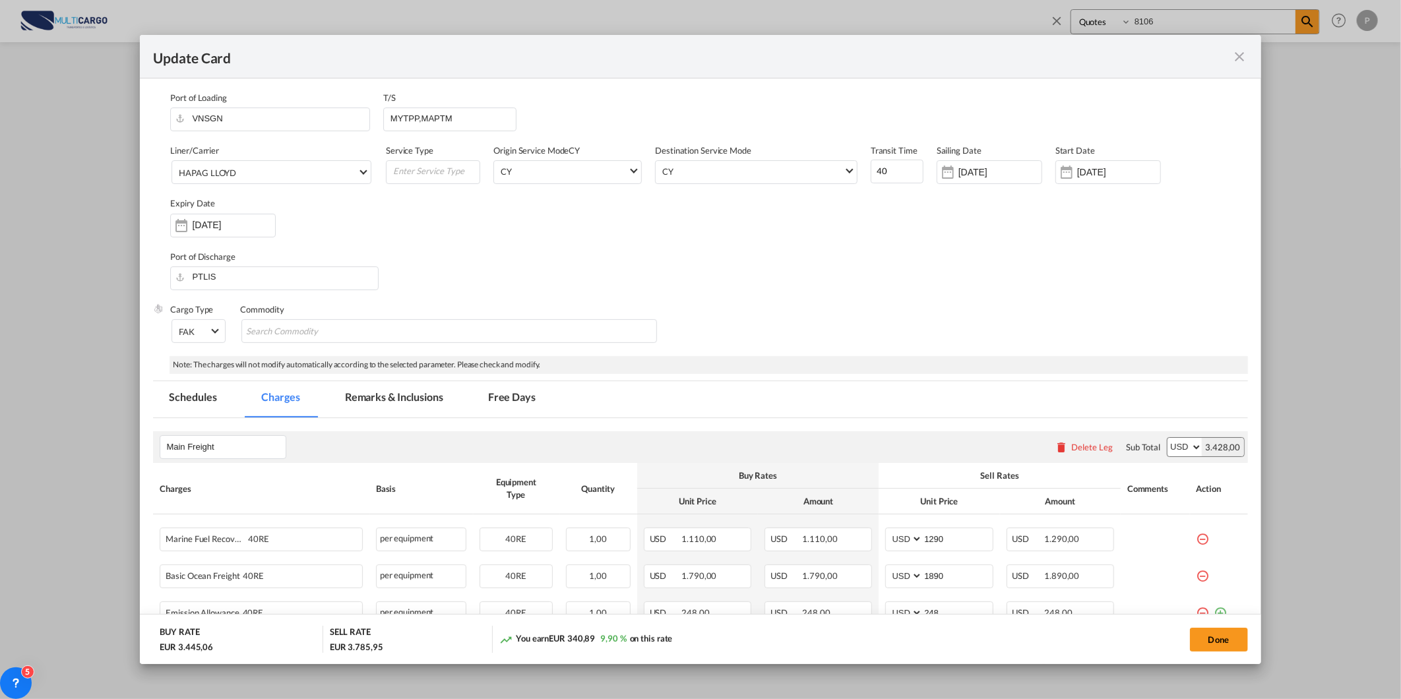
select select "per equipment"
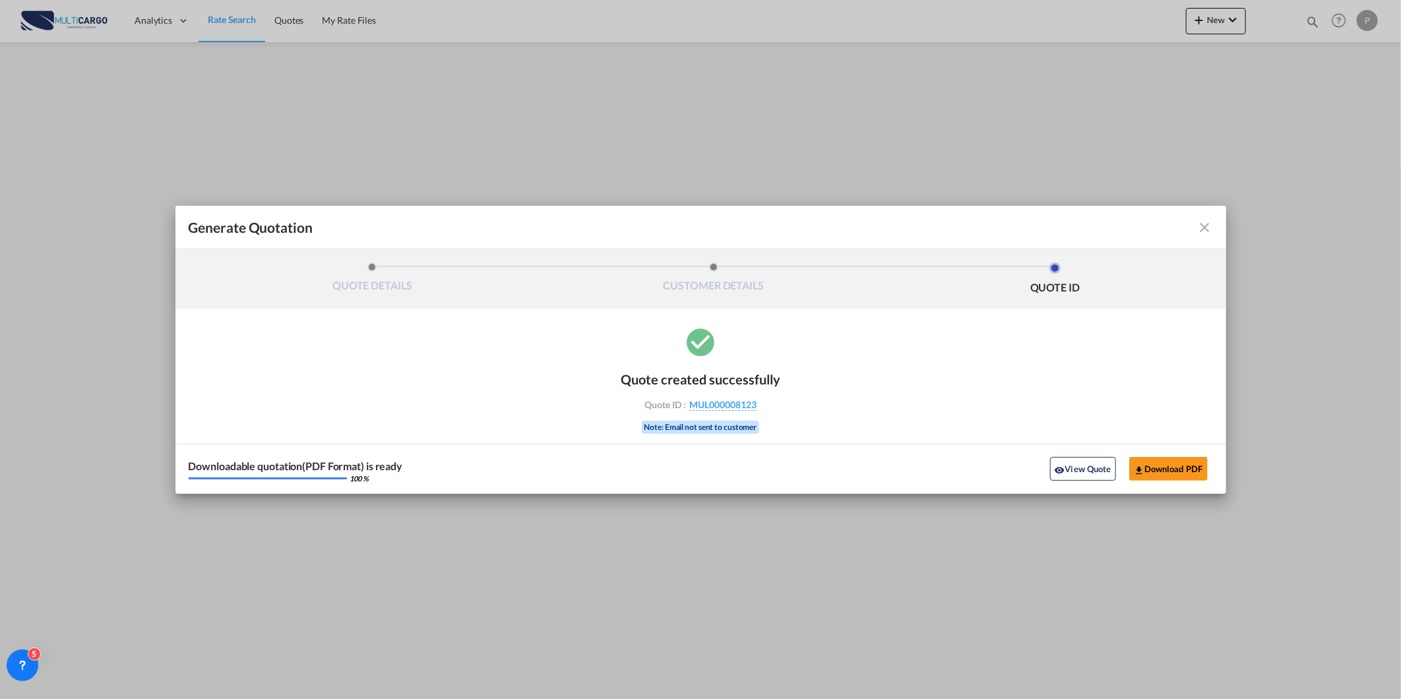
click at [1201, 226] on md-icon "icon-close fg-AAA8AD cursor m-0" at bounding box center [1205, 228] width 16 height 16
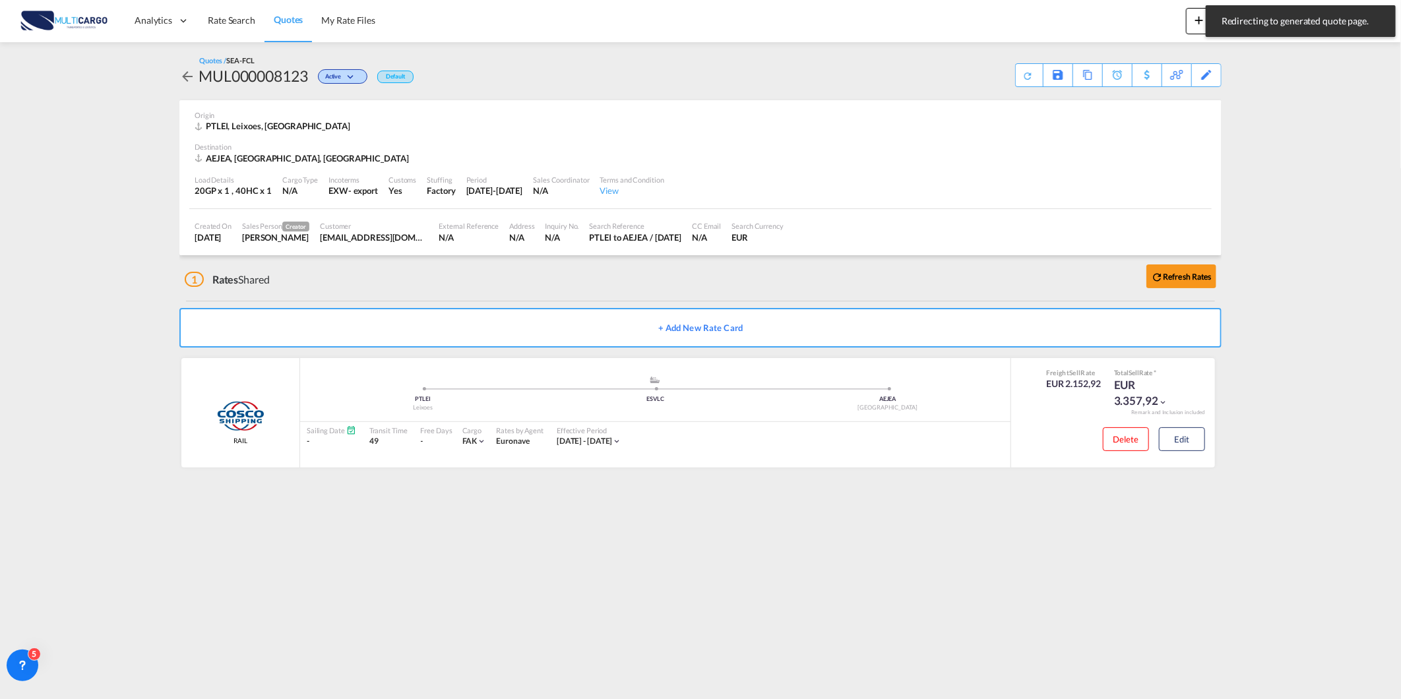
click at [301, 28] on link "Quotes" at bounding box center [288, 20] width 47 height 43
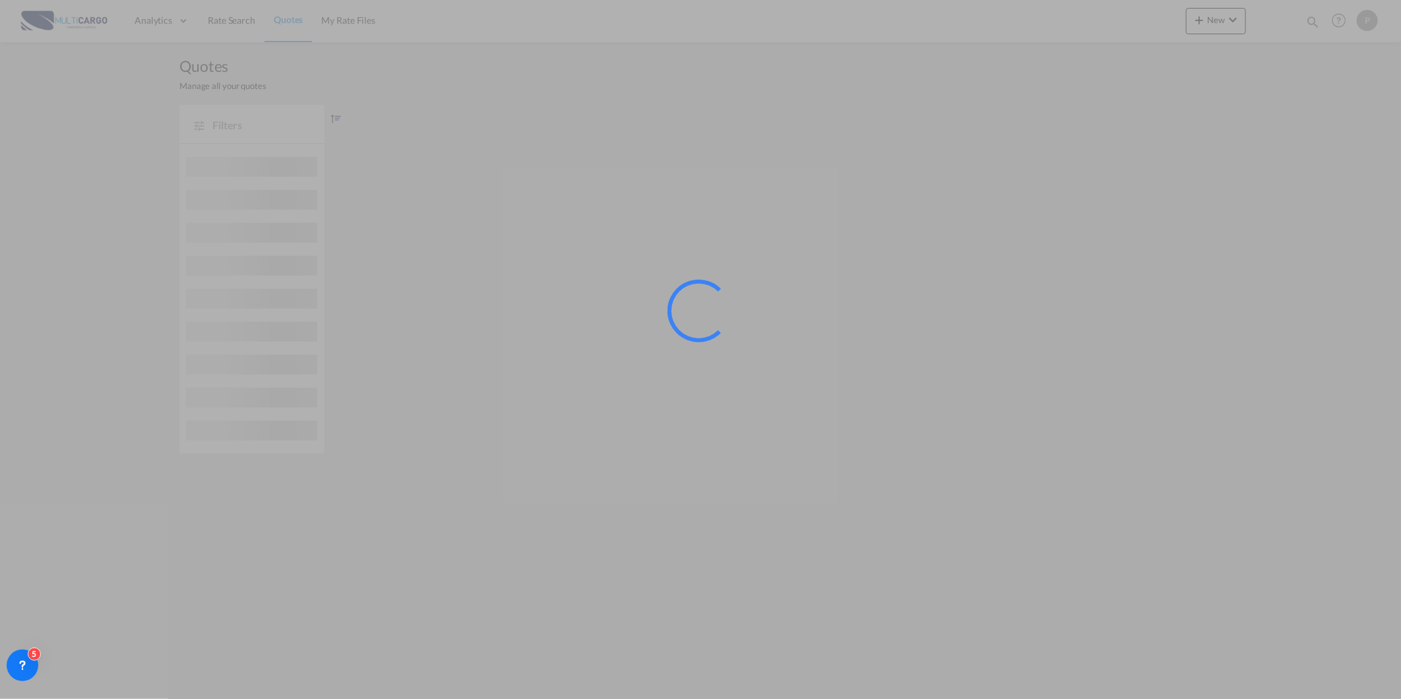
click at [1311, 22] on div at bounding box center [700, 349] width 1401 height 699
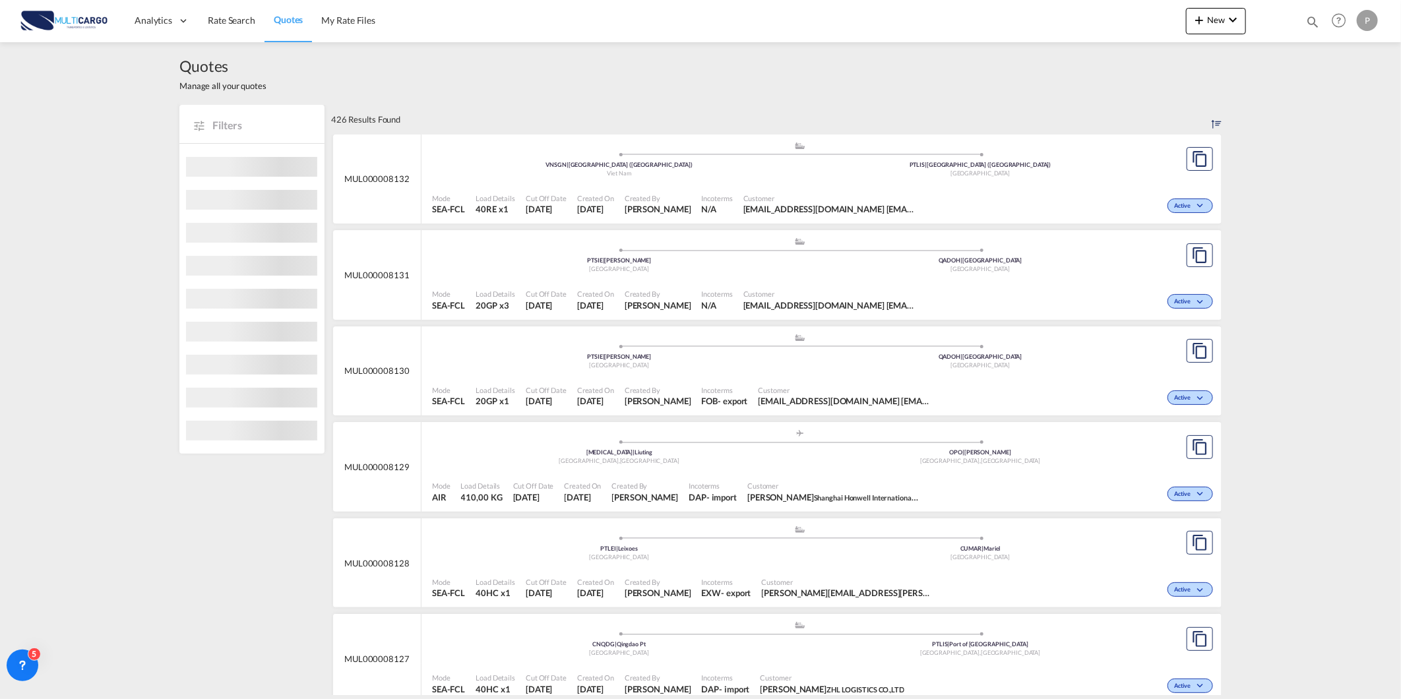
click at [1310, 20] on md-icon "icon-magnify" at bounding box center [1313, 22] width 15 height 15
click at [1087, 16] on div "Quotes 8040" at bounding box center [1195, 21] width 249 height 25
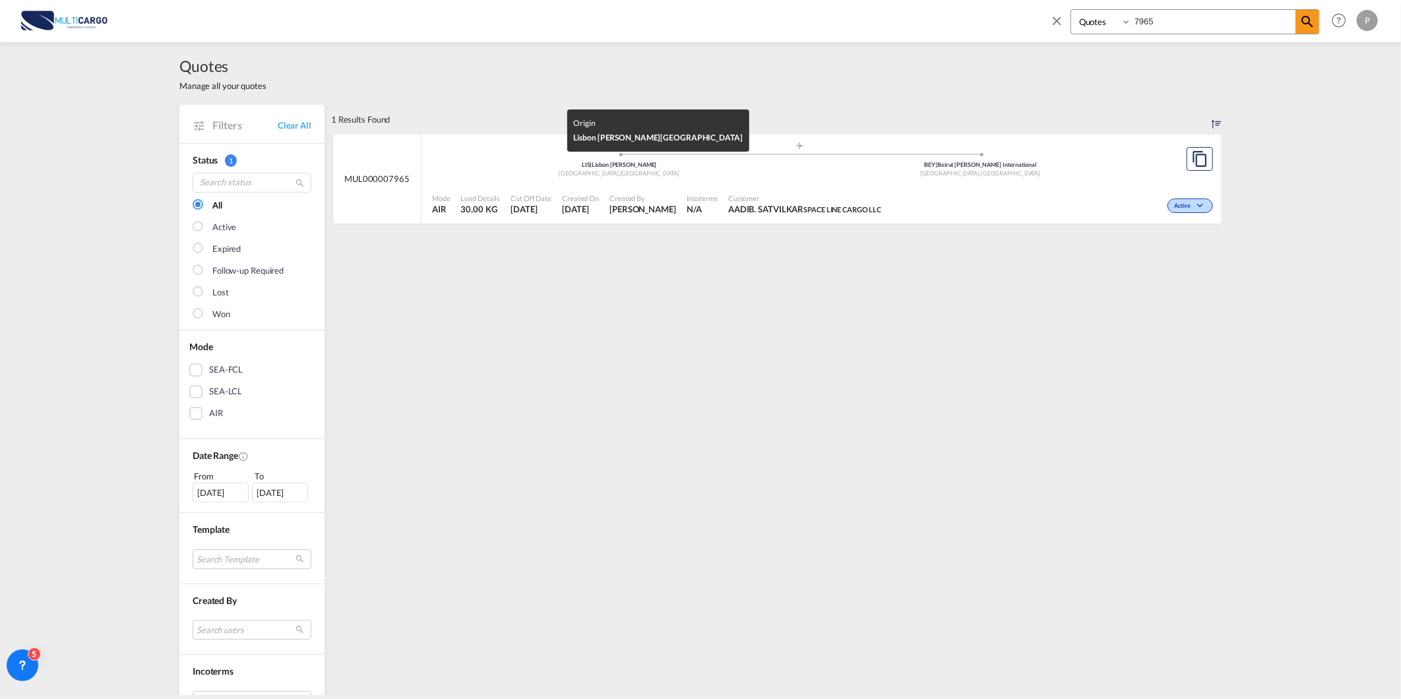
click at [710, 170] on div "[GEOGRAPHIC_DATA] , [GEOGRAPHIC_DATA]" at bounding box center [620, 174] width 362 height 9
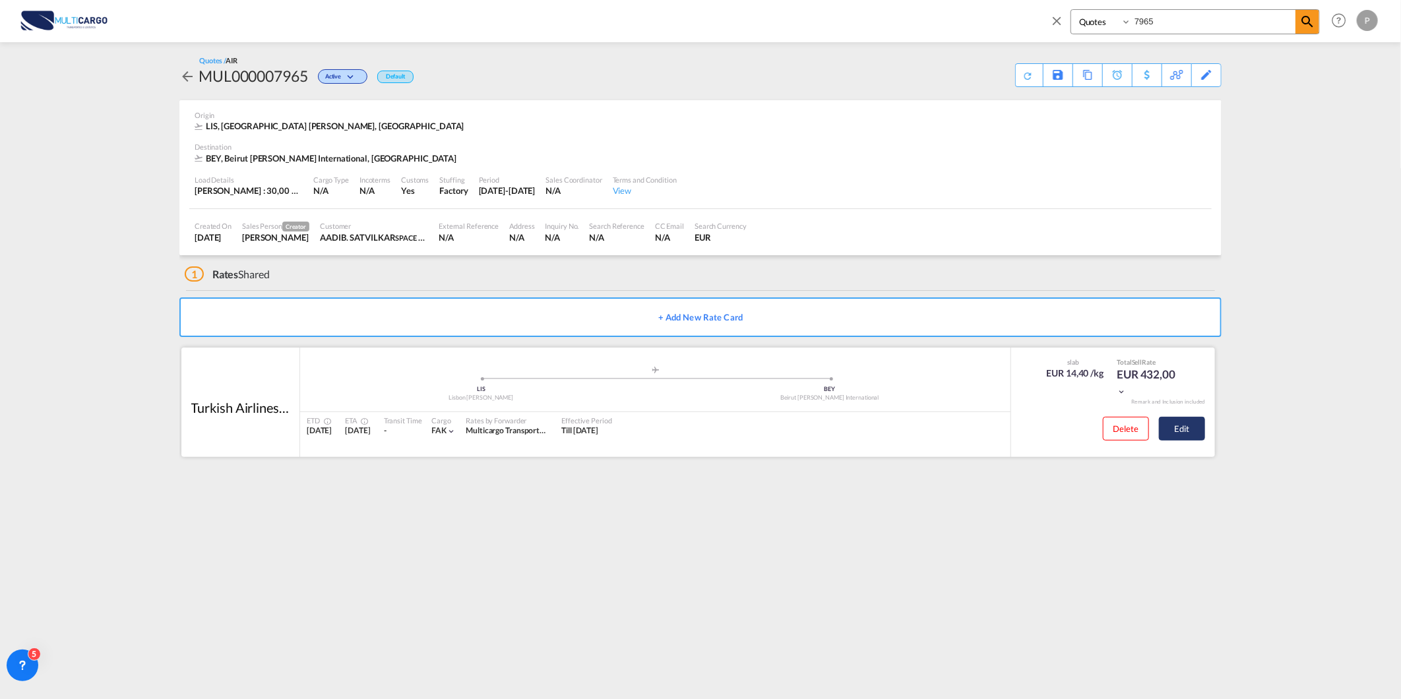
click at [1173, 431] on button "Edit" at bounding box center [1182, 429] width 46 height 24
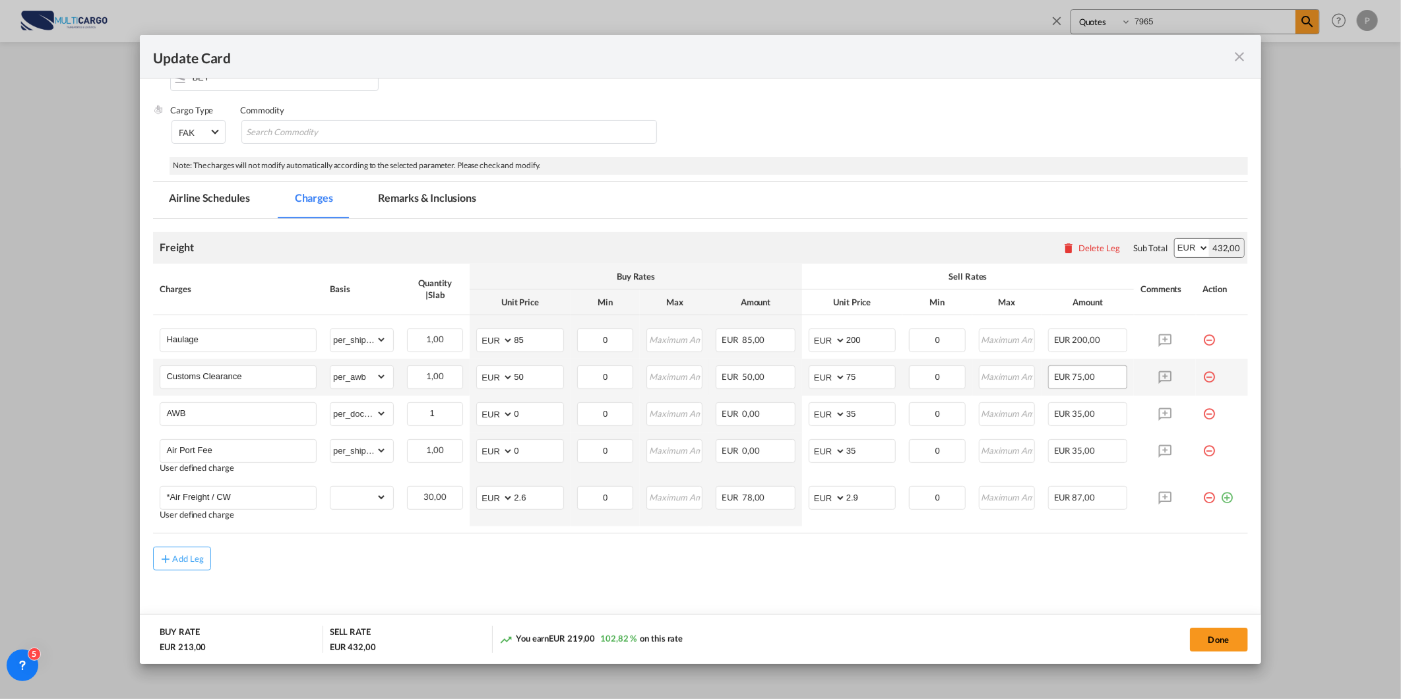
scroll to position [162, 0]
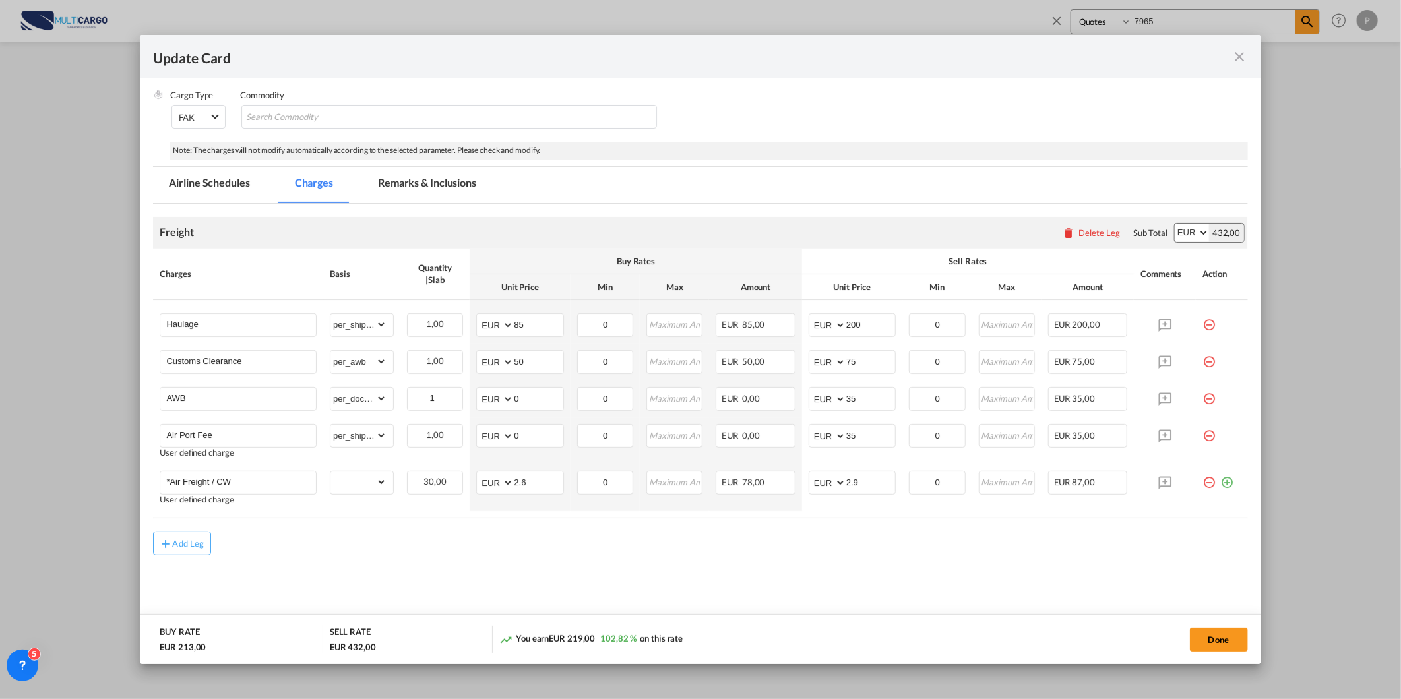
click at [1245, 61] on md-icon "icon-close fg-AAA8AD m-0 pointer" at bounding box center [1240, 57] width 16 height 16
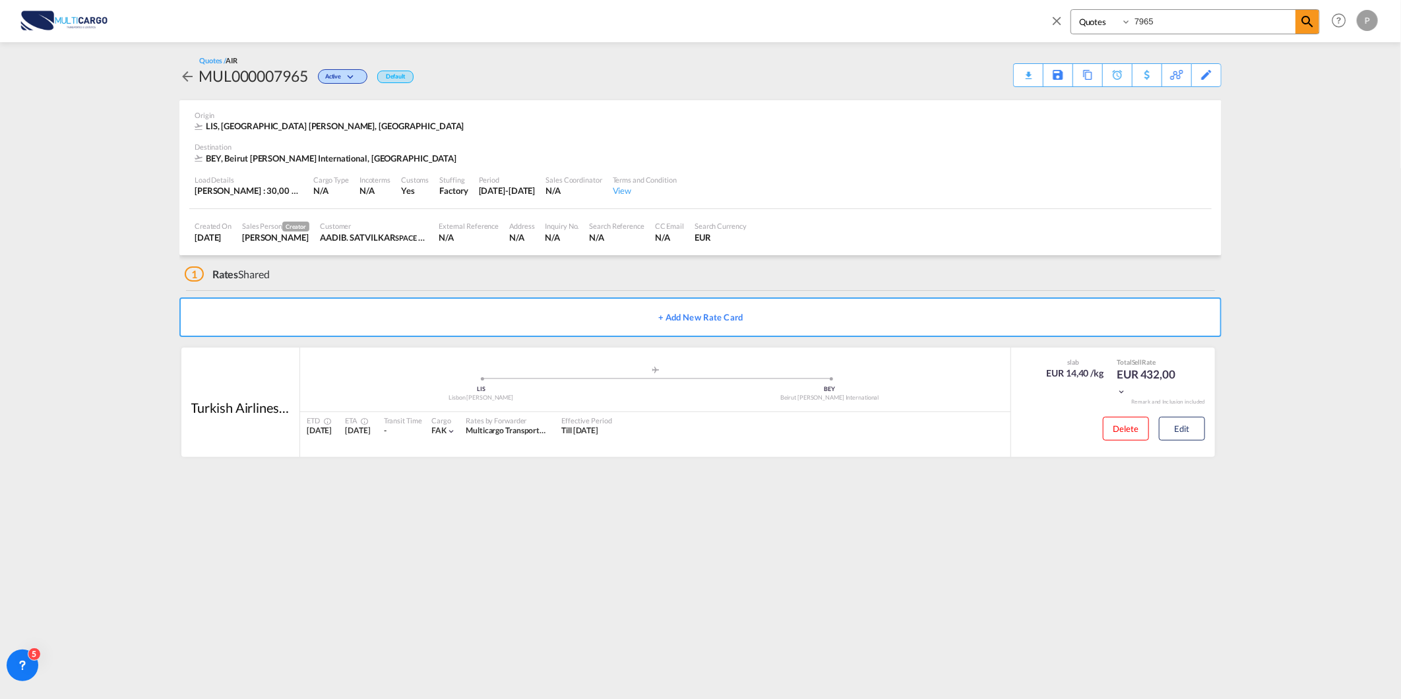
click at [1198, 23] on input "7965" at bounding box center [1213, 21] width 164 height 23
type input "8040"
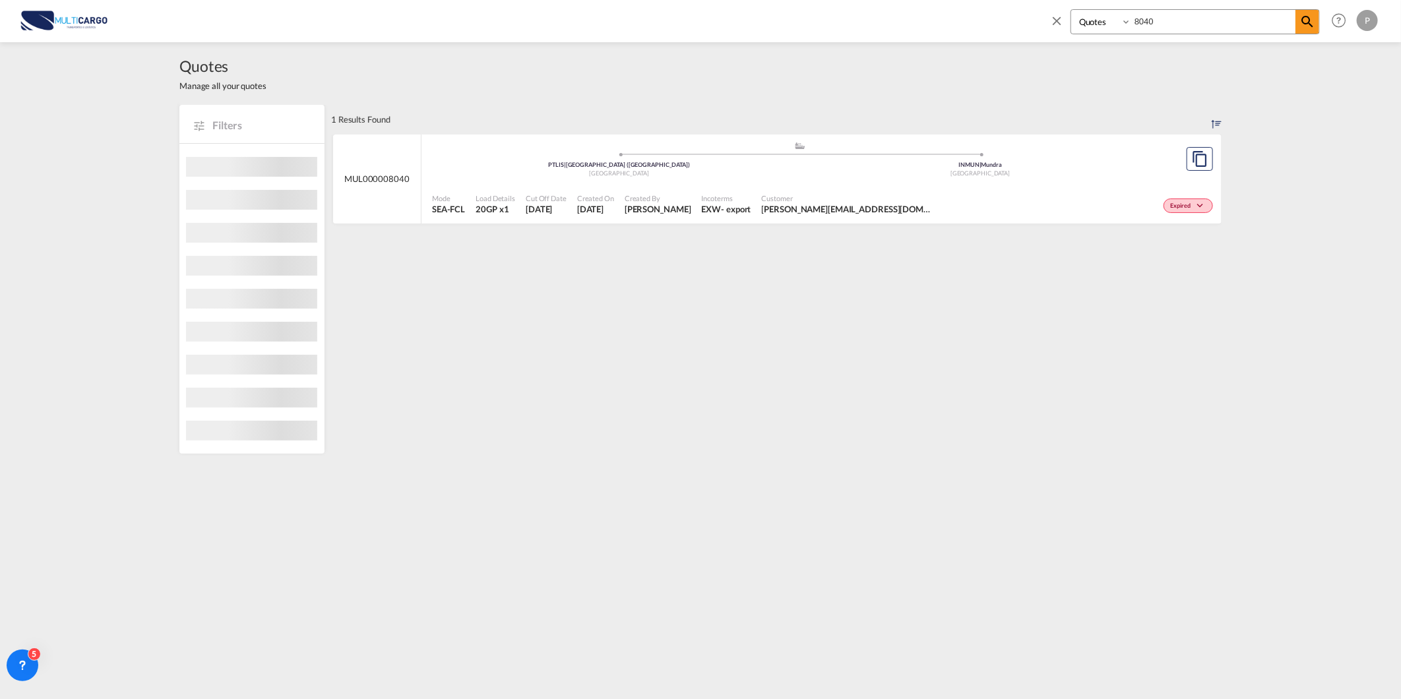
click at [860, 156] on ul ".a{fill:#aaa8ad;} .a{fill:#aaa8ad;} PTLIS | Lisbon (Lisboa) Portugal INMUN | Mu…" at bounding box center [800, 157] width 722 height 7
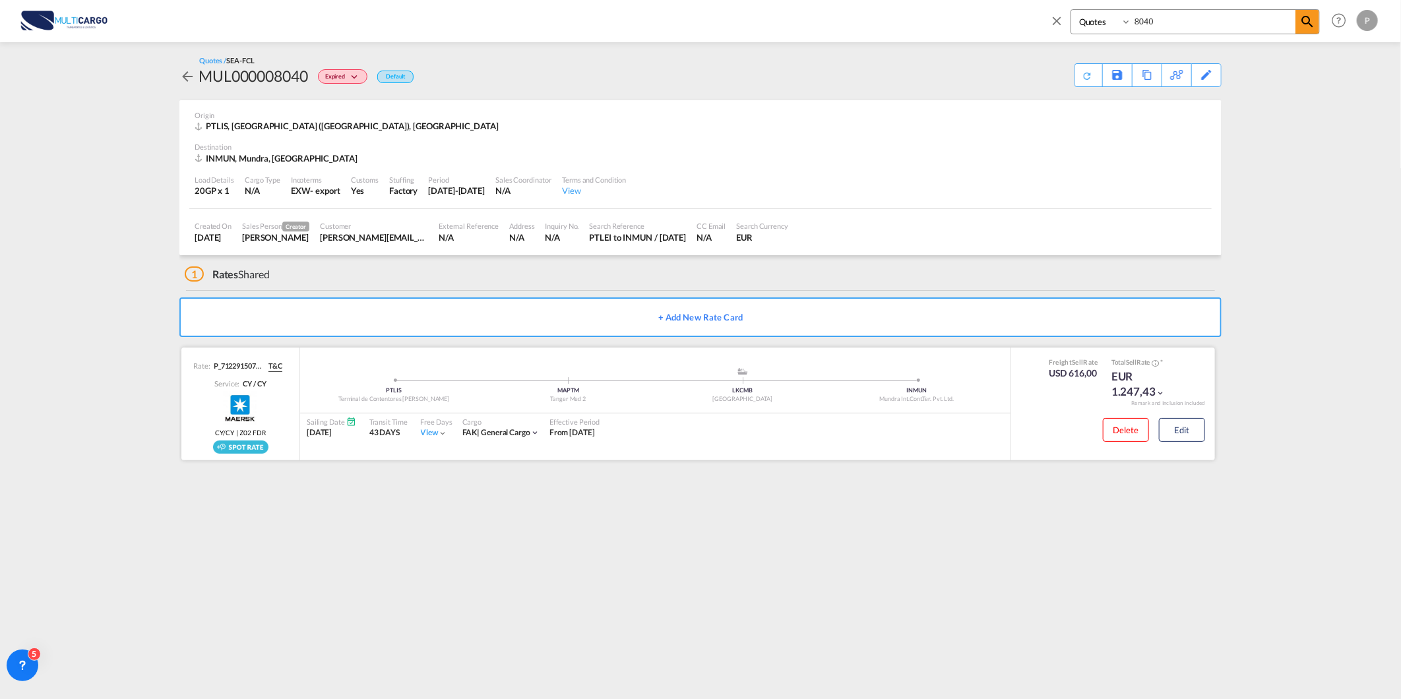
click at [1209, 435] on div "Delete Edit" at bounding box center [1113, 434] width 204 height 40
click at [1184, 434] on button "Edit" at bounding box center [1182, 430] width 46 height 24
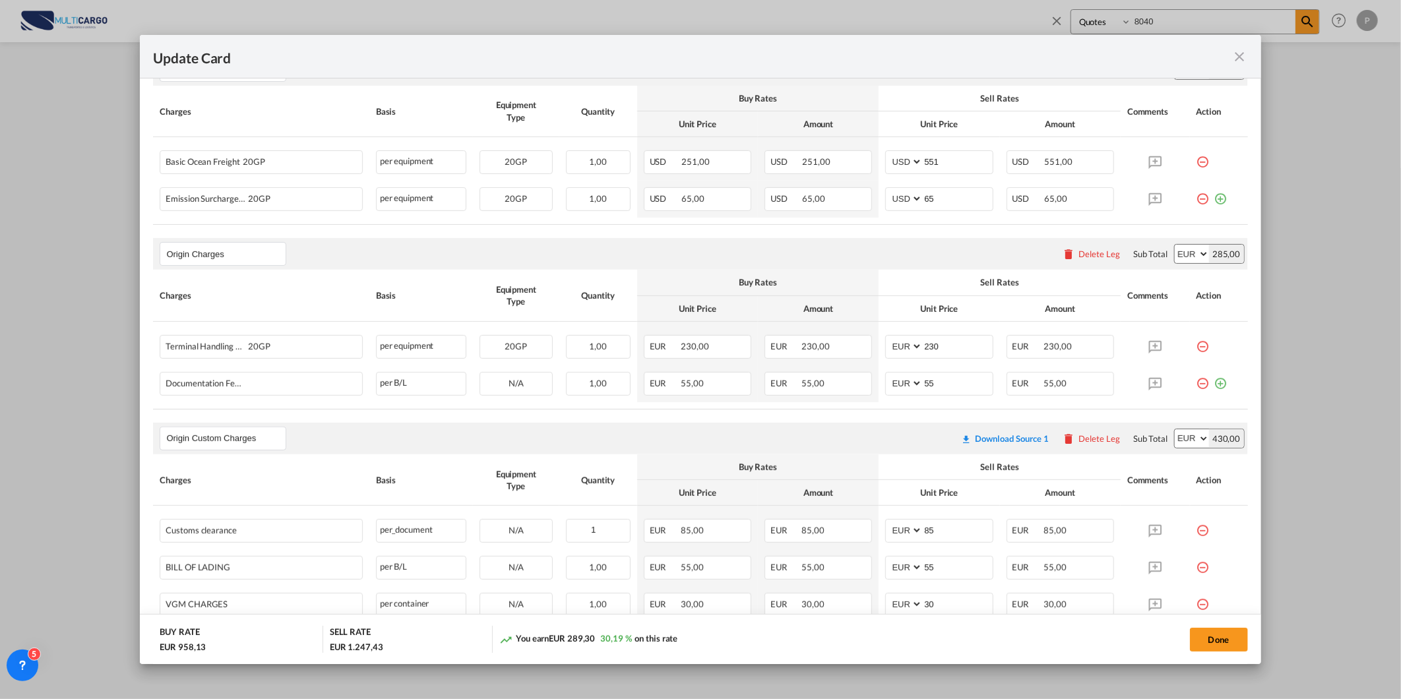
scroll to position [381, 0]
click at [1240, 63] on md-icon "icon-close fg-AAA8AD m-0 pointer" at bounding box center [1240, 57] width 16 height 16
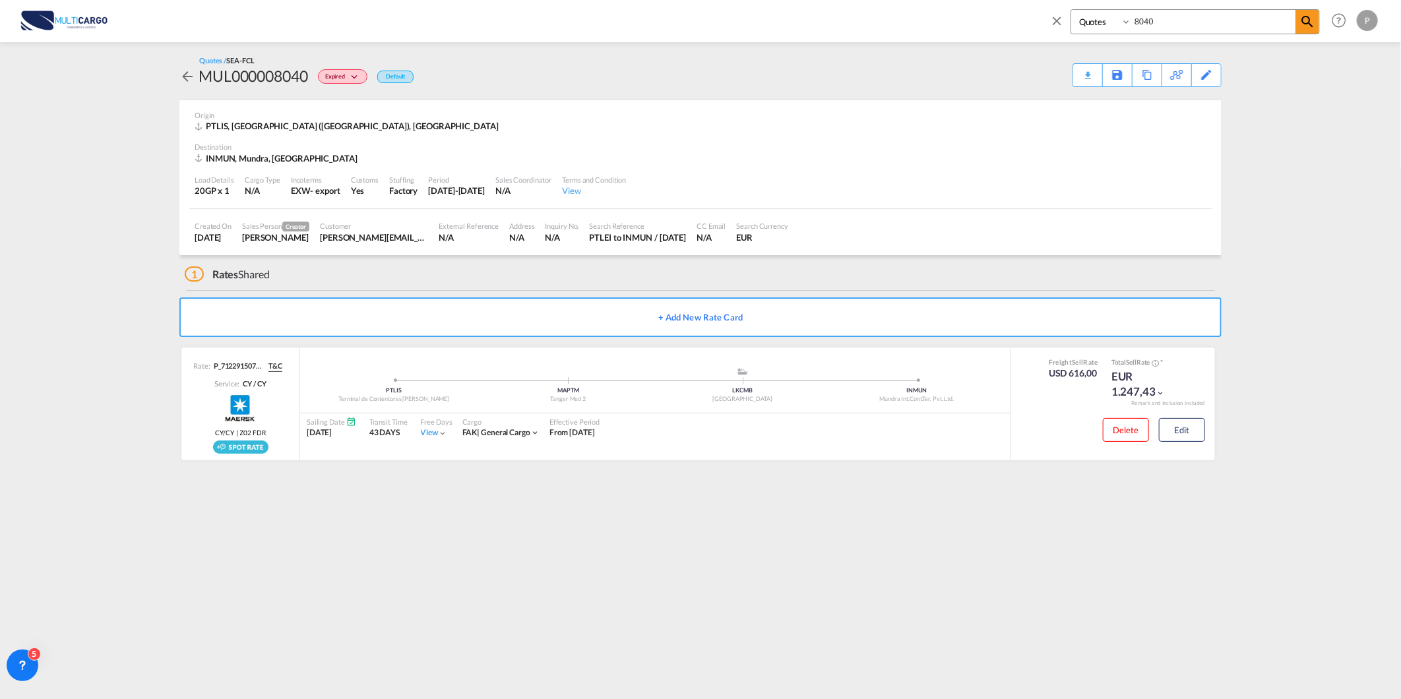
click at [1062, 24] on md-icon "icon-close" at bounding box center [1057, 20] width 15 height 15
click at [240, 24] on span "Rate Search" at bounding box center [231, 20] width 47 height 11
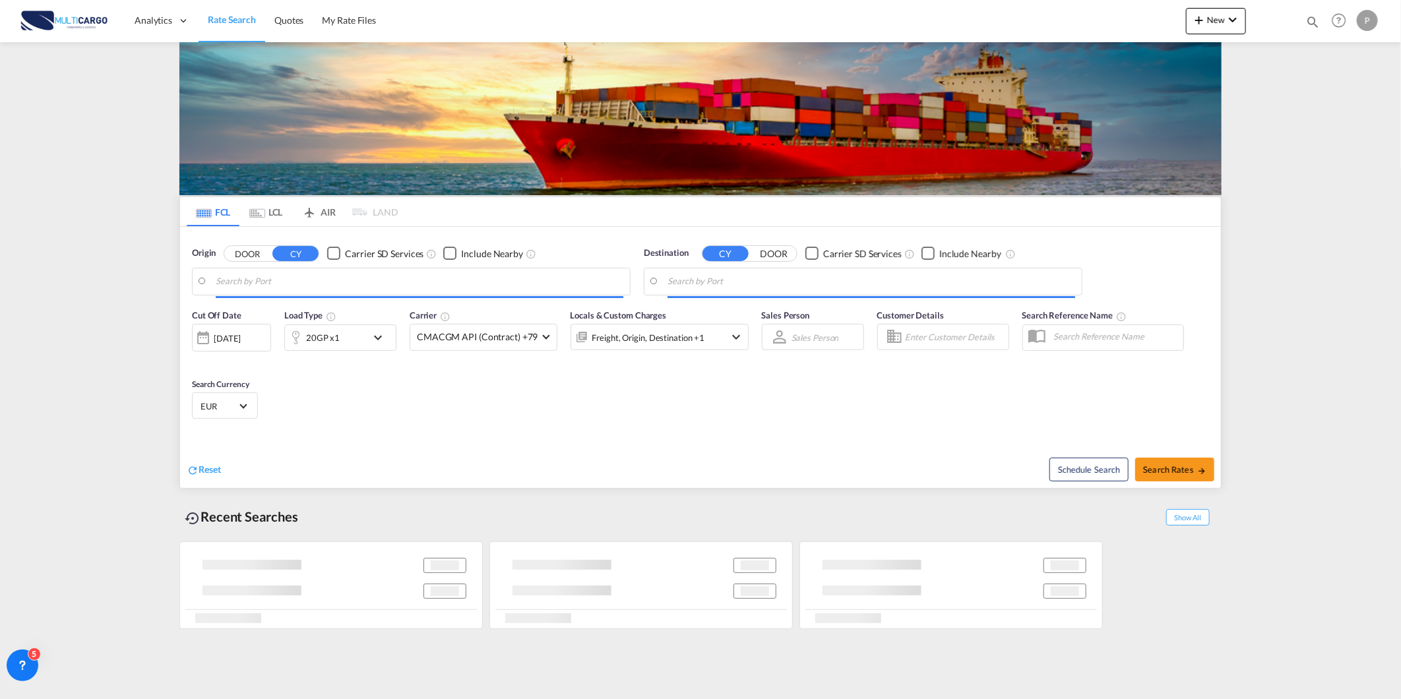
click at [322, 280] on input "Search by Port" at bounding box center [420, 282] width 408 height 20
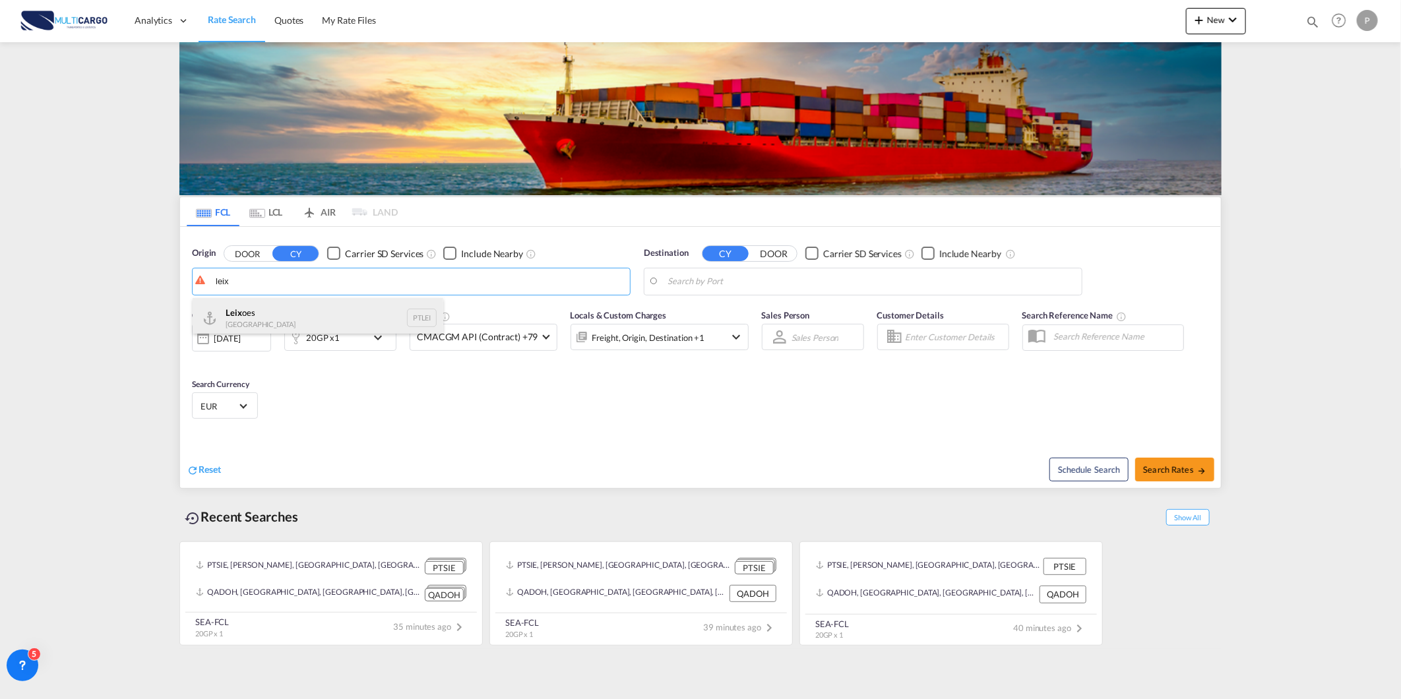
click at [293, 323] on div "Leix oes Portugal PTLEI" at bounding box center [318, 318] width 251 height 40
type input "Leixoes, PTLEI"
click at [779, 280] on body "Analytics Reports Dashboard Rate Search Quotes My Rate Files Analytics" at bounding box center [700, 349] width 1401 height 699
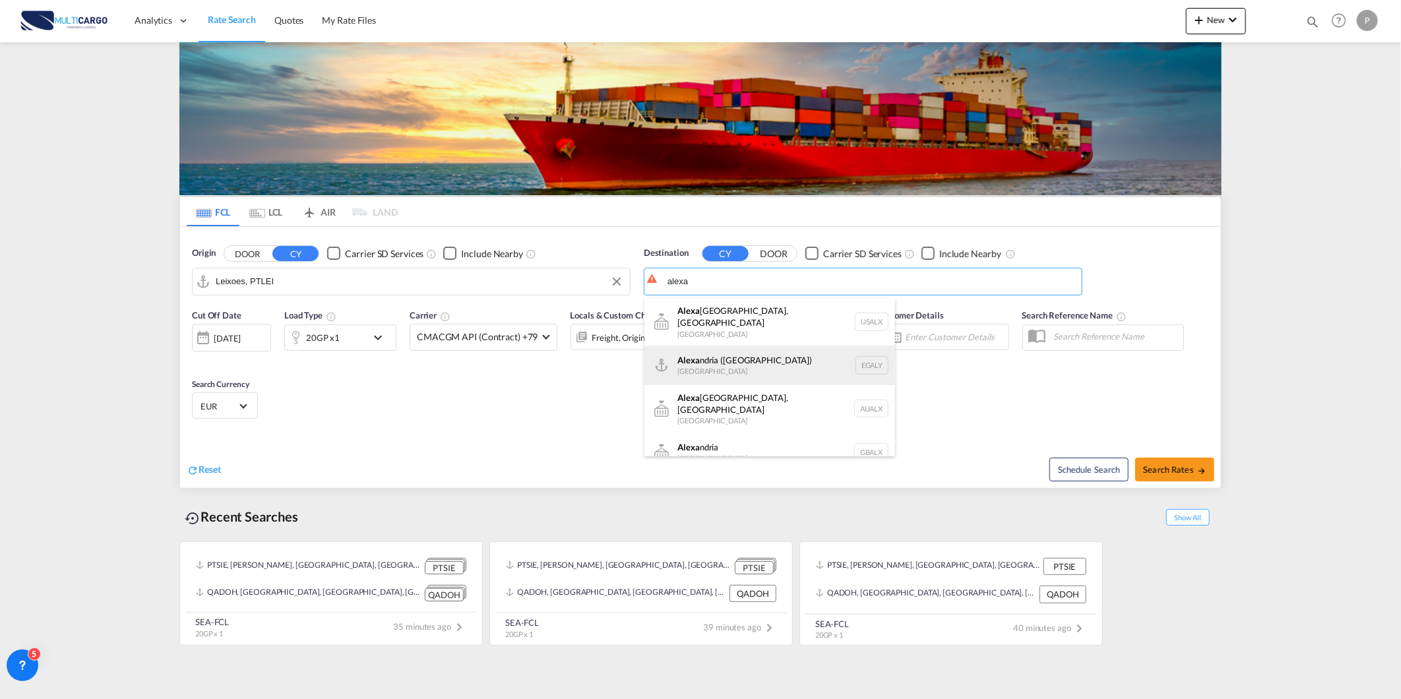
click at [776, 352] on div "Alexa ndria (El Iskandariya) Egypt EGALY" at bounding box center [770, 366] width 251 height 40
type input "Alexandria (El Iskandariya), EGALY"
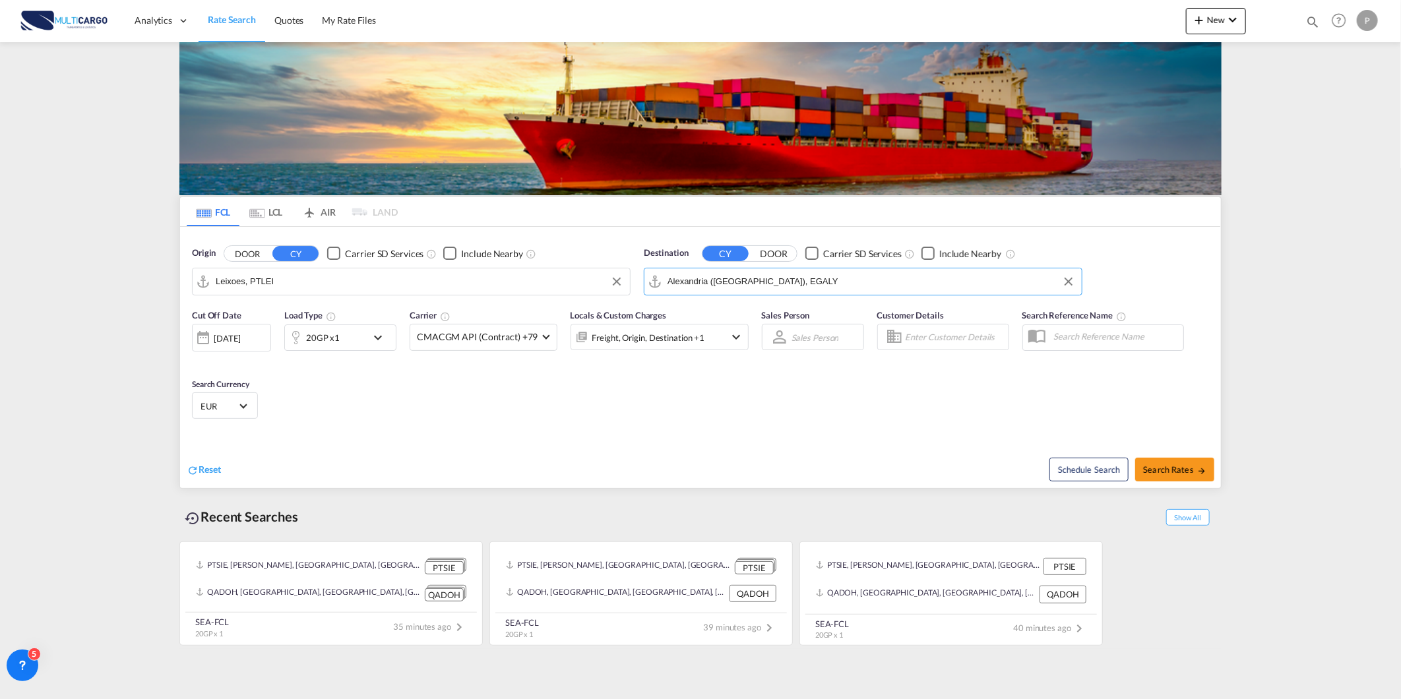
click at [385, 335] on md-icon "icon-chevron-down" at bounding box center [381, 338] width 22 height 16
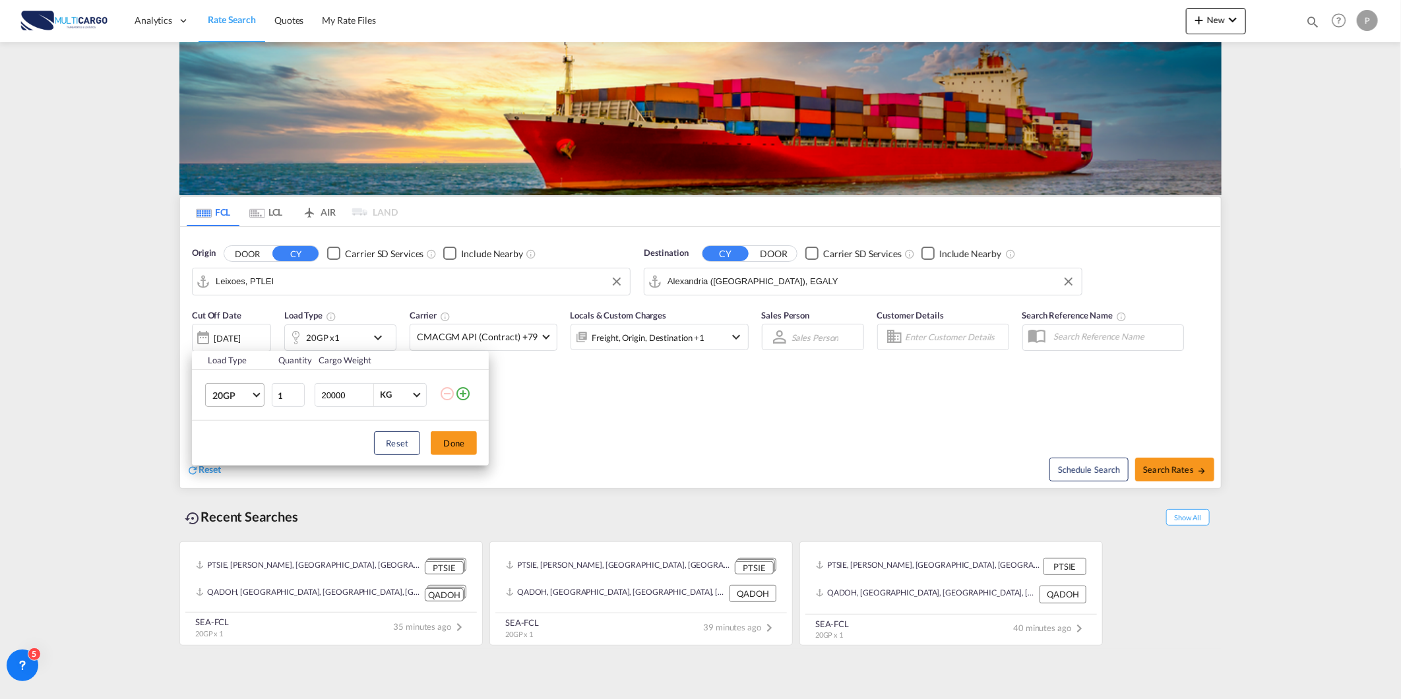
click at [245, 397] on span "20GP" at bounding box center [231, 395] width 38 height 13
click at [238, 449] on md-option "40HC" at bounding box center [247, 459] width 90 height 32
click at [453, 447] on button "Done" at bounding box center [454, 443] width 46 height 24
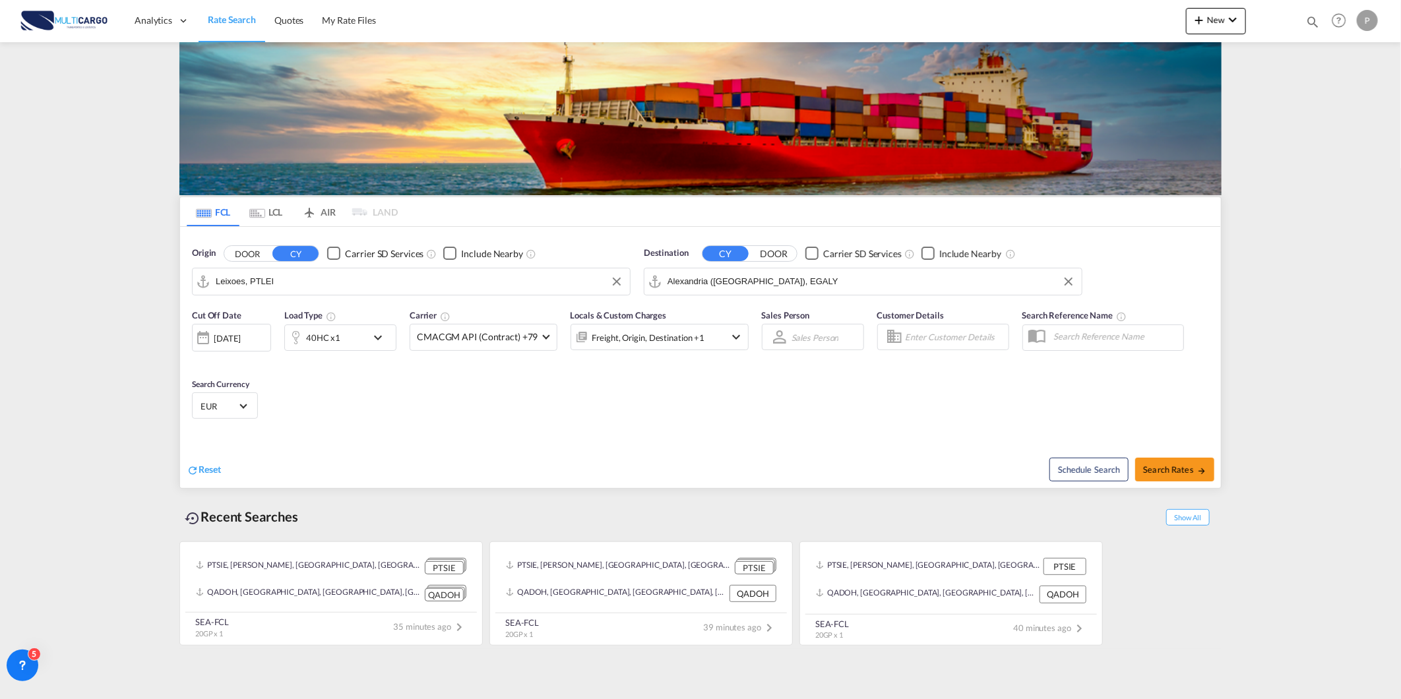
click at [365, 342] on div "40HC x1" at bounding box center [326, 338] width 82 height 26
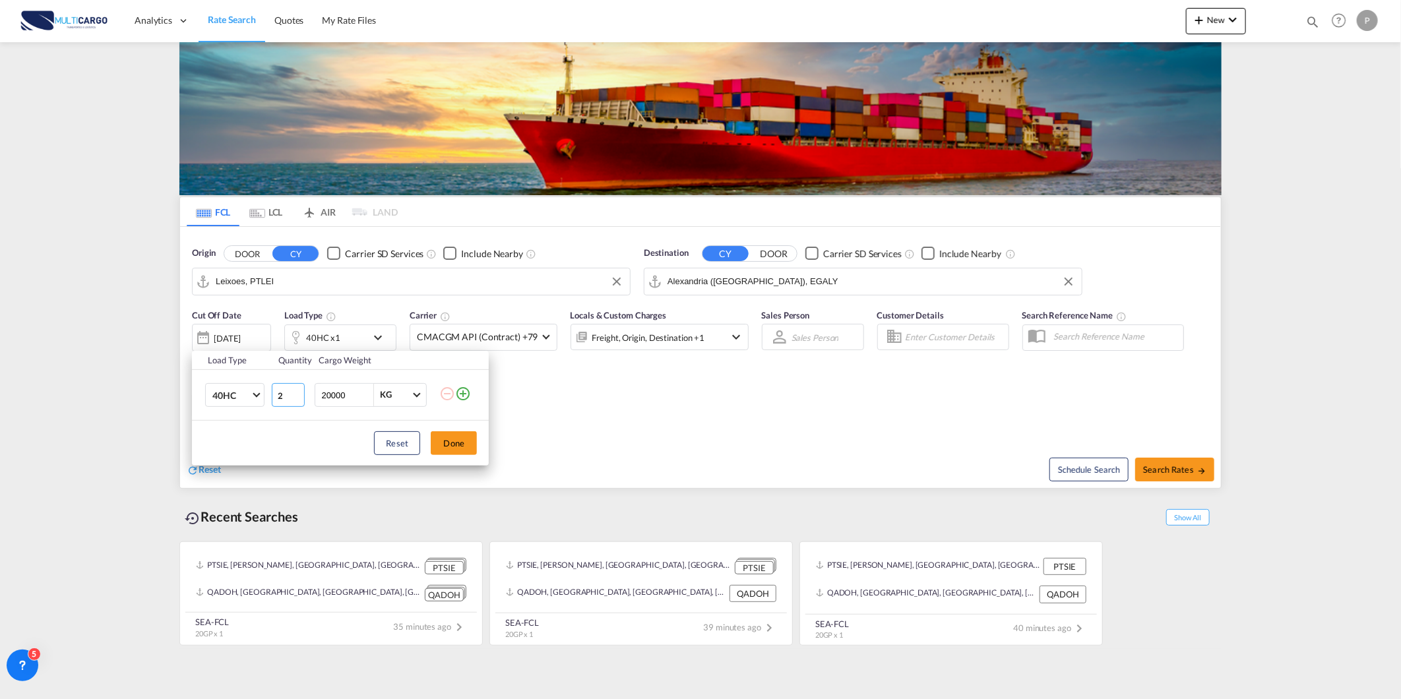
type input "2"
click at [298, 392] on input "2" at bounding box center [288, 395] width 33 height 24
click at [447, 434] on button "Done" at bounding box center [454, 443] width 46 height 24
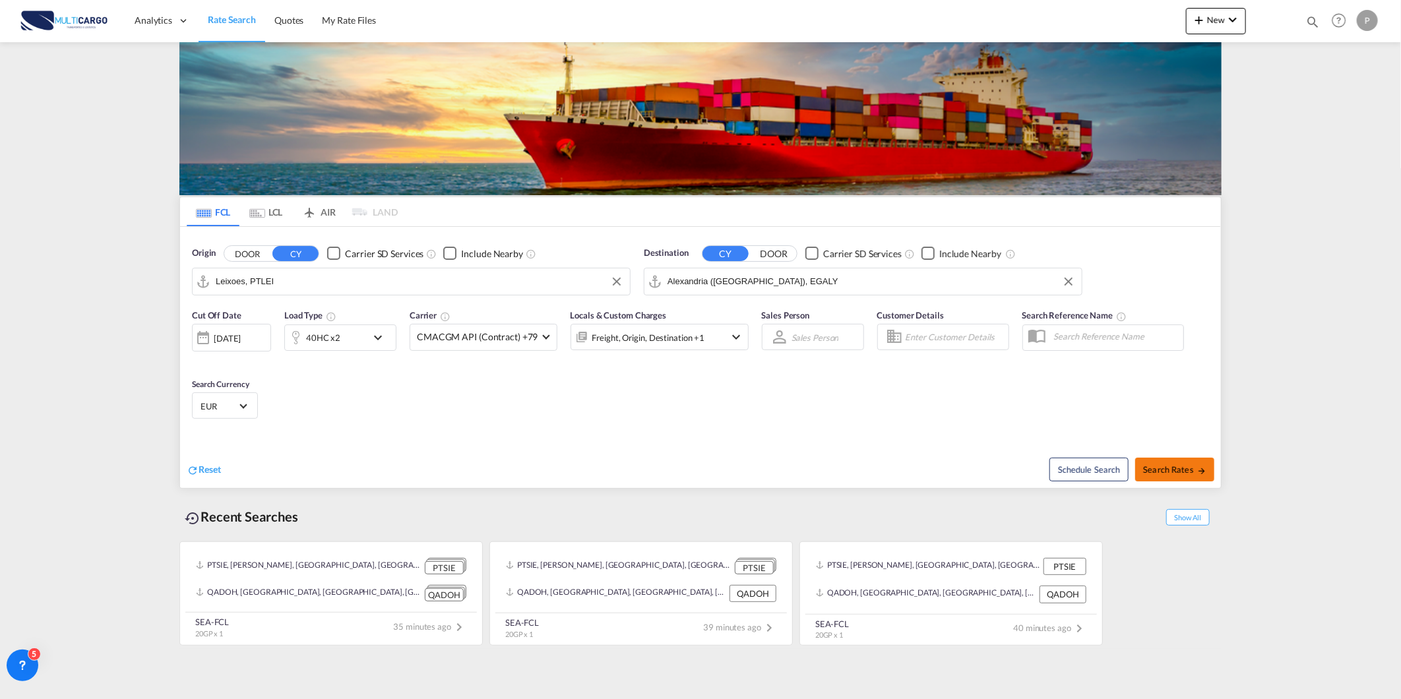
click at [1170, 476] on button "Search Rates" at bounding box center [1174, 470] width 79 height 24
type input "PTLEI to EGALY / 14 Aug 2025"
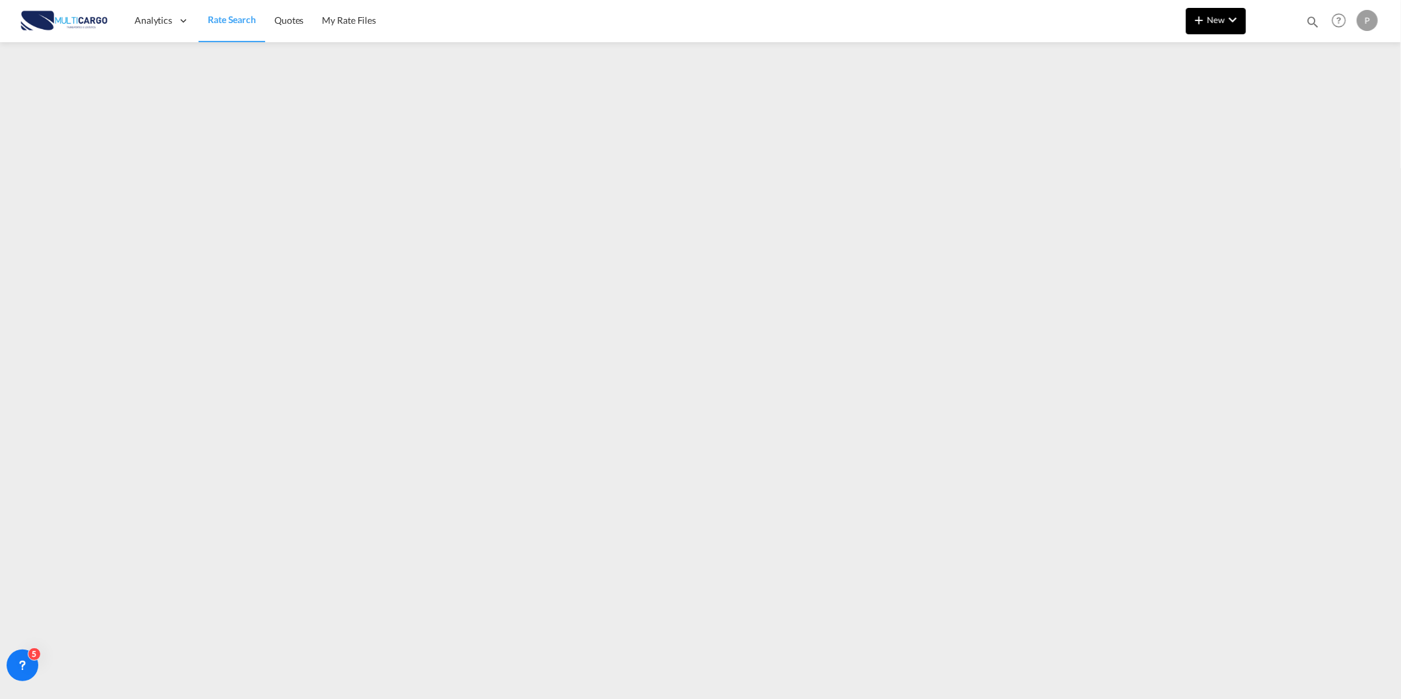
click at [1228, 20] on md-icon "icon-chevron-down" at bounding box center [1233, 20] width 16 height 16
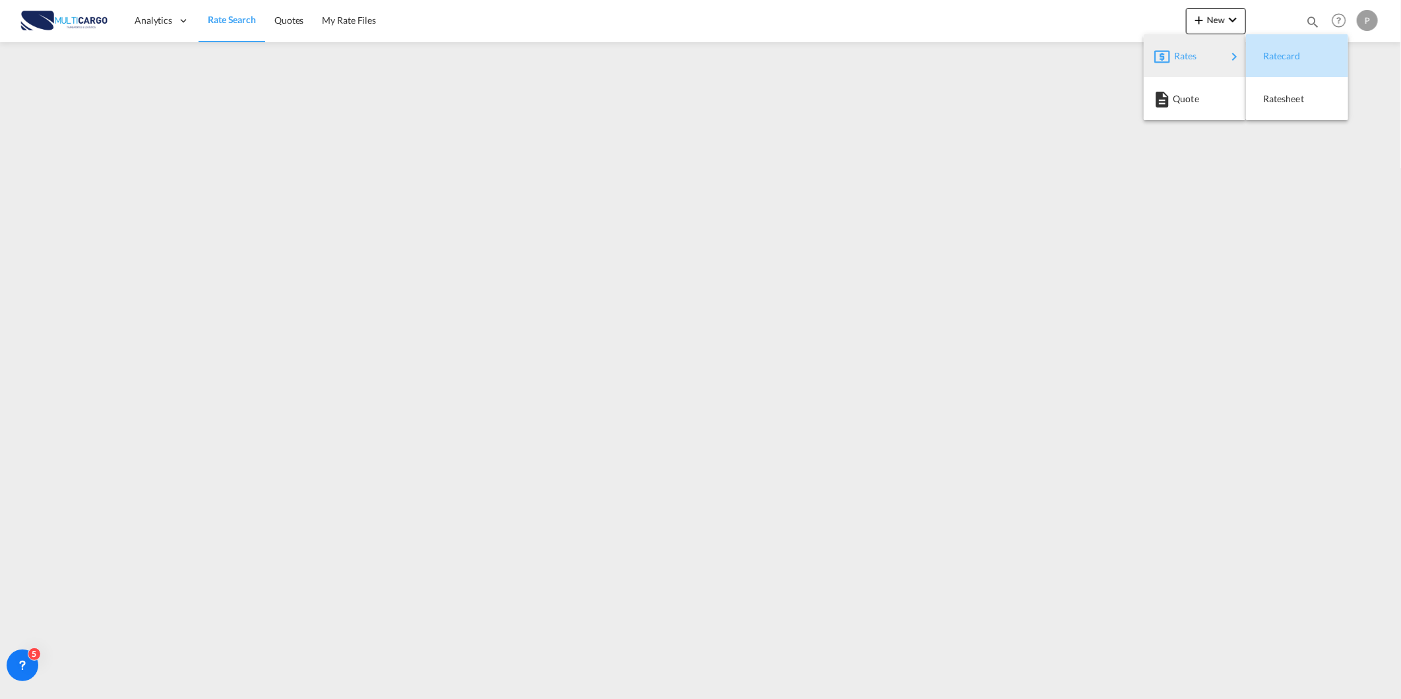
click at [1298, 62] on div "Ratecard" at bounding box center [1287, 56] width 49 height 33
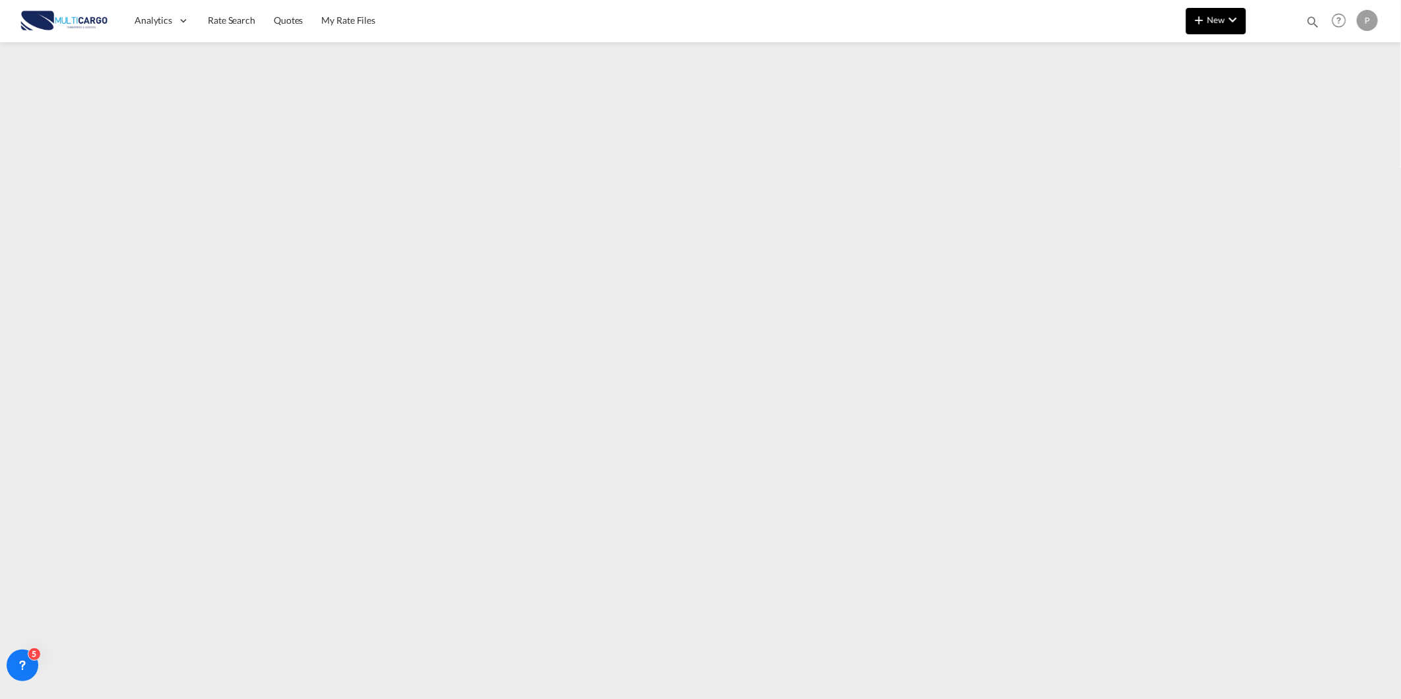
click at [1201, 20] on md-icon "icon-plus 400-fg" at bounding box center [1199, 20] width 16 height 16
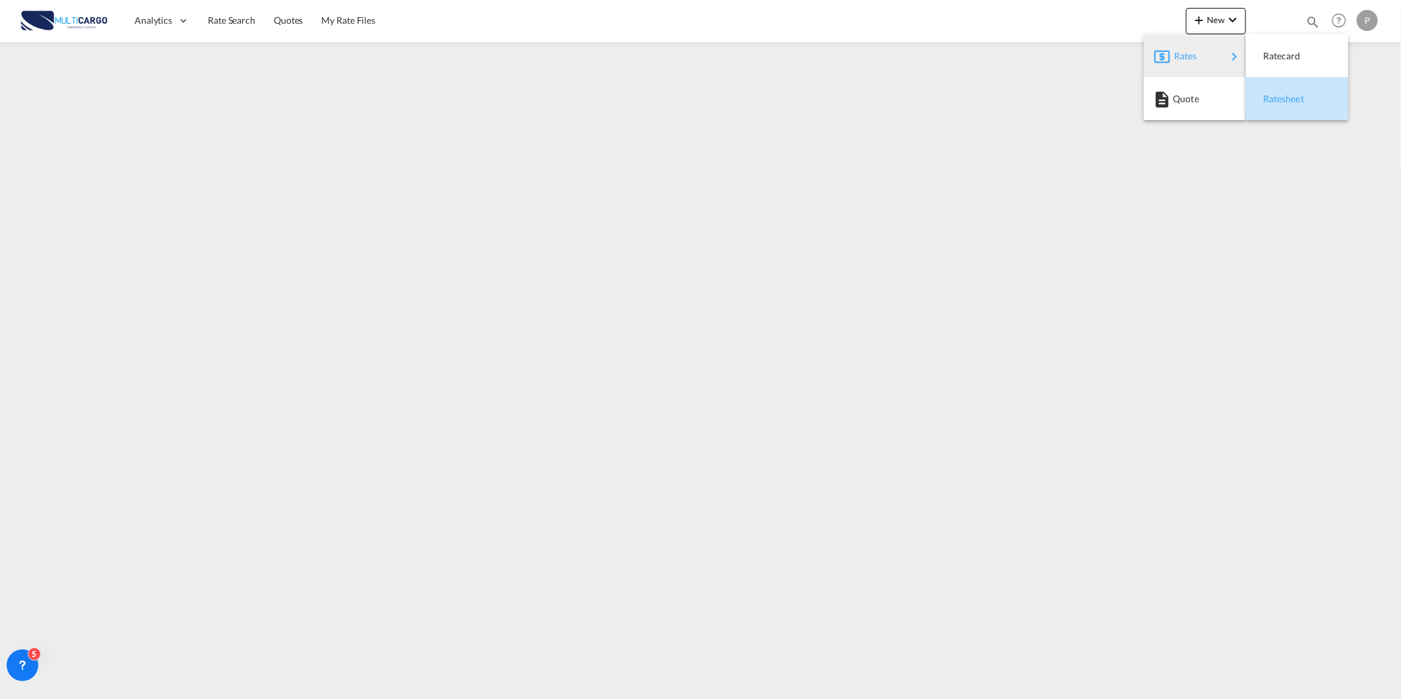
click at [1278, 98] on span "Ratesheet" at bounding box center [1270, 99] width 15 height 26
click at [237, 21] on span "Rate Search" at bounding box center [231, 20] width 47 height 11
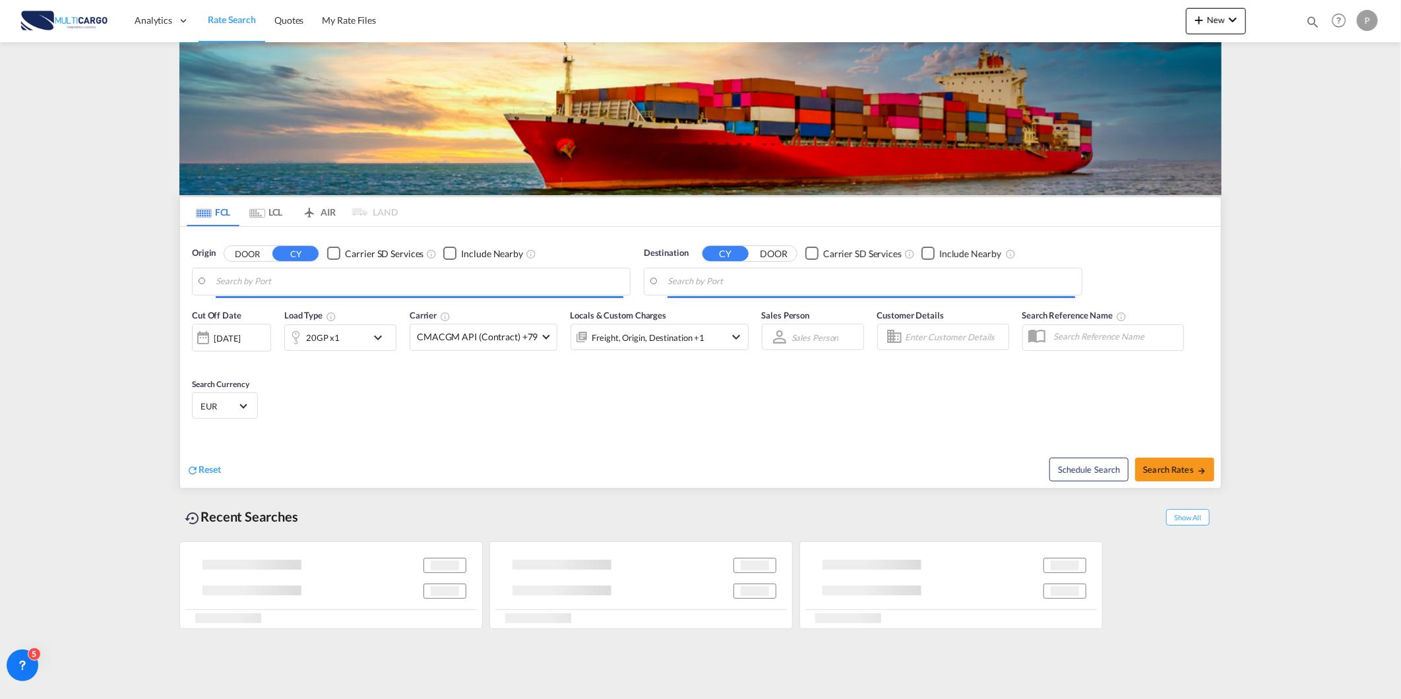
type input "Leixoes, PTLEI"
type input "Alexandria (El Iskandariya), EGALY"
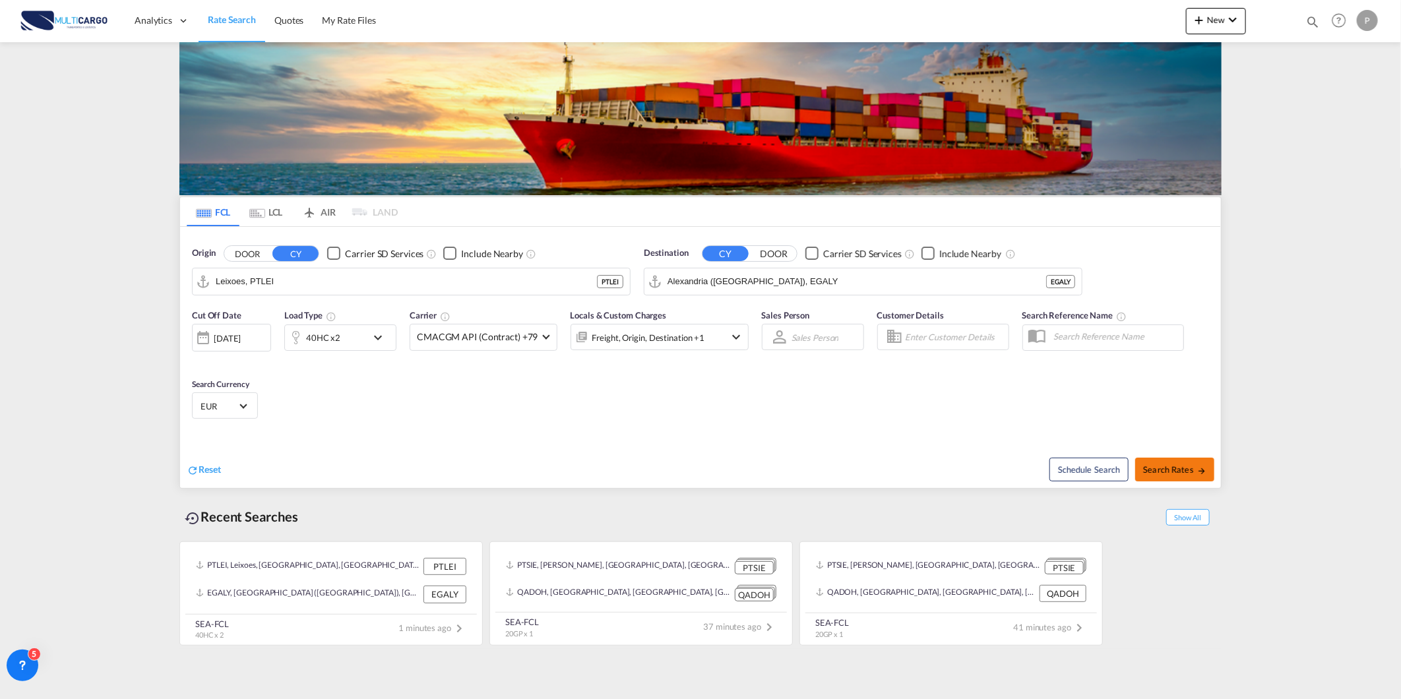
click at [1175, 471] on span "Search Rates" at bounding box center [1174, 469] width 63 height 11
type input "PTLEI to EGALY / 14 Aug 2025"
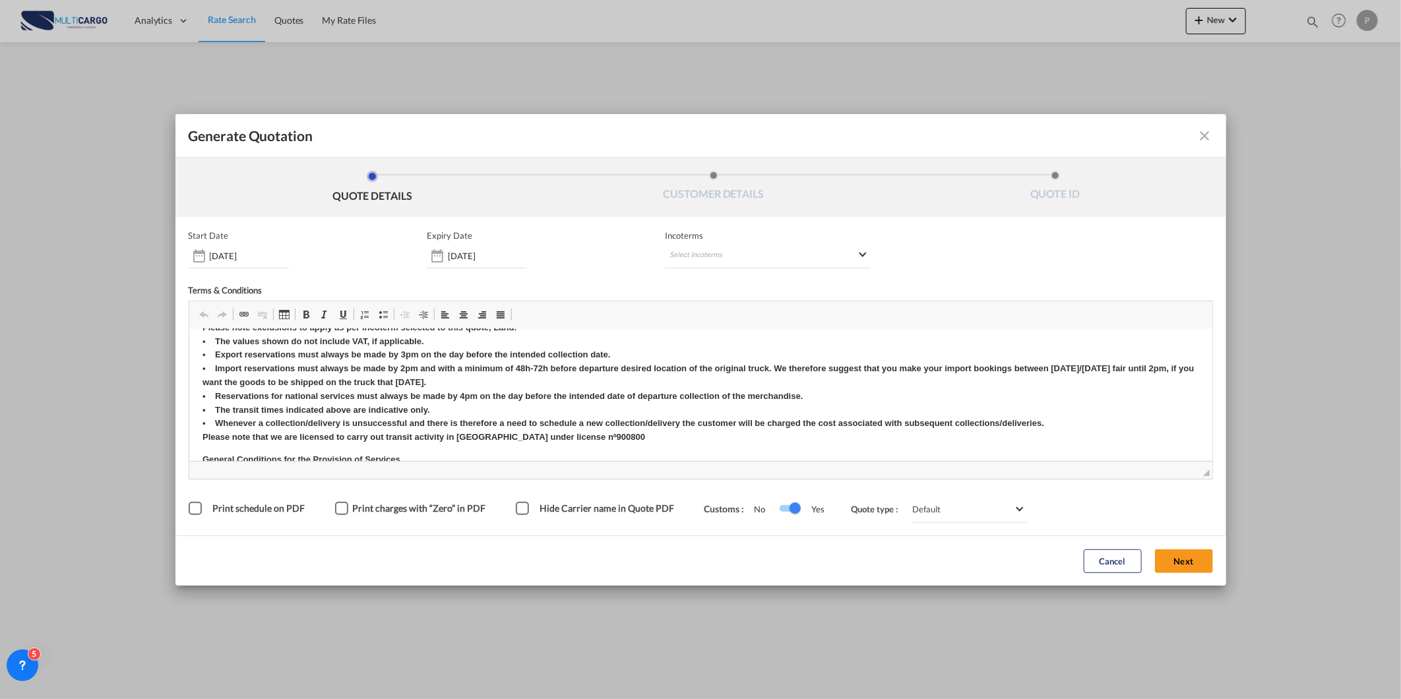
scroll to position [439, 0]
click at [713, 252] on md-select "Select Incoterms CIP - import Carriage and Insurance Paid to DAP - import Deliv…" at bounding box center [767, 257] width 205 height 24
click at [709, 278] on input "search" at bounding box center [733, 283] width 122 height 12
type input "exw"
click at [727, 305] on div "EXW - export" at bounding box center [738, 306] width 125 height 11
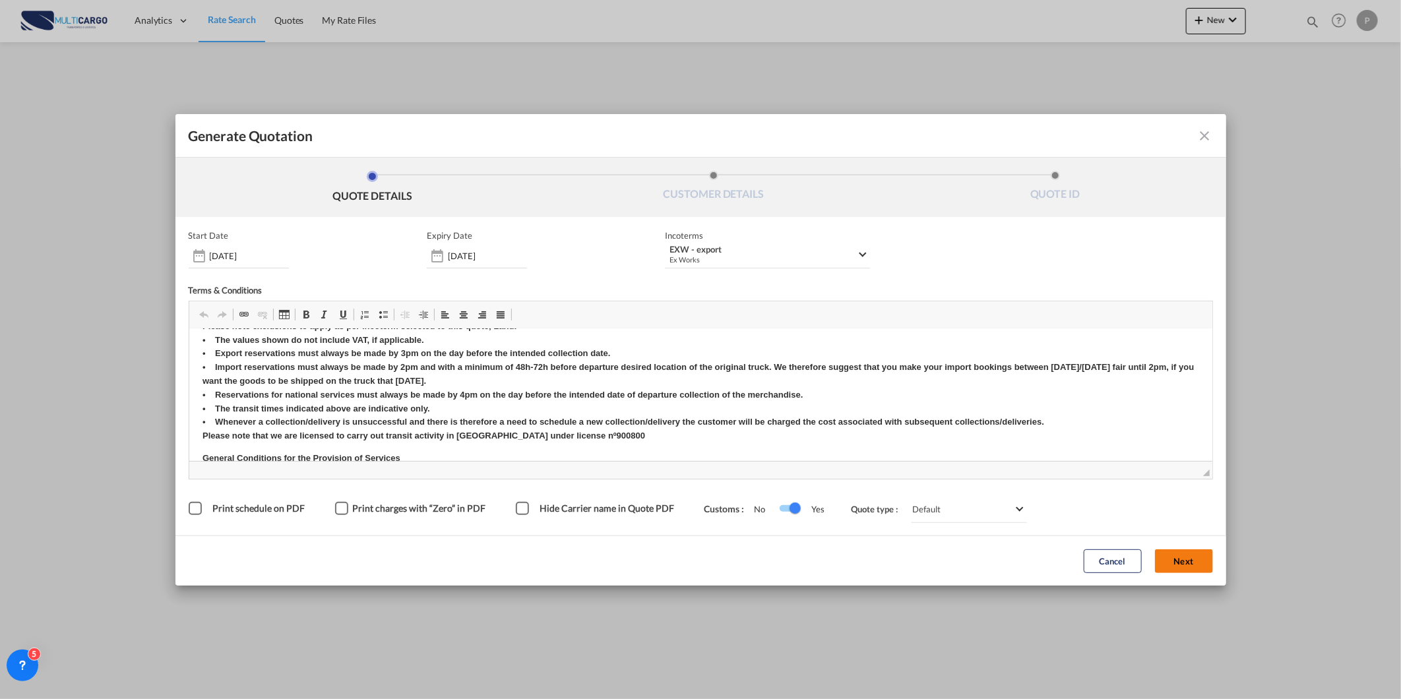
click at [1169, 559] on button "Next" at bounding box center [1184, 562] width 58 height 24
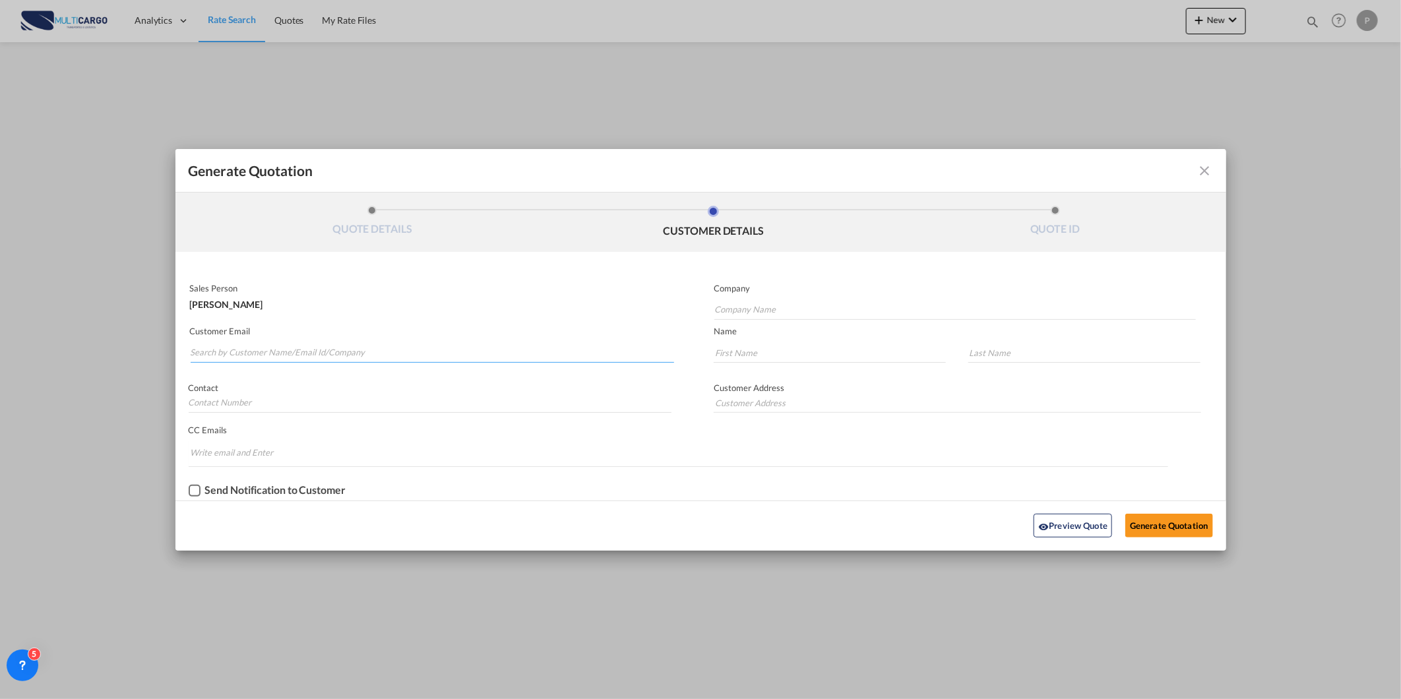
click at [364, 344] on input "Search by Customer Name/Email Id/Company" at bounding box center [433, 353] width 484 height 20
paste input "ahmed.hatem@gocean.org"
type input "ahmed.hatem@gocean.org"
click at [820, 288] on p "Company" at bounding box center [955, 288] width 482 height 11
click at [796, 298] on md-autocomplete-wrap "Generate QuotationQUOTE ..." at bounding box center [955, 307] width 482 height 26
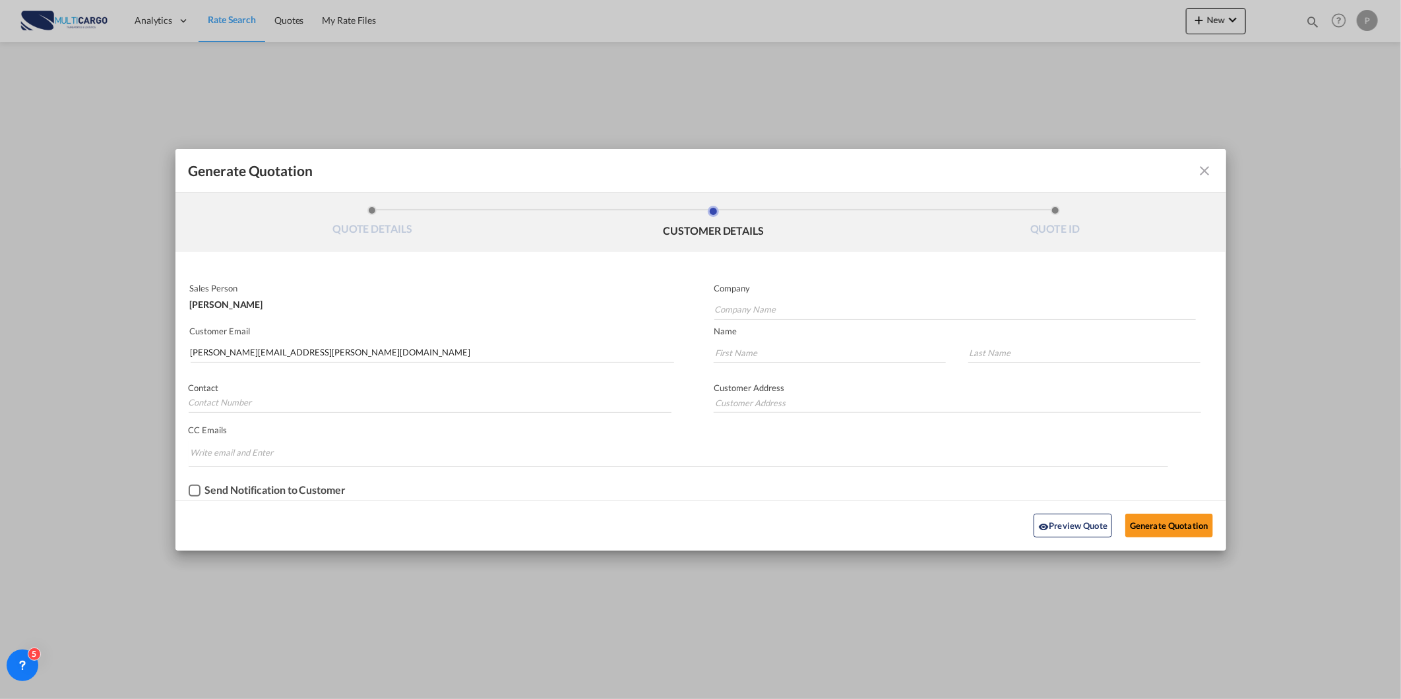
click at [780, 295] on md-autocomplete-wrap "Generate QuotationQUOTE ..." at bounding box center [955, 307] width 482 height 26
click at [770, 310] on input "Company Name" at bounding box center [955, 310] width 482 height 20
paste input "ahmed.hatem@gocean.org"
type input "ahmed.hatem@gocean.org"
click at [734, 346] on input "Generate QuotationQUOTE ..." at bounding box center [830, 353] width 232 height 20
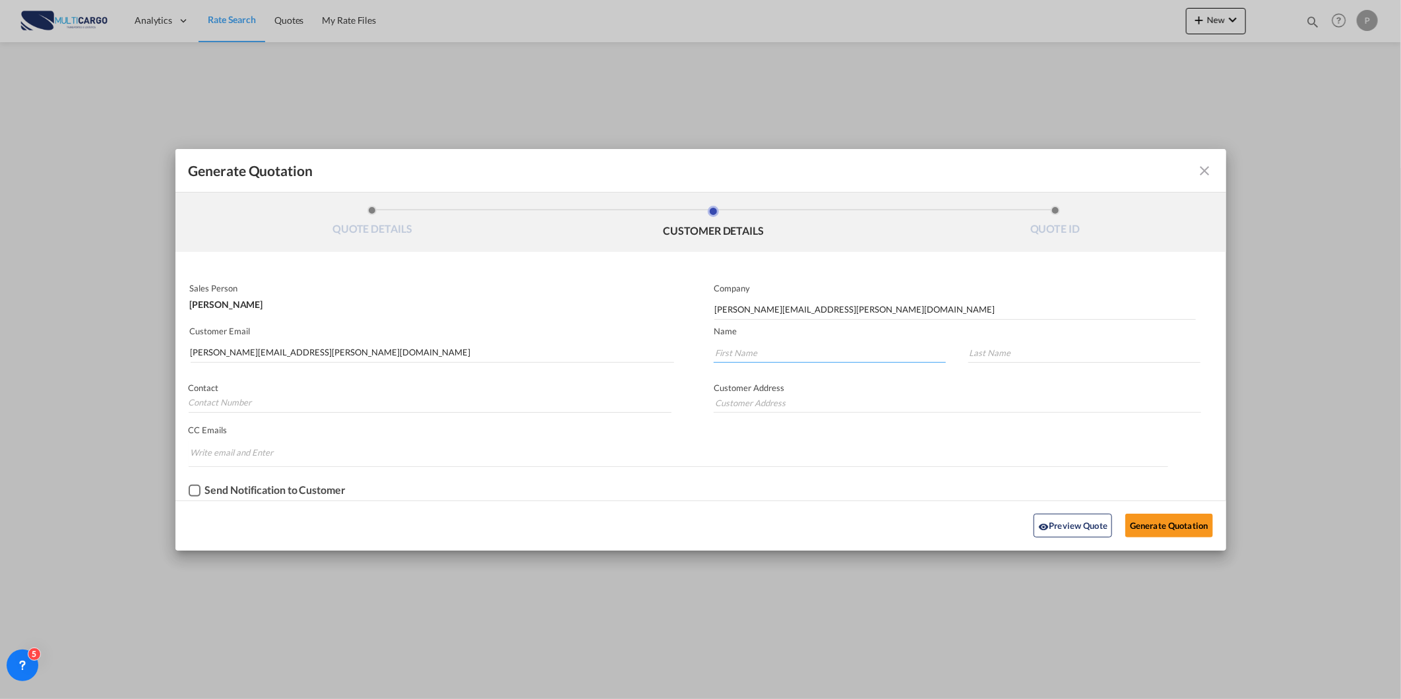
paste input "ahmed.hatem@gocean.org"
type input "ahmed.hatem@gocean.org"
click at [988, 342] on md-input-container "Generate QuotationQUOTE ..." at bounding box center [1078, 356] width 247 height 28
click at [983, 343] on input "Generate QuotationQUOTE ..." at bounding box center [1084, 353] width 232 height 20
type input "v"
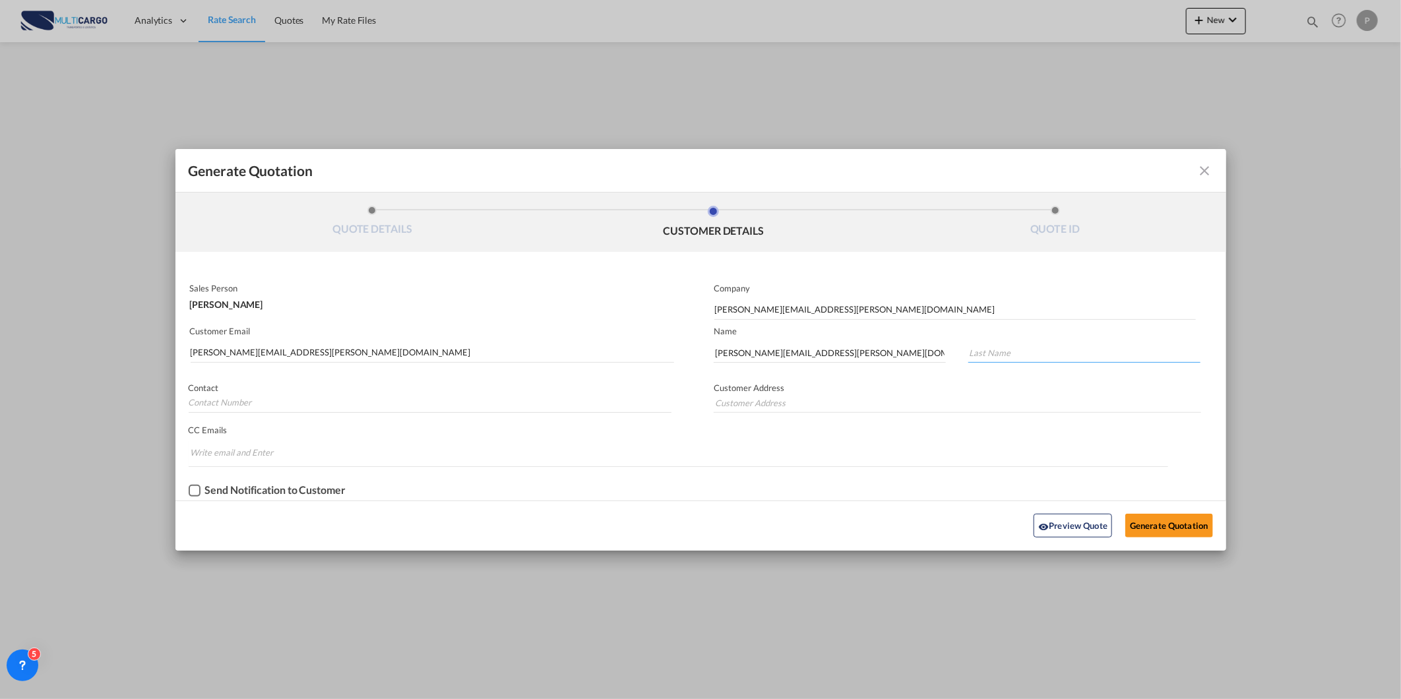
paste input "ahmed.hatem@gocean.org"
type input "ahmed.hatem@gocean.org"
click at [1141, 526] on button "Generate Quotation" at bounding box center [1168, 526] width 87 height 24
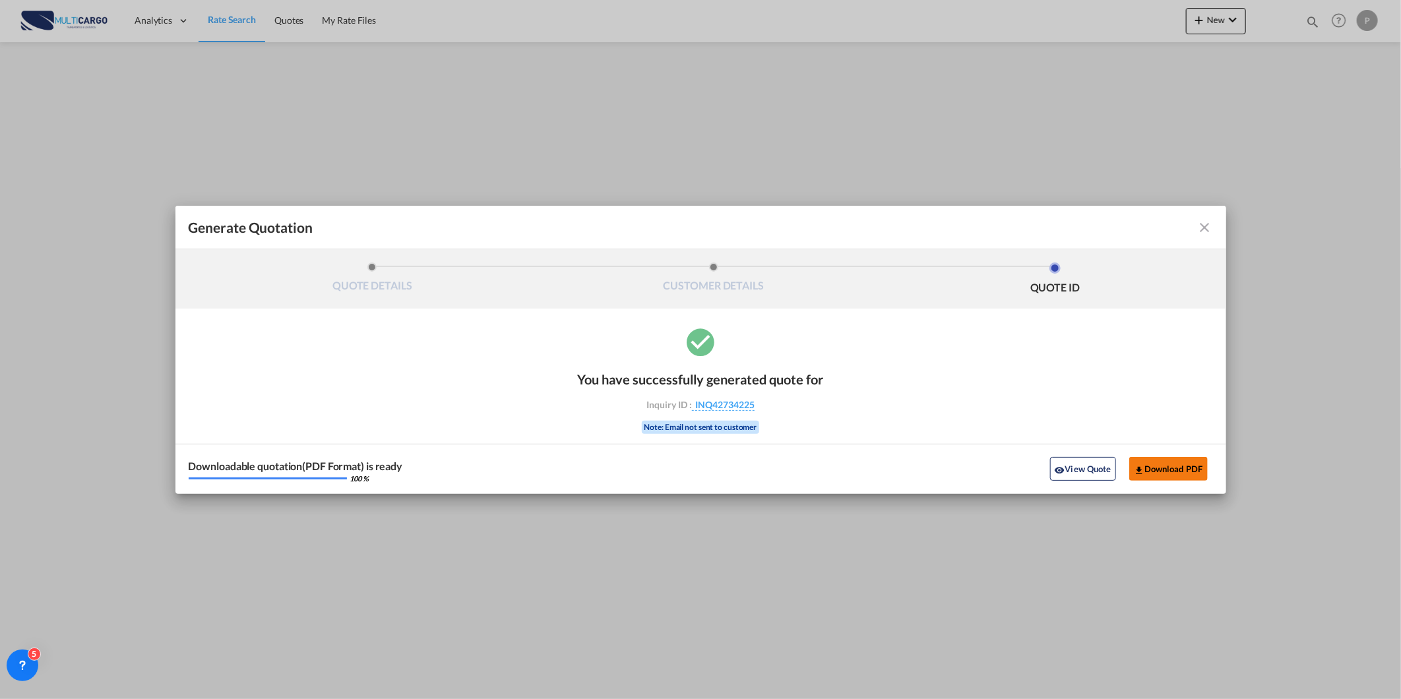
click at [1163, 472] on button "Download PDF" at bounding box center [1168, 469] width 79 height 24
click at [1203, 227] on md-icon "icon-close fg-AAA8AD cursor m-0" at bounding box center [1205, 228] width 16 height 16
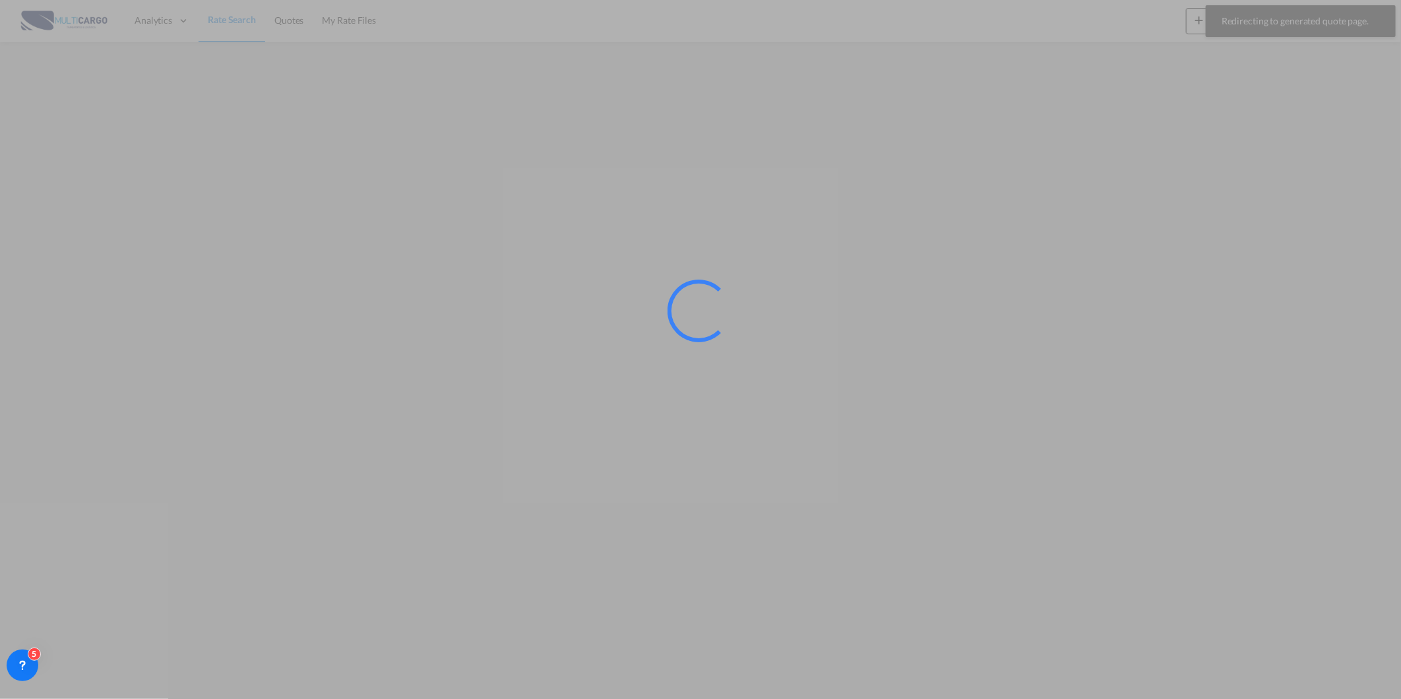
click at [1209, 22] on div at bounding box center [700, 349] width 1401 height 699
click at [1201, 20] on div at bounding box center [700, 349] width 1401 height 699
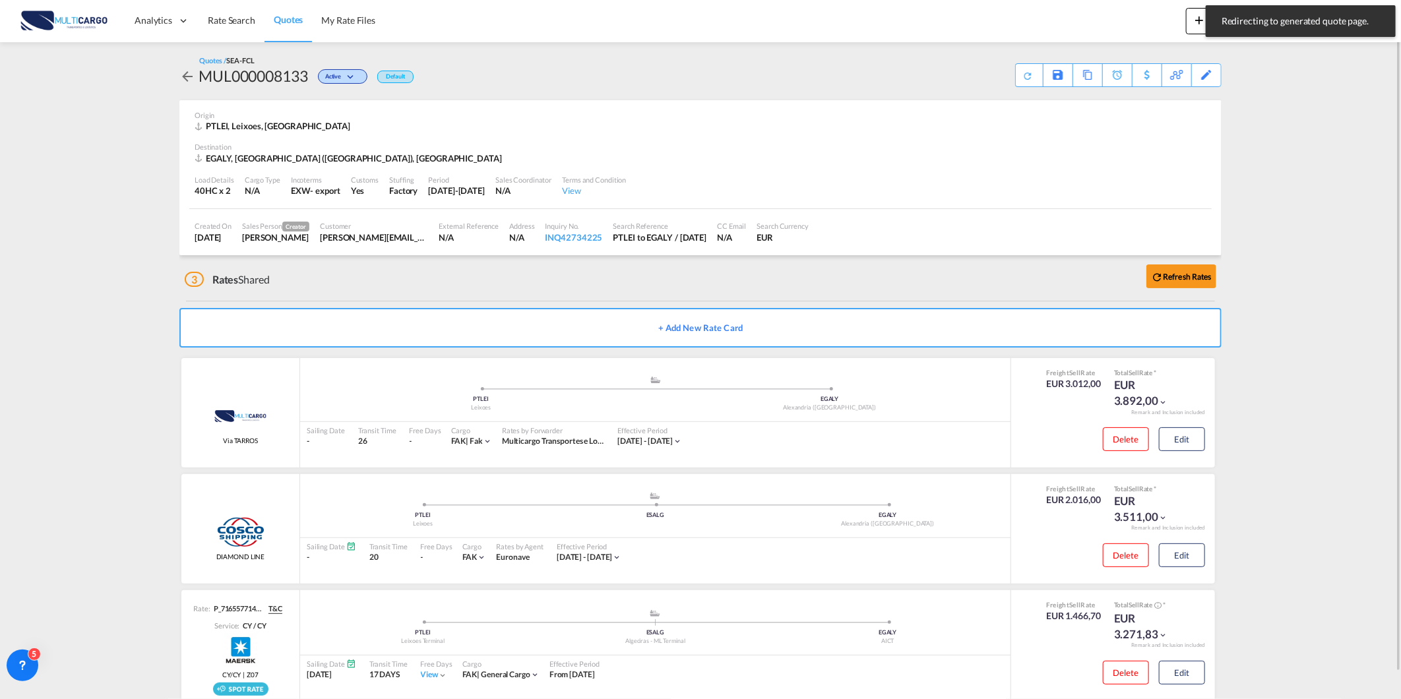
click at [1201, 20] on md-toast "Redirecting to generated quote page. Press Escape to dismiss." at bounding box center [1301, 21] width 201 height 42
click at [1197, 22] on md-icon "icon-plus 400-fg" at bounding box center [1199, 20] width 16 height 16
click at [1164, 94] on md-icon "button" at bounding box center [1162, 100] width 16 height 16
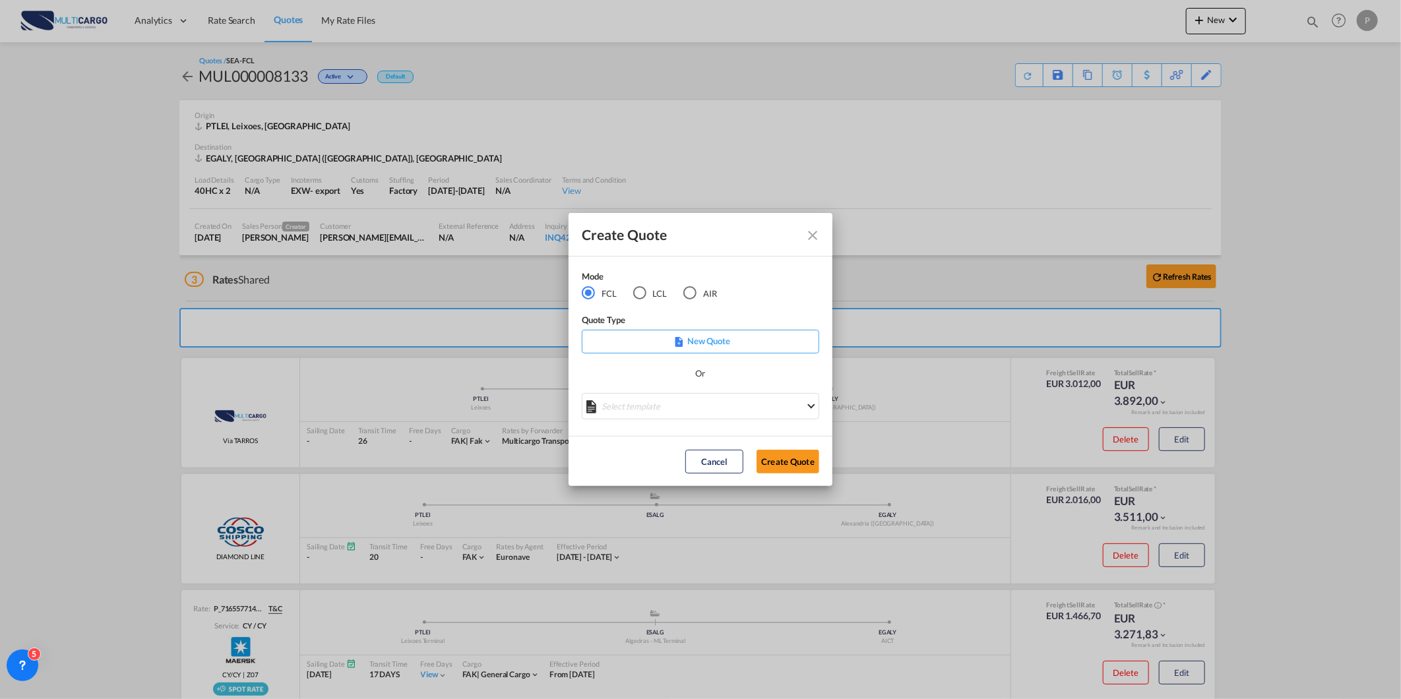
click at [693, 295] on div "AIR" at bounding box center [689, 292] width 13 height 13
click at [669, 403] on div "Create QuoteModeFCL LCLAIR ..." at bounding box center [700, 401] width 237 height 16
click at [670, 406] on md-select "Select template 26/02/25 IMP_DAP_AIR_>500 Patricia Barroso | 26 Feb 2025 26/02/…" at bounding box center [700, 406] width 237 height 26
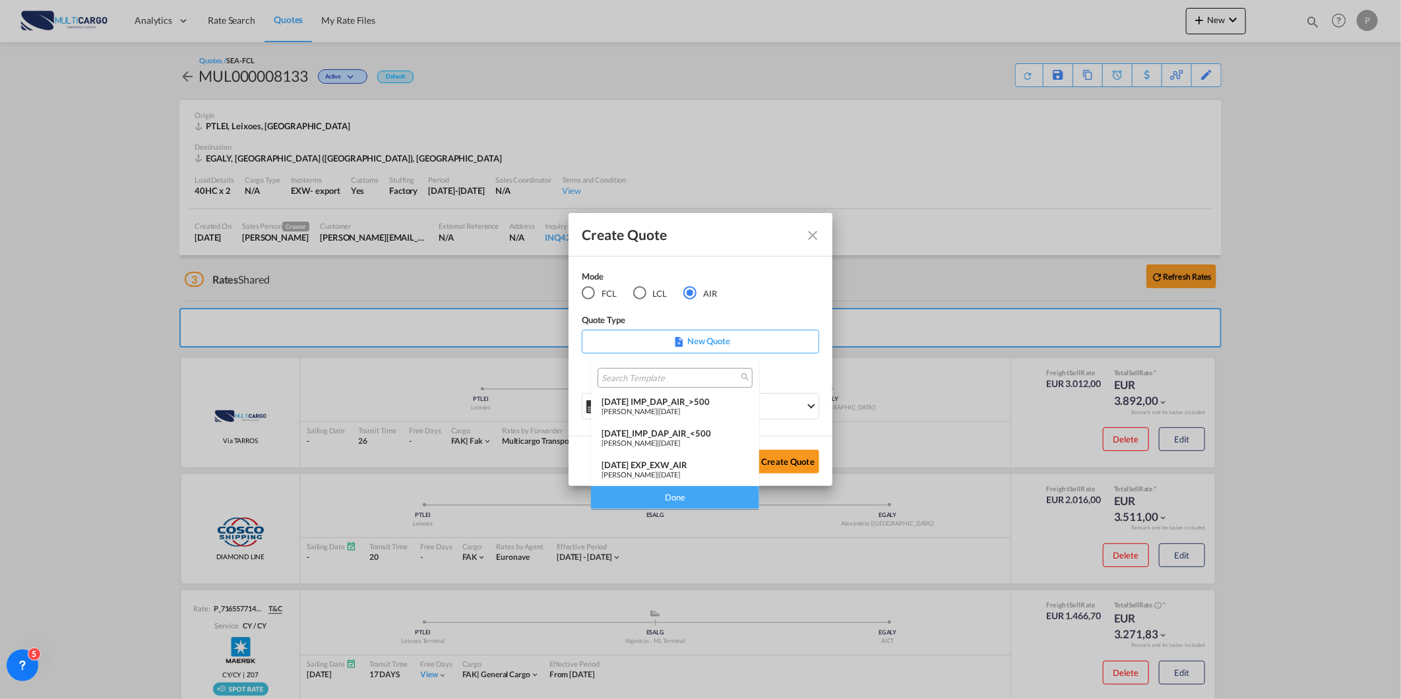
click at [695, 465] on div "25/11/24 EXP_EXW_AIR" at bounding box center [675, 465] width 147 height 11
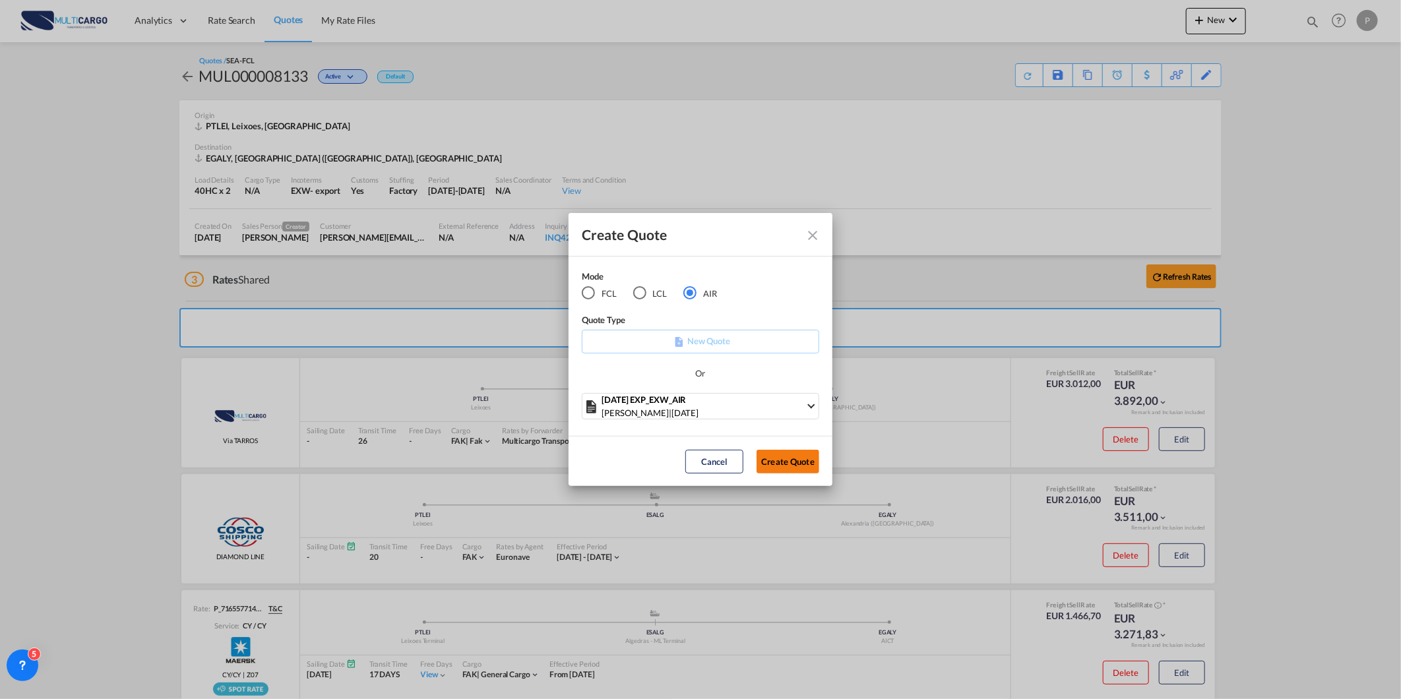
click at [813, 460] on button "Create Quote" at bounding box center [788, 462] width 63 height 24
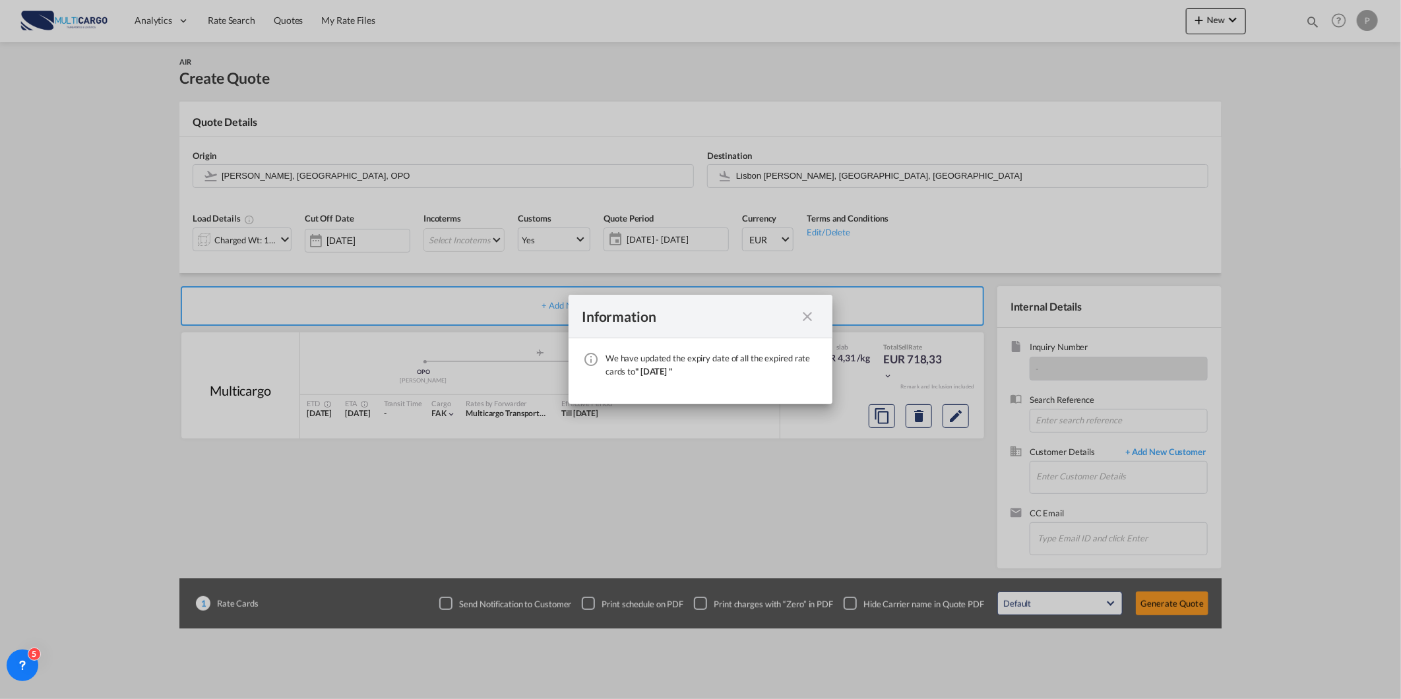
click at [803, 310] on md-icon "icon-close fg-AAA8AD cursor" at bounding box center [808, 317] width 16 height 16
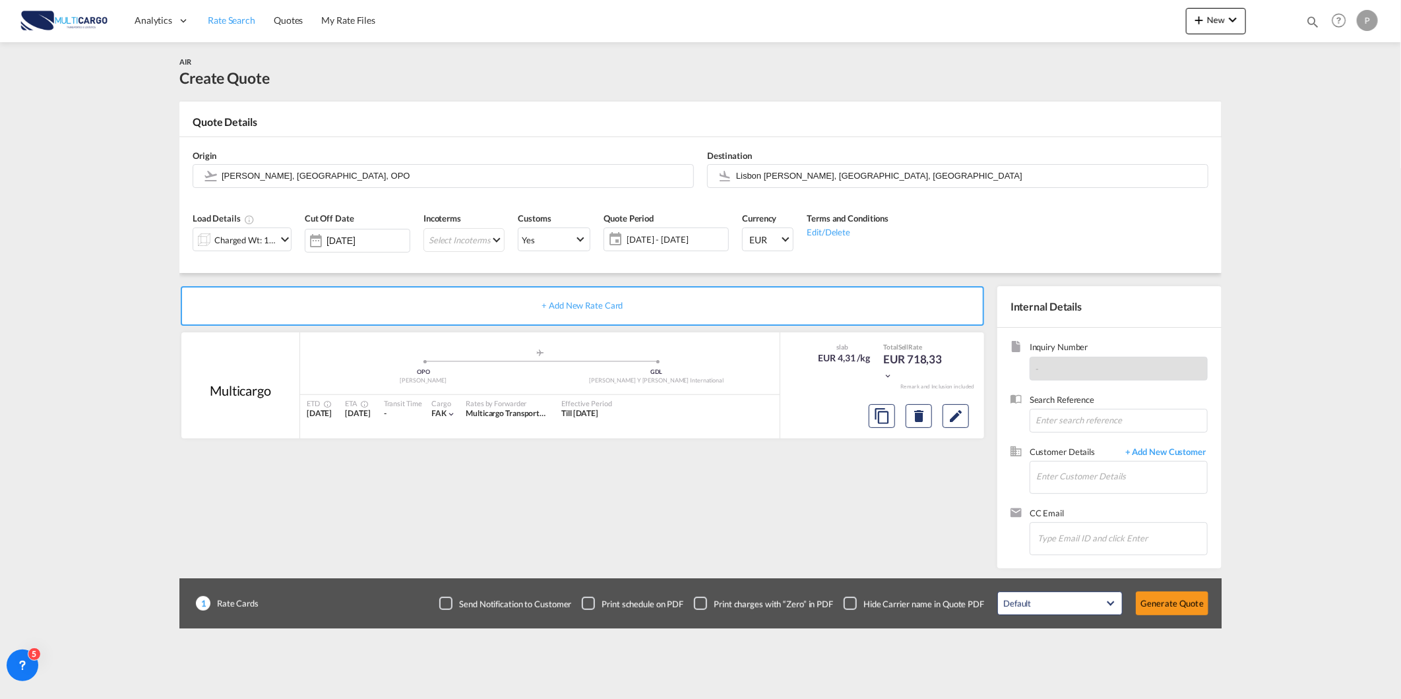
click at [251, 14] on span "Rate Search" at bounding box center [231, 20] width 47 height 13
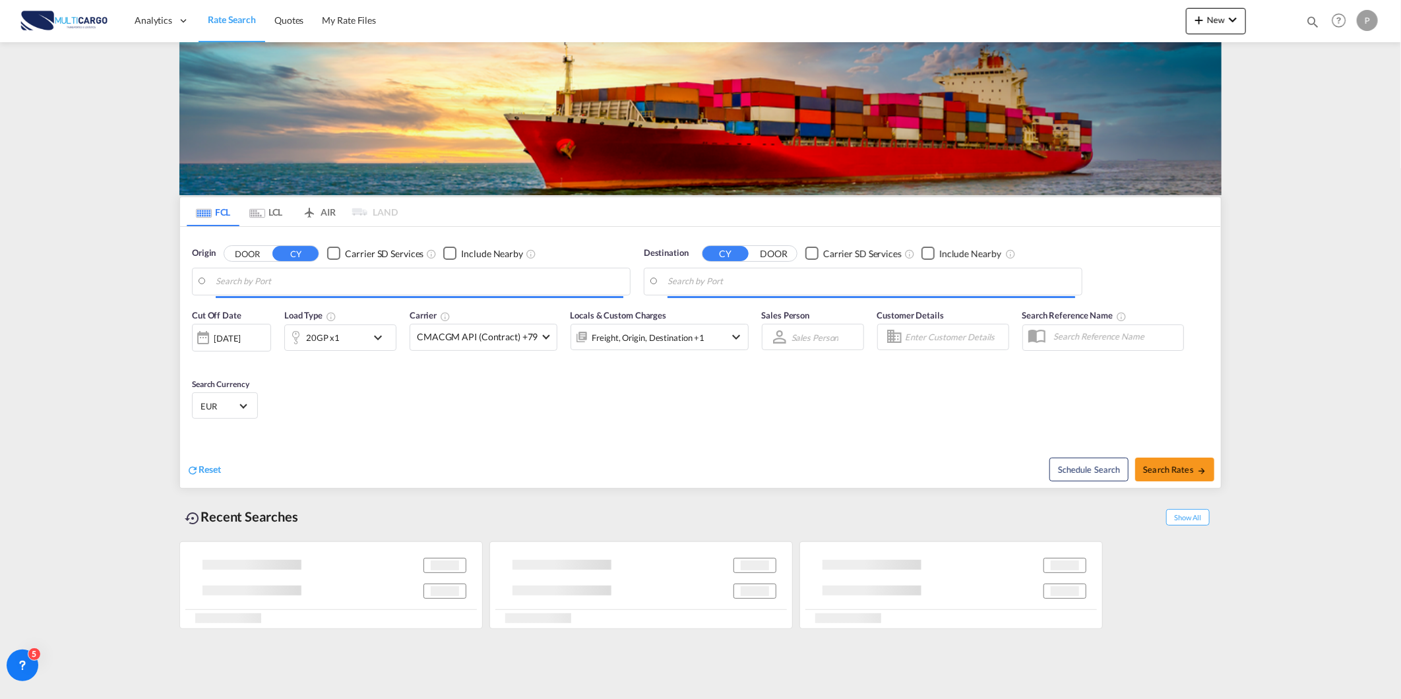
type input "Leixoes, PTLEI"
type input "Alexandria (El Iskandariya), EGALY"
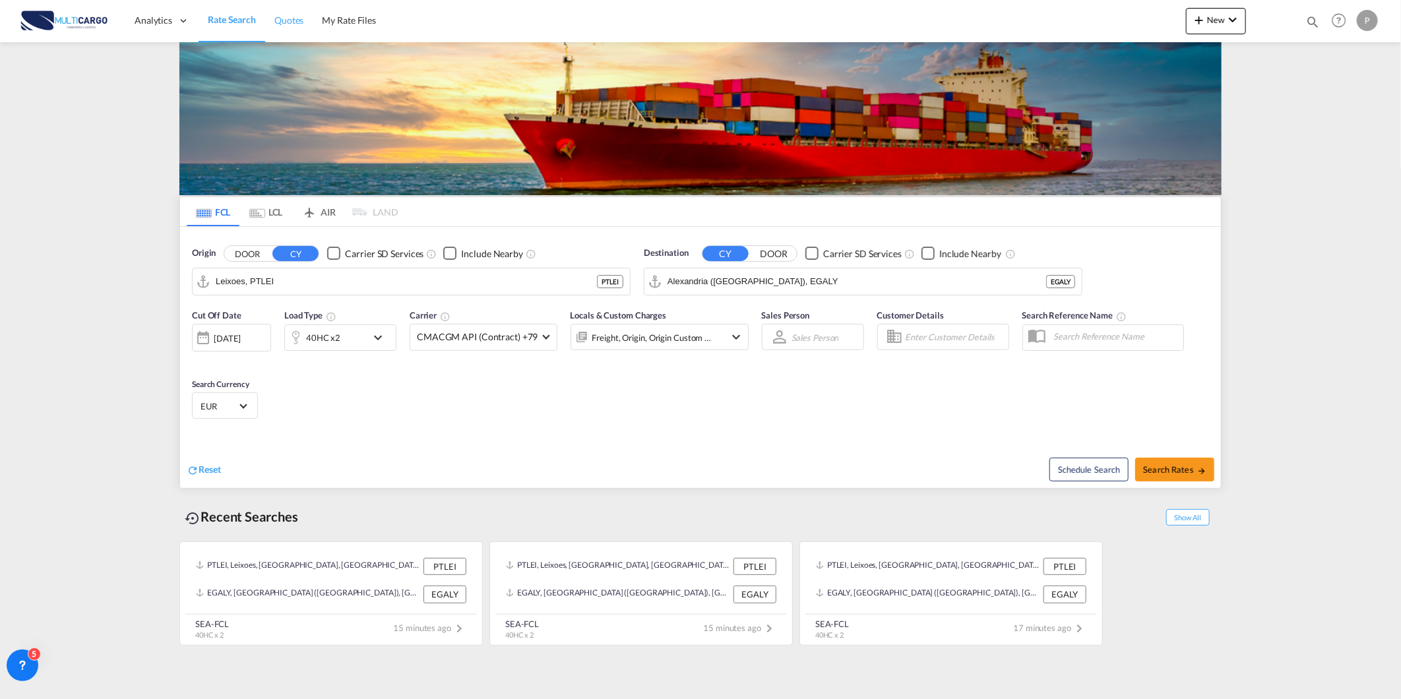
click at [280, 20] on span "Quotes" at bounding box center [288, 20] width 29 height 11
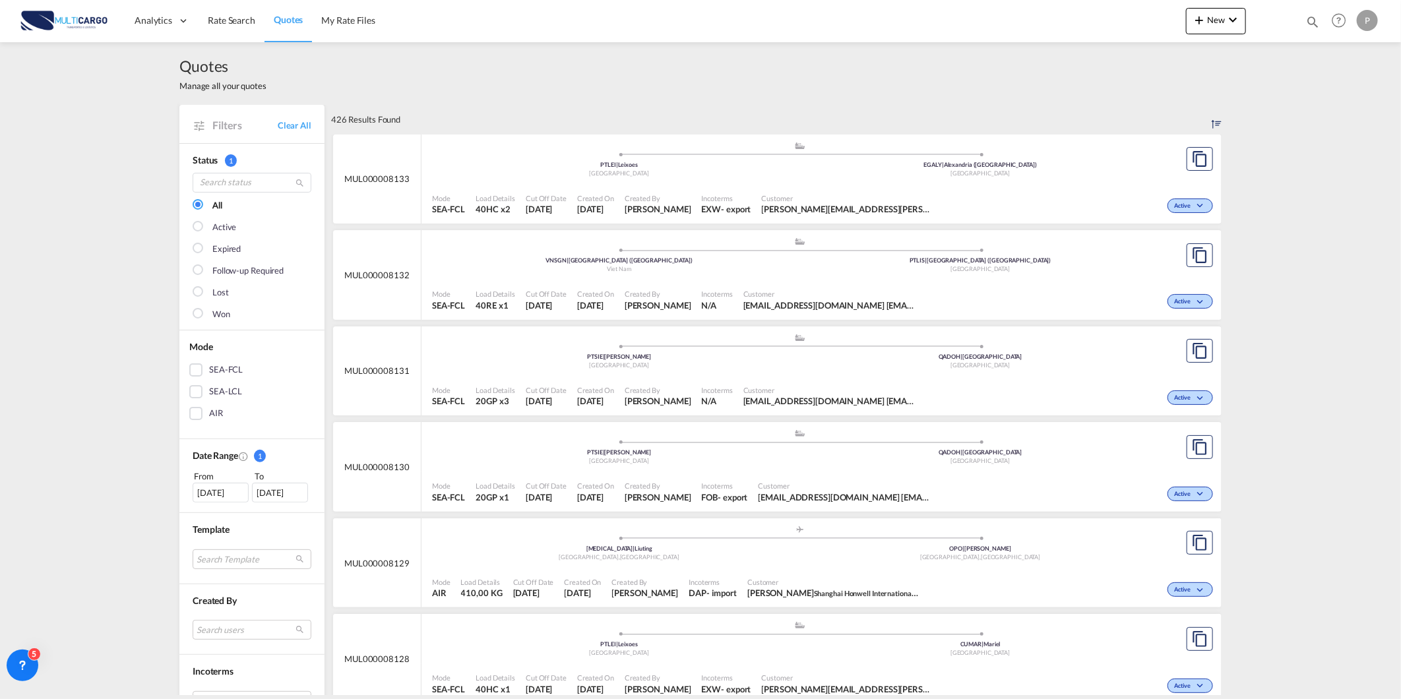
click at [906, 181] on div ".a{fill:#aaa8ad;} .a{fill:#aaa8ad;} PTSIE | Sines Portugal QADOH | Doha Qatar" at bounding box center [800, 161] width 736 height 40
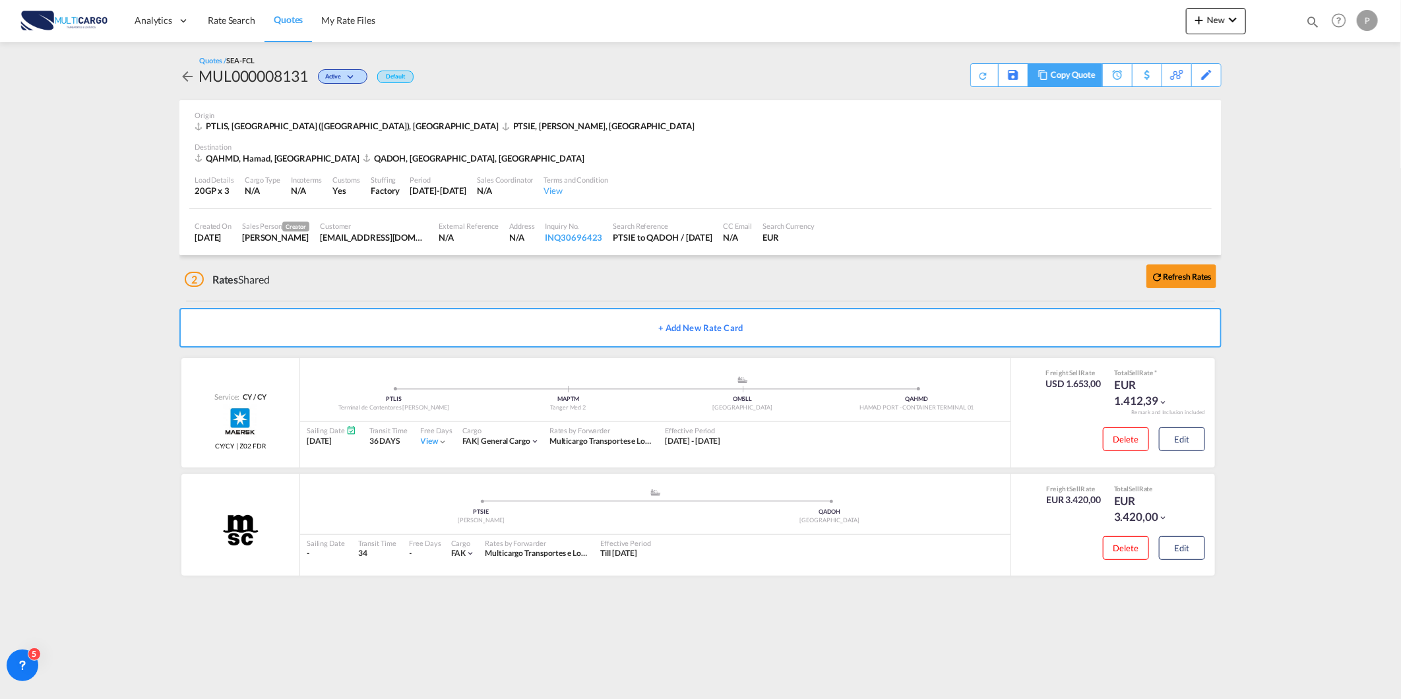
click at [1075, 78] on div "Copy Quote" at bounding box center [1073, 75] width 45 height 22
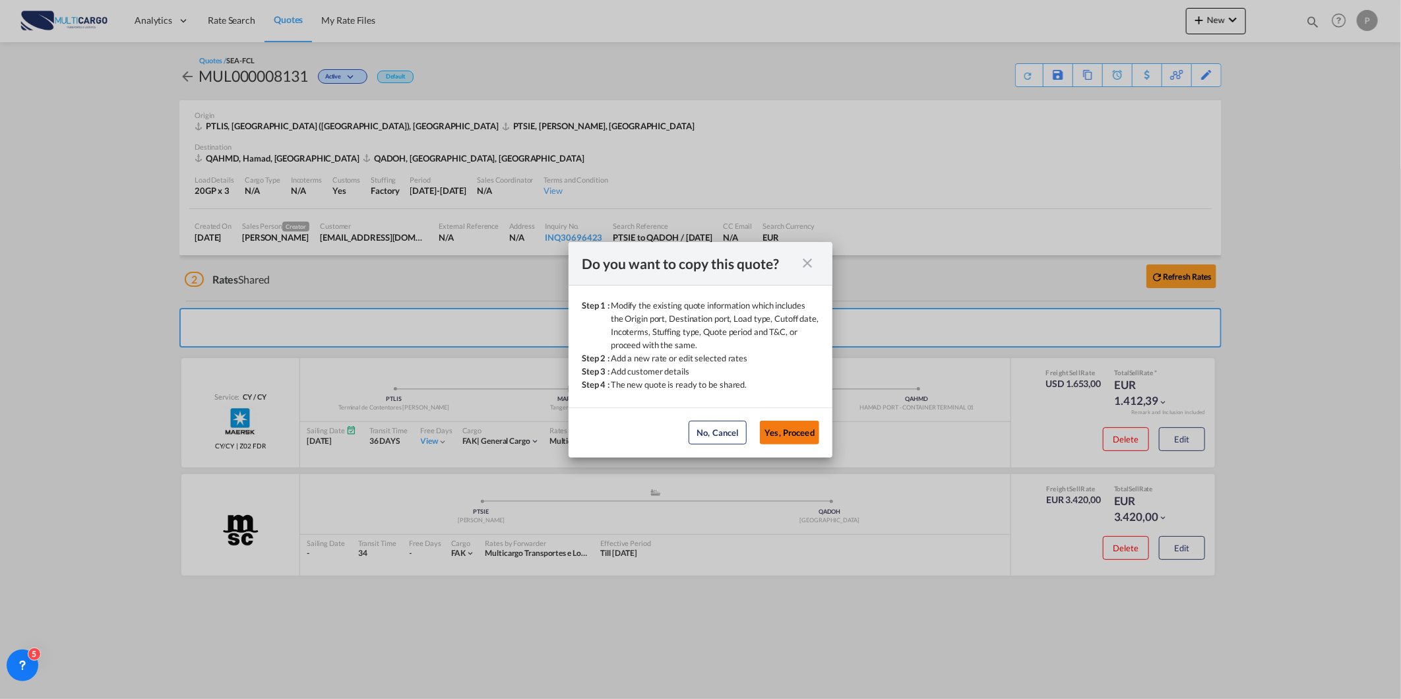
click at [792, 422] on button "Yes, Proceed" at bounding box center [789, 433] width 59 height 24
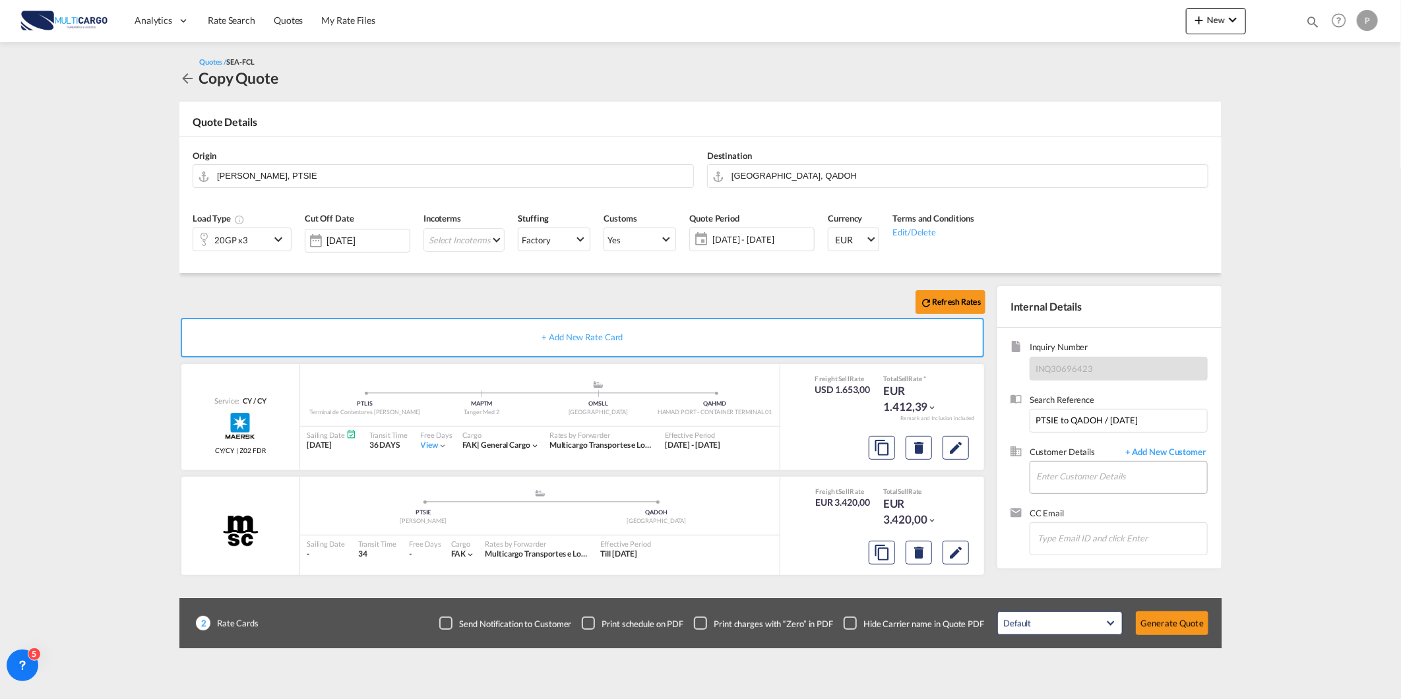
click at [1071, 461] on md-input-container "Enter Customer Details" at bounding box center [1119, 477] width 178 height 33
click at [1072, 476] on input "Enter Customer Details" at bounding box center [1121, 477] width 171 height 30
paste input "cs@landbridge.me"
type input "cs@landbridge.me"
click at [1129, 484] on input "Enter Customer Details" at bounding box center [1121, 477] width 171 height 30
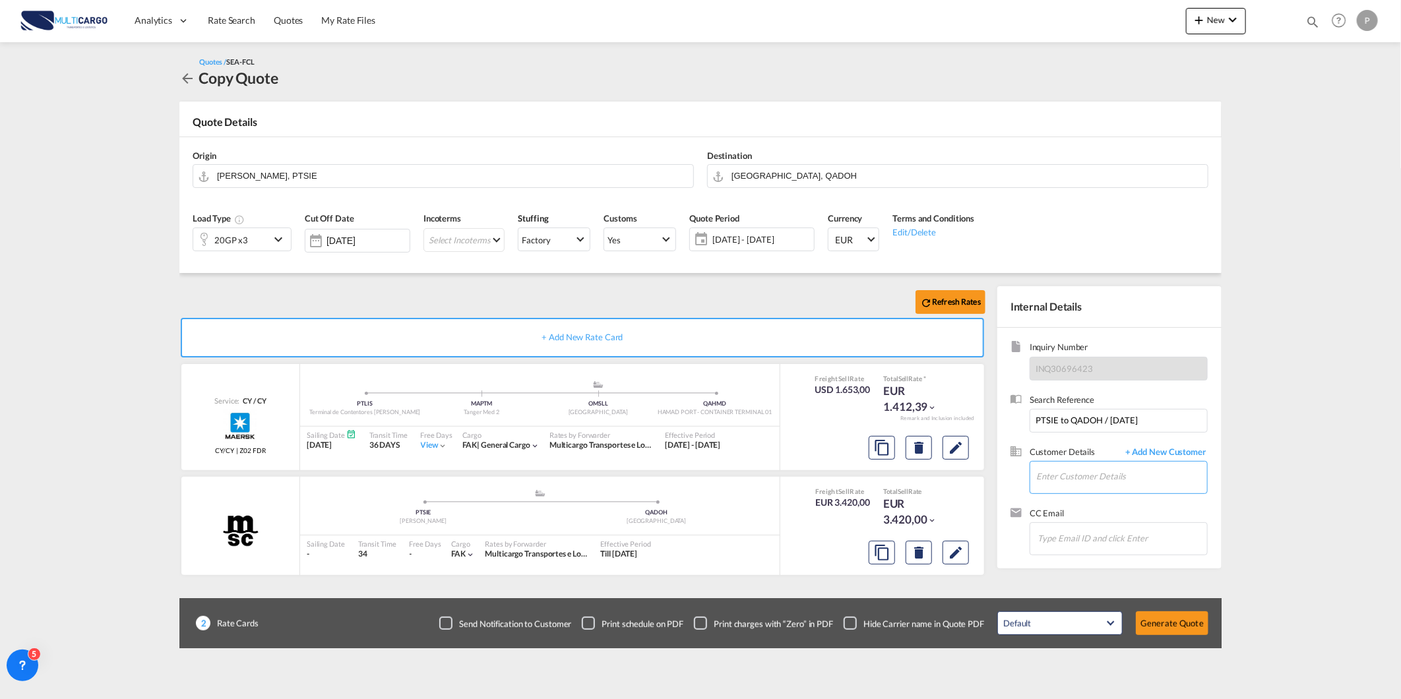
paste input "cs@landbridge.me"
click at [1109, 497] on div "Sales Team cs@landbridge.me" at bounding box center [1122, 500] width 172 height 36
type input "landbridge.me, Sales Team, cs@landbridge.me"
click at [1159, 637] on div "Default All in Leg Totals Default Generate Quote" at bounding box center [1103, 623] width 224 height 37
click at [1161, 627] on button "Generate Quote" at bounding box center [1172, 624] width 73 height 24
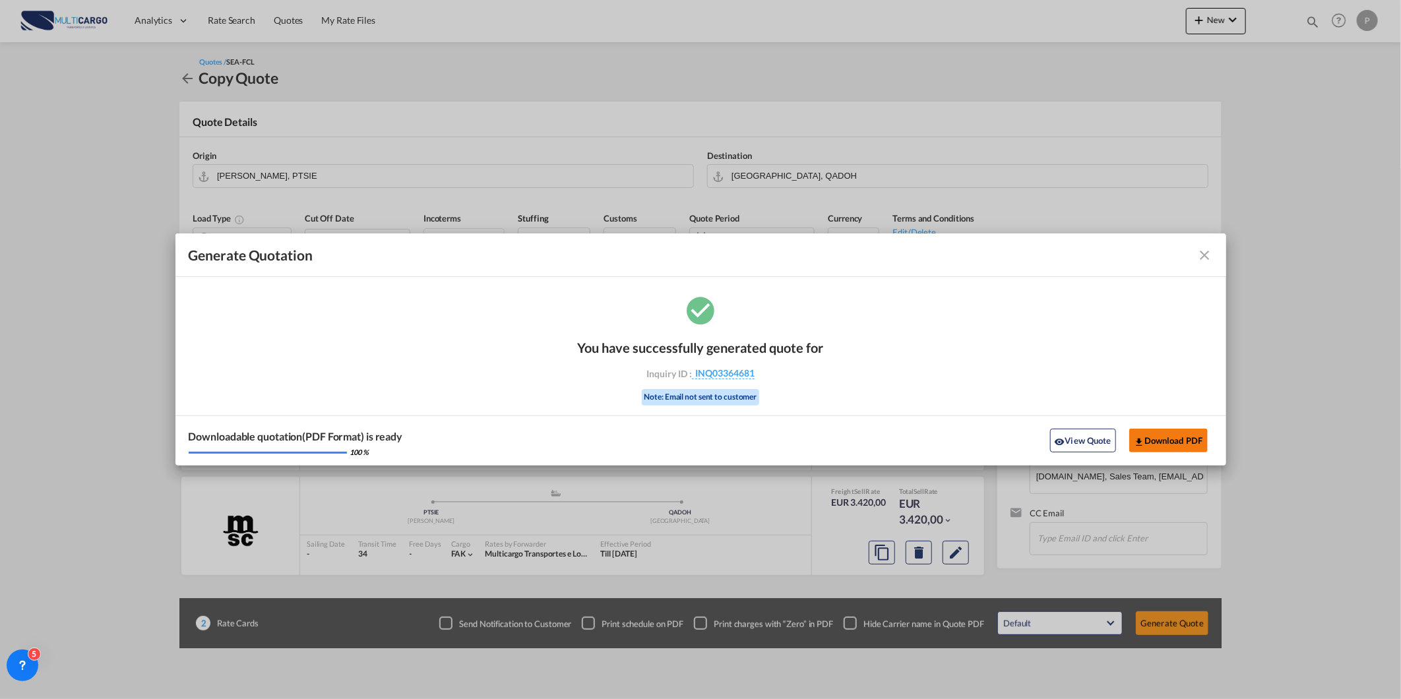
click at [1170, 446] on button "Download PDF" at bounding box center [1168, 441] width 79 height 24
click at [1206, 253] on md-icon "icon-close fg-AAA8AD cursor m-0" at bounding box center [1205, 255] width 16 height 16
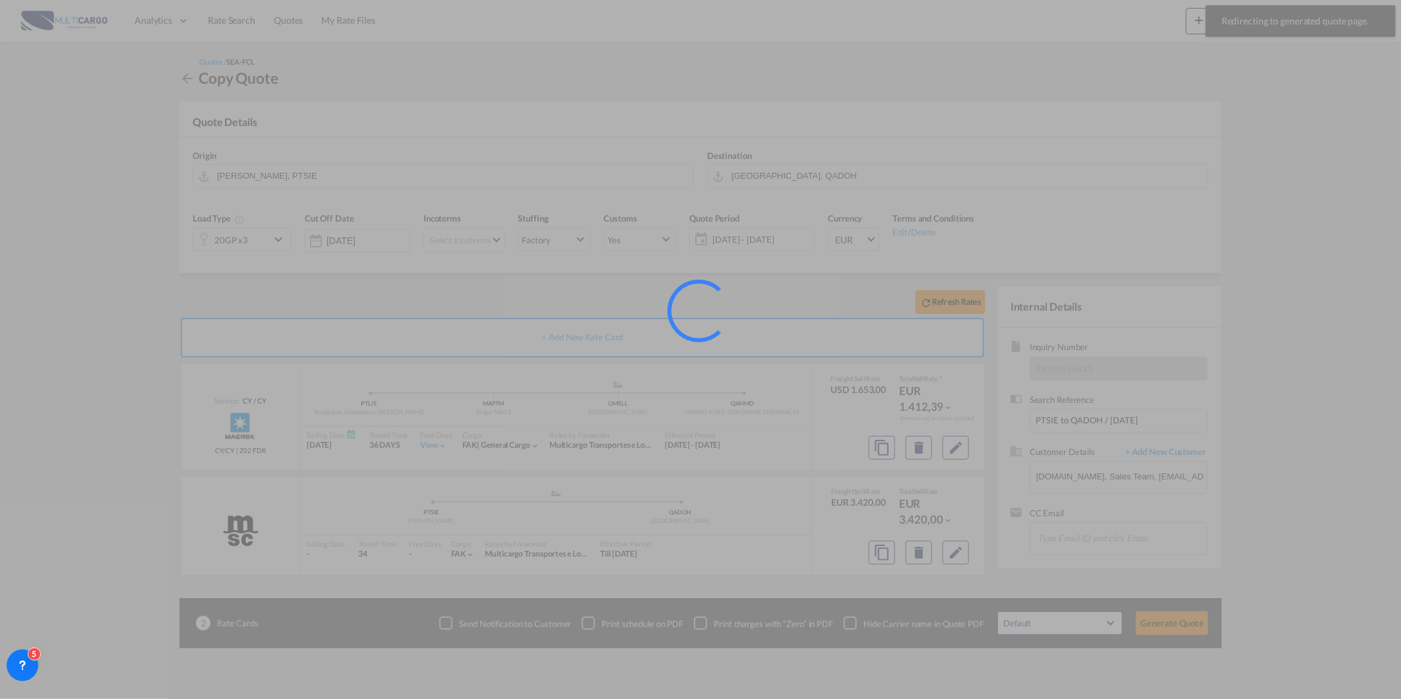
click at [288, 22] on div at bounding box center [700, 349] width 1401 height 699
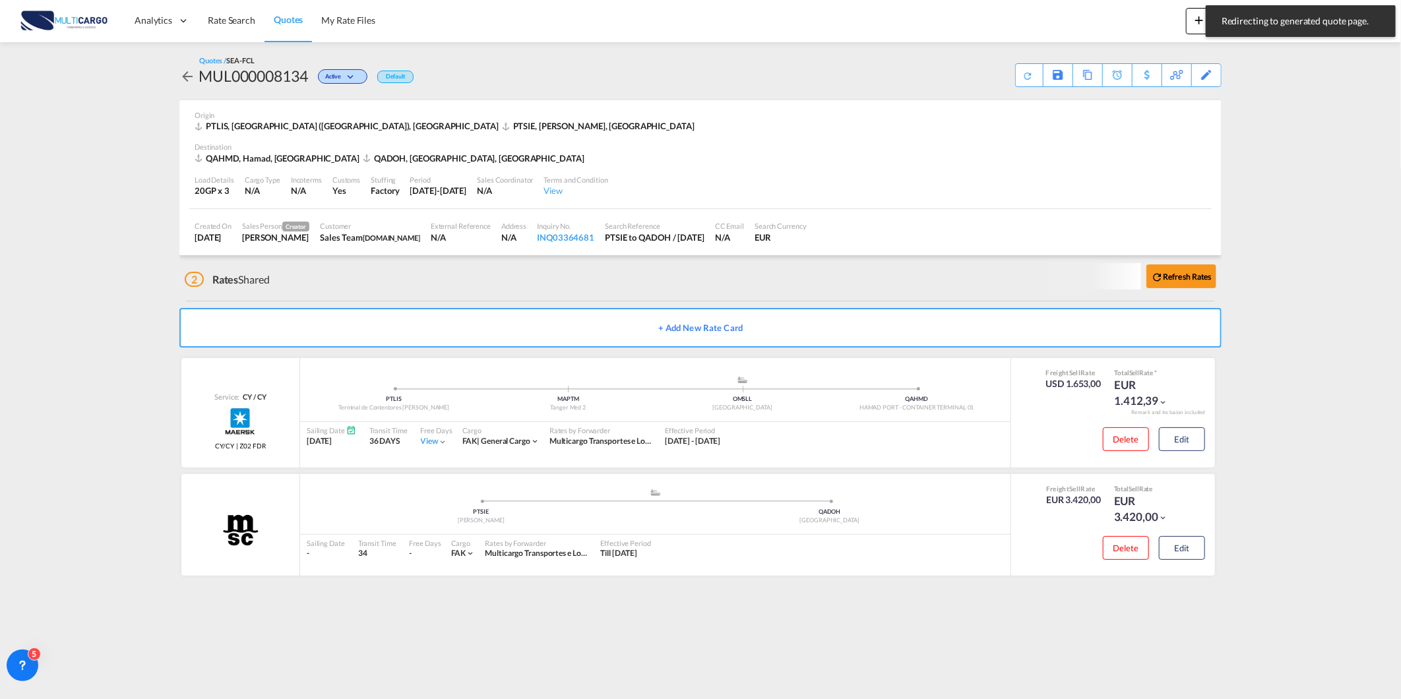
click at [288, 22] on span "Quotes" at bounding box center [288, 19] width 29 height 11
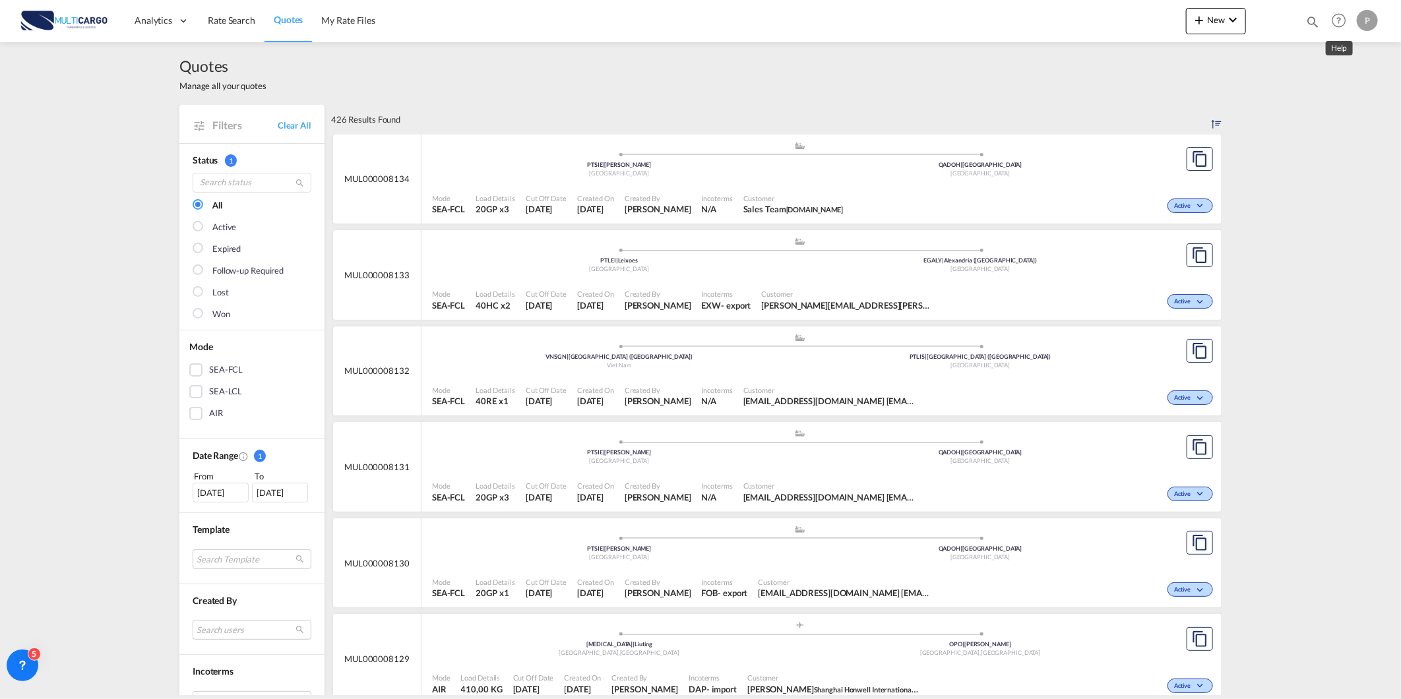
click at [1328, 16] on md-icon "Help" at bounding box center [1339, 20] width 22 height 22
click at [1310, 16] on md-backdrop at bounding box center [700, 349] width 1401 height 699
click at [1311, 16] on md-icon "icon-magnify" at bounding box center [1313, 22] width 15 height 15
drag, startPoint x: 1155, startPoint y: 22, endPoint x: 1031, endPoint y: 24, distance: 124.1
click at [1031, 24] on div "Quotes 8040 P My Profile Logout" at bounding box center [701, 20] width 1362 height 41
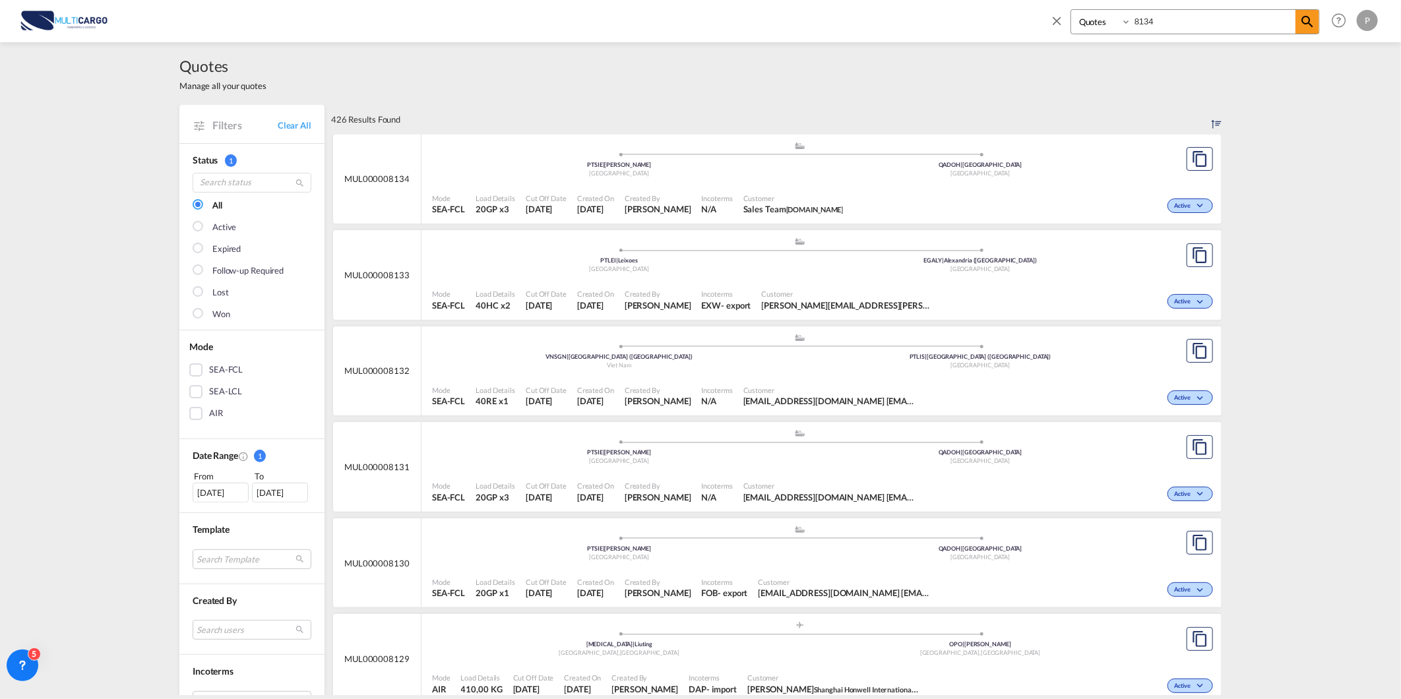
type input "8134"
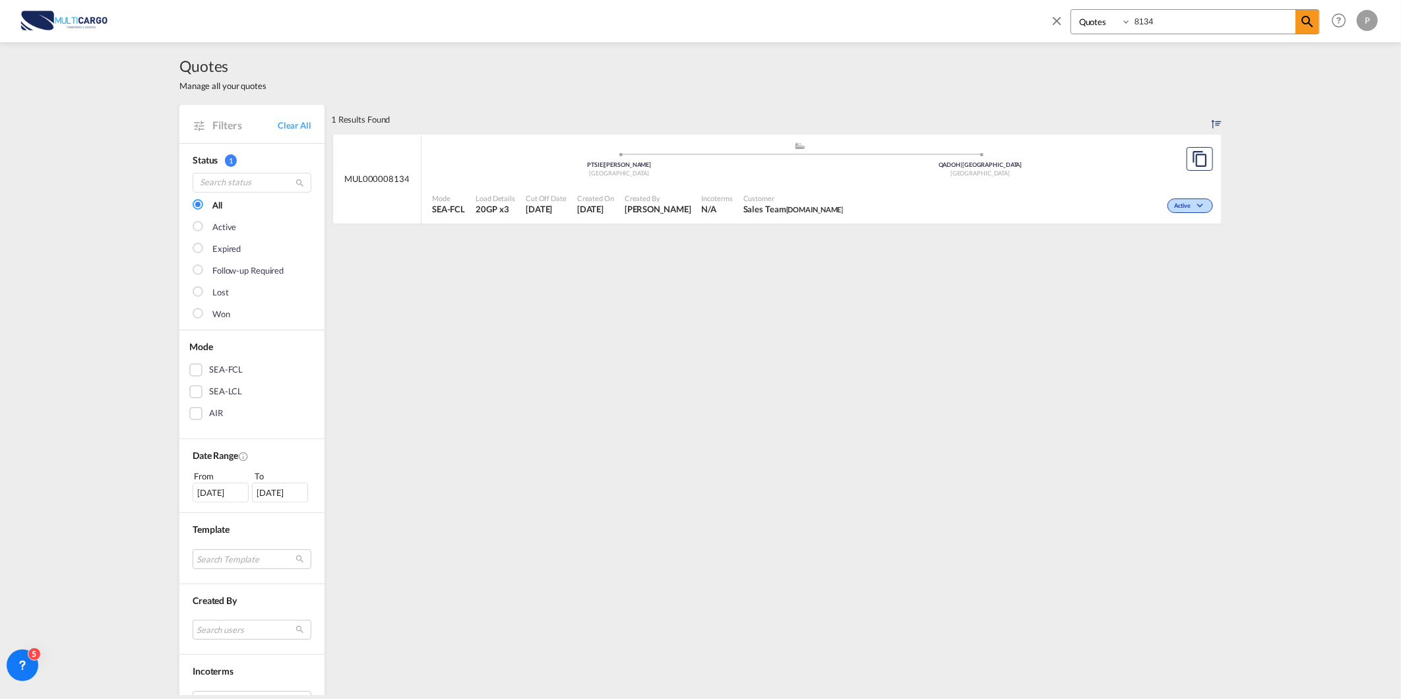
click at [671, 189] on div "Created By Patricia Barroso" at bounding box center [657, 204] width 77 height 33
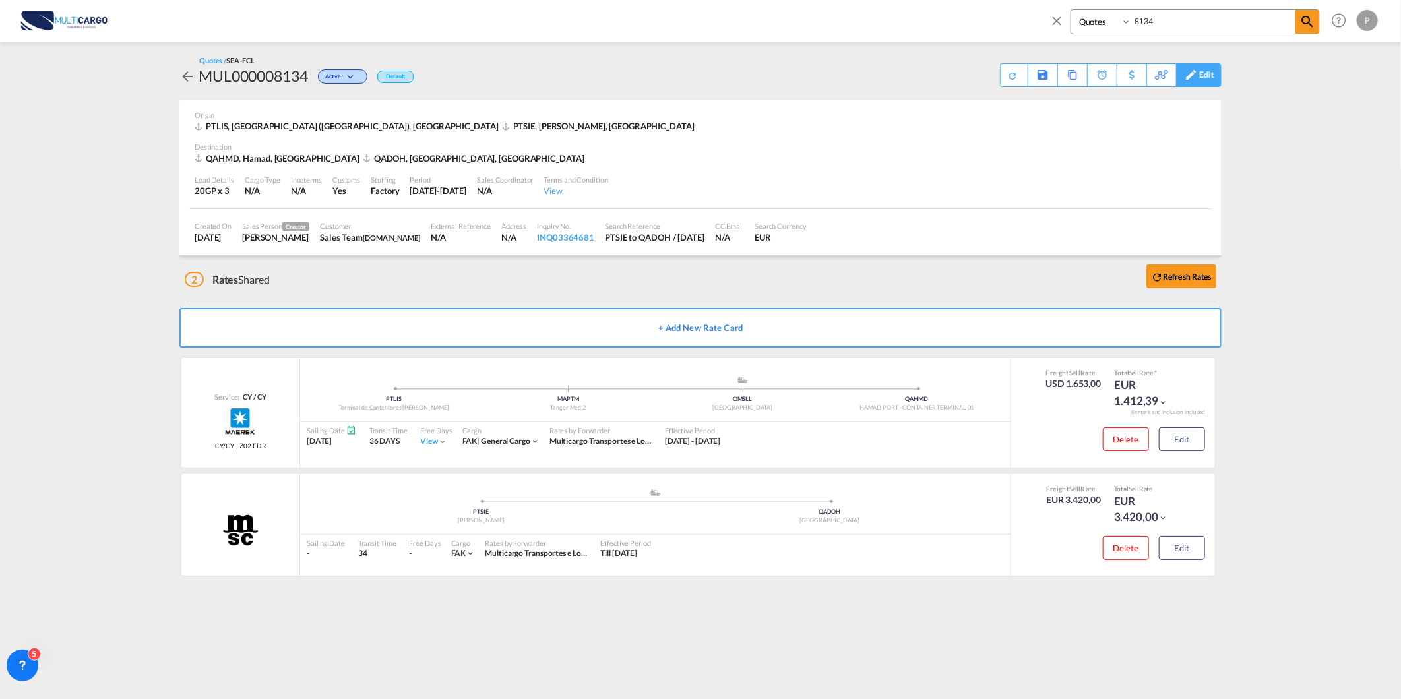
click at [1211, 79] on div "Edit" at bounding box center [1206, 75] width 15 height 22
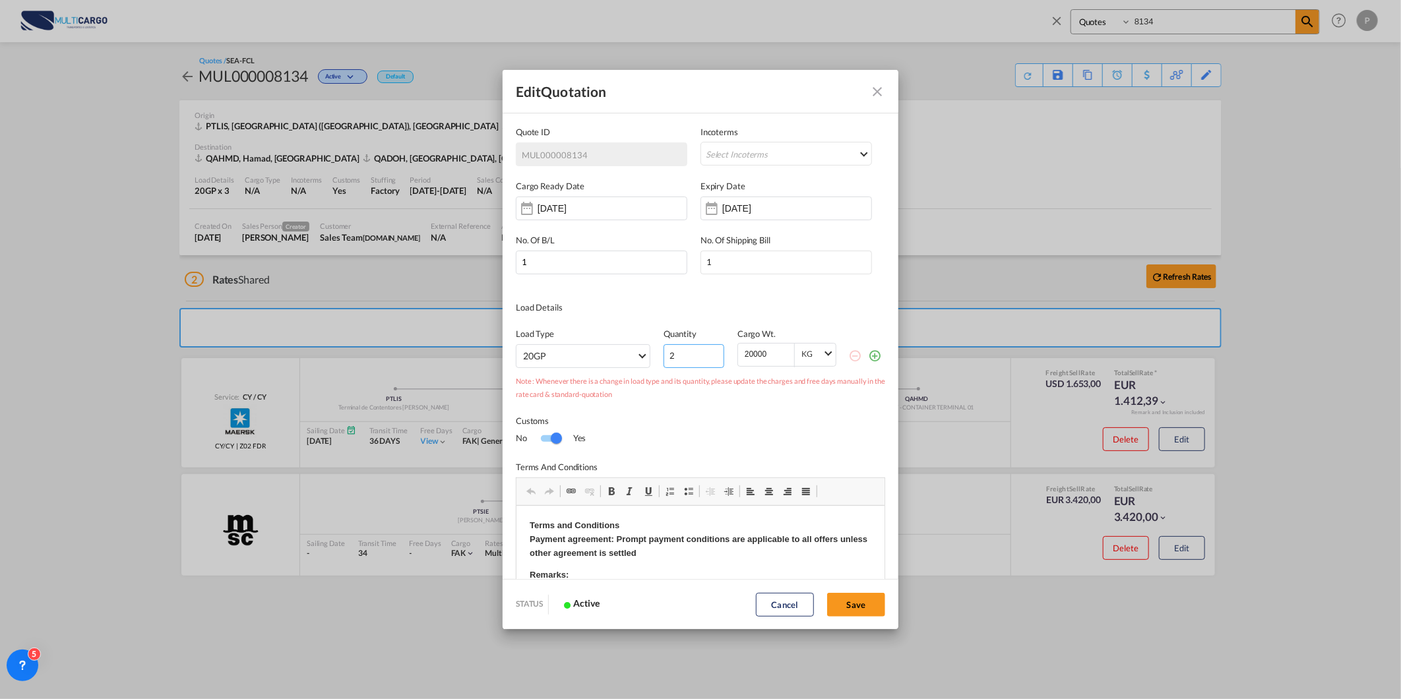
click at [708, 360] on input "2" at bounding box center [694, 356] width 61 height 24
type input "1"
click at [708, 360] on input "1" at bounding box center [694, 356] width 61 height 24
click at [840, 607] on button "Save" at bounding box center [856, 605] width 58 height 24
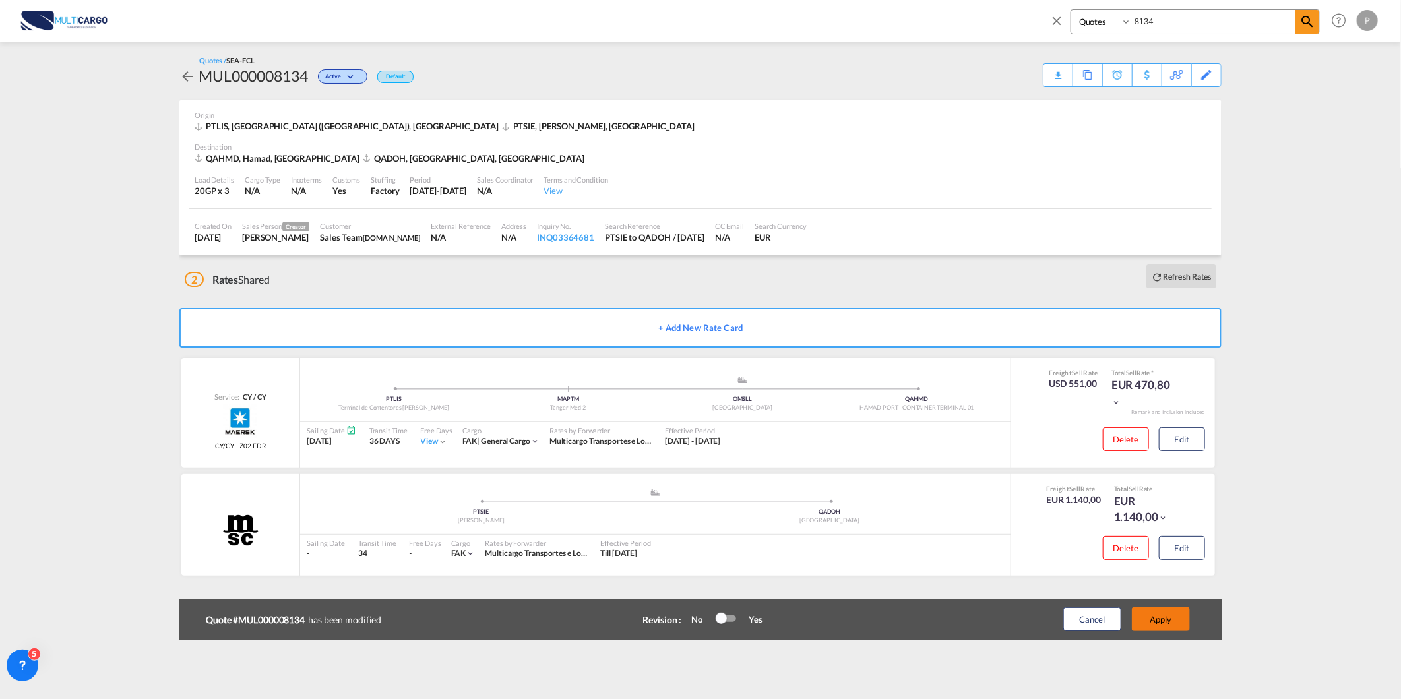
click at [1178, 622] on button "Apply" at bounding box center [1161, 620] width 58 height 24
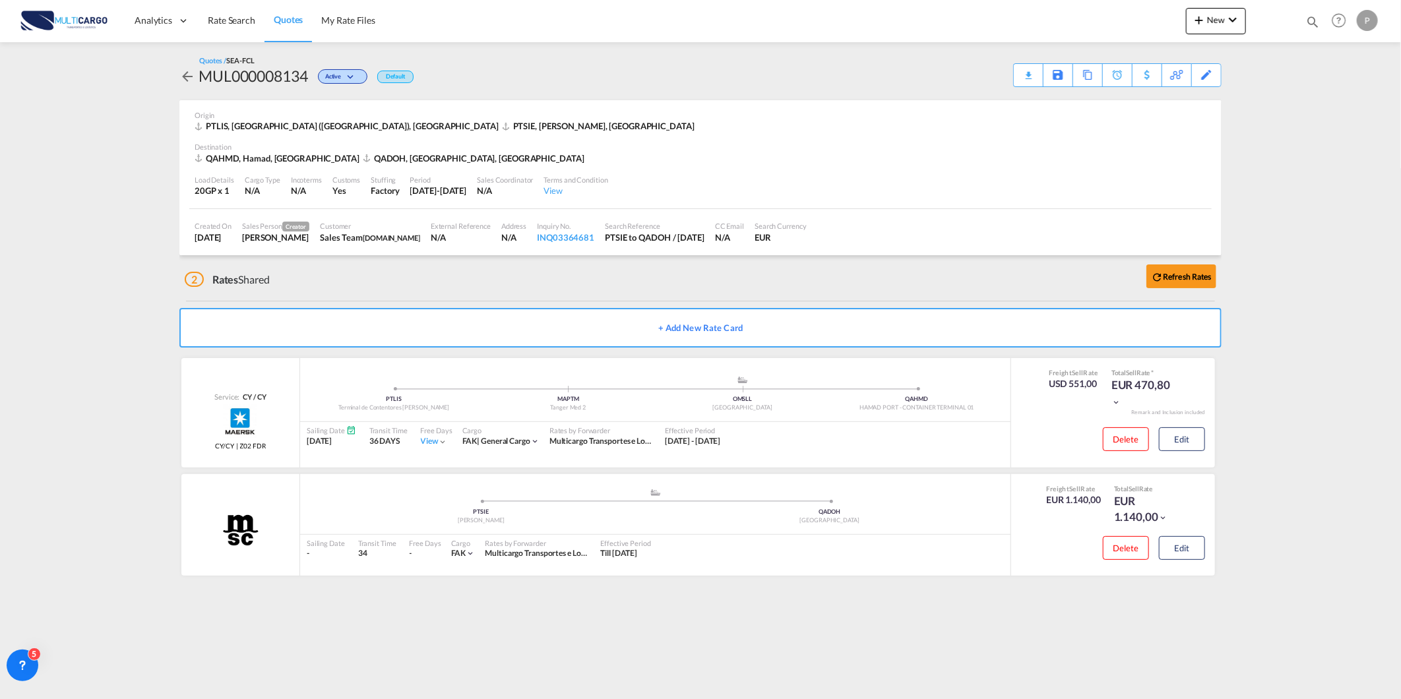
drag, startPoint x: 999, startPoint y: 74, endPoint x: 1007, endPoint y: 75, distance: 8.0
click at [1001, 74] on div "Quotes / SEA-FCL MUL000008134 Active Default Download Quote Save As Template Co…" at bounding box center [700, 71] width 1042 height 32
click at [1014, 75] on div "Download Quote" at bounding box center [1002, 74] width 67 height 21
click at [80, 83] on md-content "Analytics Reports Dashboard Rate Search Quotes My Rate Files New Rates Ratecard" at bounding box center [700, 349] width 1401 height 699
click at [1184, 278] on b "Refresh Rates" at bounding box center [1187, 277] width 49 height 10
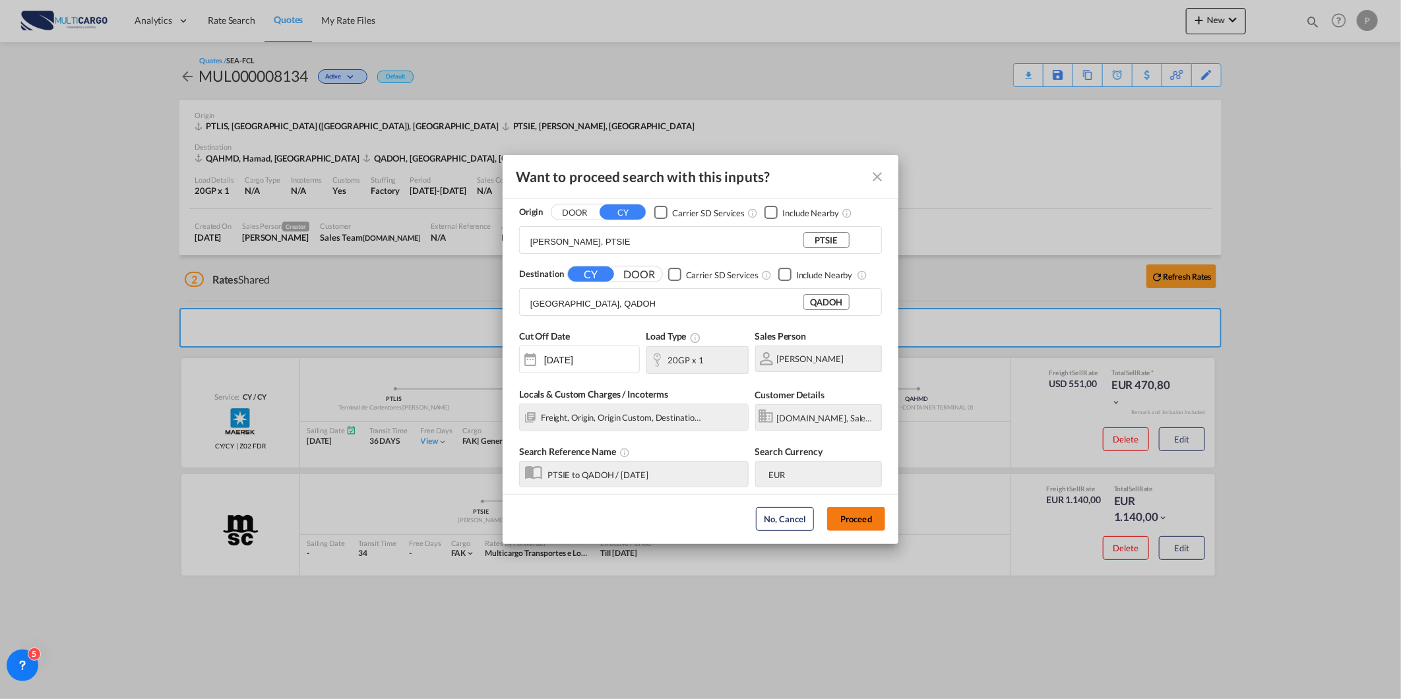
click at [883, 525] on button "Proceed" at bounding box center [856, 519] width 58 height 24
